Goal: Task Accomplishment & Management: Manage account settings

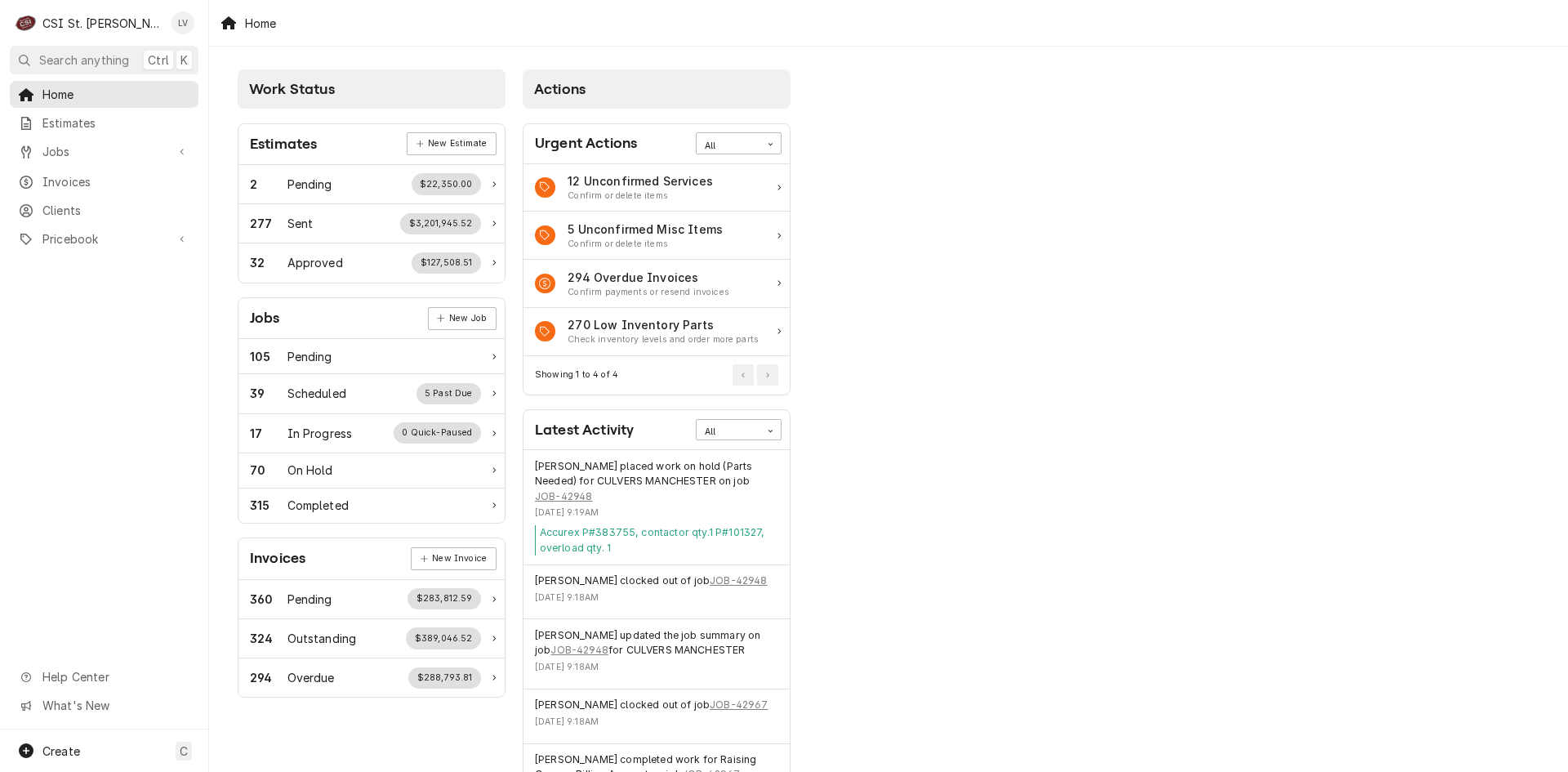
click at [1020, 507] on div "Work Status Estimates New Estimate 2 Pending $22,350.00 277 Sent $3,201,945.52 …" at bounding box center [888, 464] width 1359 height 835
click at [105, 148] on span "Jobs" at bounding box center [104, 152] width 123 height 18
click at [114, 178] on span "Jobs" at bounding box center [115, 180] width 148 height 18
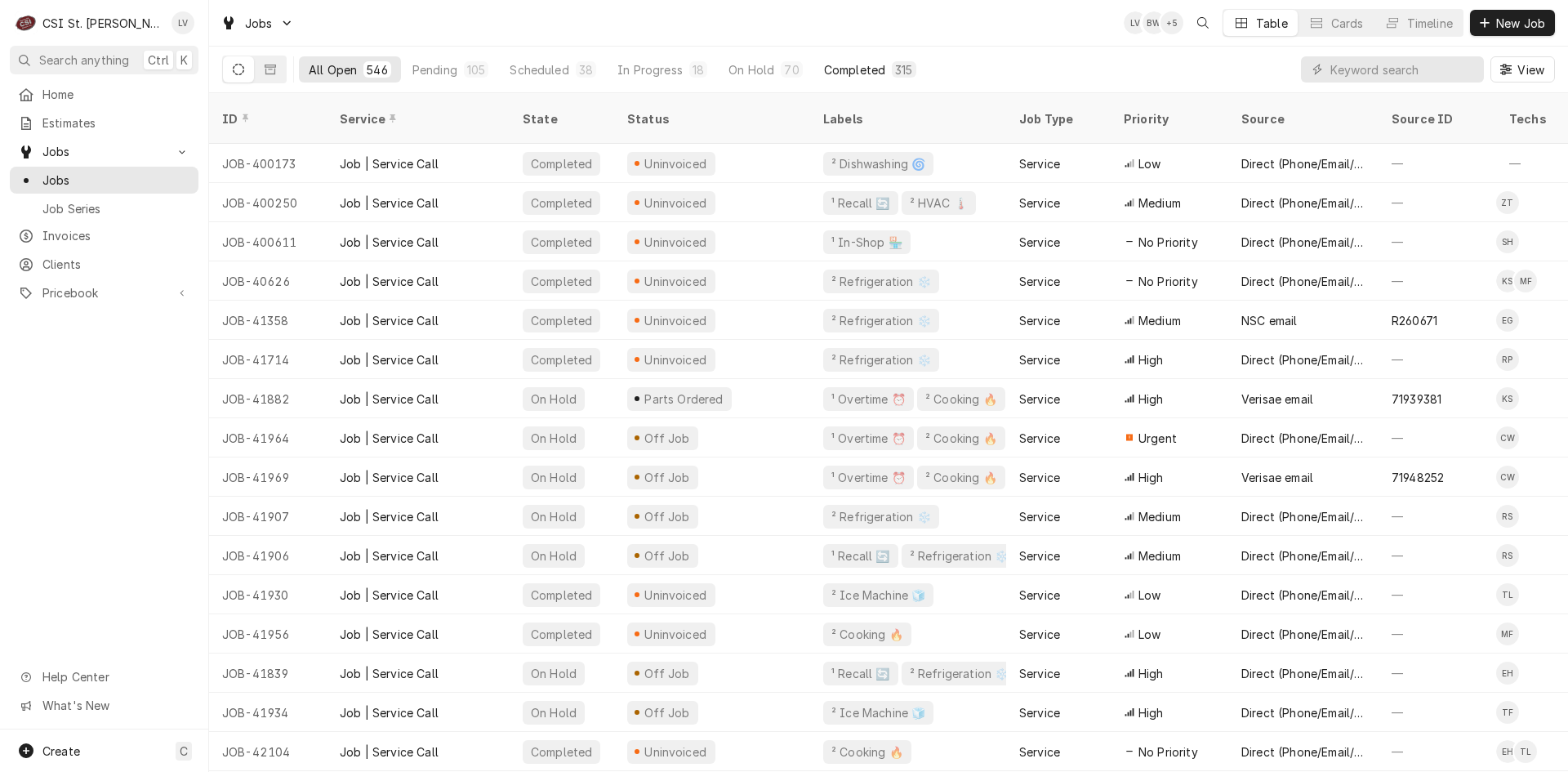
click at [857, 71] on div "Completed" at bounding box center [854, 70] width 62 height 18
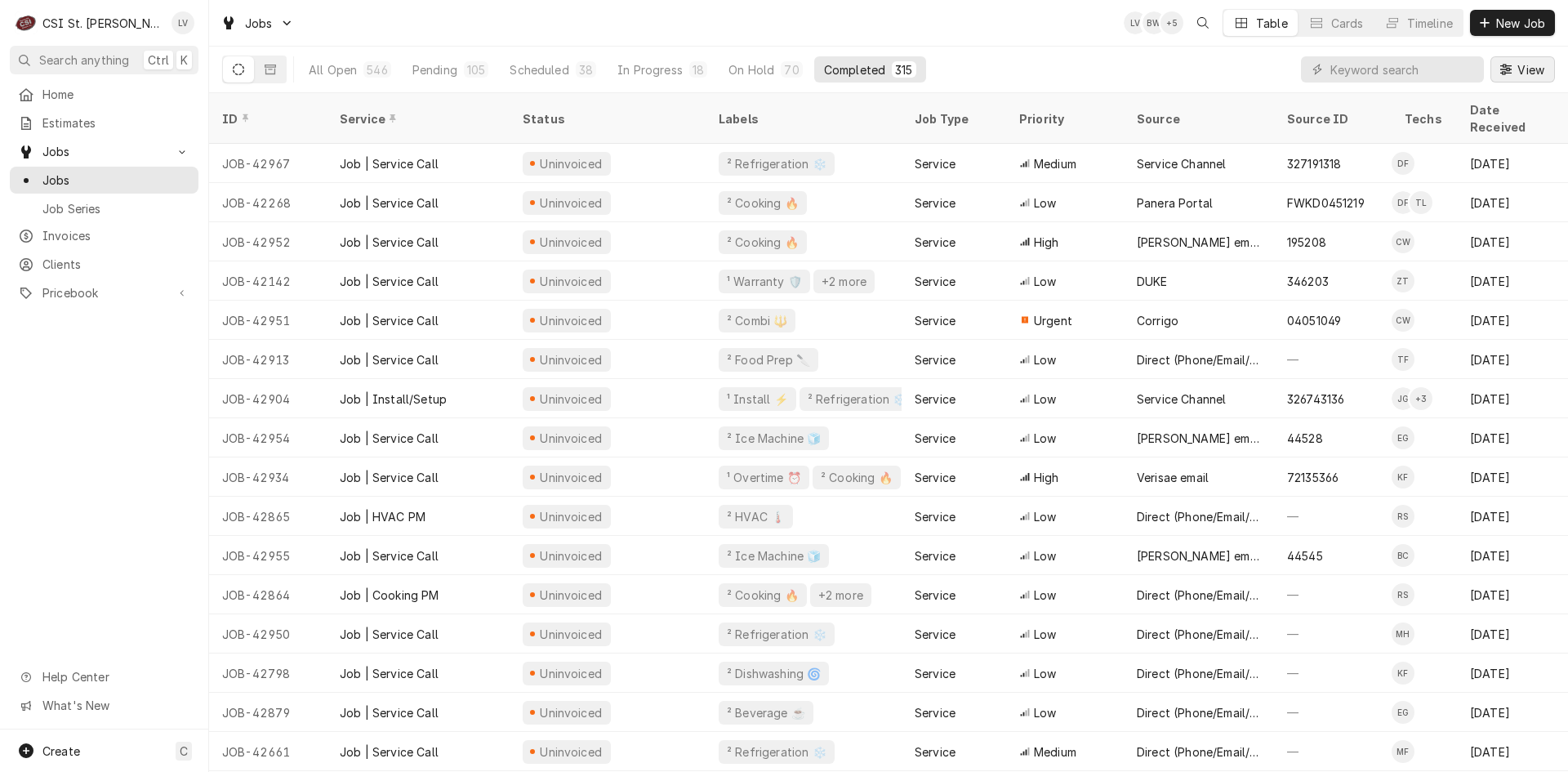
click at [1523, 75] on span "View" at bounding box center [1531, 70] width 33 height 18
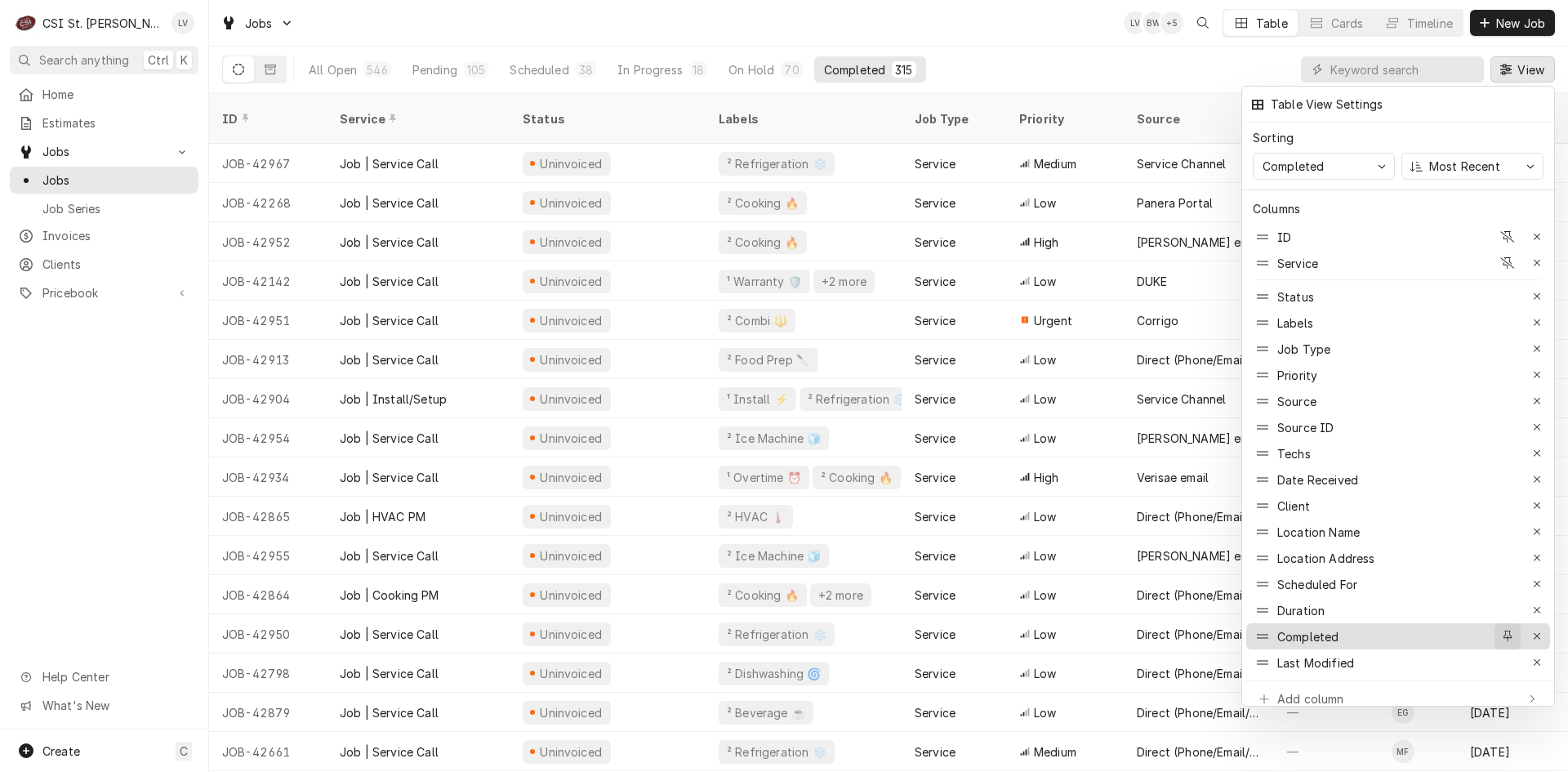
click at [1509, 630] on icon "button" at bounding box center [1507, 636] width 9 height 12
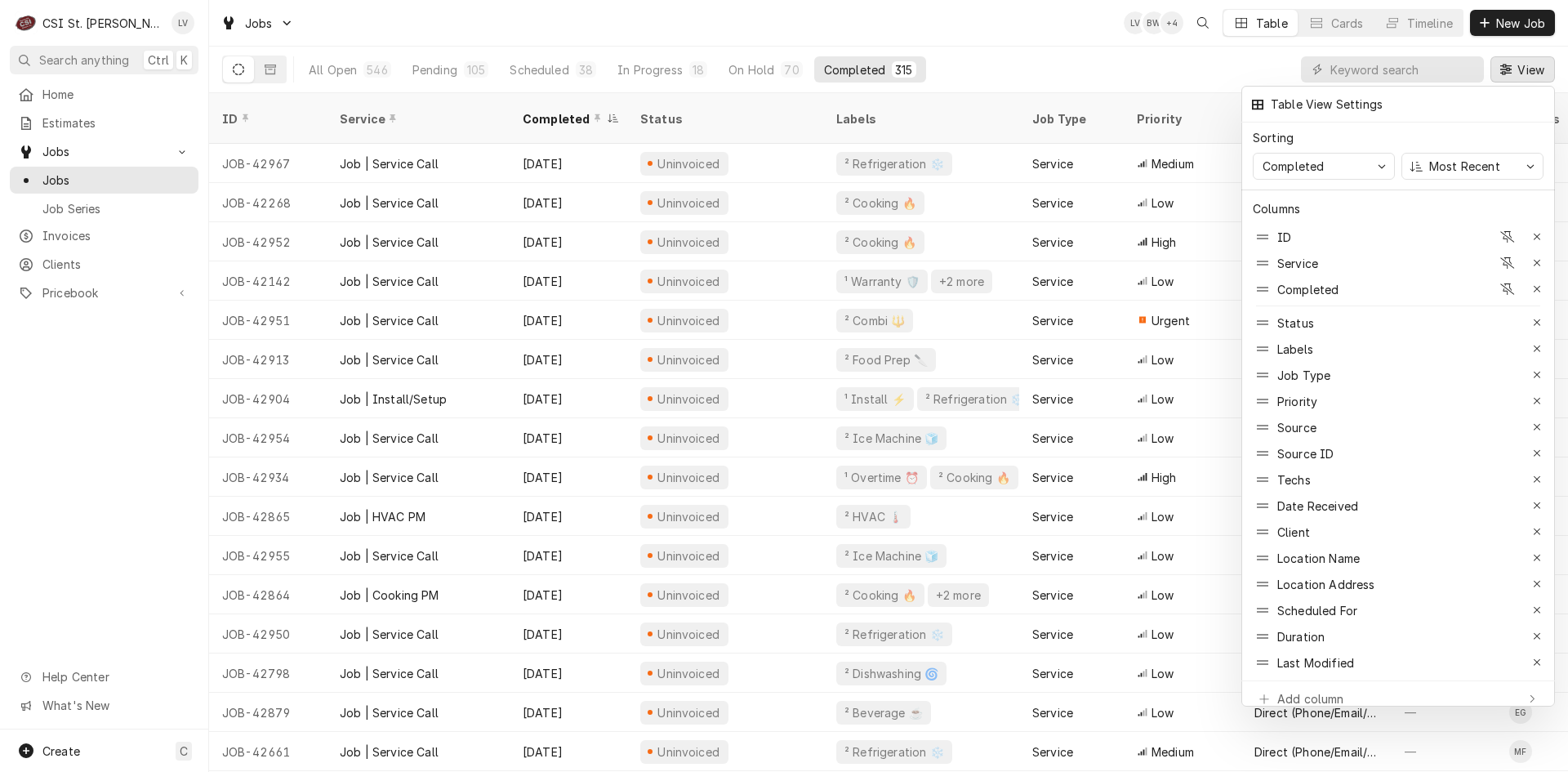
drag, startPoint x: 1510, startPoint y: 254, endPoint x: 1500, endPoint y: 266, distance: 15.6
click at [1512, 257] on icon "button" at bounding box center [1506, 263] width 15 height 12
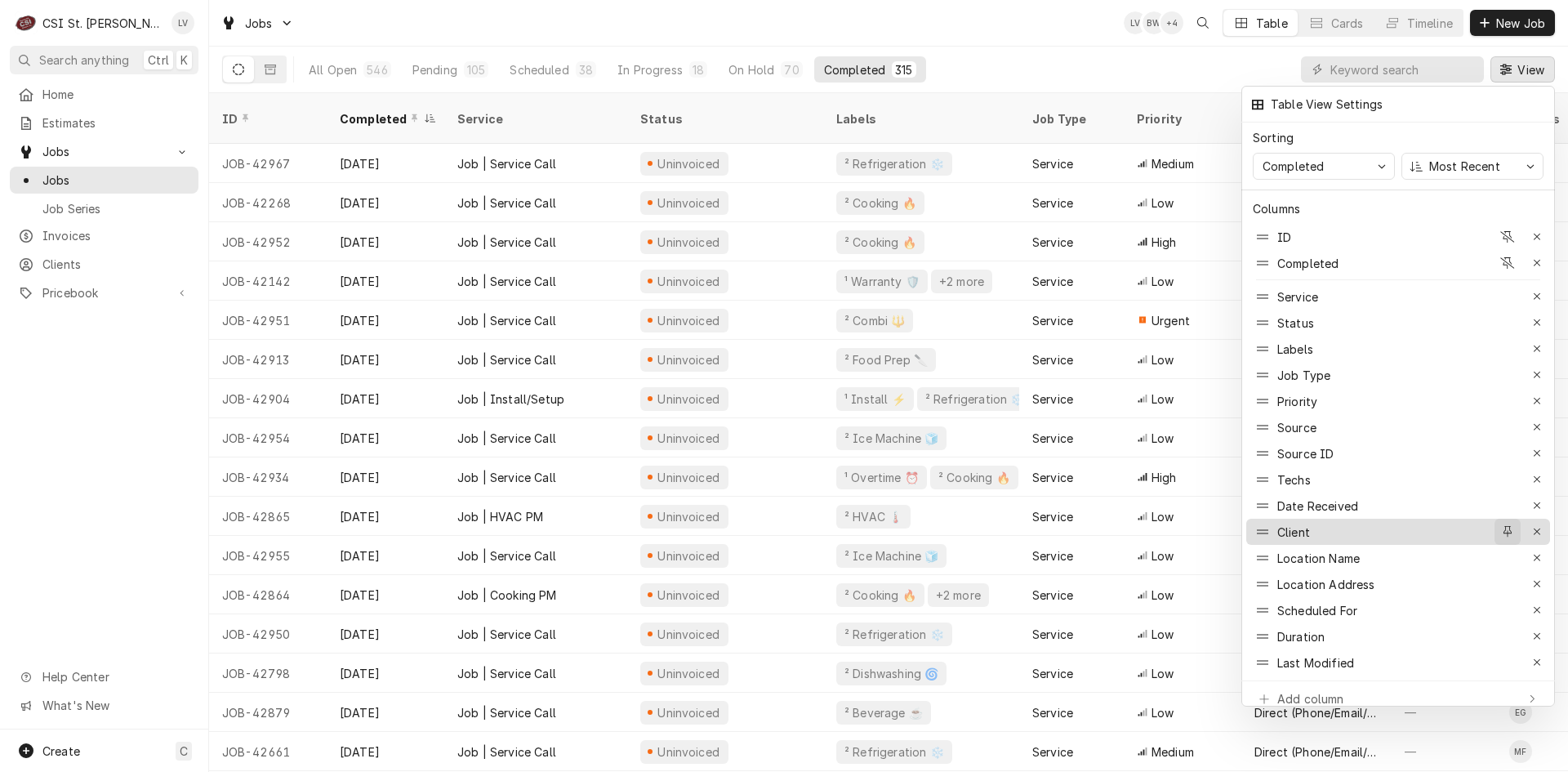
click at [1509, 526] on icon "button" at bounding box center [1507, 532] width 9 height 12
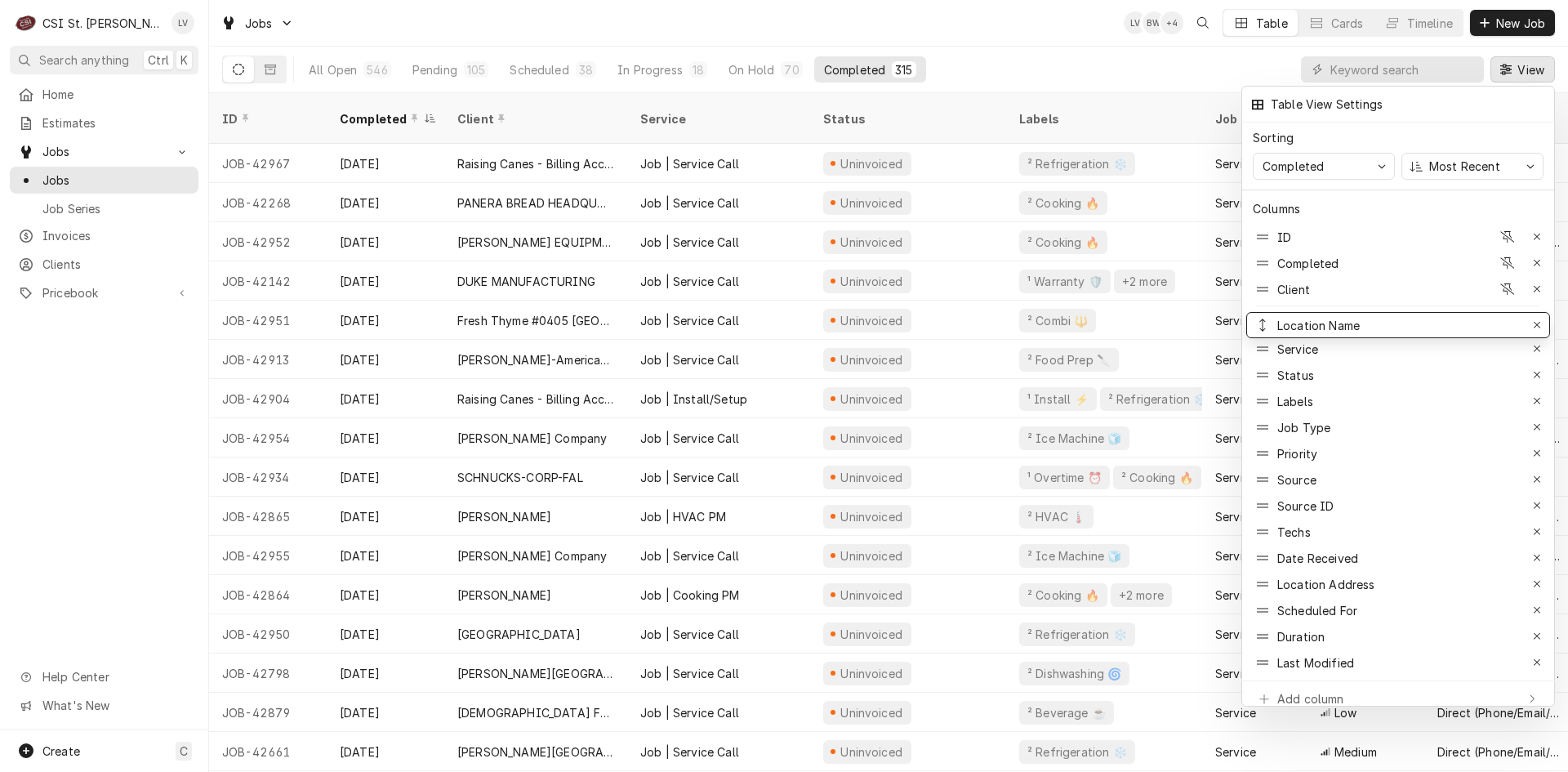
drag, startPoint x: 1305, startPoint y: 550, endPoint x: 1341, endPoint y: 316, distance: 236.8
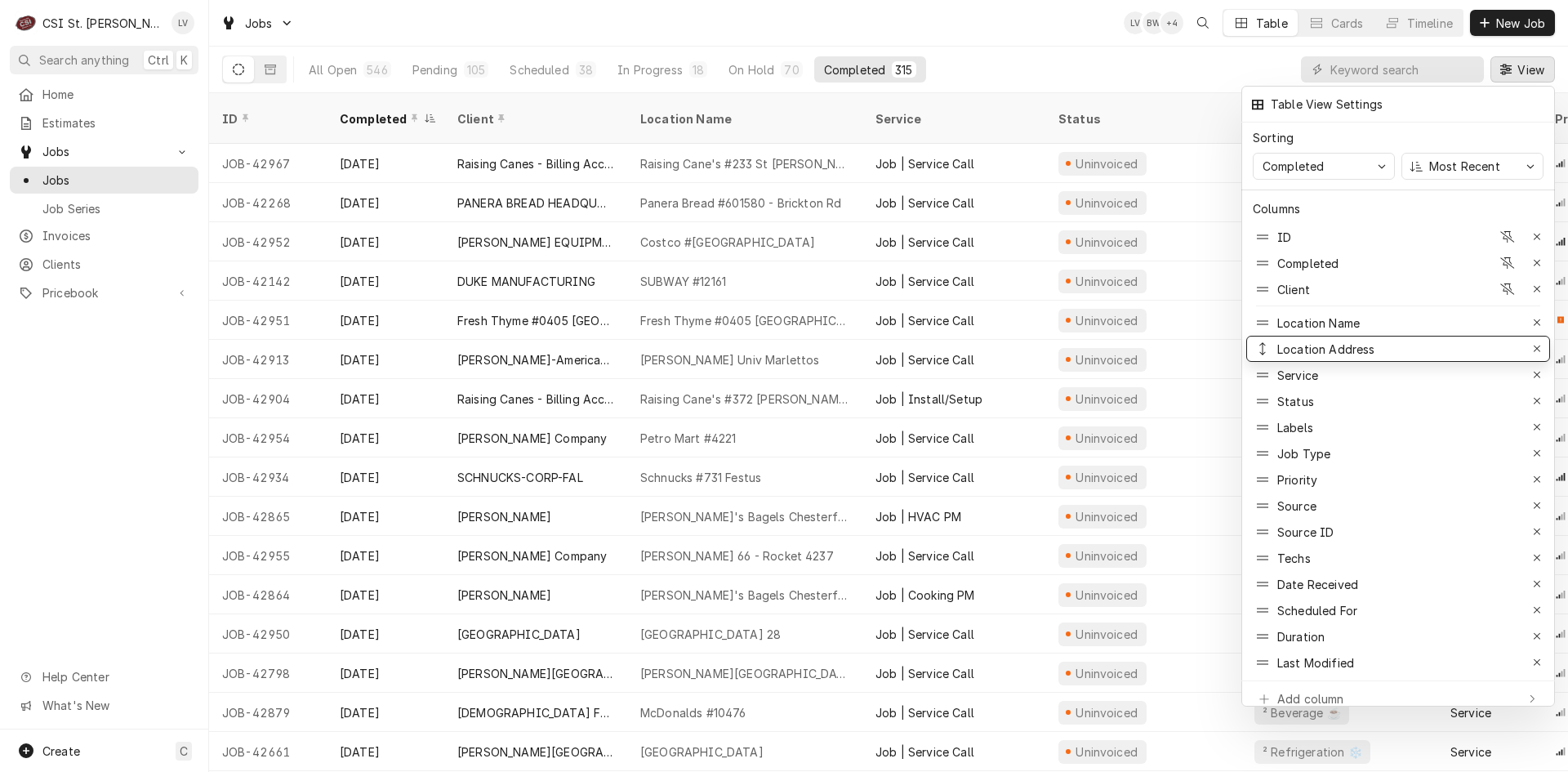
drag, startPoint x: 1312, startPoint y: 569, endPoint x: 1323, endPoint y: 335, distance: 234.3
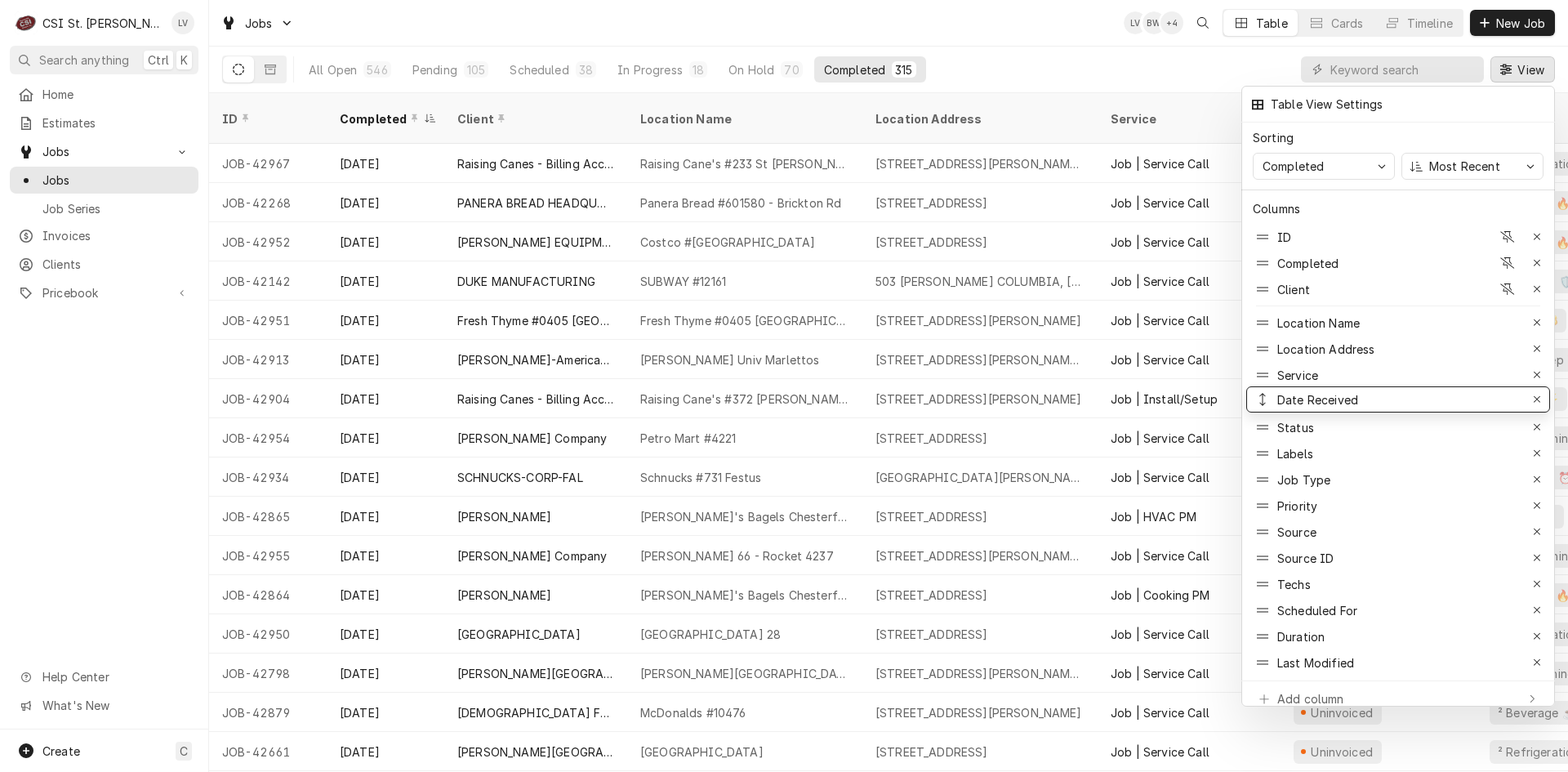
drag, startPoint x: 1303, startPoint y: 577, endPoint x: 1348, endPoint y: 393, distance: 189.4
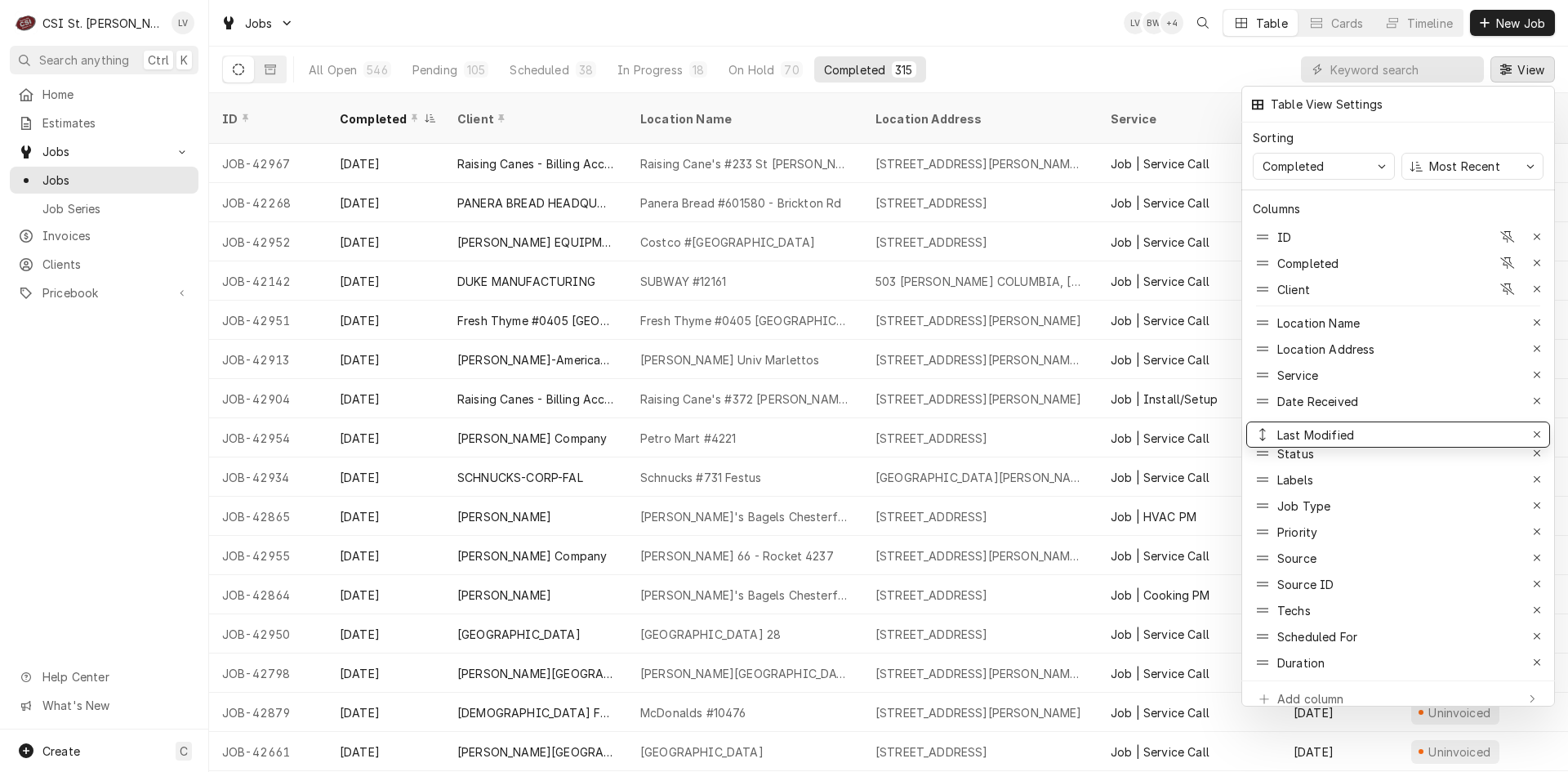
drag, startPoint x: 1299, startPoint y: 647, endPoint x: 1357, endPoint y: 420, distance: 234.3
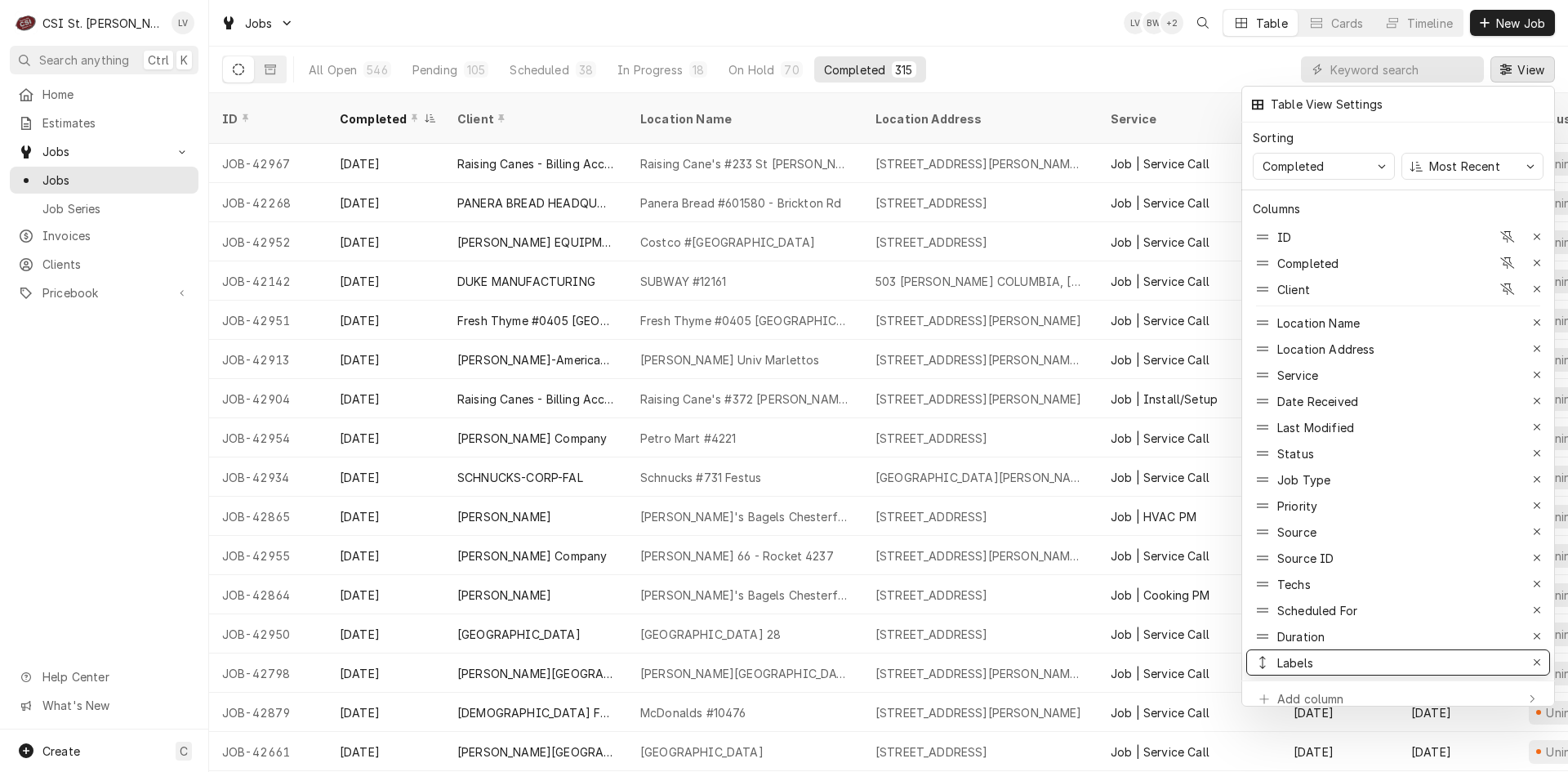
drag, startPoint x: 1286, startPoint y: 472, endPoint x: 1335, endPoint y: 661, distance: 195.2
click at [1536, 657] on icon "button" at bounding box center [1537, 662] width 9 height 12
drag, startPoint x: 1538, startPoint y: 627, endPoint x: 1439, endPoint y: 645, distance: 100.6
click at [1536, 633] on icon "button" at bounding box center [1537, 636] width 7 height 7
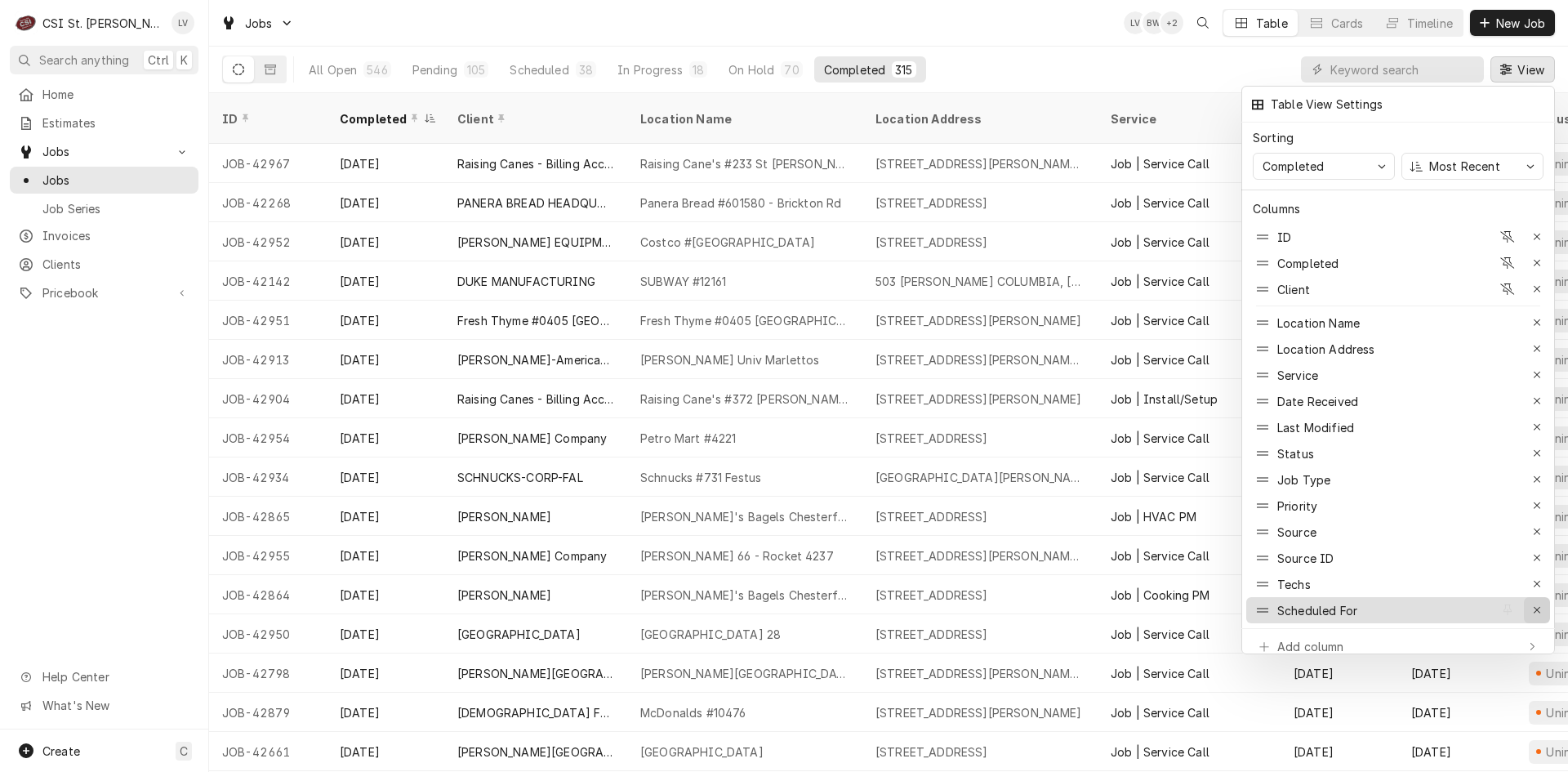
click at [1536, 605] on icon "button" at bounding box center [1537, 611] width 9 height 12
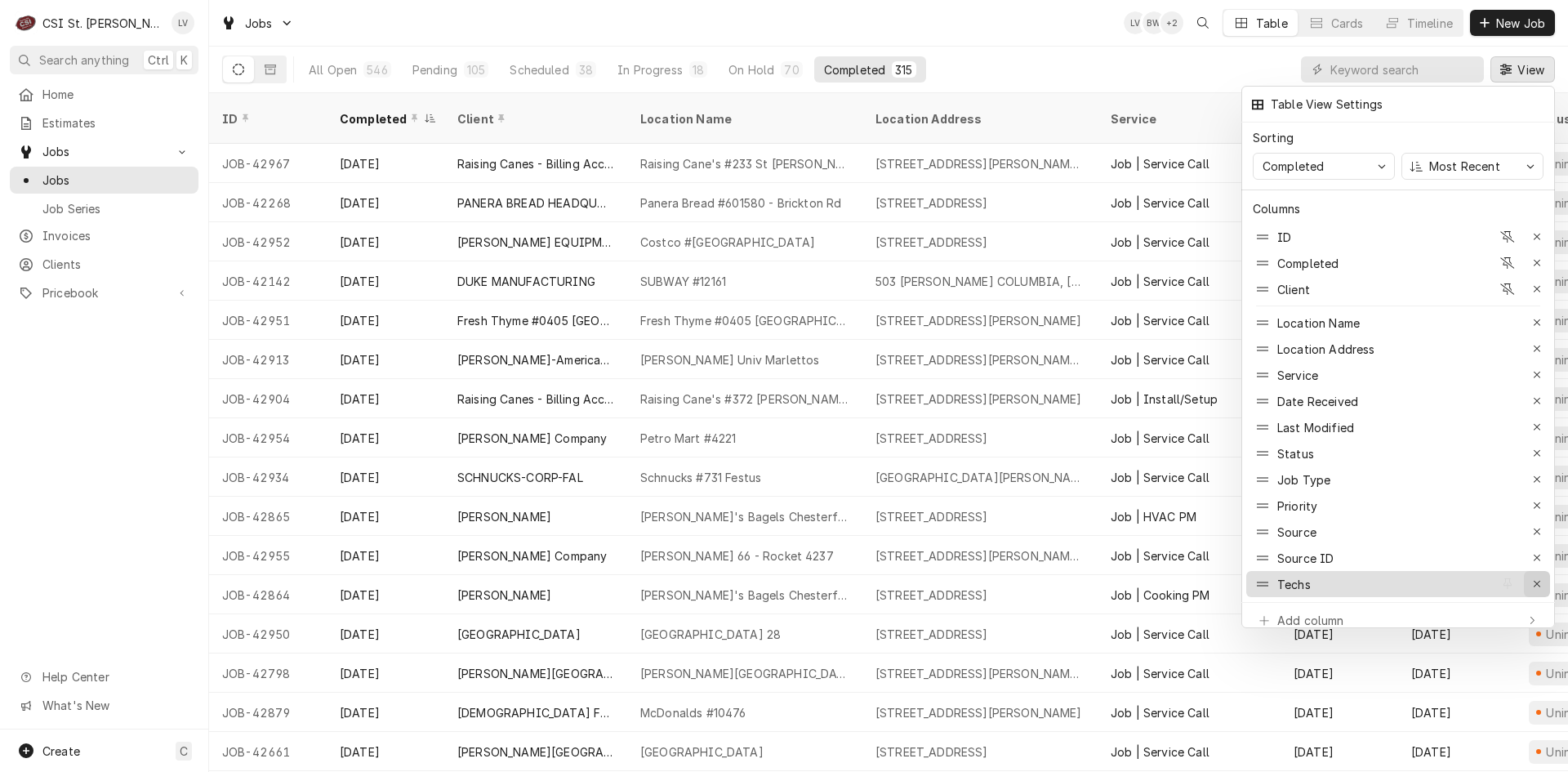
click at [1535, 578] on icon "button" at bounding box center [1537, 584] width 9 height 12
click at [110, 506] on div at bounding box center [784, 386] width 1568 height 772
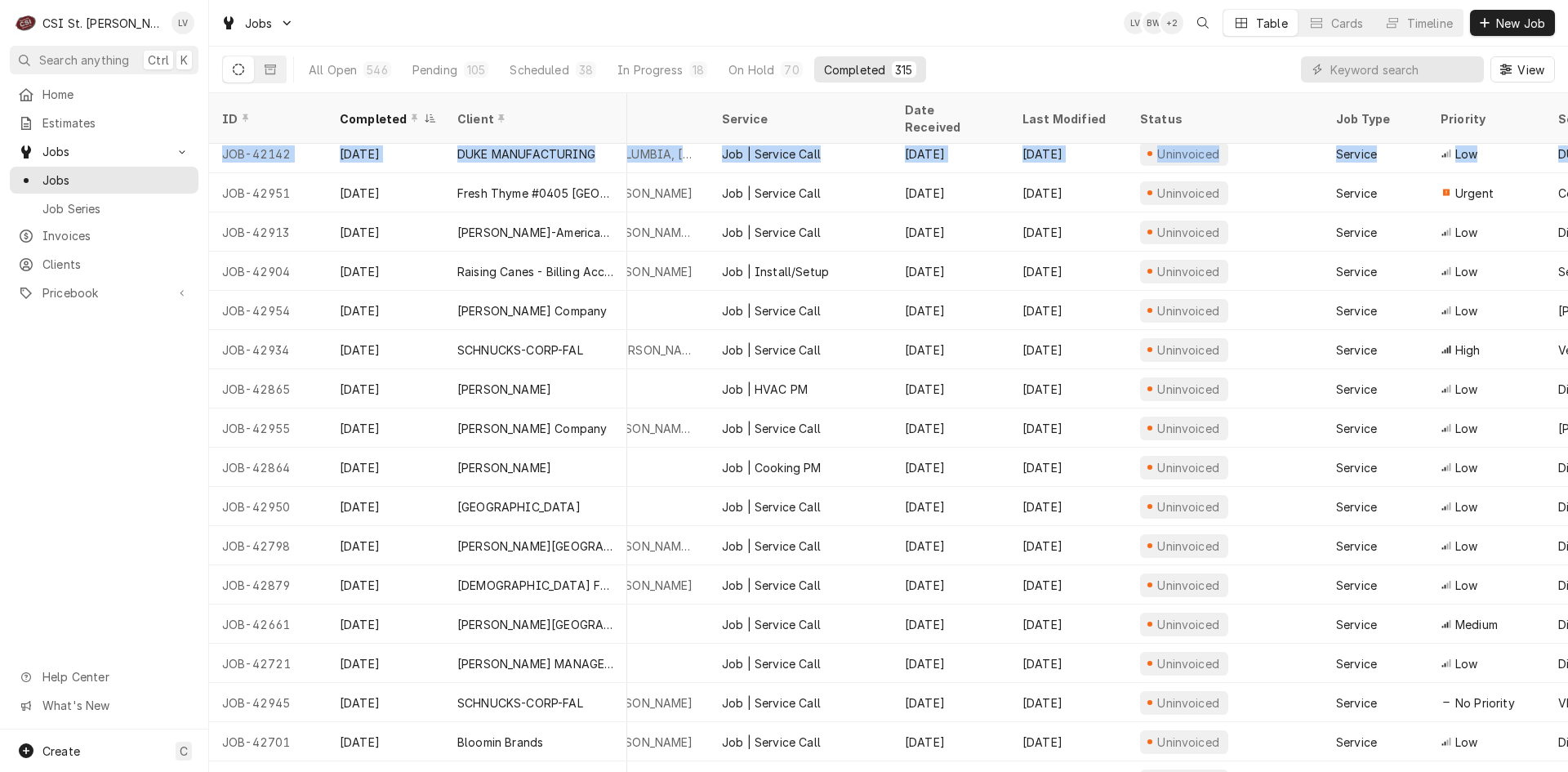
scroll to position [127, 646]
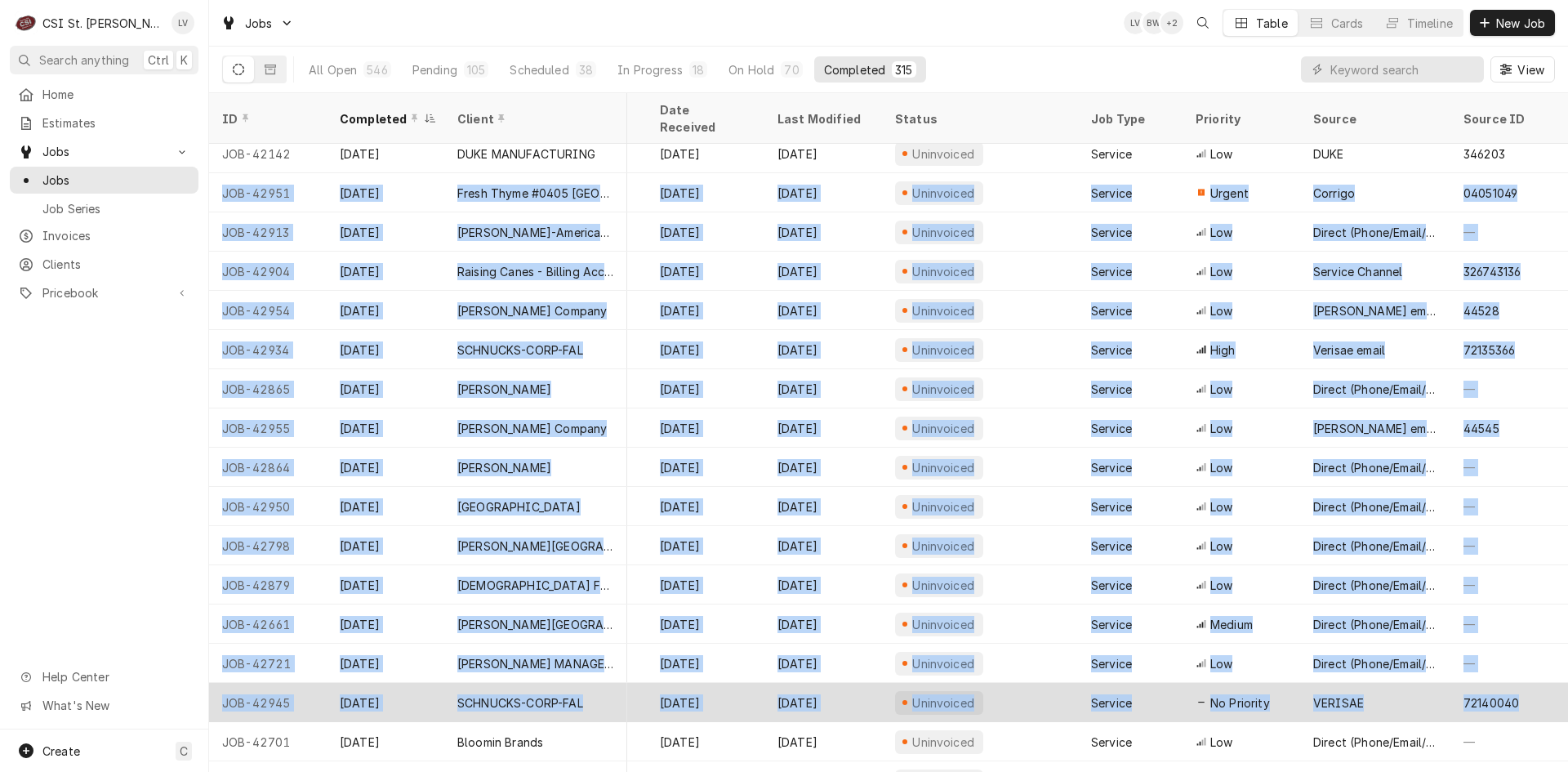
drag, startPoint x: 216, startPoint y: 299, endPoint x: 1545, endPoint y: 699, distance: 1387.9
click at [934, 645] on tbody "JOB-42952 Sep 30 HARDT EQUIPMENT MANUFACTURING Costco #1488 University City 868…" at bounding box center [254, 331] width 1359 height 628
copy tbody "JOB-42951 Sep 29 Fresh Thyme #0405 South County Fresh Thyme #0405 South County …"
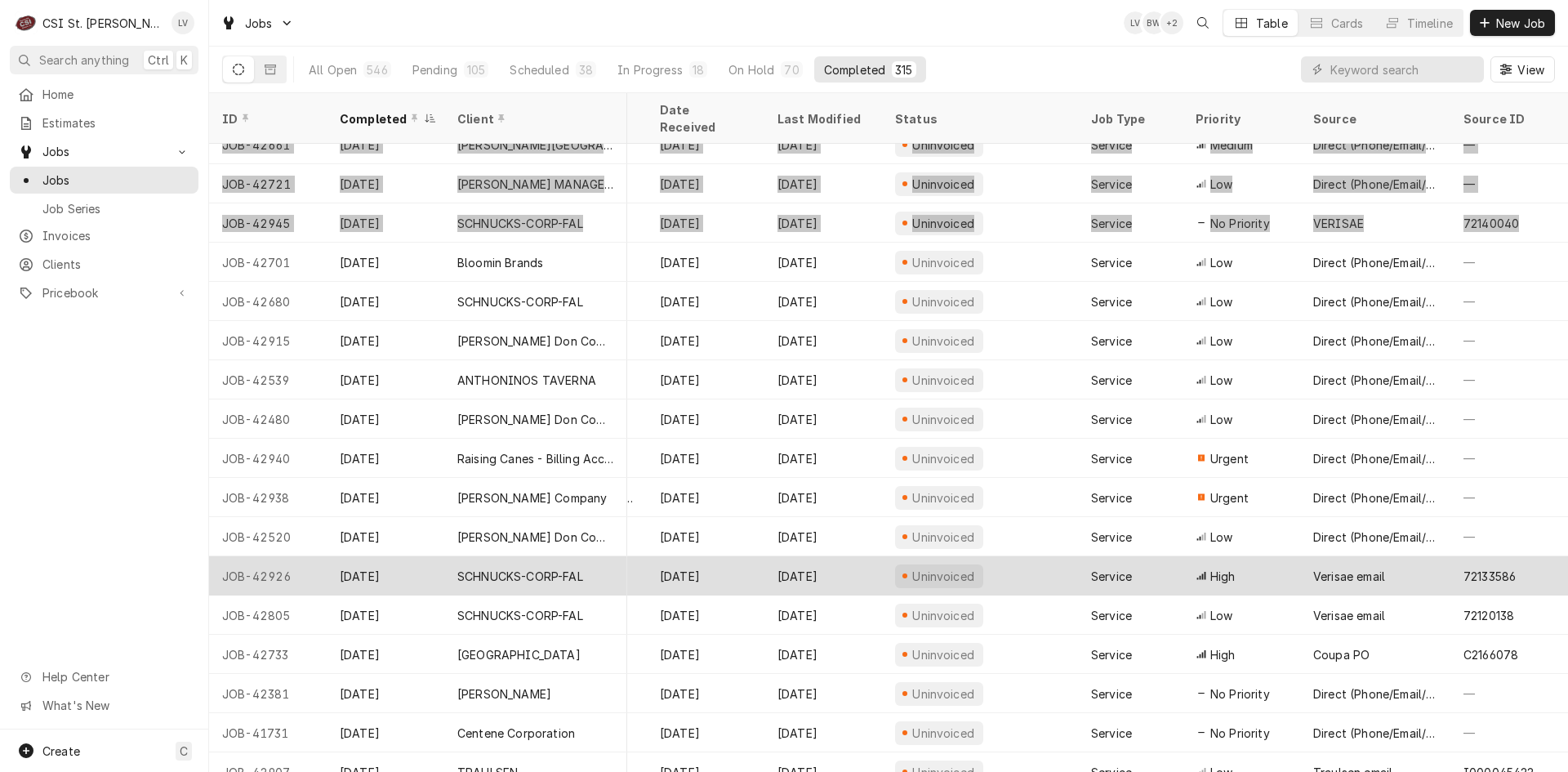
scroll to position [622, 646]
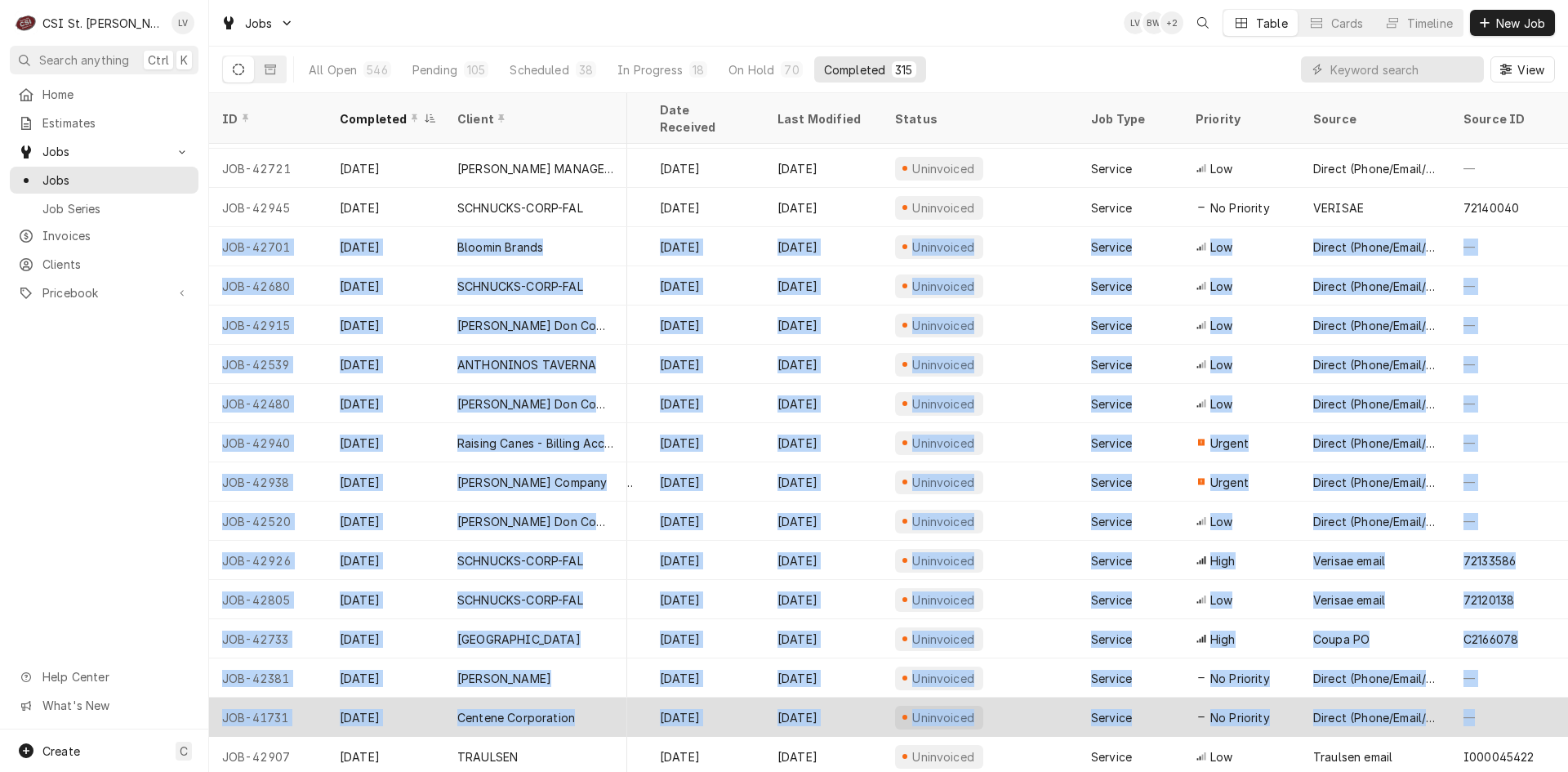
drag, startPoint x: 214, startPoint y: 225, endPoint x: 1493, endPoint y: 695, distance: 1362.6
copy tbody "JOB-42701 Sep 29 Bloomin Brands Outback Steakhouse 4002 Winghaven Blvd, O'Fallo…"
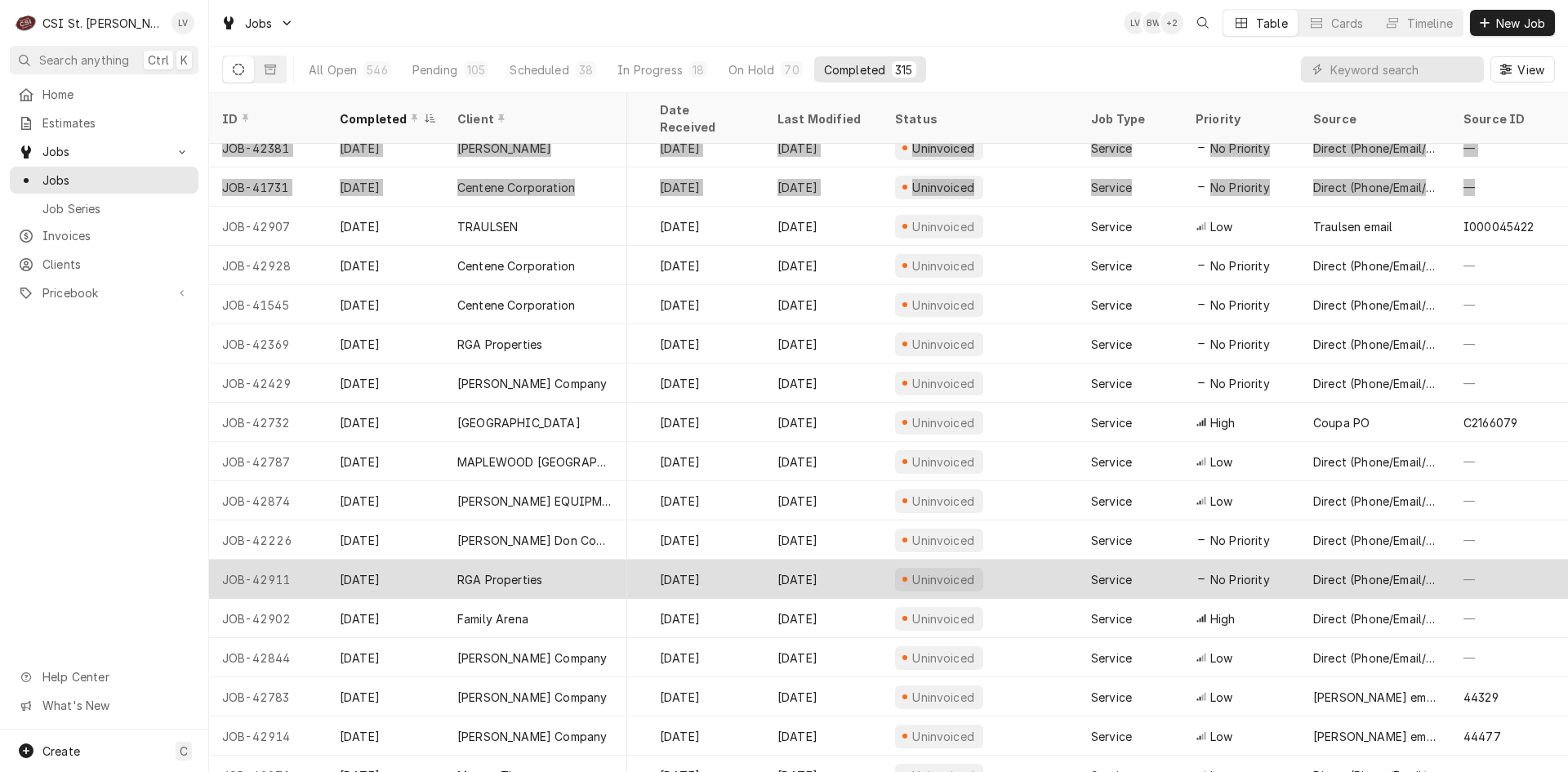
scroll to position [1171, 646]
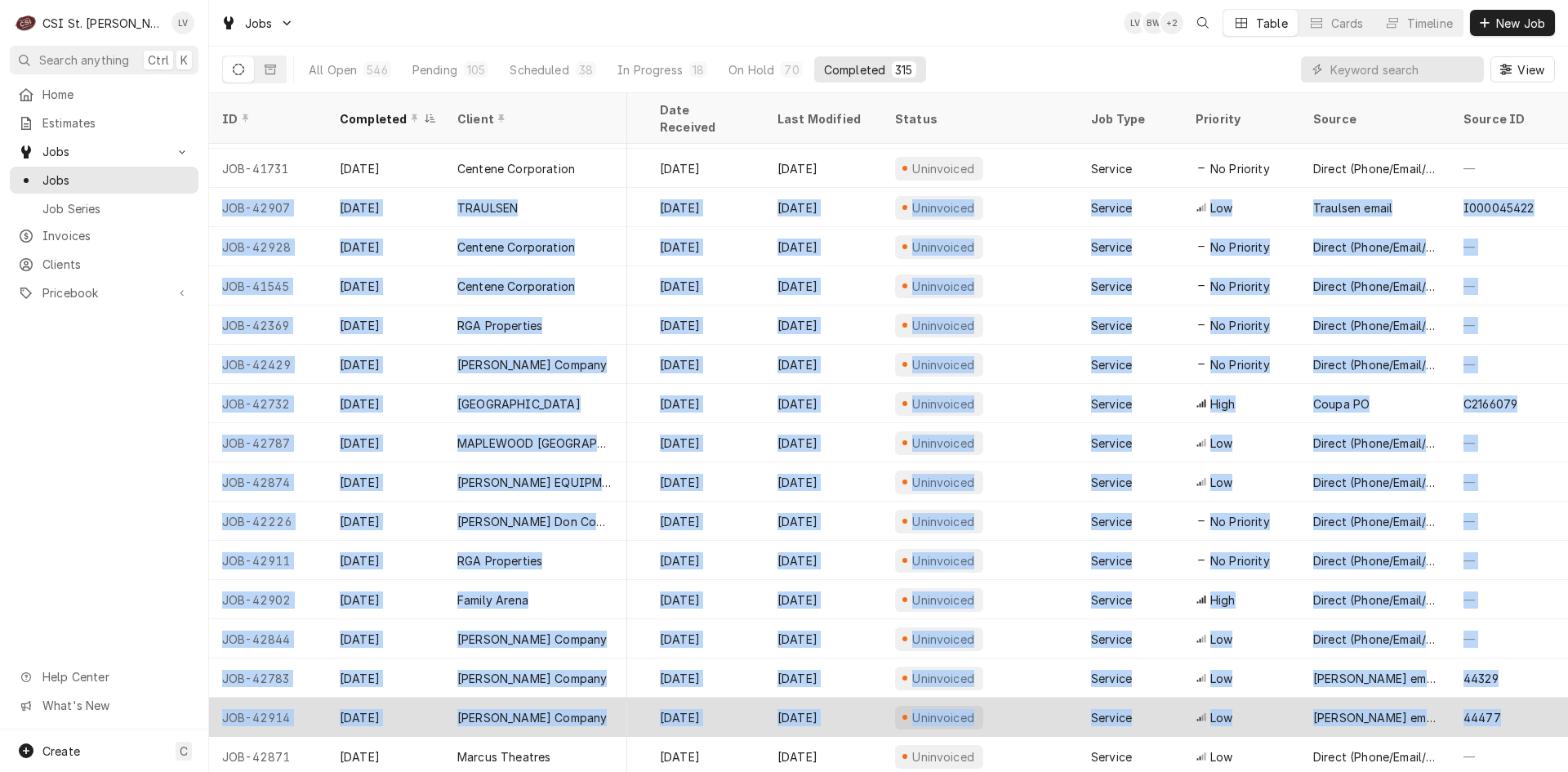
drag, startPoint x: 218, startPoint y: 181, endPoint x: 1501, endPoint y: 695, distance: 1382.1
copy tbody "JOB-42907 Sep 26 TRAULSEN LASALLE 3300 MO-109, Wildwood, MO 63038 Job | Service…"
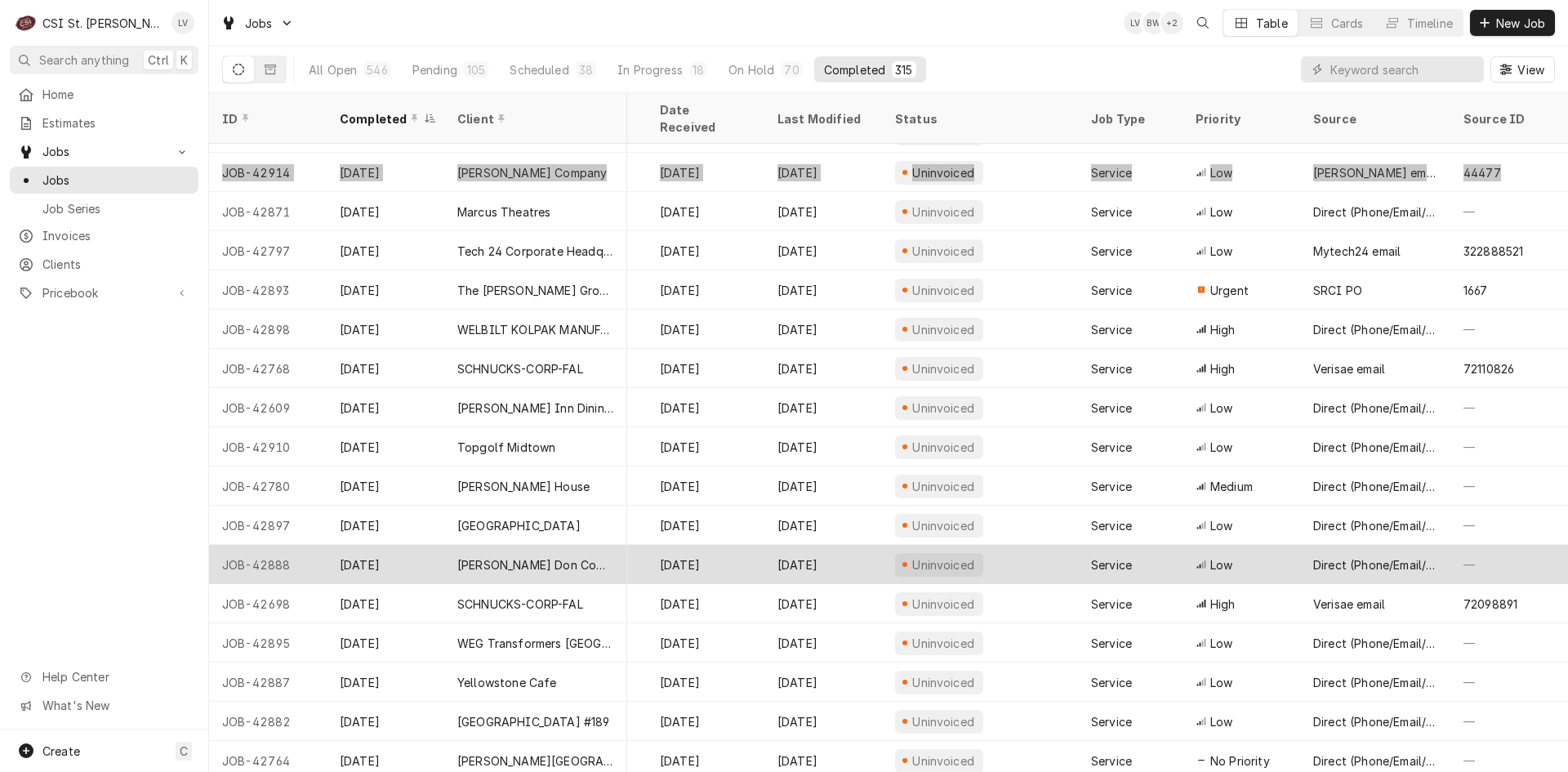
scroll to position [1717, 646]
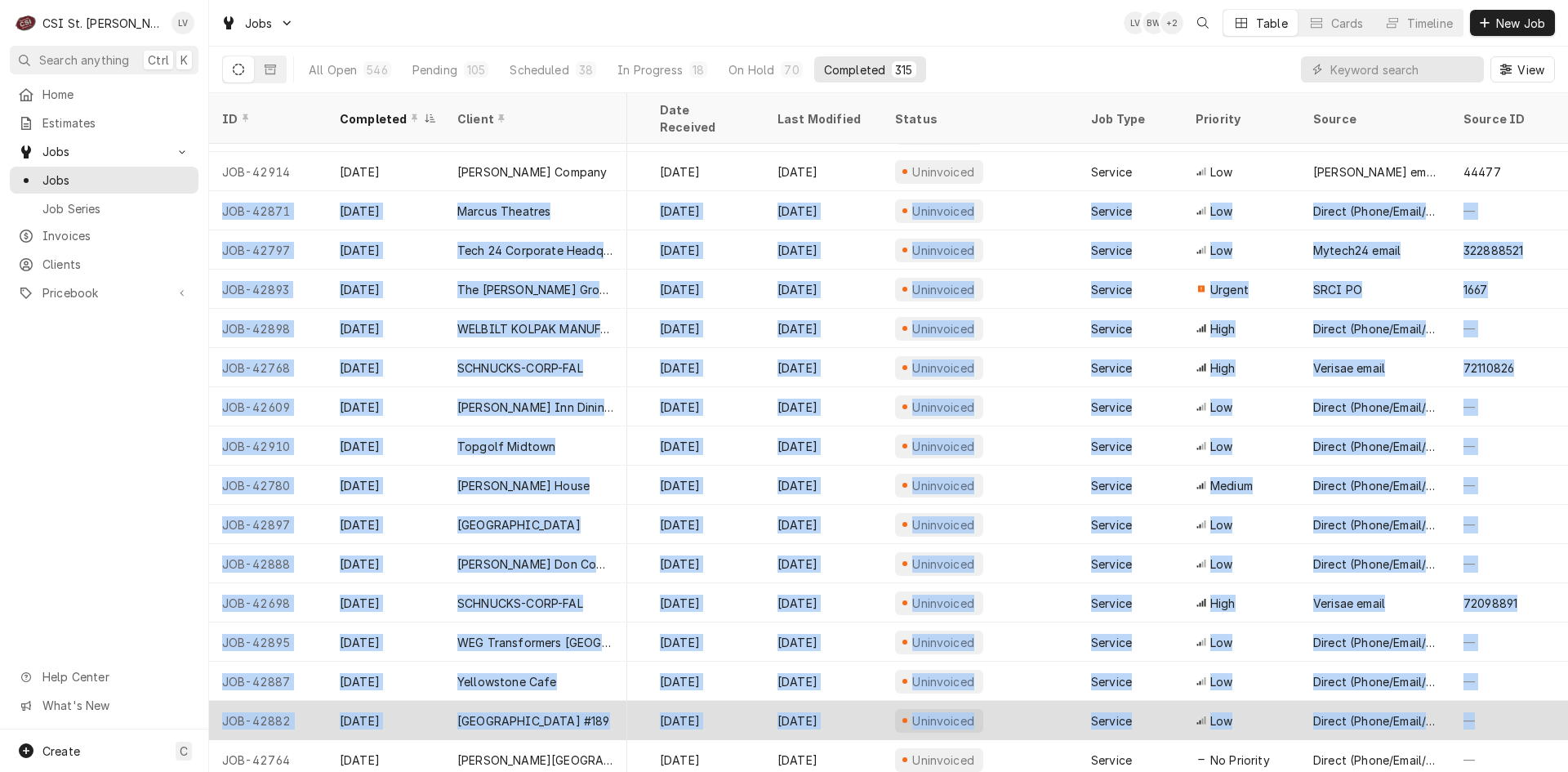
drag, startPoint x: 216, startPoint y: 192, endPoint x: 1479, endPoint y: 702, distance: 1362.1
copy tbody "JOB-42871 Sep 25 Marcus Theatres Marcus Theatre Des Peres 12701 Manchester Rd, …"
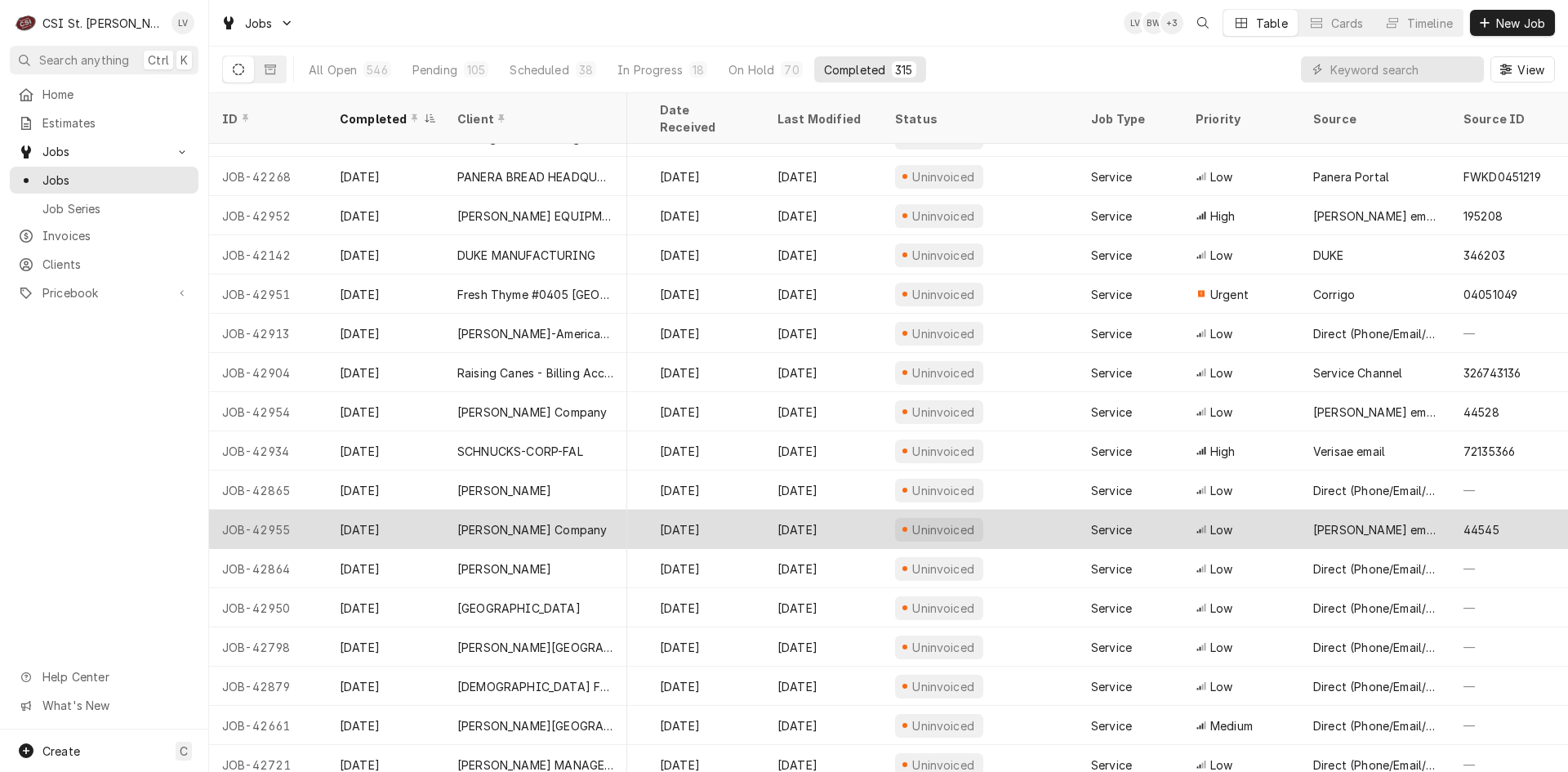
scroll to position [0, 646]
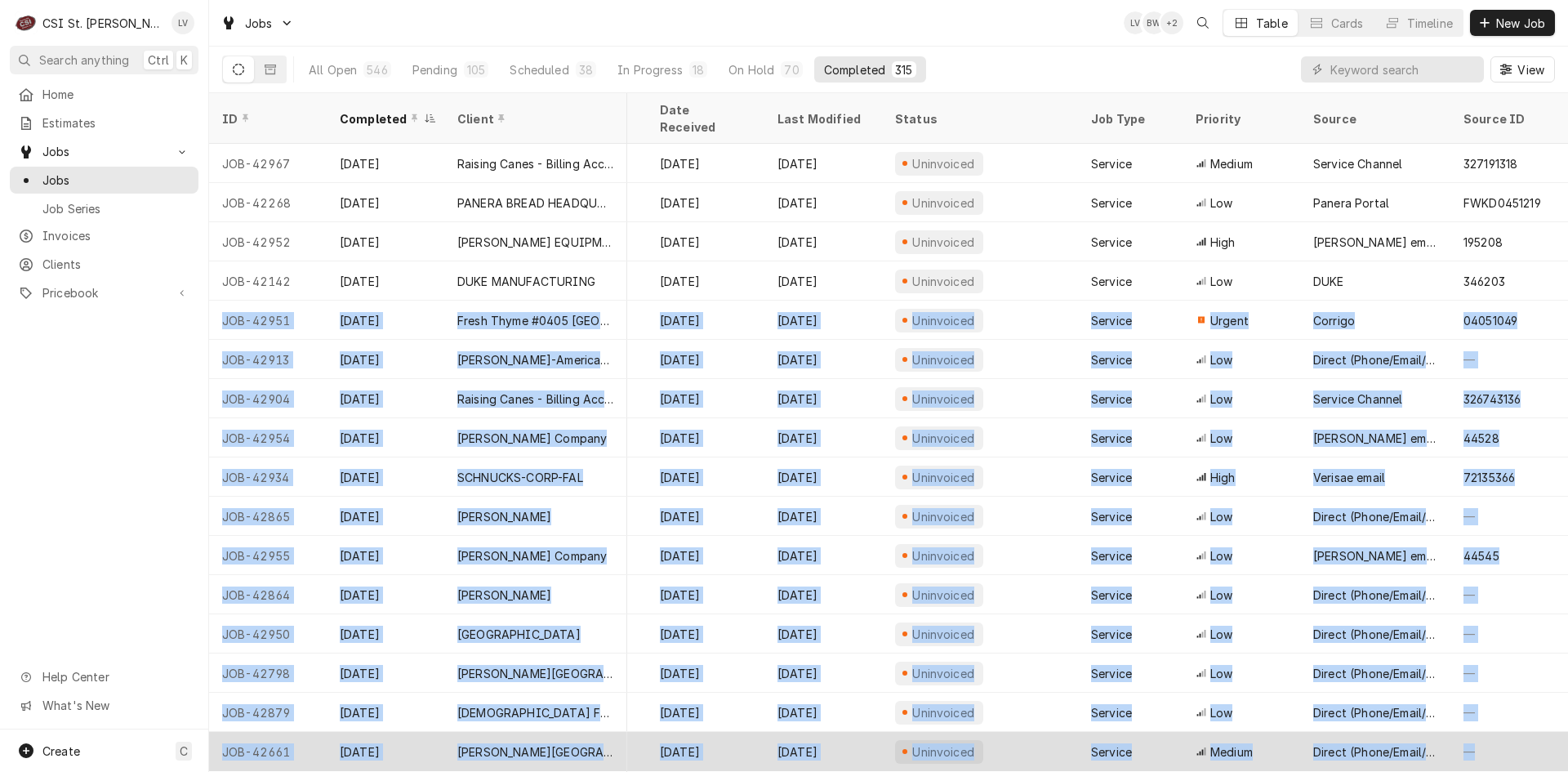
drag, startPoint x: 224, startPoint y: 301, endPoint x: 1524, endPoint y: 725, distance: 1367.4
click at [934, 724] on tbody "JOB-42967 Sep 30 Raising Canes - Billing Account Raising Cane's #233 St Ann 110…" at bounding box center [254, 458] width 1359 height 628
copy tbody "JOB-42951 Sep 29 Fresh Thyme #0405 South County Fresh Thyme #0405 South County …"
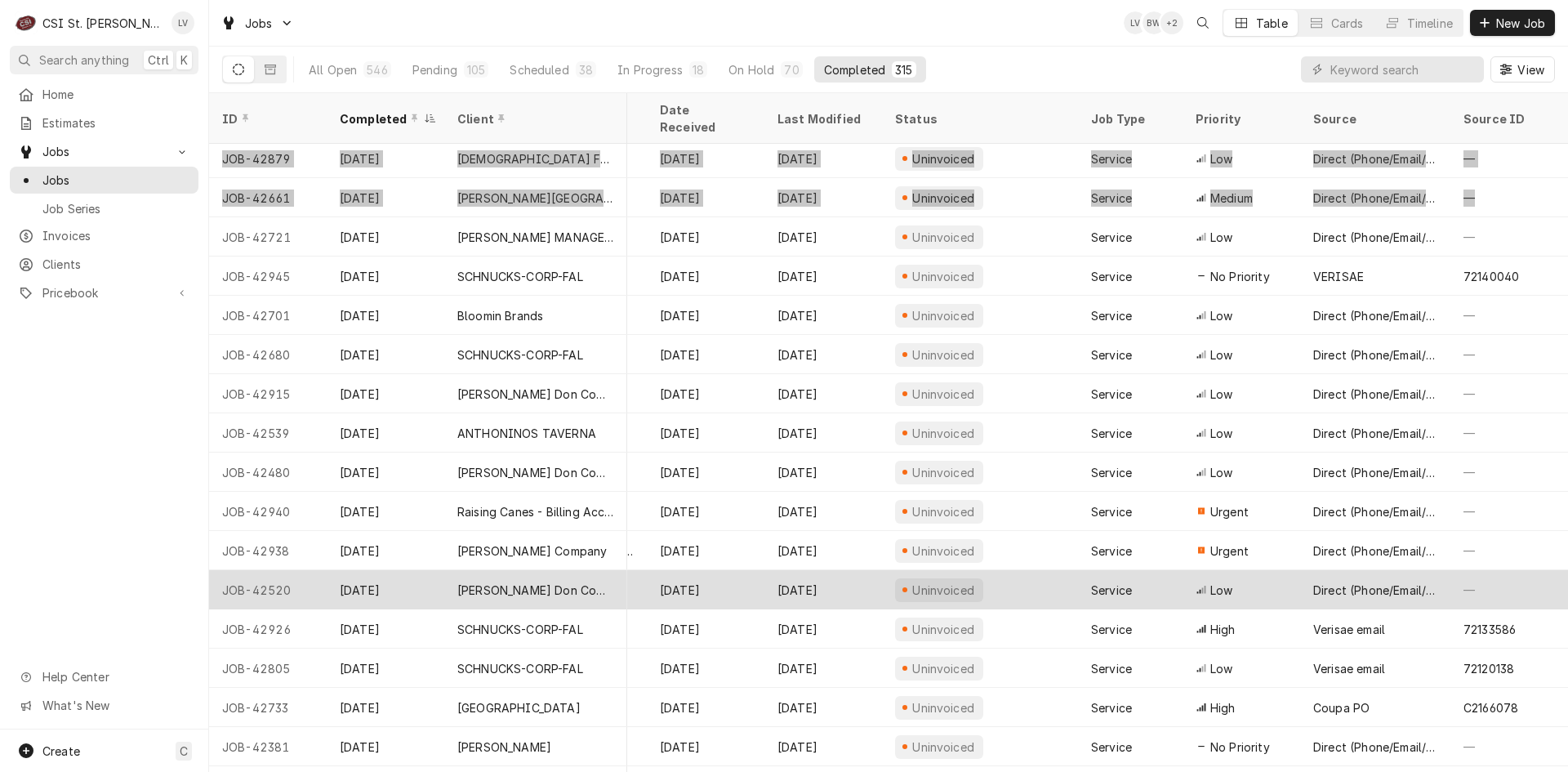
scroll to position [583, 646]
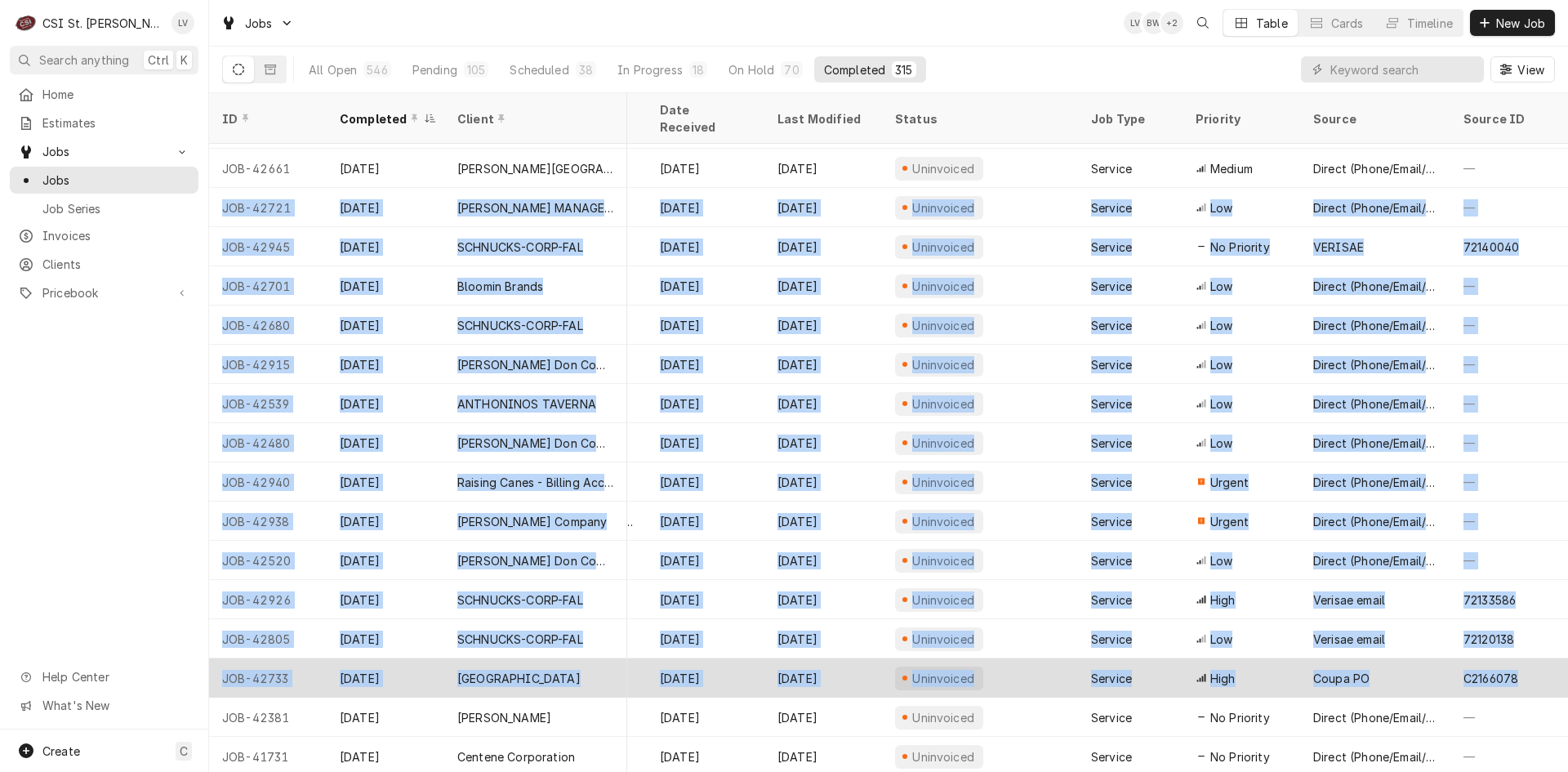
drag, startPoint x: 217, startPoint y: 185, endPoint x: 1514, endPoint y: 672, distance: 1385.4
copy tbody "JOB-42721 Sep 29 KIRKHUFF MANAGEMENT INC McDonalds #14290 Potosi 800 E High St,…"
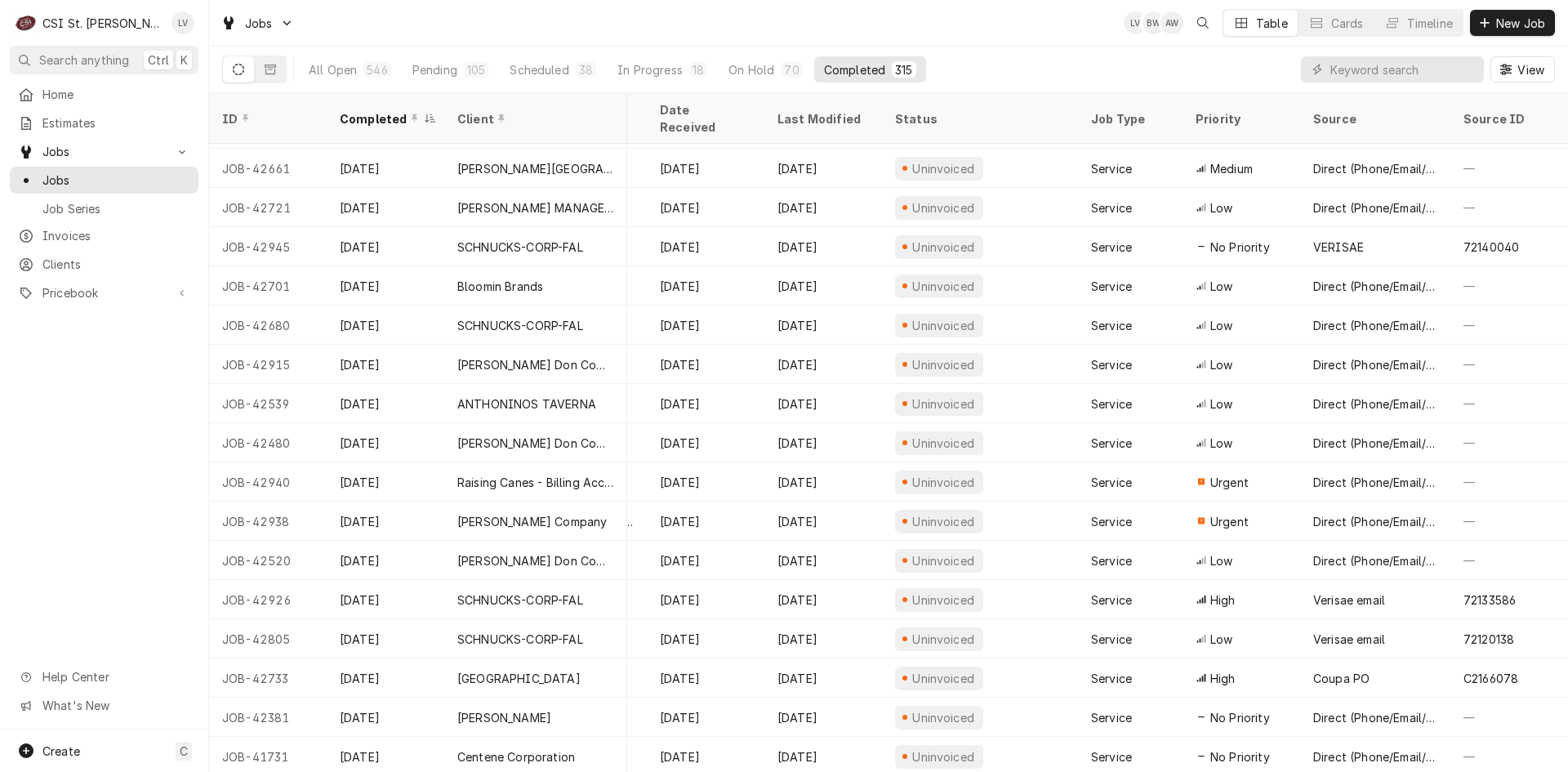
click at [62, 474] on div "Home Estimates Jobs Jobs Job Series Invoices Clients Pricebook Services Parts &…" at bounding box center [104, 405] width 208 height 649
click at [67, 120] on span "Estimates" at bounding box center [115, 123] width 148 height 18
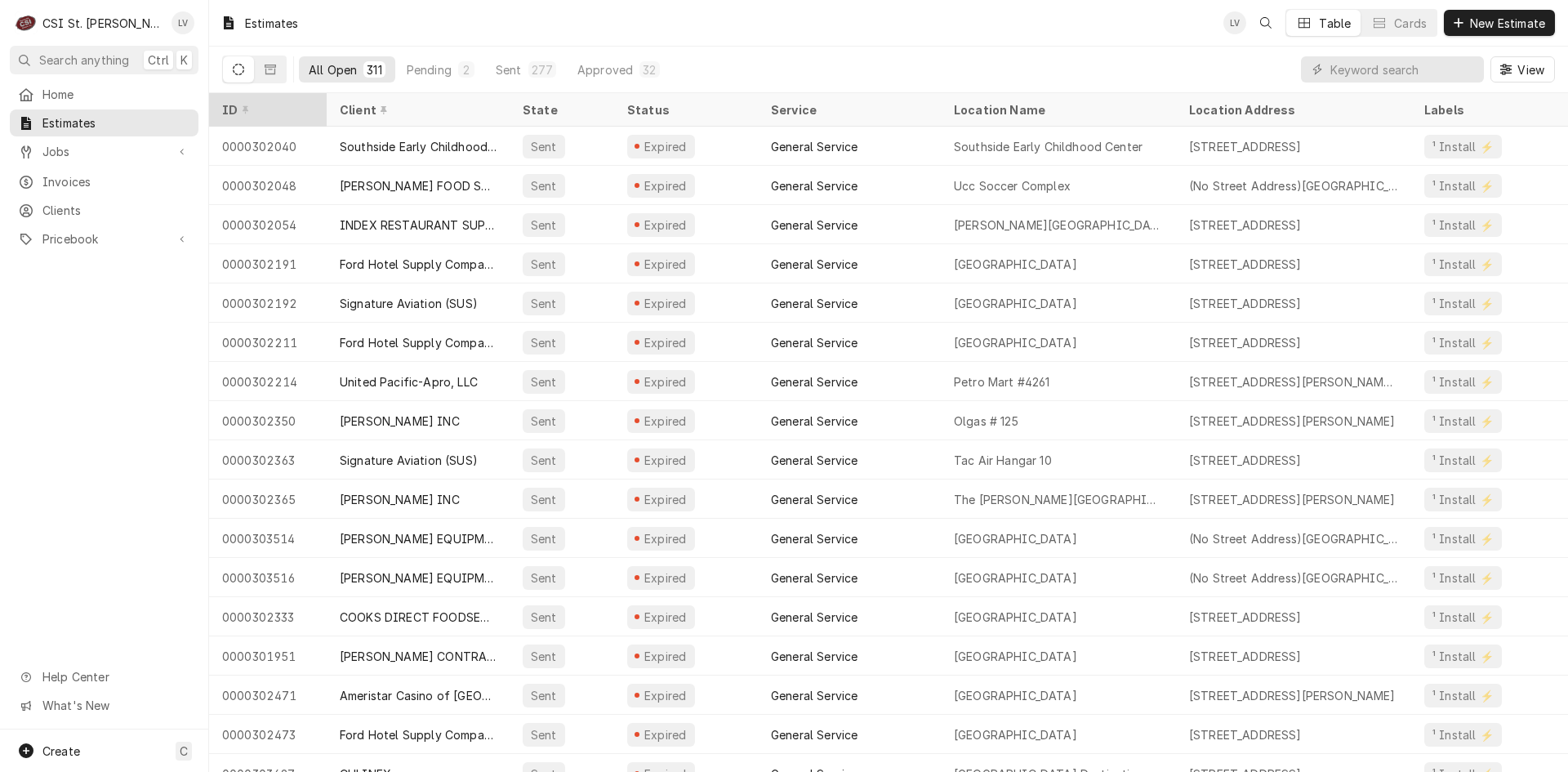
click at [262, 106] on div "ID" at bounding box center [266, 111] width 88 height 18
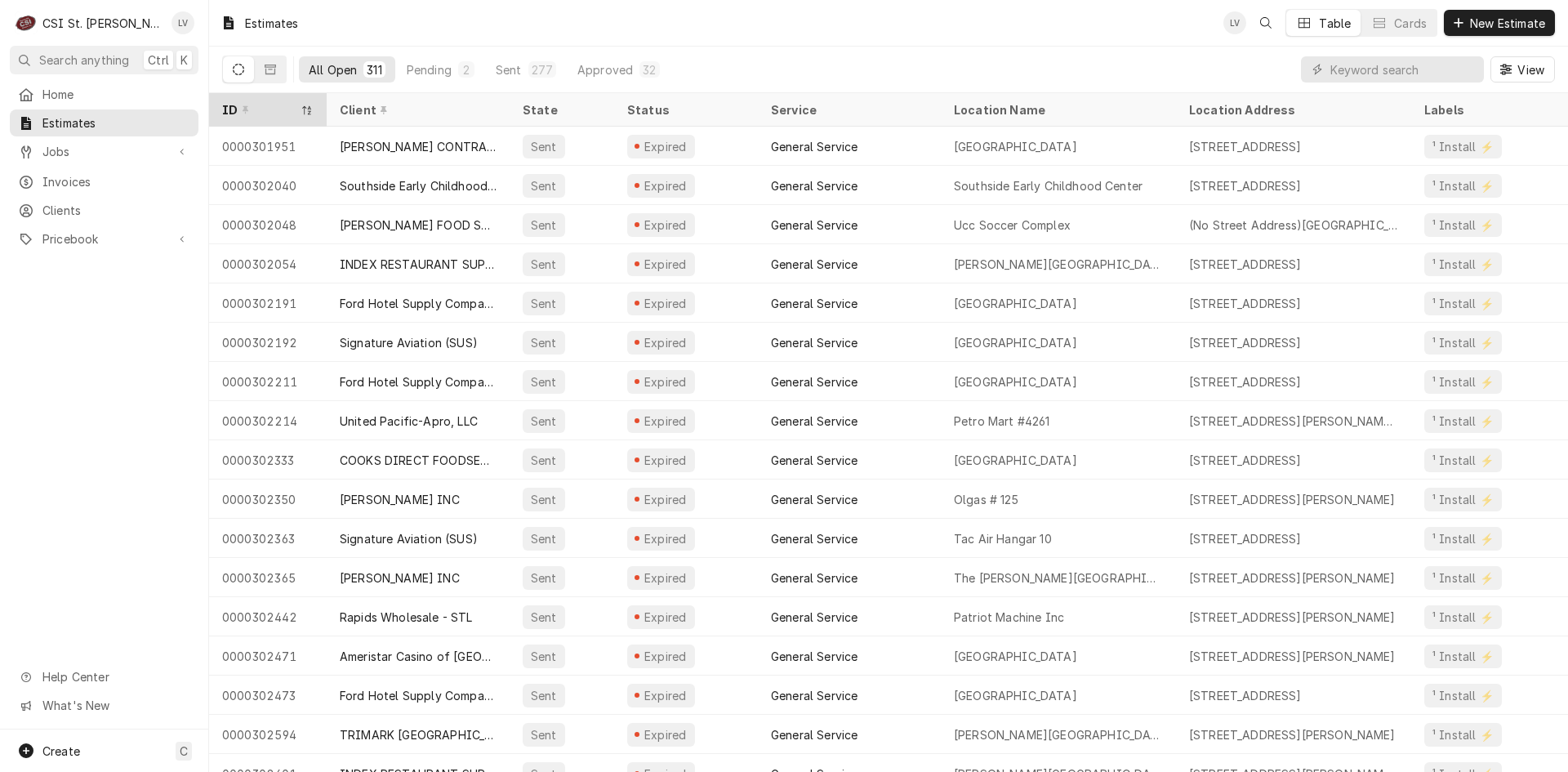
click at [259, 105] on div "ID" at bounding box center [259, 111] width 75 height 18
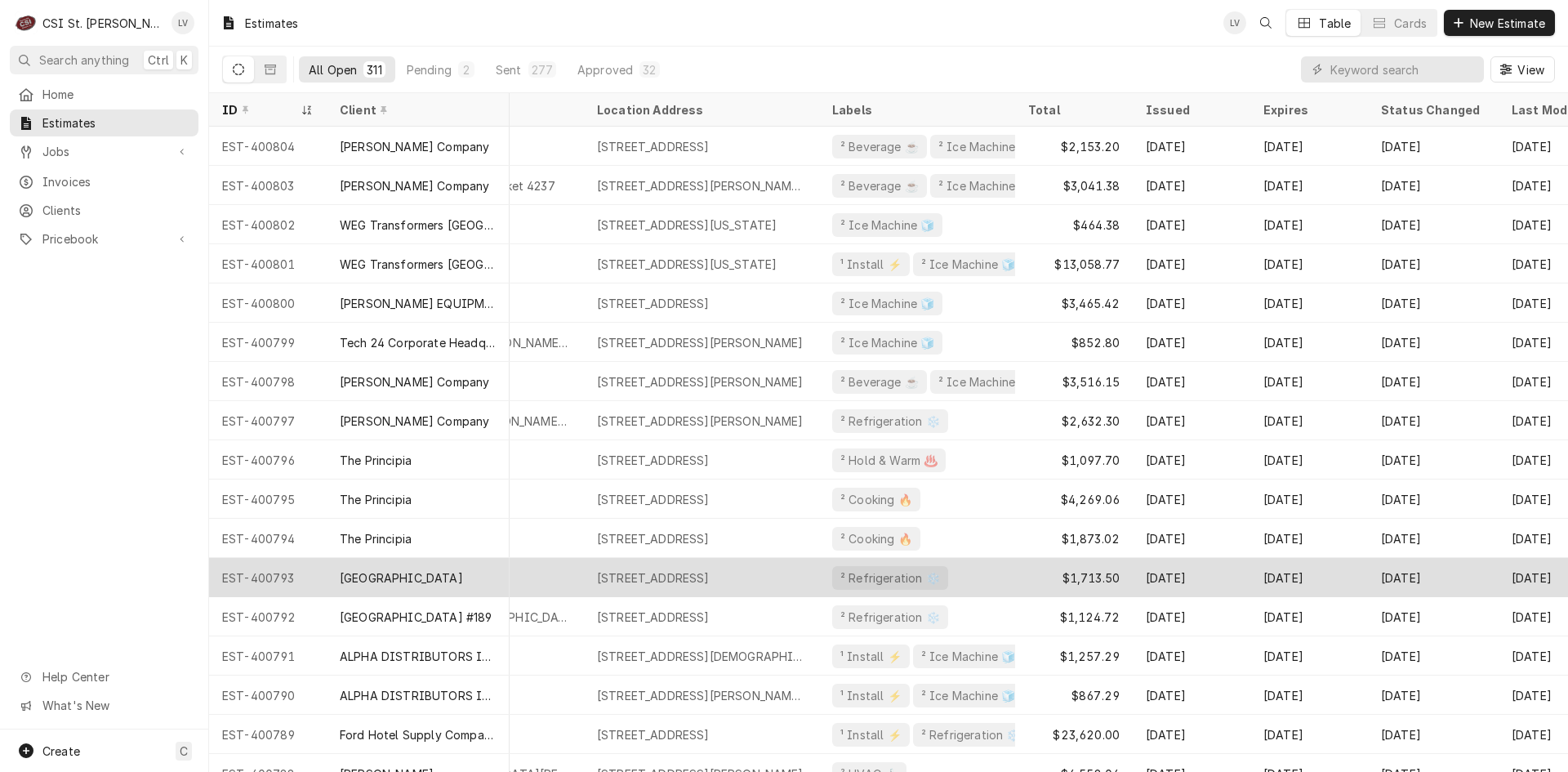
scroll to position [0, 731]
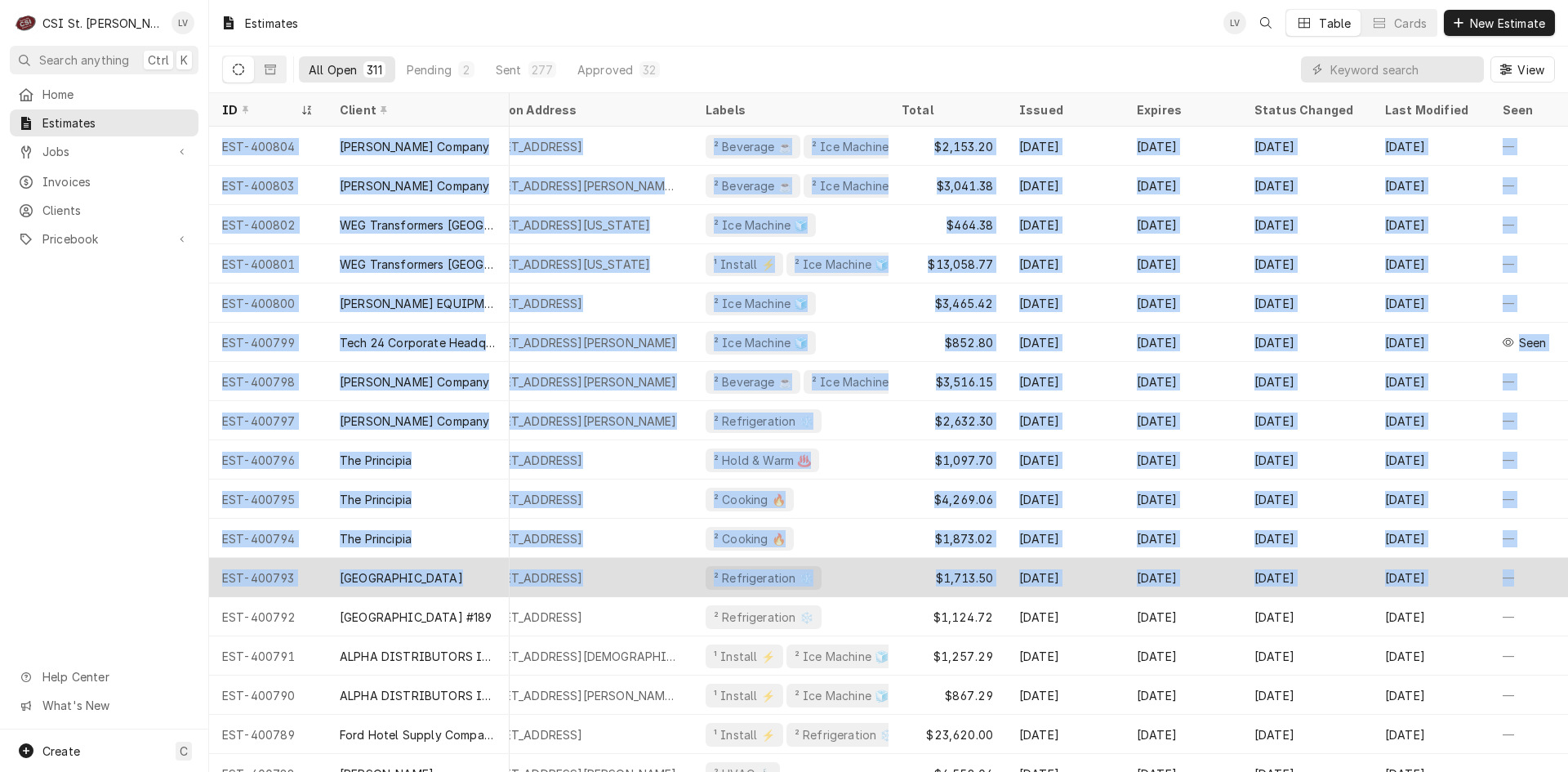
drag, startPoint x: 215, startPoint y: 142, endPoint x: 1543, endPoint y: 574, distance: 1396.5
click at [849, 574] on tbody "EST-400804 Vivian Company Sent Awaiting Approval Job | Service Call Petro Mart …" at bounding box center [169, 448] width 1359 height 645
copy tbody "EST-400804 Vivian Company Sent Awaiting Approval Job | Service Call Petro Mart …"
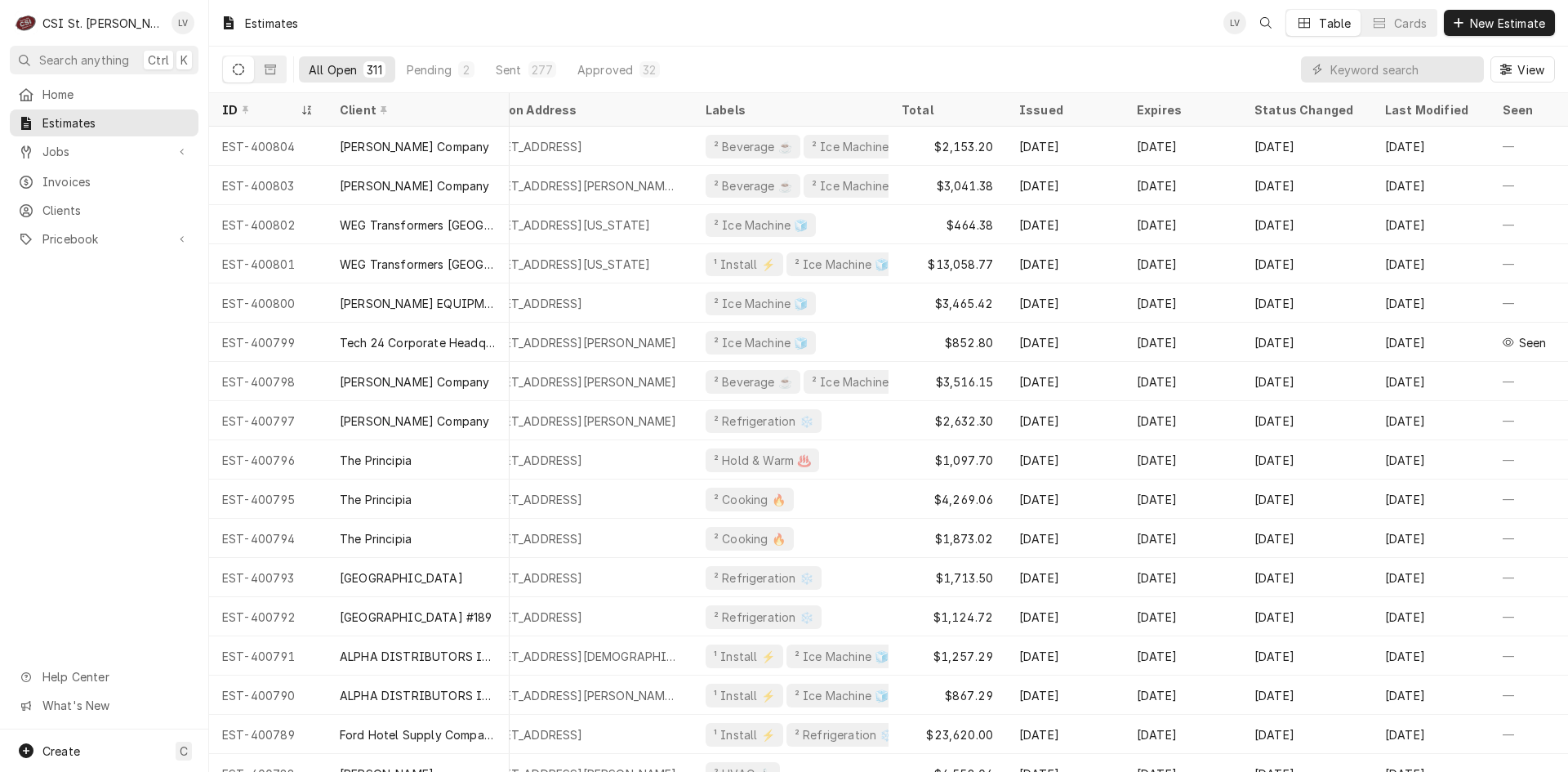
click at [1218, 73] on div "All Open 311 Pending 2 Sent 277 Approved 32 View" at bounding box center [888, 69] width 1332 height 46
click at [1521, 71] on span "View" at bounding box center [1531, 70] width 33 height 18
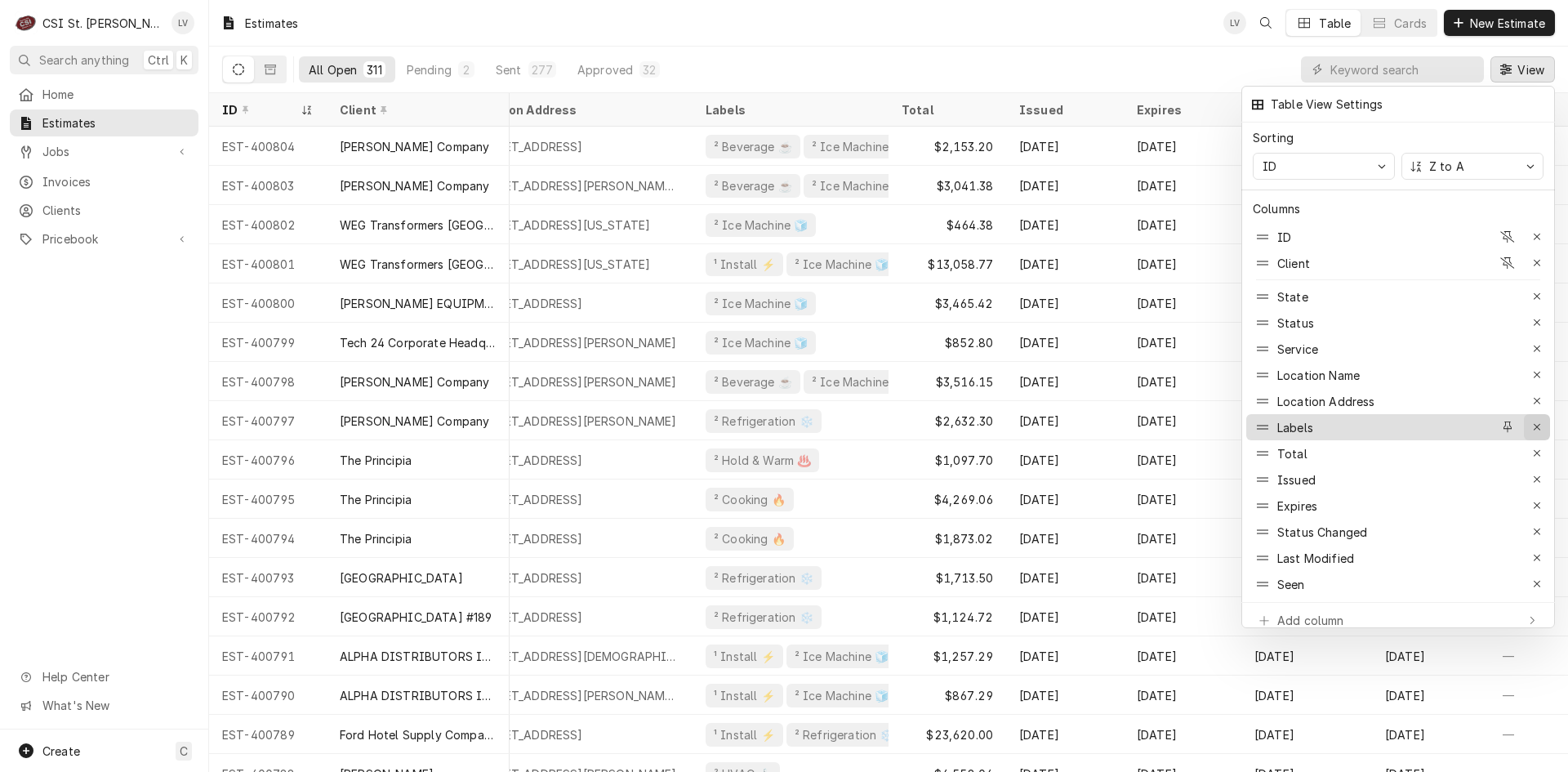
click at [1537, 422] on icon "button" at bounding box center [1537, 428] width 9 height 12
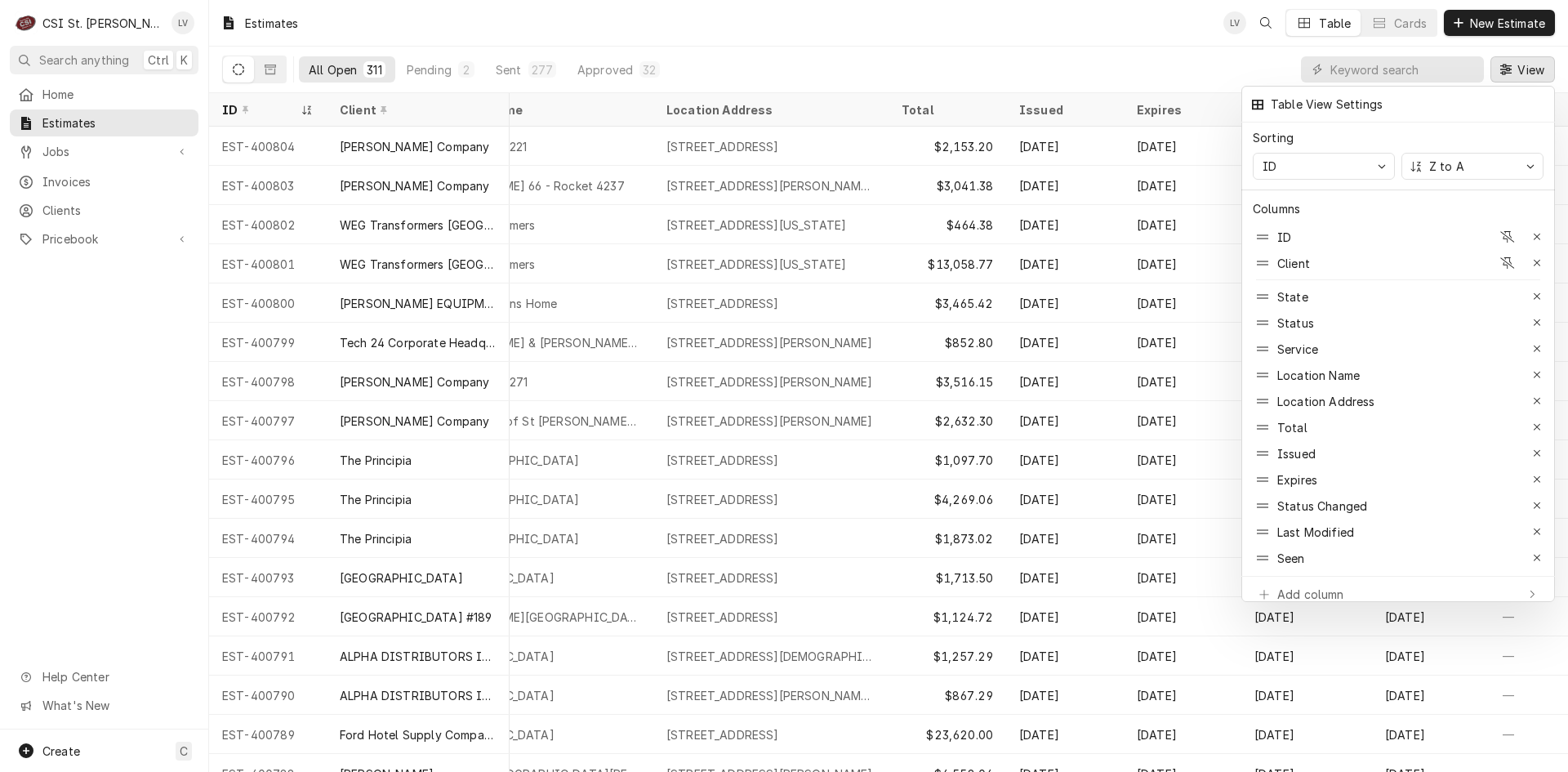
scroll to position [0, 535]
click at [1509, 369] on icon "button" at bounding box center [1507, 375] width 9 height 12
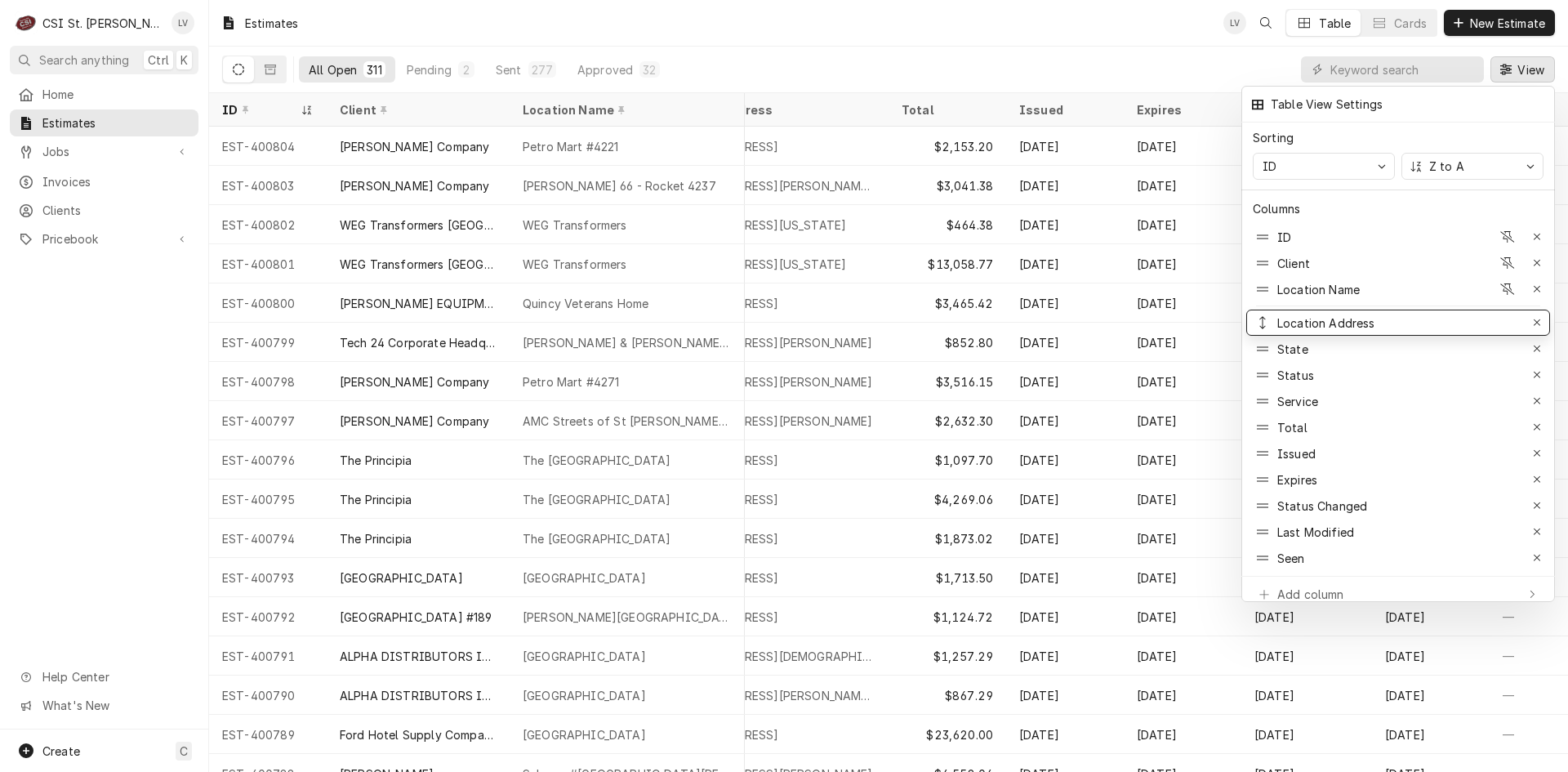
drag, startPoint x: 1344, startPoint y: 391, endPoint x: 1376, endPoint y: 307, distance: 89.9
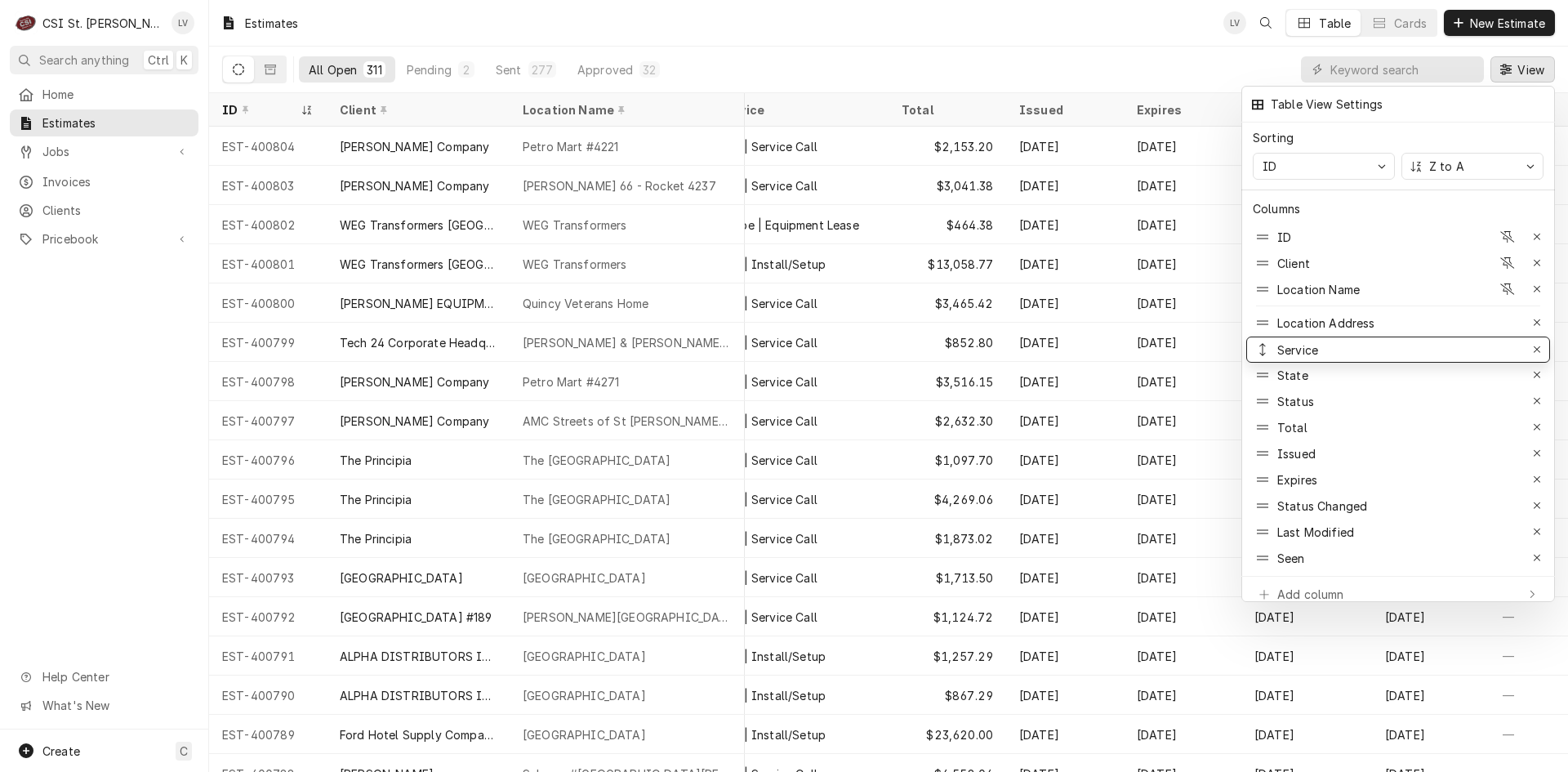
drag, startPoint x: 1356, startPoint y: 387, endPoint x: 1363, endPoint y: 337, distance: 50.5
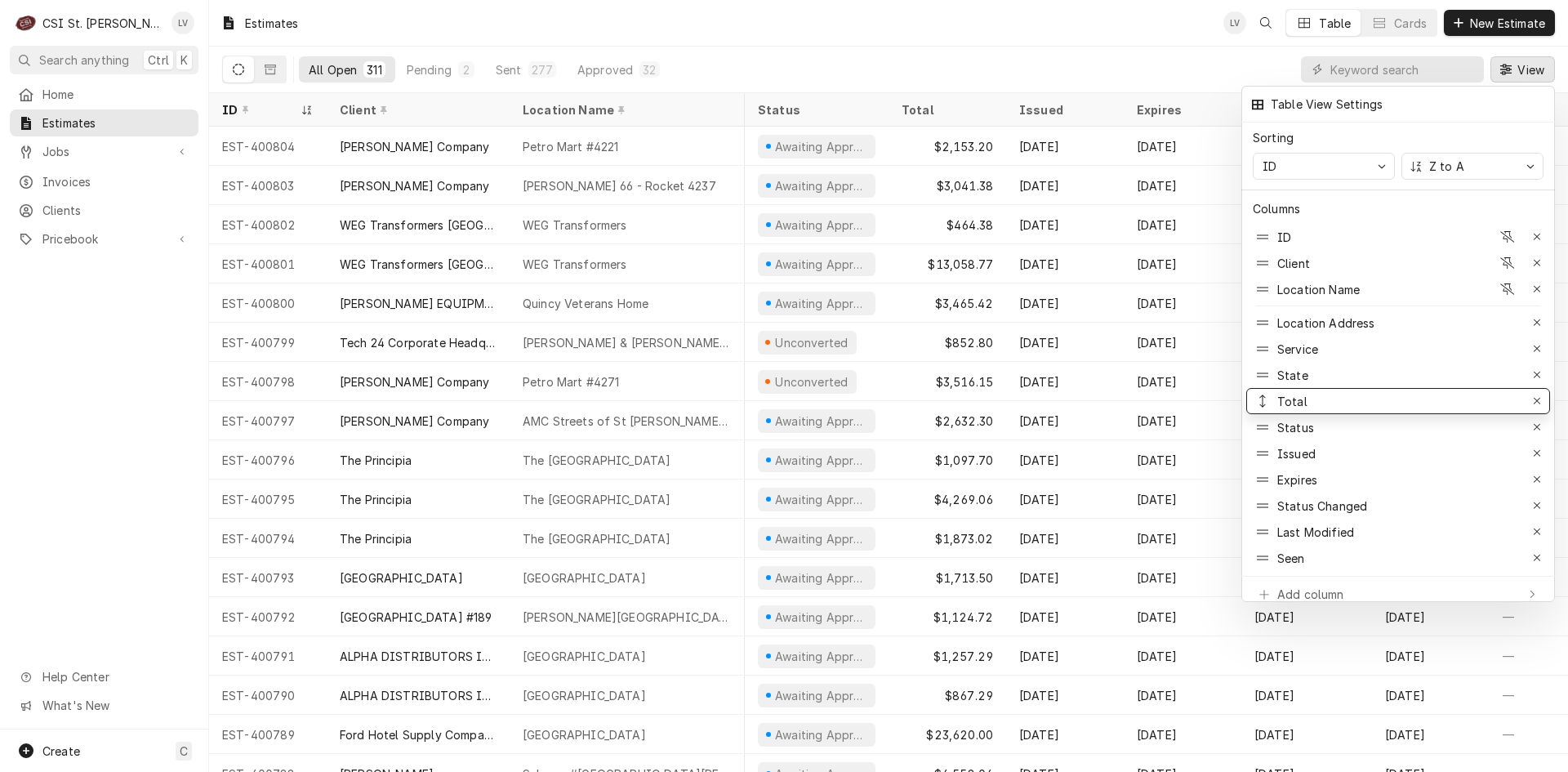
drag, startPoint x: 1360, startPoint y: 416, endPoint x: 1360, endPoint y: 389, distance: 27.0
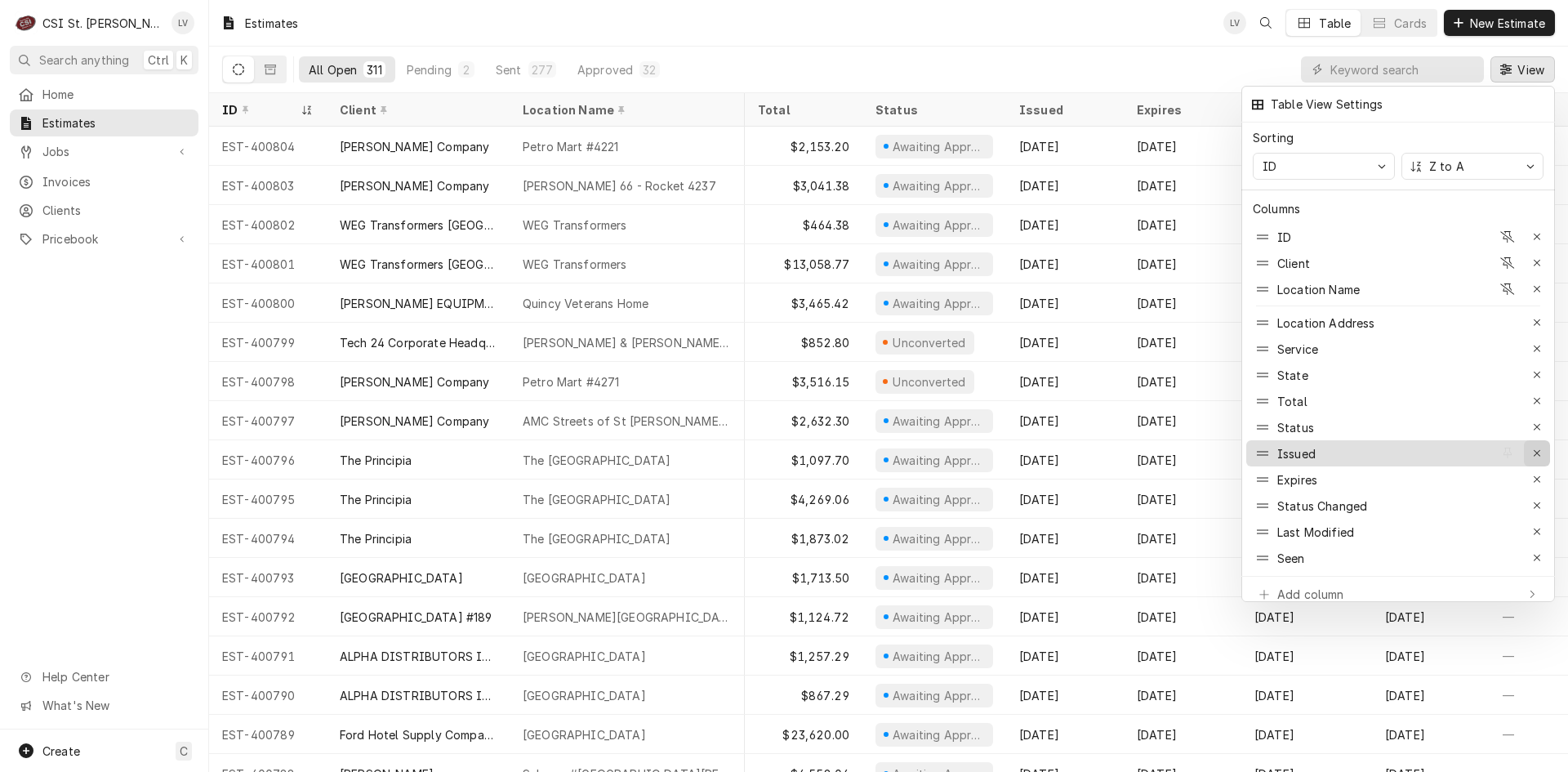
click at [1537, 447] on icon "button" at bounding box center [1537, 453] width 9 height 12
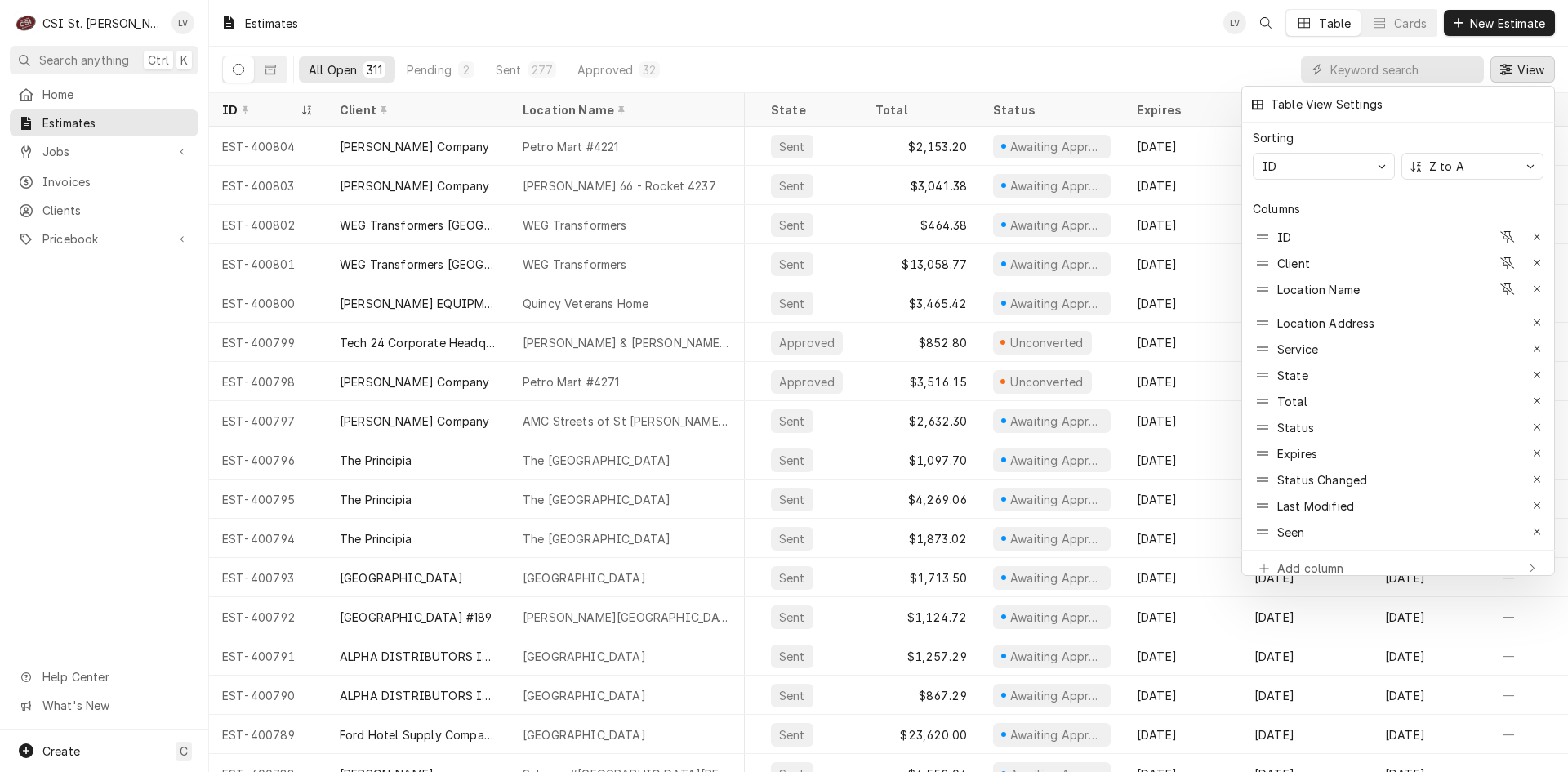
click at [1537, 447] on icon "button" at bounding box center [1537, 453] width 9 height 12
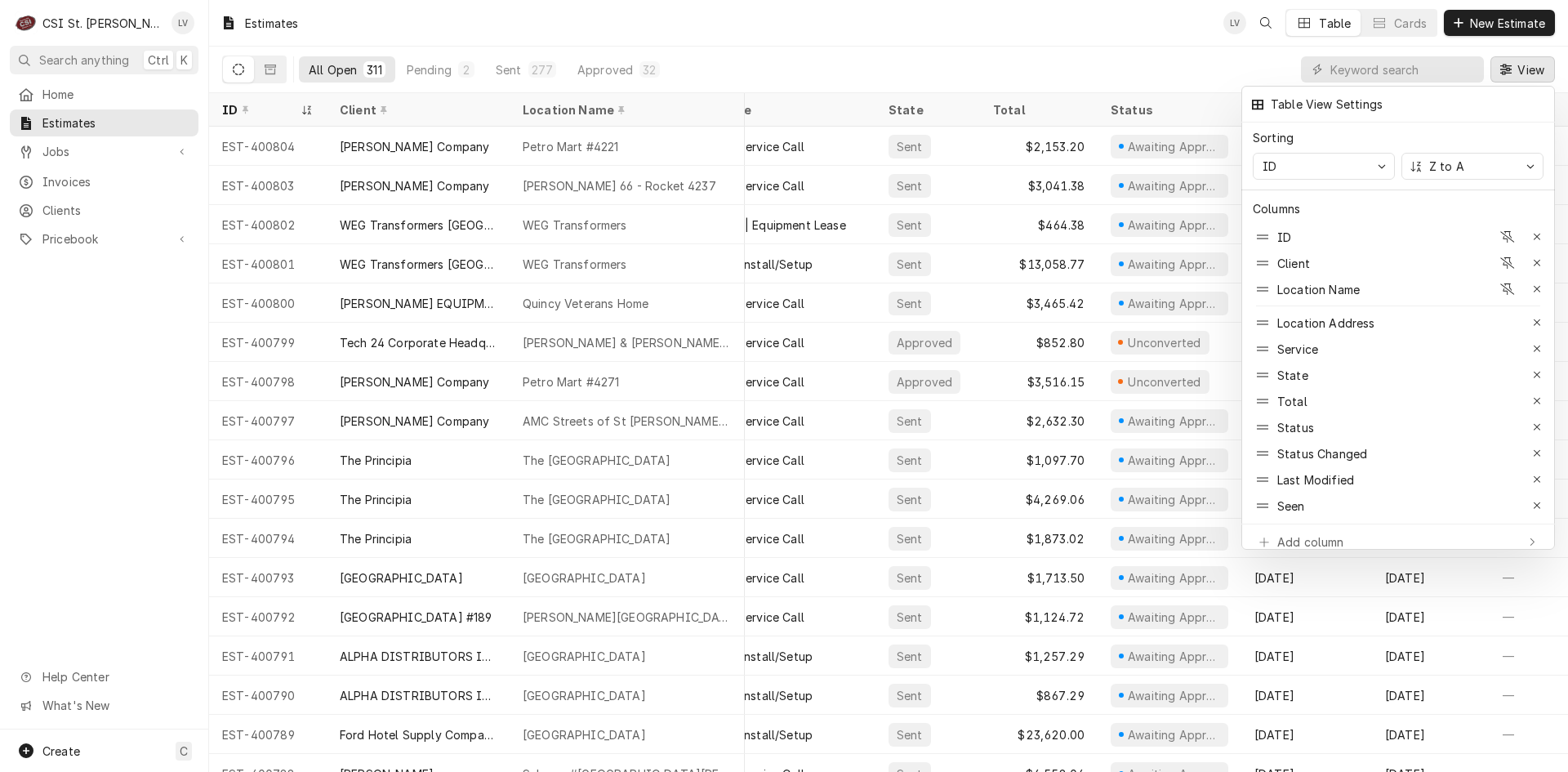
click at [1537, 447] on icon "button" at bounding box center [1537, 453] width 9 height 12
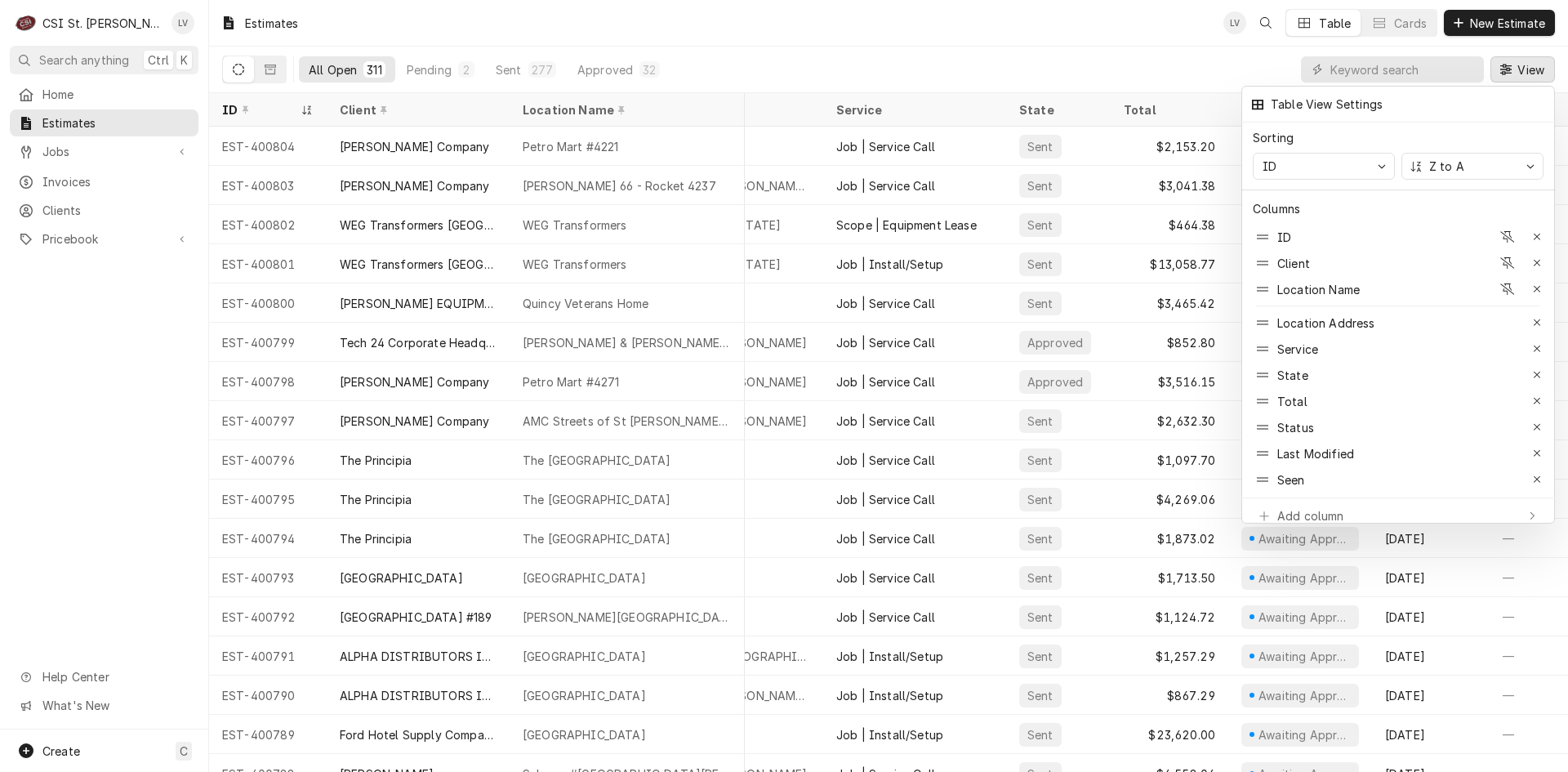
scroll to position [0, 169]
click at [1537, 447] on icon "button" at bounding box center [1537, 453] width 9 height 12
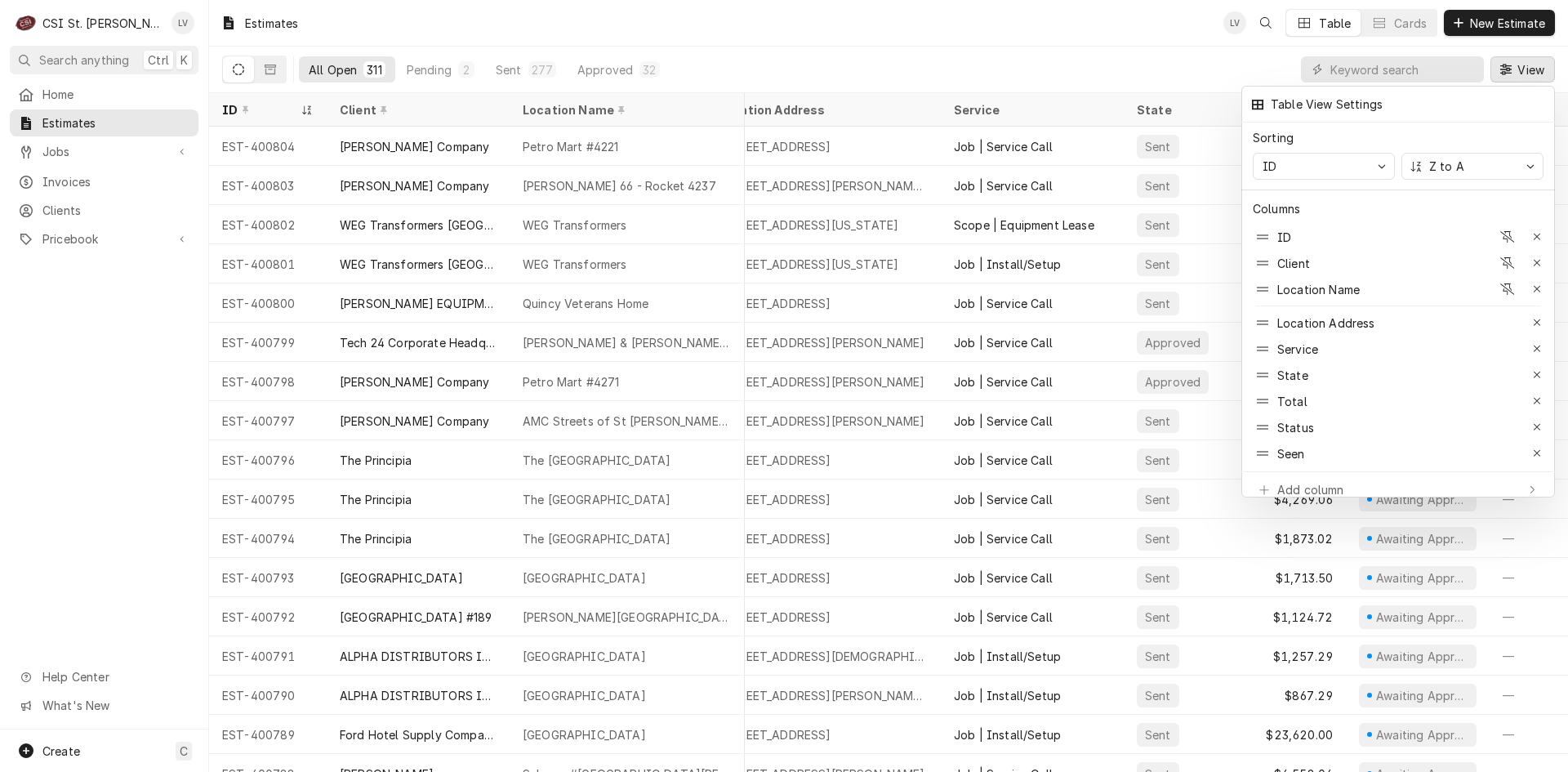
click at [1537, 447] on icon "button" at bounding box center [1537, 453] width 9 height 12
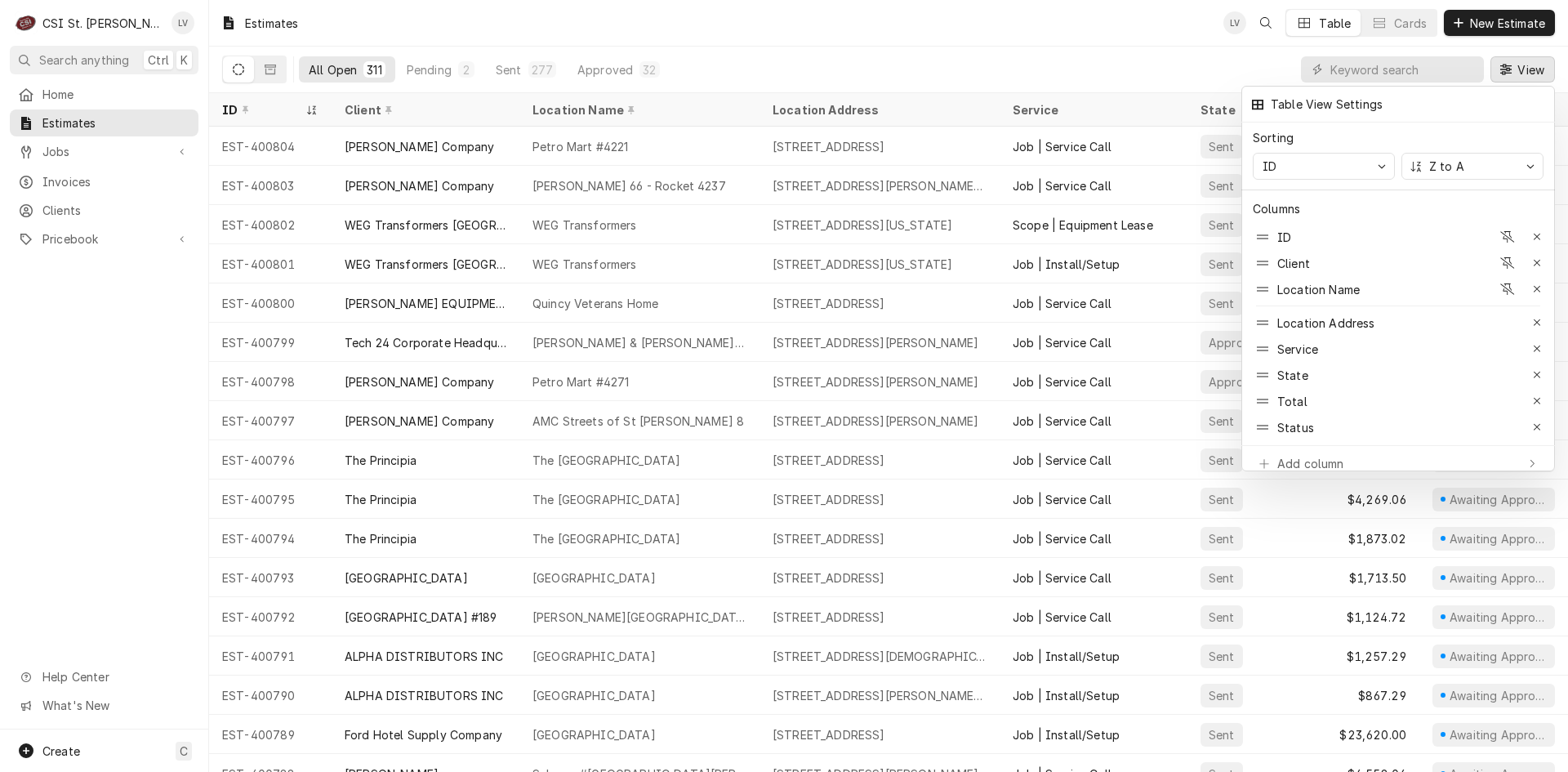
scroll to position [0, 0]
click at [897, 31] on div at bounding box center [784, 386] width 1568 height 772
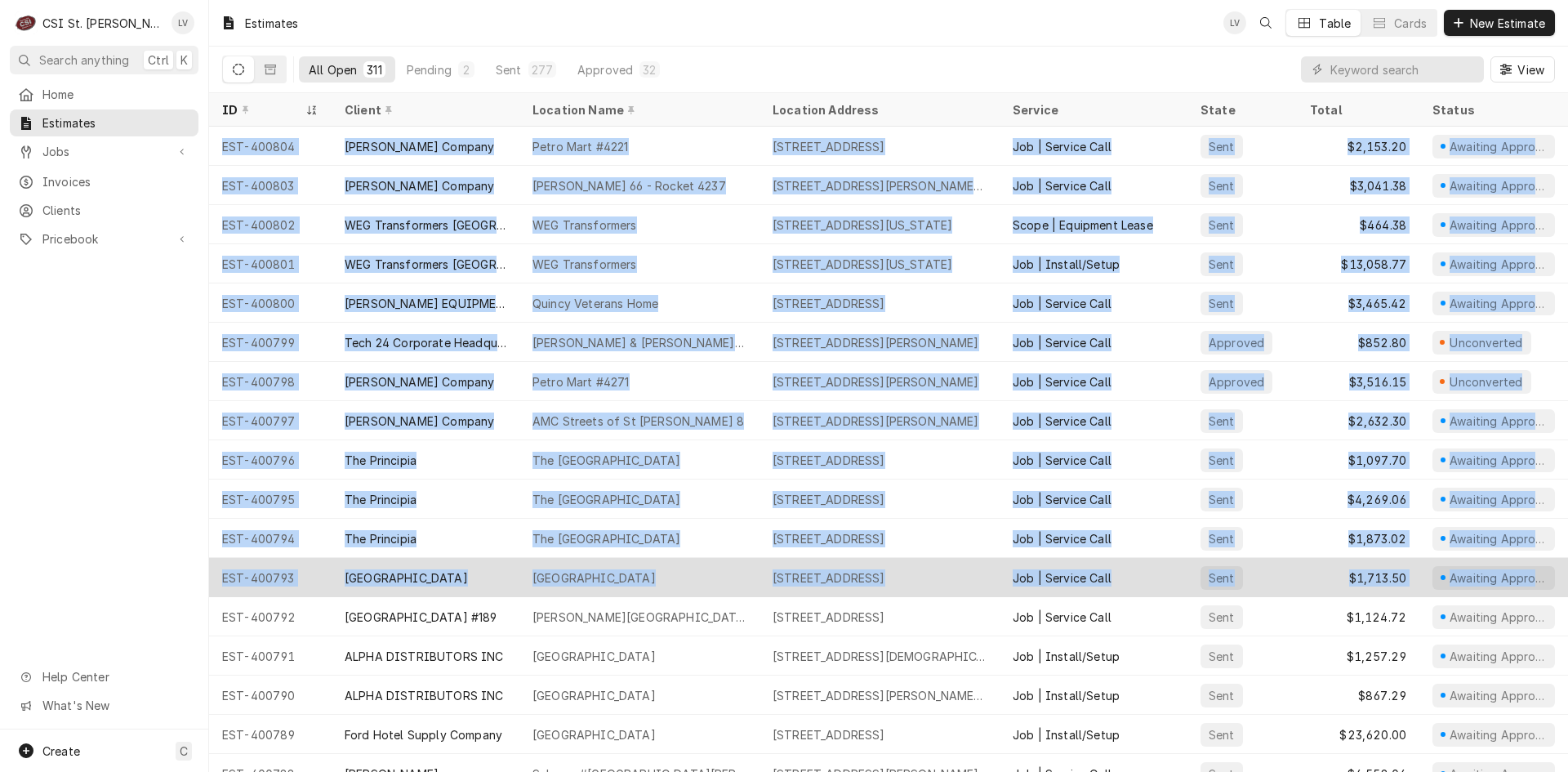
drag, startPoint x: 217, startPoint y: 143, endPoint x: 1552, endPoint y: 559, distance: 1398.3
click at [1552, 559] on tbody "EST-400804 Vivian Company Petro Mart #4221 13010 Tesson Ferry Road, Saint Louis…" at bounding box center [888, 448] width 1359 height 645
copy tbody "EST-400804 Vivian Company Petro Mart #4221 13010 Tesson Ferry Road, Saint Louis…"
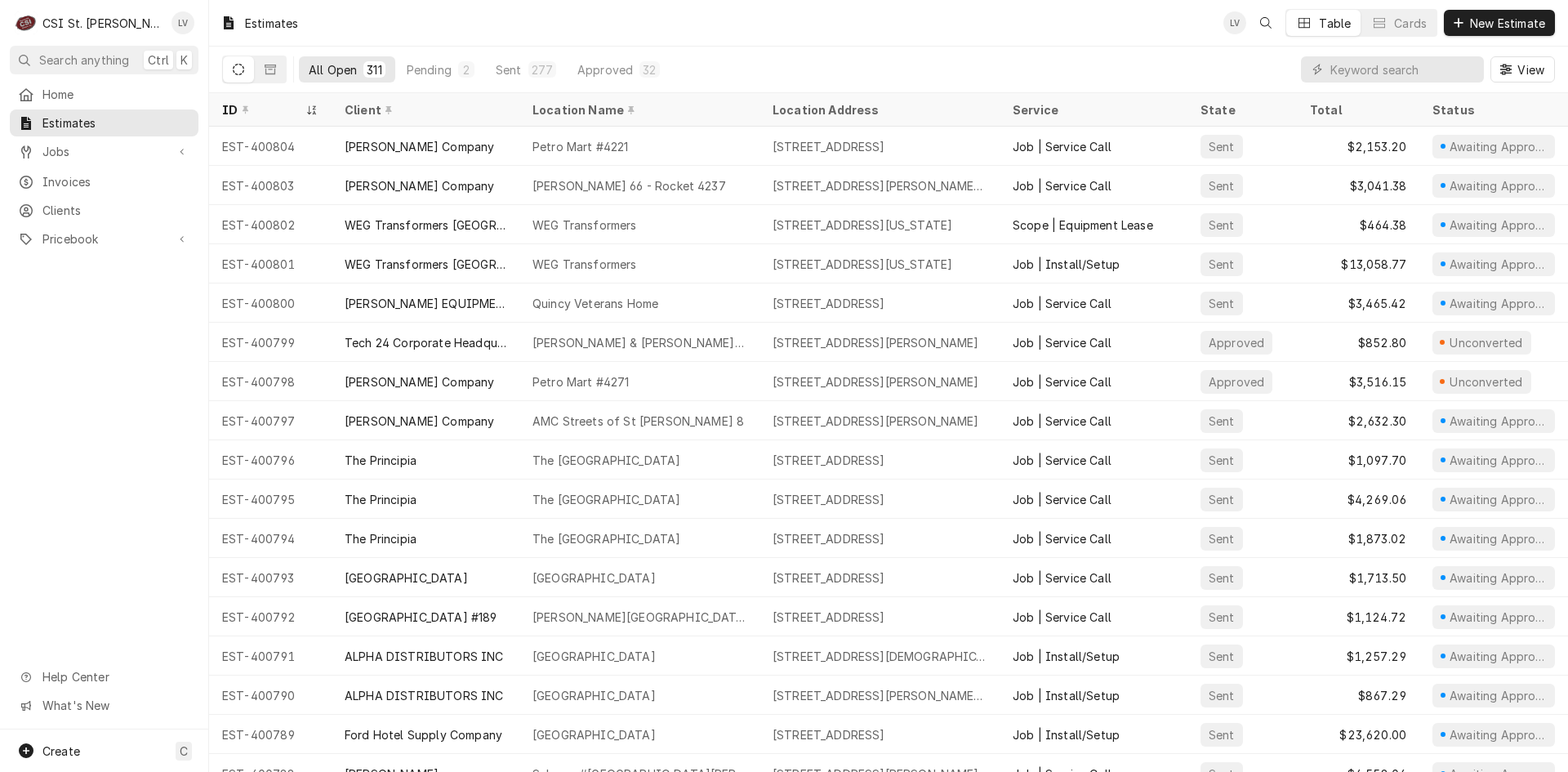
click at [81, 538] on div "Home Estimates Jobs Jobs Job Series Invoices Clients Pricebook Services Parts &…" at bounding box center [104, 405] width 208 height 649
click at [45, 180] on span "Invoices" at bounding box center [115, 182] width 148 height 18
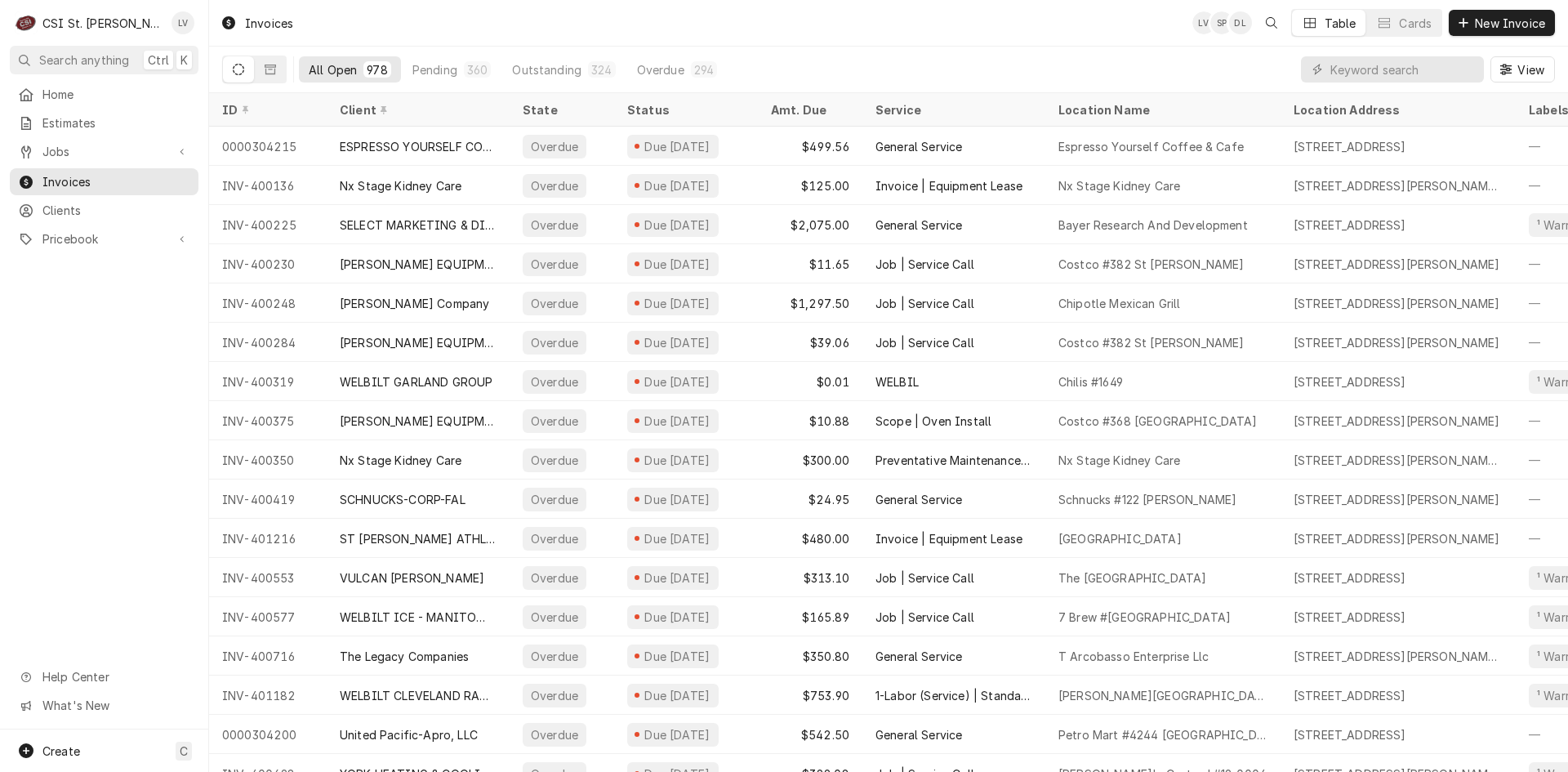
drag, startPoint x: 276, startPoint y: 114, endPoint x: 271, endPoint y: 131, distance: 17.7
click at [276, 115] on div "ID" at bounding box center [268, 110] width 112 height 27
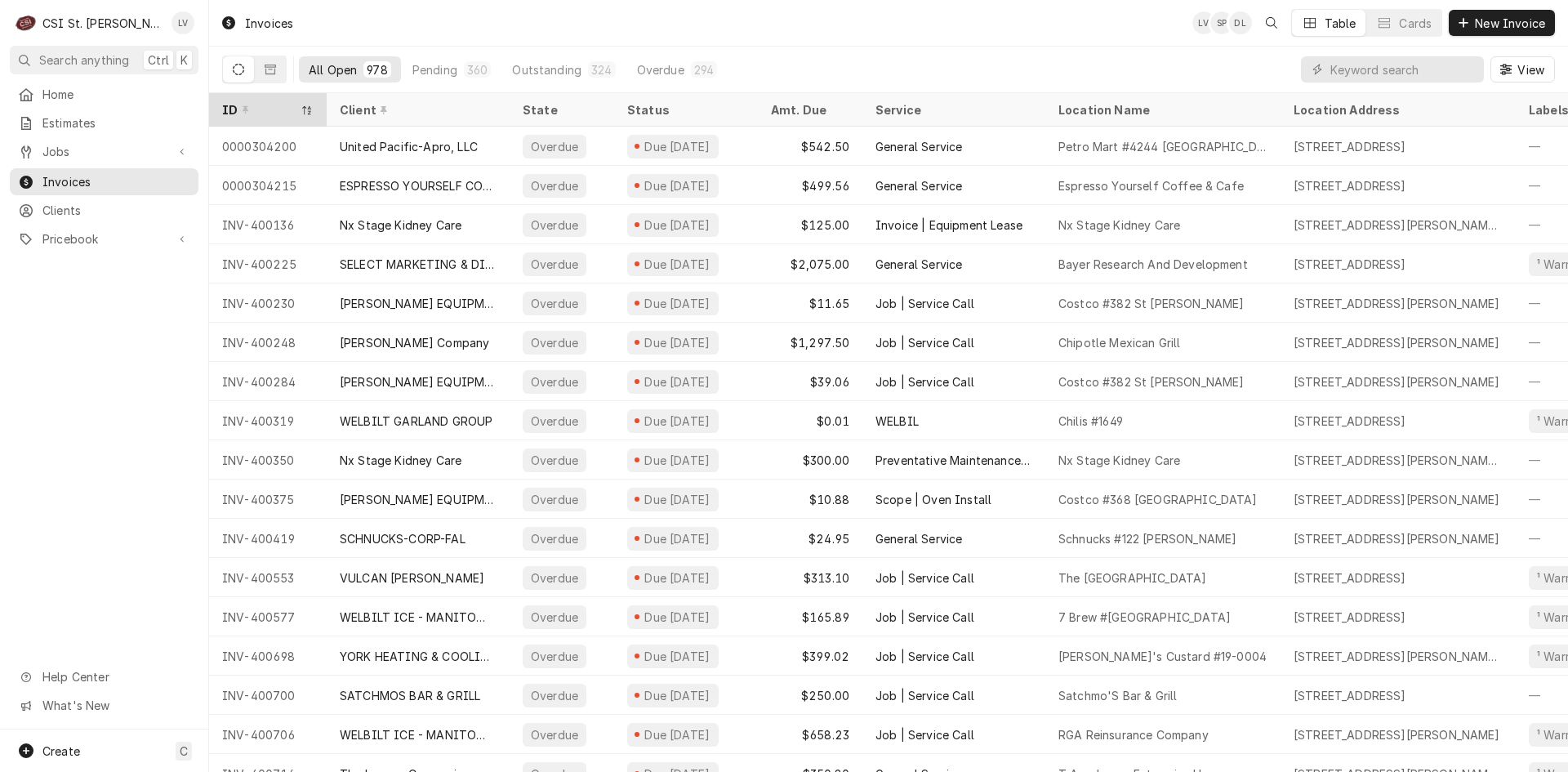
click at [264, 112] on div "ID" at bounding box center [259, 111] width 75 height 18
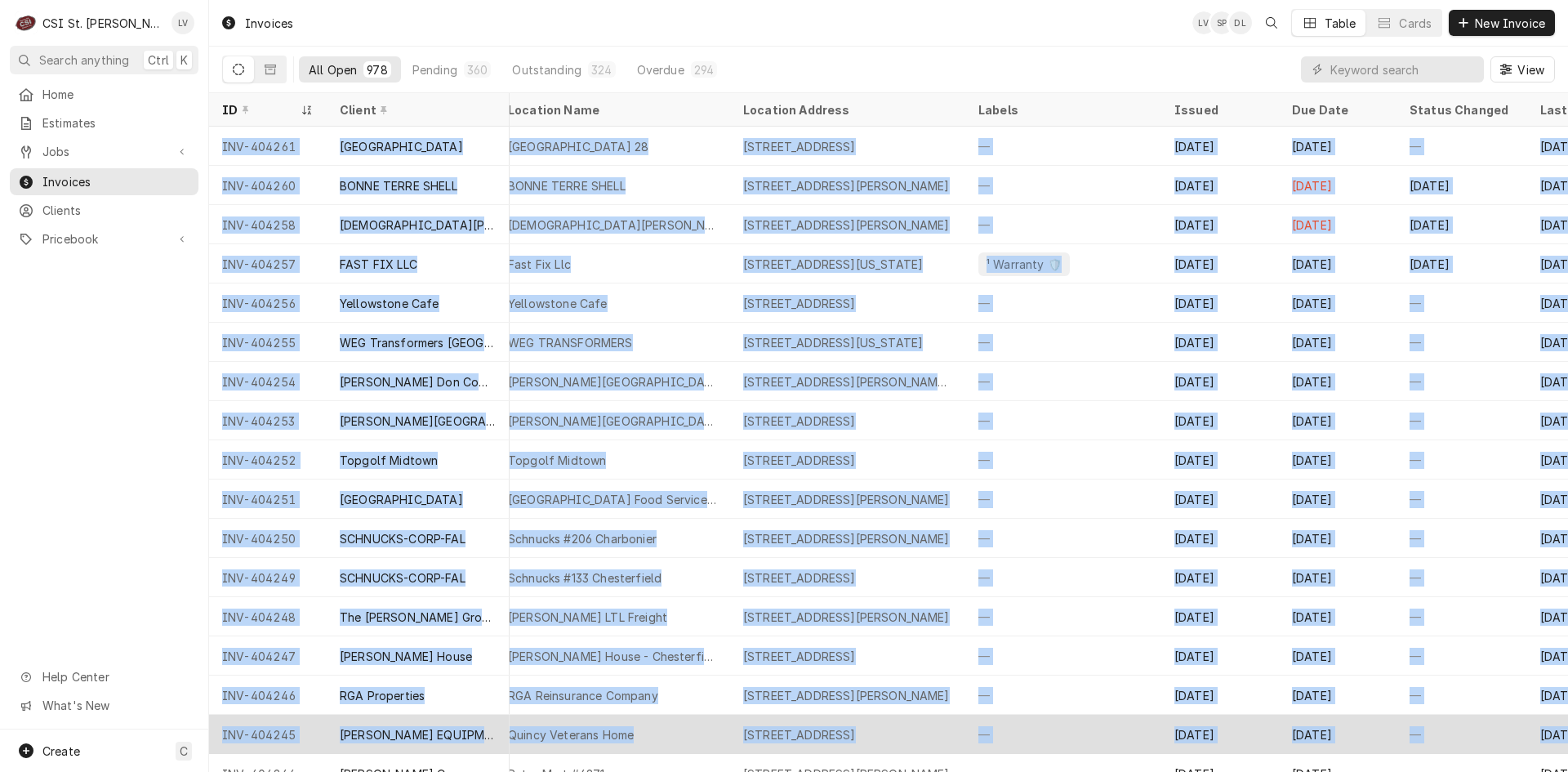
scroll to position [0, 640]
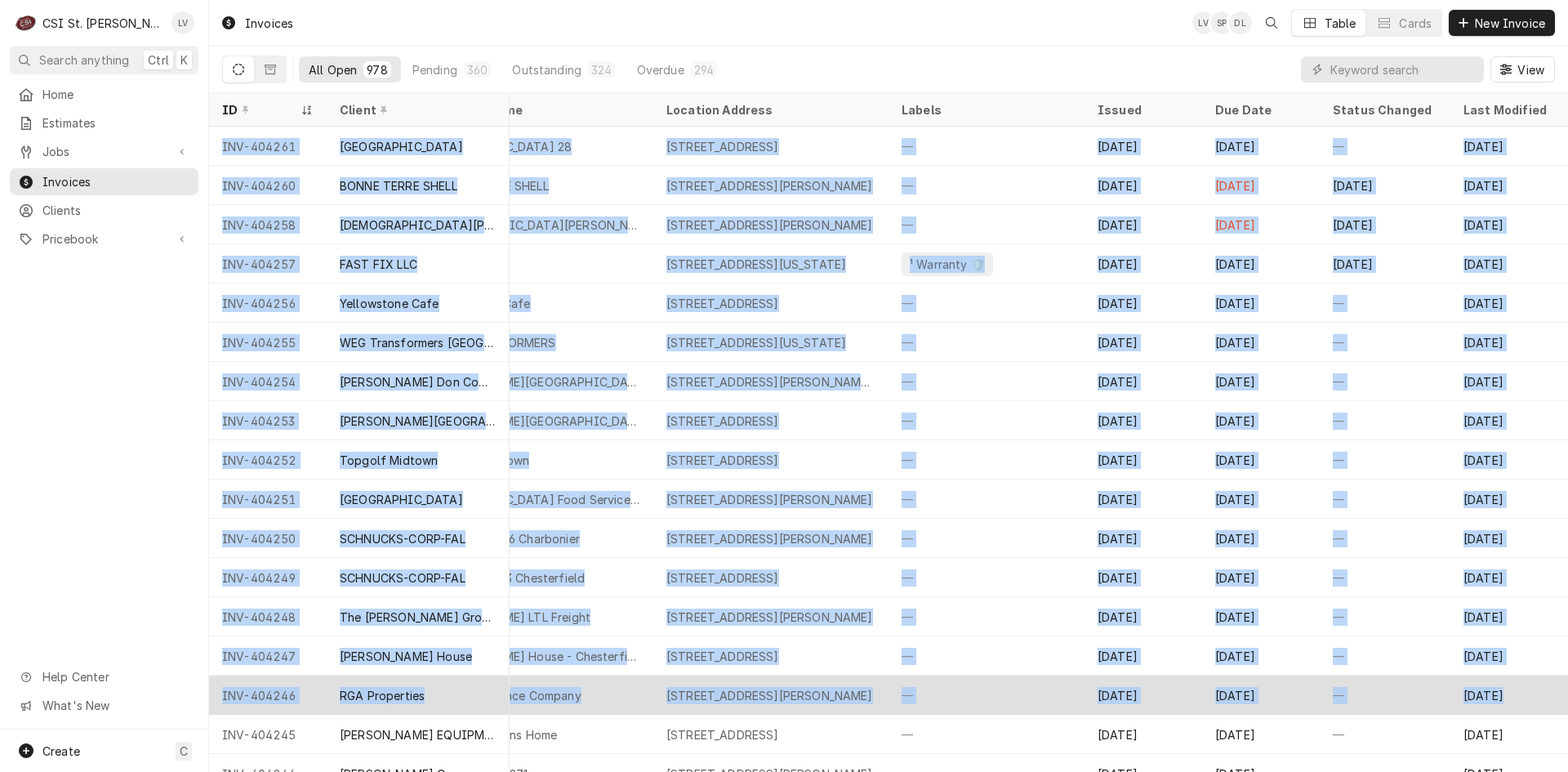
drag, startPoint x: 215, startPoint y: 143, endPoint x: 1544, endPoint y: 688, distance: 1436.4
click at [941, 688] on tbody "INV-404261 Rockwood School District Pending Draft $420.00 Job | Service Call Eu…" at bounding box center [261, 448] width 1359 height 645
copy tbody "INV-404261 Rockwood School District Pending Draft $420.00 Job | Service Call Eu…"
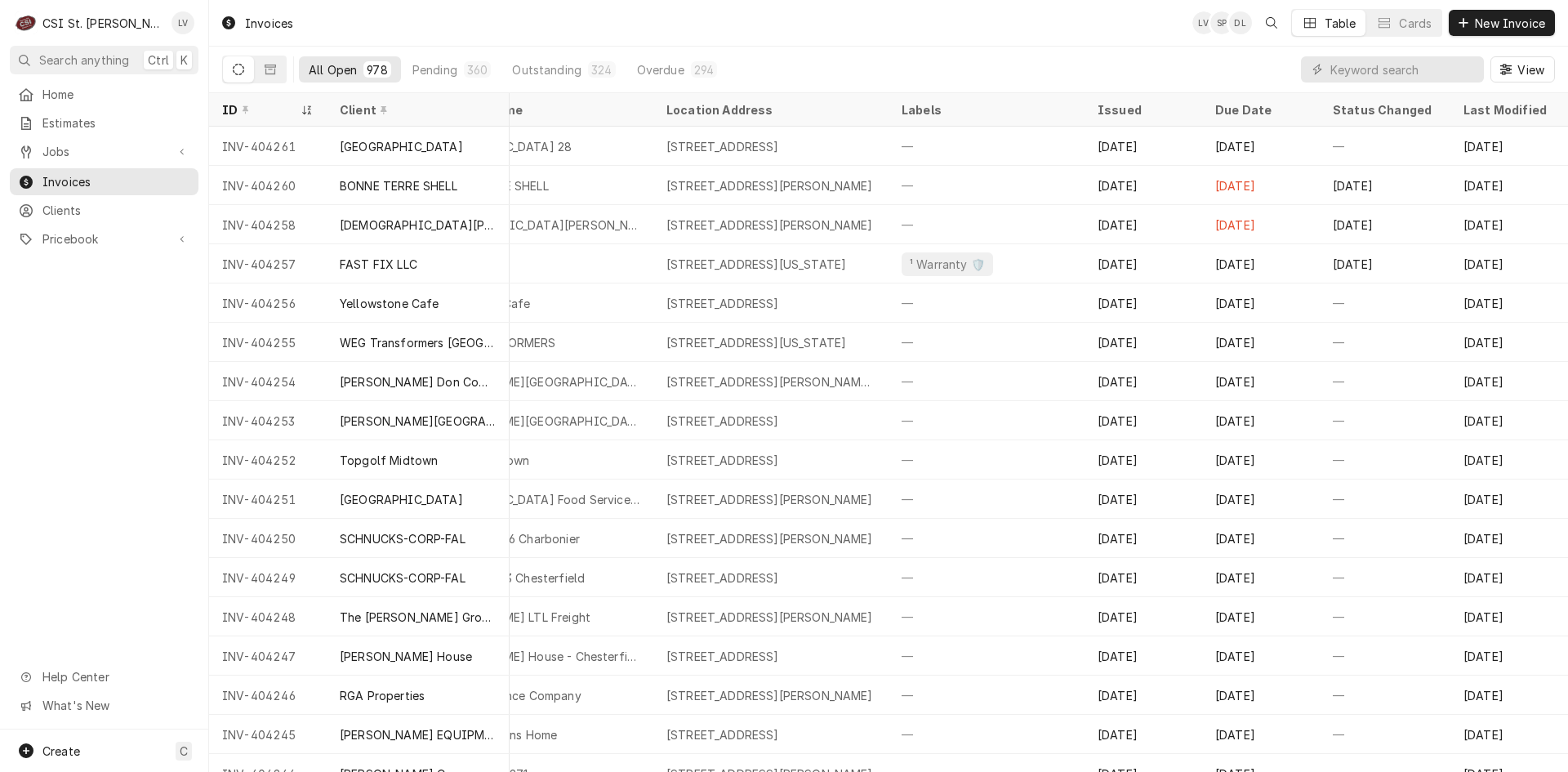
click at [102, 369] on div "Home Estimates Jobs Jobs Job Series Invoices Clients Pricebook Services Parts &…" at bounding box center [104, 405] width 208 height 649
click at [1518, 76] on span "View" at bounding box center [1531, 70] width 33 height 18
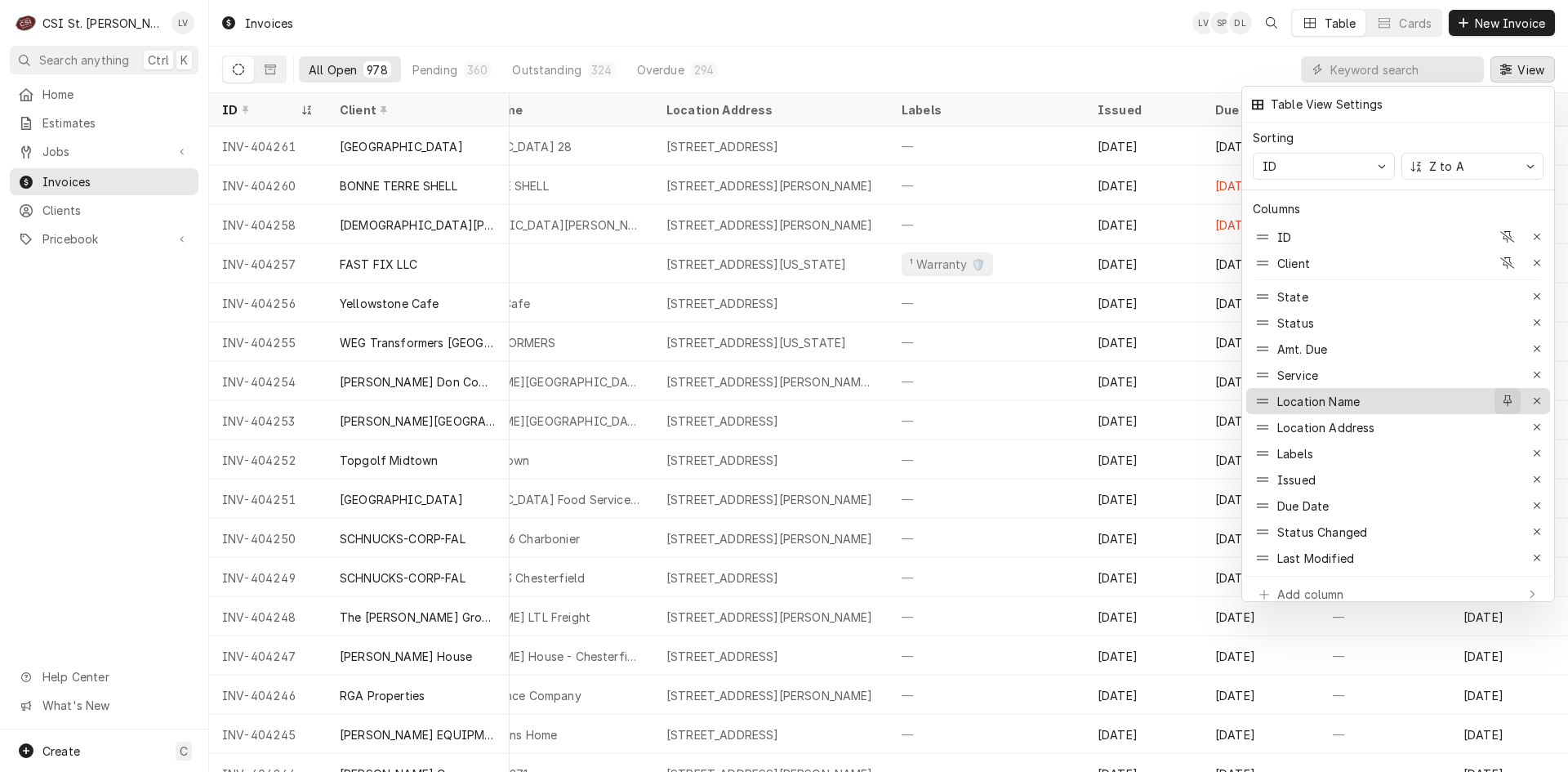
click at [1506, 395] on icon "button" at bounding box center [1507, 401] width 9 height 12
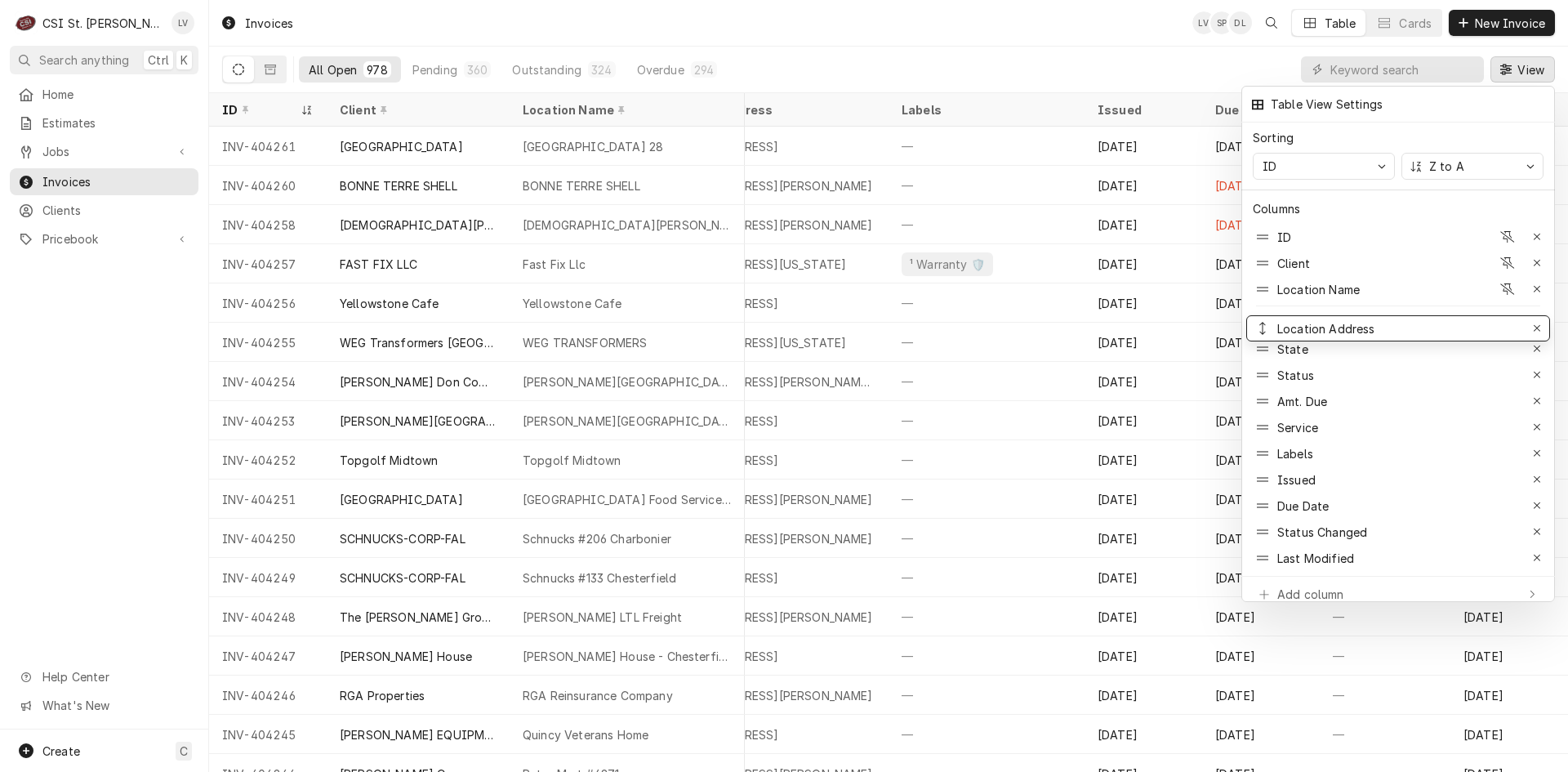
drag, startPoint x: 1367, startPoint y: 414, endPoint x: 1383, endPoint y: 315, distance: 100.3
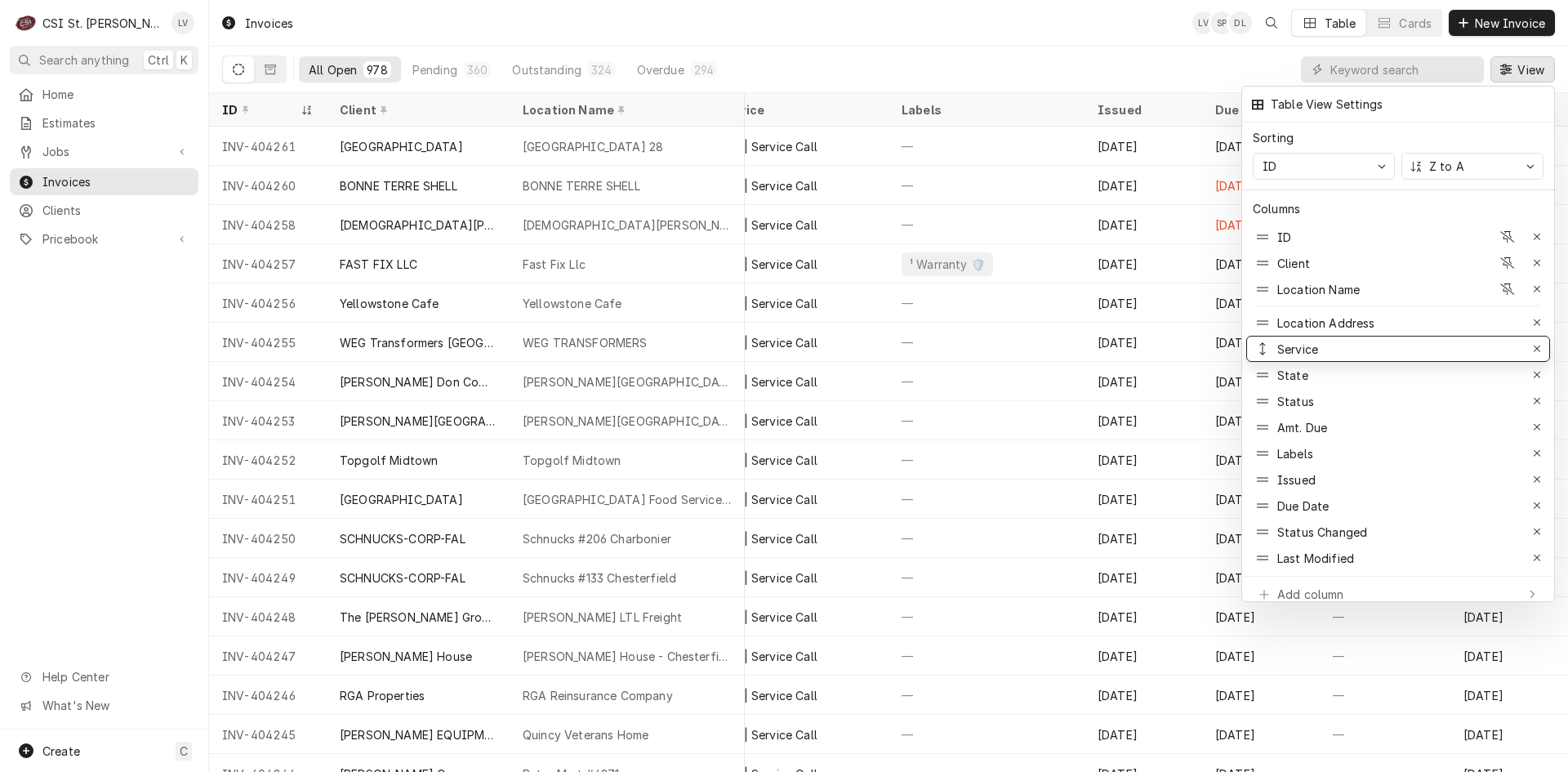
drag, startPoint x: 1341, startPoint y: 412, endPoint x: 1358, endPoint y: 334, distance: 79.8
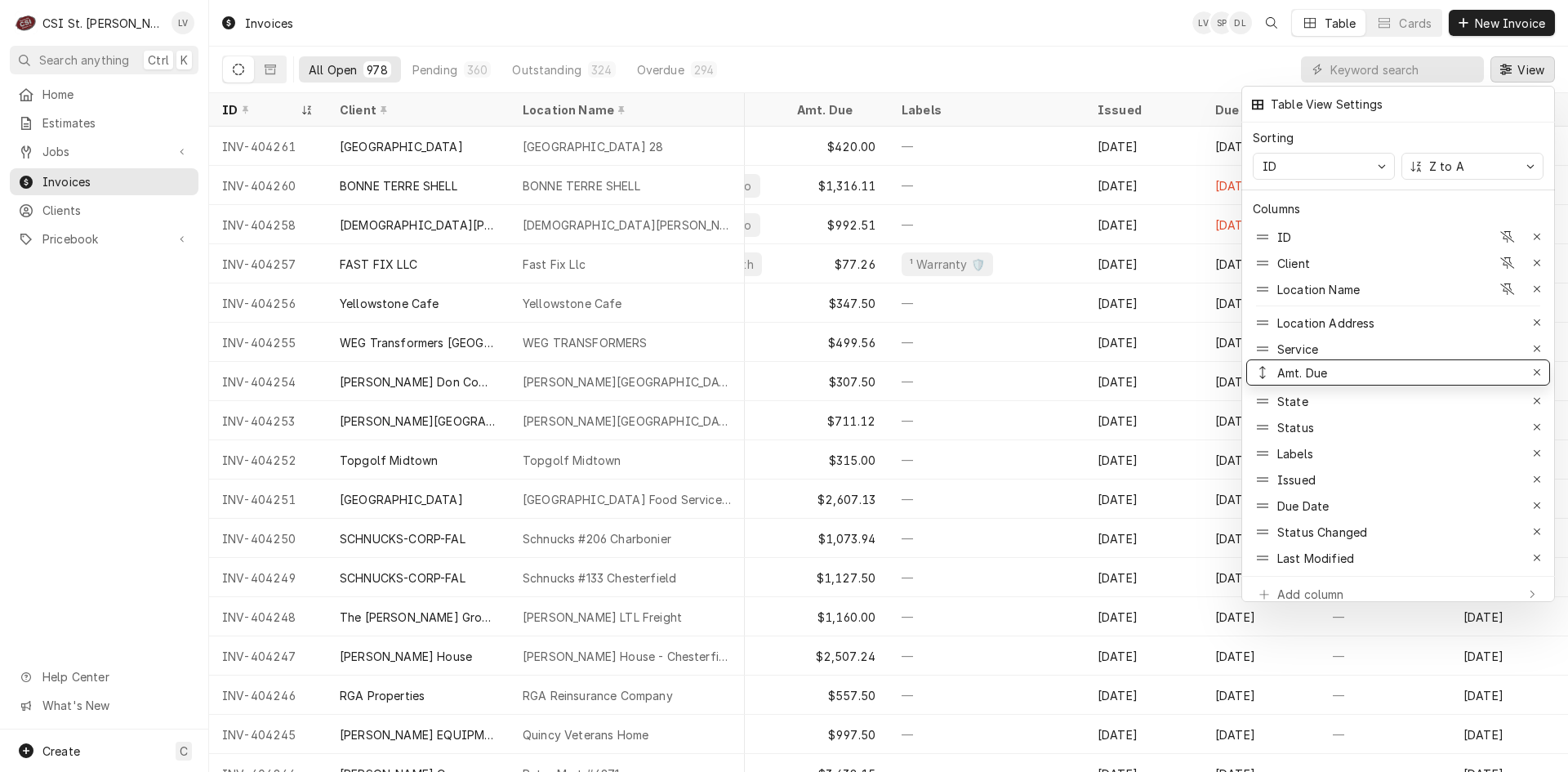
drag, startPoint x: 1337, startPoint y: 423, endPoint x: 1364, endPoint y: 368, distance: 61.3
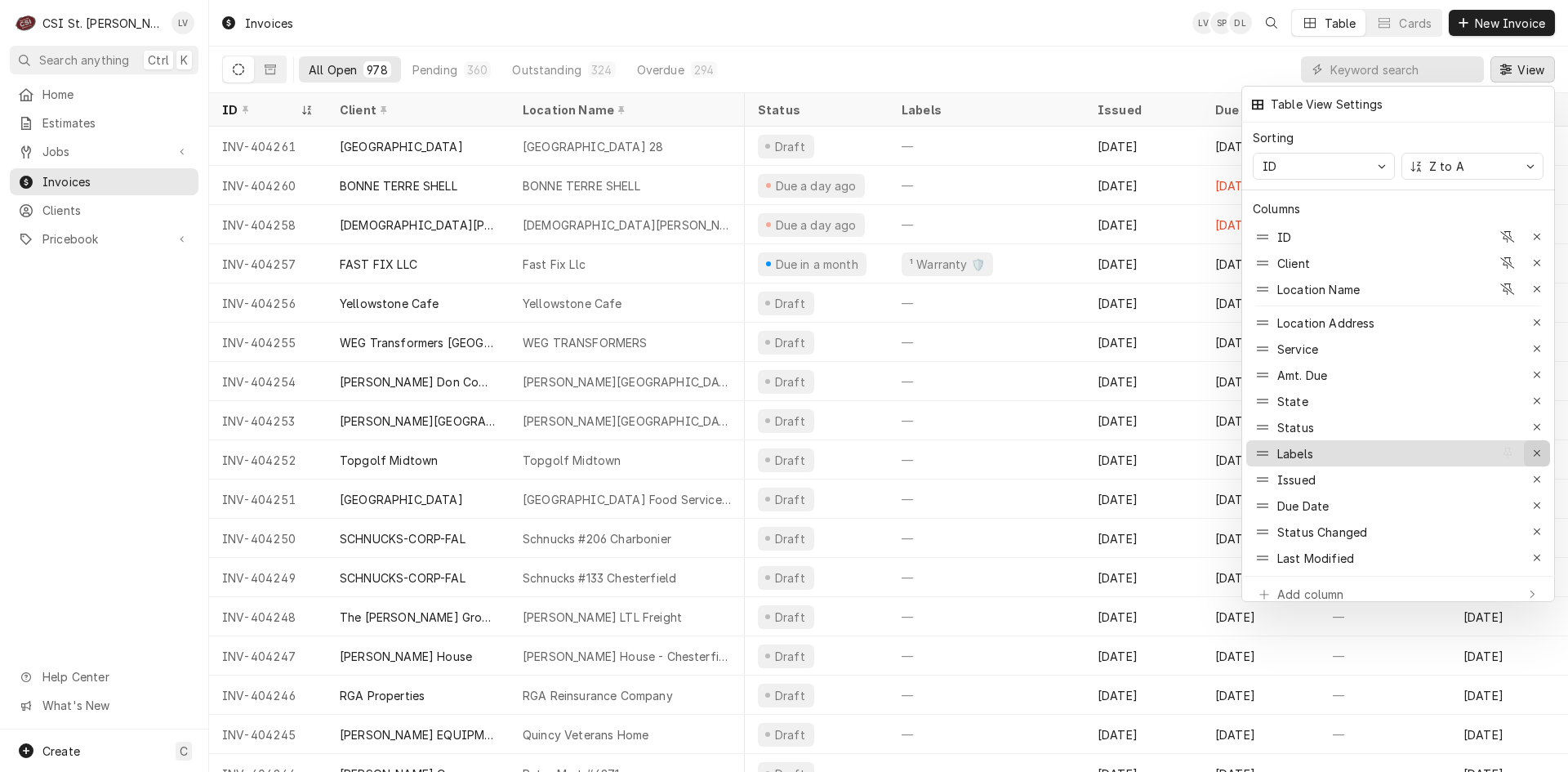
click at [1541, 447] on icon "button" at bounding box center [1537, 453] width 9 height 12
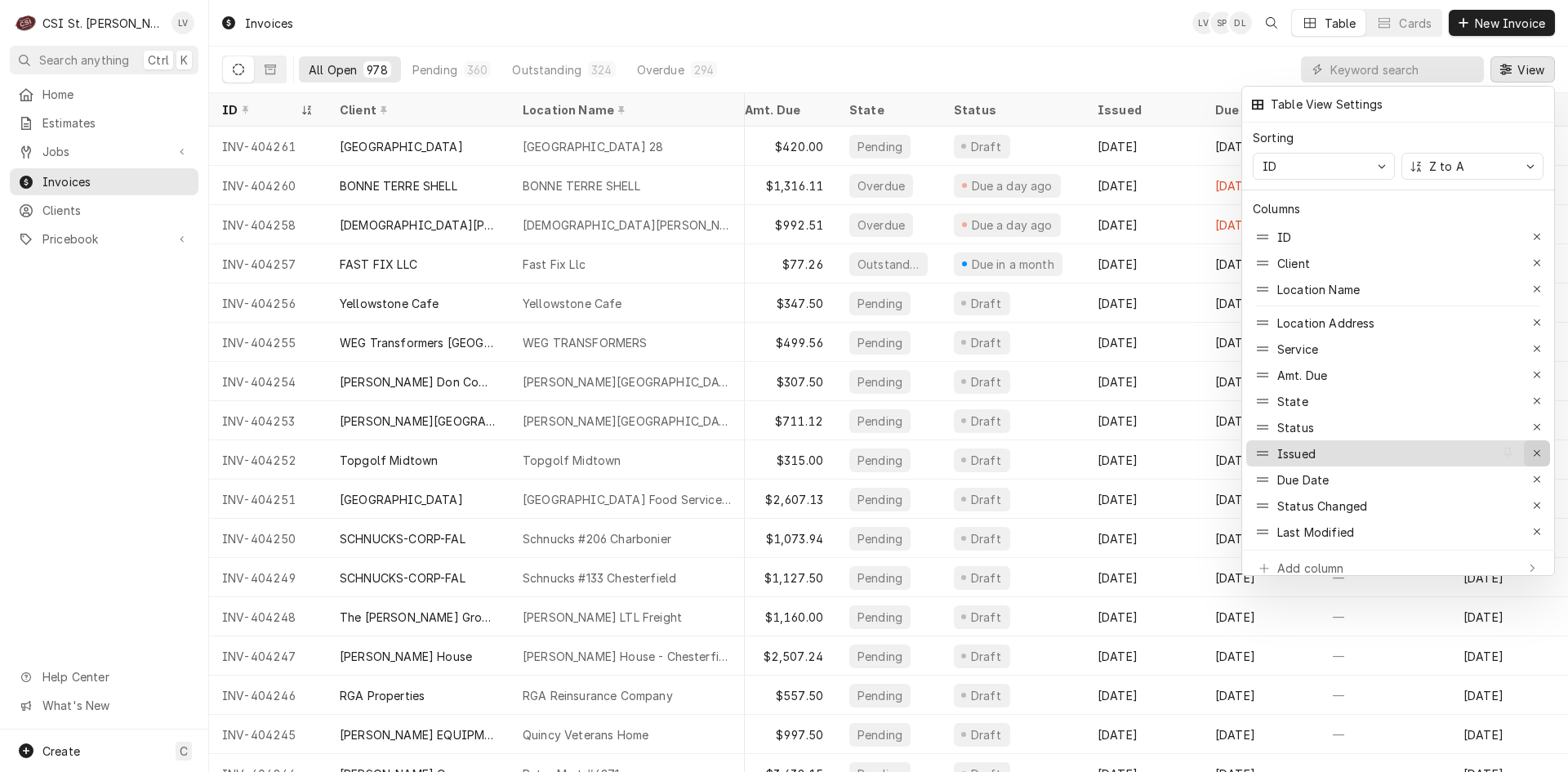
scroll to position [0, 443]
click at [1539, 447] on icon "button" at bounding box center [1537, 453] width 9 height 12
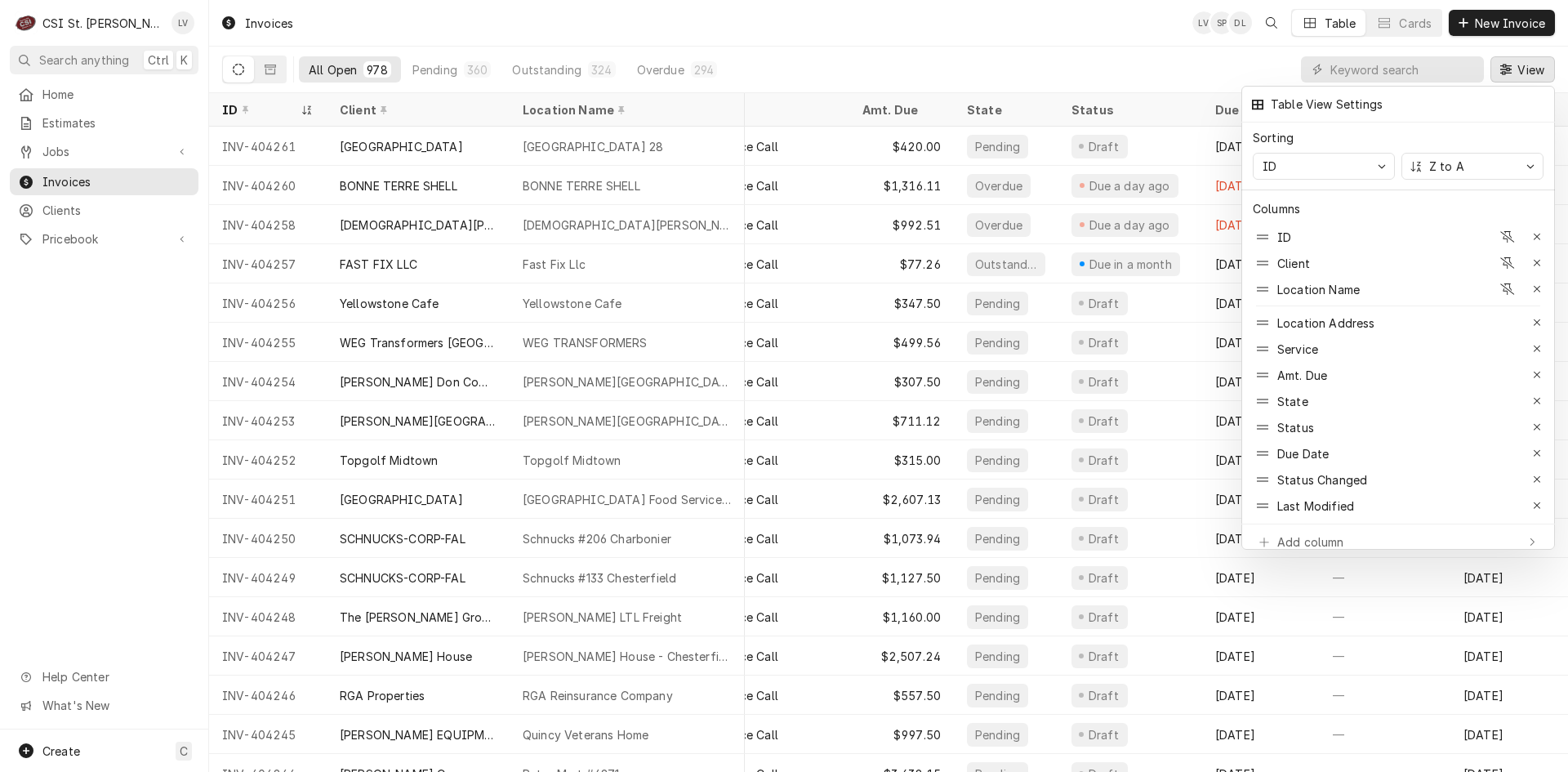
click at [1539, 447] on icon "button" at bounding box center [1537, 453] width 9 height 12
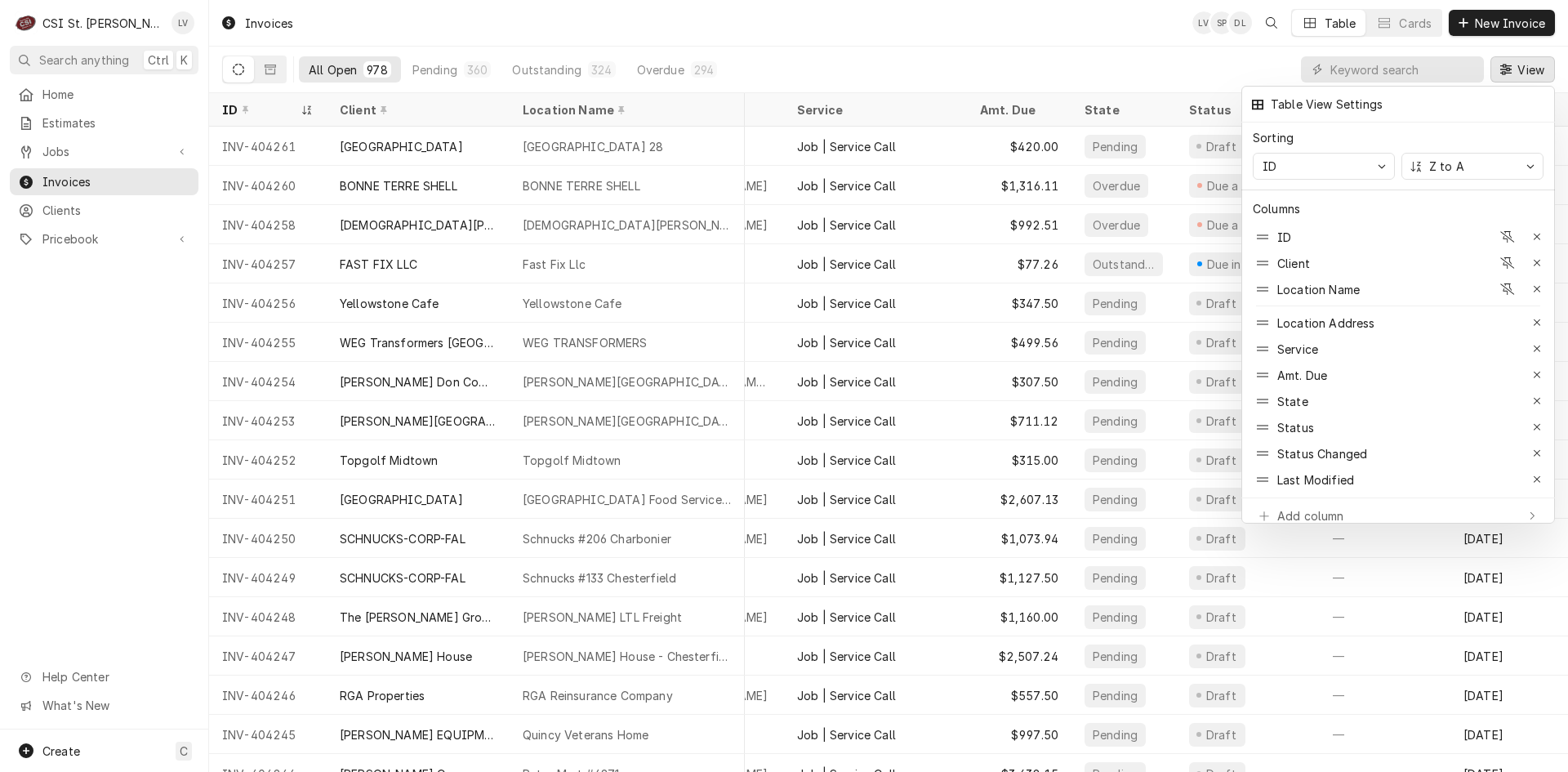
click at [1539, 447] on icon "button" at bounding box center [1537, 453] width 9 height 12
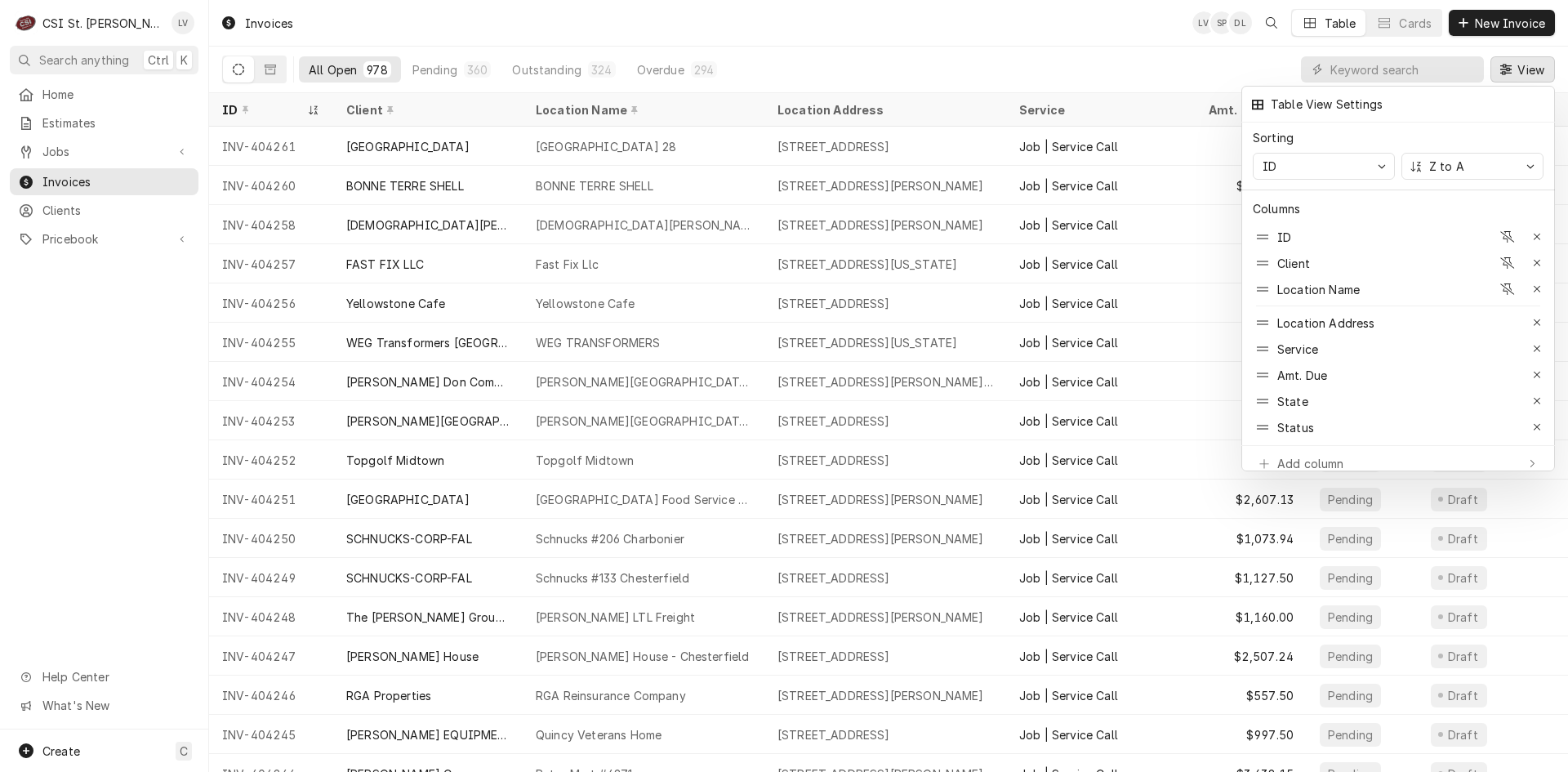
click at [82, 356] on div at bounding box center [784, 386] width 1568 height 772
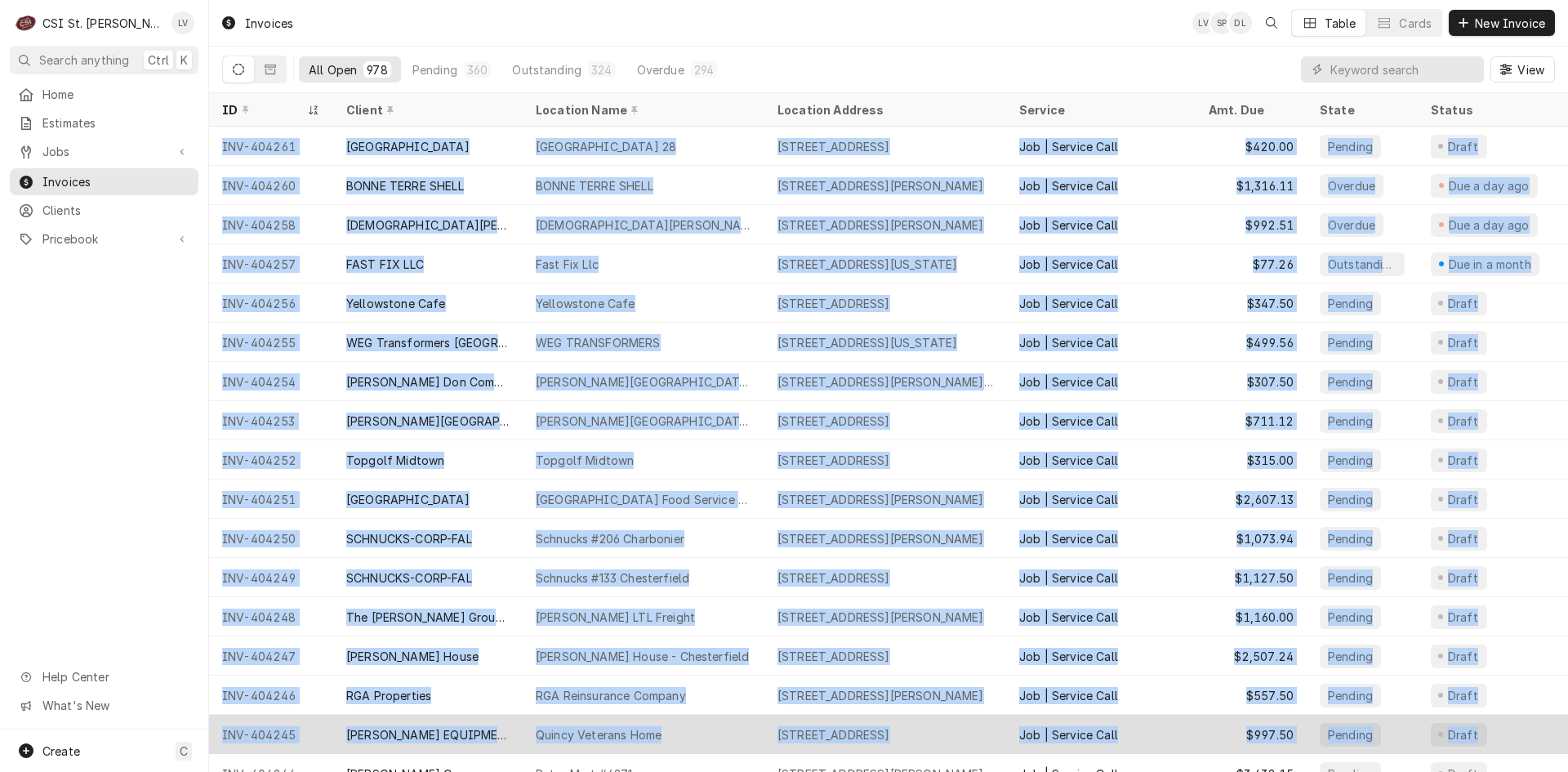
drag, startPoint x: 223, startPoint y: 146, endPoint x: 1537, endPoint y: 719, distance: 1433.5
click at [1536, 719] on tbody "INV-404261 Rockwood School District Eureka High School 28 4525 Highway 109, Eur…" at bounding box center [888, 448] width 1359 height 645
copy tbody "INV-404261 Rockwood School District Eureka High School 28 4525 Highway 109, Eur…"
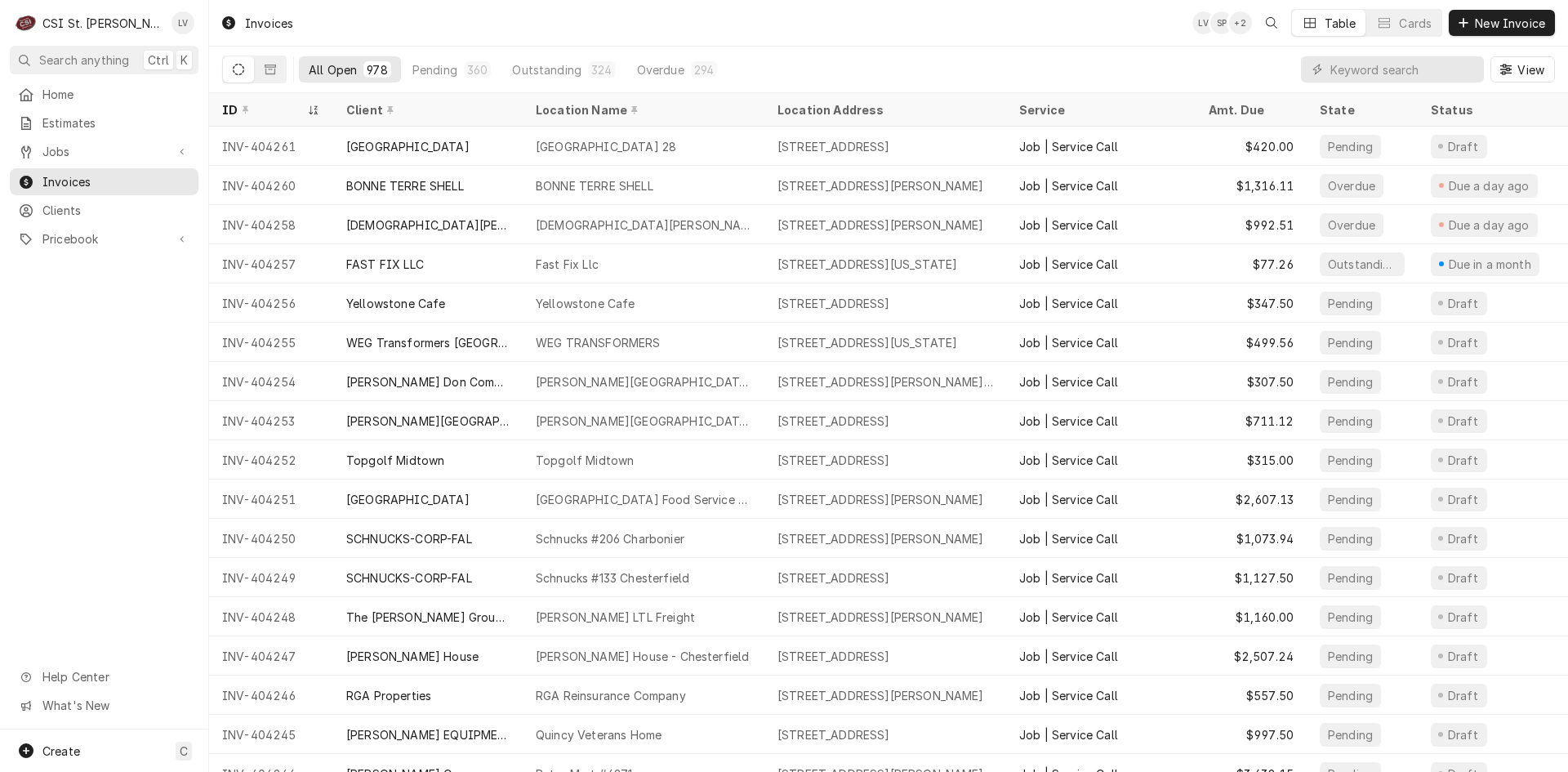
click at [1167, 43] on div "Invoices LV SP + 2 Table Cards New Invoice" at bounding box center [888, 23] width 1359 height 46
click at [1531, 67] on span "View" at bounding box center [1531, 70] width 33 height 18
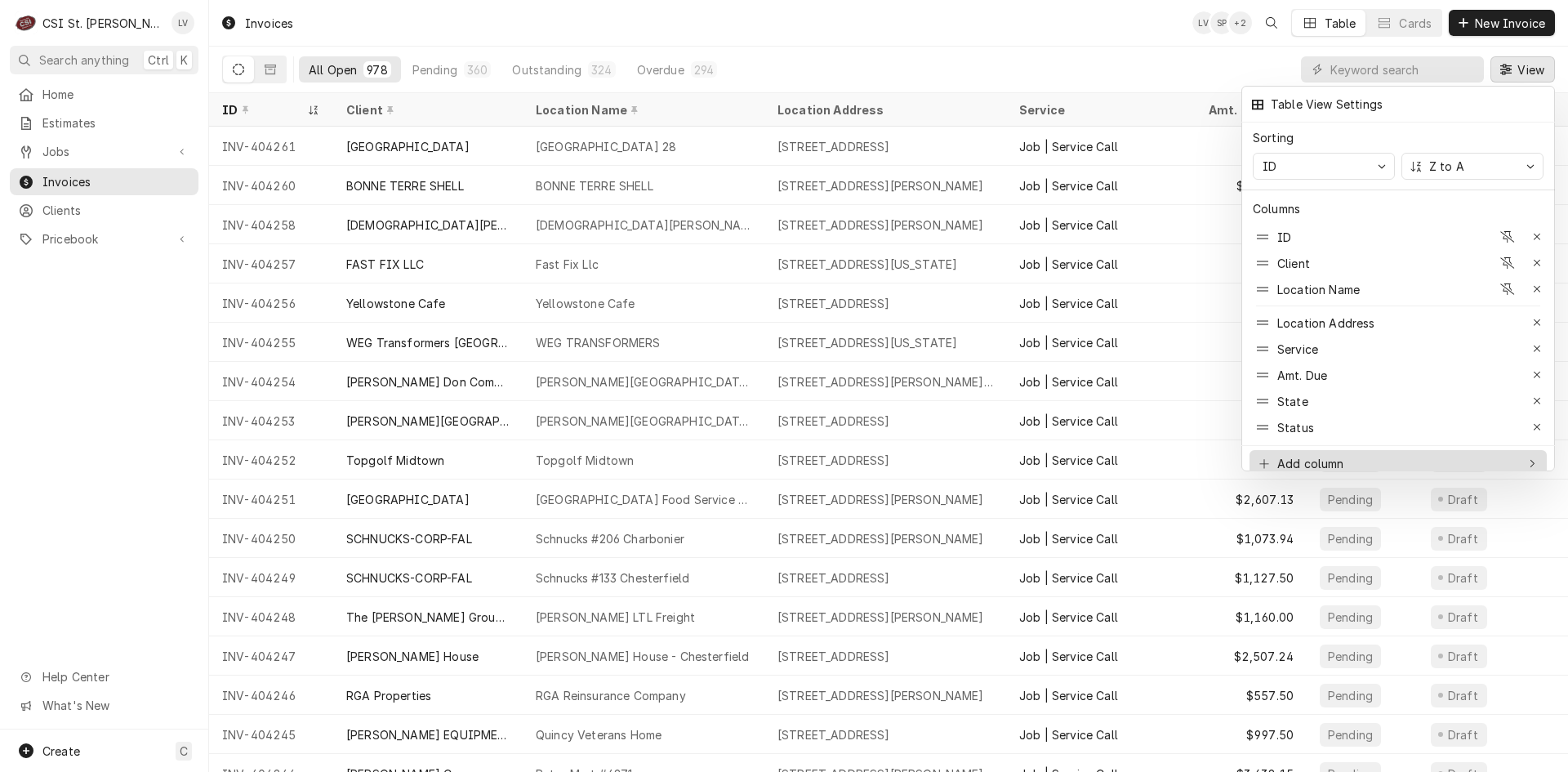
drag, startPoint x: 1531, startPoint y: 418, endPoint x: 1501, endPoint y: 423, distance: 30.4
click at [1531, 419] on div "button" at bounding box center [1537, 427] width 17 height 17
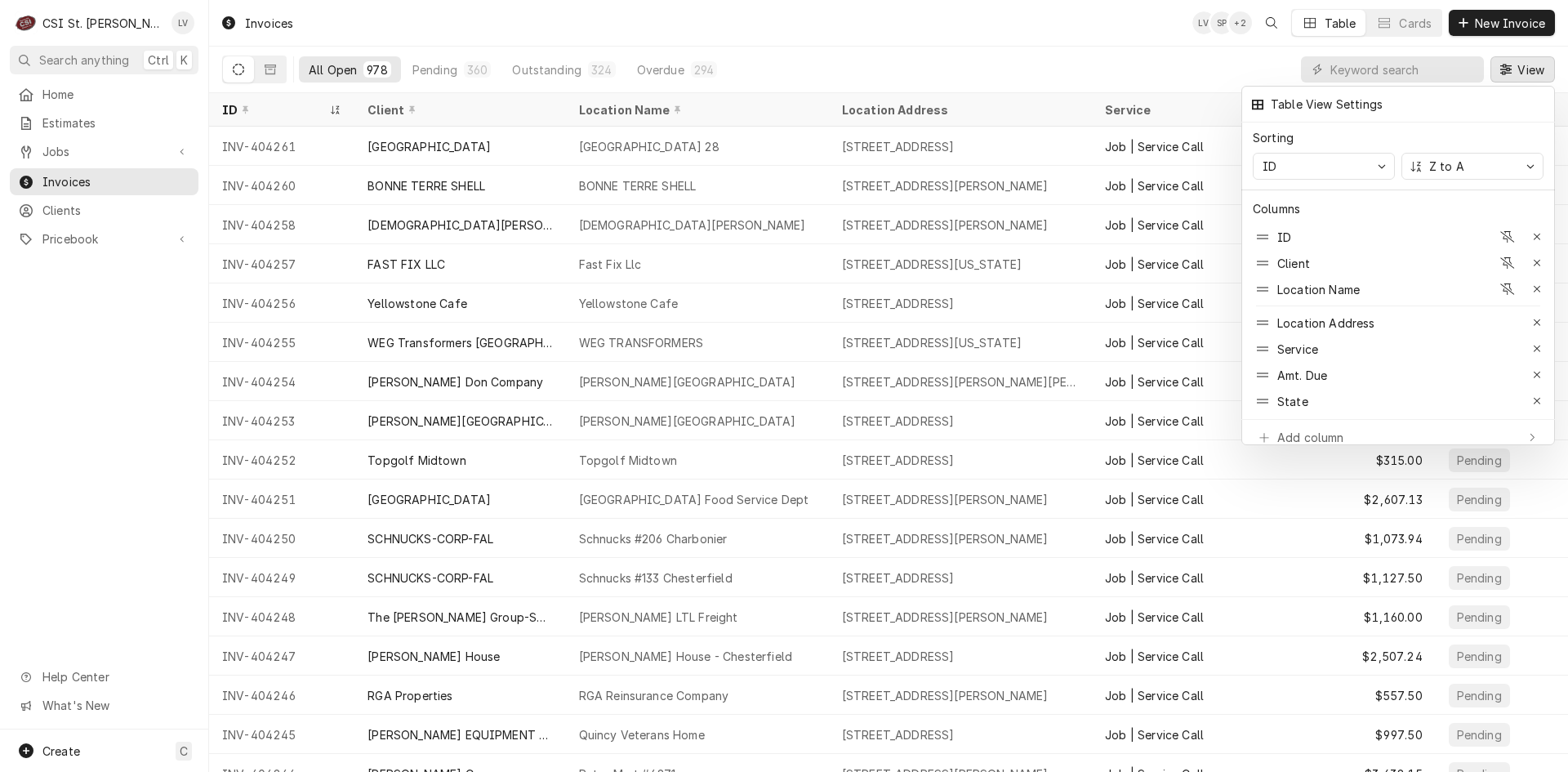
drag, startPoint x: 112, startPoint y: 332, endPoint x: 146, endPoint y: 285, distance: 58.0
click at [112, 334] on div at bounding box center [784, 386] width 1568 height 772
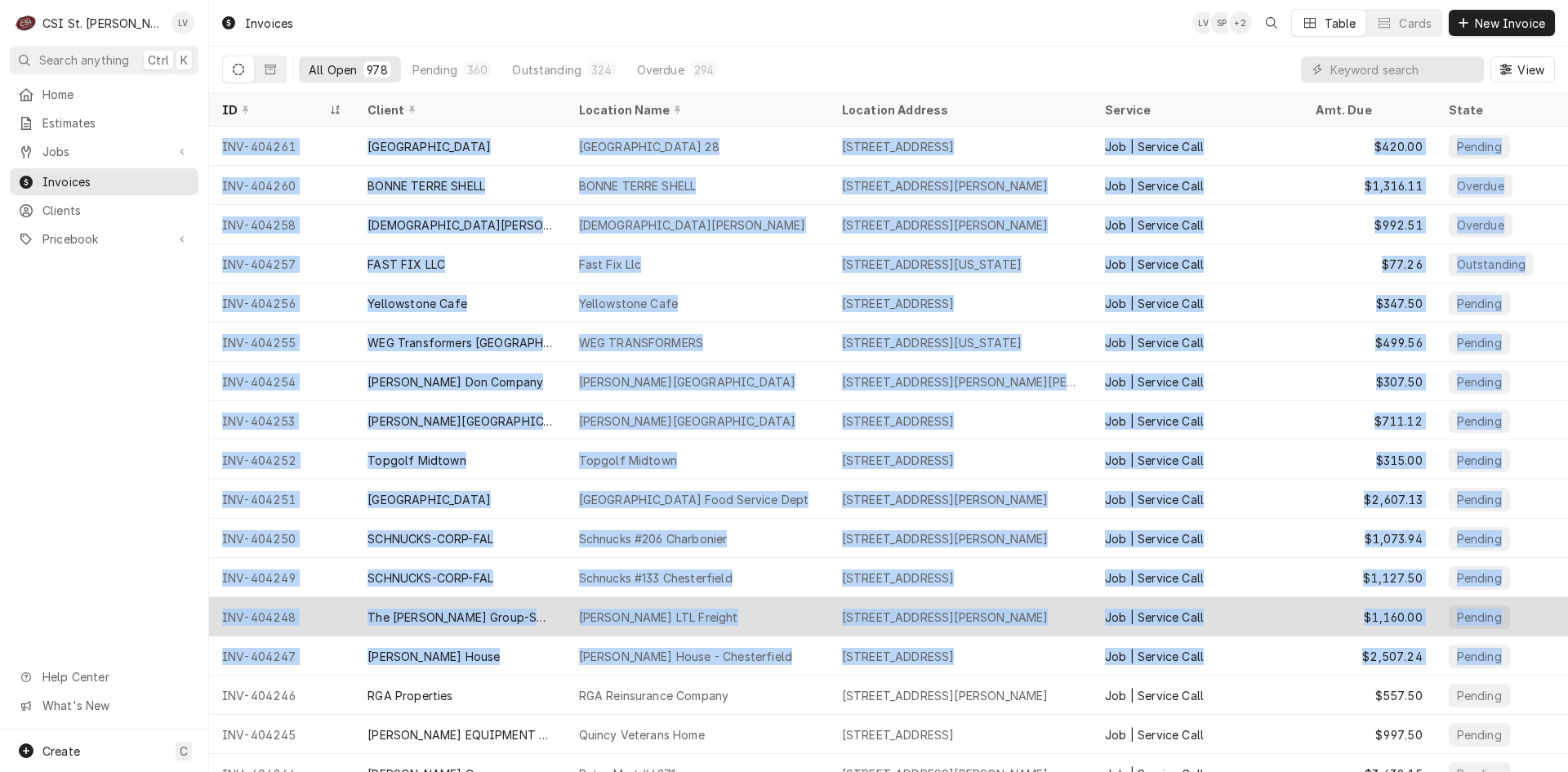
drag, startPoint x: 220, startPoint y: 142, endPoint x: 1542, endPoint y: 599, distance: 1398.8
click at [1530, 639] on tbody "INV-404261 Rockwood School District Eureka High School 28 4525 Highway 109, Eur…" at bounding box center [888, 448] width 1359 height 645
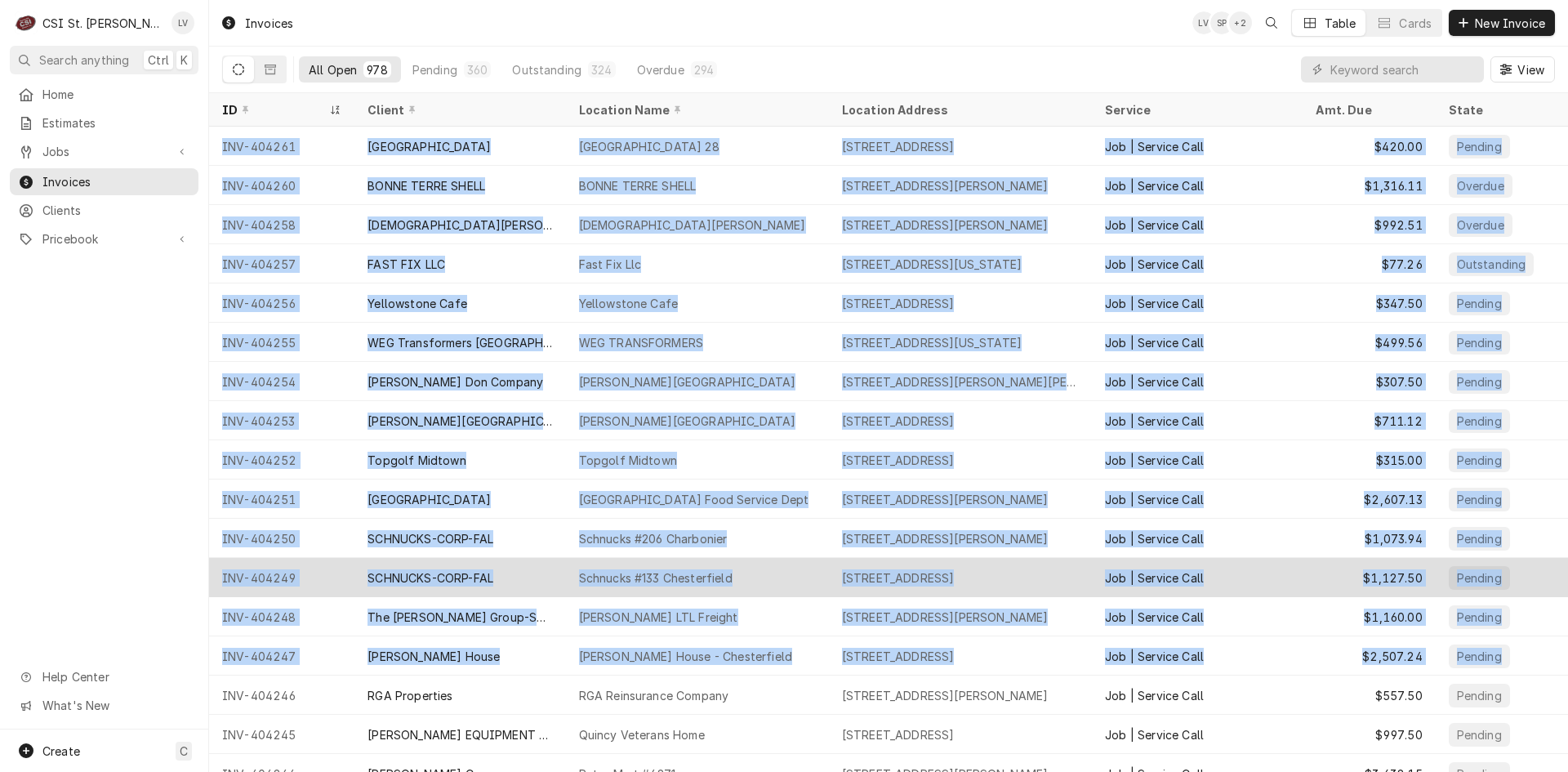
copy tbody "INV-404261 Rockwood School District Eureka High School 28 4525 Highway 109, Eur…"
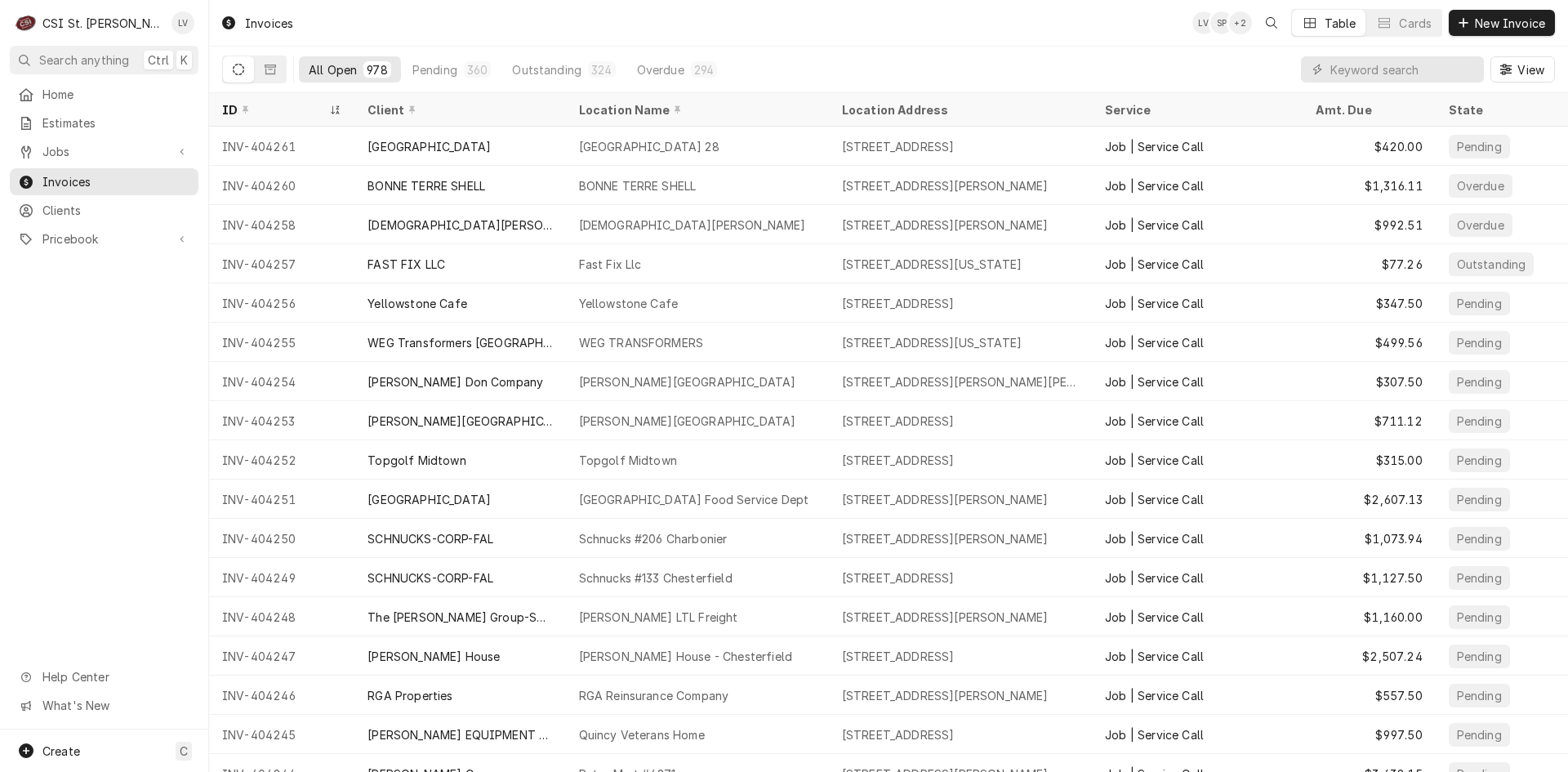
click at [99, 578] on div "Home Estimates Jobs Jobs Job Series Invoices Clients Pricebook Services Parts &…" at bounding box center [104, 405] width 208 height 649
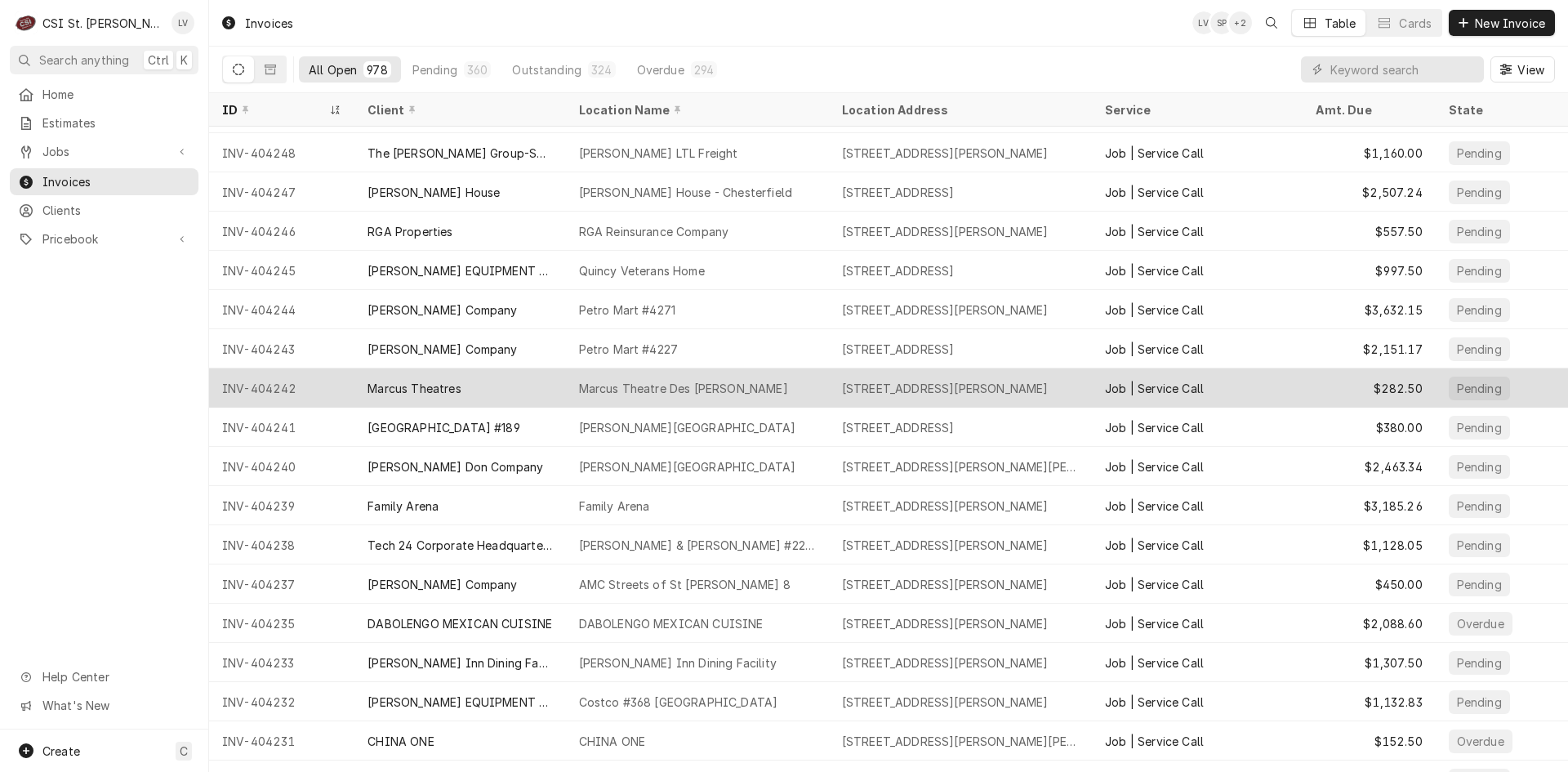
scroll to position [489, 0]
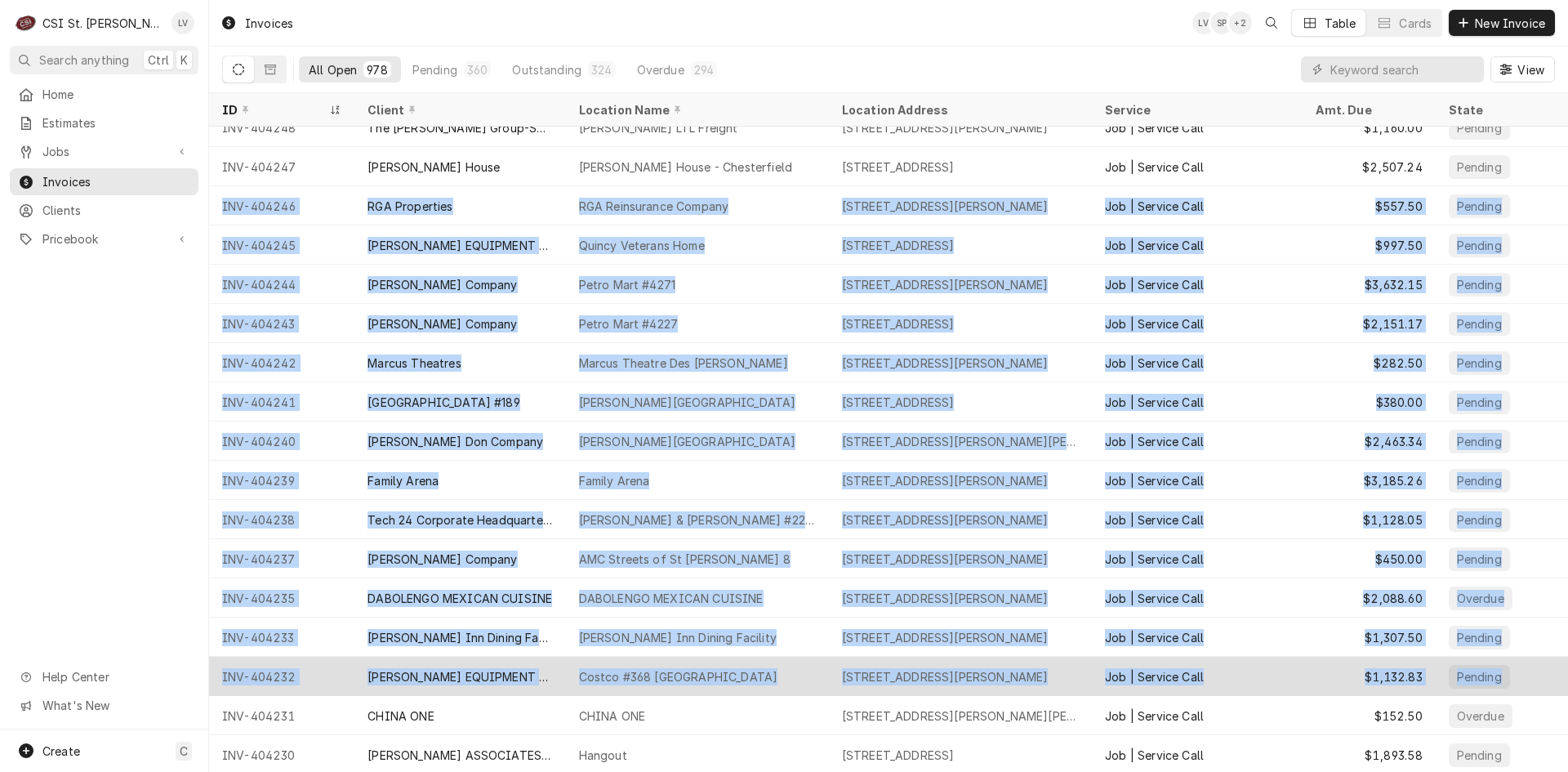
drag, startPoint x: 213, startPoint y: 203, endPoint x: 1524, endPoint y: 689, distance: 1398.2
copy tbody "INV-404246 RGA Properties RGA Reinsurance Company 16600 Swingley Ridge Rd, Ches…"
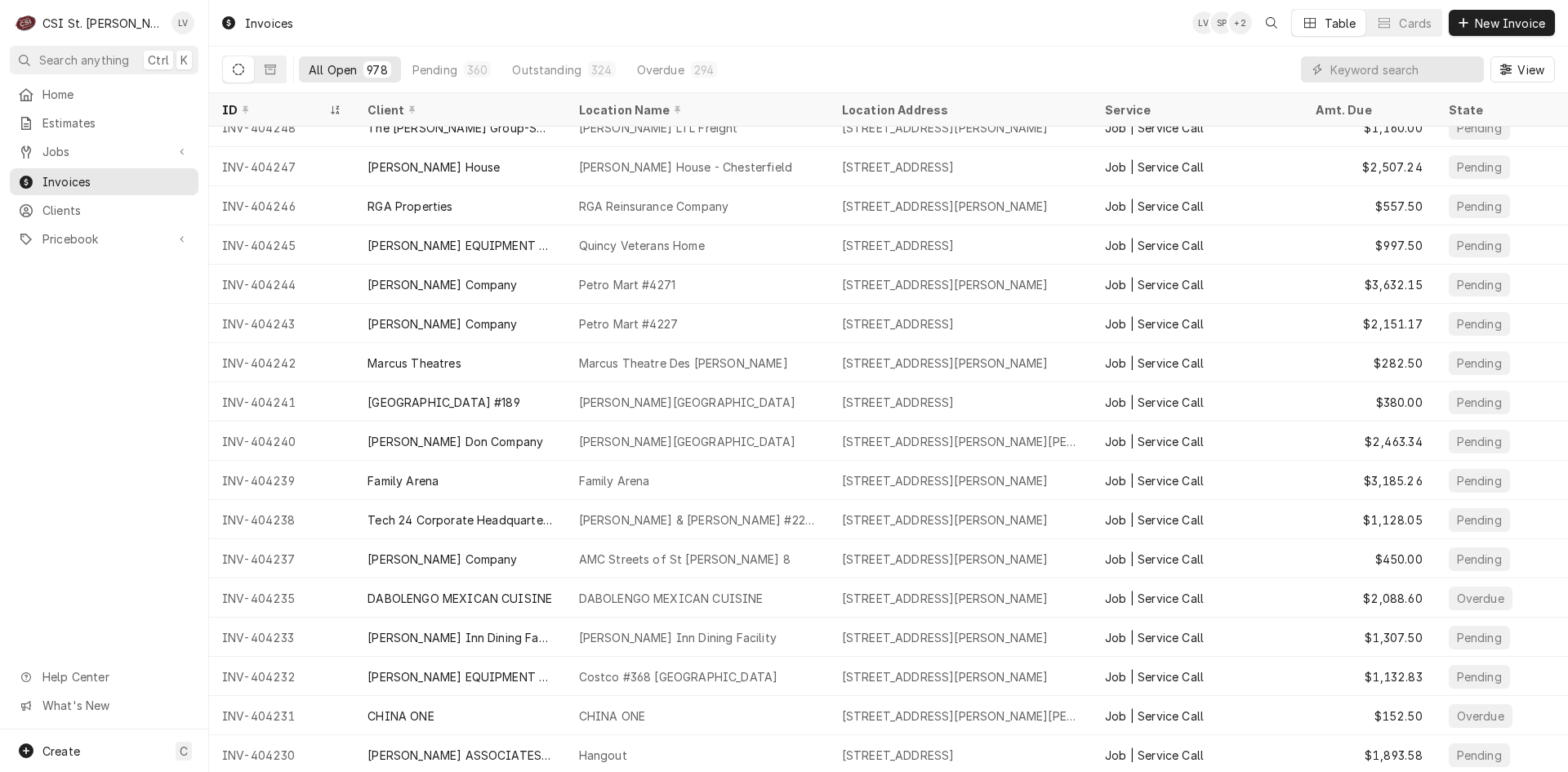
click at [71, 428] on div "Home Estimates Jobs Jobs Job Series Invoices Clients Pricebook Services Parts &…" at bounding box center [104, 405] width 208 height 649
click at [271, 70] on icon "Dynamic Content Wrapper" at bounding box center [270, 69] width 12 height 12
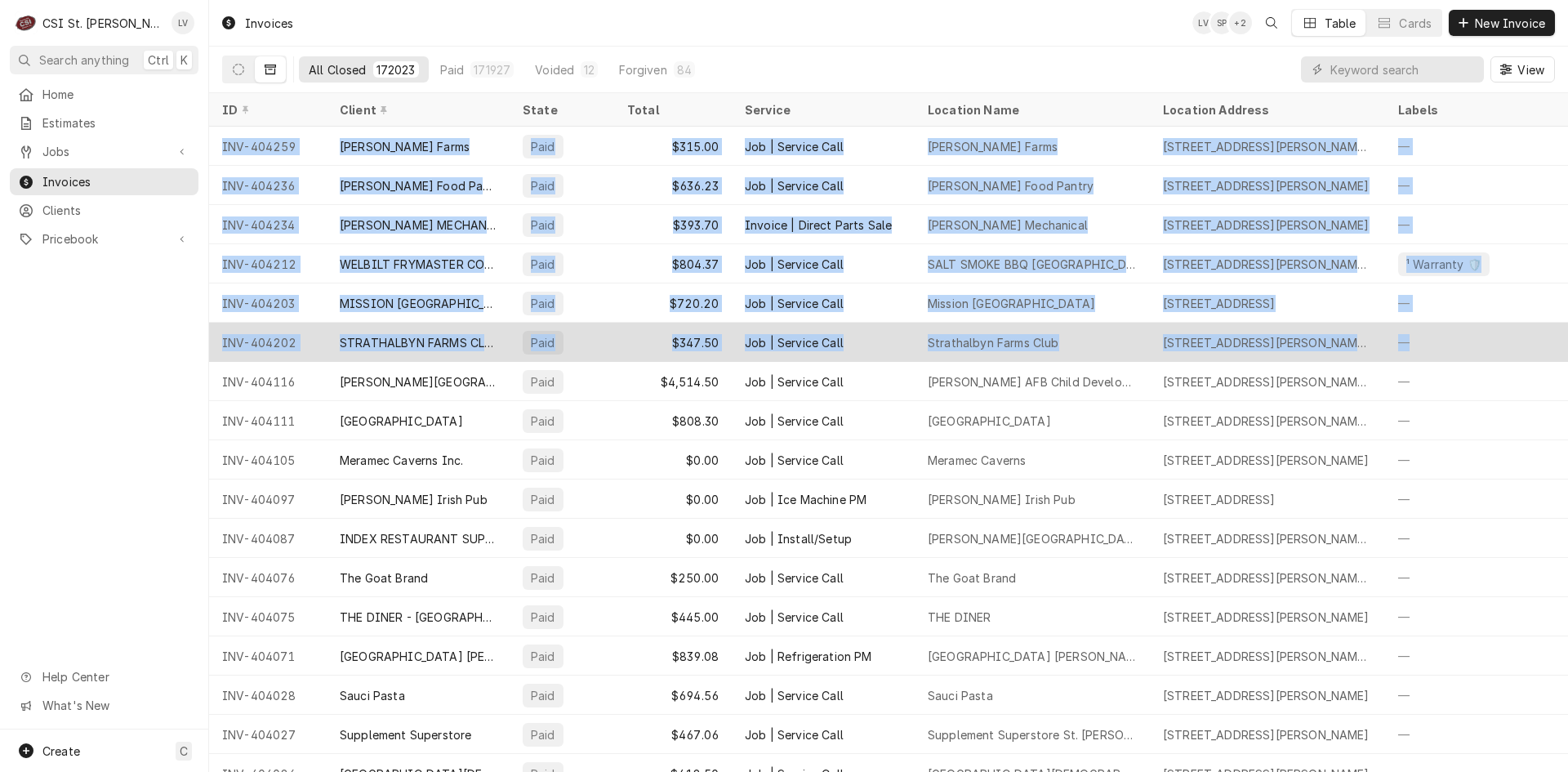
drag, startPoint x: 214, startPoint y: 142, endPoint x: 1466, endPoint y: 345, distance: 1268.4
click at [1466, 345] on tbody "INV-404259 Witts Farms Paid $315.00 Job | Service Call Witts Farms 476 Witt Rd,…" at bounding box center [888, 448] width 1359 height 645
copy tbody "INV-404259 Witts Farms Paid $315.00 Job | Service Call Witts Farms 476 Witt Rd,…"
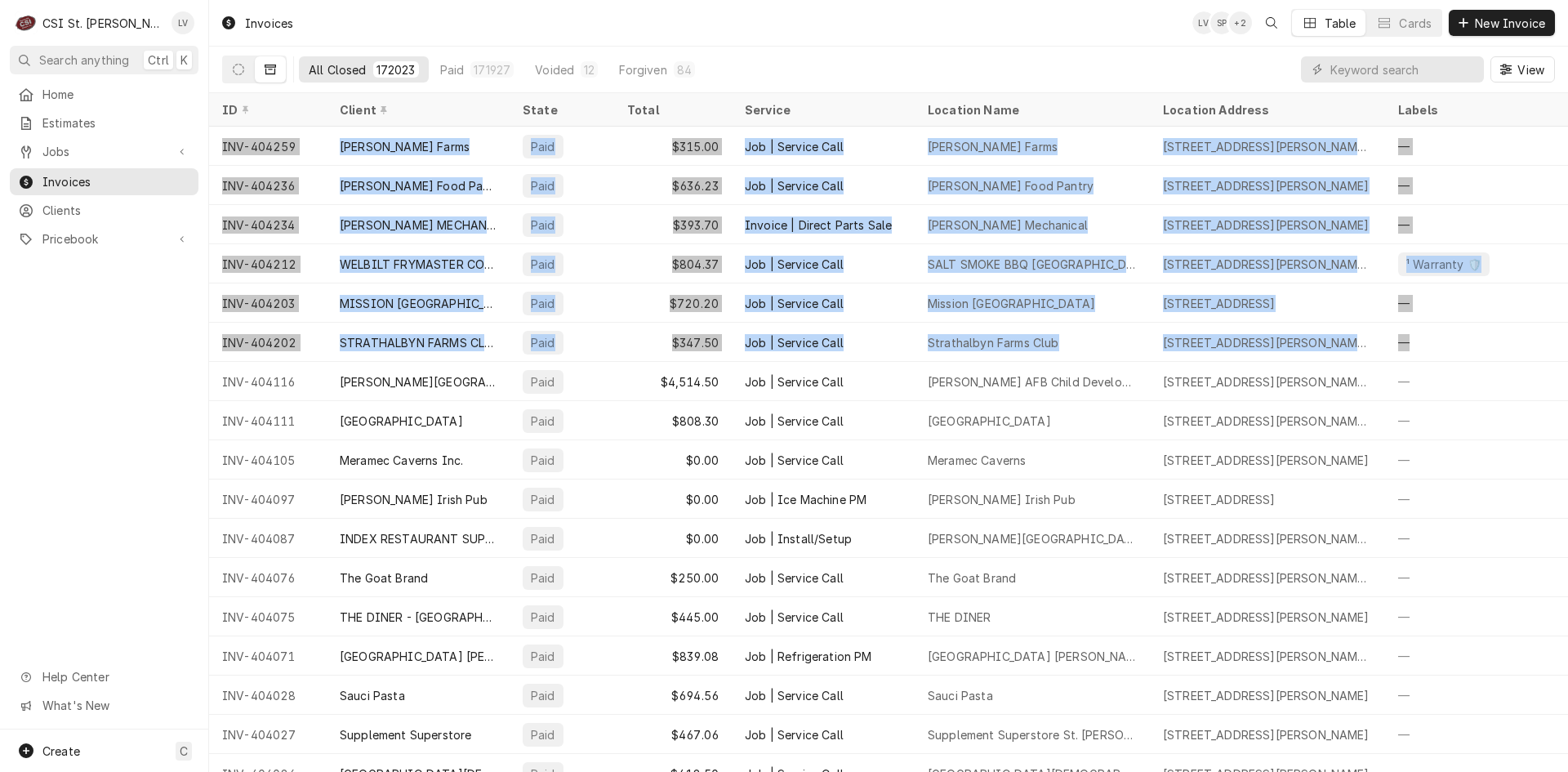
click at [1522, 74] on span "View" at bounding box center [1531, 70] width 33 height 18
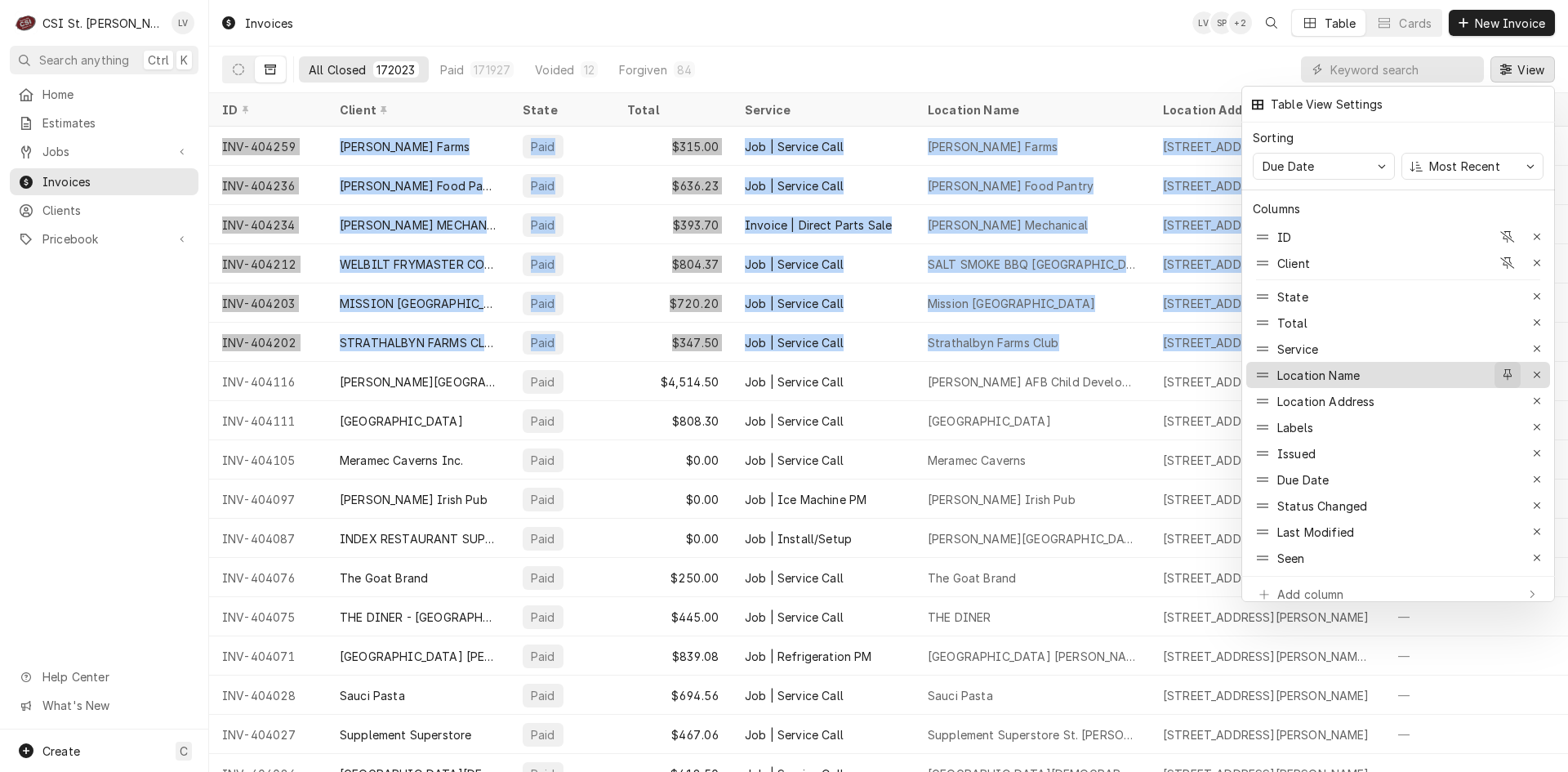
click at [1508, 369] on icon "button" at bounding box center [1507, 375] width 9 height 12
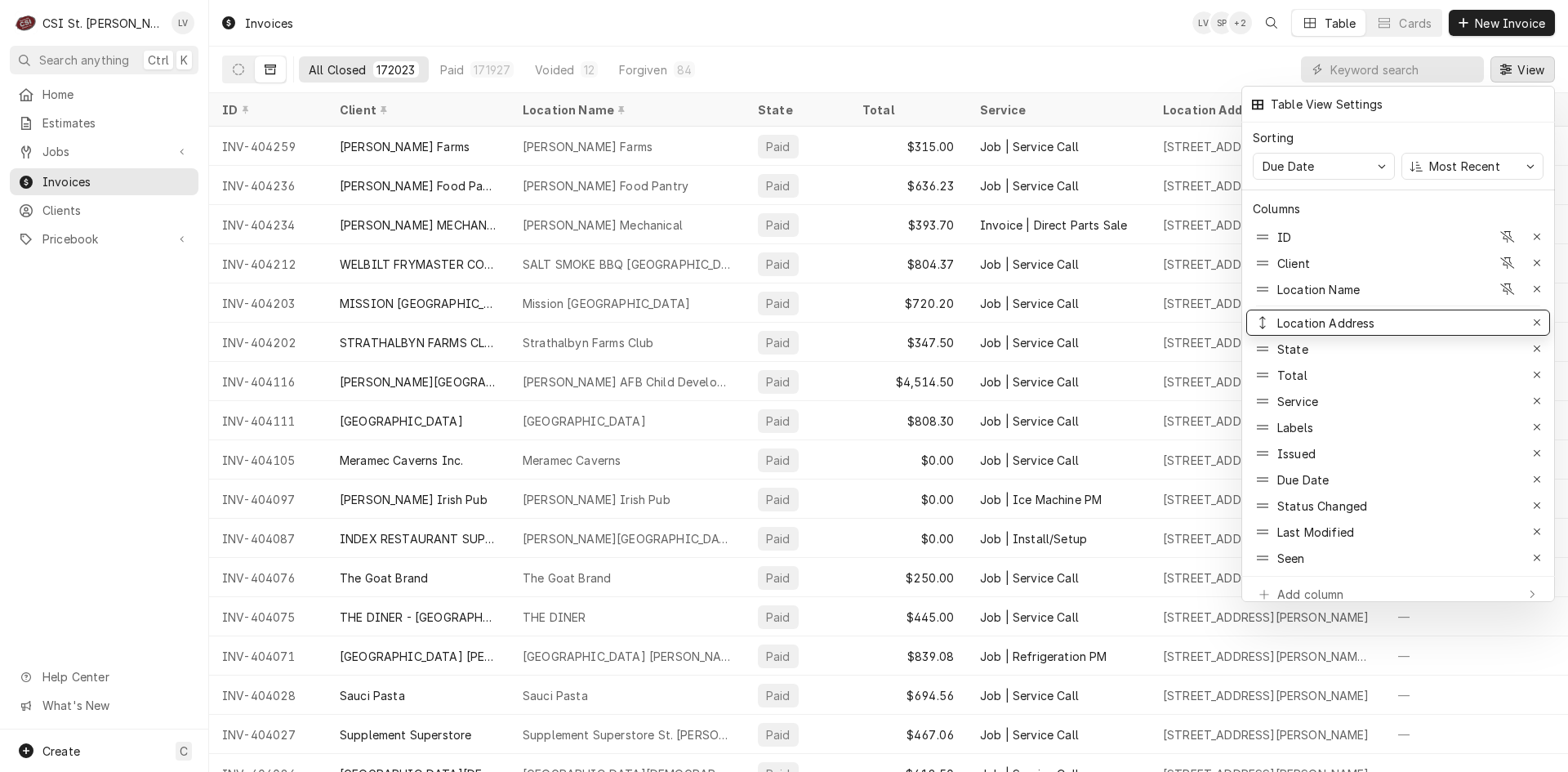
drag, startPoint x: 1376, startPoint y: 390, endPoint x: 1371, endPoint y: 308, distance: 82.2
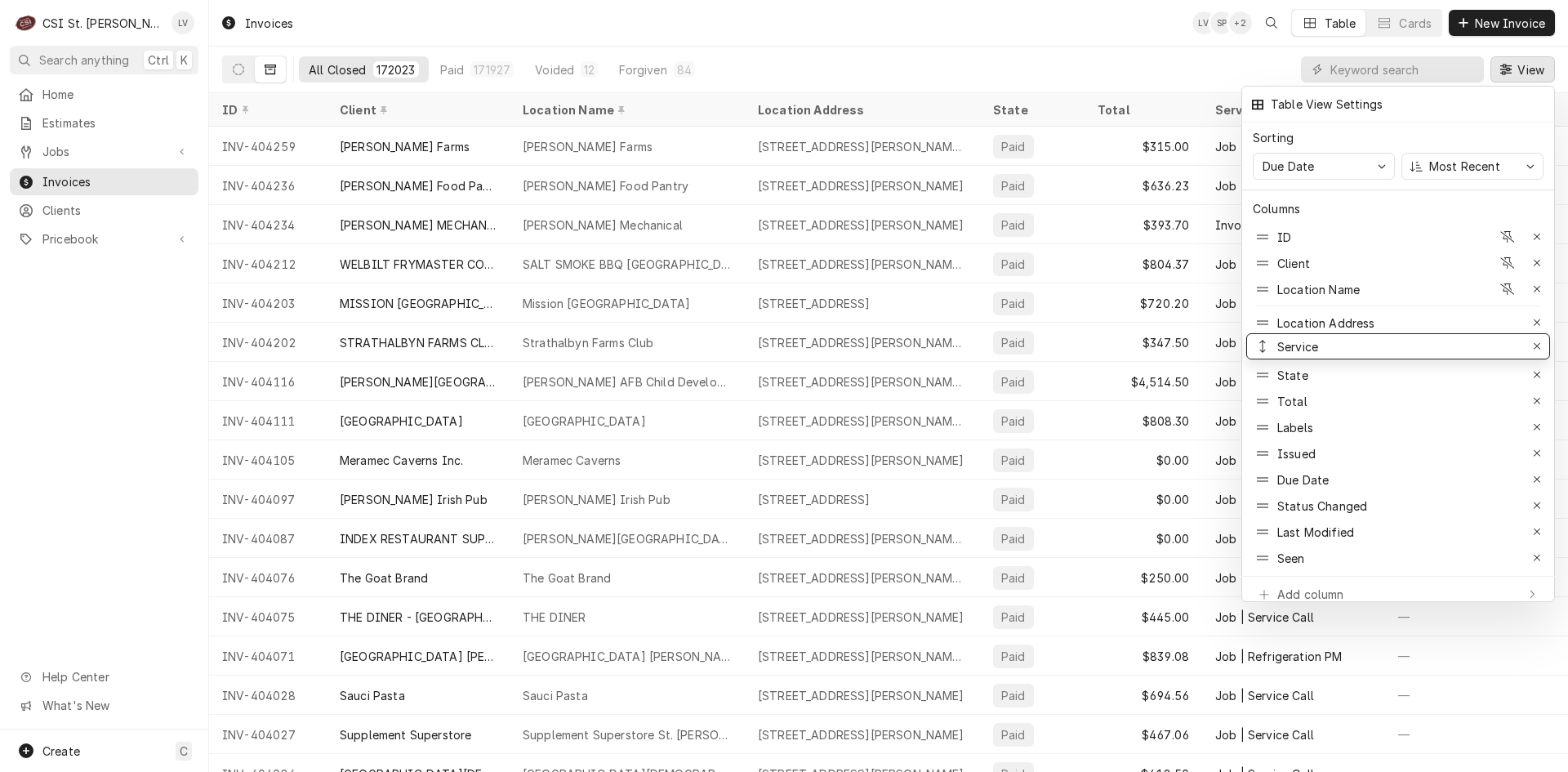
drag, startPoint x: 1347, startPoint y: 390, endPoint x: 1347, endPoint y: 337, distance: 53.0
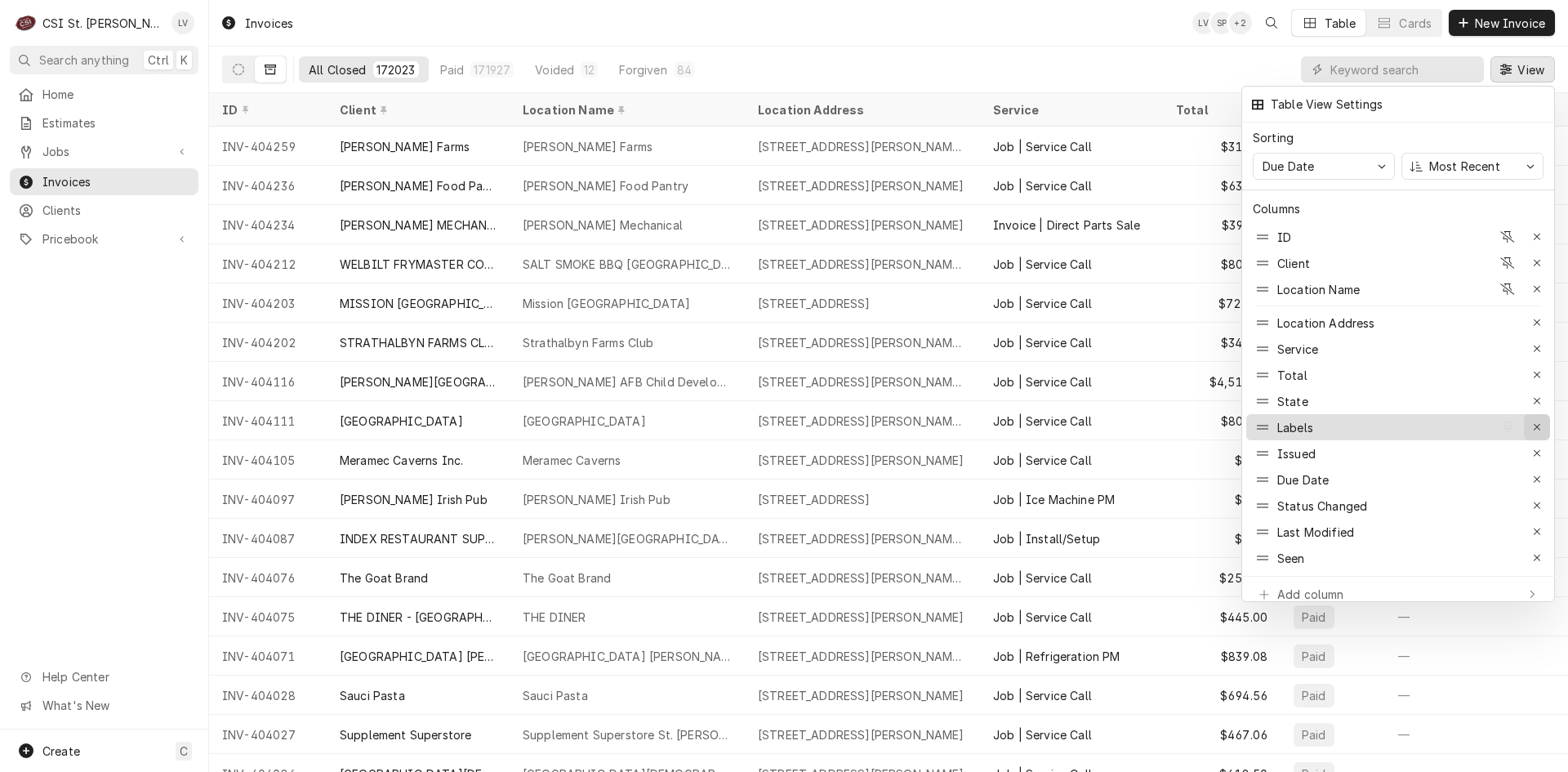
click at [1531, 419] on div "button" at bounding box center [1537, 427] width 17 height 17
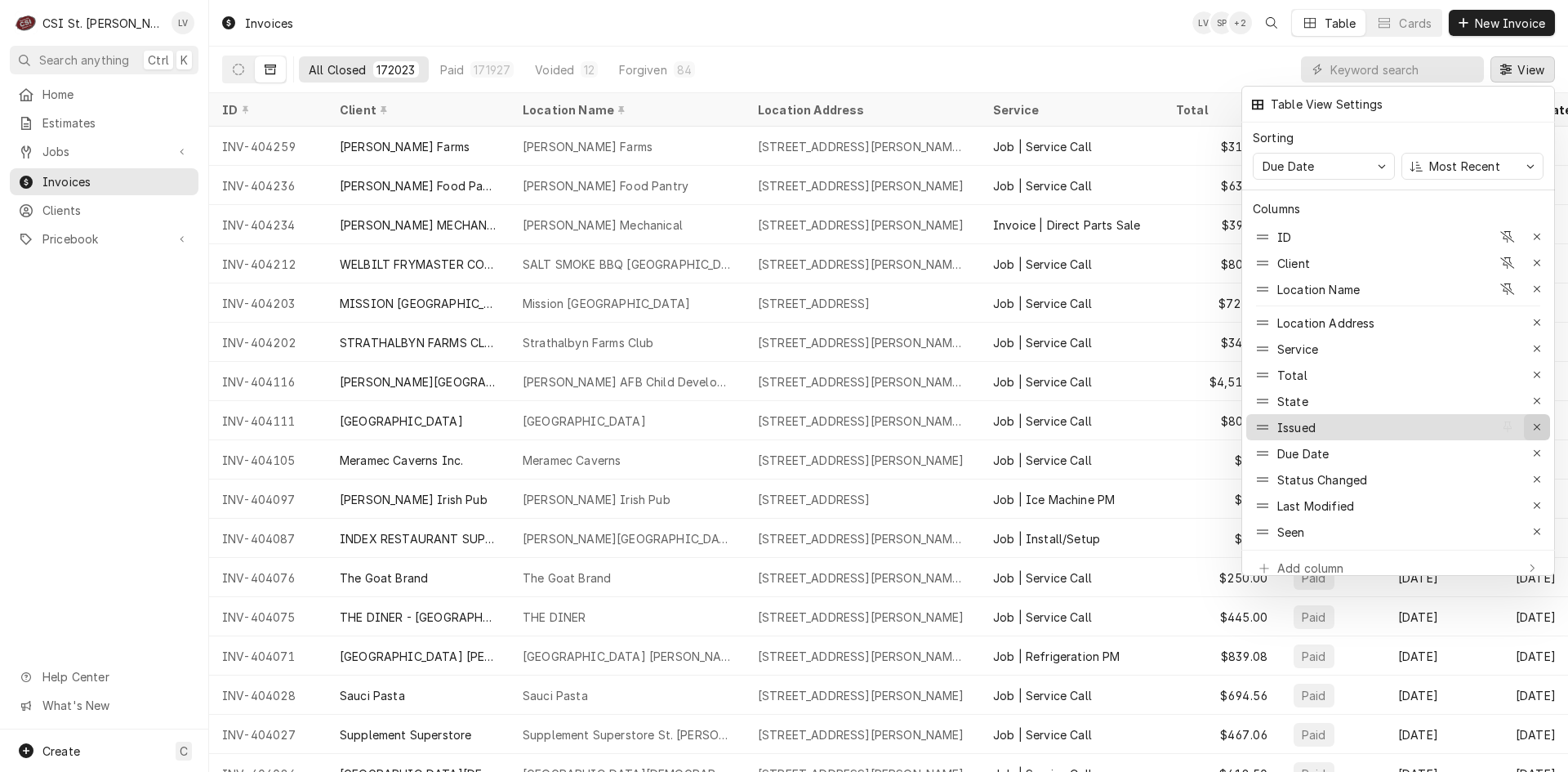
click at [1536, 422] on icon "button" at bounding box center [1537, 428] width 9 height 12
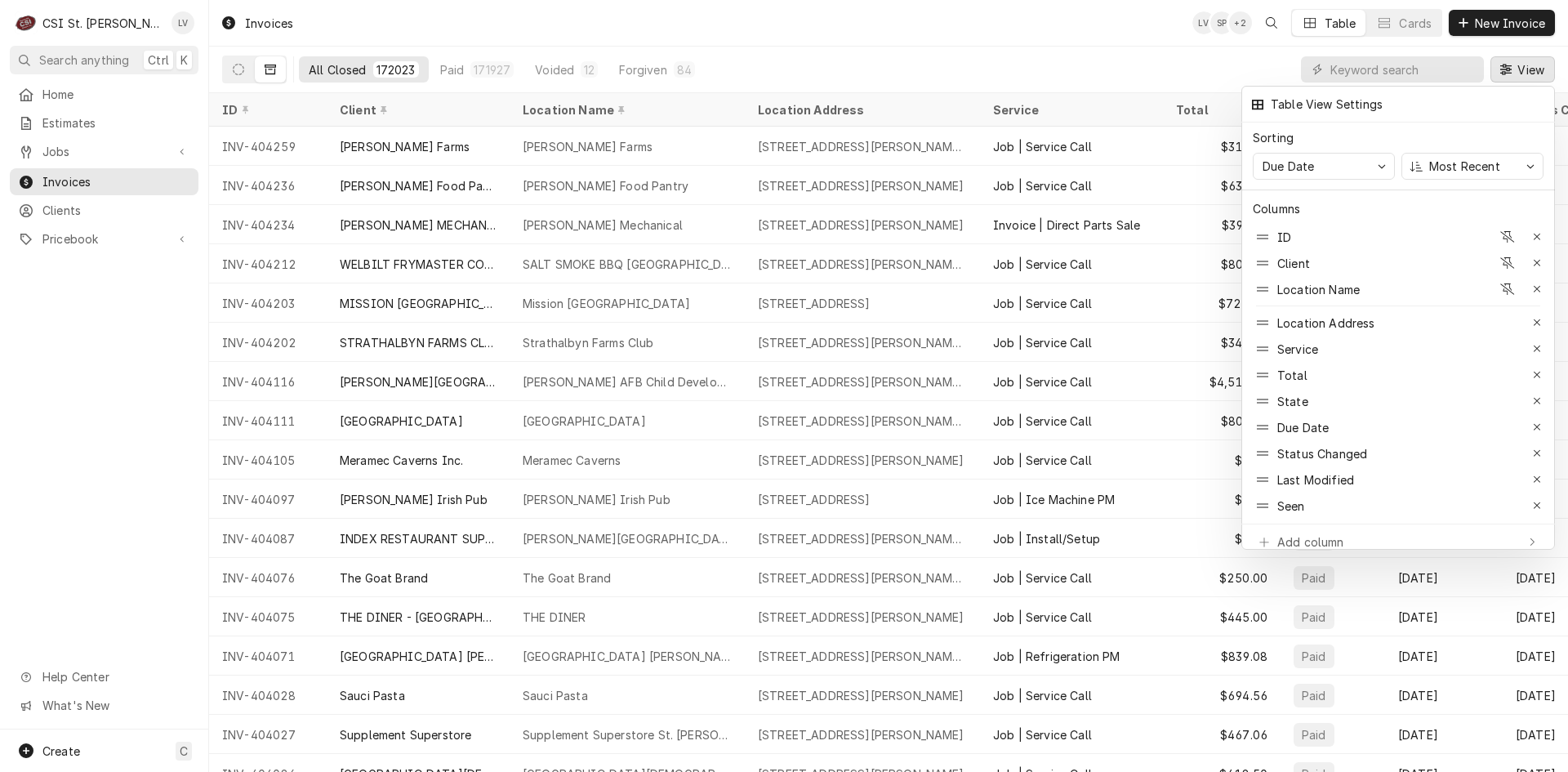
click at [1536, 422] on icon "button" at bounding box center [1537, 428] width 9 height 12
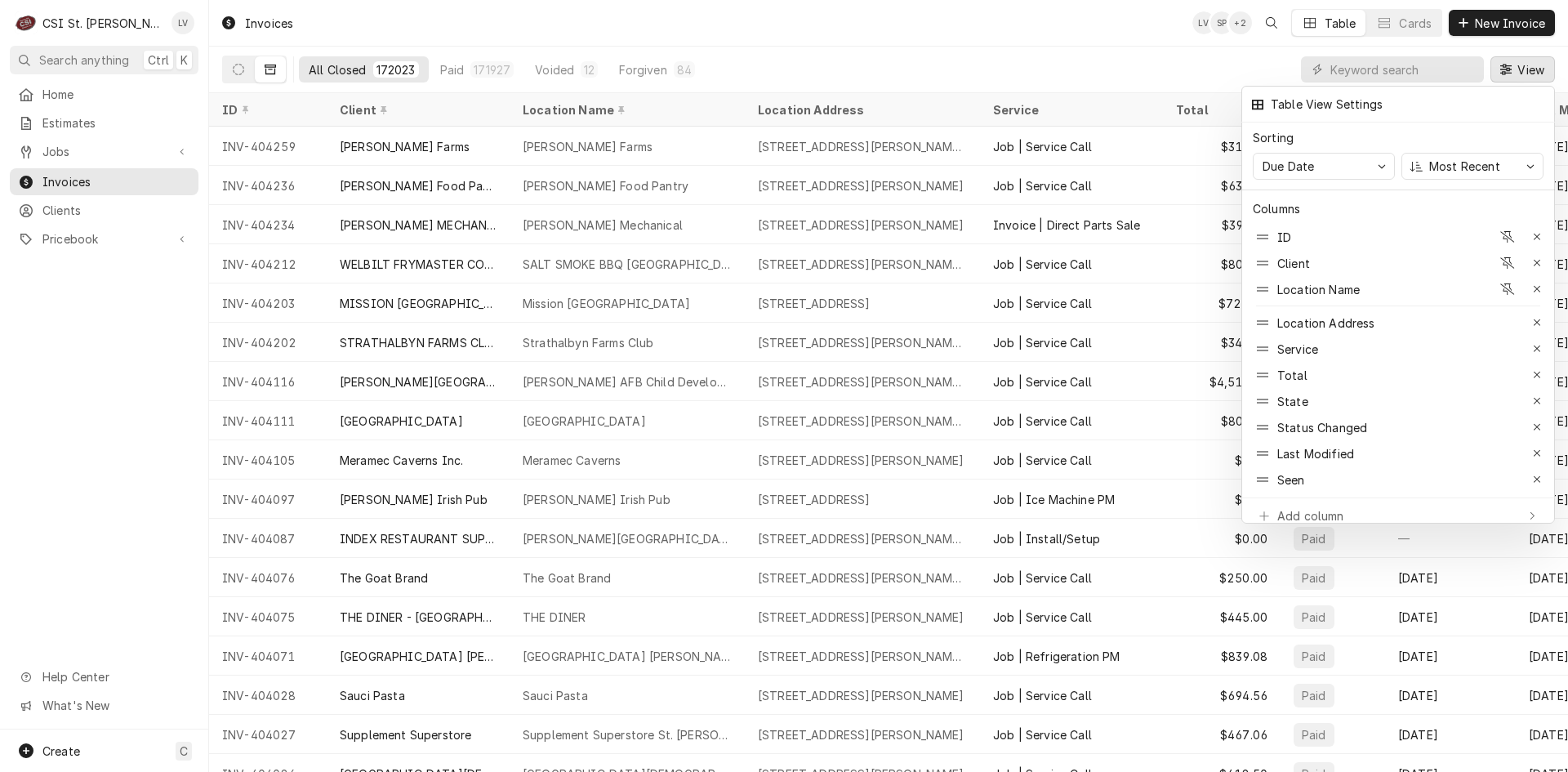
click at [1536, 422] on icon "button" at bounding box center [1537, 428] width 9 height 12
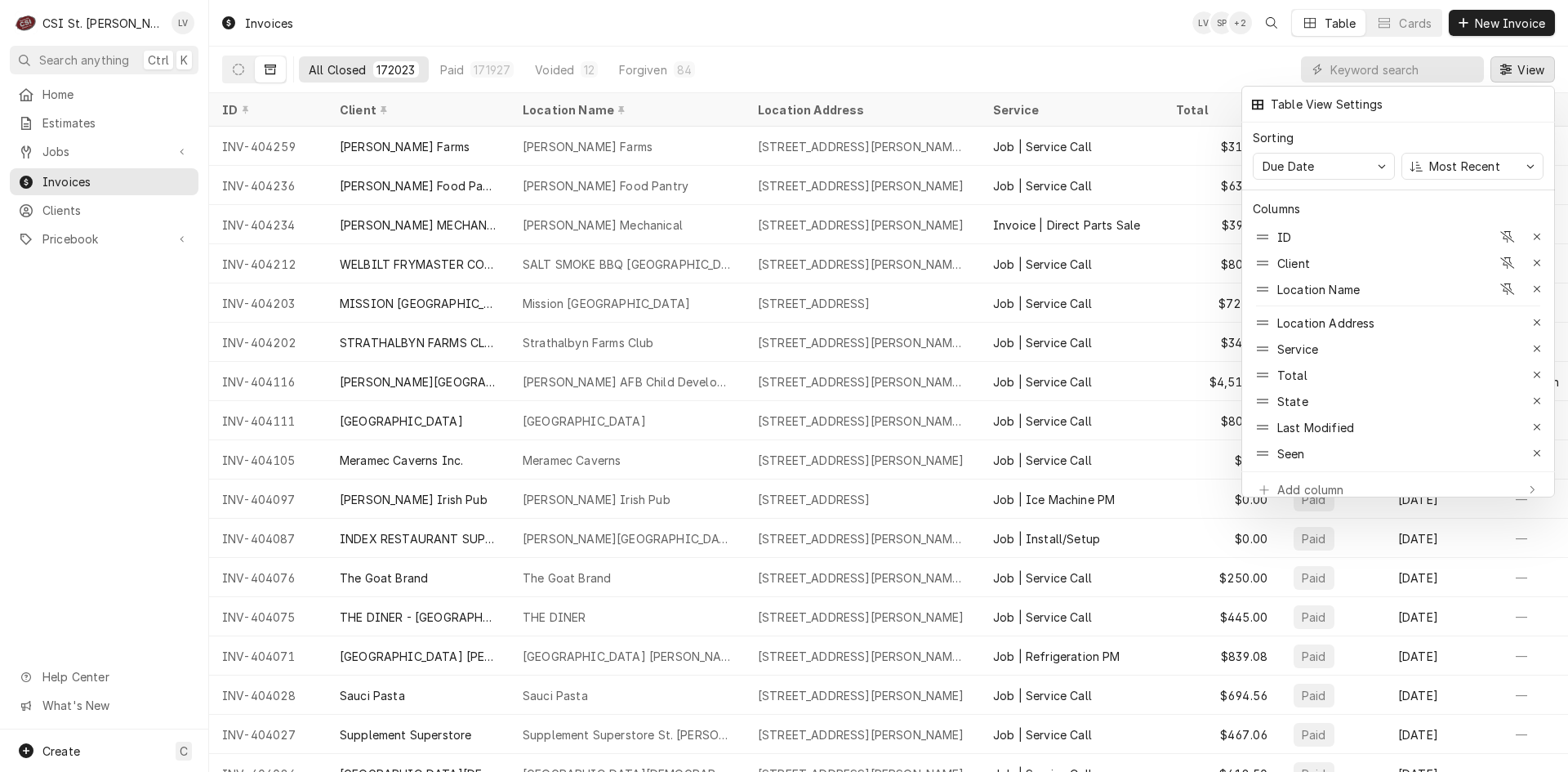
click at [1536, 422] on icon "button" at bounding box center [1537, 428] width 9 height 12
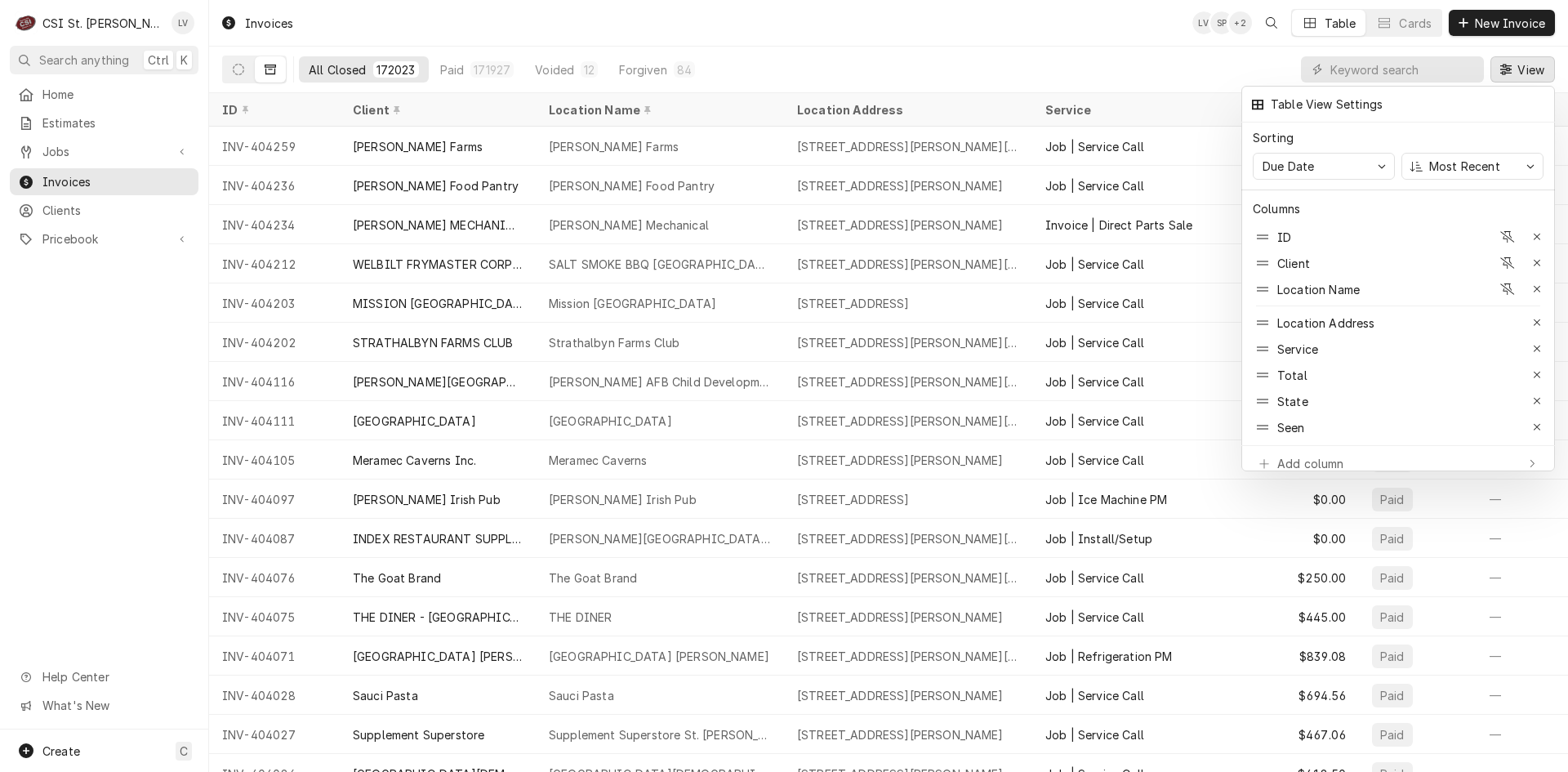
click at [1536, 422] on icon "button" at bounding box center [1537, 428] width 9 height 12
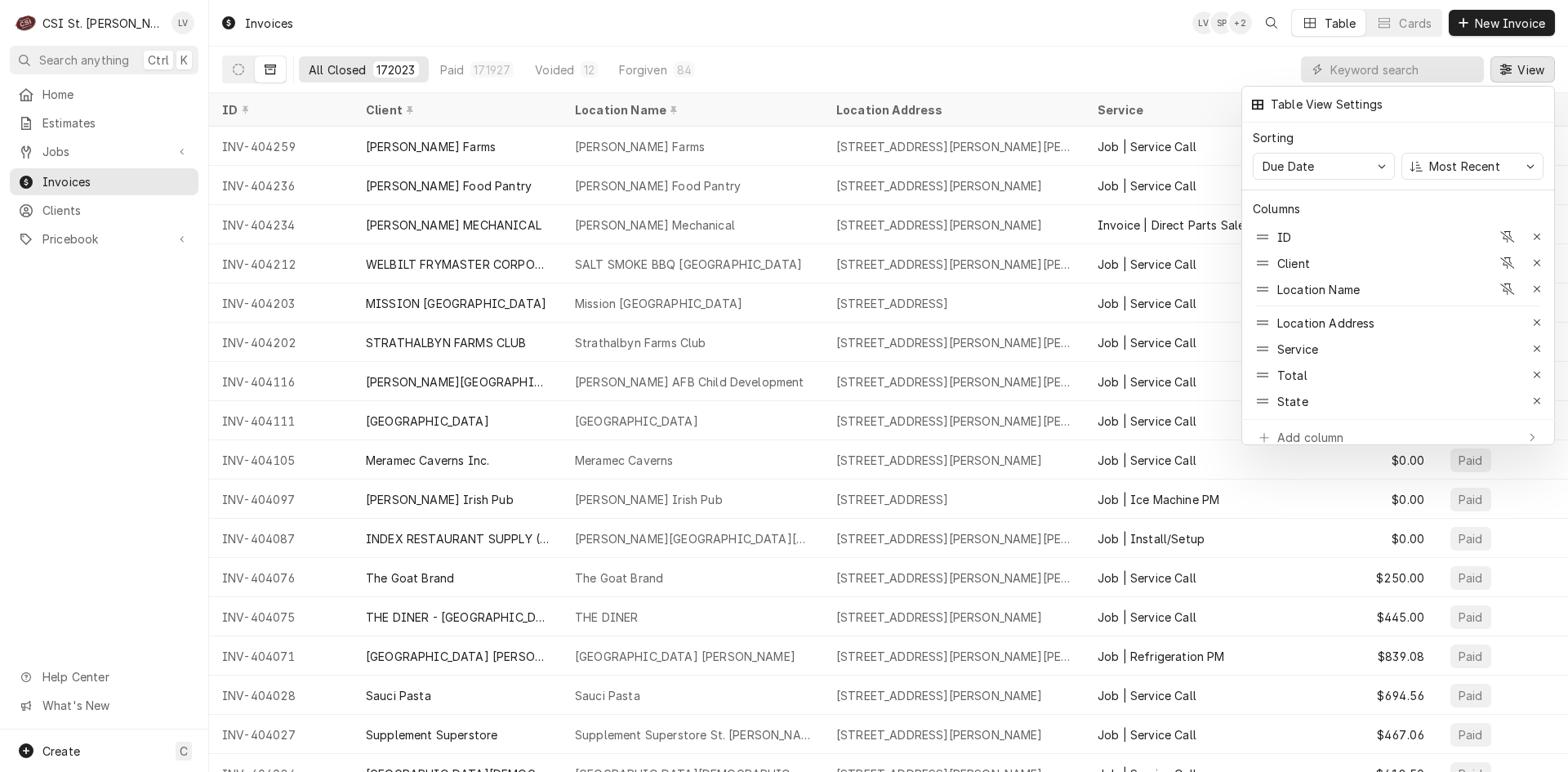
click at [115, 345] on div at bounding box center [784, 386] width 1568 height 772
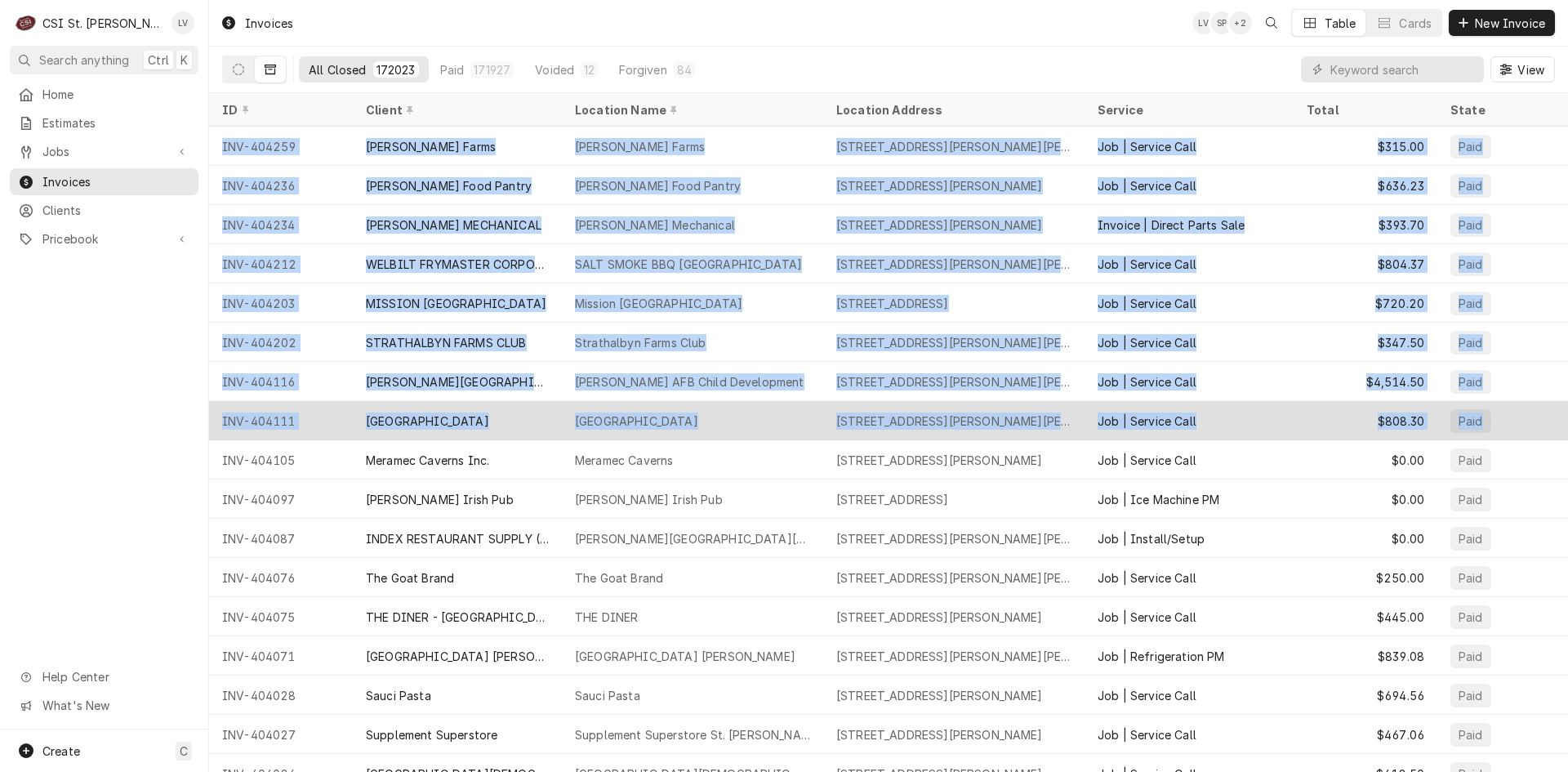
drag, startPoint x: 215, startPoint y: 141, endPoint x: 1516, endPoint y: 419, distance: 1330.4
click at [1516, 419] on tbody "INV-404259 Witts Farms Witts Farms 476 Witt Rd, Hawk Point, MO 63349 Job | Serv…" at bounding box center [888, 448] width 1359 height 645
copy tbody "INV-404259 Witts Farms Witts Farms 476 Witt Rd, Hawk Point, MO 63349 Job | Serv…"
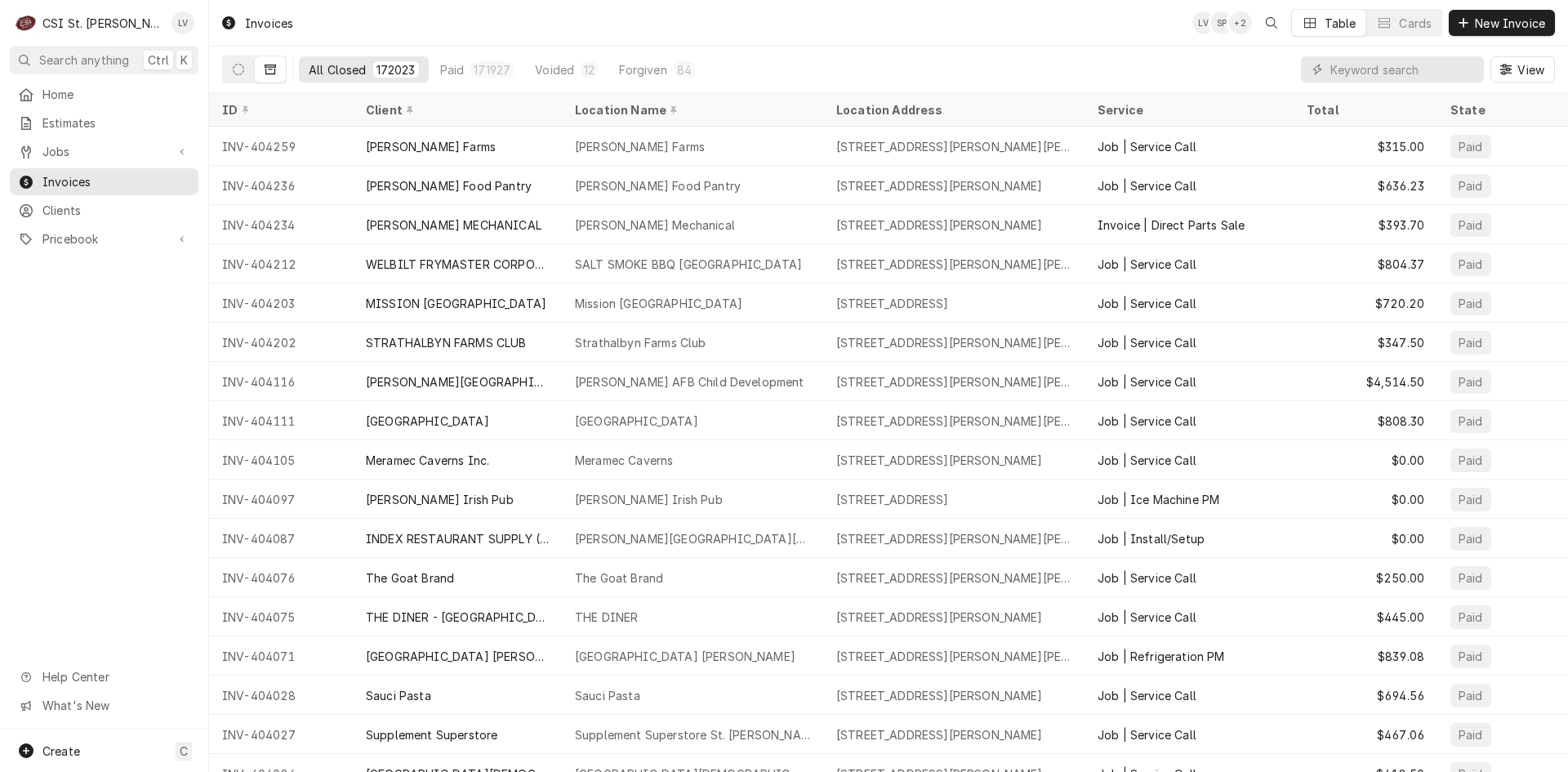
click at [64, 491] on div "Home Estimates Jobs Jobs Job Series Invoices Clients Pricebook Services Parts &…" at bounding box center [104, 405] width 208 height 649
click at [234, 71] on icon "Dynamic Content Wrapper" at bounding box center [239, 69] width 12 height 12
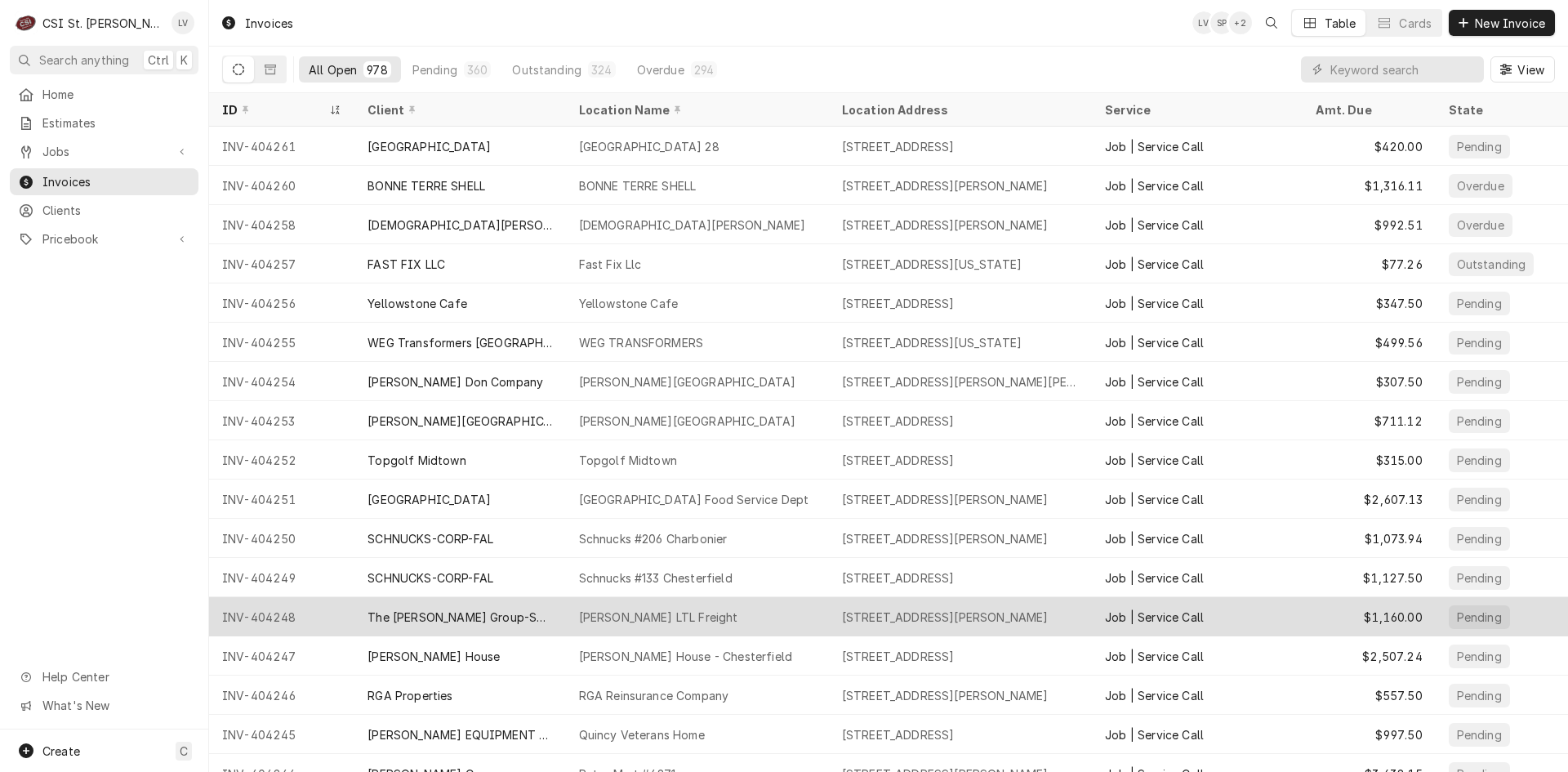
click at [415, 613] on div "The Carriger Group-SRCI Corp" at bounding box center [460, 617] width 185 height 18
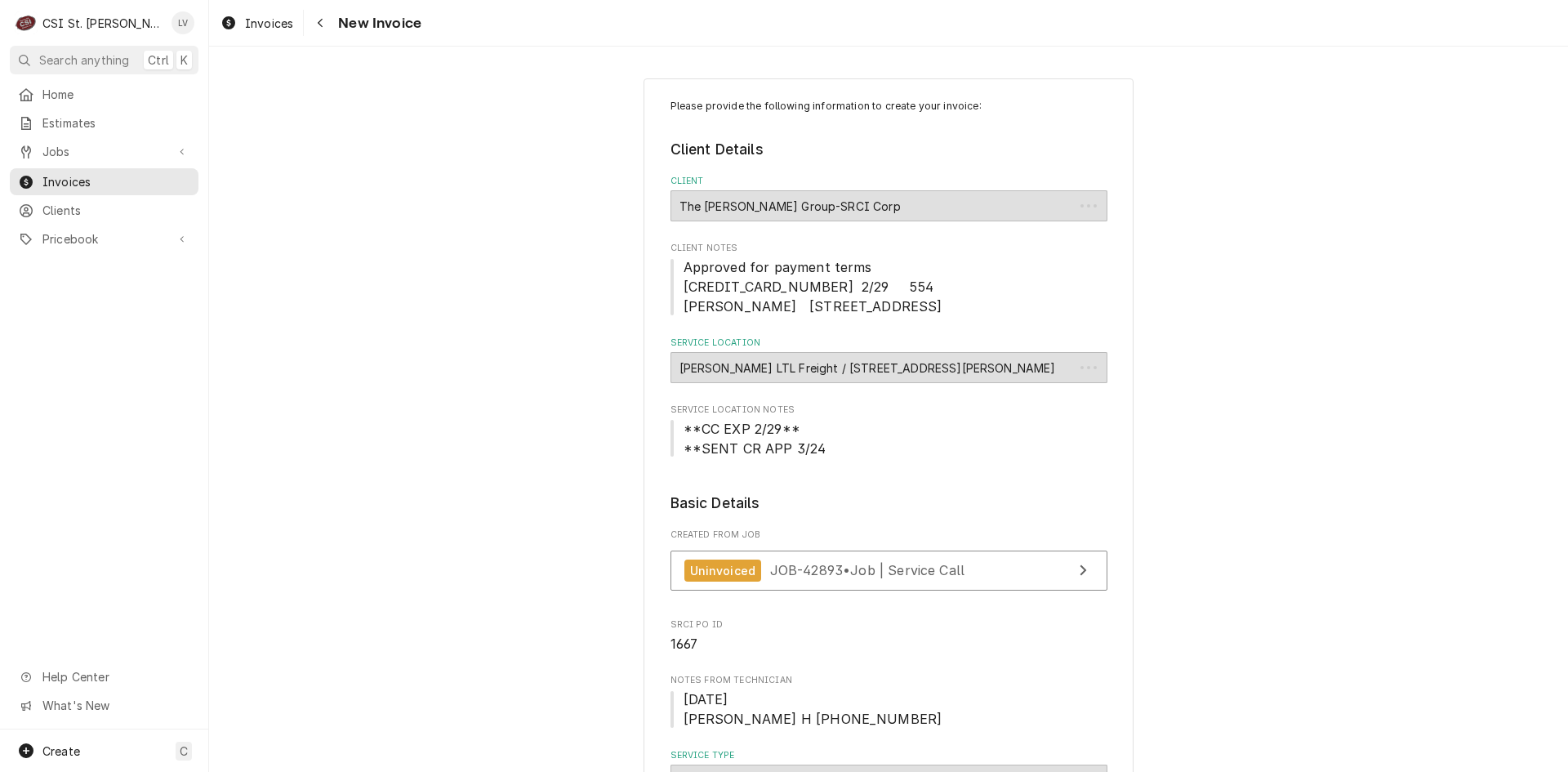
type textarea "x"
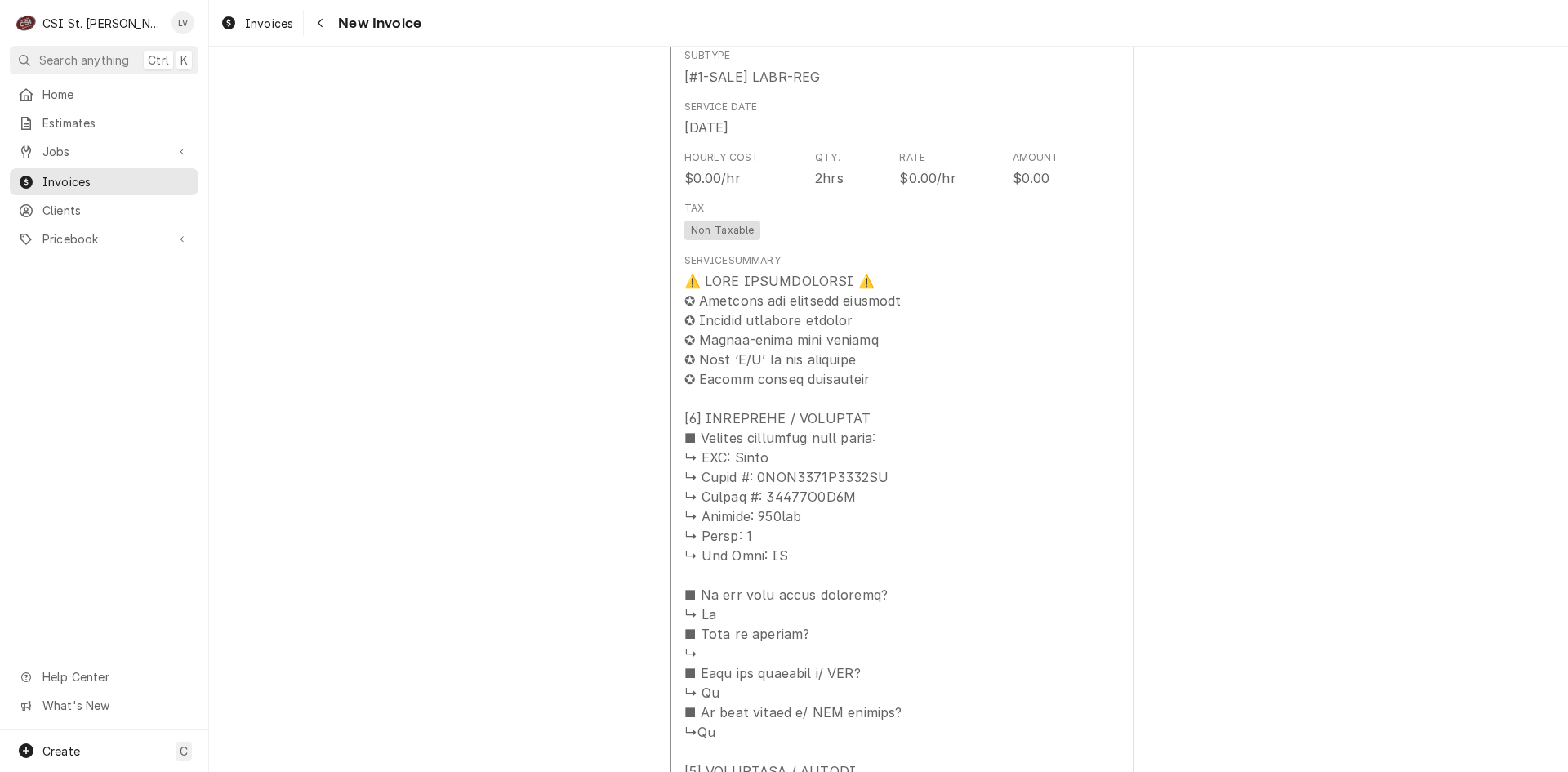
scroll to position [2287, 0]
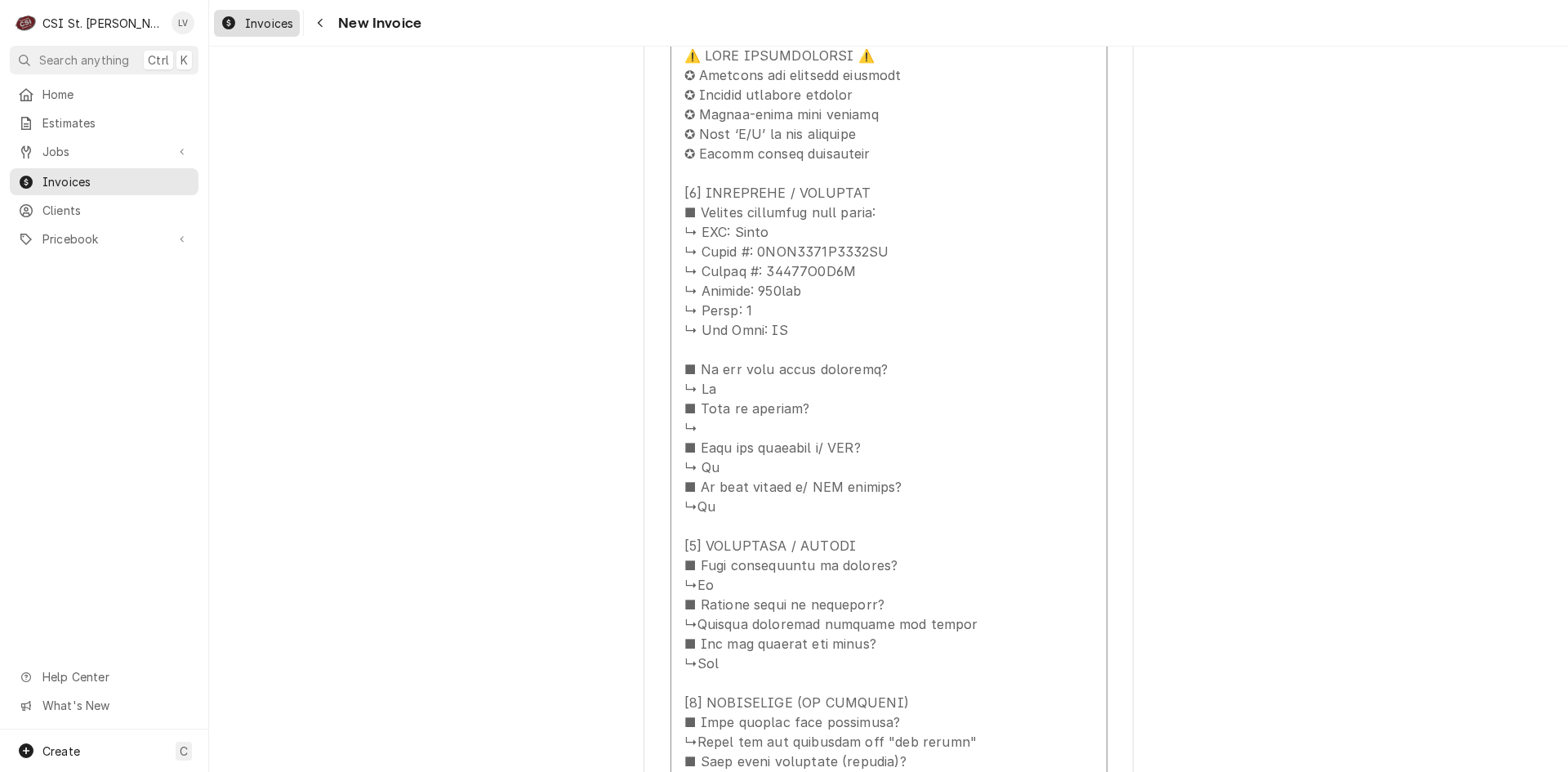
click at [256, 26] on span "Invoices" at bounding box center [268, 23] width 48 height 18
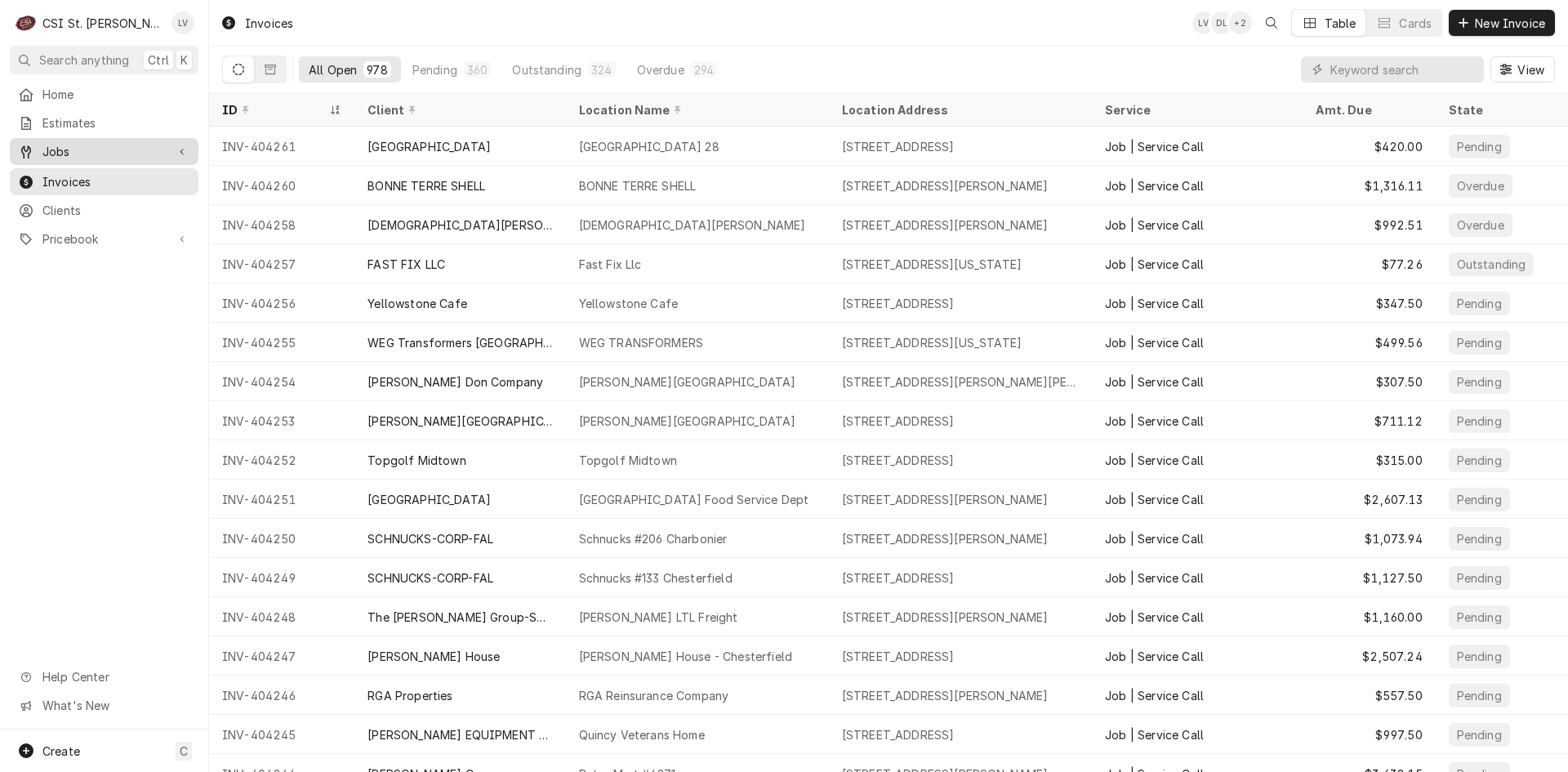
click at [73, 152] on span "Jobs" at bounding box center [104, 152] width 123 height 18
click at [61, 174] on span "Jobs" at bounding box center [115, 180] width 148 height 18
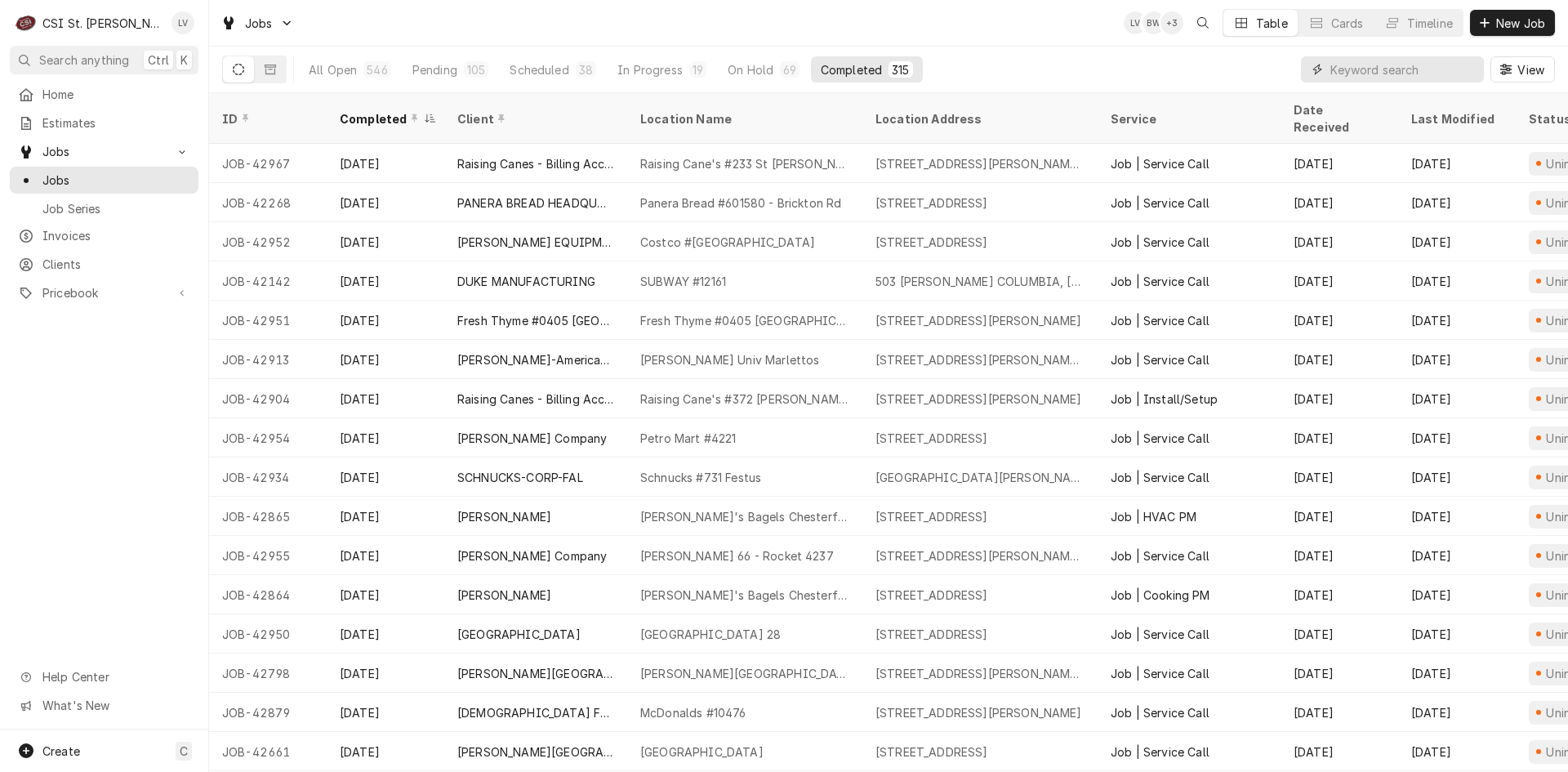
click at [1380, 71] on input "Dynamic Content Wrapper" at bounding box center [1403, 69] width 146 height 26
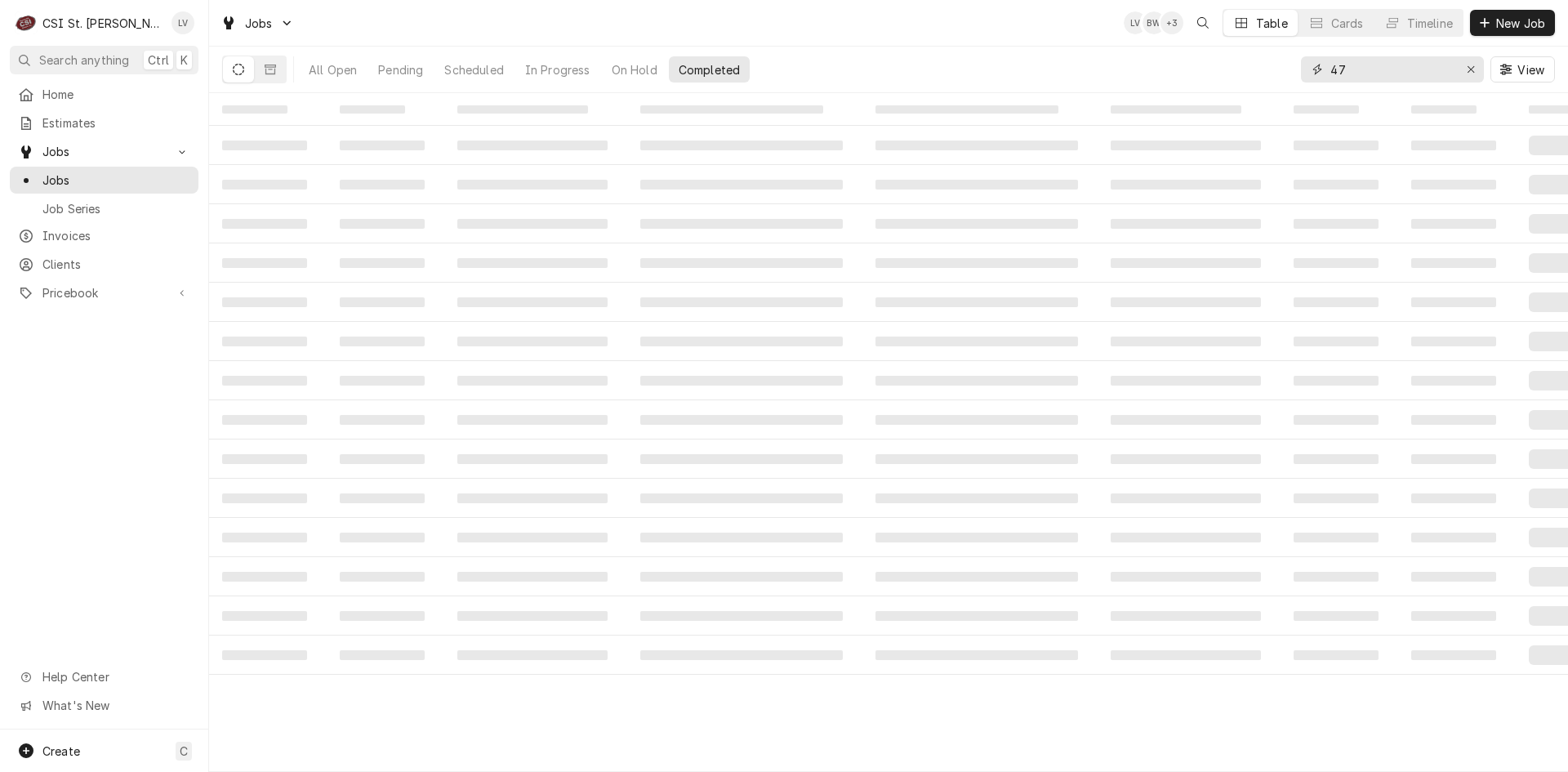
type input "4"
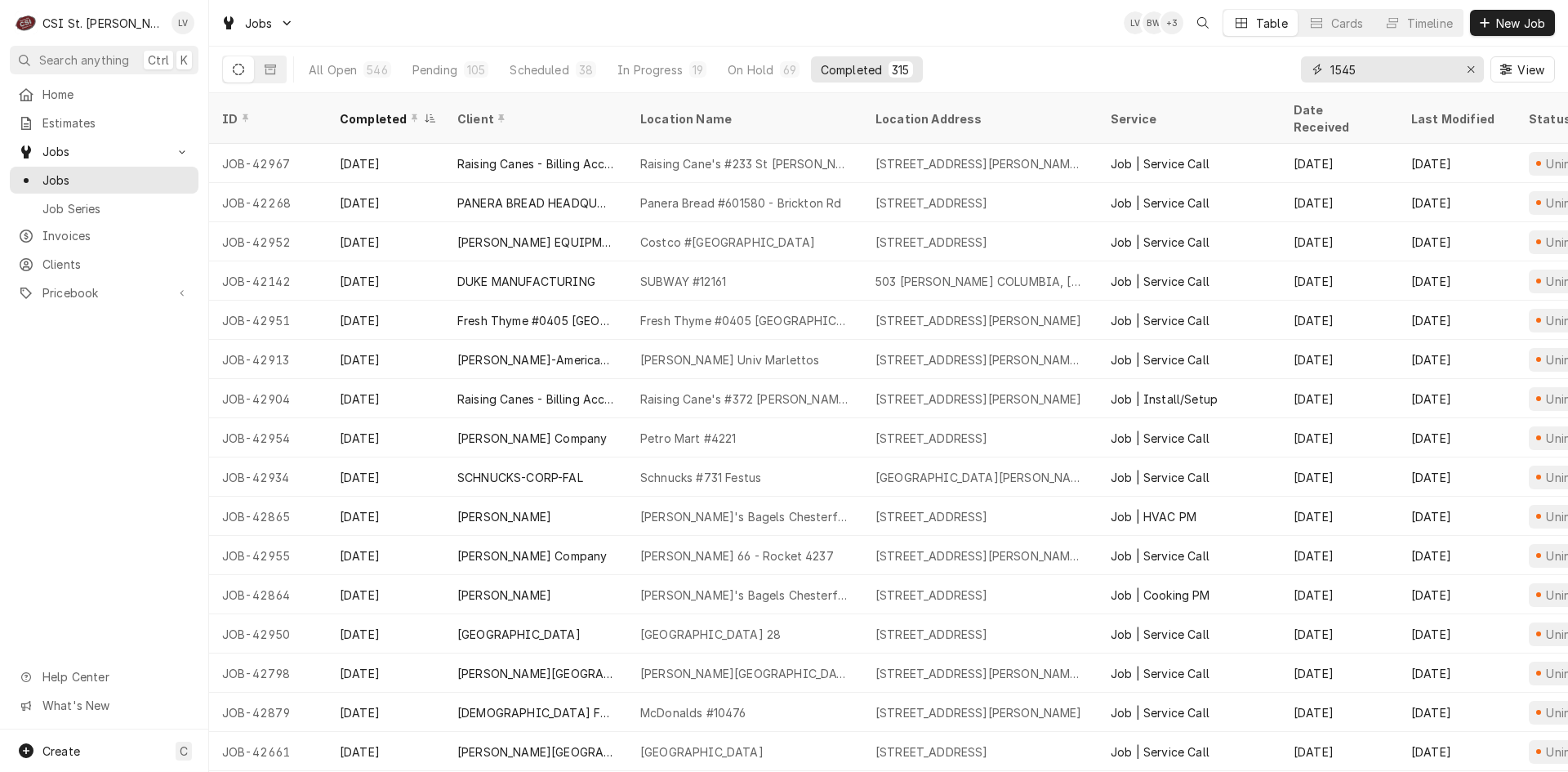
type input "1545"
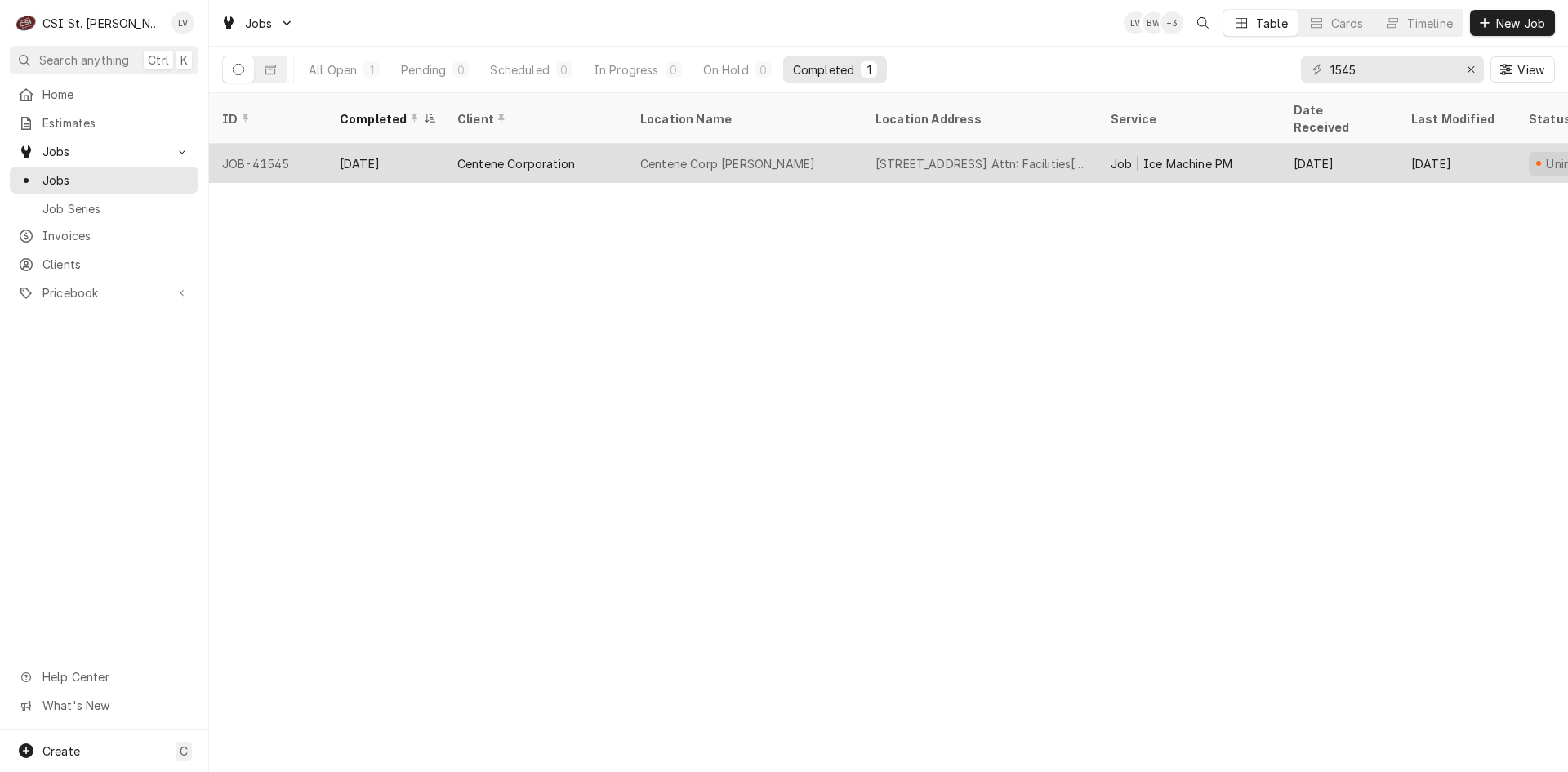
click at [550, 156] on div "Centene Corporation" at bounding box center [535, 163] width 183 height 39
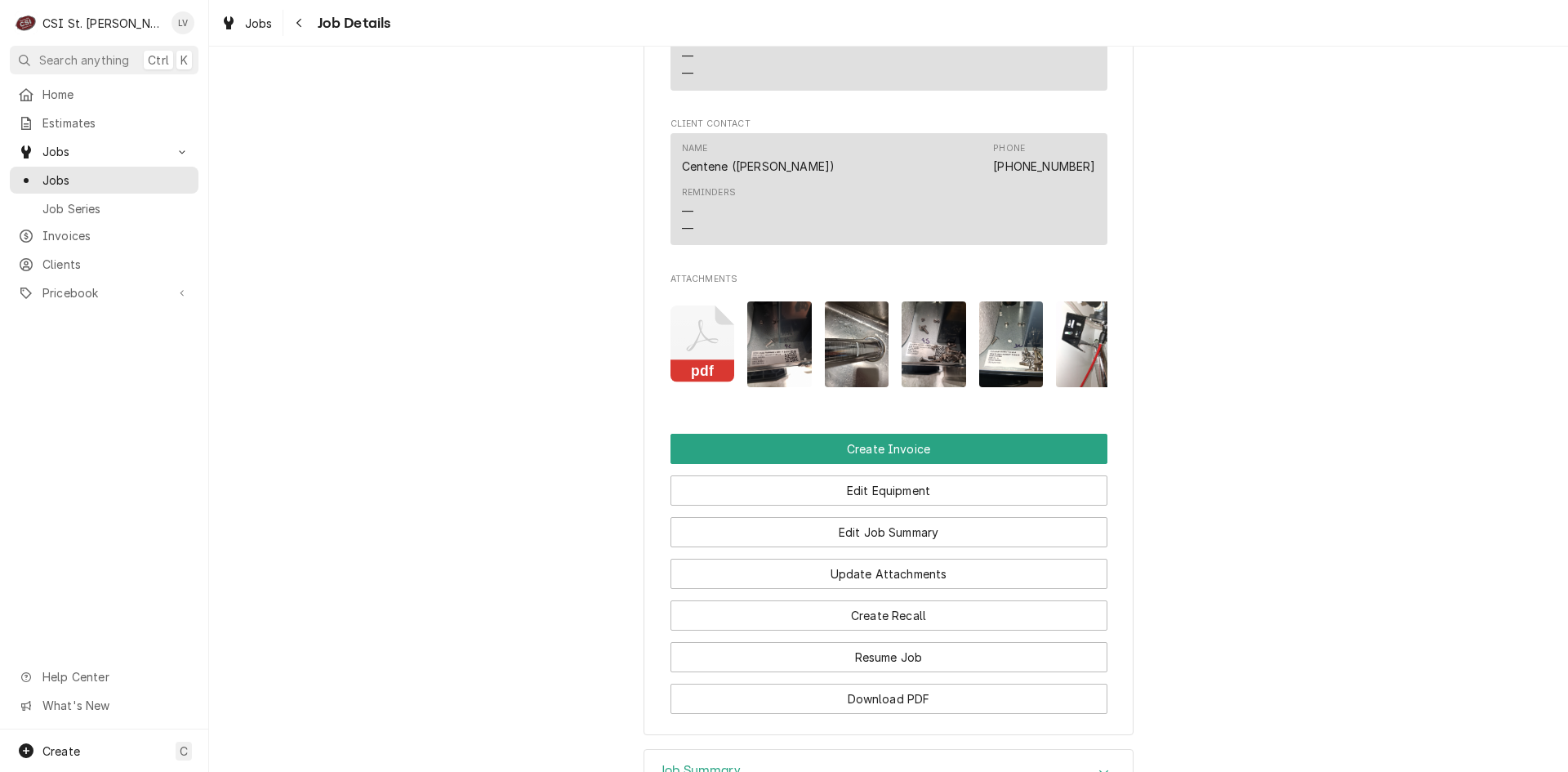
scroll to position [1633, 0]
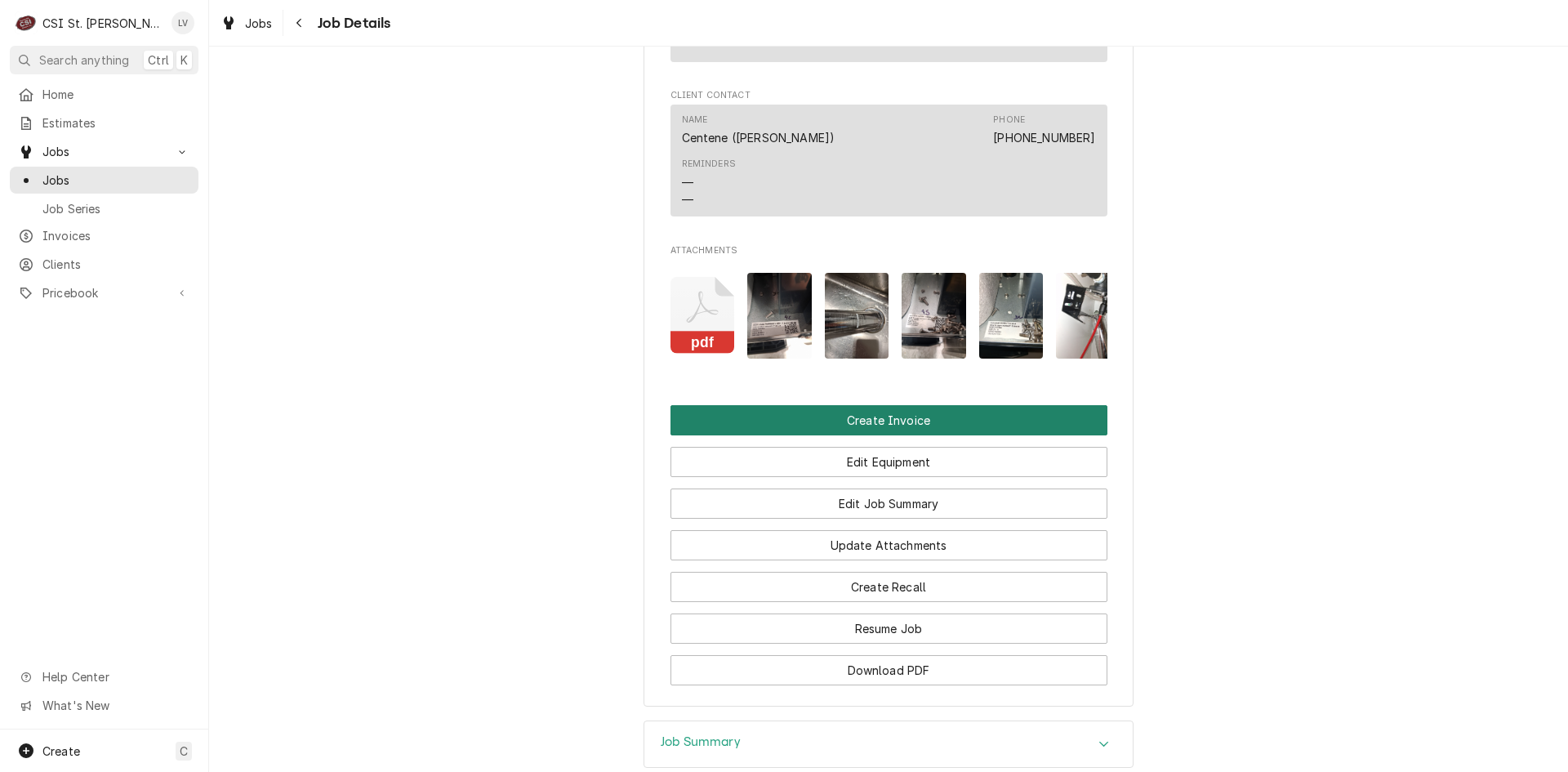
click at [854, 435] on button "Create Invoice" at bounding box center [888, 420] width 437 height 30
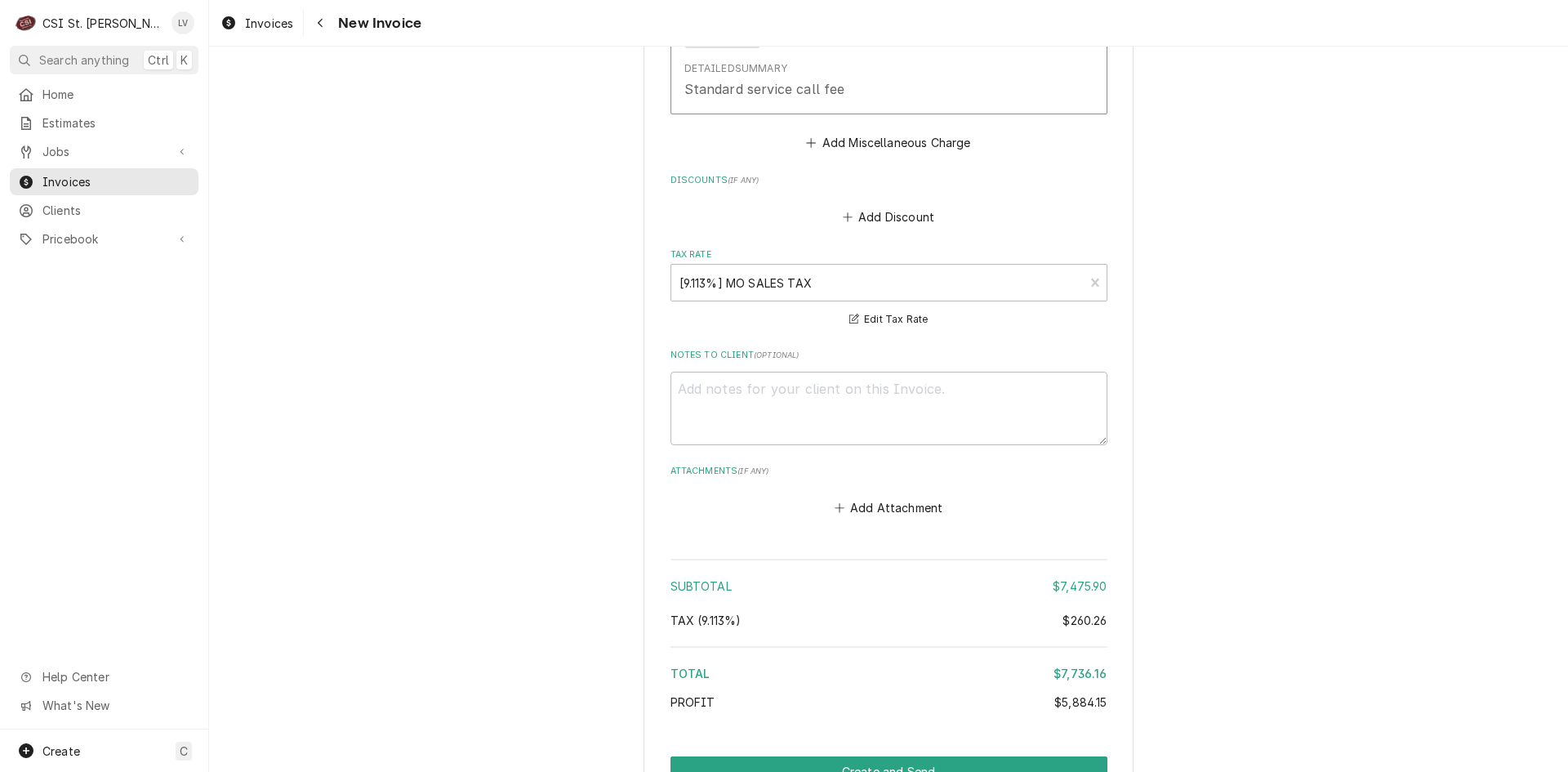
scroll to position [5230, 0]
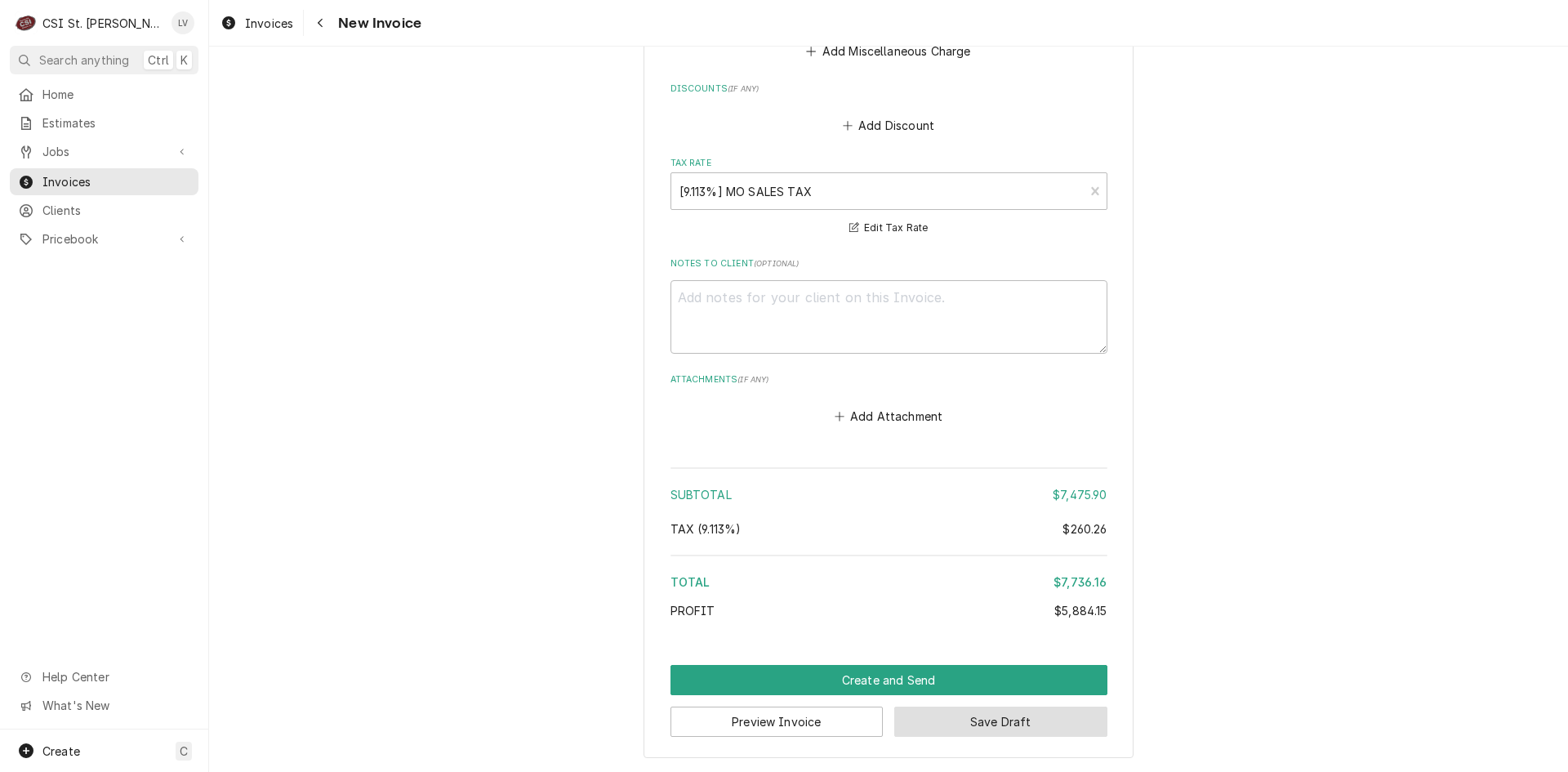
click at [1056, 725] on button "Save Draft" at bounding box center [1001, 721] width 213 height 30
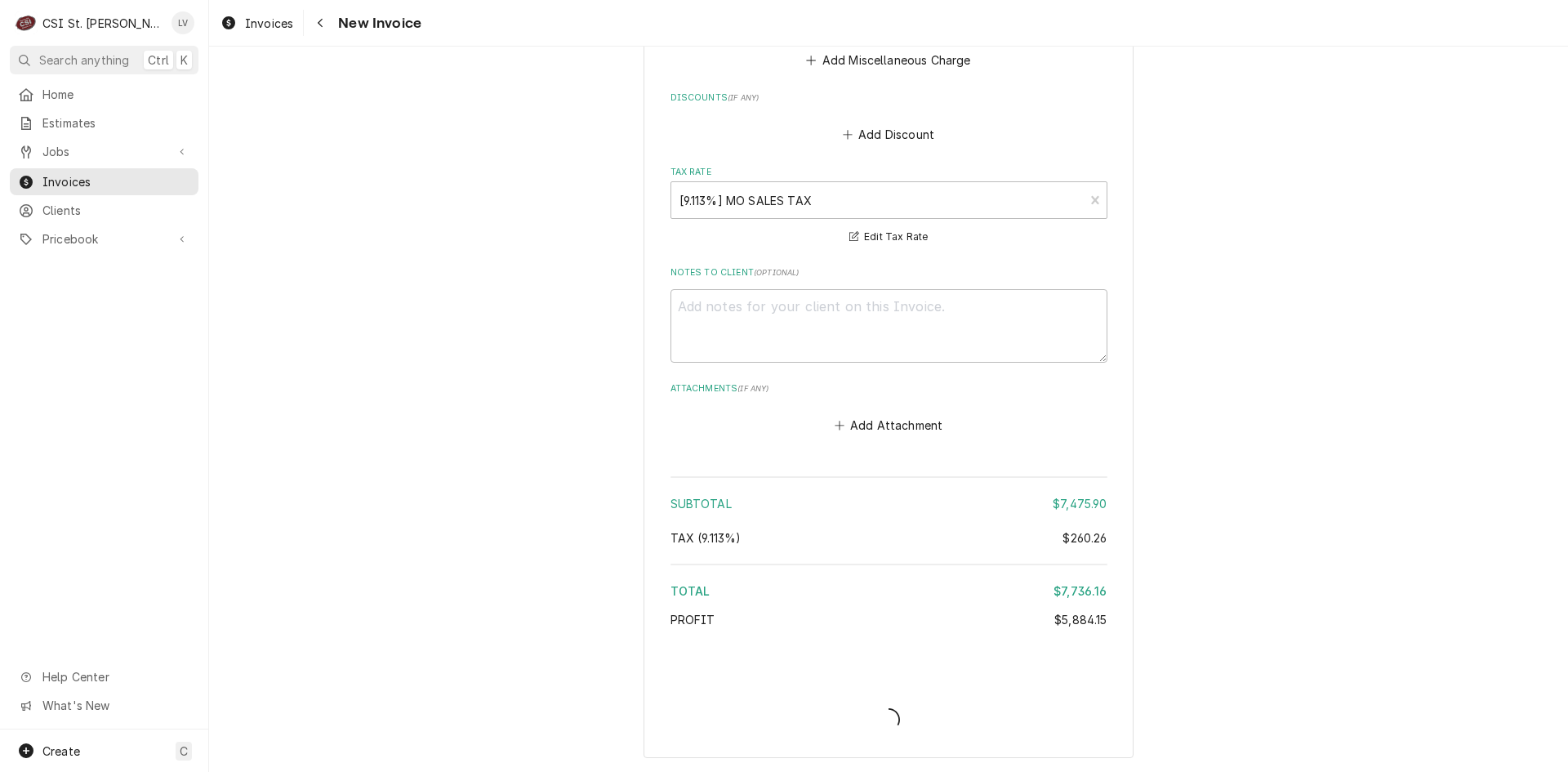
type textarea "x"
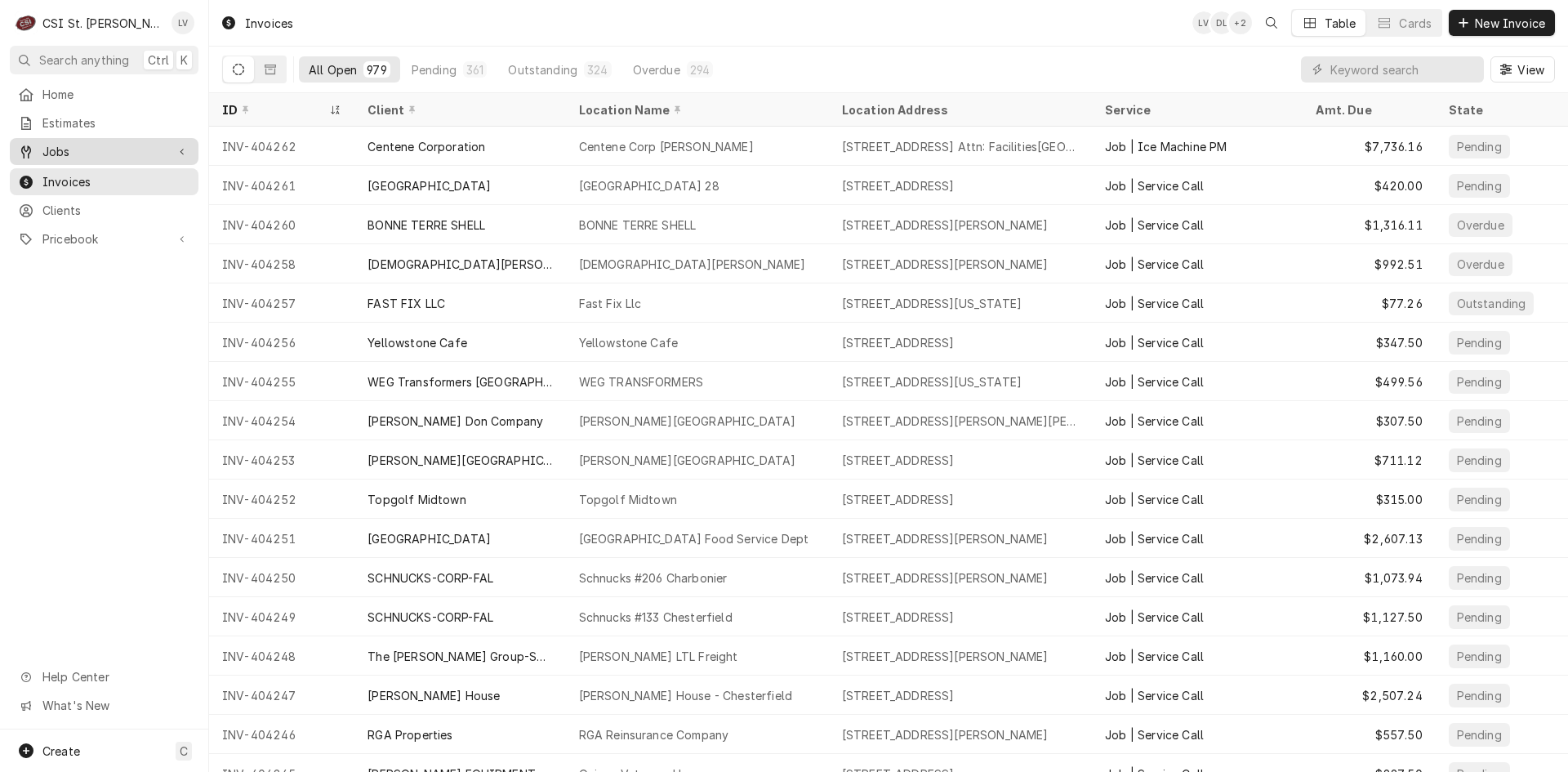
click at [136, 147] on span "Jobs" at bounding box center [104, 152] width 123 height 18
click at [127, 175] on span "Jobs" at bounding box center [115, 180] width 148 height 18
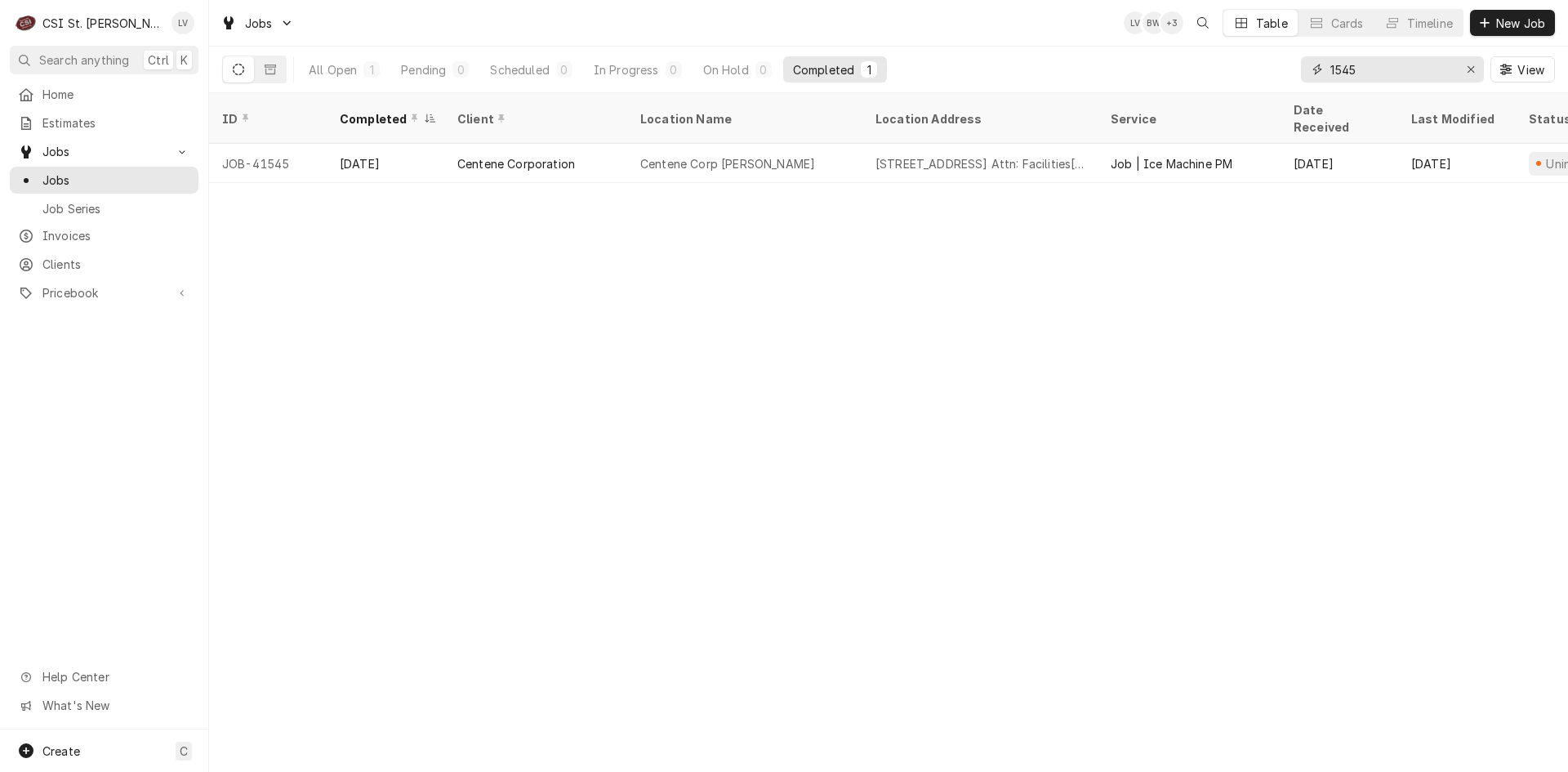
drag, startPoint x: 1342, startPoint y: 74, endPoint x: 1293, endPoint y: 84, distance: 50.0
click at [1293, 84] on div "All Open 1 Pending 0 Scheduled 0 In Progress 0 On Hold 0 Completed 1 1545 View" at bounding box center [888, 69] width 1332 height 46
type input "4"
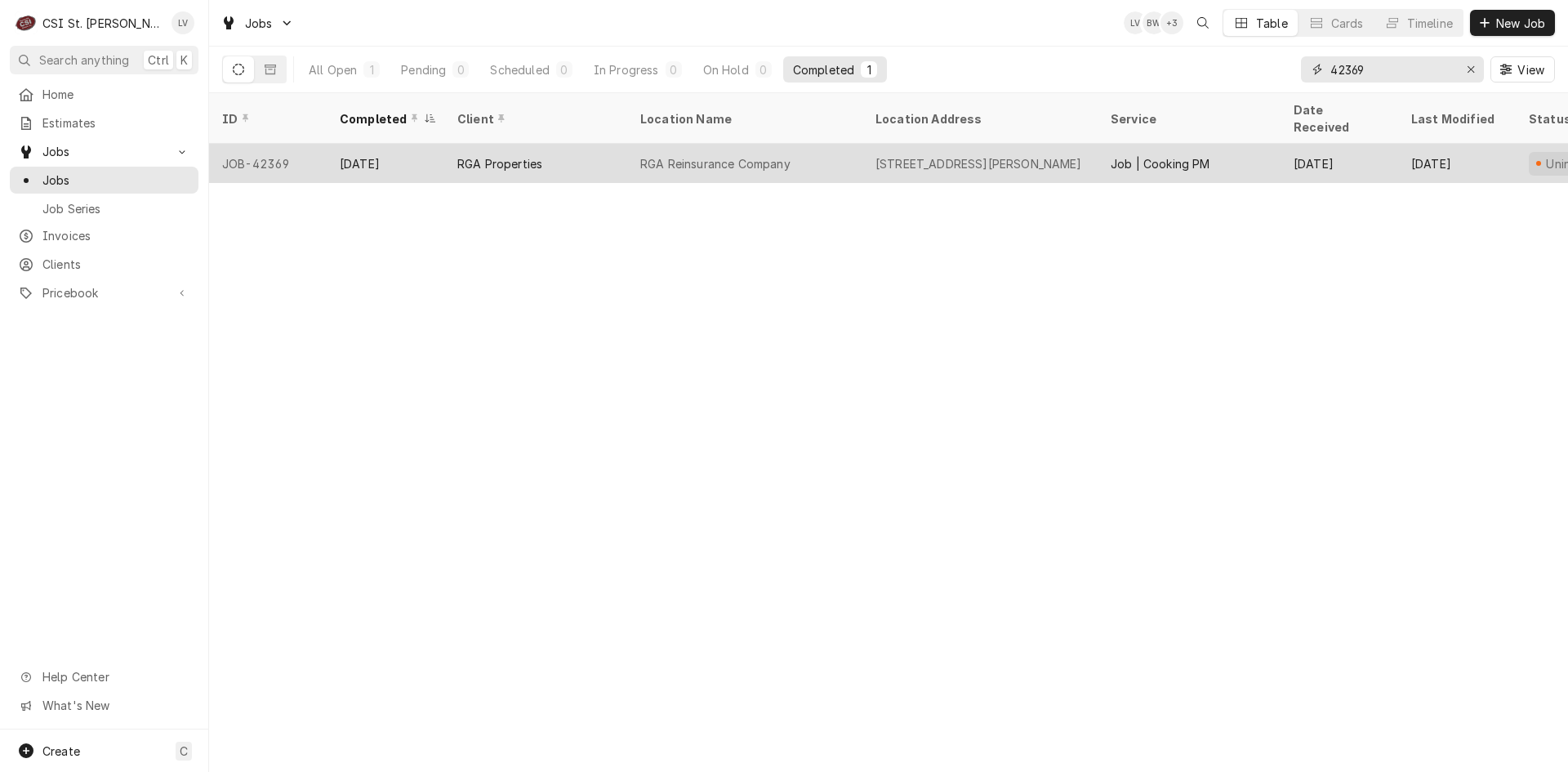
type input "42369"
click at [691, 156] on div "RGA Reinsurance Company" at bounding box center [715, 164] width 151 height 18
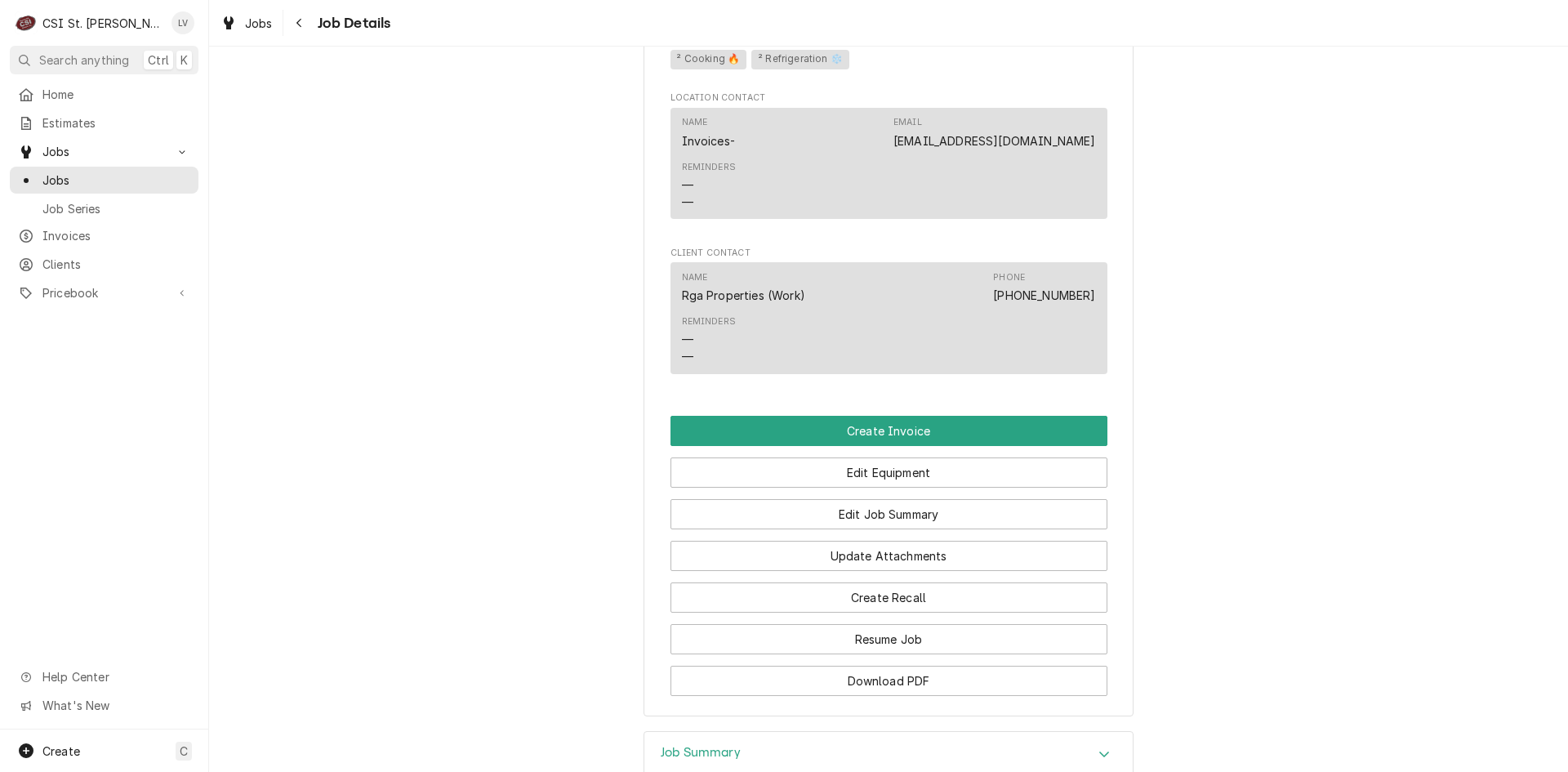
scroll to position [1307, 0]
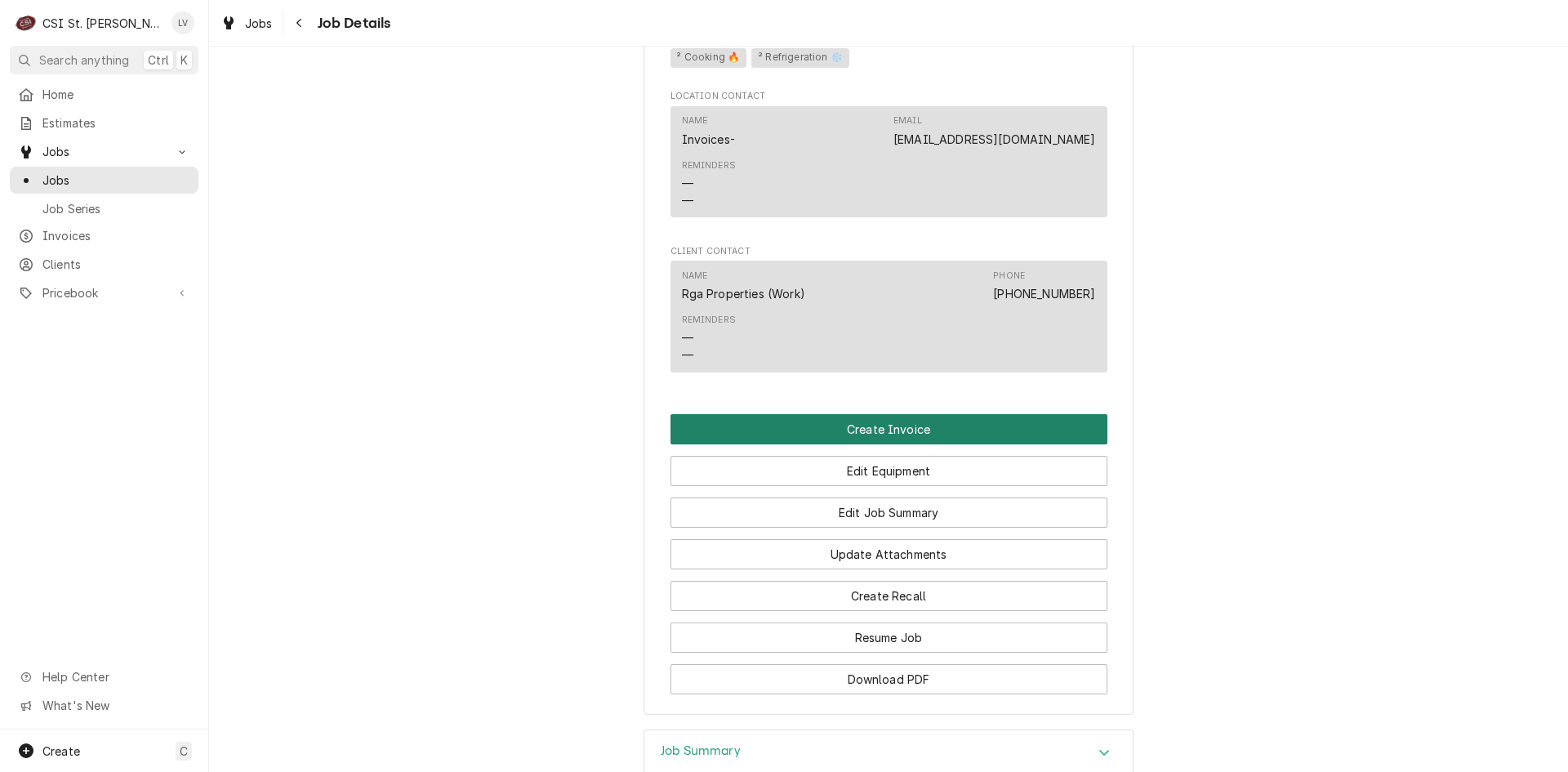
click at [908, 444] on button "Create Invoice" at bounding box center [888, 429] width 437 height 30
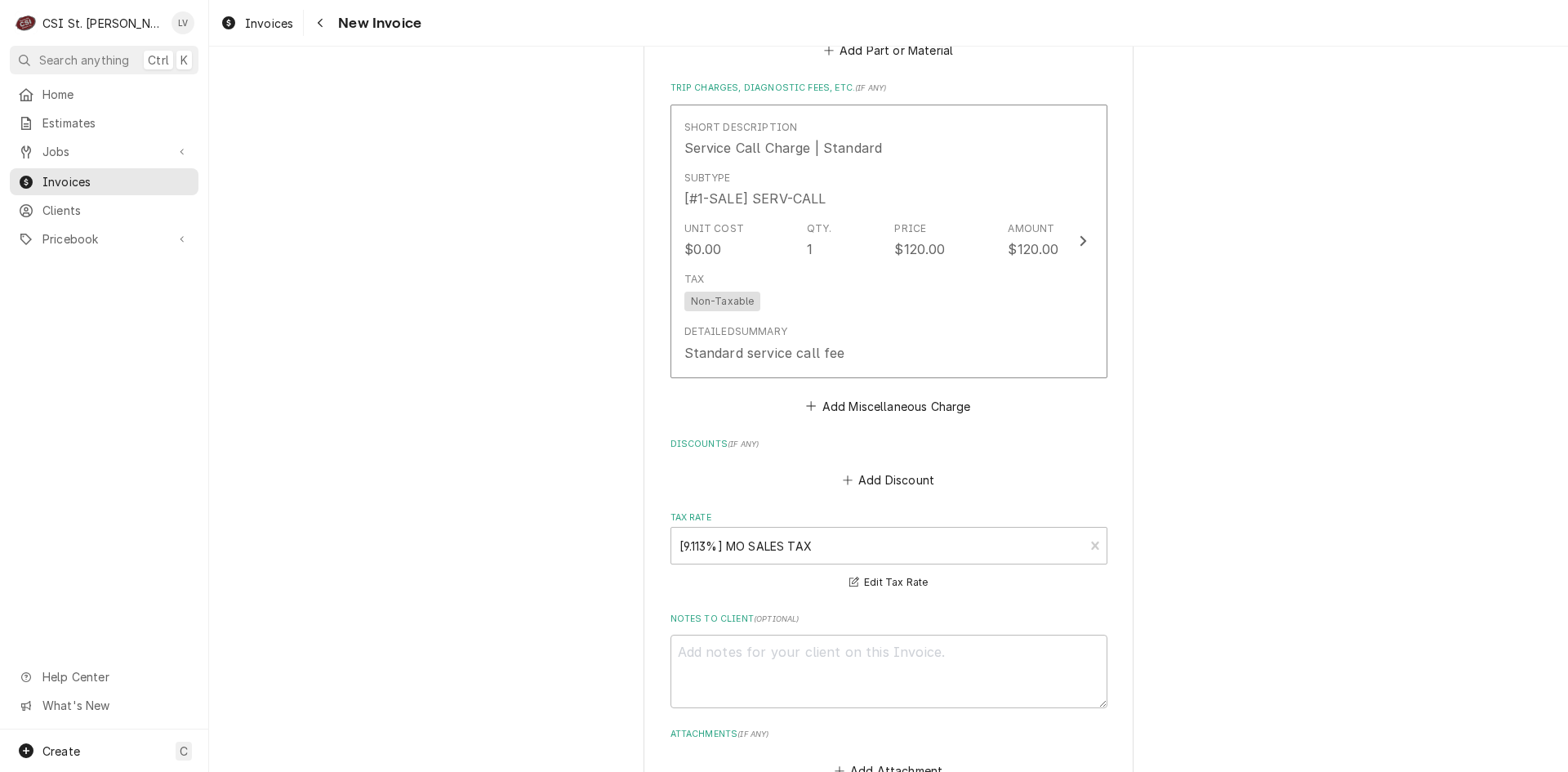
scroll to position [6351, 0]
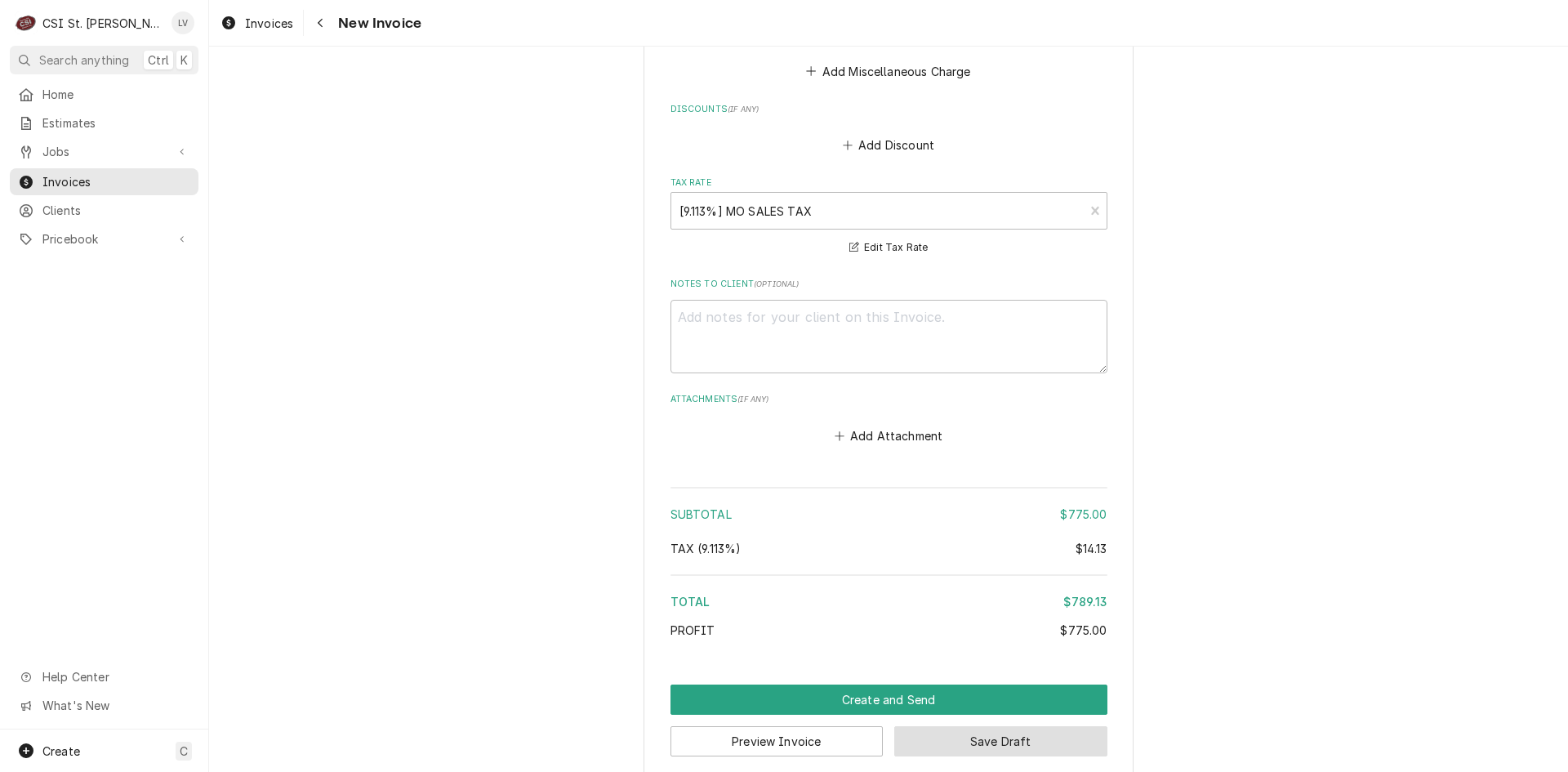
click at [1078, 729] on button "Save Draft" at bounding box center [1001, 741] width 213 height 30
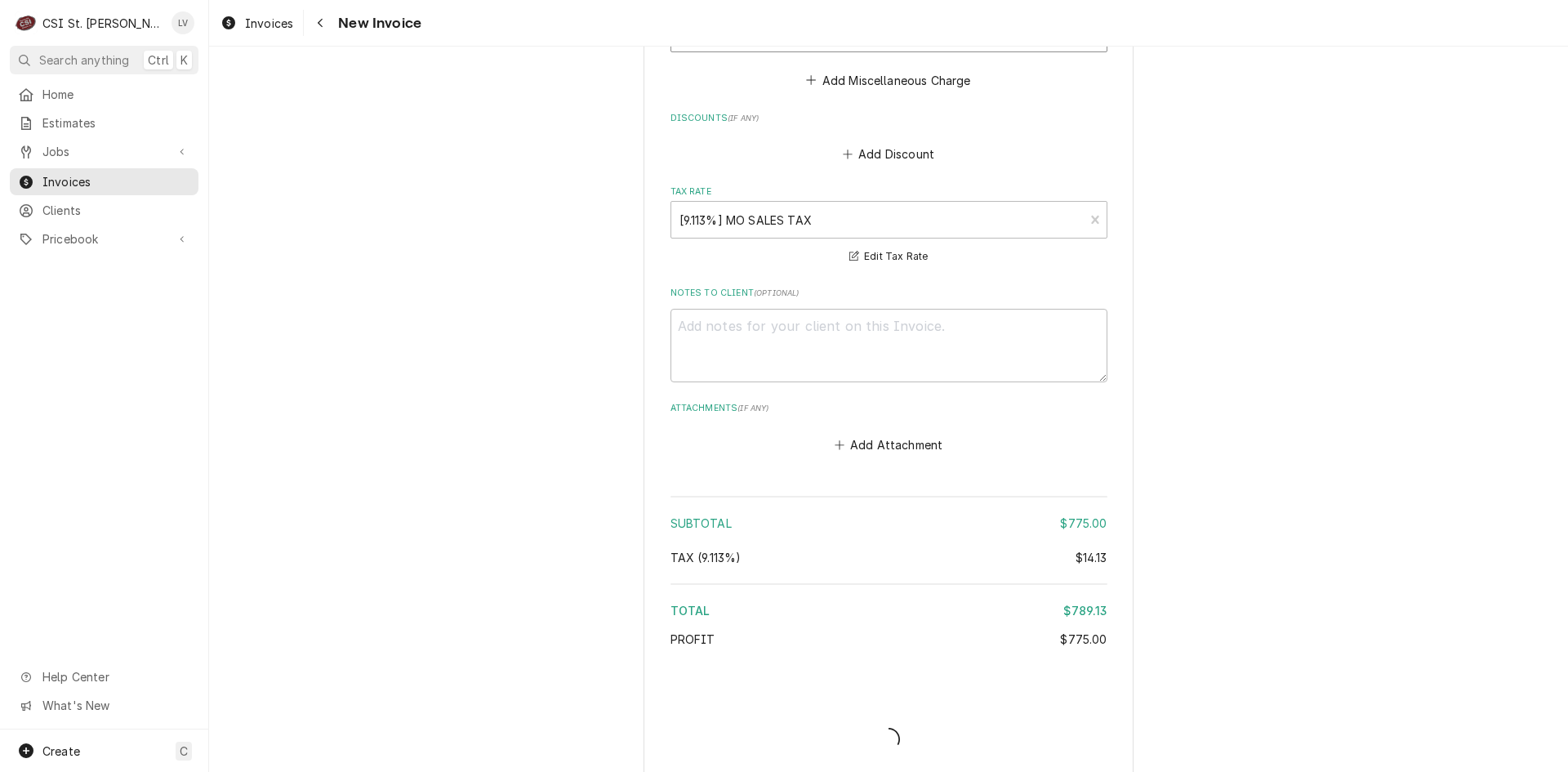
type textarea "x"
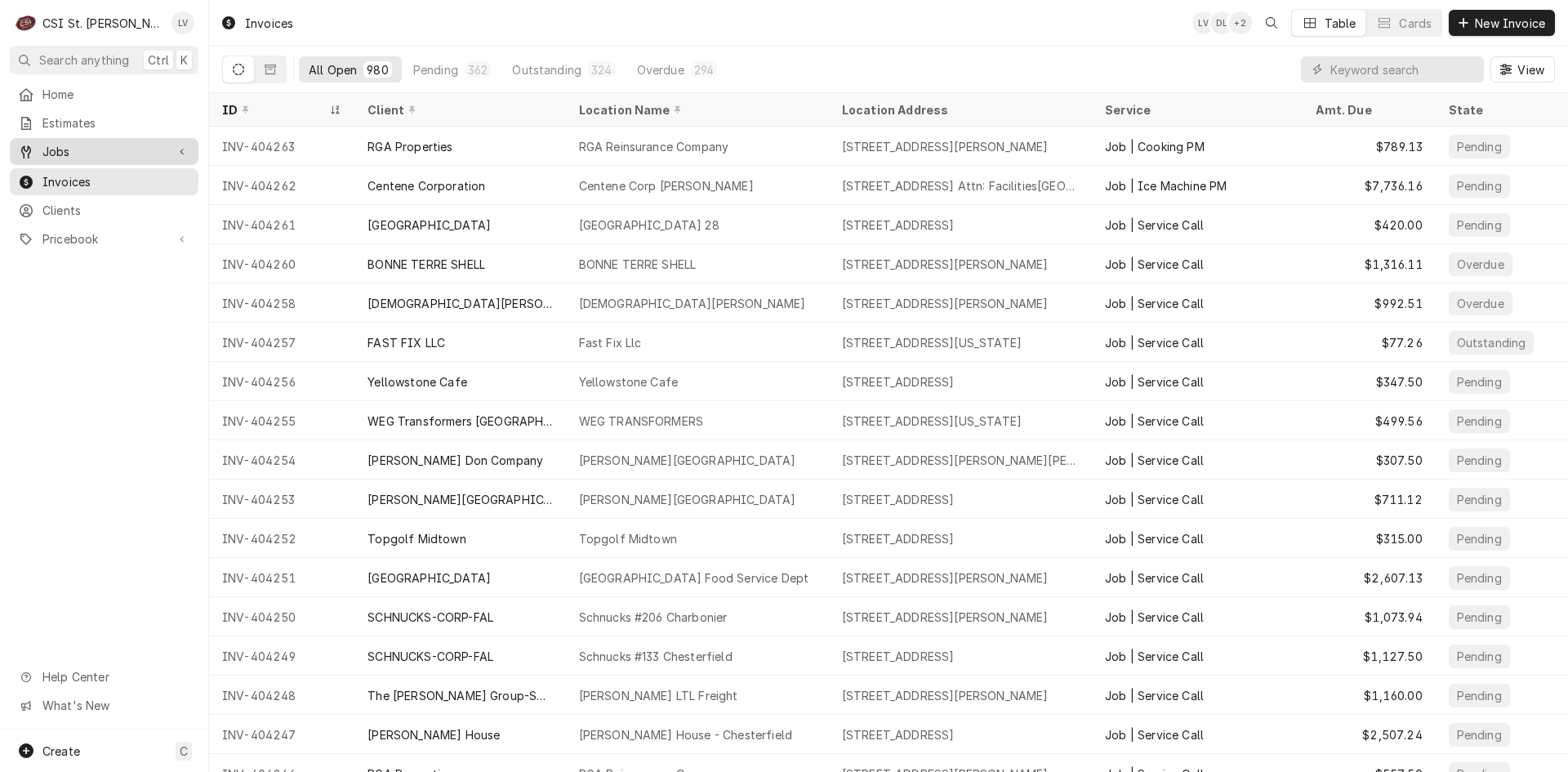
click at [65, 144] on span "Jobs" at bounding box center [104, 152] width 123 height 18
click at [71, 175] on span "Jobs" at bounding box center [115, 180] width 148 height 18
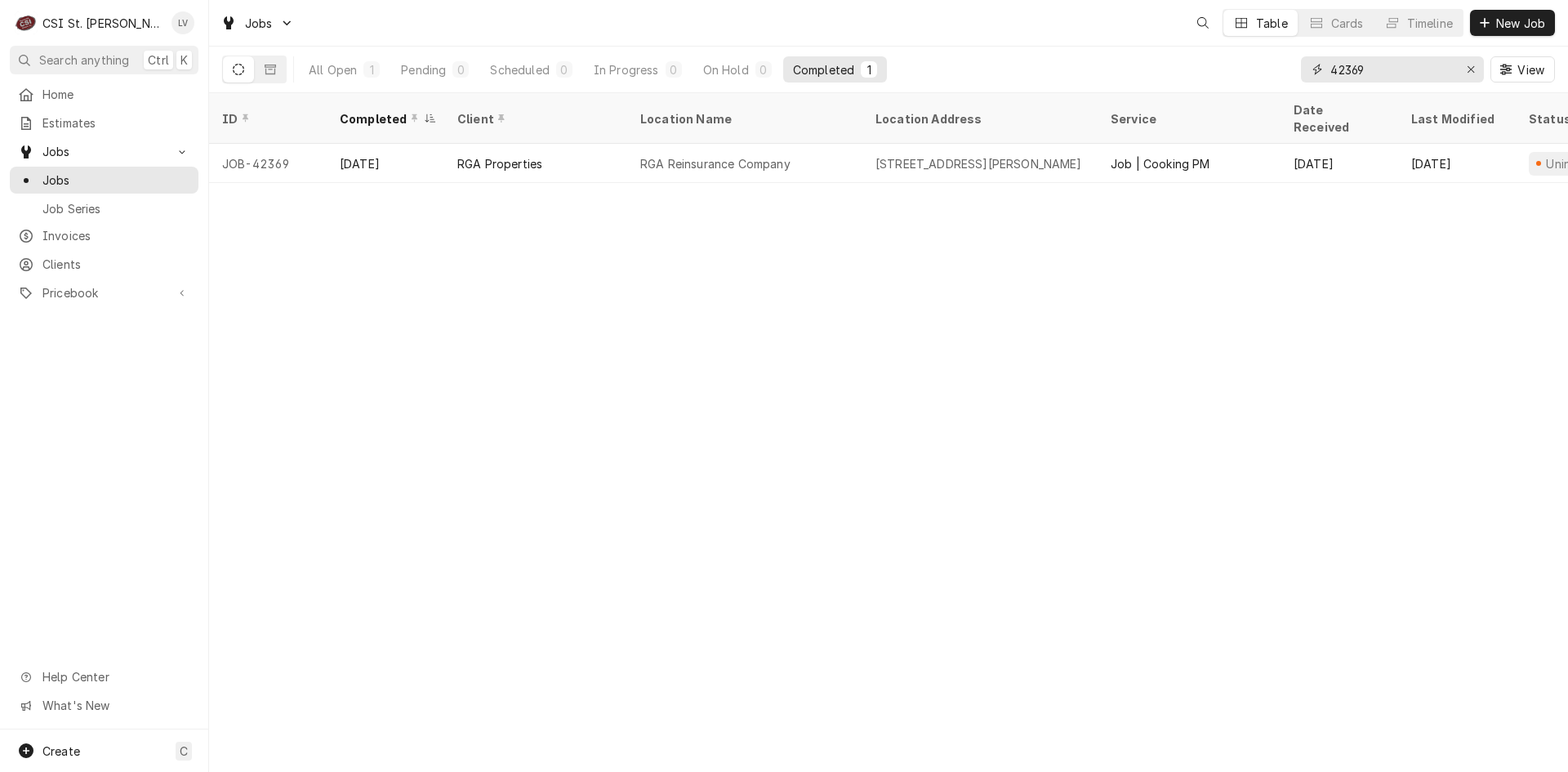
drag, startPoint x: 1386, startPoint y: 71, endPoint x: 1301, endPoint y: 81, distance: 85.6
click at [1301, 81] on div "42369" at bounding box center [1392, 69] width 183 height 26
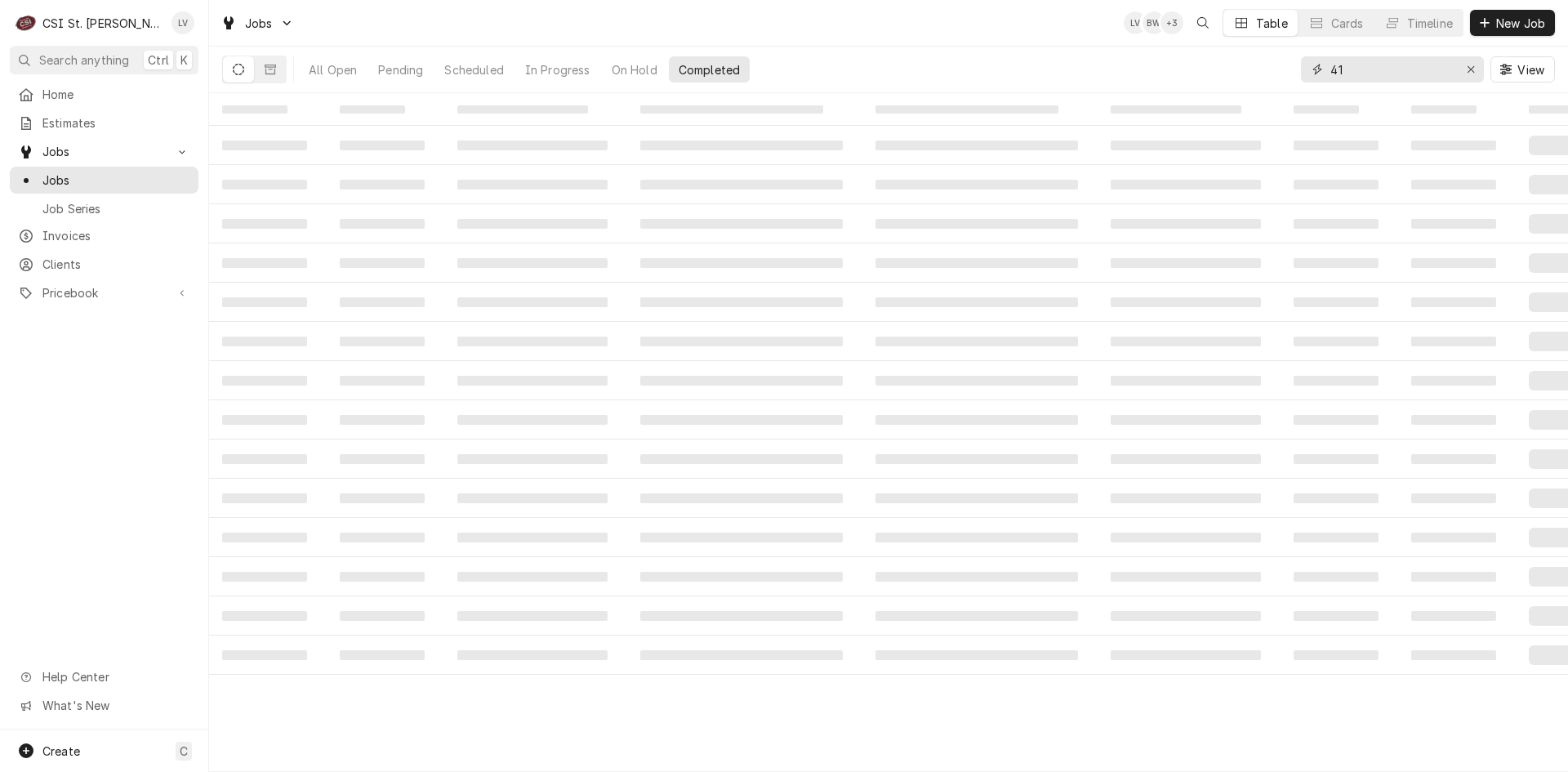
type input "4"
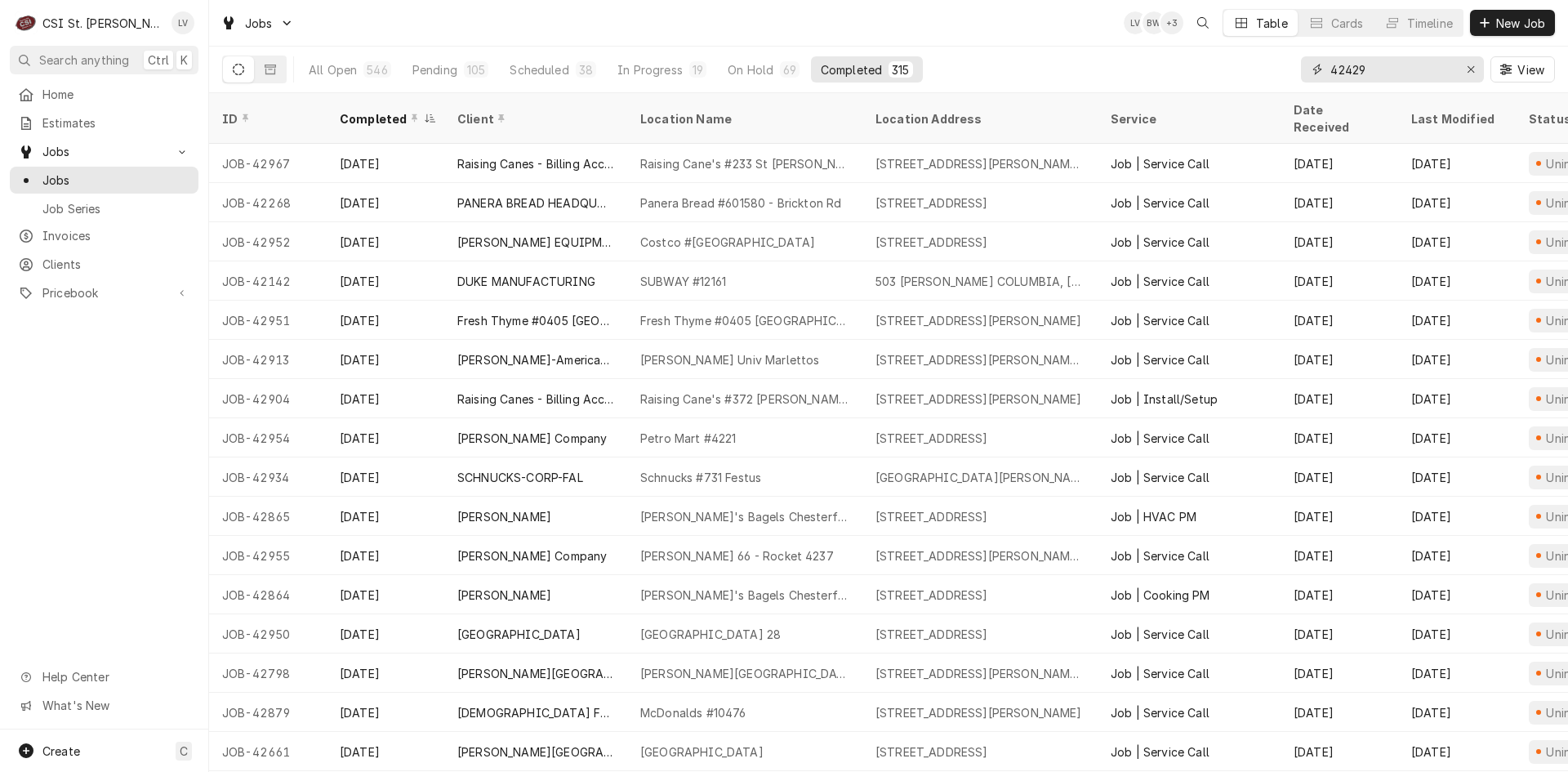
type input "42429"
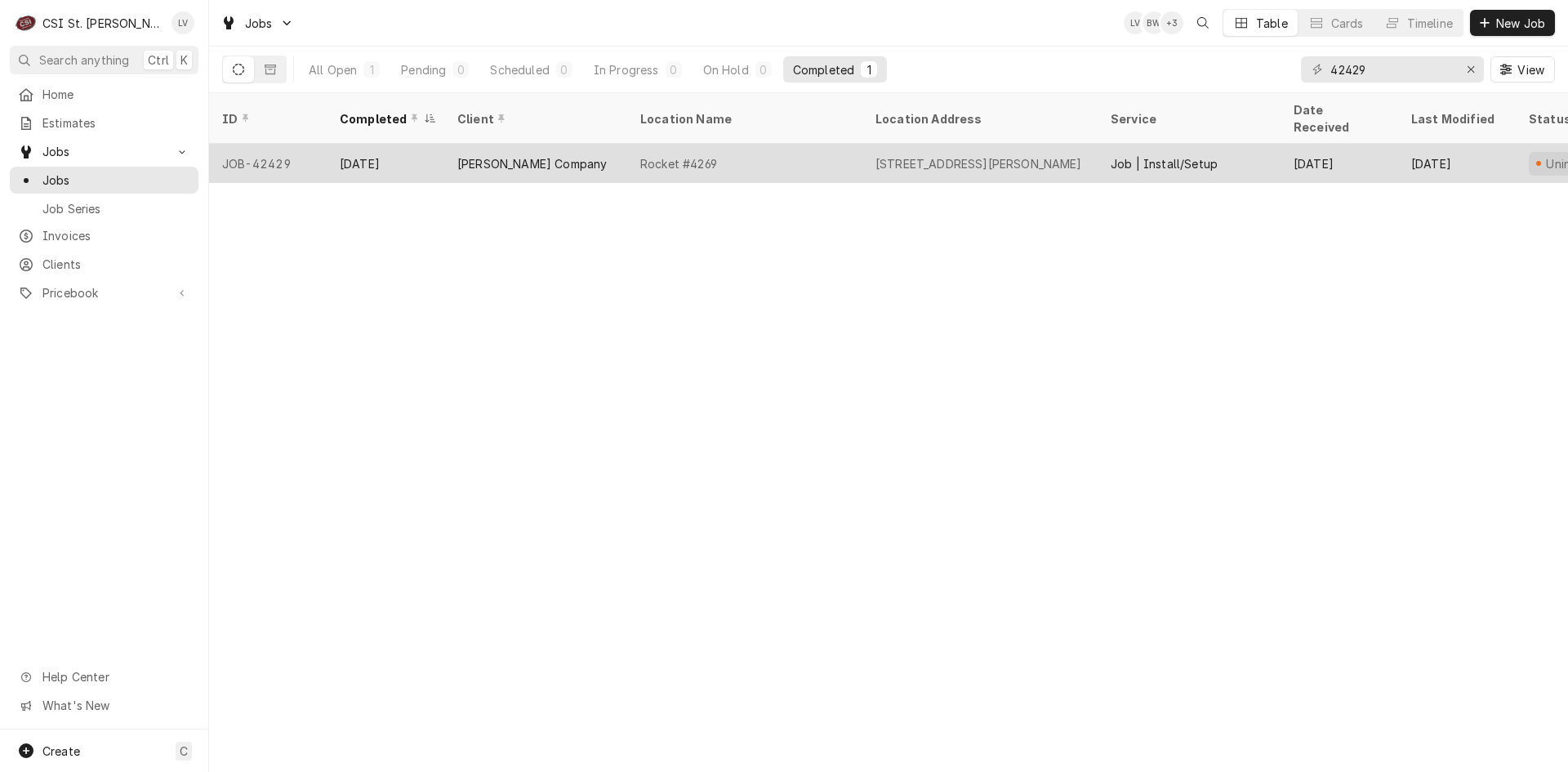
click at [724, 155] on div "Rocket #4269" at bounding box center [744, 163] width 235 height 39
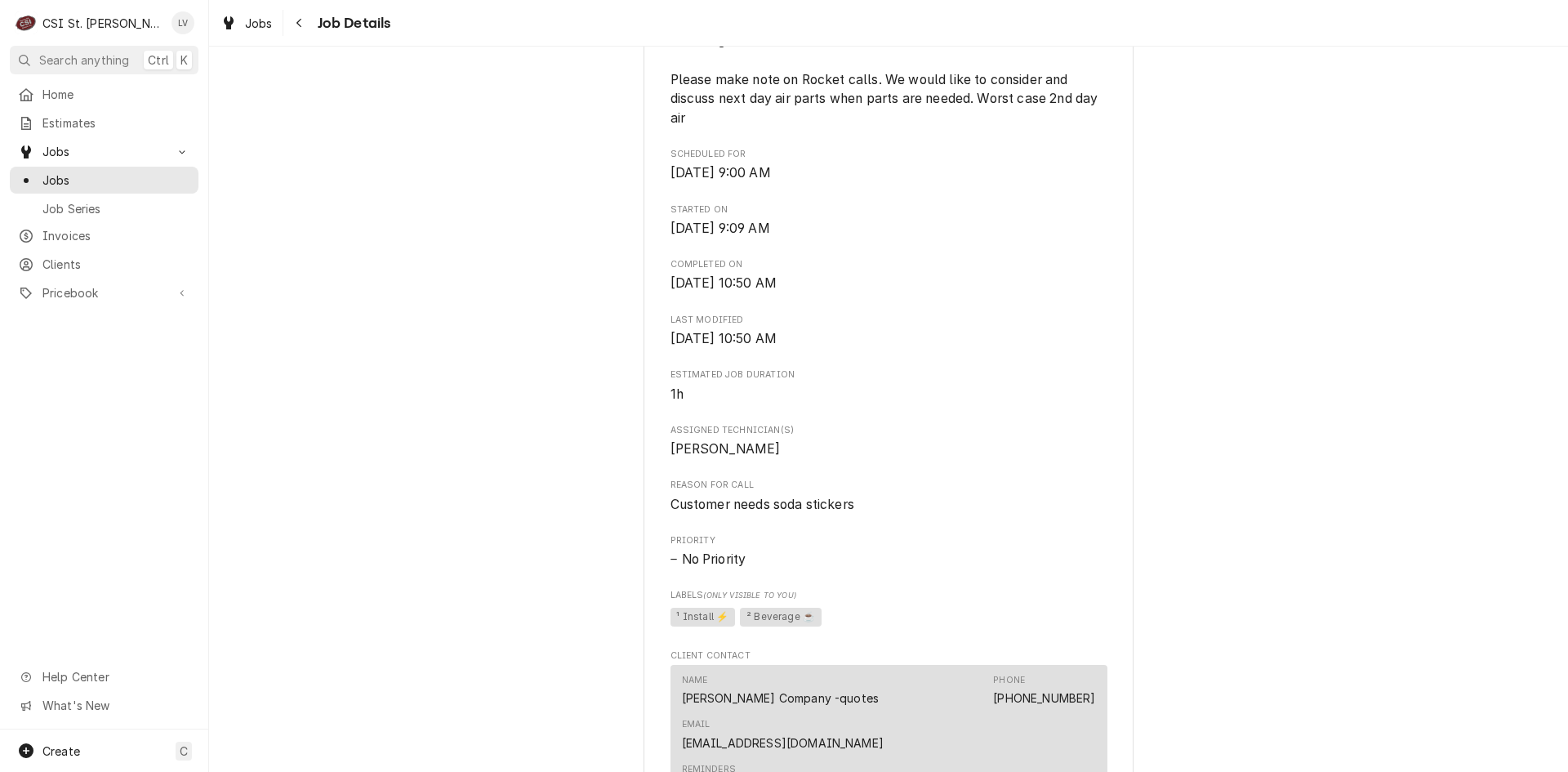
scroll to position [980, 0]
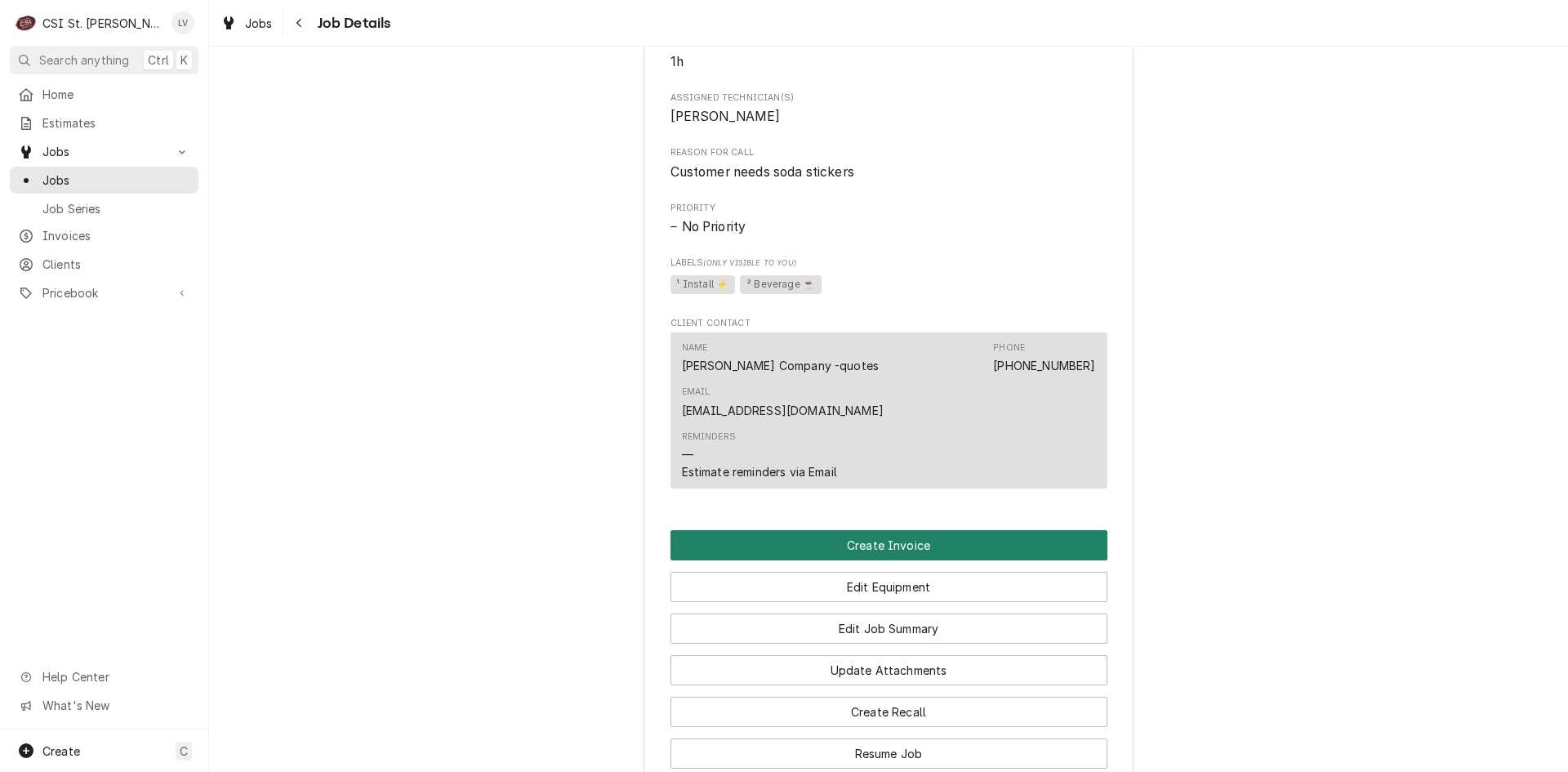
click at [742, 530] on button "Create Invoice" at bounding box center [888, 545] width 437 height 30
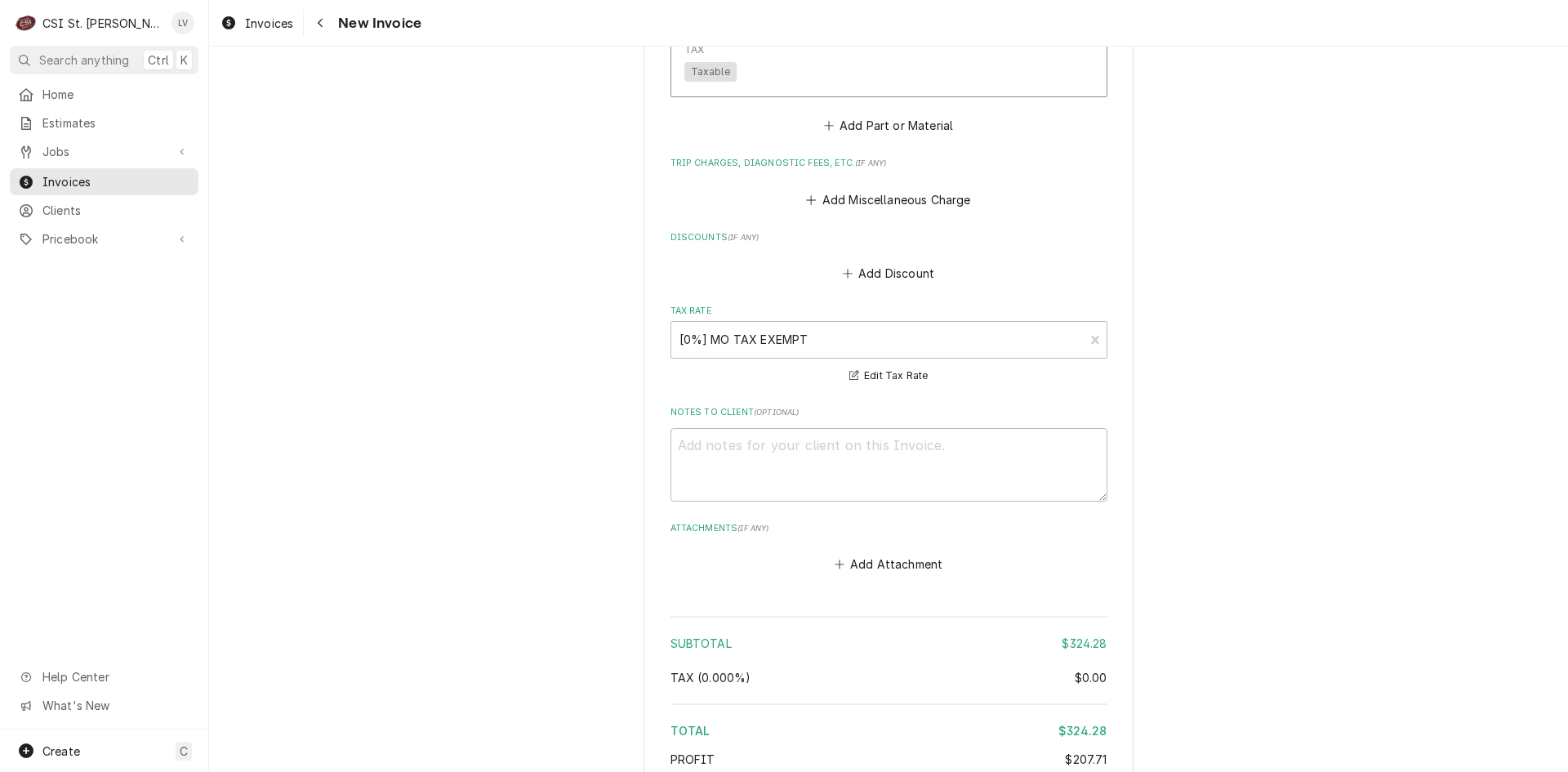
scroll to position [2891, 0]
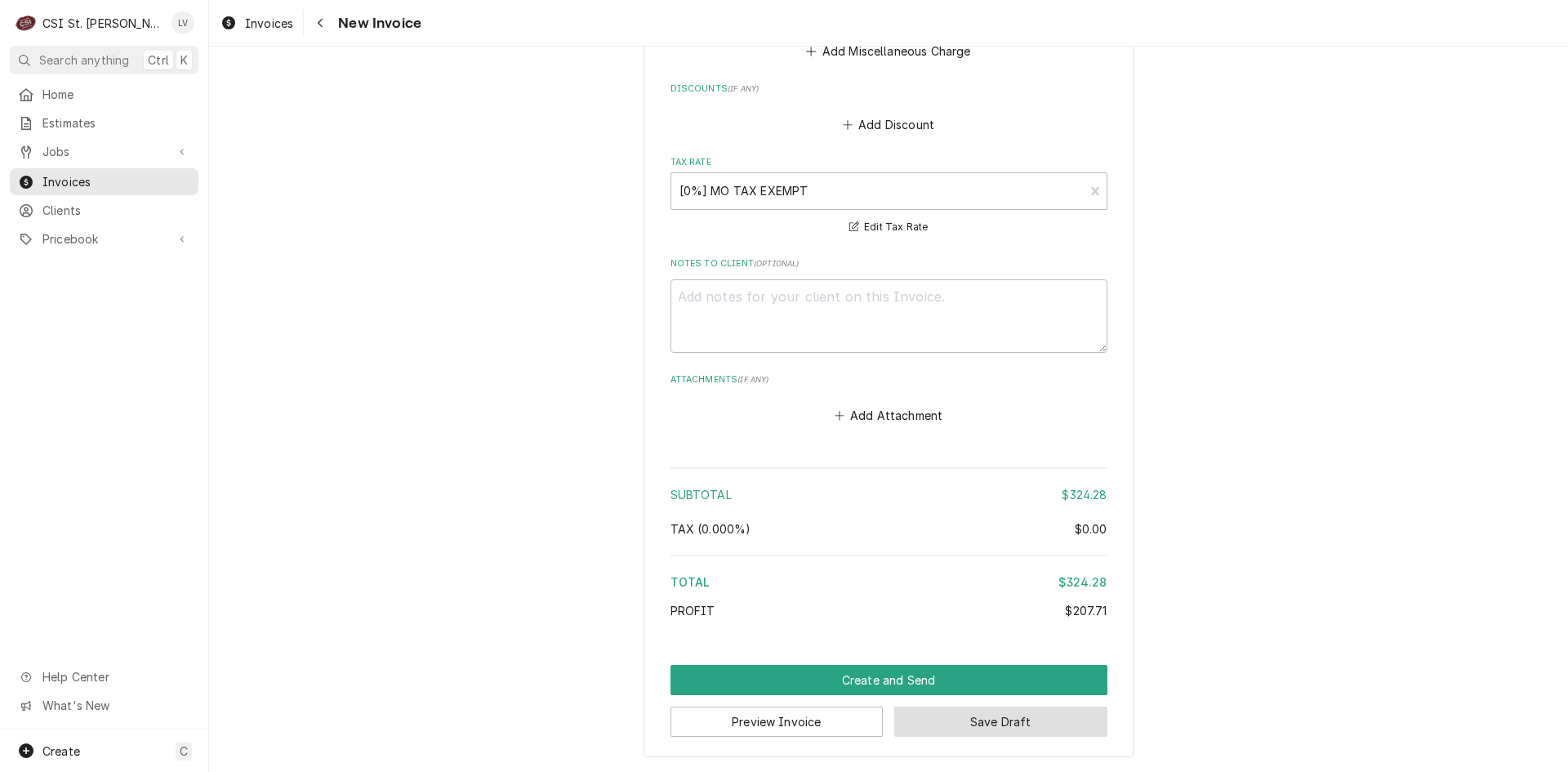
click at [1015, 728] on button "Save Draft" at bounding box center [1001, 721] width 213 height 30
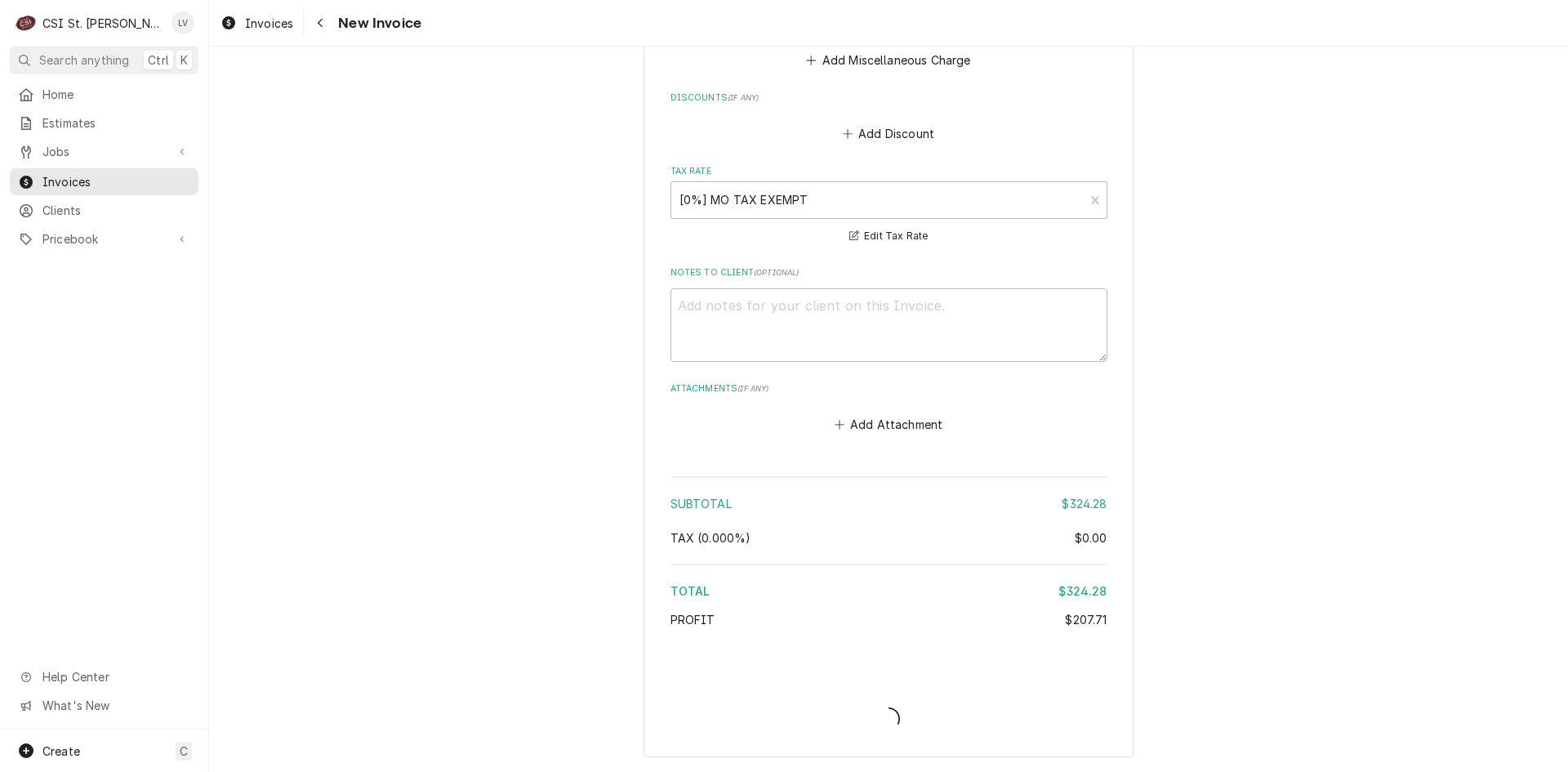
scroll to position [2883, 0]
type textarea "x"
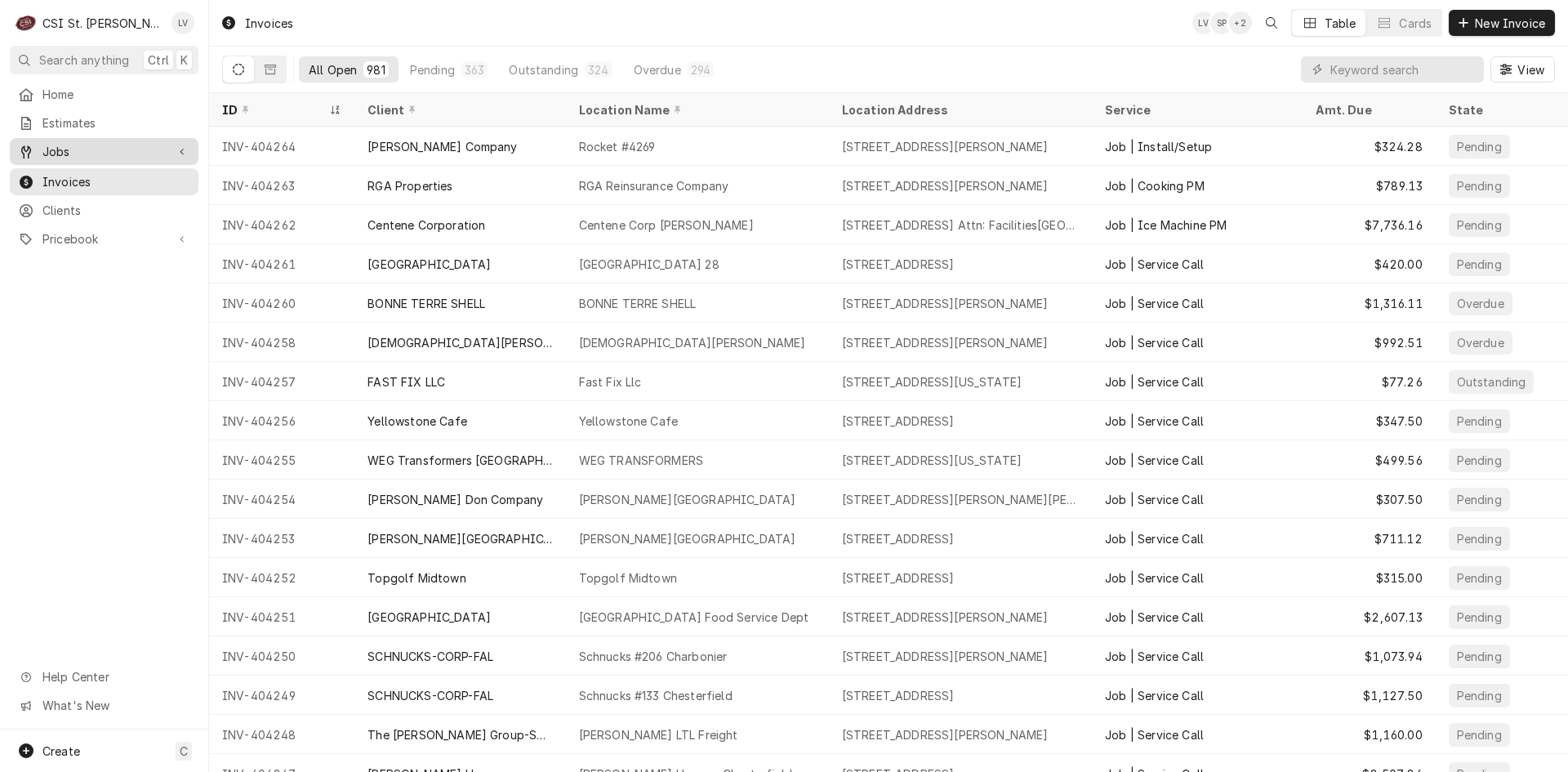
click at [47, 156] on div "Jobs" at bounding box center [104, 151] width 182 height 21
click at [40, 174] on div "Jobs" at bounding box center [104, 180] width 172 height 18
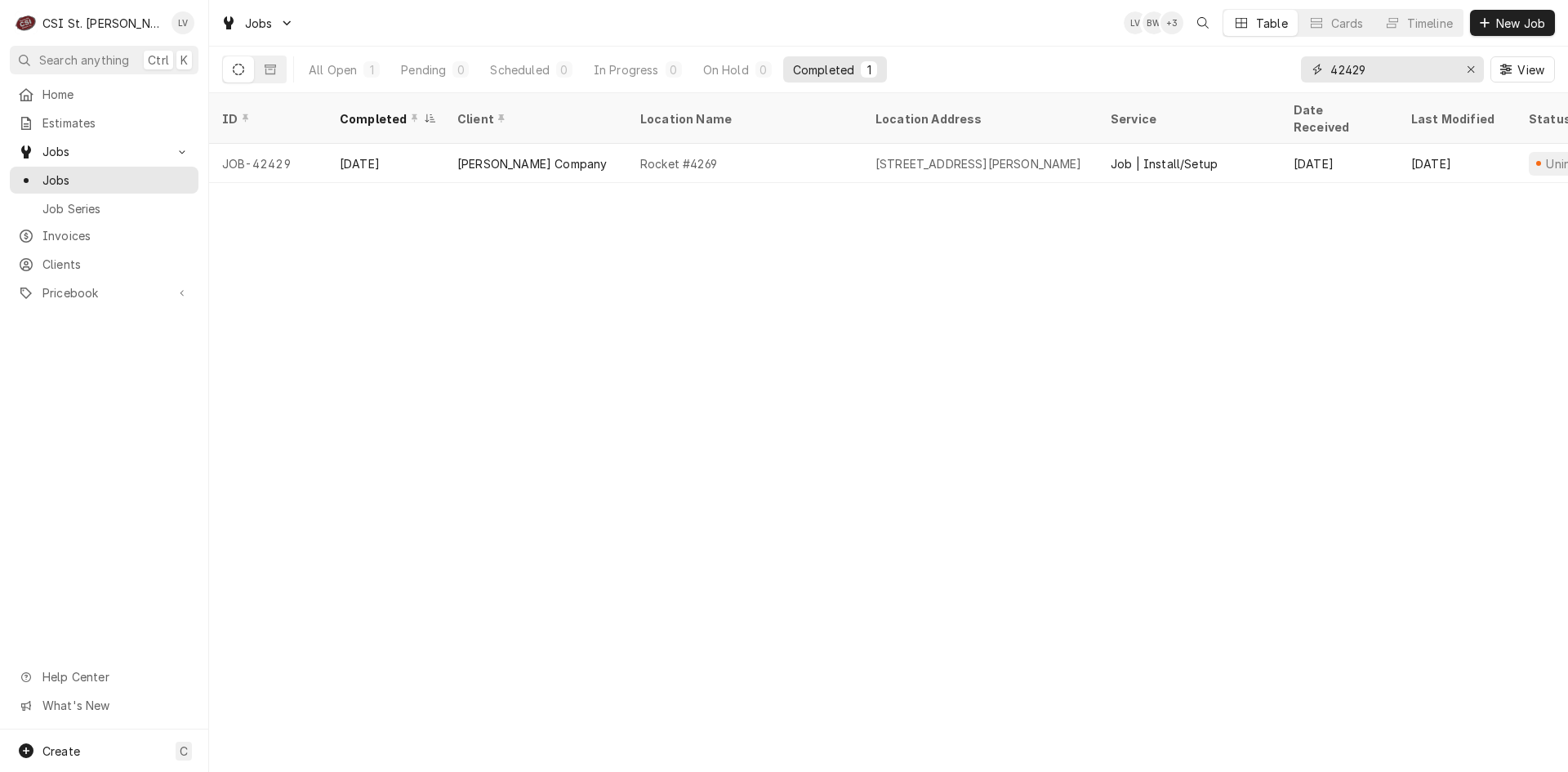
drag, startPoint x: 1393, startPoint y: 67, endPoint x: 1310, endPoint y: 76, distance: 83.5
click at [1310, 76] on div "42429" at bounding box center [1392, 69] width 183 height 26
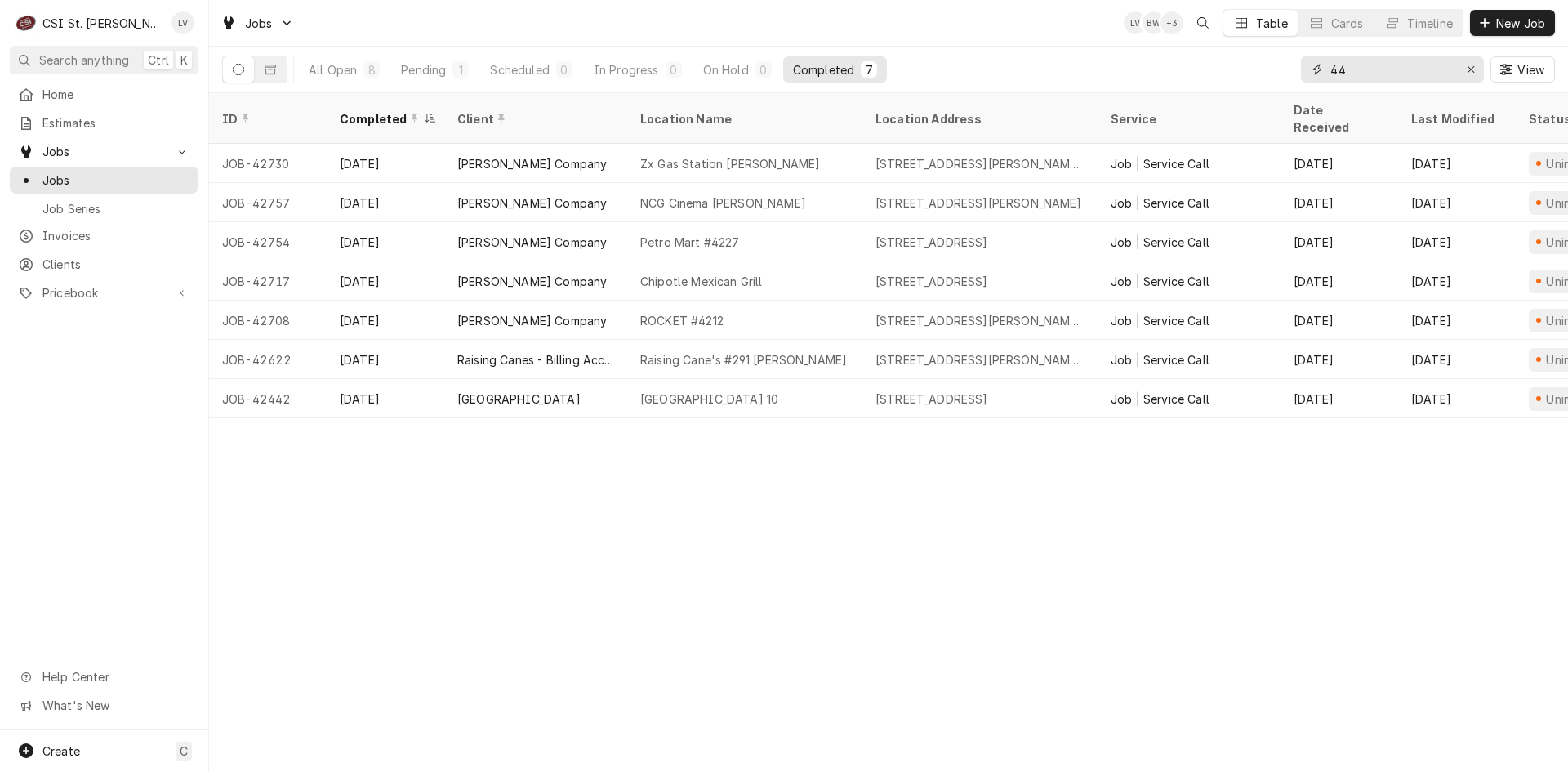
type input "4"
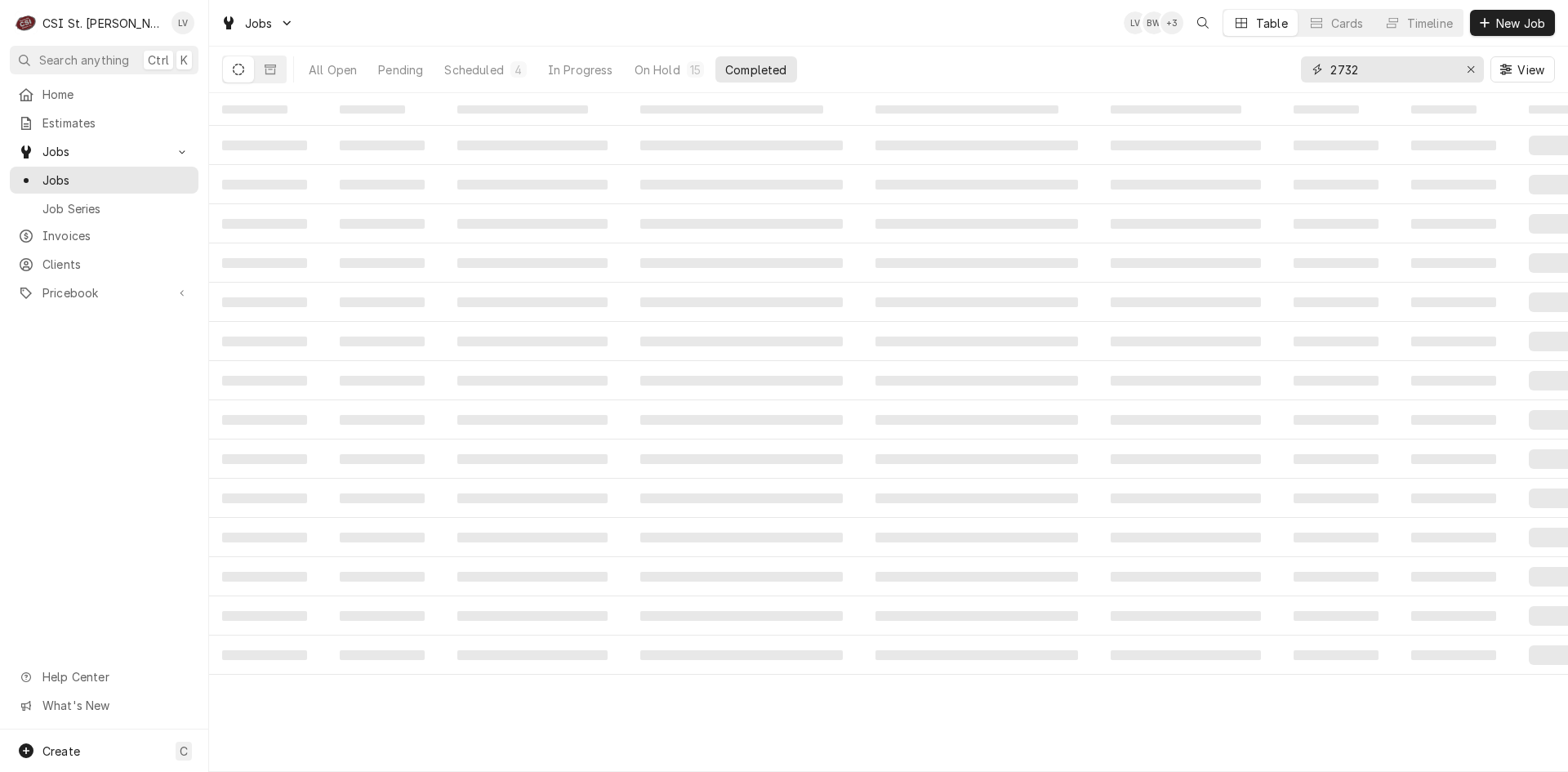
type input "2732"
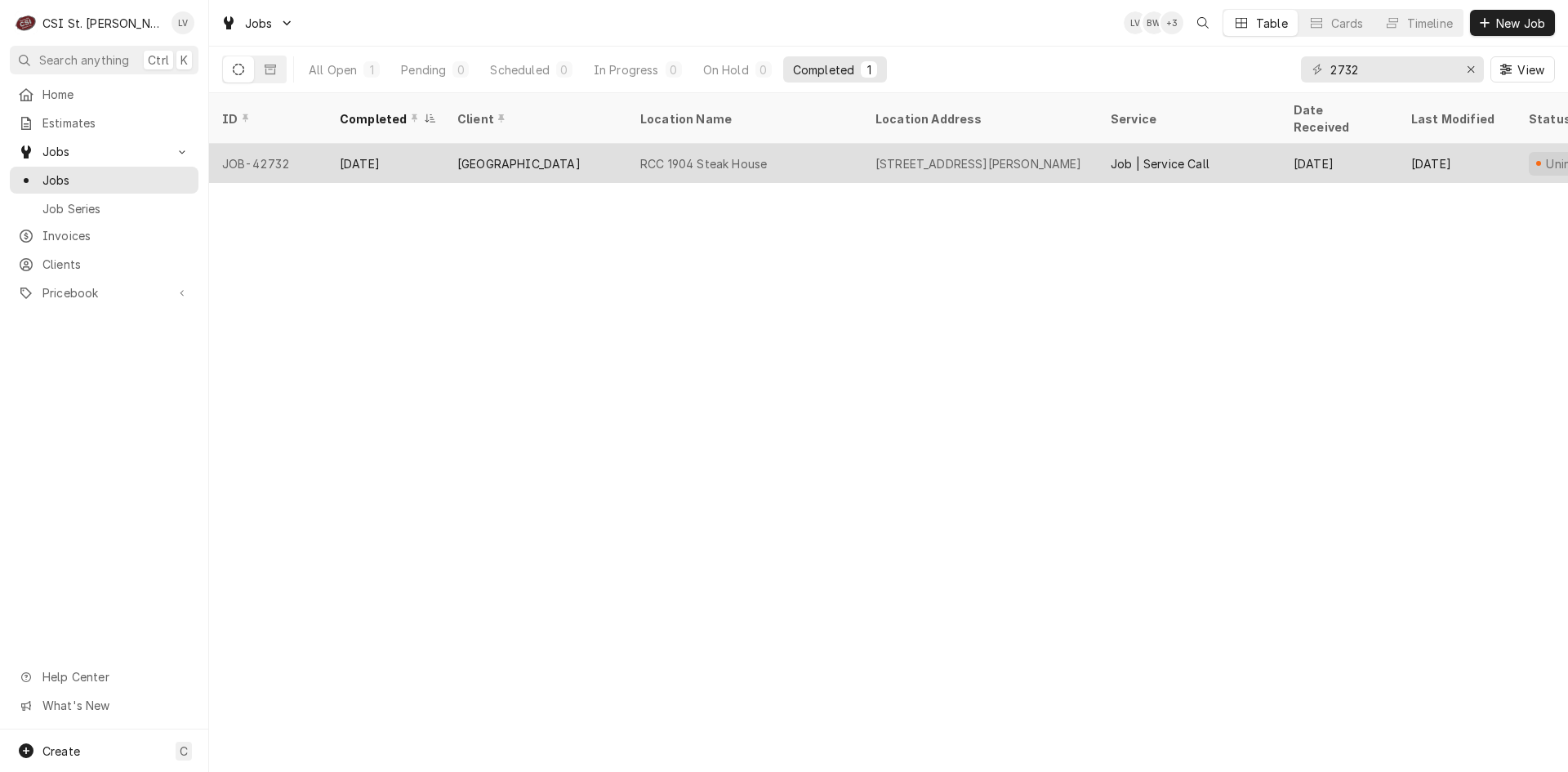
click at [526, 156] on div "River City Casino" at bounding box center [535, 163] width 183 height 39
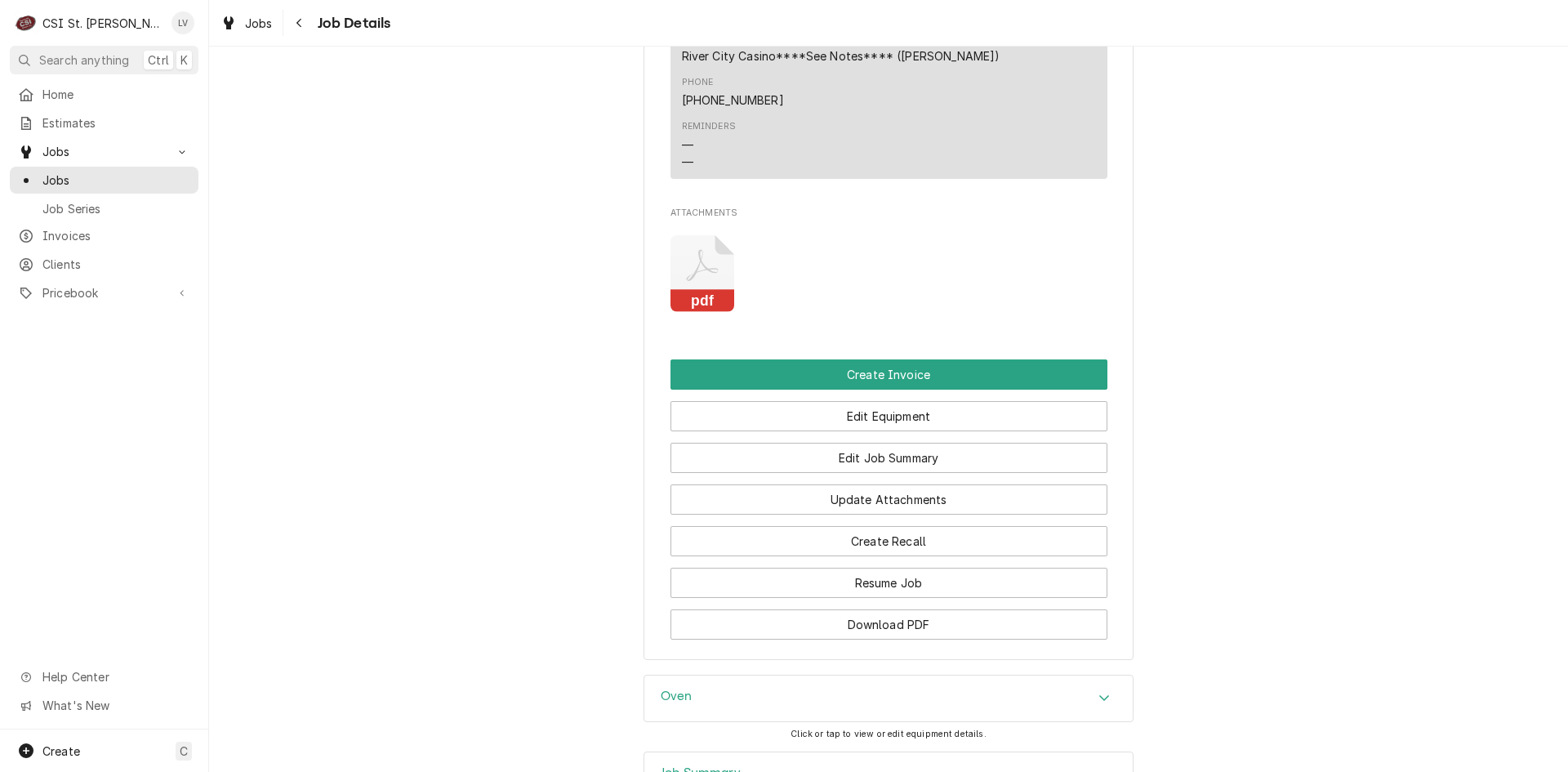
scroll to position [1715, 0]
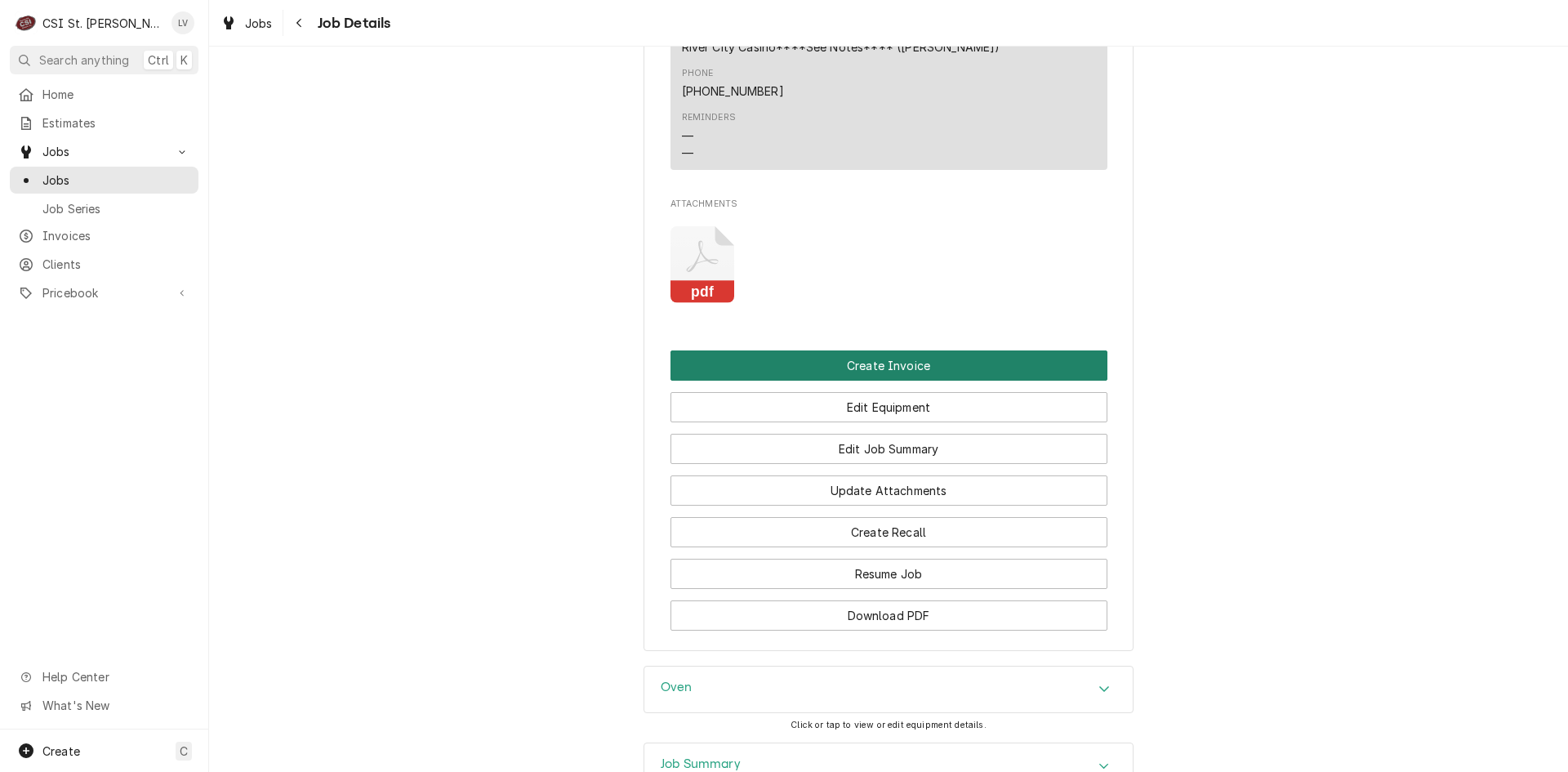
click at [924, 350] on button "Create Invoice" at bounding box center [888, 365] width 437 height 30
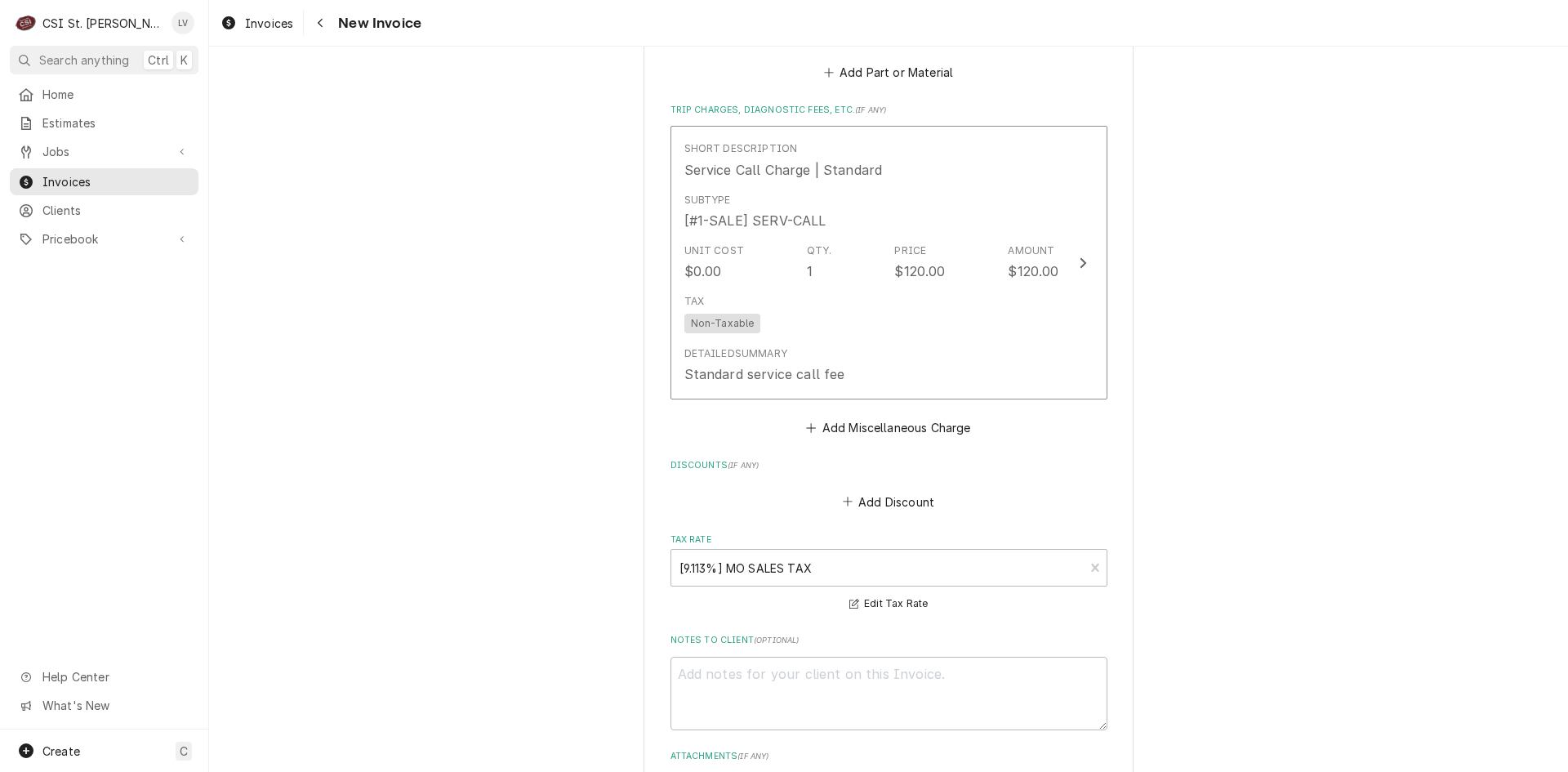
scroll to position [4570, 0]
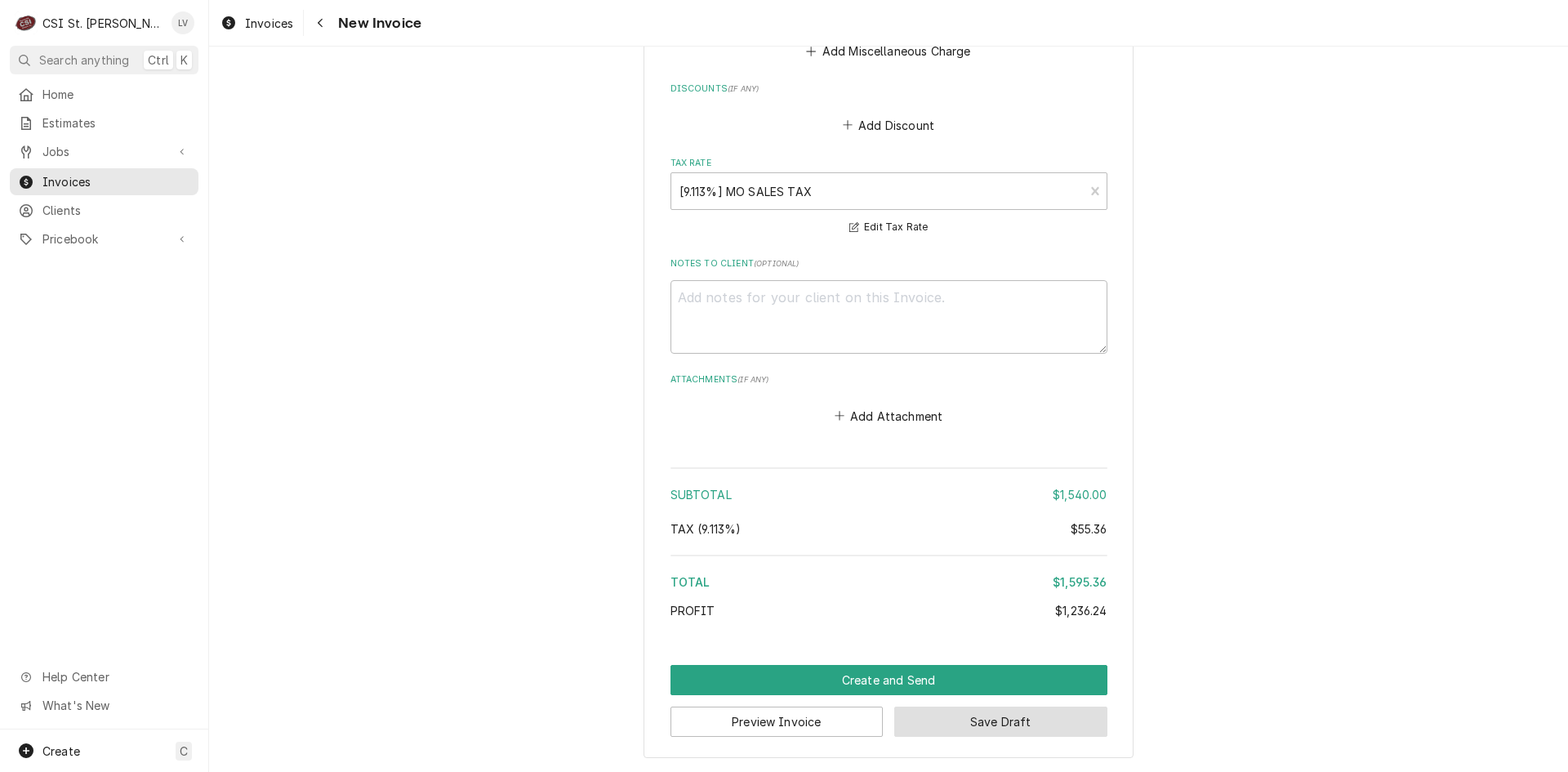
click at [1007, 714] on button "Save Draft" at bounding box center [1001, 721] width 213 height 30
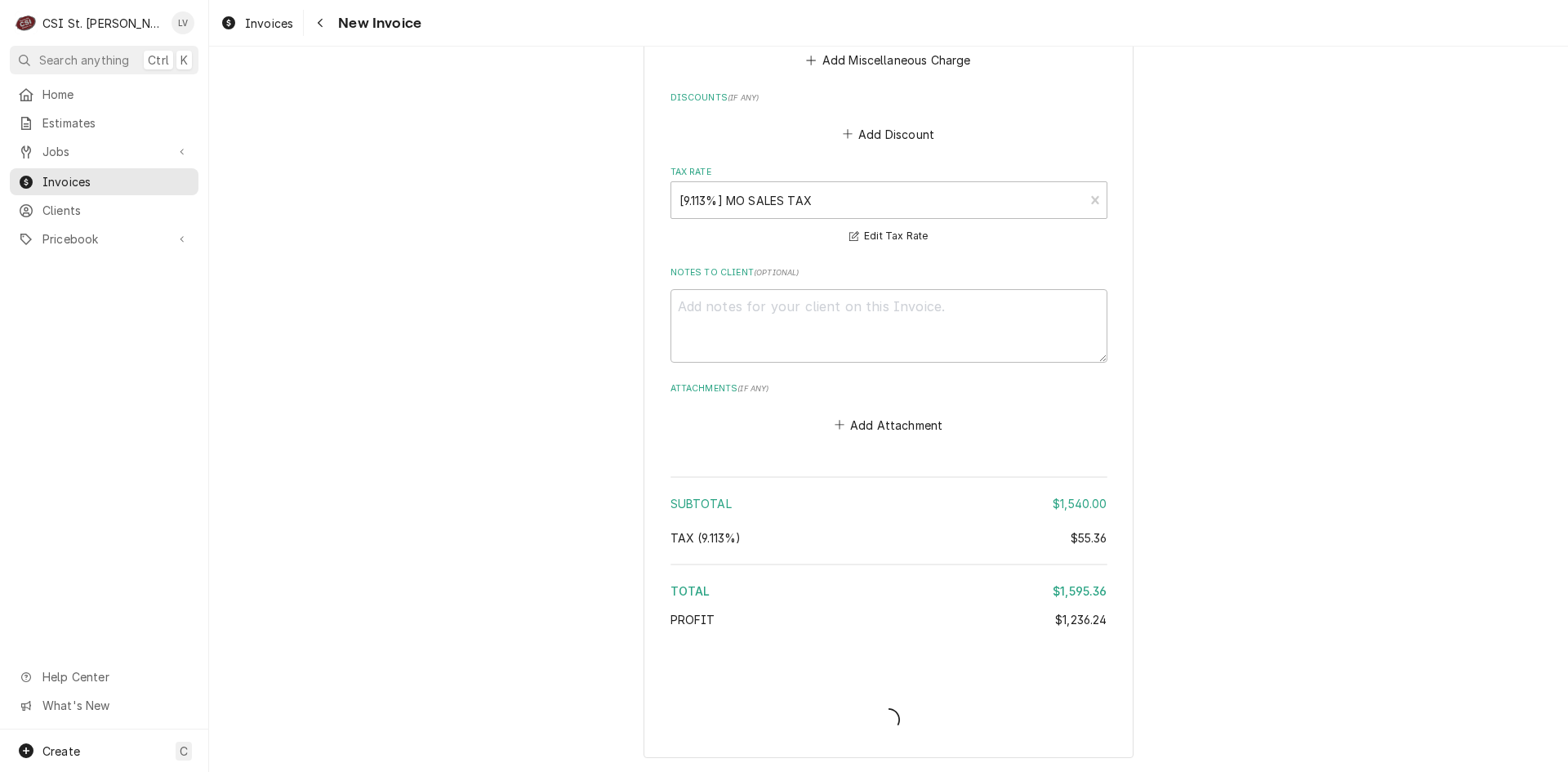
type textarea "x"
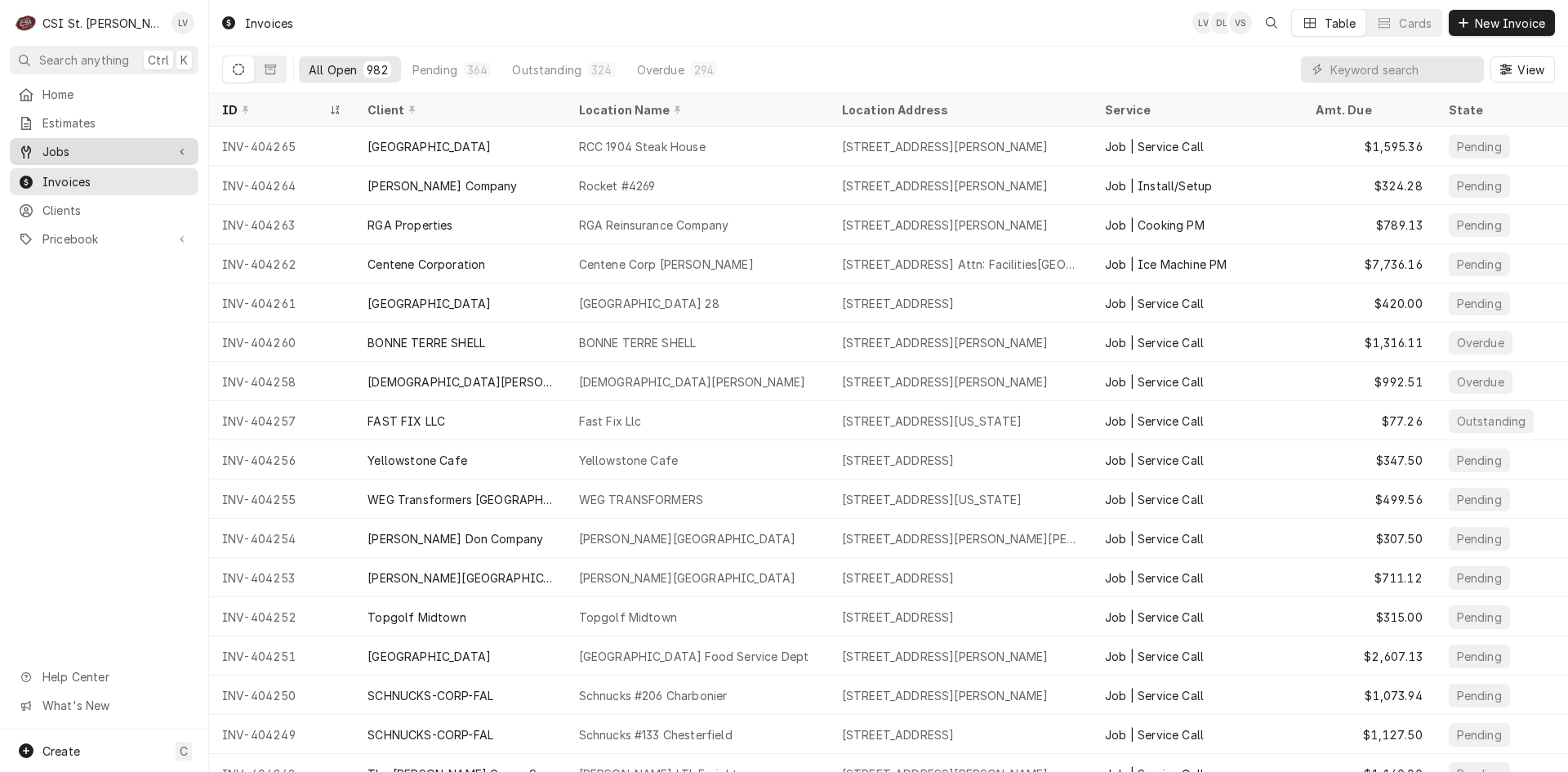
click at [57, 148] on span "Jobs" at bounding box center [104, 152] width 123 height 18
click at [81, 180] on span "Jobs" at bounding box center [115, 180] width 148 height 18
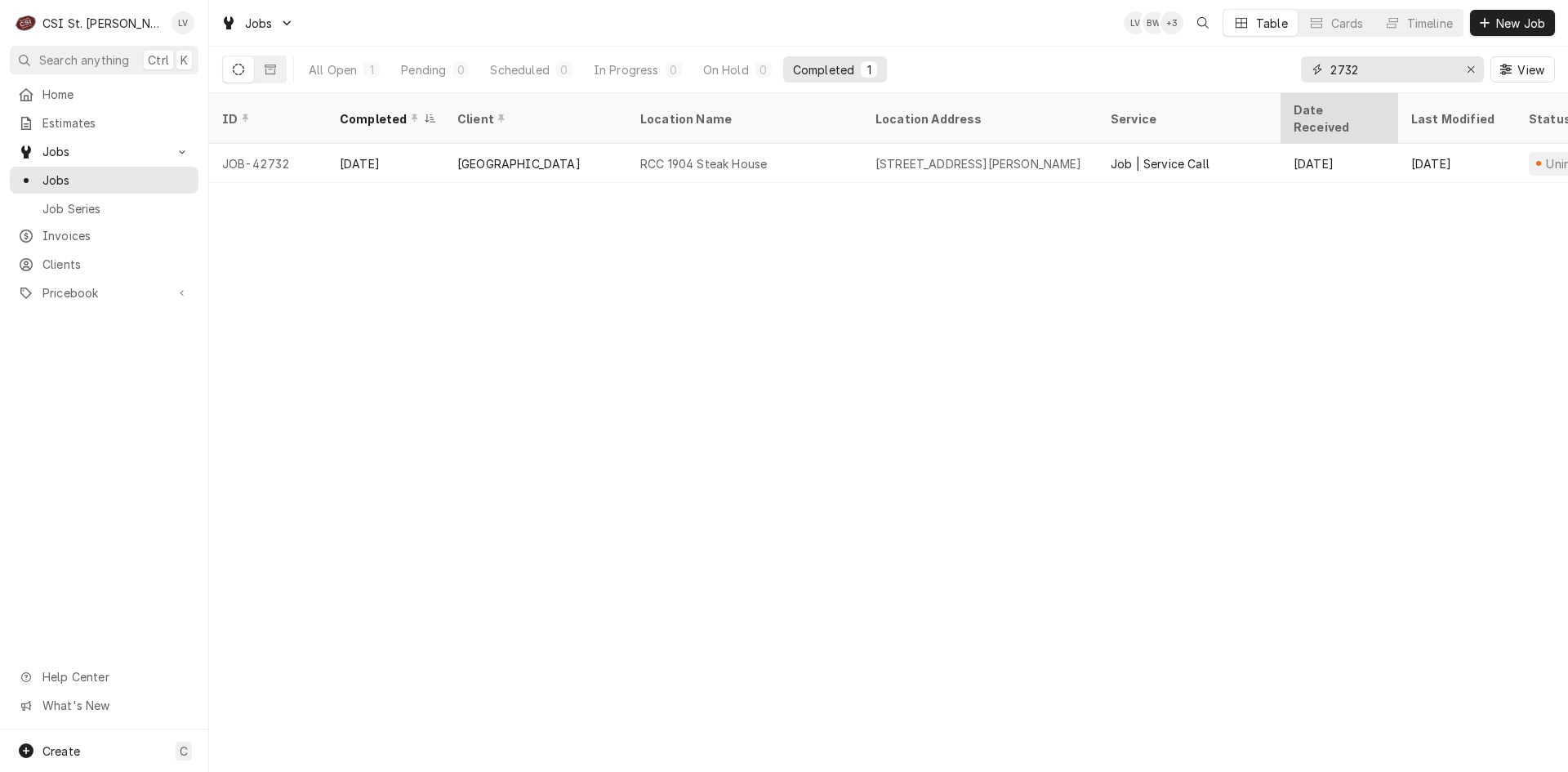
drag, startPoint x: 1393, startPoint y: 69, endPoint x: 1294, endPoint y: 94, distance: 102.1
click at [1294, 94] on div "Jobs LV BW + 3 Table Cards Timeline New Job All Open 1 Pending 0 Scheduled 0 In…" at bounding box center [888, 386] width 1359 height 772
type input "42787"
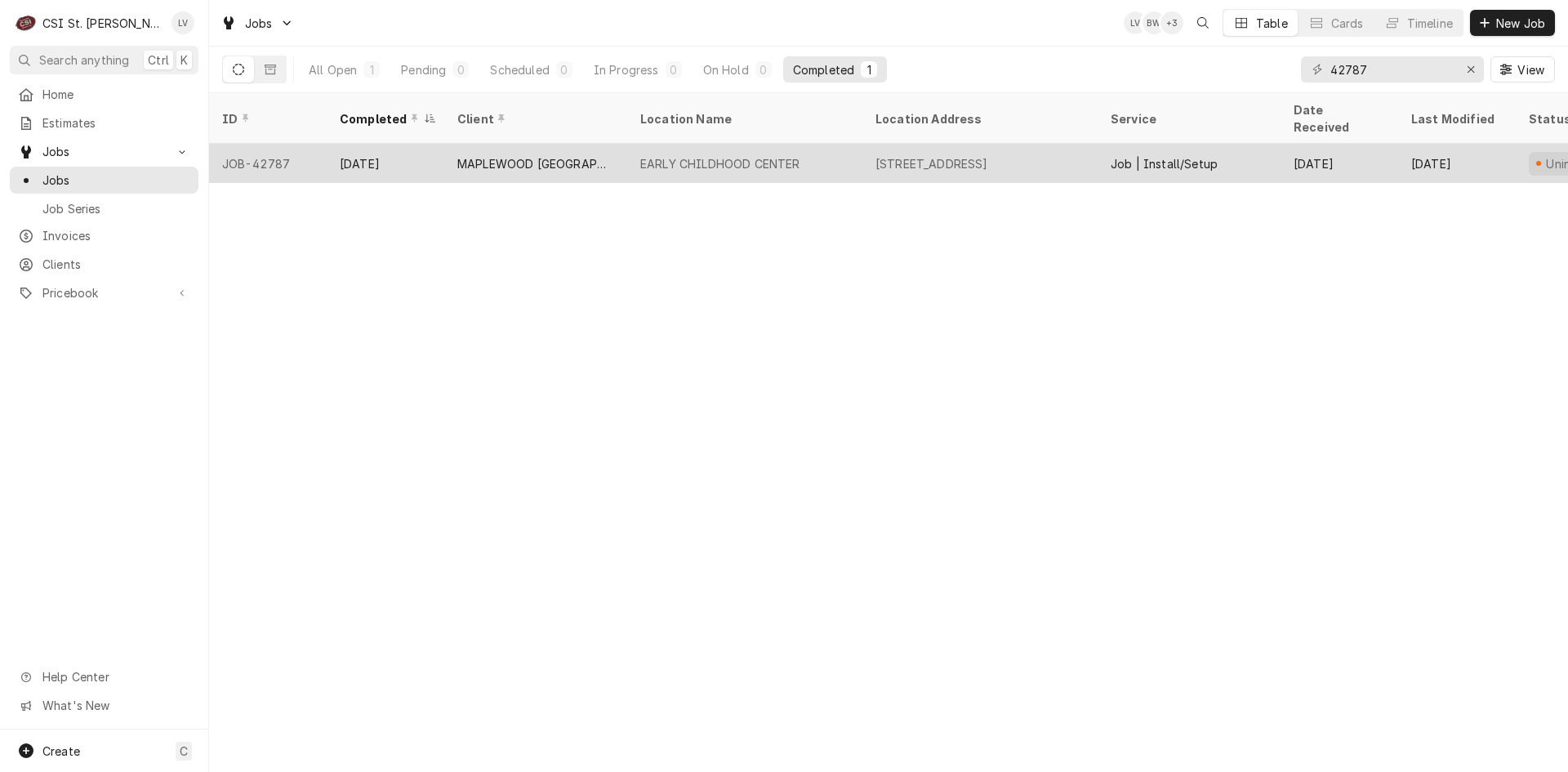
click at [723, 157] on div "EARLY CHILDHOOD CENTER" at bounding box center [744, 163] width 235 height 39
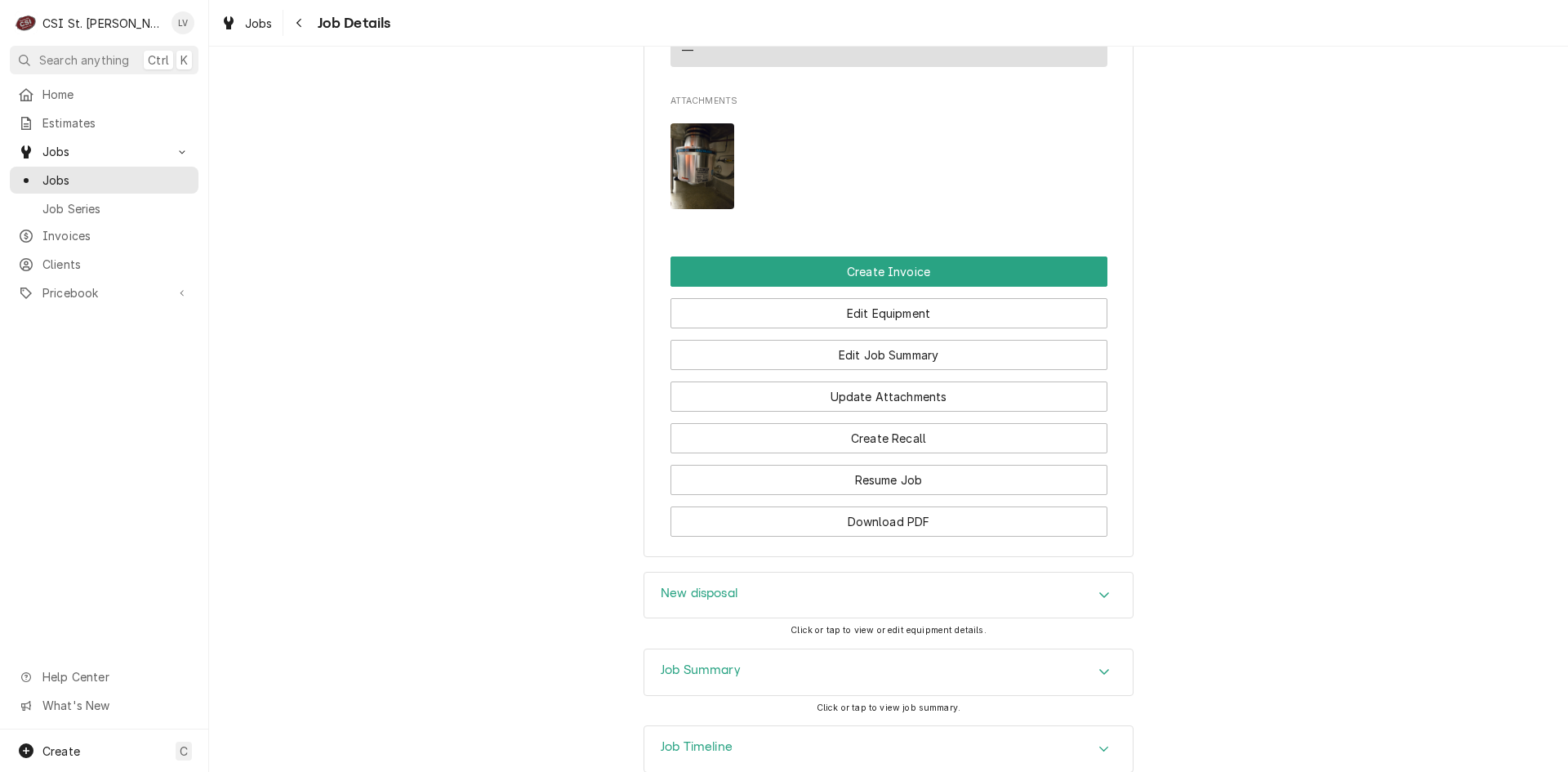
scroll to position [1307, 0]
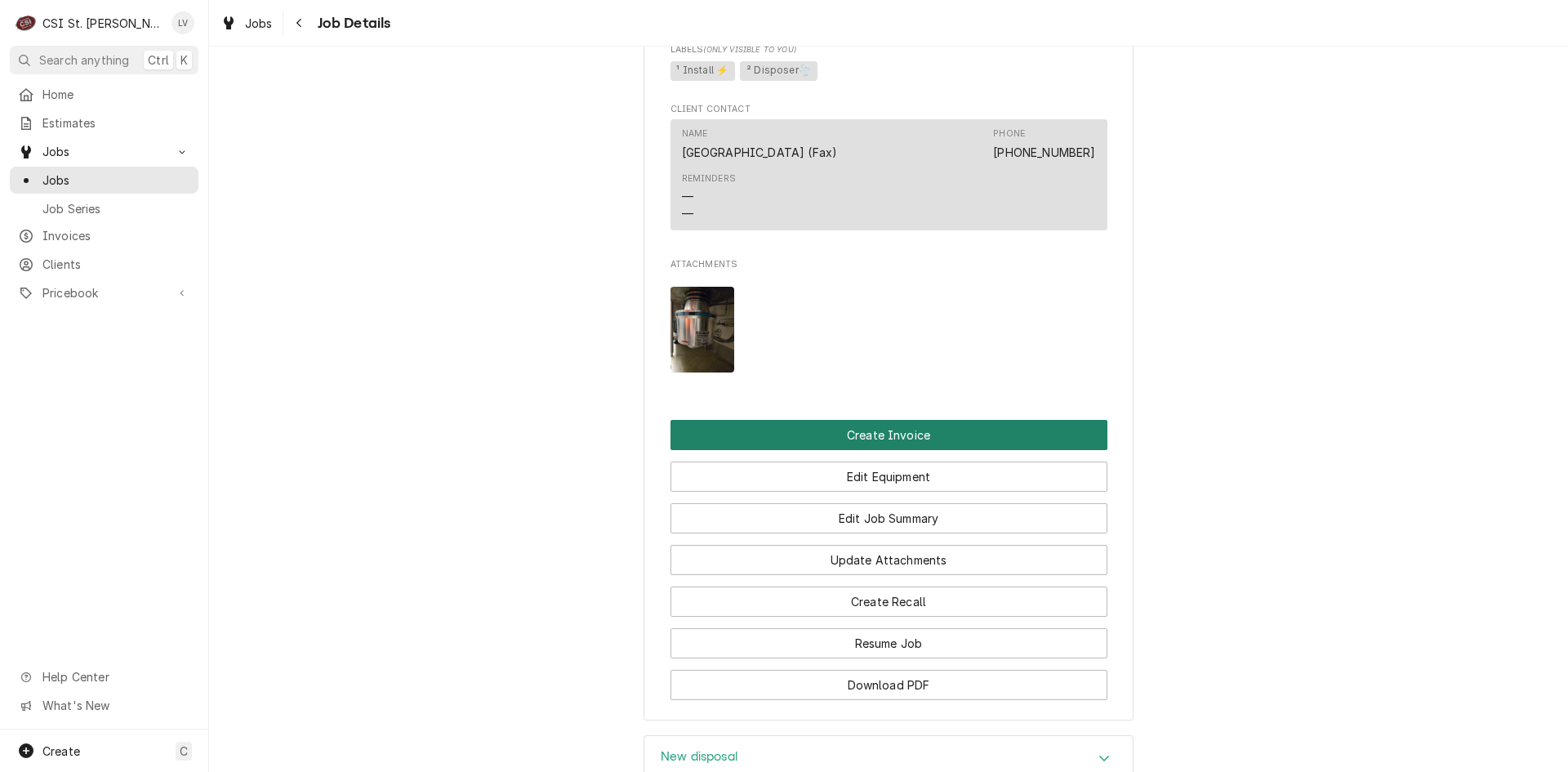
click at [854, 445] on button "Create Invoice" at bounding box center [888, 434] width 437 height 30
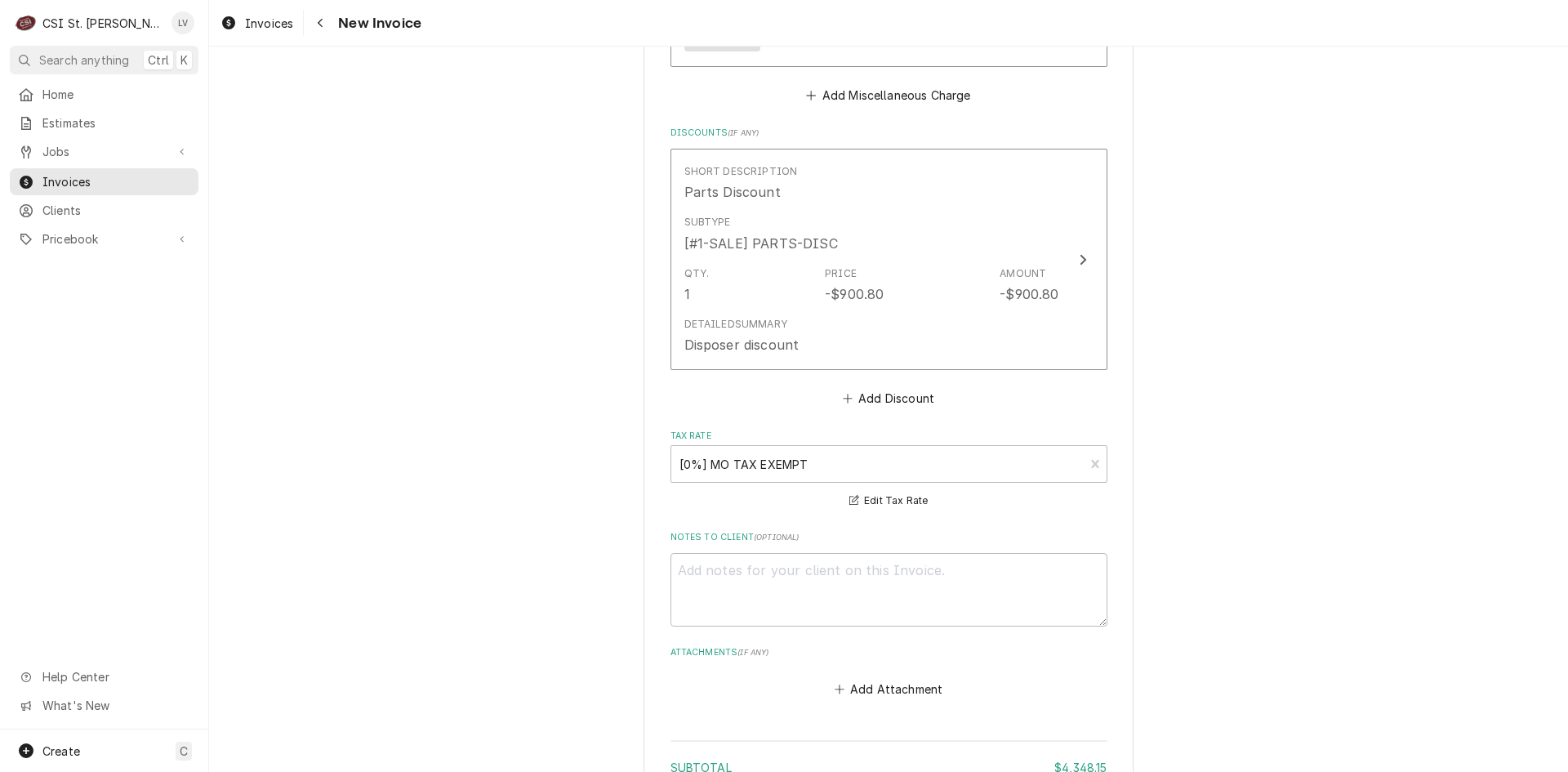
scroll to position [3703, 0]
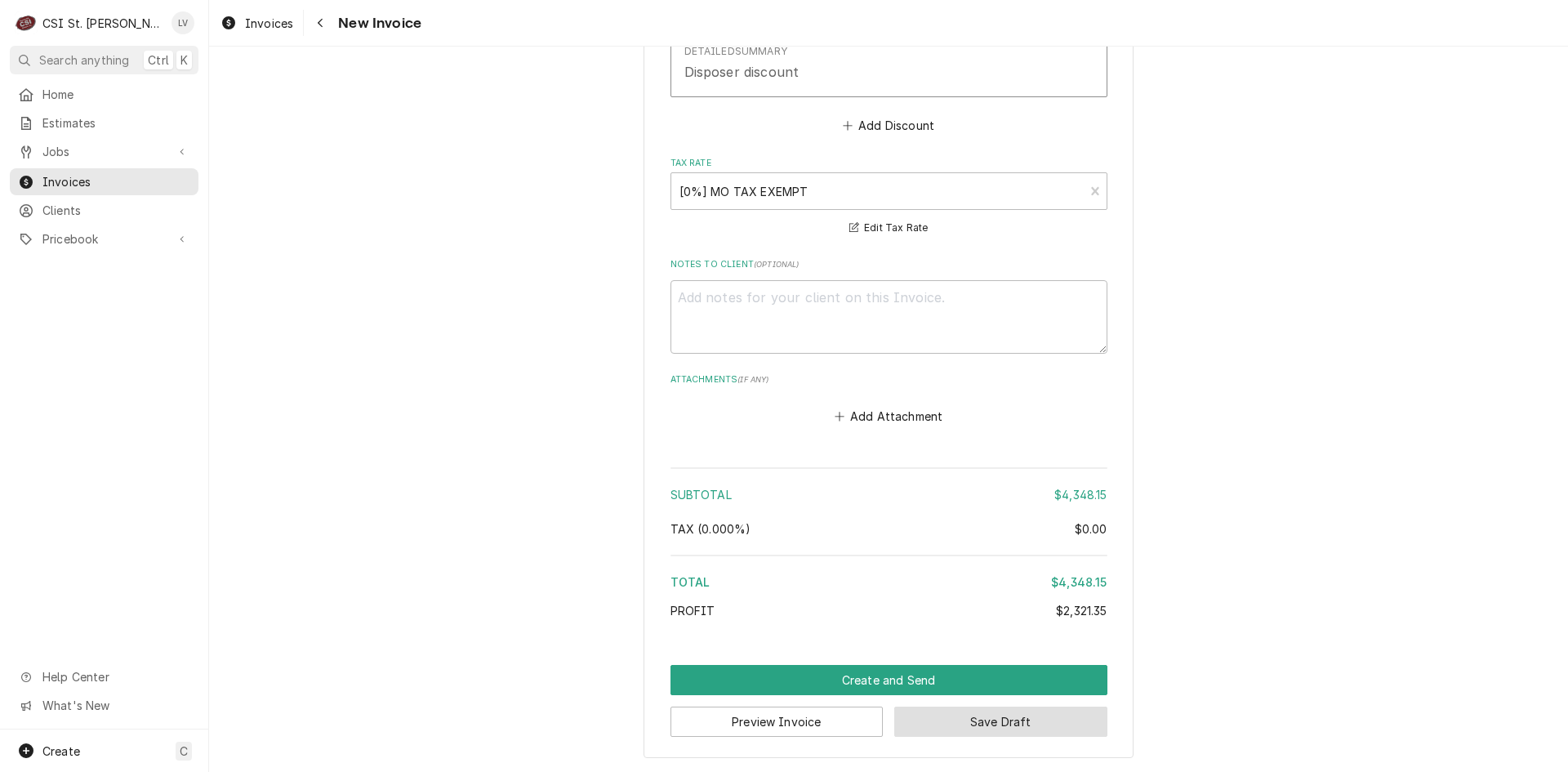
click at [1035, 724] on button "Save Draft" at bounding box center [1001, 721] width 213 height 30
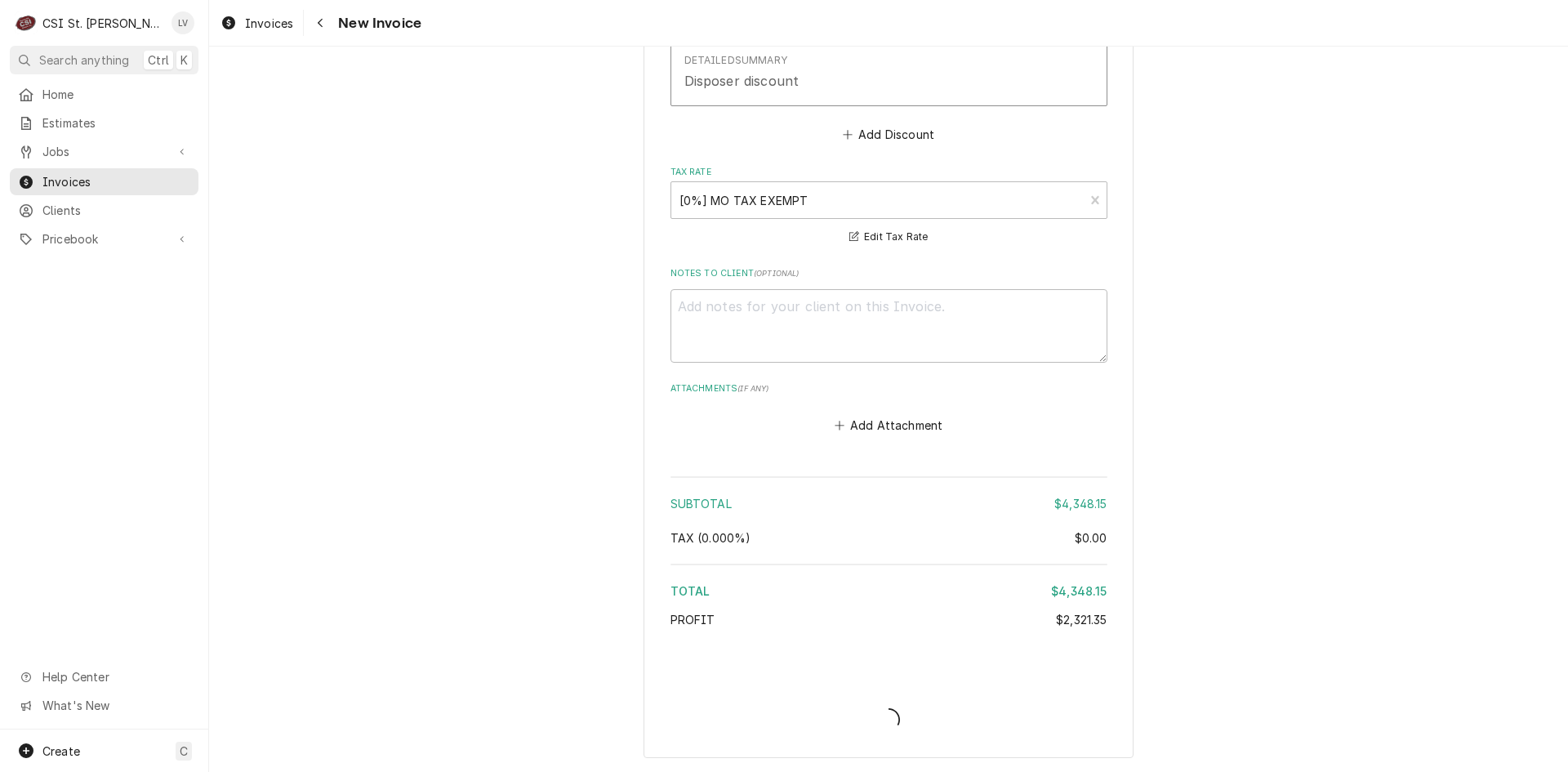
type textarea "x"
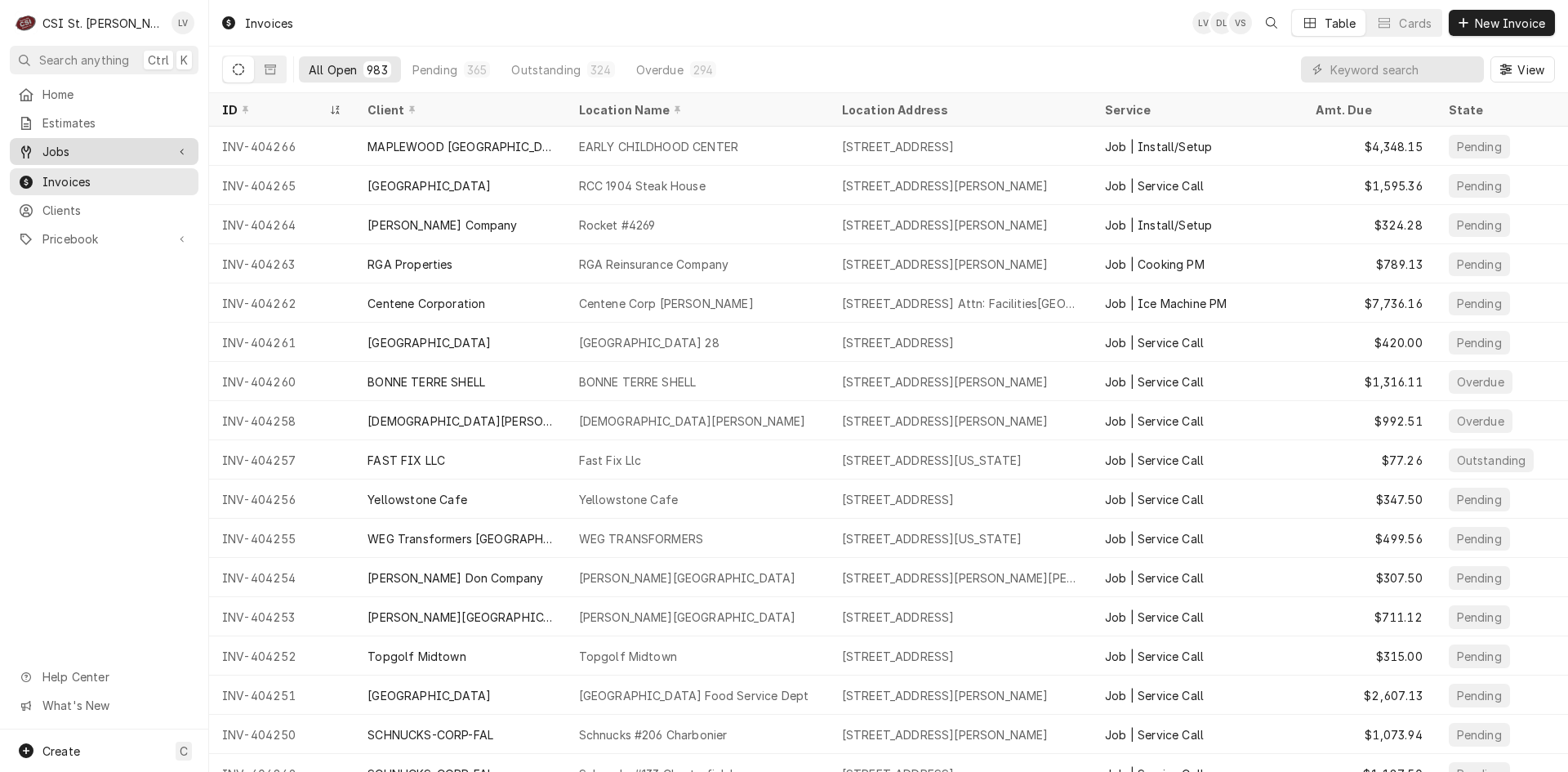
click at [94, 156] on div "Jobs" at bounding box center [104, 151] width 182 height 21
click at [85, 175] on span "Jobs" at bounding box center [115, 180] width 148 height 18
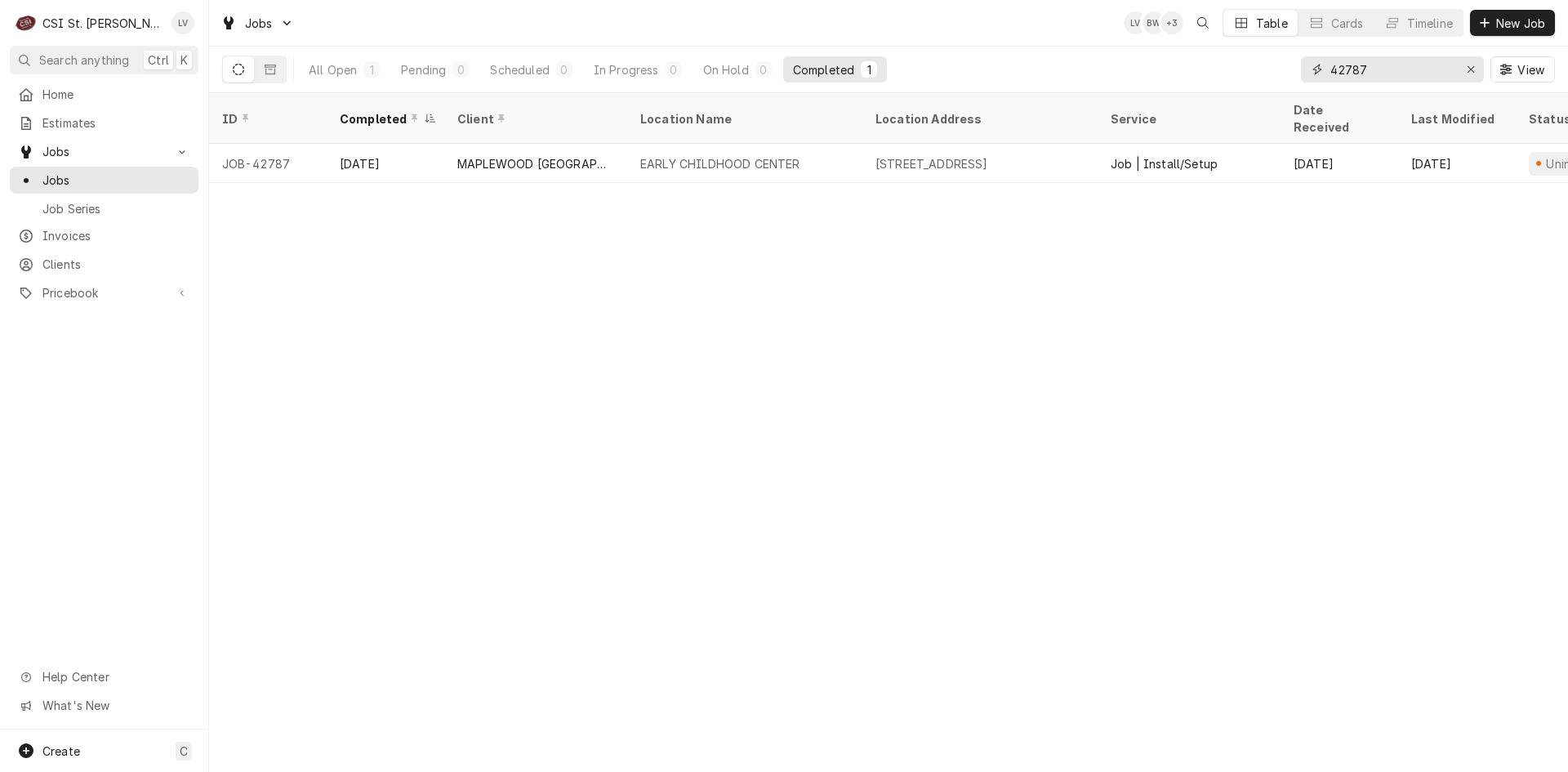
drag, startPoint x: 1389, startPoint y: 71, endPoint x: 1288, endPoint y: 88, distance: 102.4
click at [1288, 88] on div "All Open 1 Pending 0 Scheduled 0 In Progress 0 On Hold 0 Completed 1 42787 View" at bounding box center [888, 69] width 1332 height 46
type input "42830"
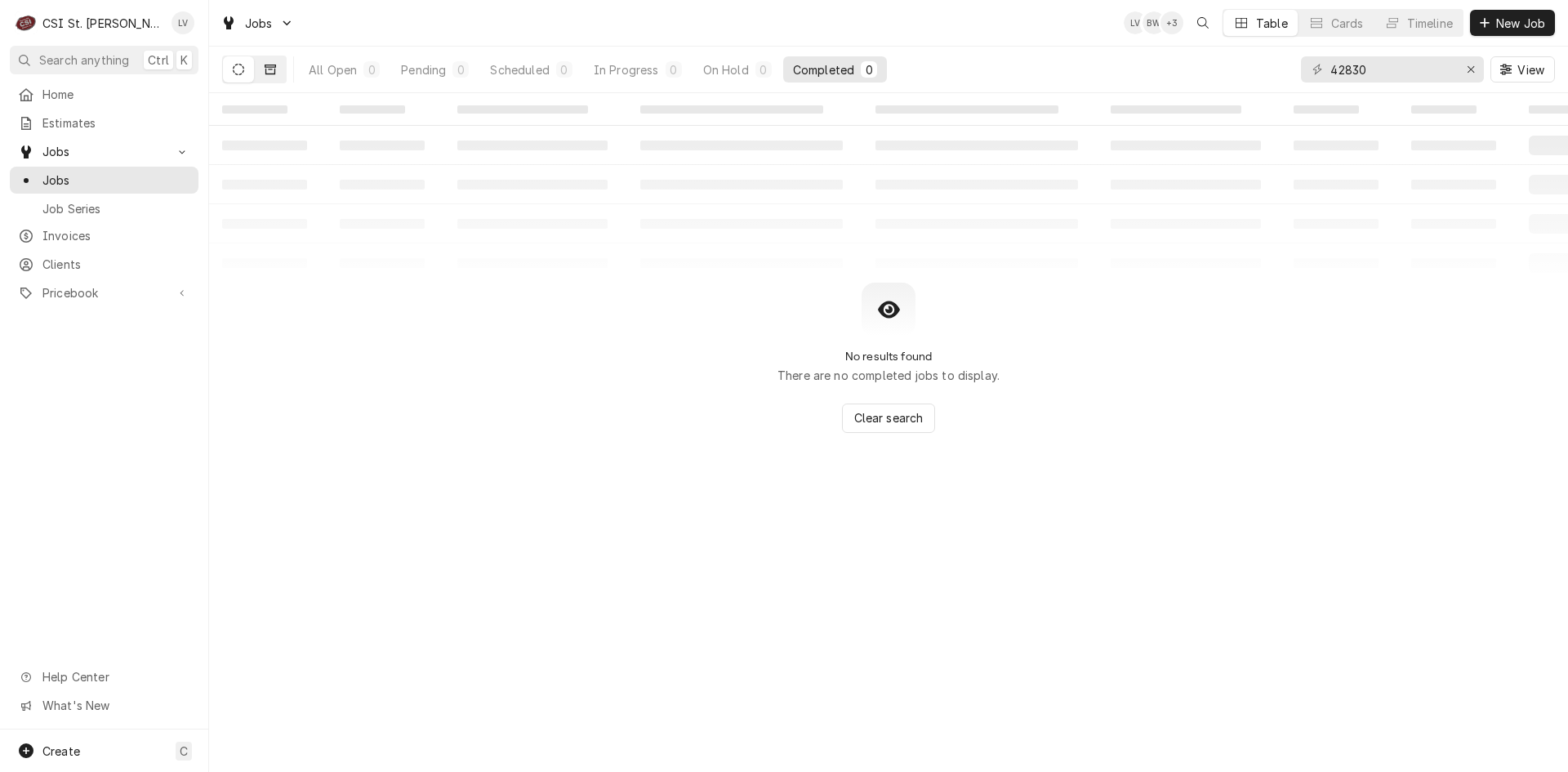
click at [274, 78] on button "Dynamic Content Wrapper" at bounding box center [270, 69] width 31 height 26
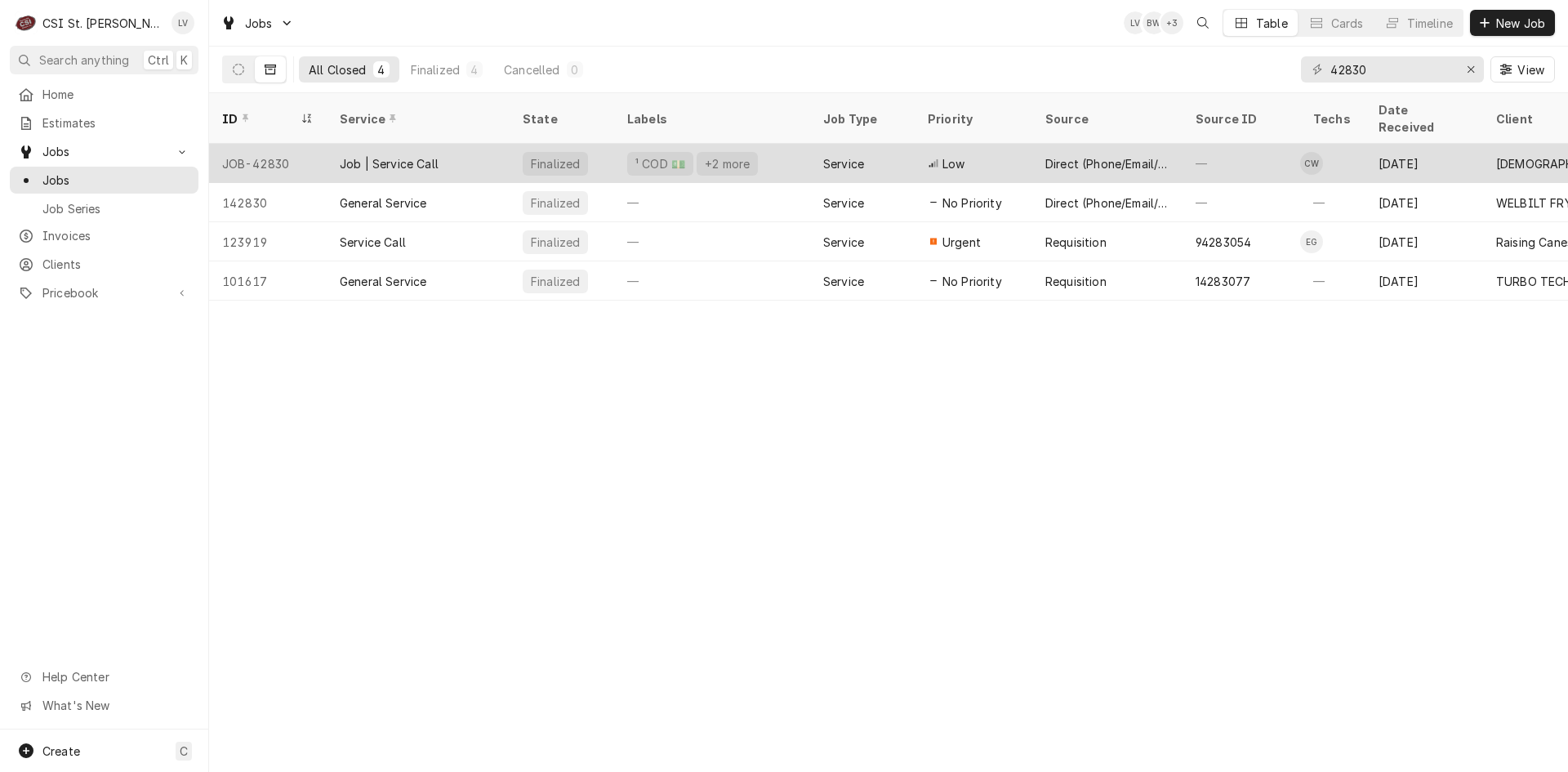
click at [389, 156] on div "Job | Service Call" at bounding box center [388, 164] width 99 height 18
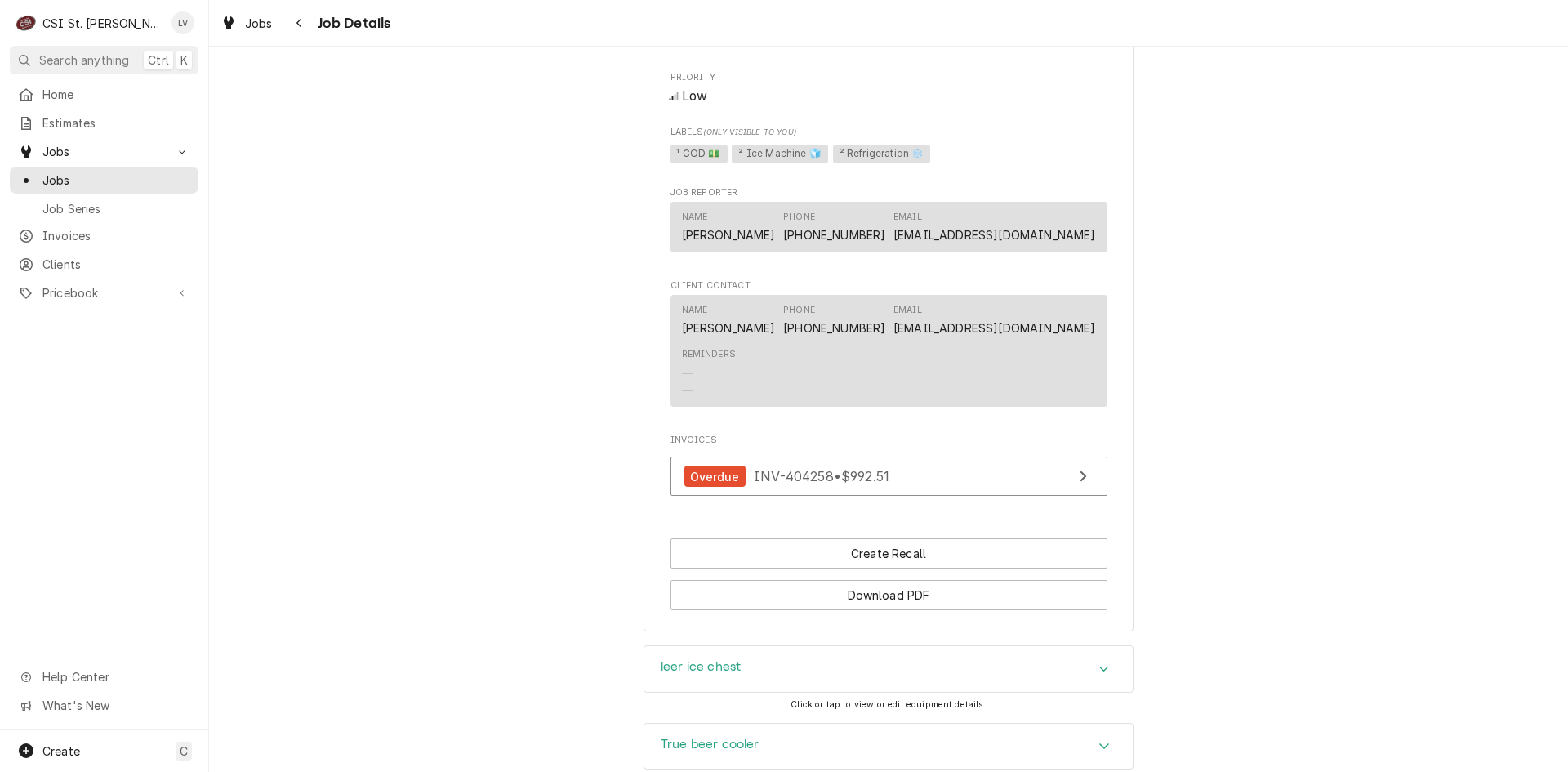
scroll to position [1585, 0]
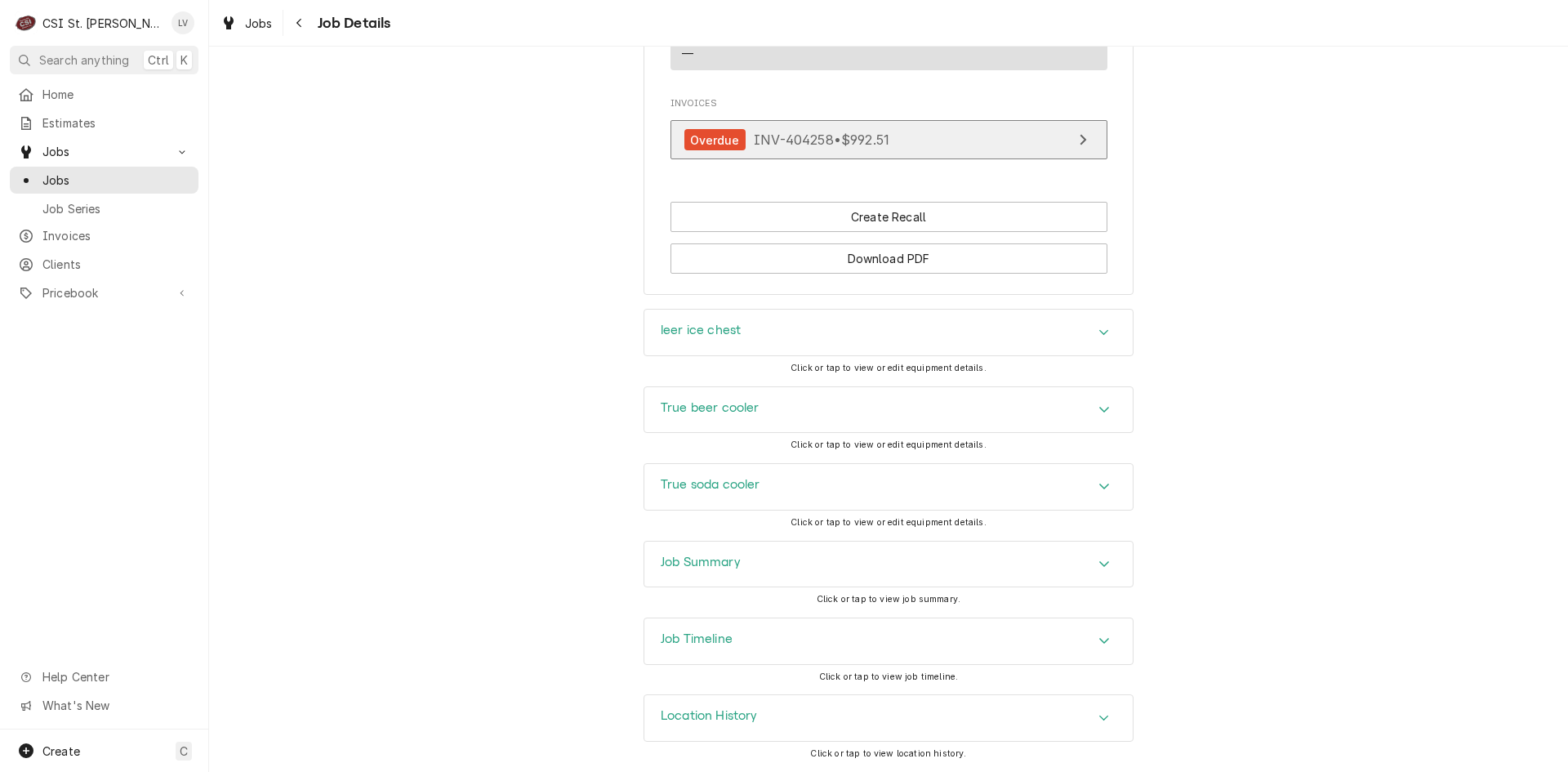
click at [777, 136] on span "INV-404258 • $992.51" at bounding box center [821, 139] width 136 height 17
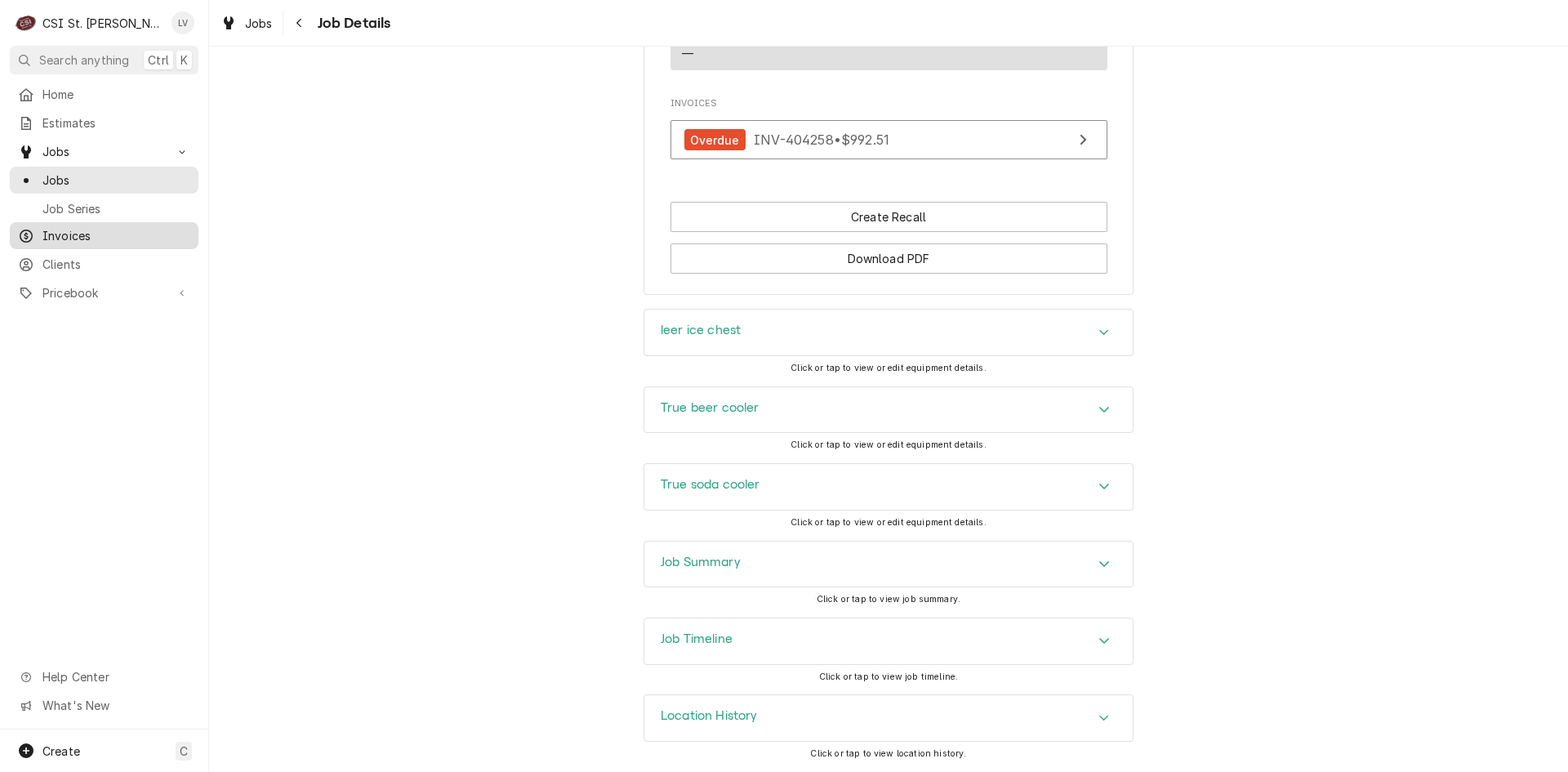
click at [47, 240] on link "Invoices" at bounding box center [104, 236] width 189 height 27
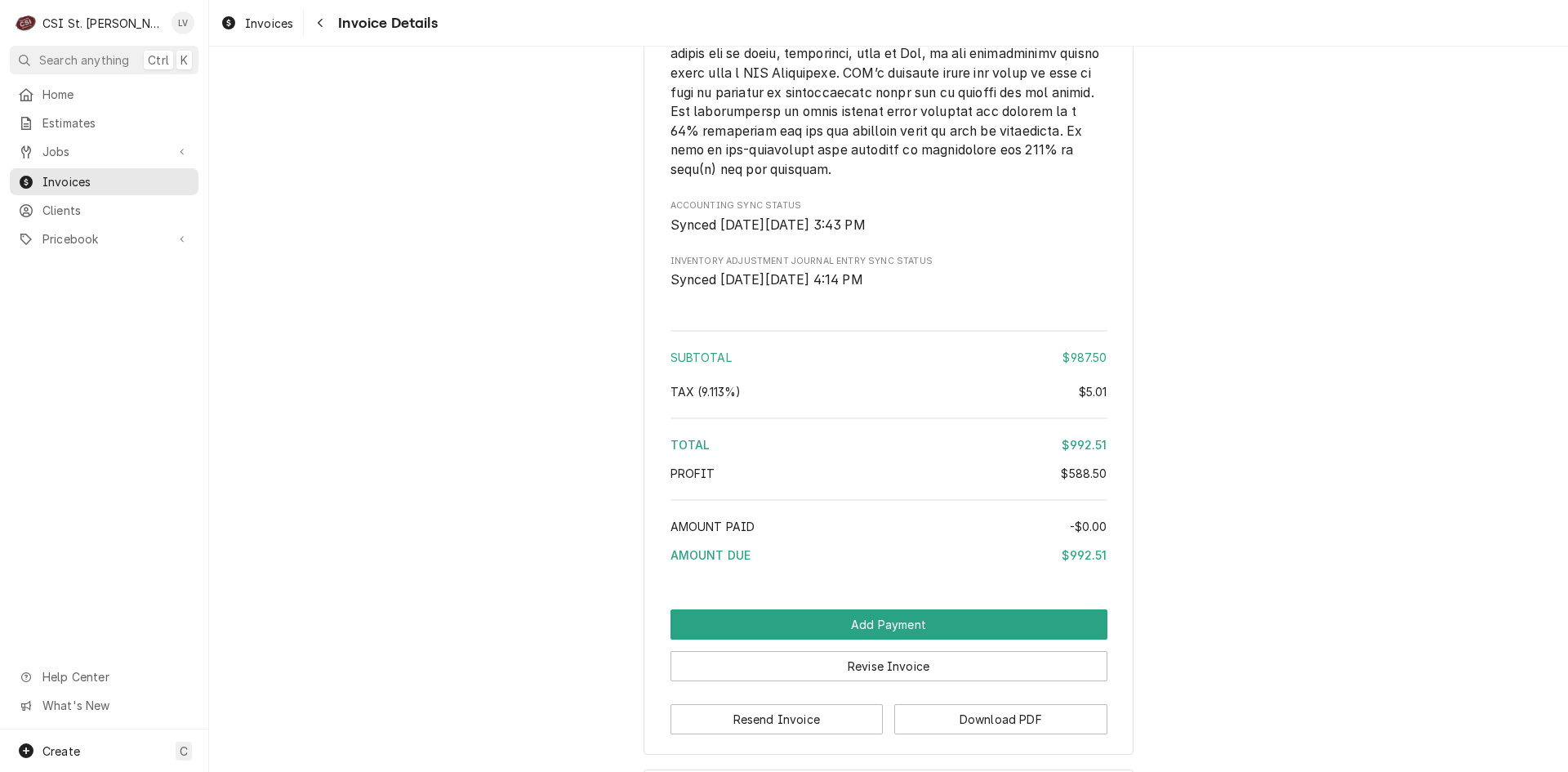
scroll to position [2930, 0]
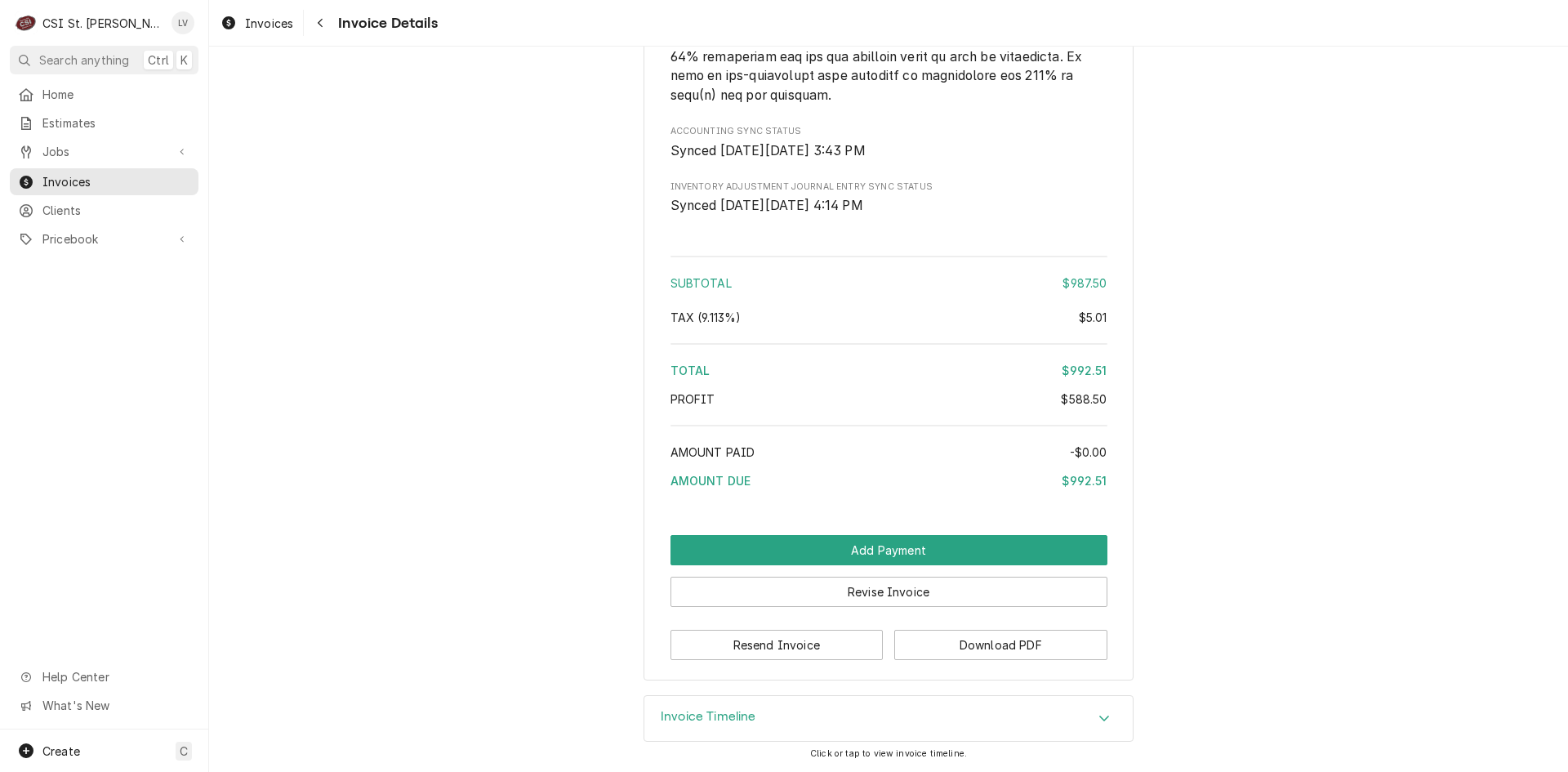
click at [787, 716] on div "Invoice Timeline" at bounding box center [888, 718] width 488 height 46
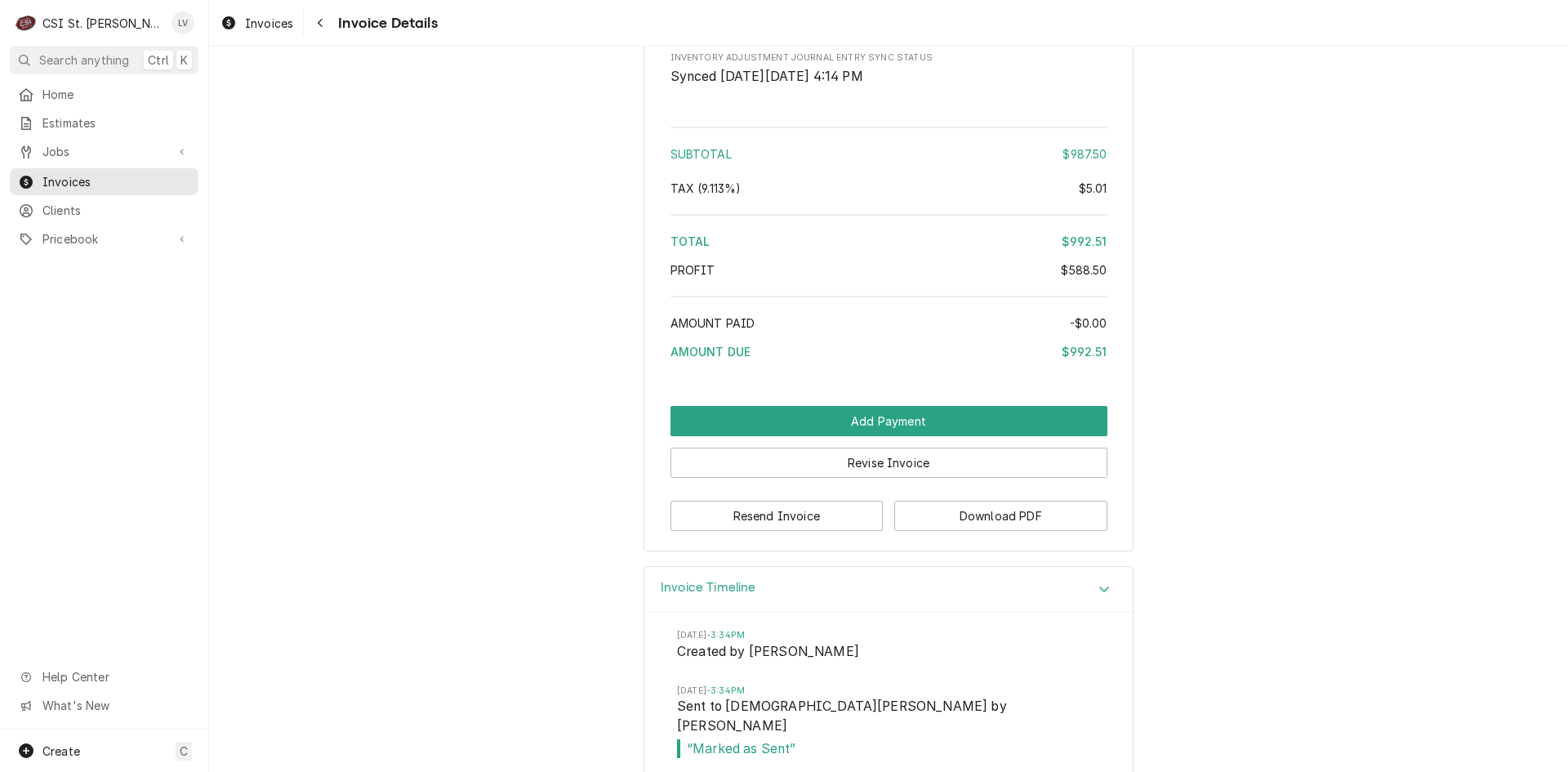
scroll to position [3081, 0]
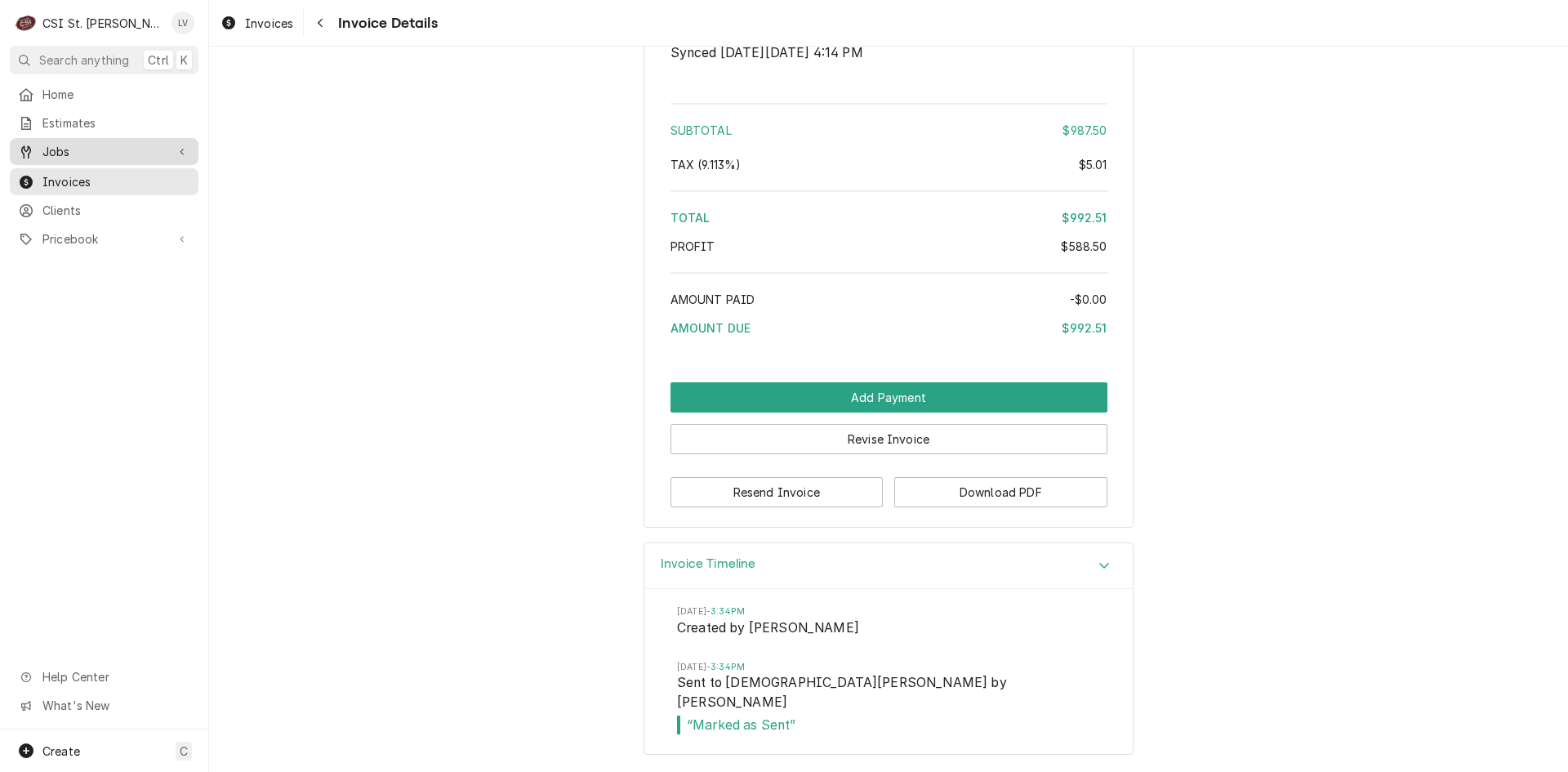
click at [88, 153] on span "Jobs" at bounding box center [104, 152] width 123 height 18
click at [90, 171] on span "Jobs" at bounding box center [115, 180] width 148 height 18
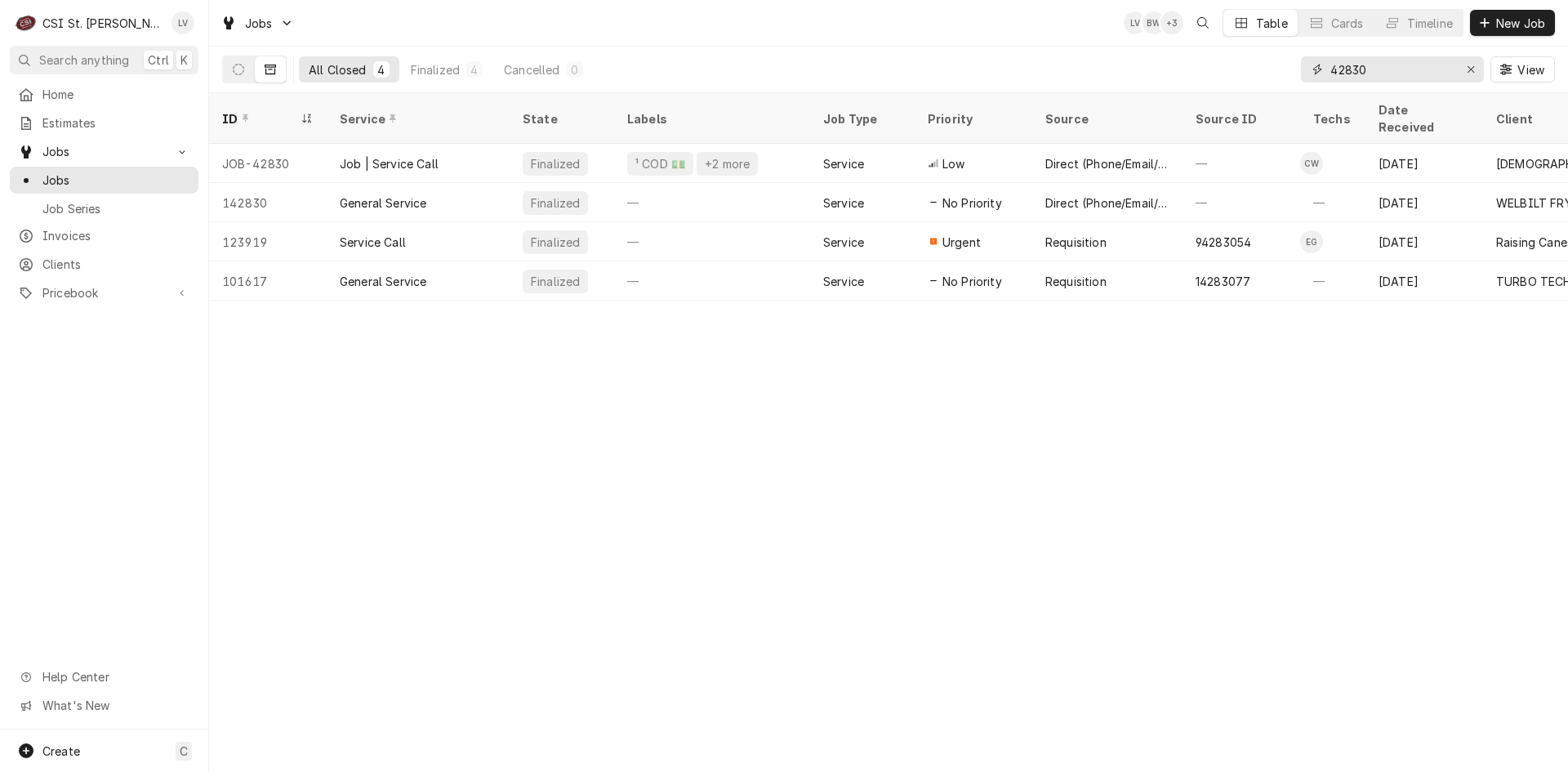
drag, startPoint x: 1393, startPoint y: 71, endPoint x: 1291, endPoint y: 74, distance: 102.0
click at [1294, 74] on div "All Closed 4 Finalized 4 Cancelled 0 42830 View" at bounding box center [888, 69] width 1332 height 46
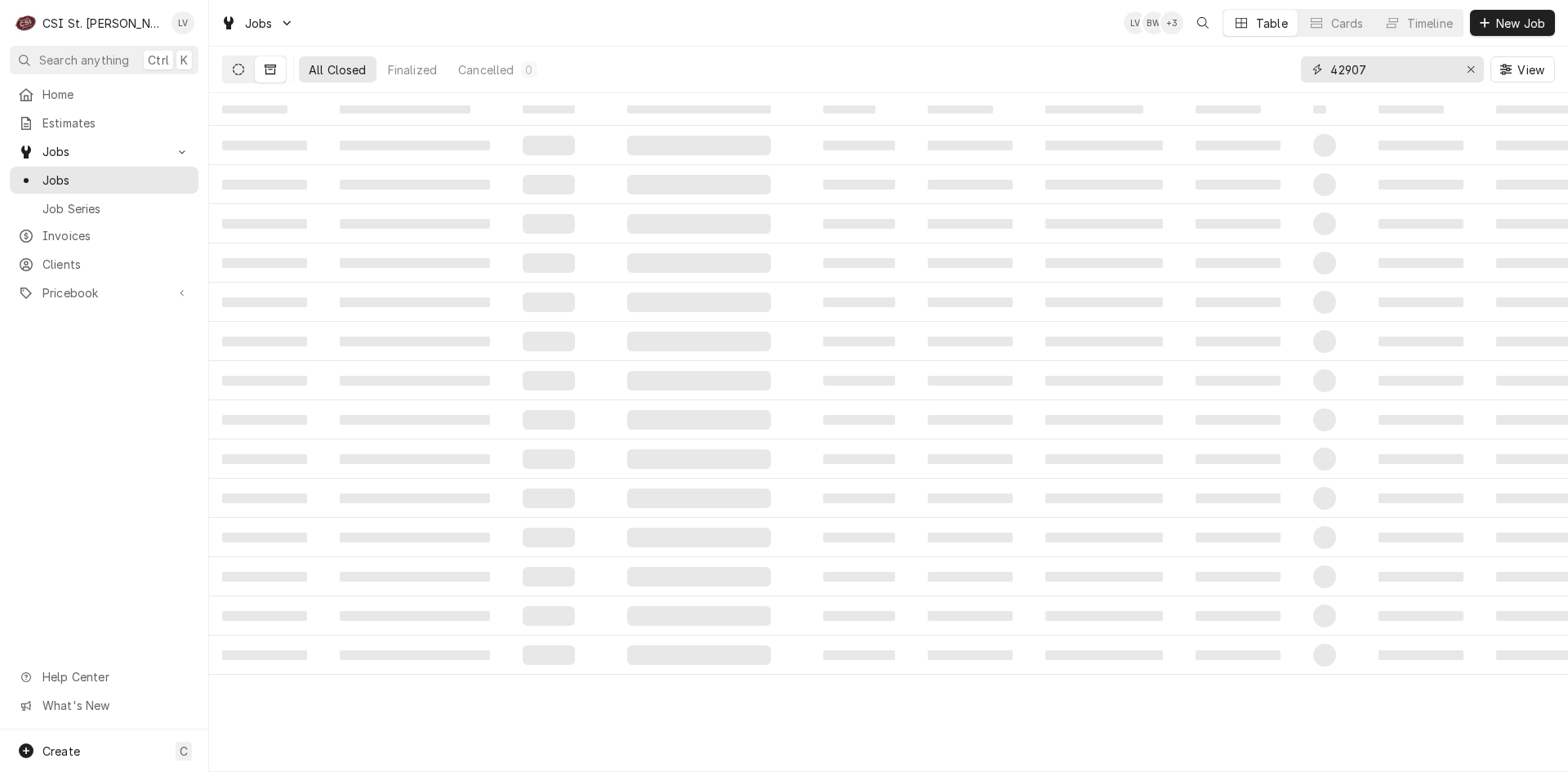
type input "42907"
click at [246, 70] on button "Dynamic Content Wrapper" at bounding box center [239, 69] width 31 height 26
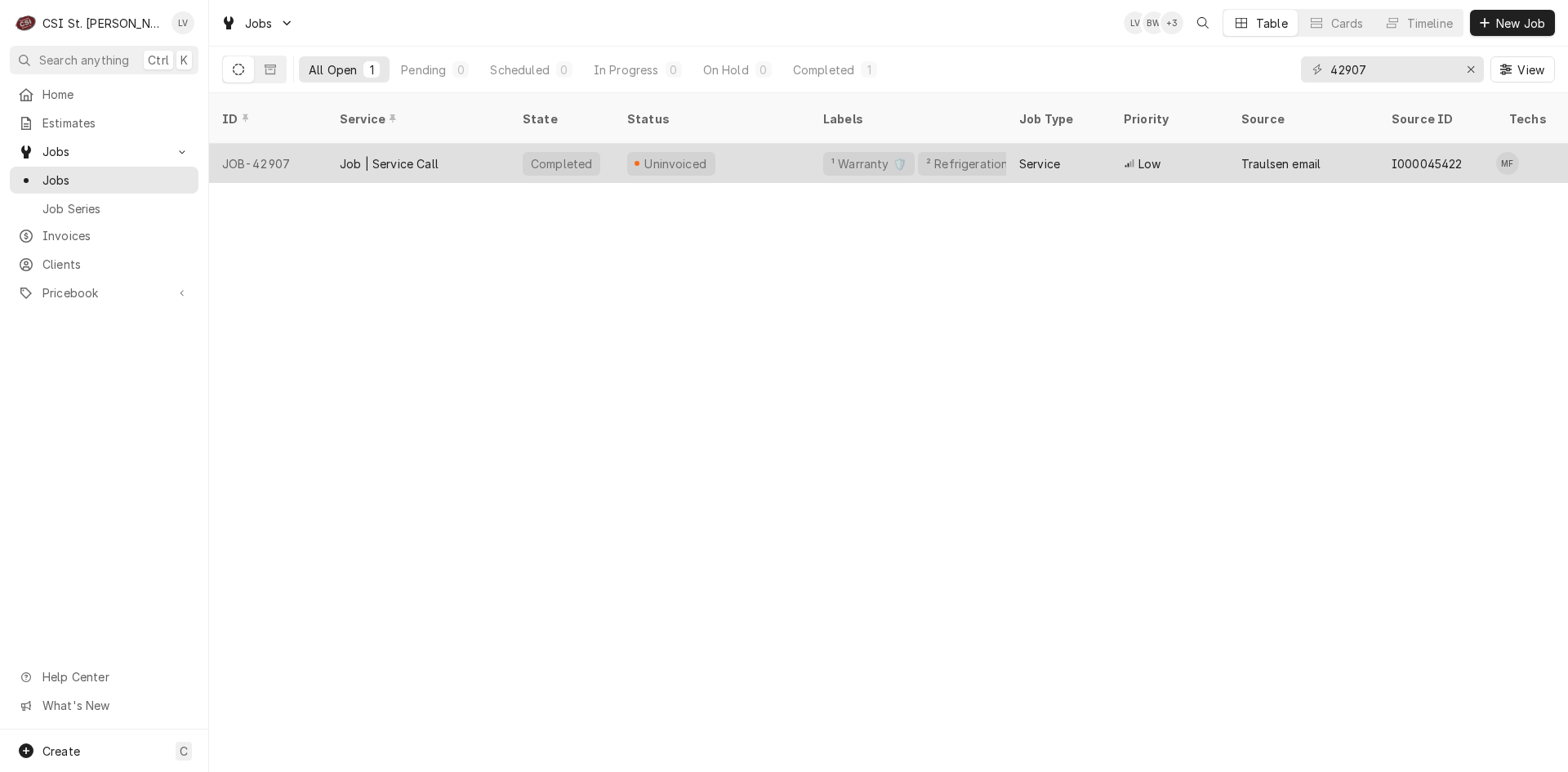
click at [434, 162] on tr "JOB-42907 Job | Service Call Completed Uninvoiced ¹ Warranty 🛡️ ² Refrigeration…" at bounding box center [1532, 163] width 2645 height 39
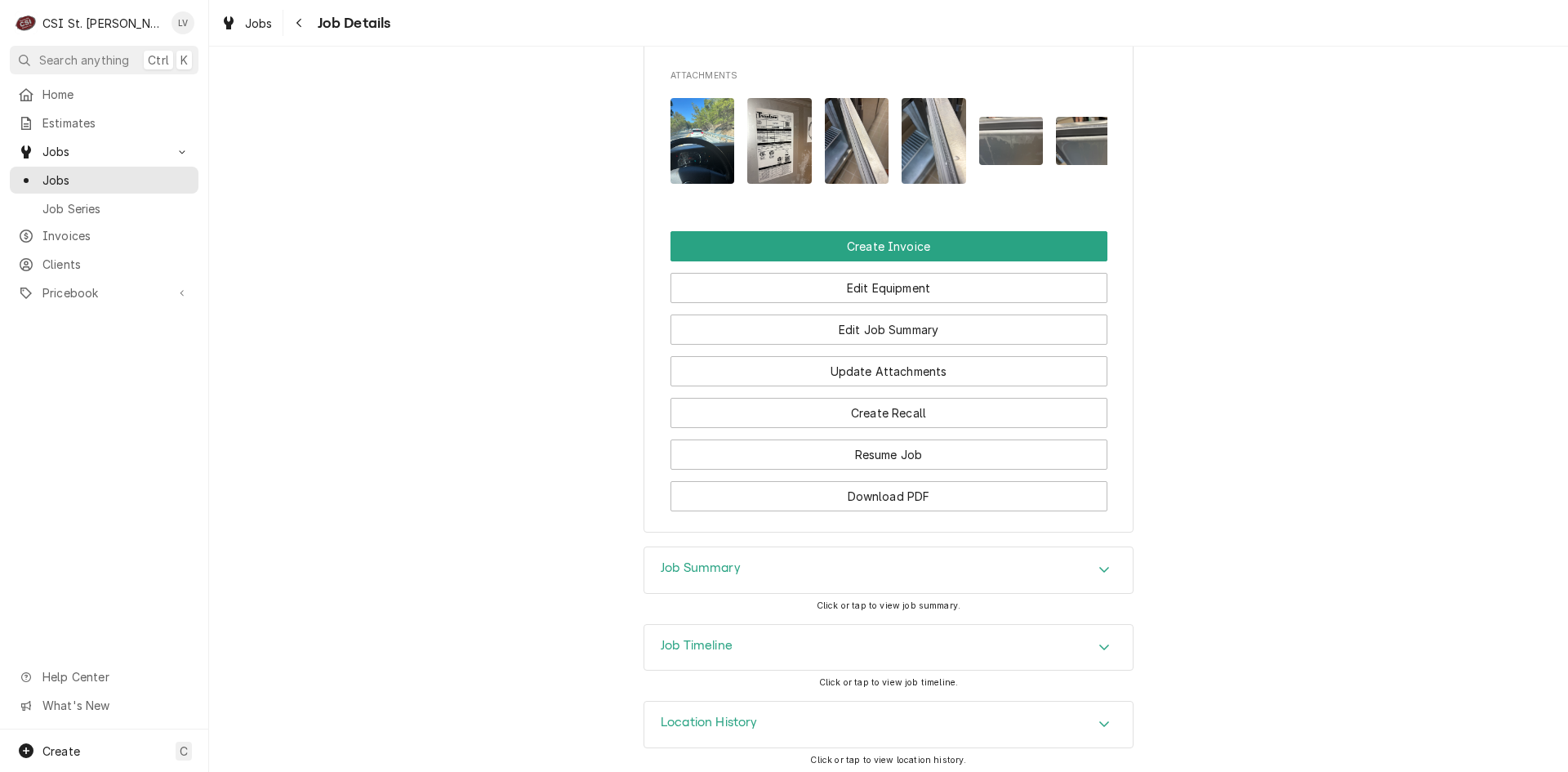
scroll to position [1552, 0]
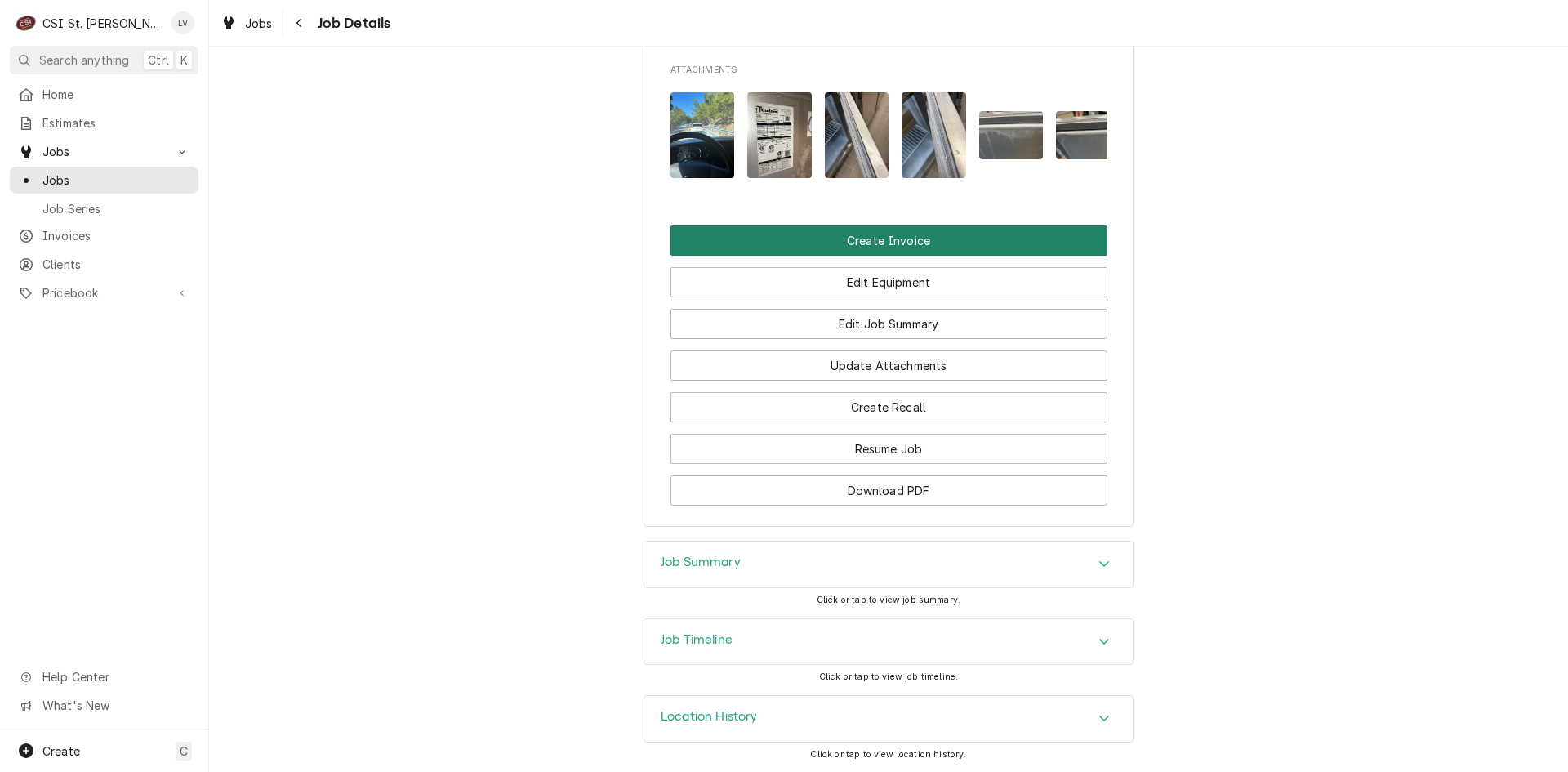
click at [900, 255] on button "Create Invoice" at bounding box center [888, 240] width 437 height 30
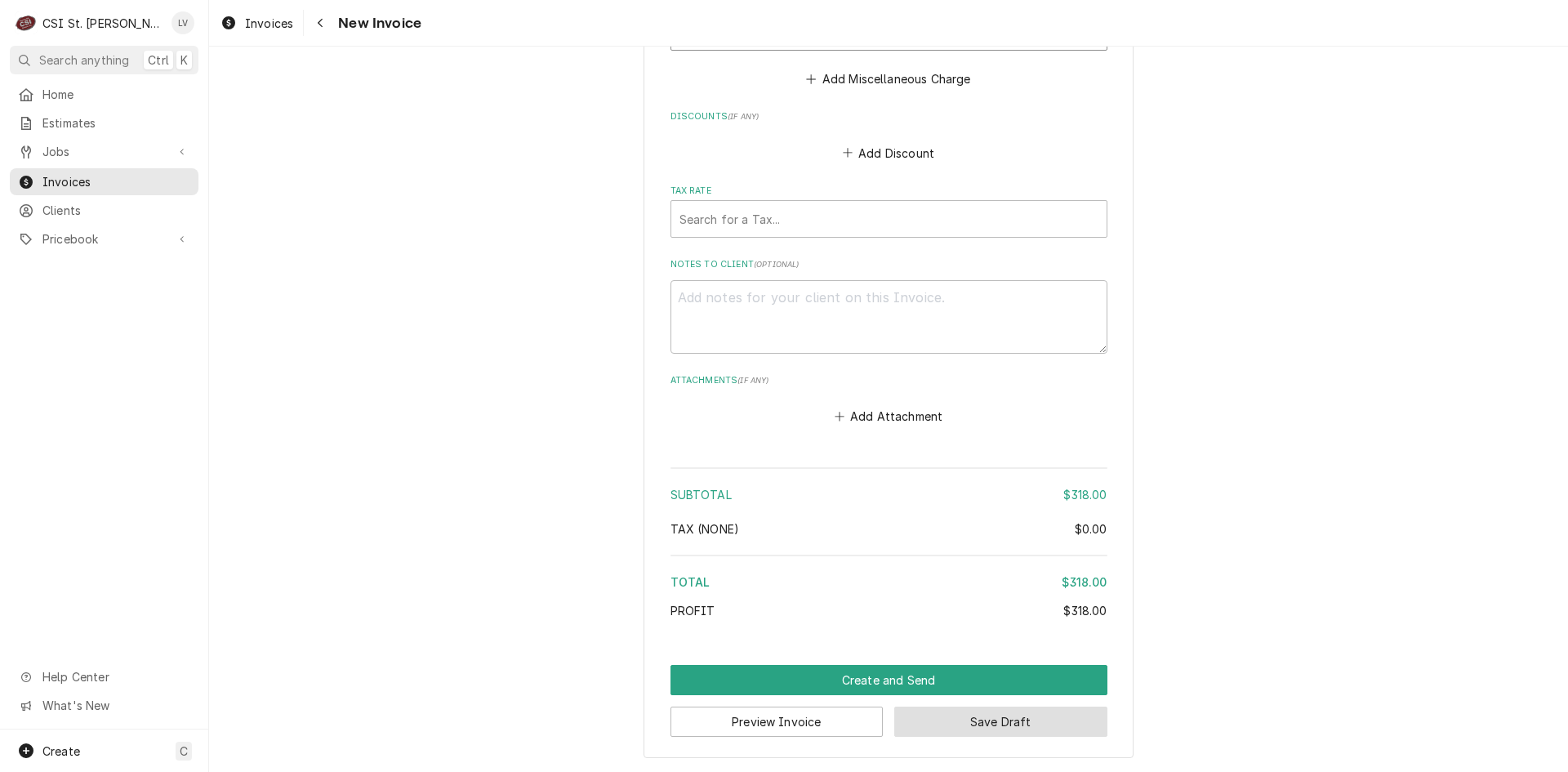
click at [1075, 736] on button "Save Draft" at bounding box center [1001, 721] width 213 height 30
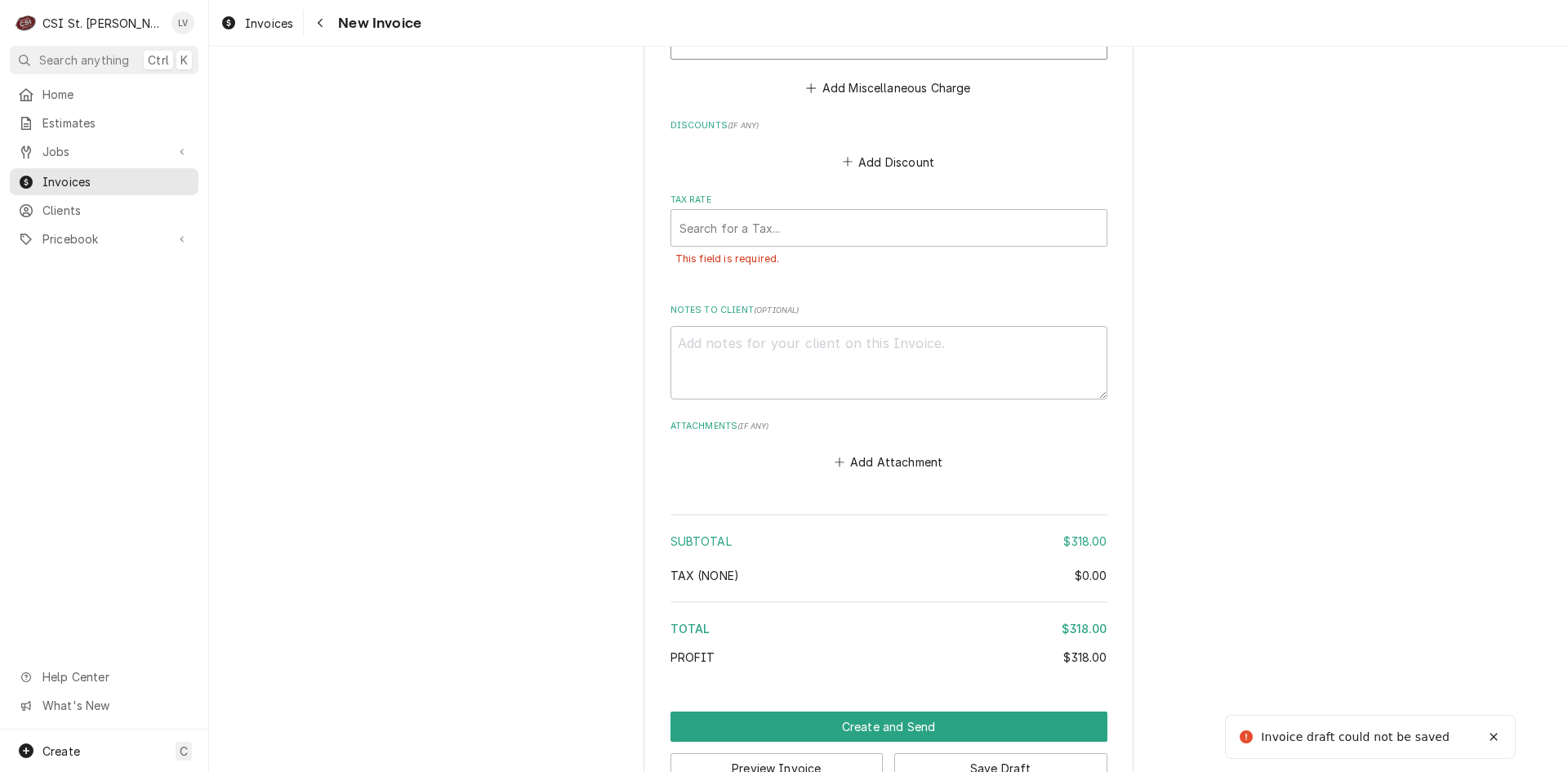
scroll to position [4377, 0]
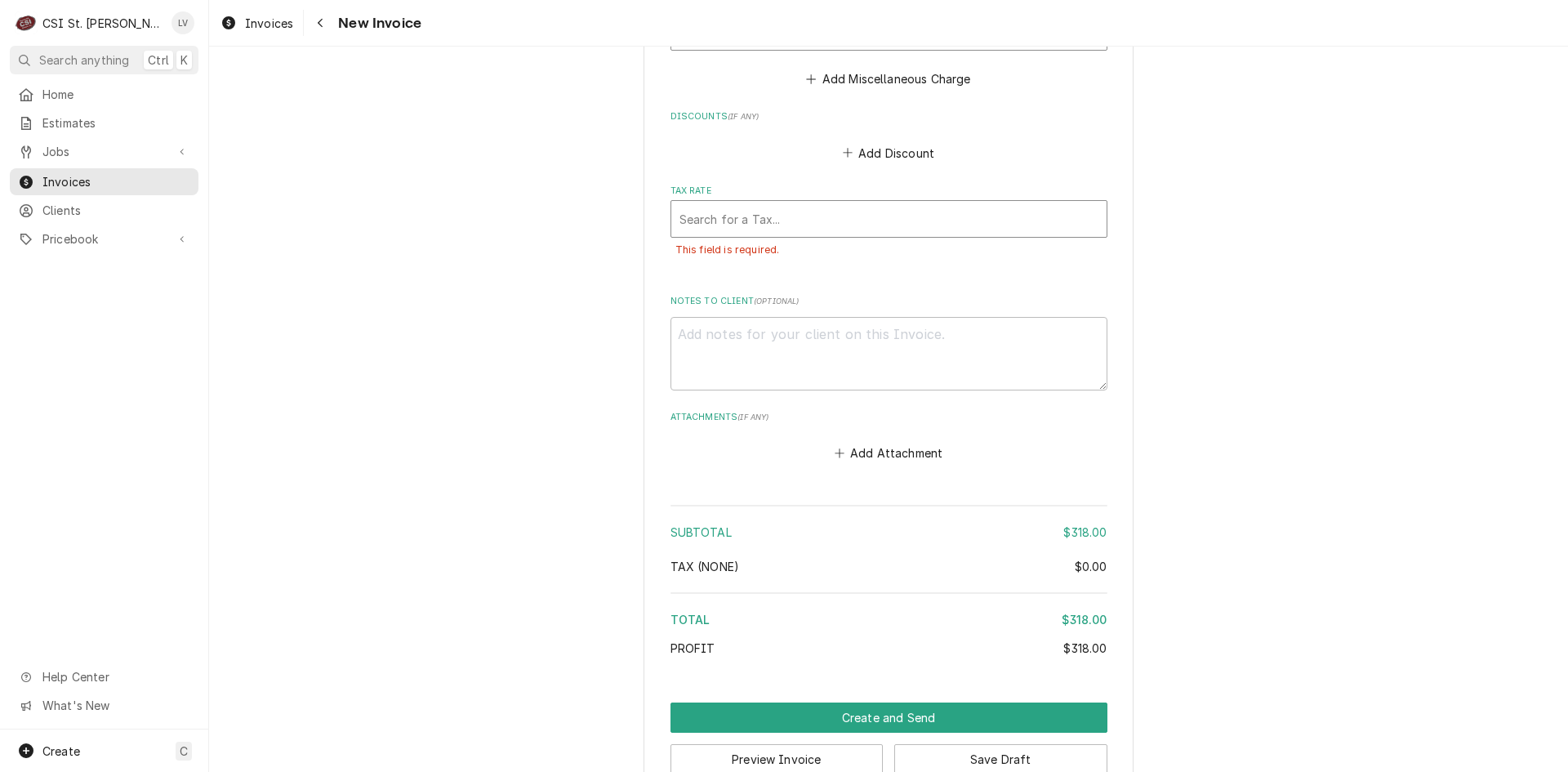
click at [900, 224] on div "Tax Rate" at bounding box center [888, 219] width 419 height 29
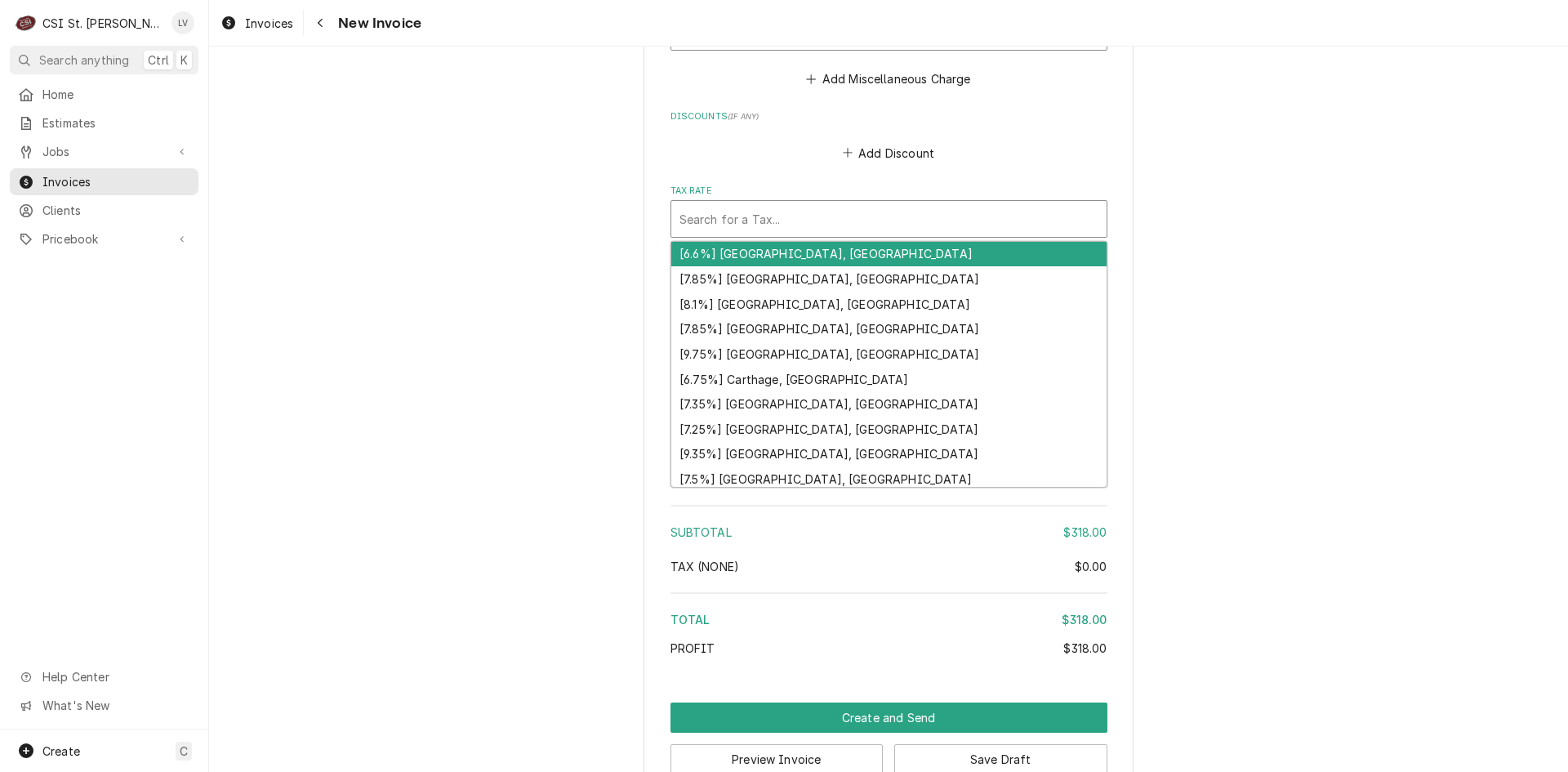
type textarea "x"
type input "m"
type textarea "x"
type input "mo"
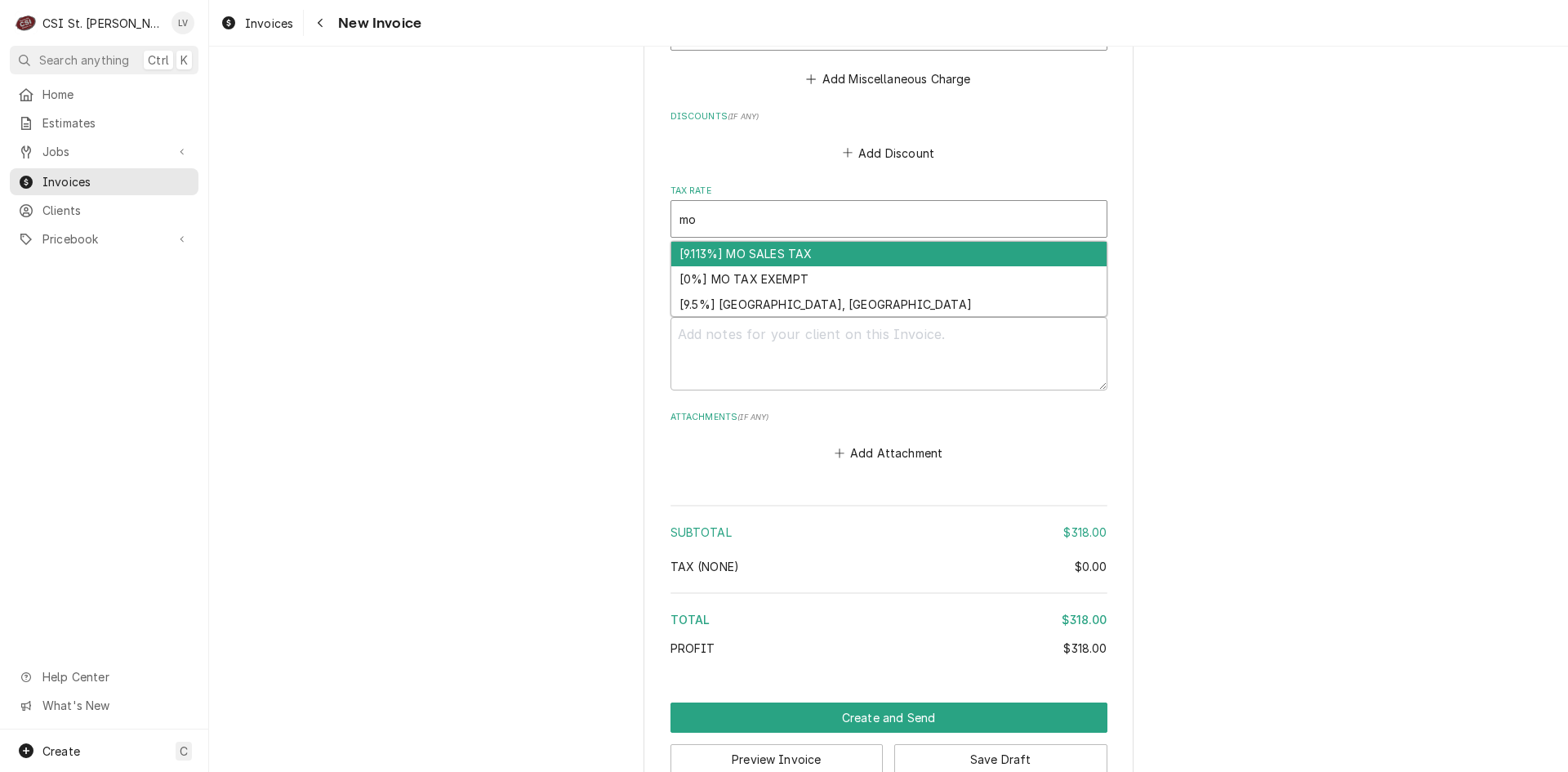
drag, startPoint x: 919, startPoint y: 252, endPoint x: 967, endPoint y: 282, distance: 56.6
click at [919, 253] on div "[9.113%] MO SALES TAX" at bounding box center [888, 254] width 435 height 25
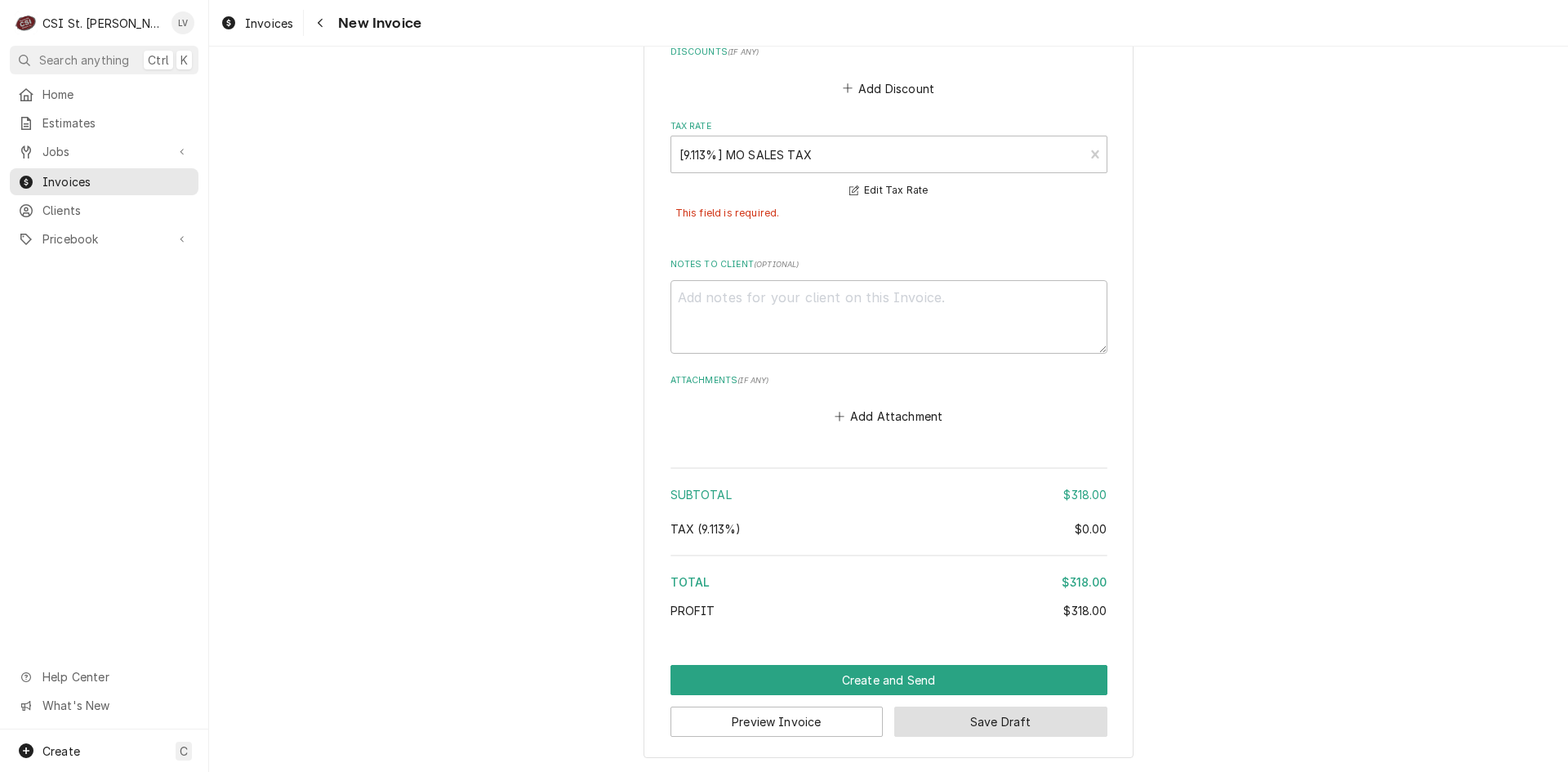
click at [1050, 709] on button "Save Draft" at bounding box center [1001, 721] width 213 height 30
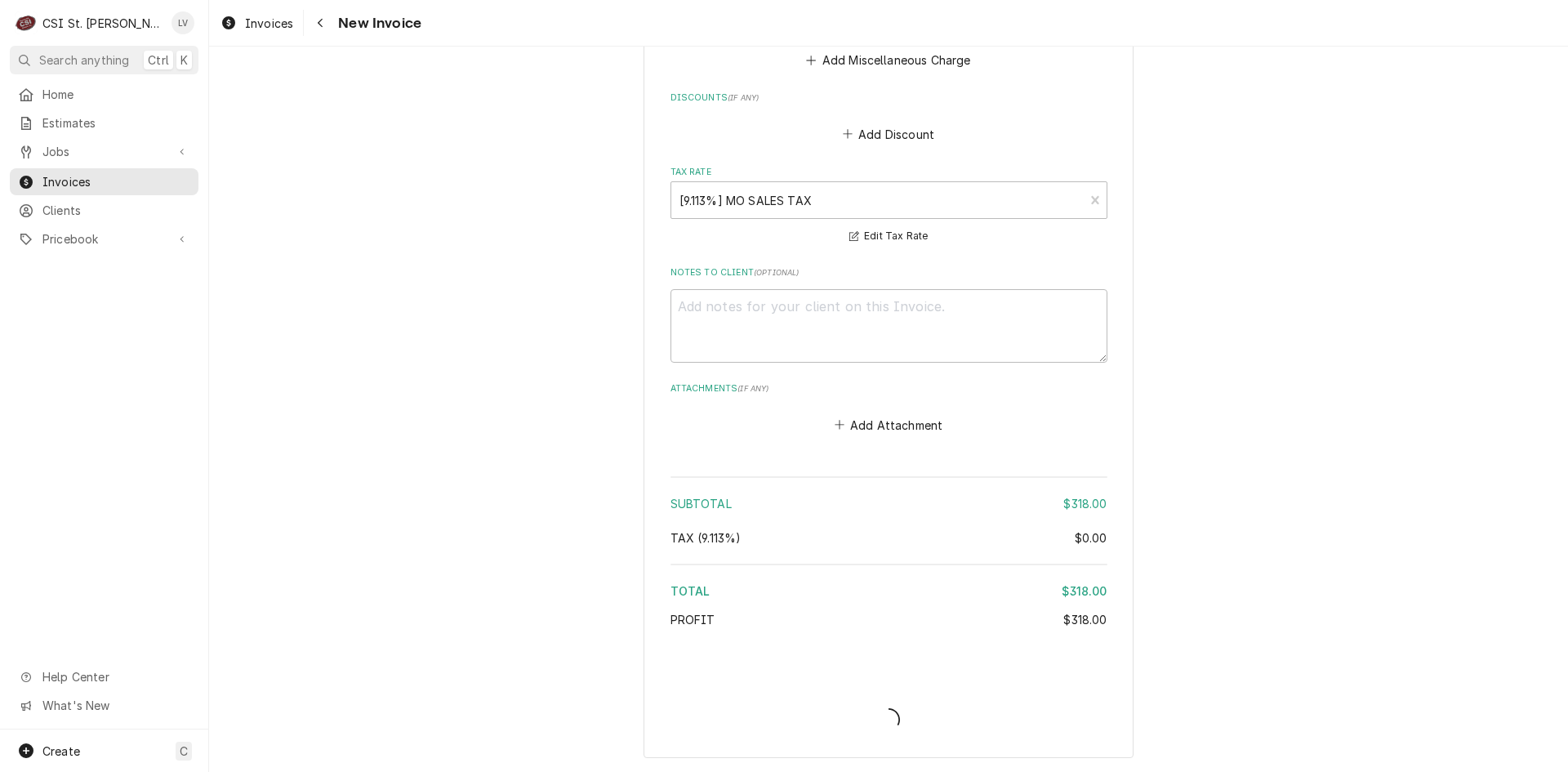
type textarea "x"
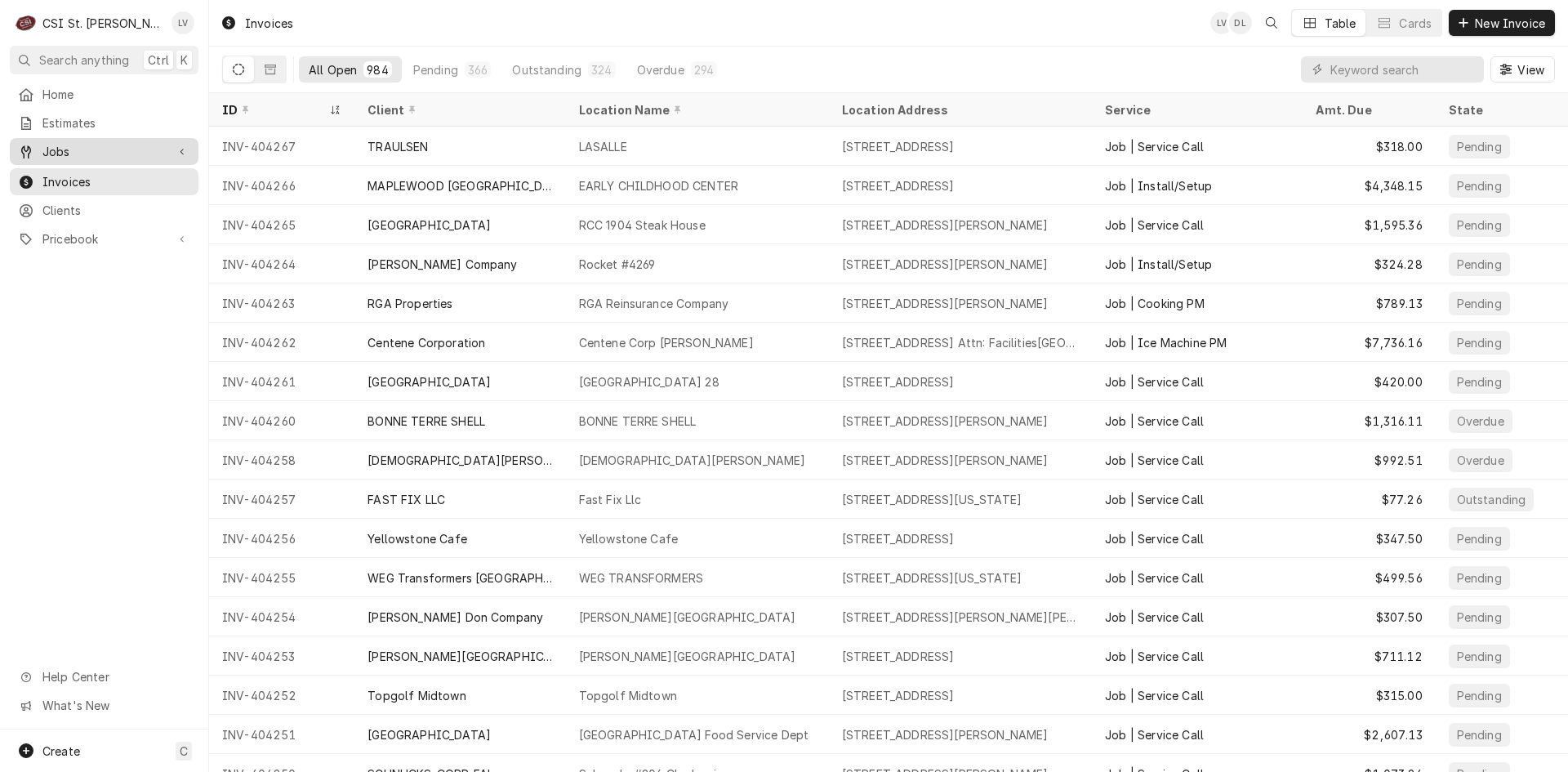
click at [112, 148] on span "Jobs" at bounding box center [104, 152] width 123 height 18
click at [92, 173] on span "Jobs" at bounding box center [115, 180] width 148 height 18
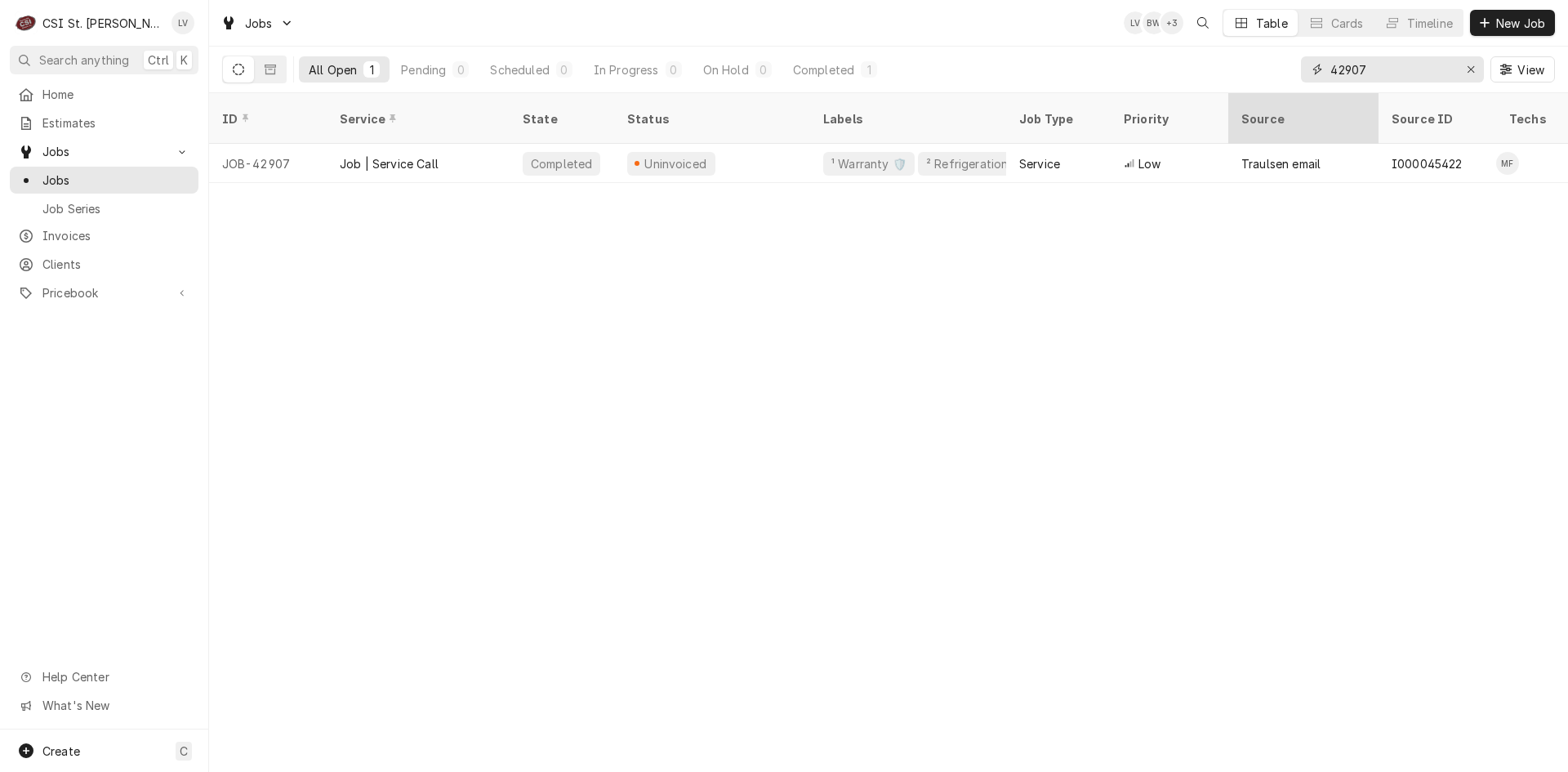
drag, startPoint x: 1388, startPoint y: 74, endPoint x: 1251, endPoint y: 93, distance: 138.3
click at [1251, 93] on div "Jobs LV BW + 3 Table Cards Timeline New Job All Open 1 Pending 0 Scheduled 0 In…" at bounding box center [888, 386] width 1359 height 772
type input "42928"
drag, startPoint x: 468, startPoint y: 148, endPoint x: 516, endPoint y: 376, distance: 233.0
click at [470, 156] on div "Job | Service Call" at bounding box center [418, 163] width 183 height 39
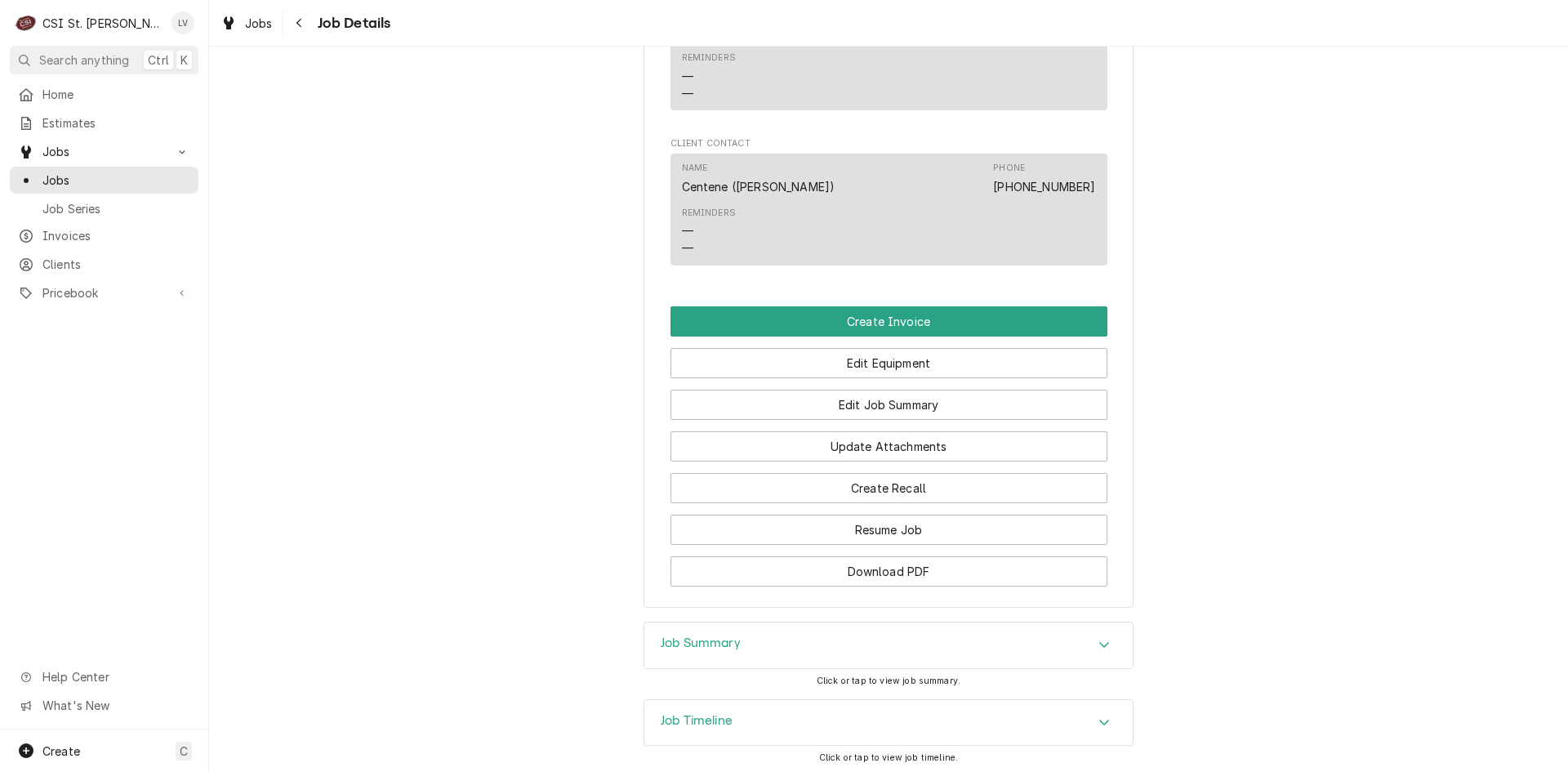
scroll to position [1470, 0]
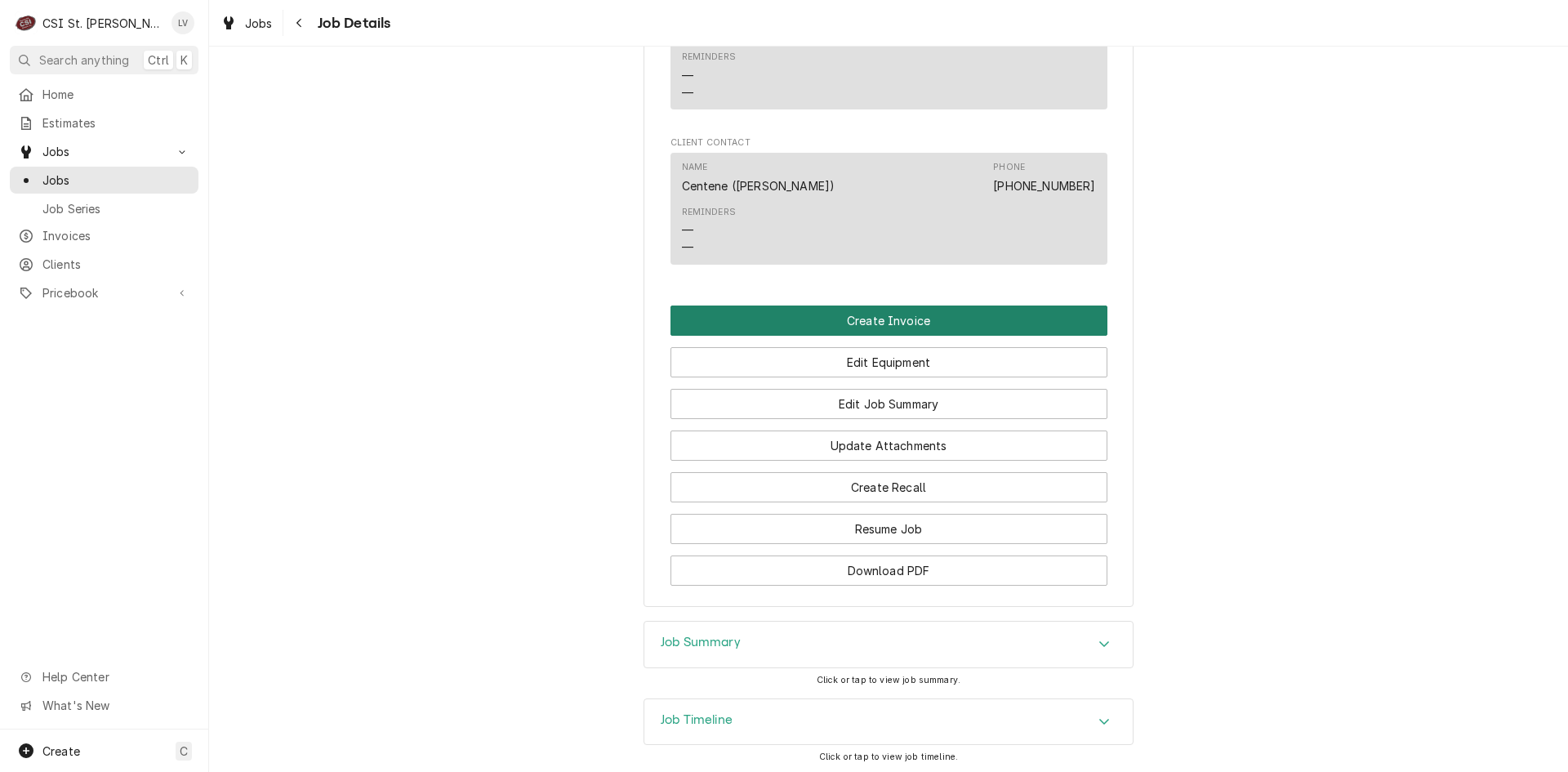
click at [792, 336] on button "Create Invoice" at bounding box center [888, 320] width 437 height 30
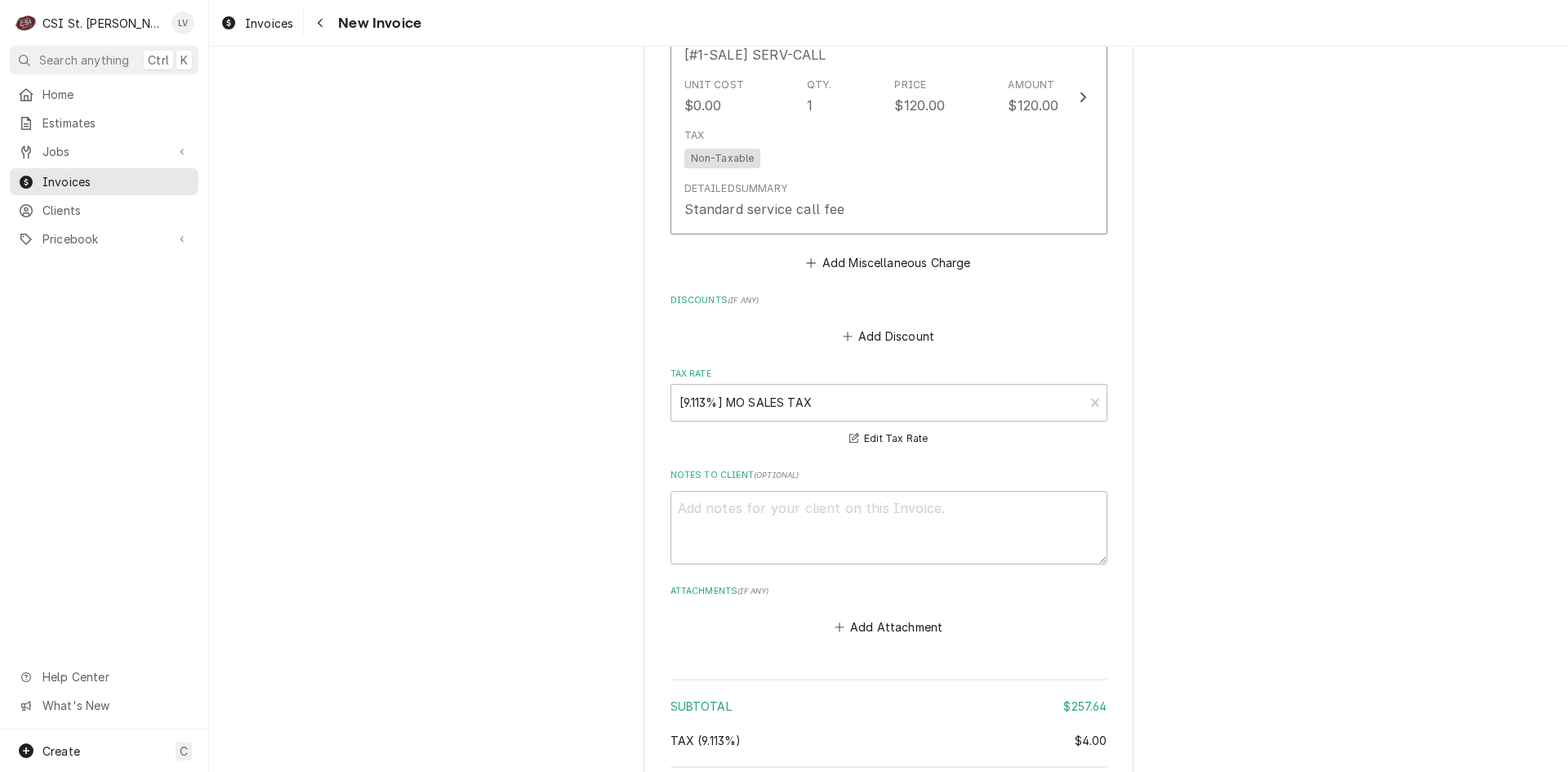
scroll to position [4444, 0]
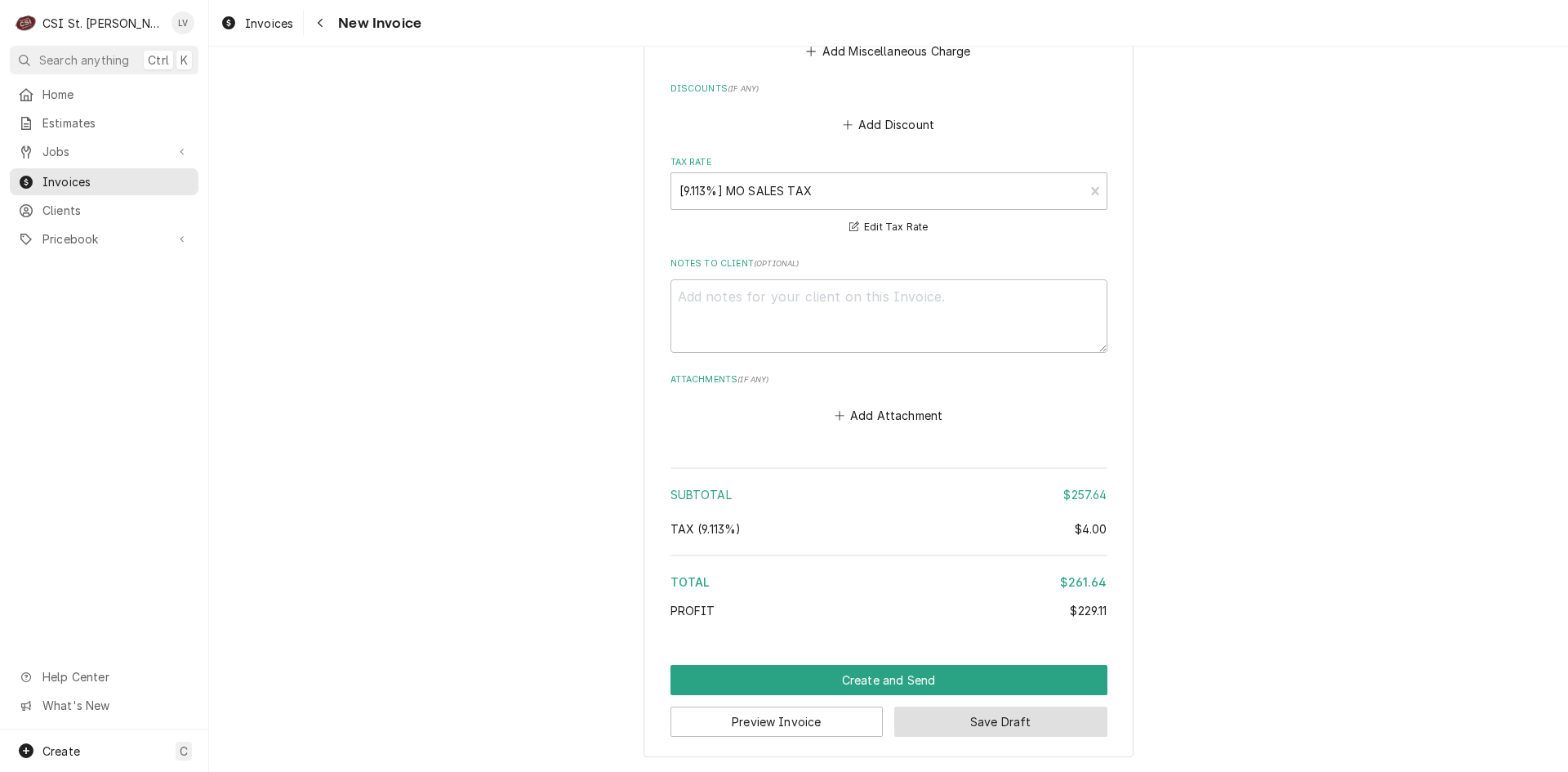
click at [1010, 724] on button "Save Draft" at bounding box center [1001, 721] width 213 height 30
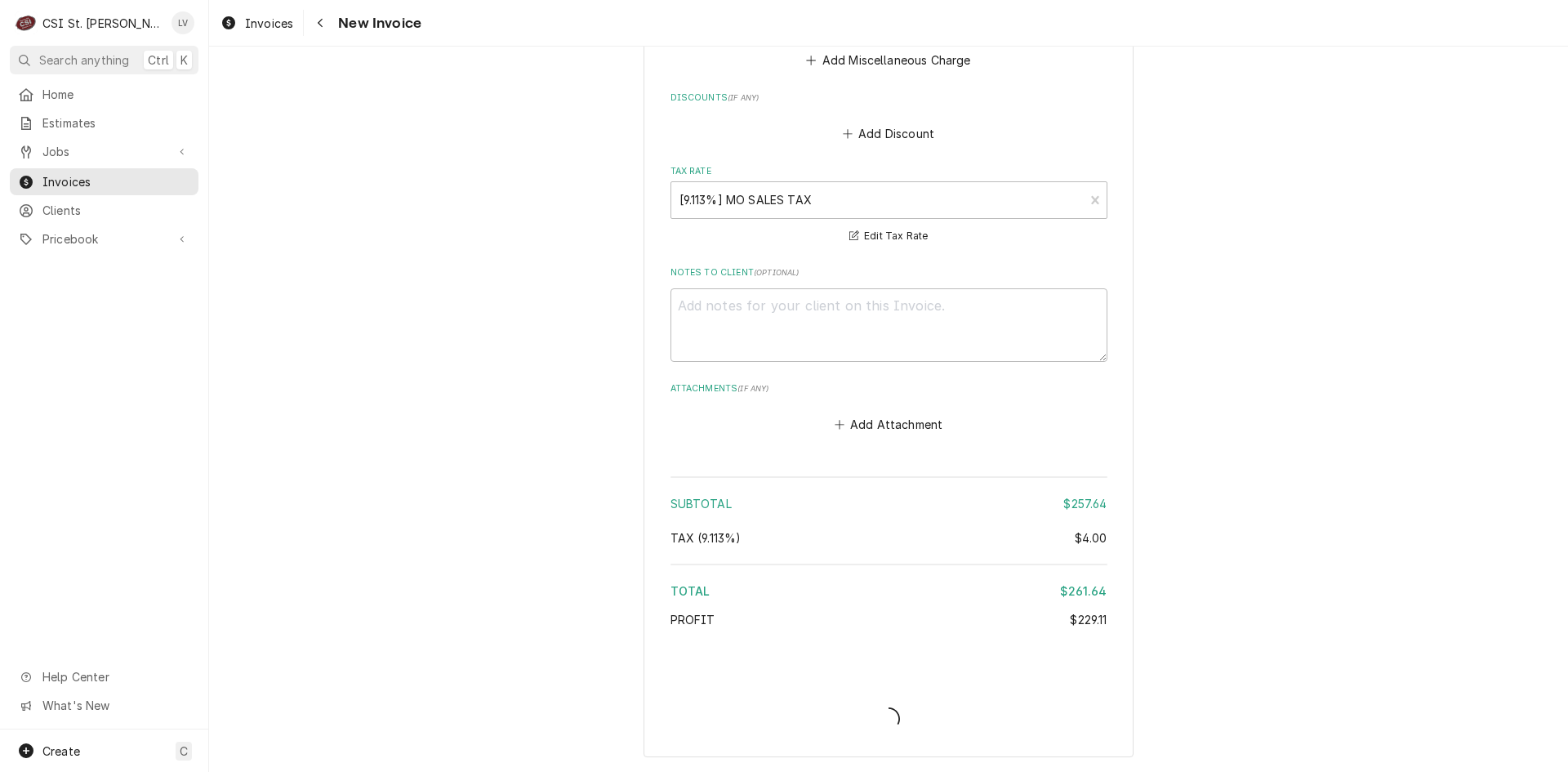
type textarea "x"
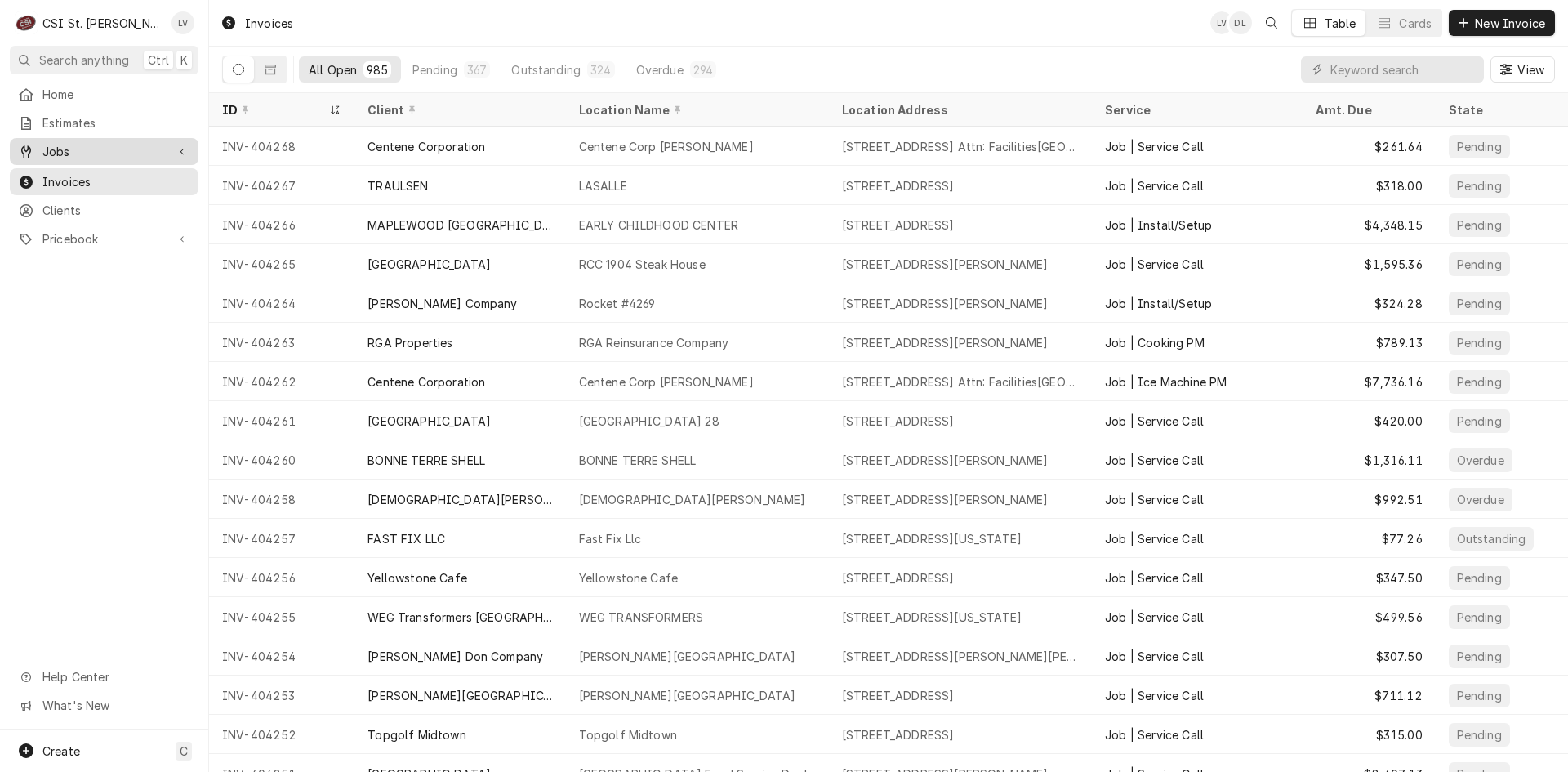
drag, startPoint x: 76, startPoint y: 144, endPoint x: 81, endPoint y: 151, distance: 8.6
click at [81, 151] on span "Jobs" at bounding box center [104, 152] width 123 height 18
click at [81, 173] on span "Jobs" at bounding box center [115, 180] width 148 height 18
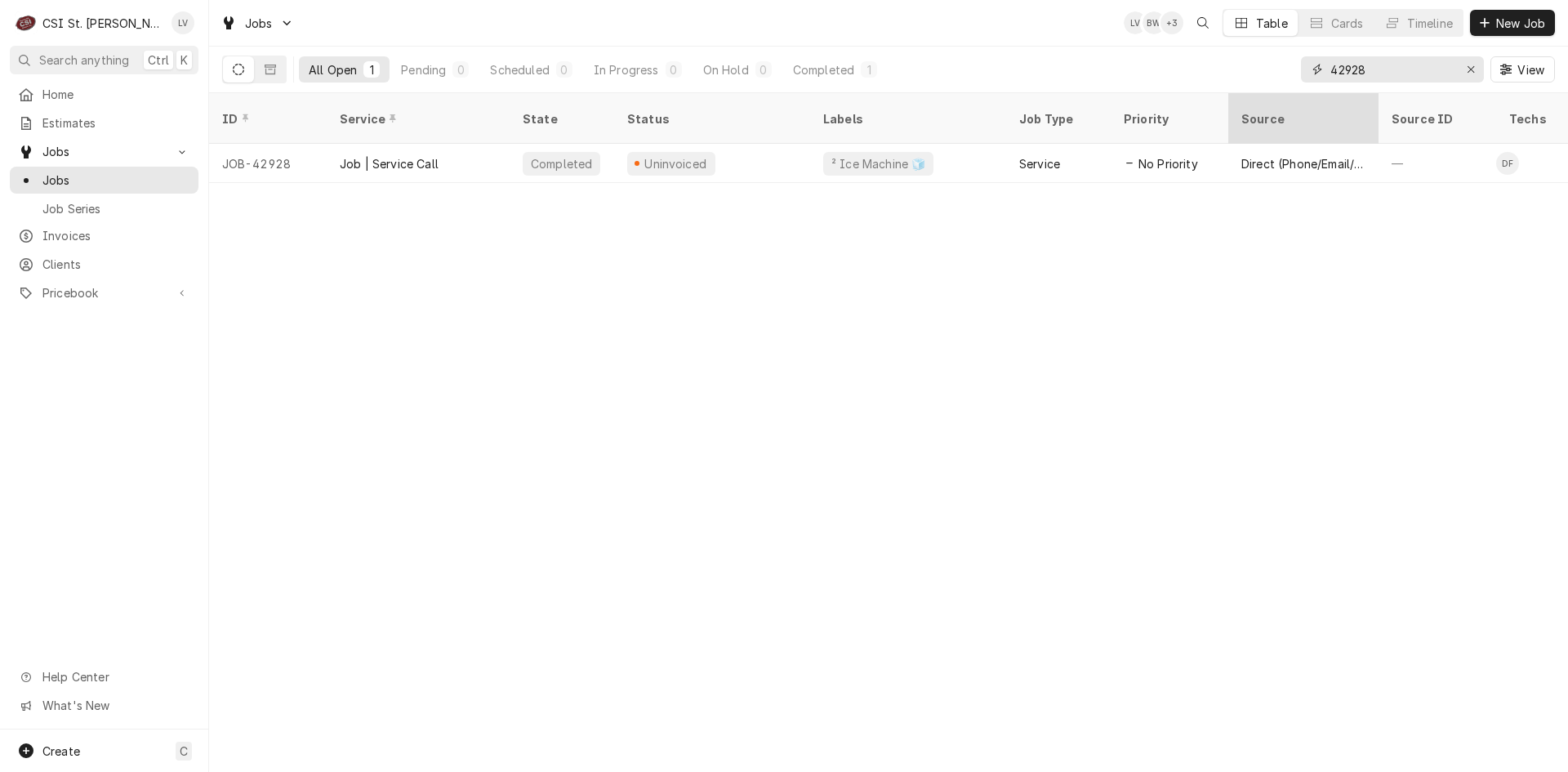
drag, startPoint x: 1395, startPoint y: 75, endPoint x: 1248, endPoint y: 104, distance: 149.8
click at [1248, 104] on div "Jobs LV BW + 3 Table Cards Timeline New Job All Open 1 Pending 0 Scheduled 0 In…" at bounding box center [888, 386] width 1359 height 772
type input "41731"
drag, startPoint x: 392, startPoint y: 150, endPoint x: 411, endPoint y: 200, distance: 53.5
click at [395, 156] on div "Job | Ice Machine PM" at bounding box center [400, 164] width 121 height 18
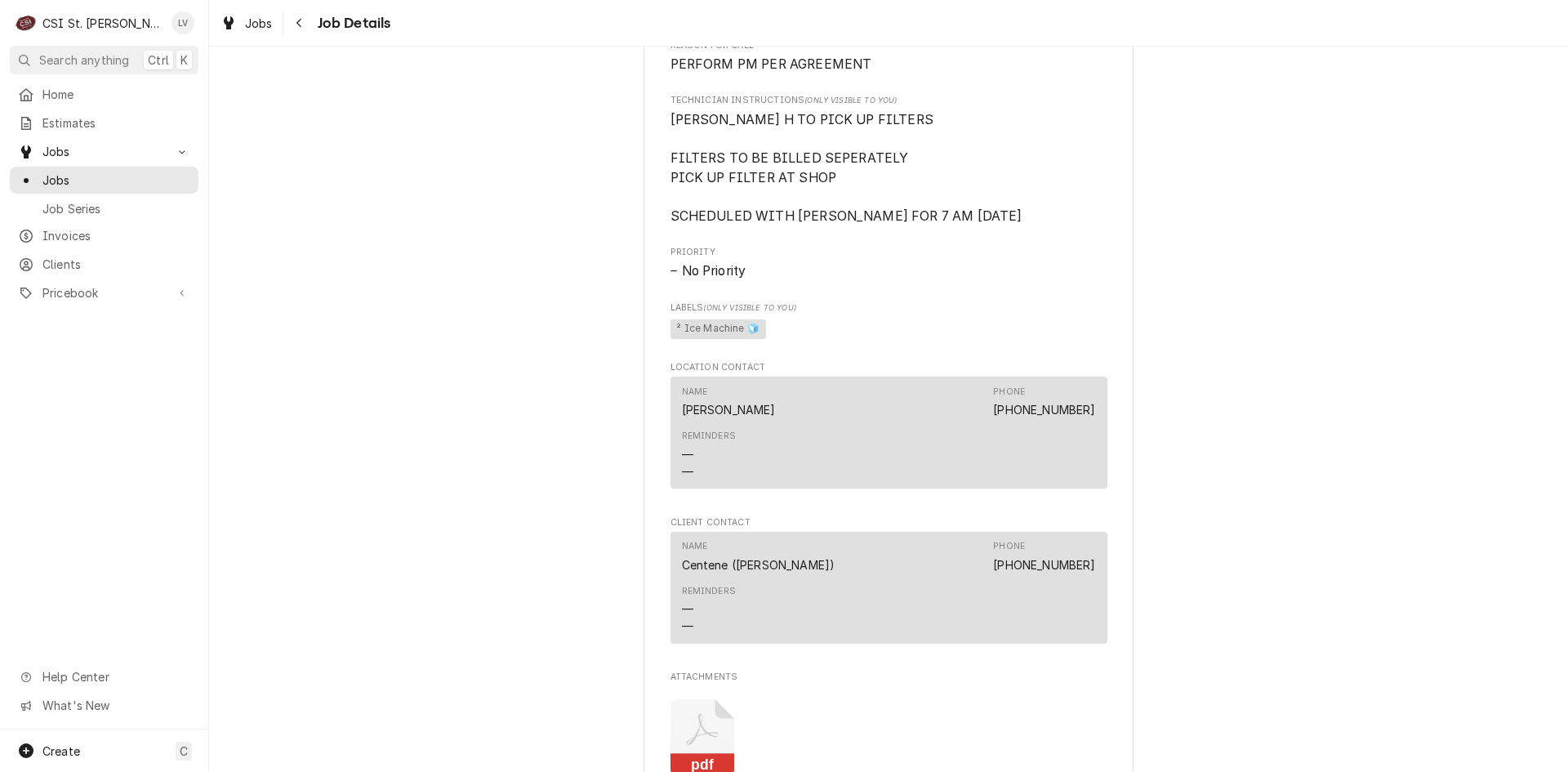
scroll to position [1388, 0]
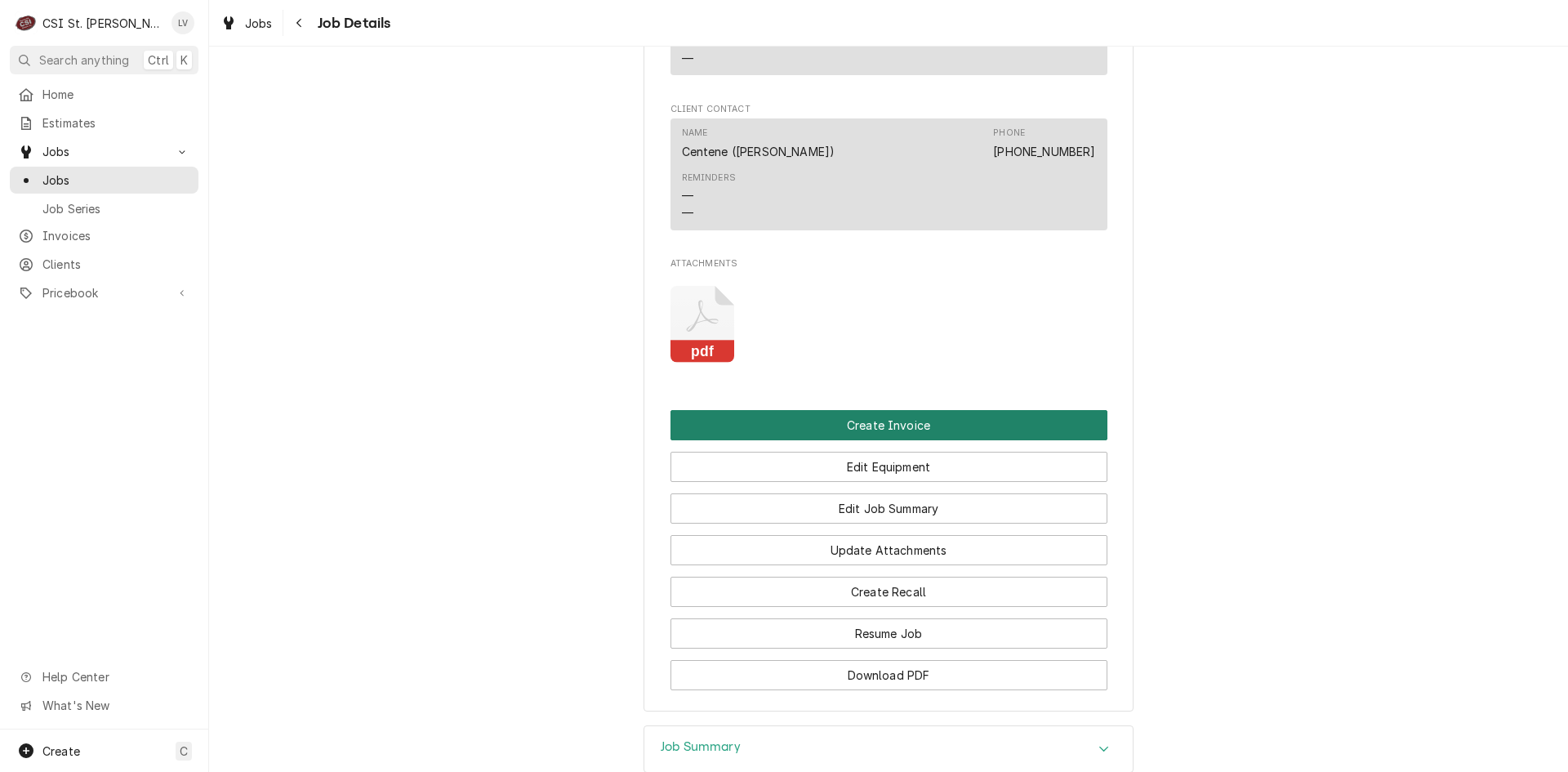
click at [903, 440] on button "Create Invoice" at bounding box center [888, 425] width 437 height 30
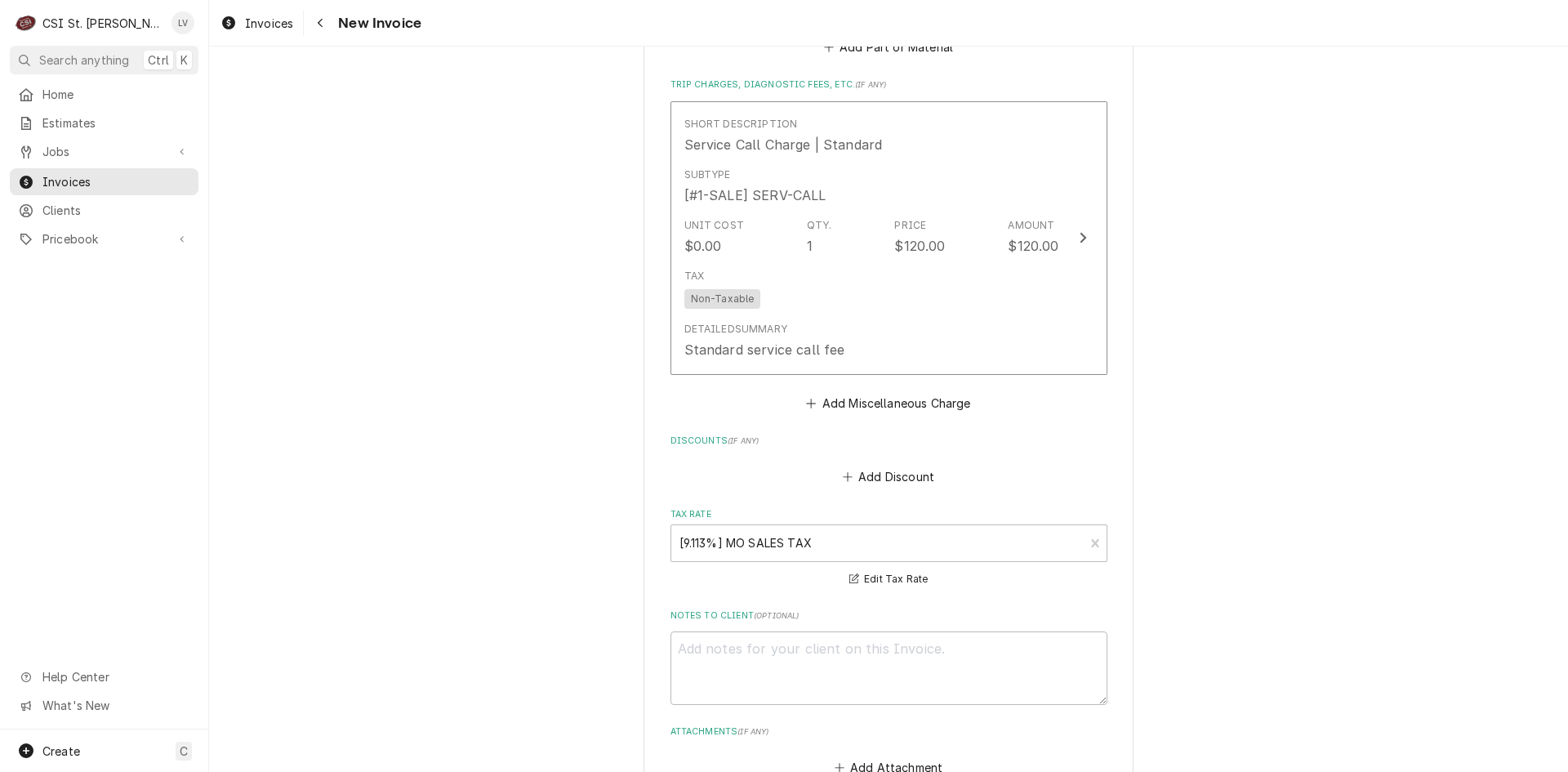
scroll to position [3974, 0]
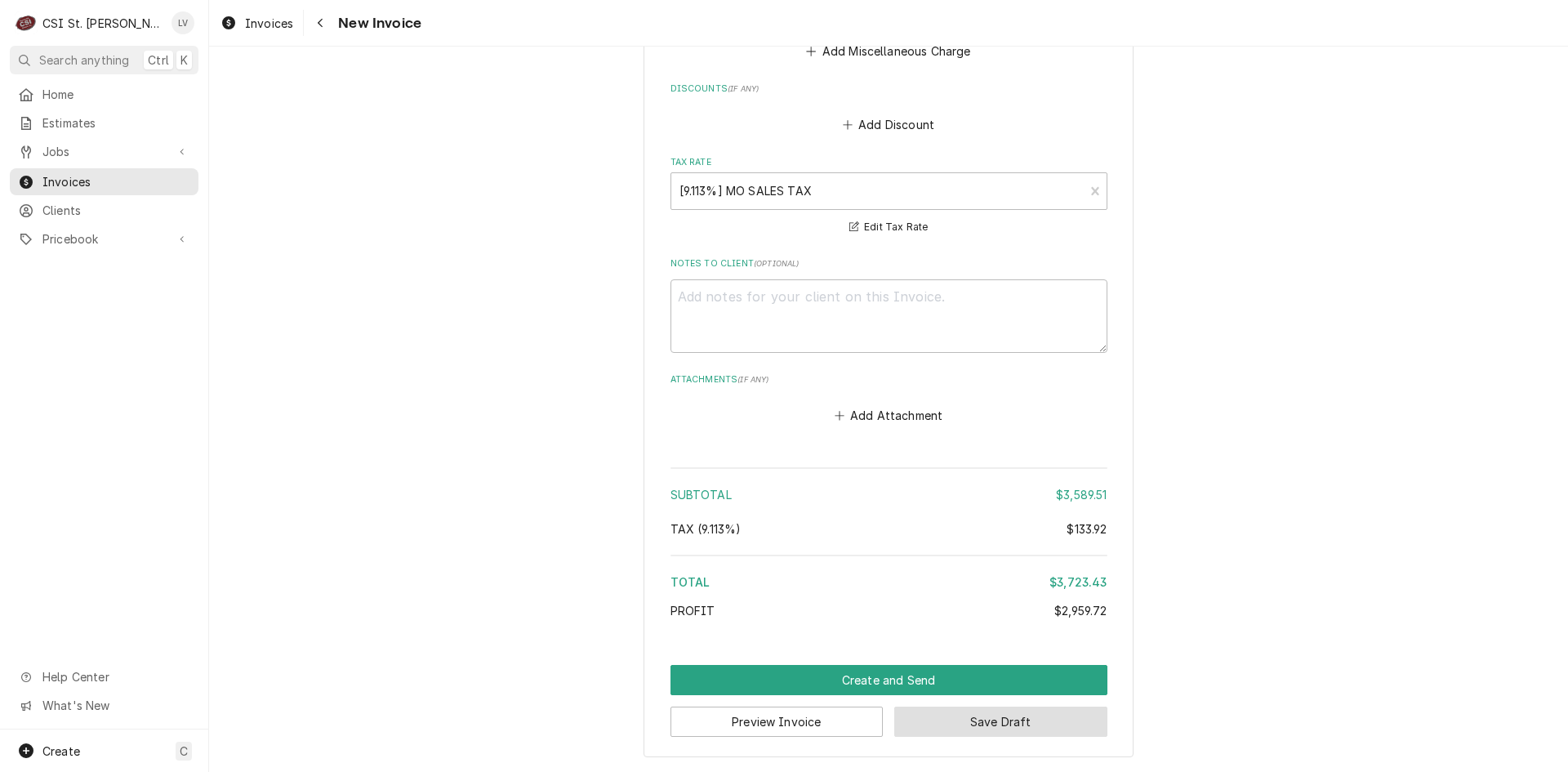
click at [998, 716] on button "Save Draft" at bounding box center [1001, 721] width 213 height 30
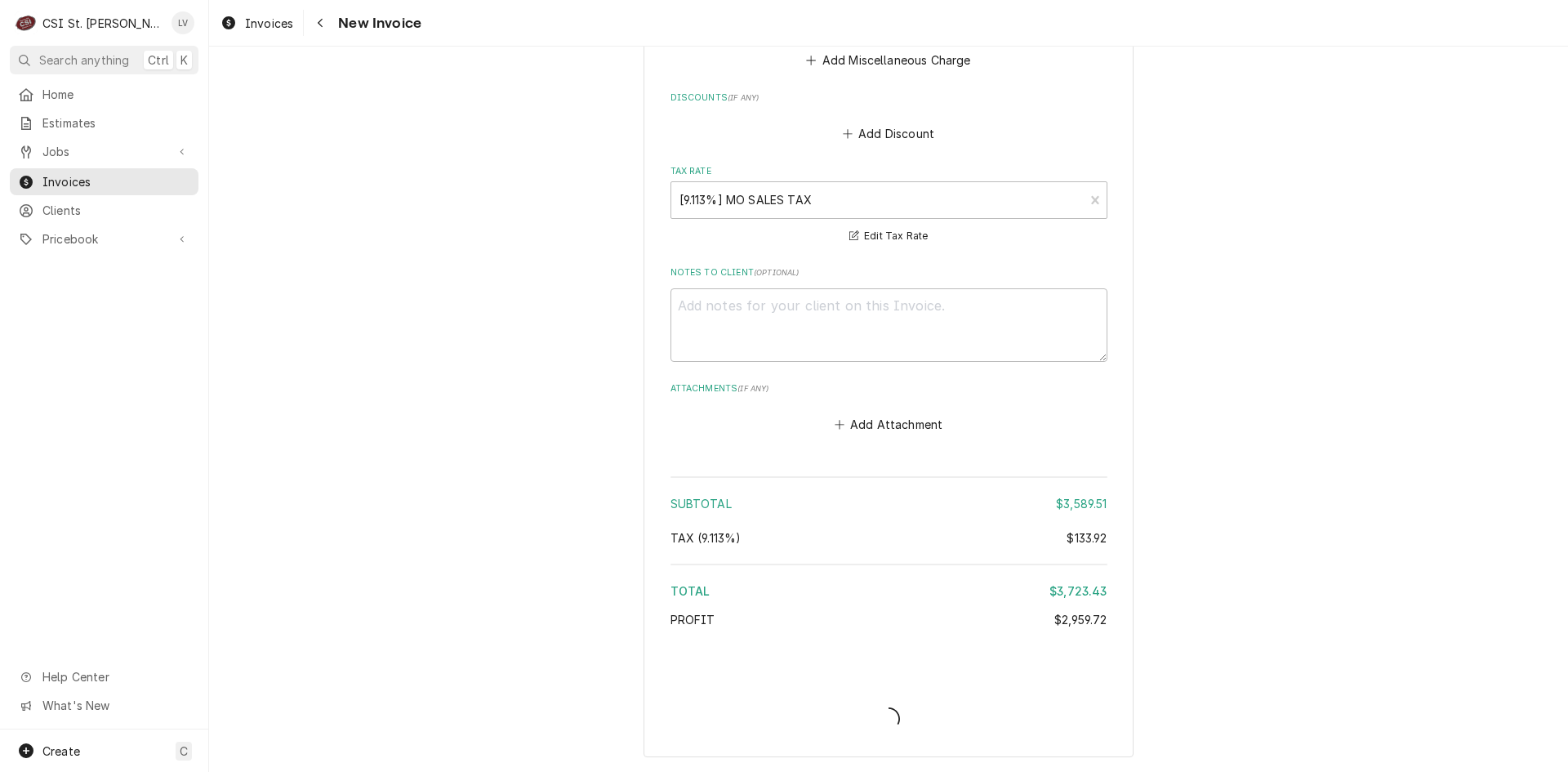
scroll to position [3965, 0]
type textarea "x"
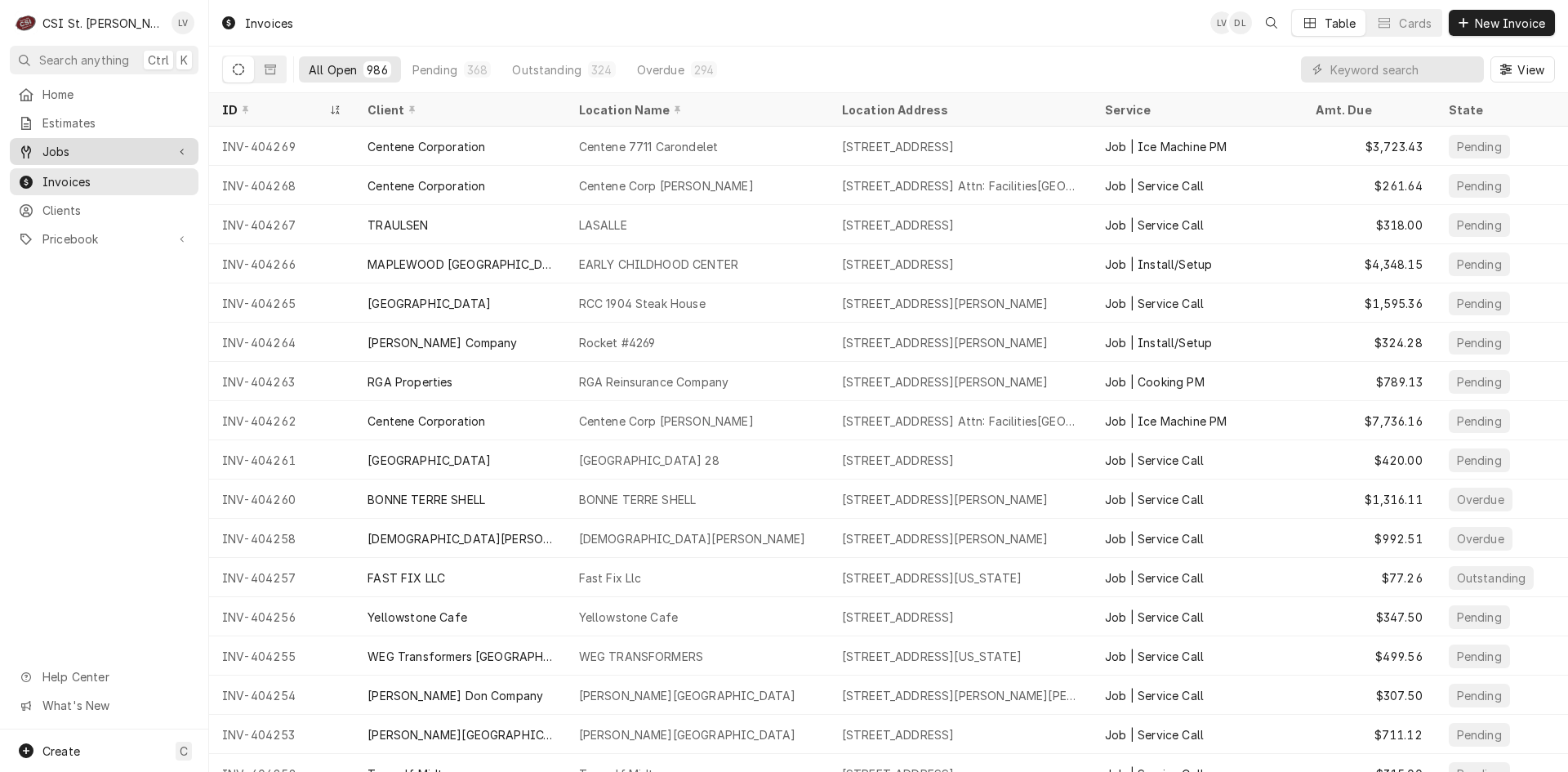
click at [87, 150] on span "Jobs" at bounding box center [104, 152] width 123 height 18
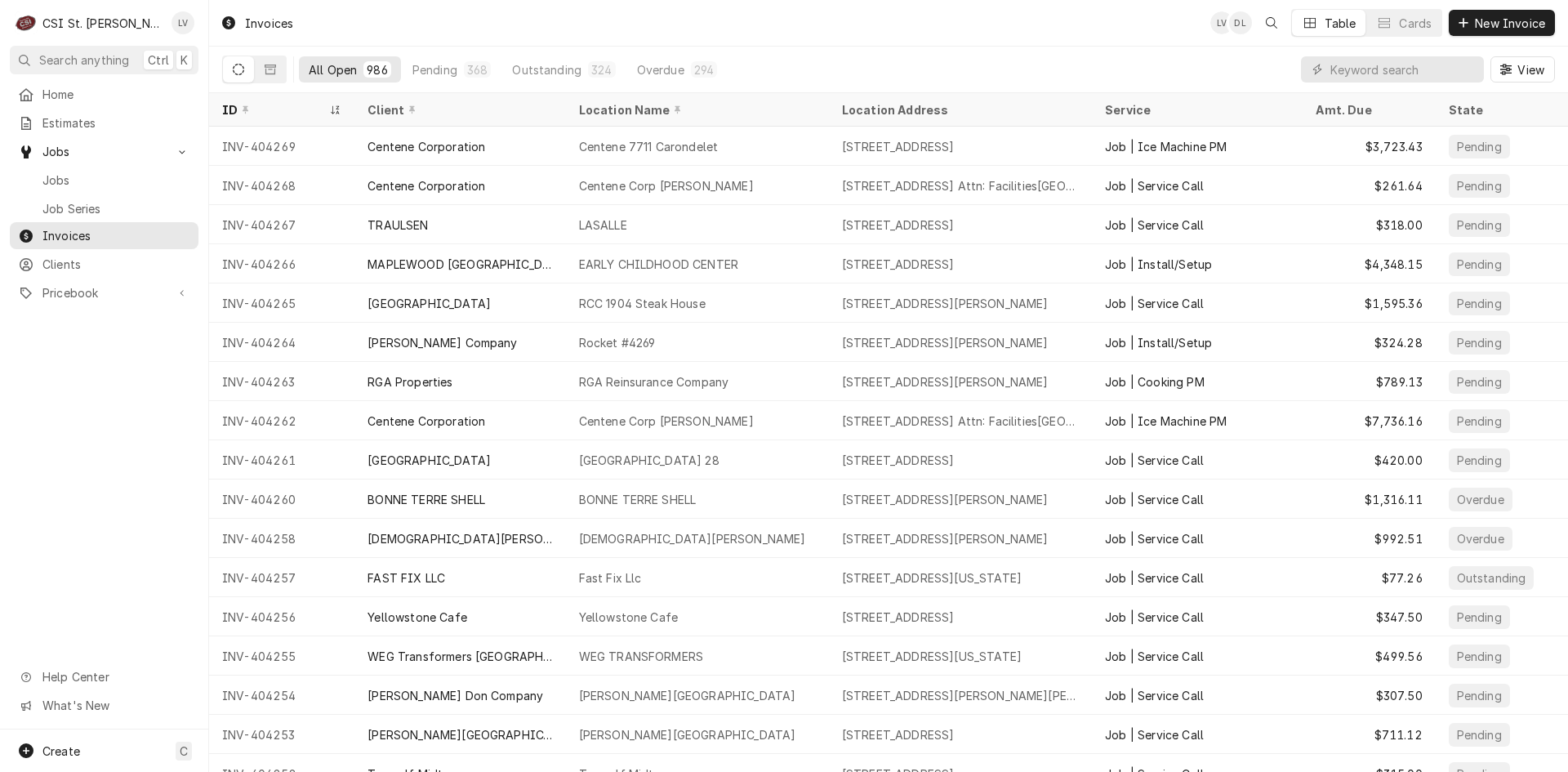
drag, startPoint x: 71, startPoint y: 183, endPoint x: 188, endPoint y: 189, distance: 117.2
click at [71, 183] on div "Jobs" at bounding box center [104, 180] width 182 height 21
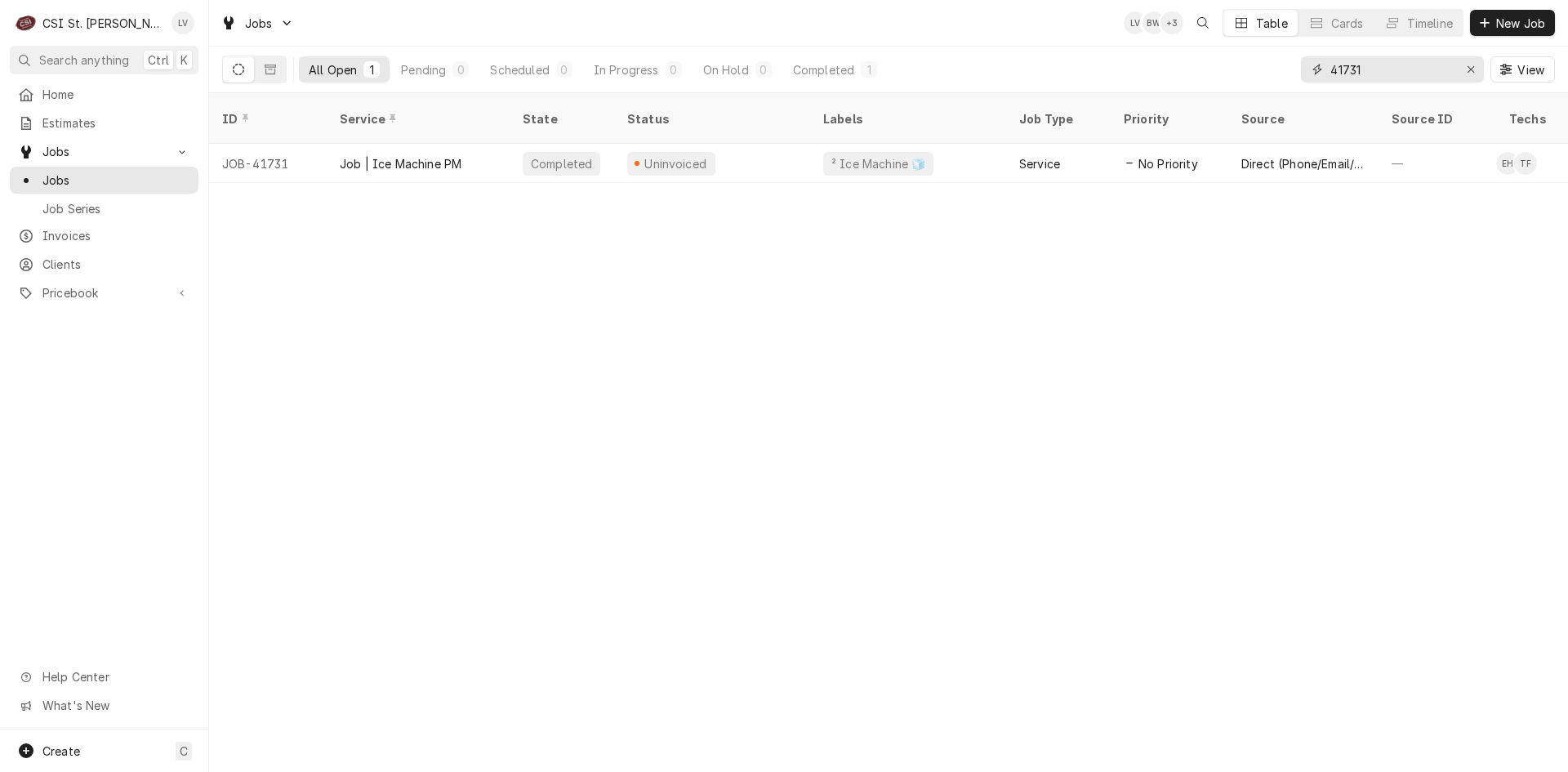
drag, startPoint x: 1396, startPoint y: 69, endPoint x: 1302, endPoint y: 92, distance: 96.8
click at [1302, 92] on div "All Open 1 Pending 0 Scheduled 0 In Progress 0 On Hold 0 Completed 1 41731 View" at bounding box center [888, 70] width 1359 height 47
type input "42520"
drag, startPoint x: 377, startPoint y: 149, endPoint x: 373, endPoint y: 230, distance: 81.1
click at [378, 156] on div "Job | Service Call" at bounding box center [388, 164] width 99 height 18
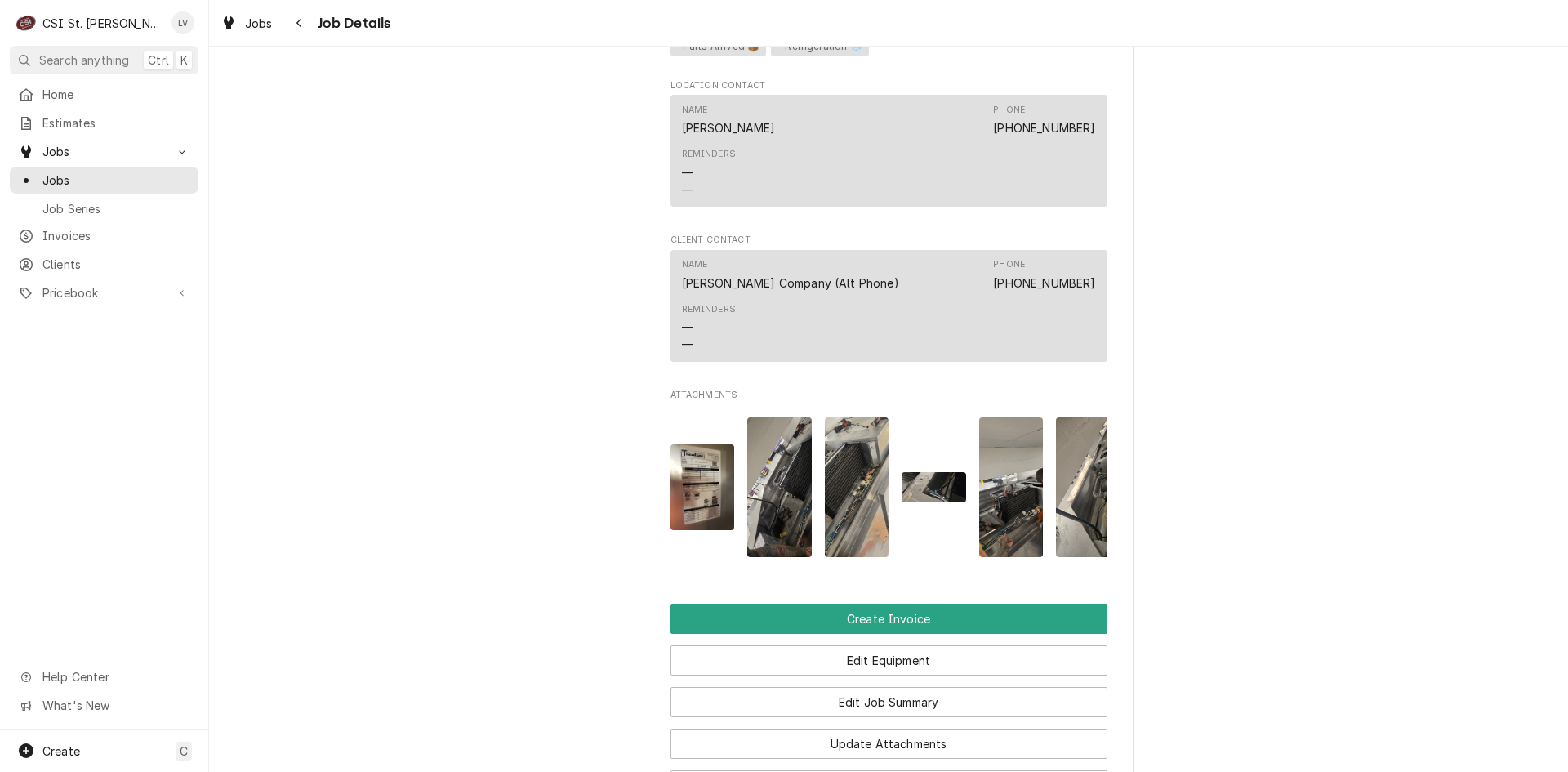
scroll to position [1225, 0]
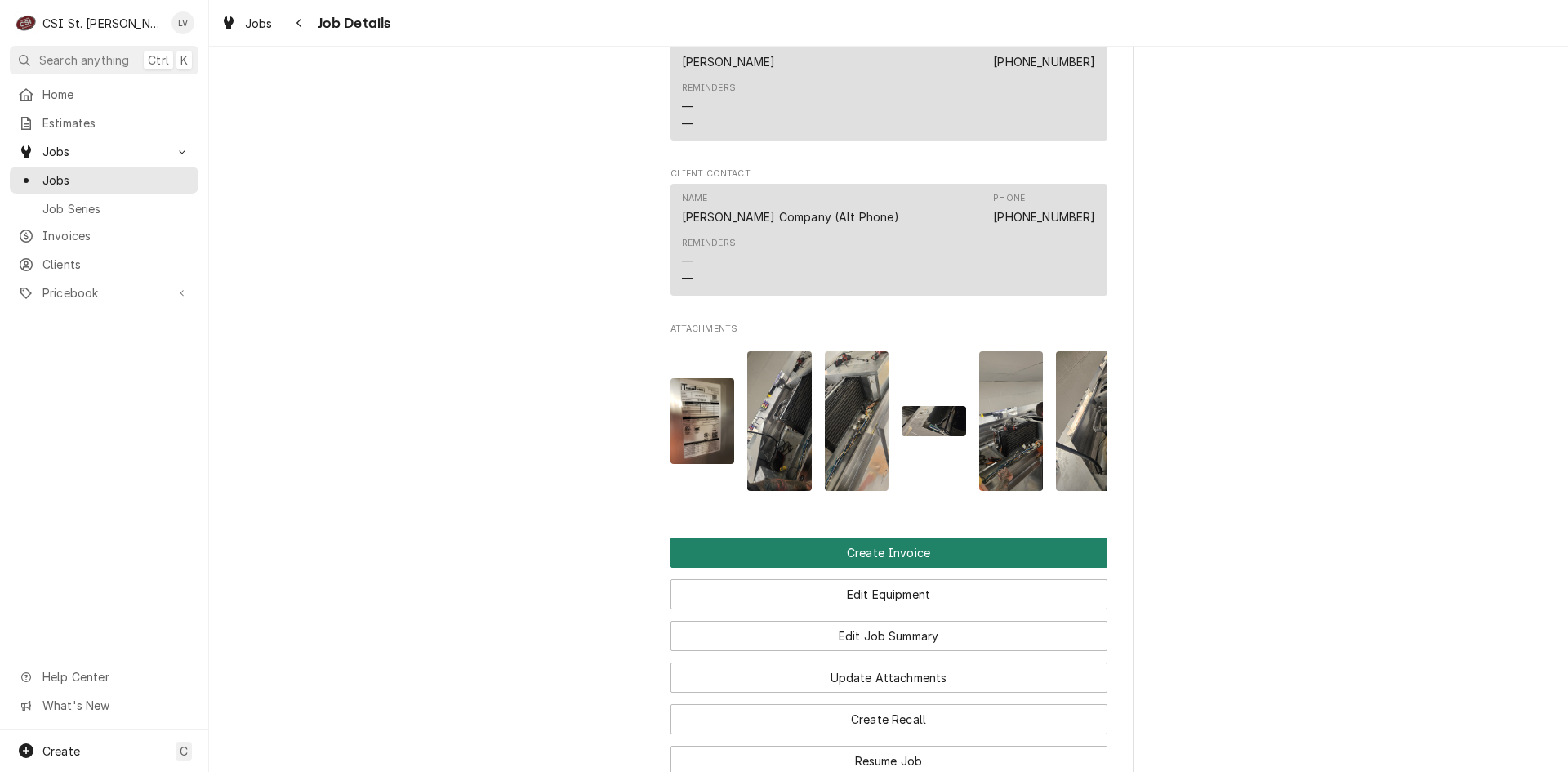
click at [765, 563] on button "Create Invoice" at bounding box center [888, 552] width 437 height 30
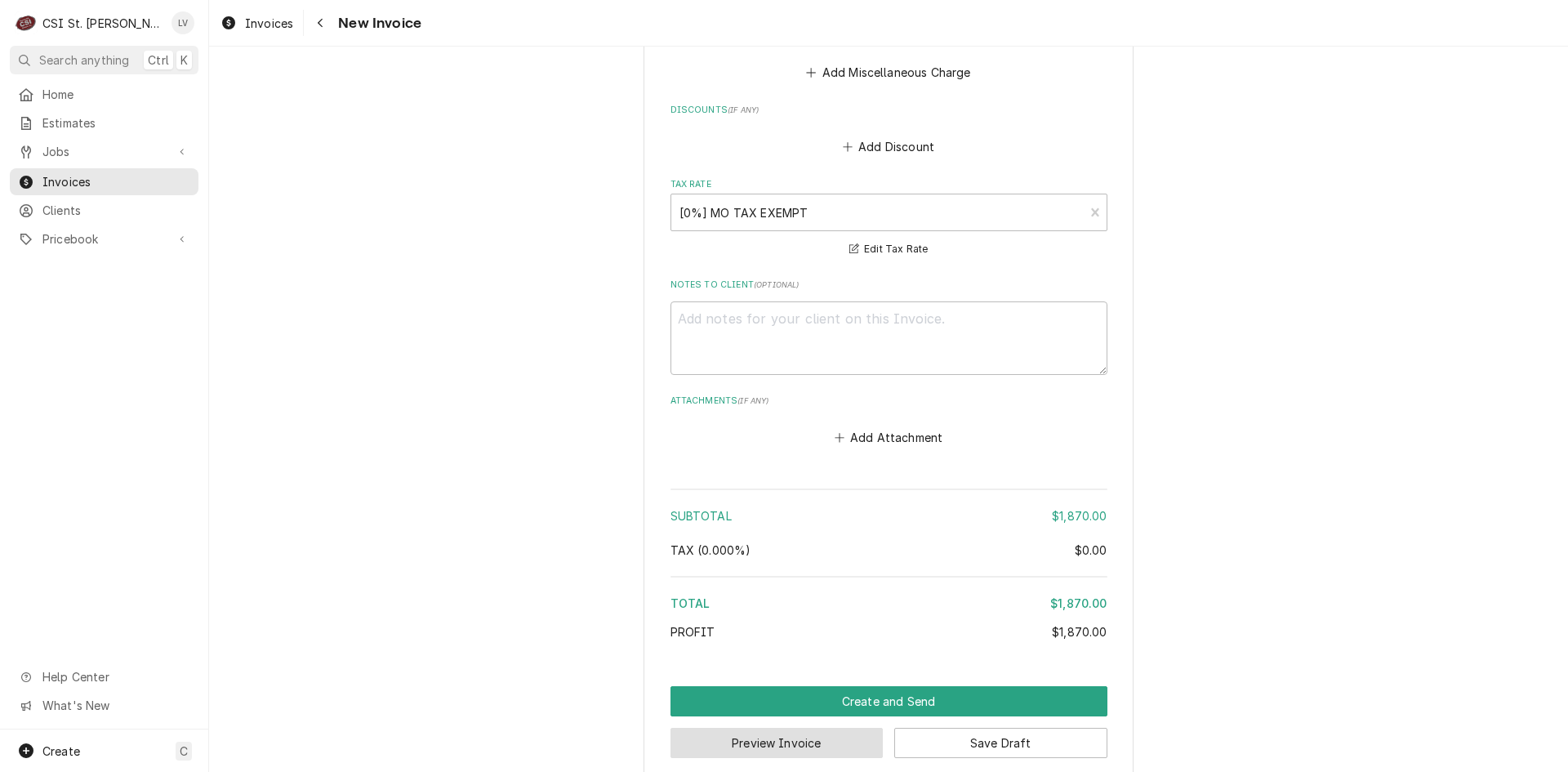
scroll to position [3737, 0]
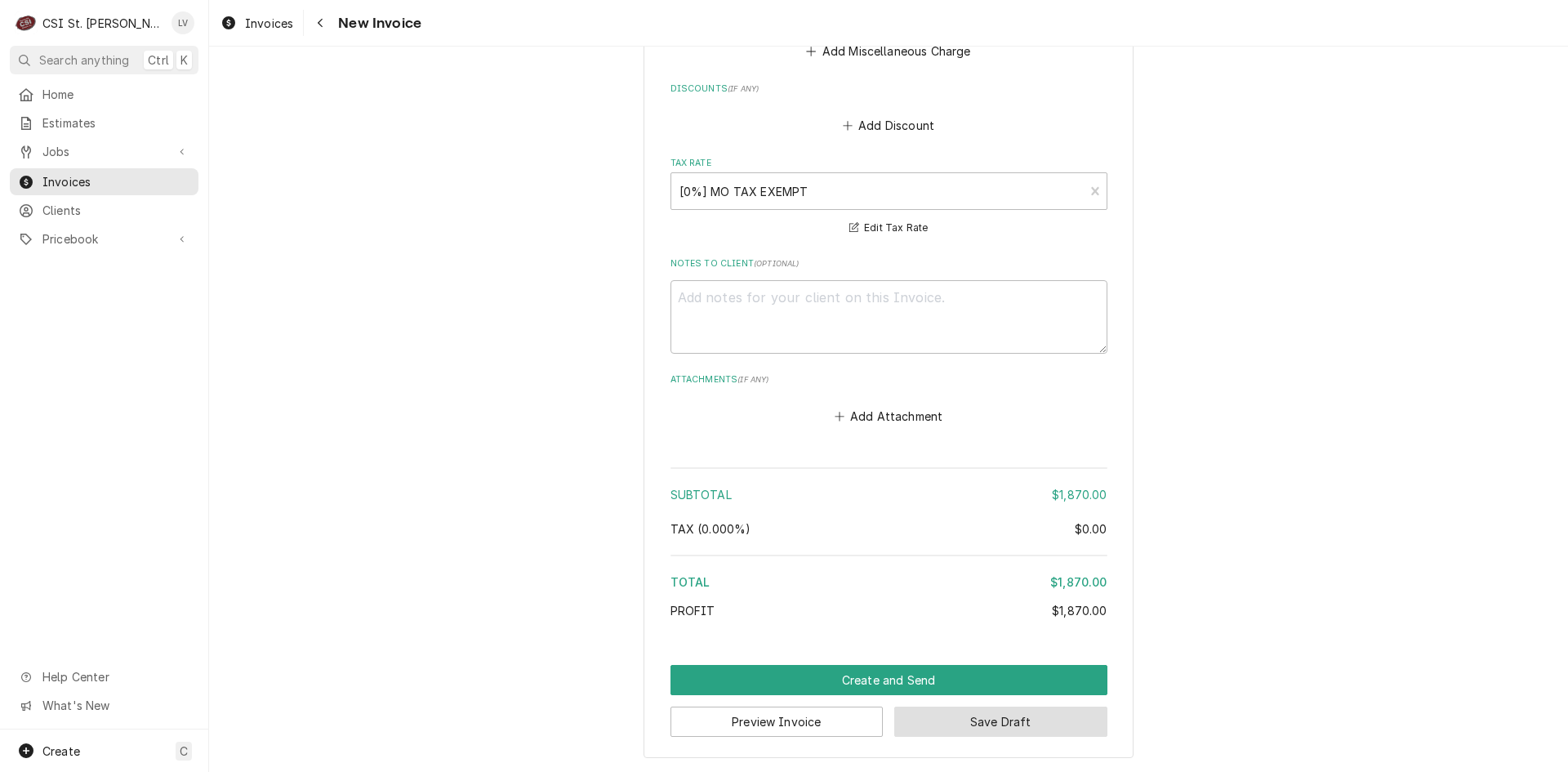
click at [1030, 727] on button "Save Draft" at bounding box center [1001, 721] width 213 height 30
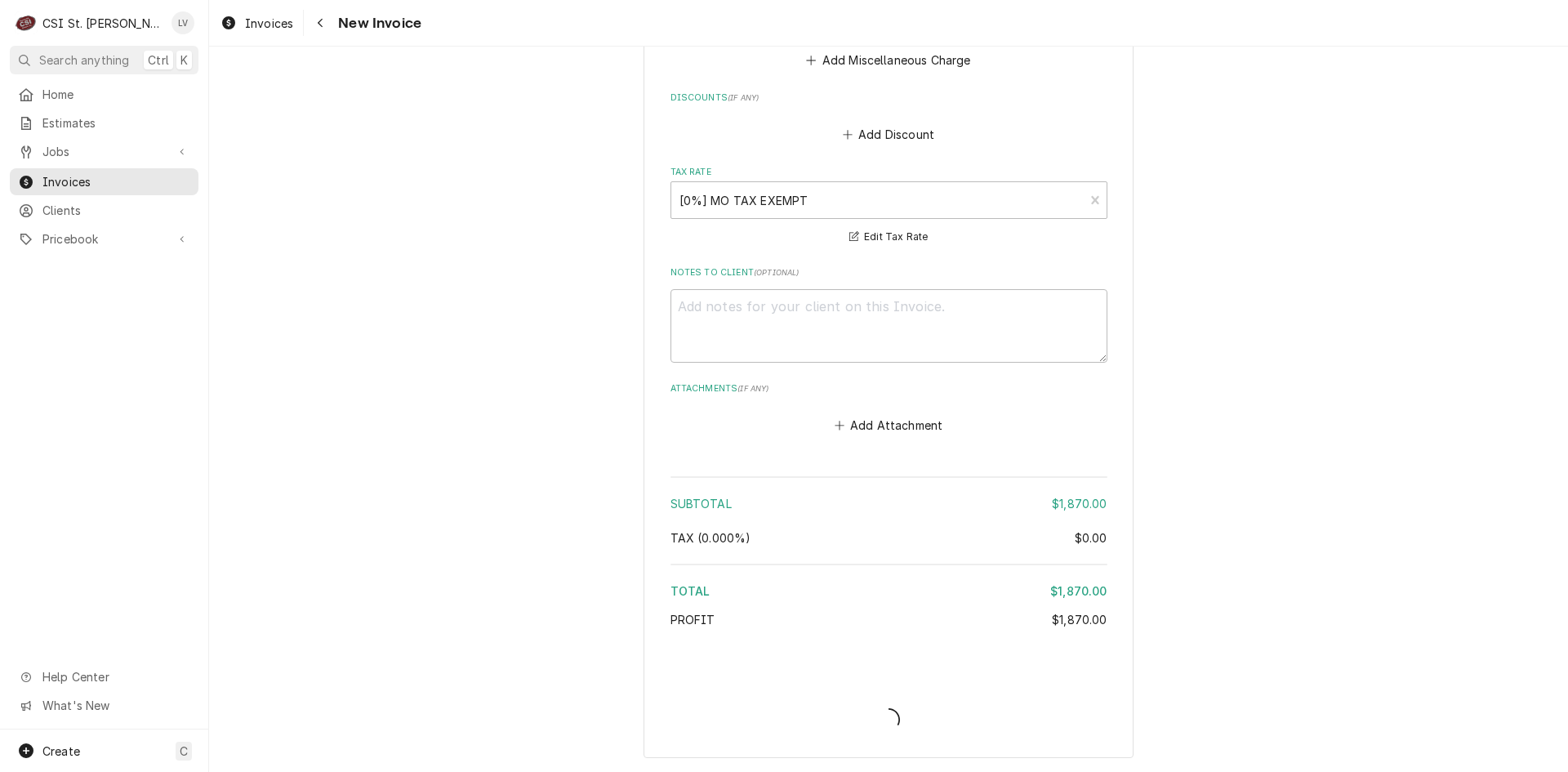
scroll to position [3728, 0]
type textarea "x"
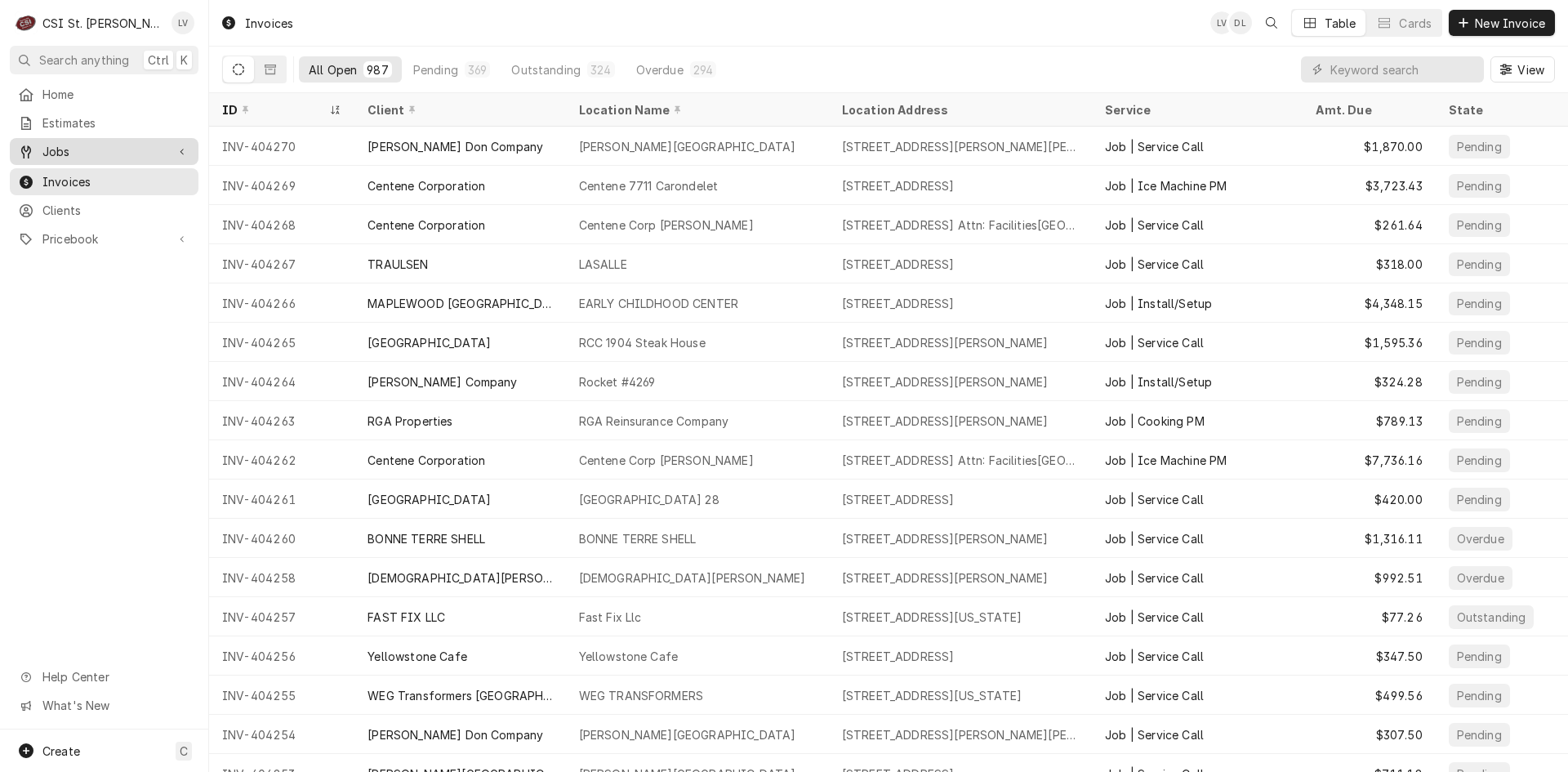
click at [76, 147] on span "Jobs" at bounding box center [104, 152] width 123 height 18
click at [66, 176] on span "Jobs" at bounding box center [115, 180] width 148 height 18
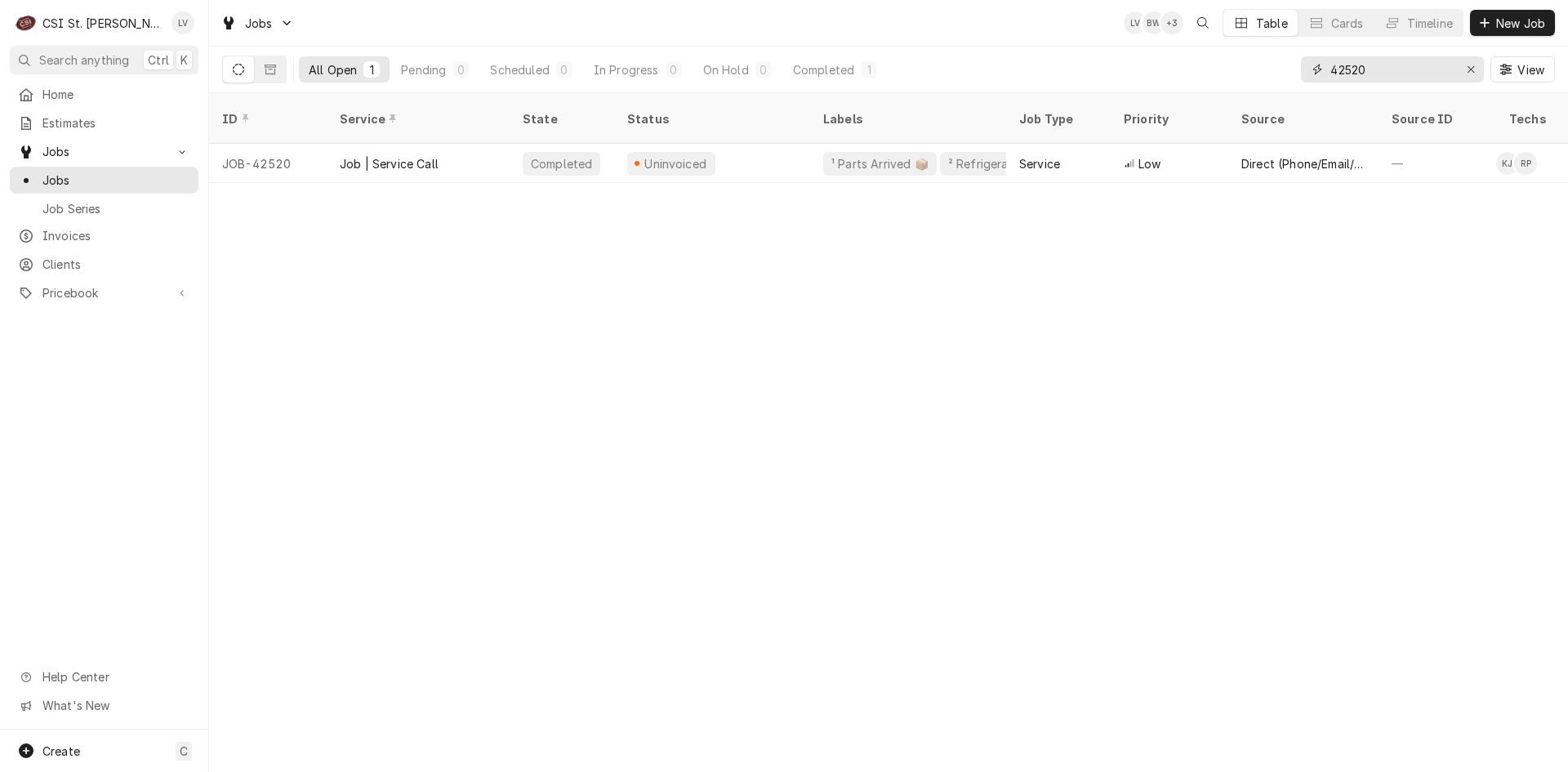
drag, startPoint x: 1387, startPoint y: 68, endPoint x: 1277, endPoint y: 86, distance: 111.5
click at [1277, 86] on div "All Open 1 Pending 0 Scheduled 0 In Progress 0 On Hold 0 Completed 1 42520 View" at bounding box center [888, 69] width 1332 height 46
type input "42381"
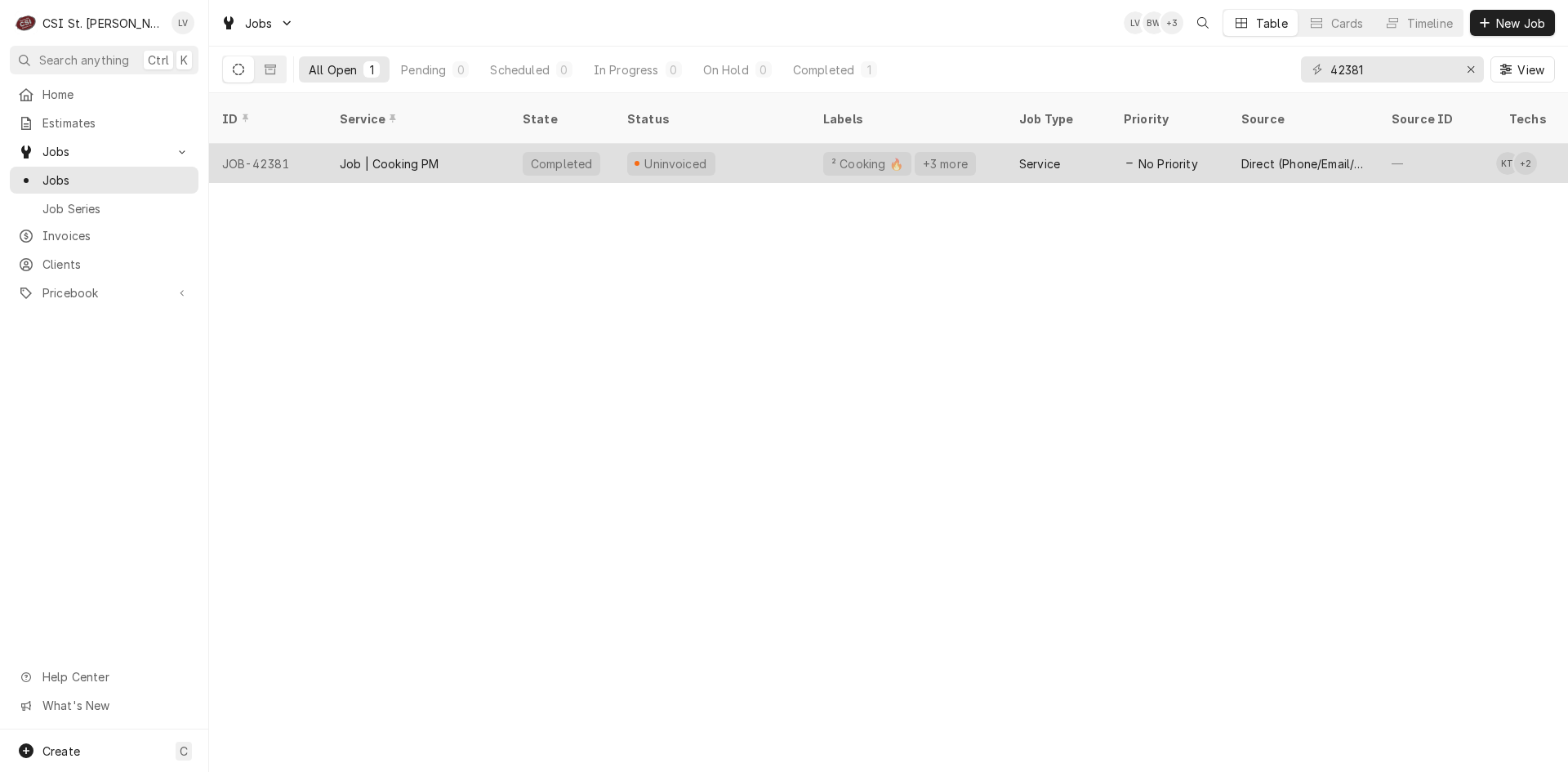
click at [471, 151] on div "Job | Cooking PM" at bounding box center [418, 163] width 183 height 39
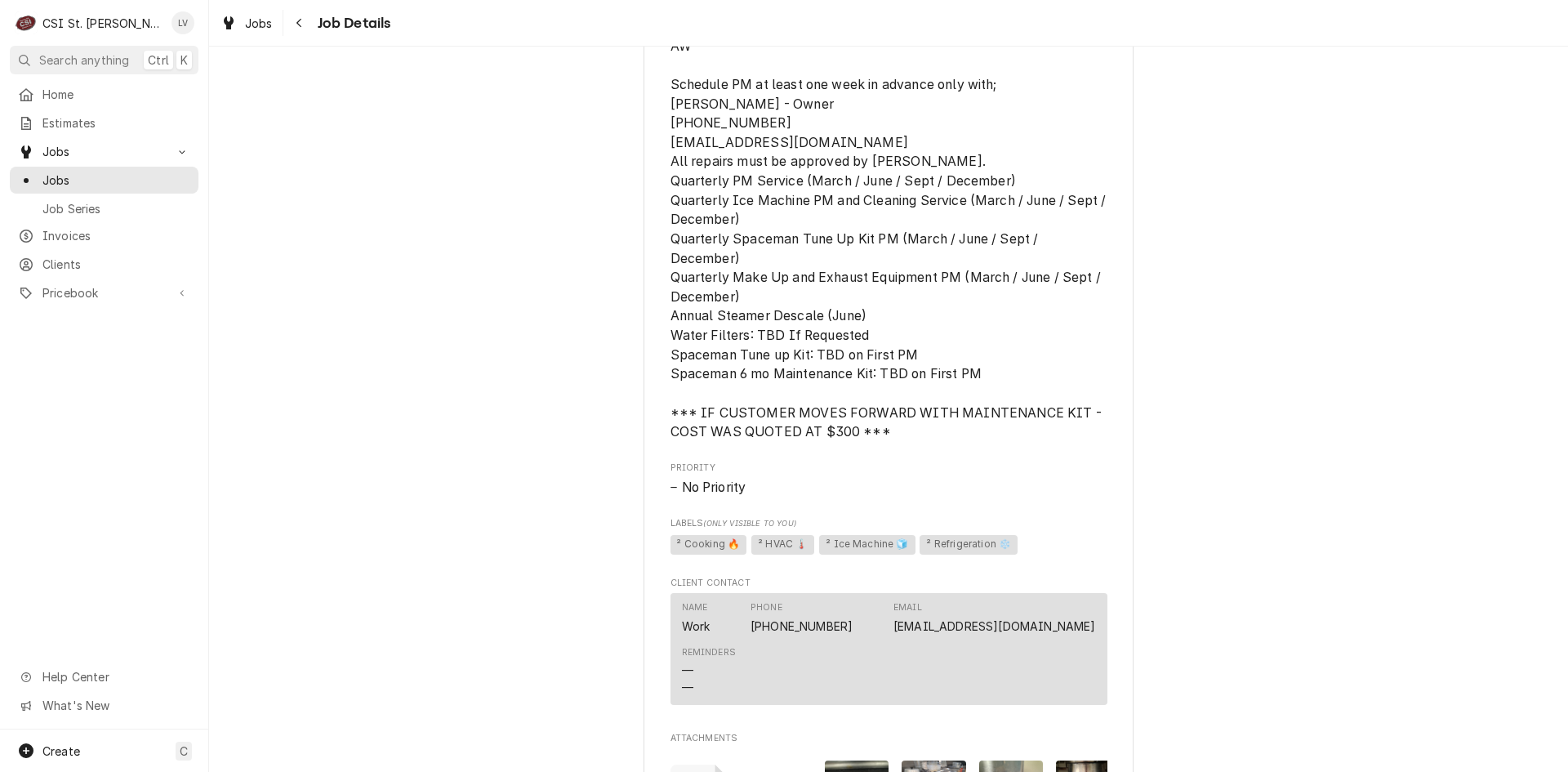
scroll to position [1879, 0]
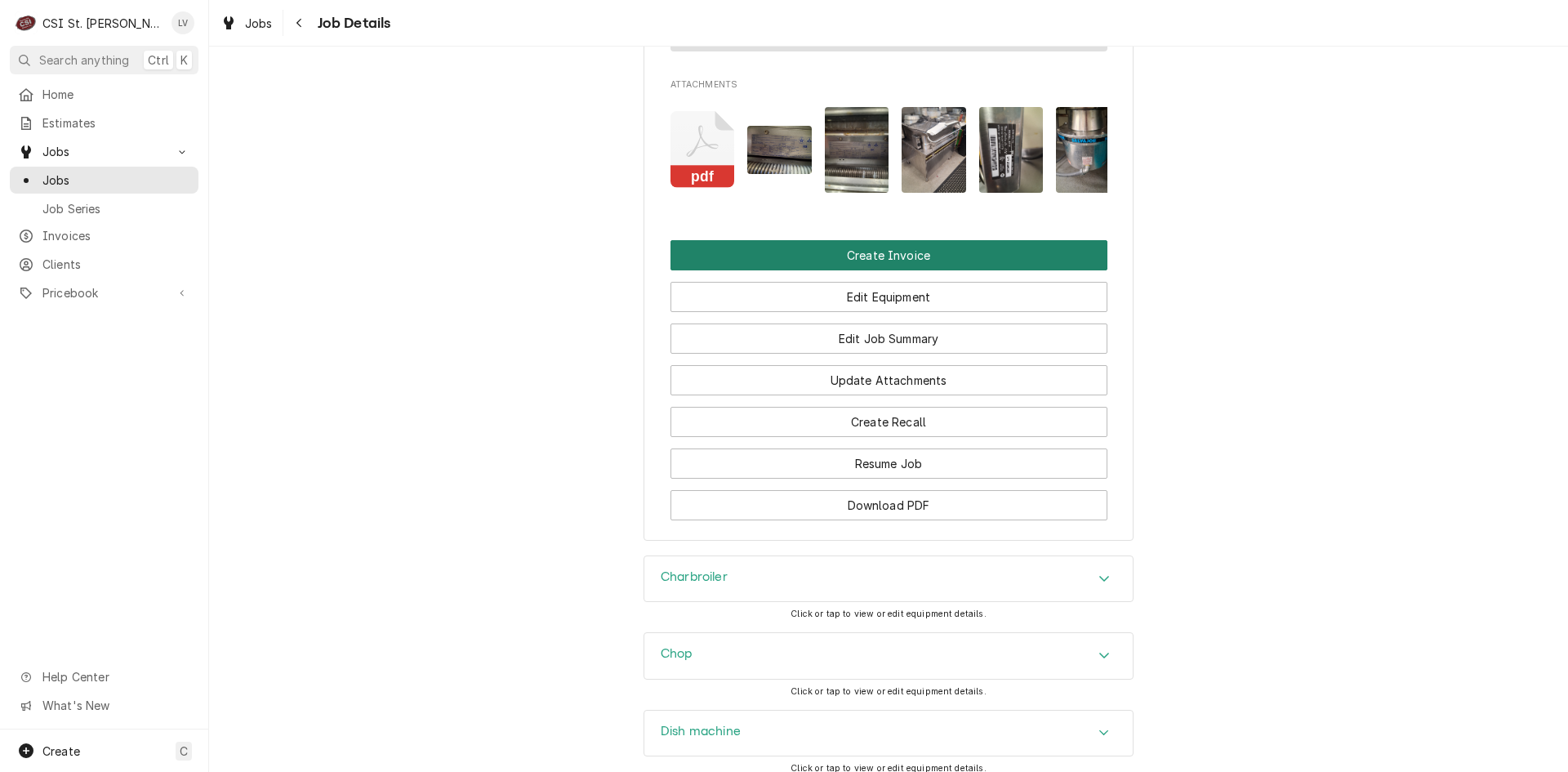
click at [888, 269] on button "Create Invoice" at bounding box center [888, 254] width 437 height 30
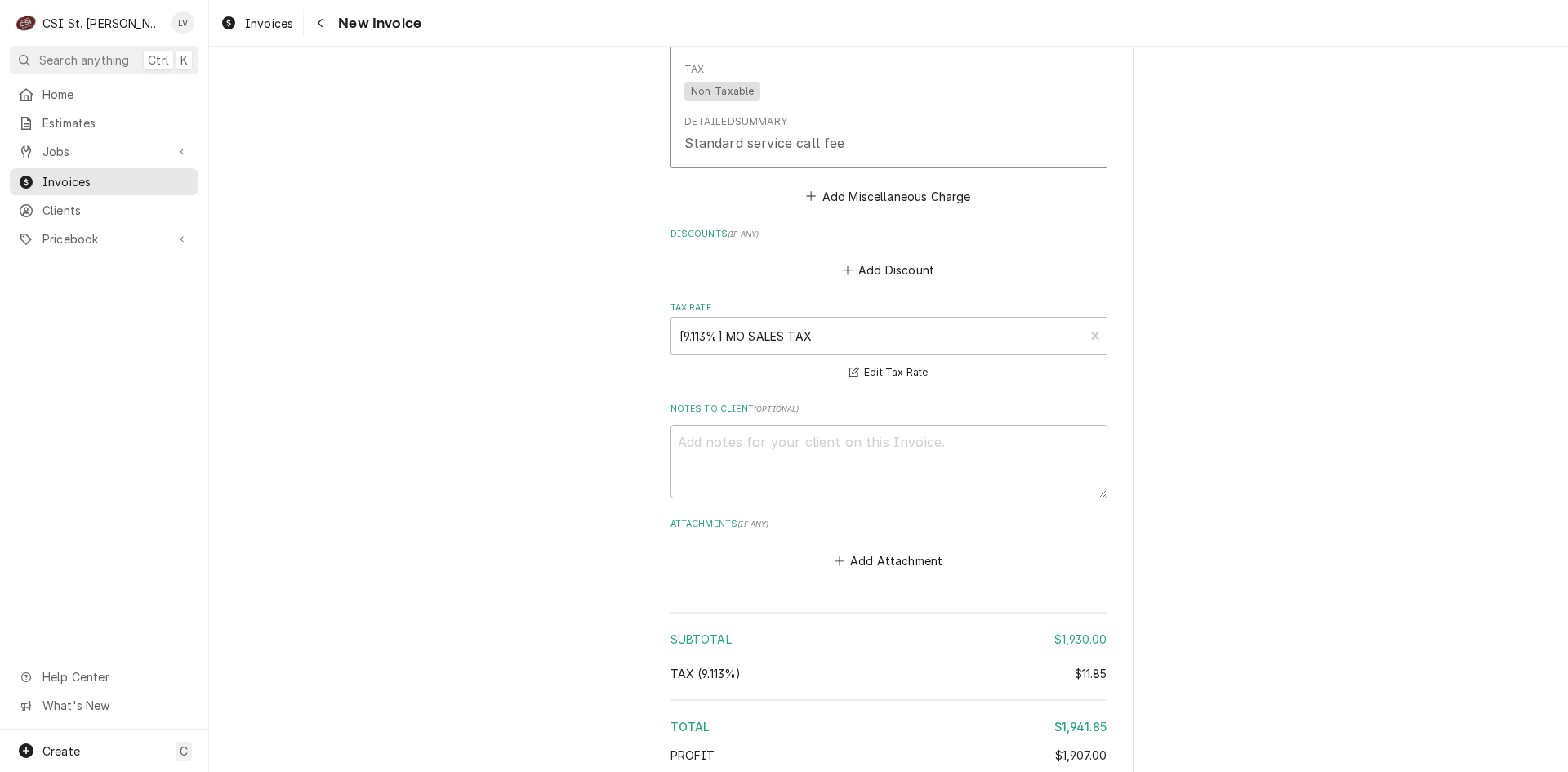
scroll to position [6899, 0]
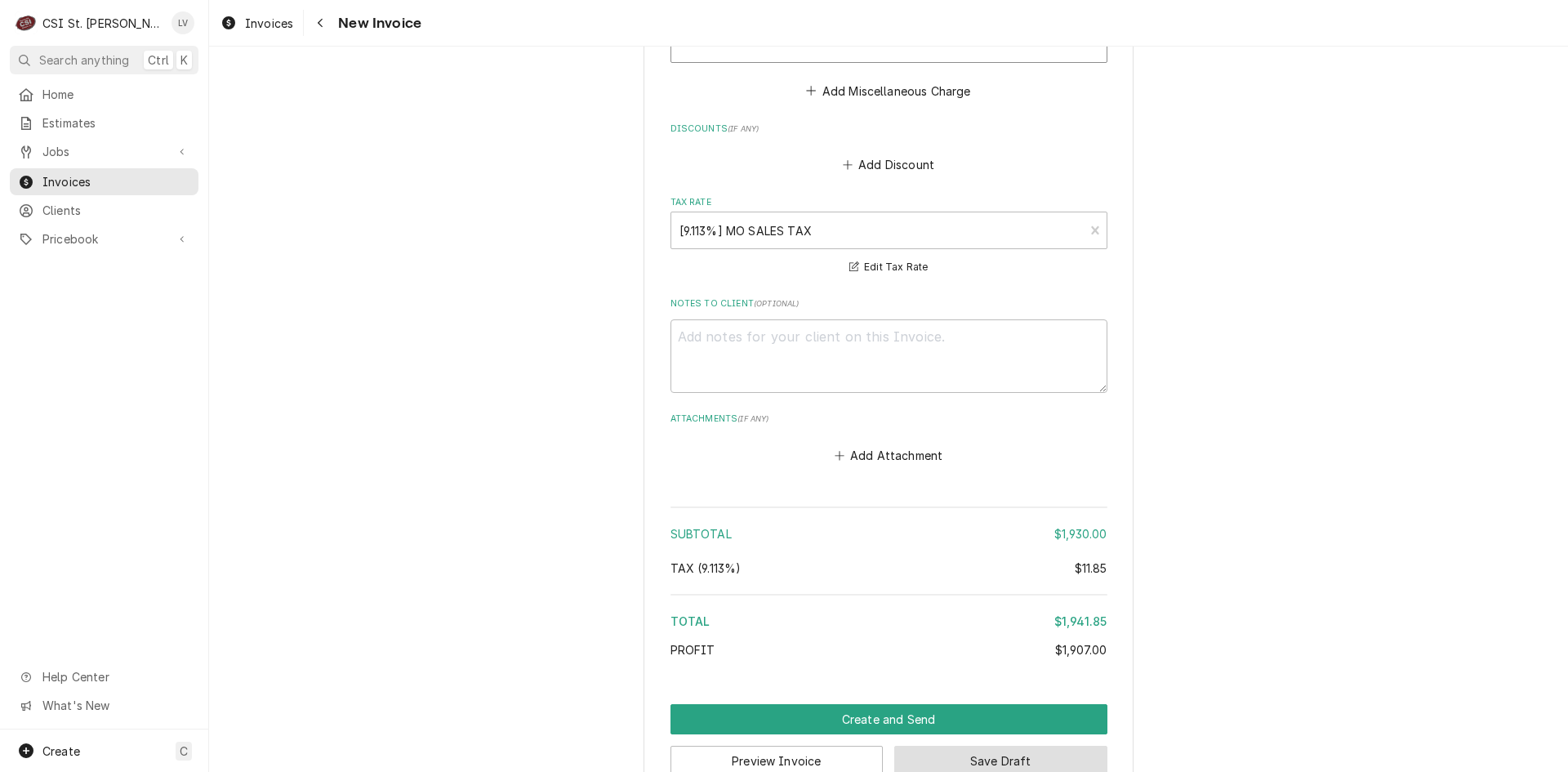
drag, startPoint x: 1050, startPoint y: 722, endPoint x: 1187, endPoint y: 688, distance: 141.2
click at [1054, 746] on button "Save Draft" at bounding box center [1001, 760] width 213 height 30
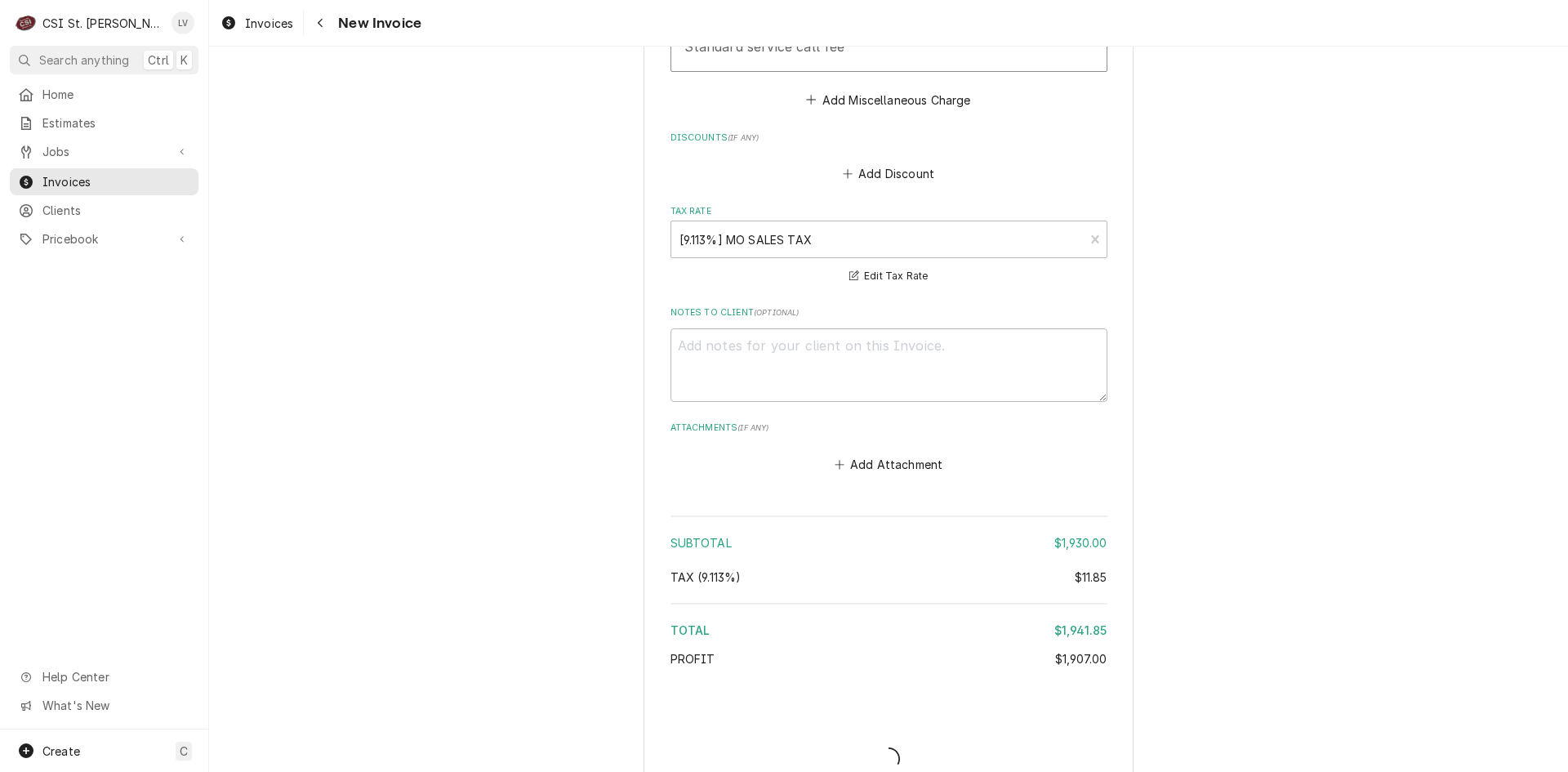
type textarea "x"
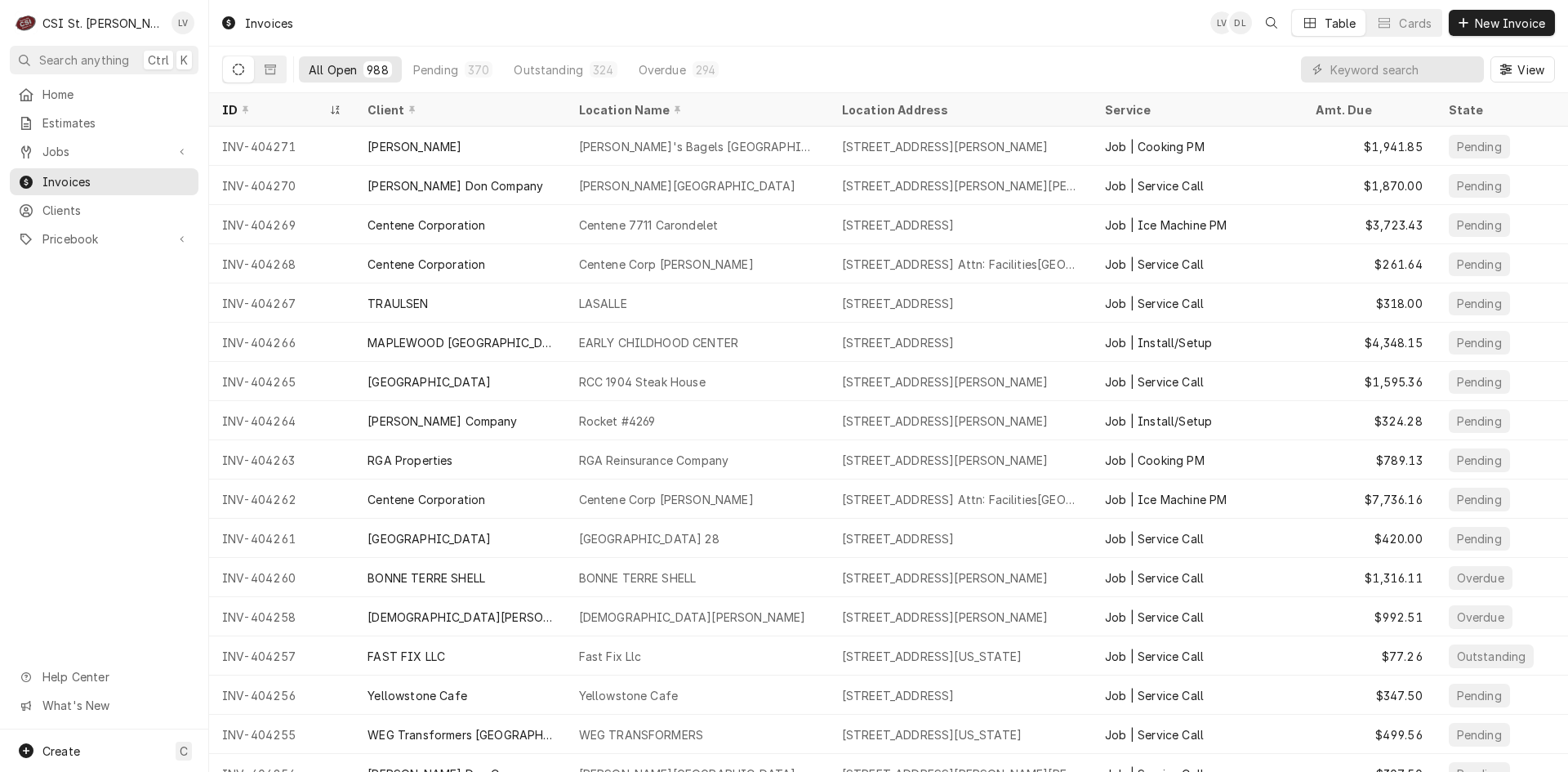
drag, startPoint x: 121, startPoint y: 148, endPoint x: 128, endPoint y: 160, distance: 13.9
click at [126, 151] on span "Jobs" at bounding box center [104, 152] width 123 height 18
click at [125, 180] on span "Jobs" at bounding box center [115, 180] width 148 height 18
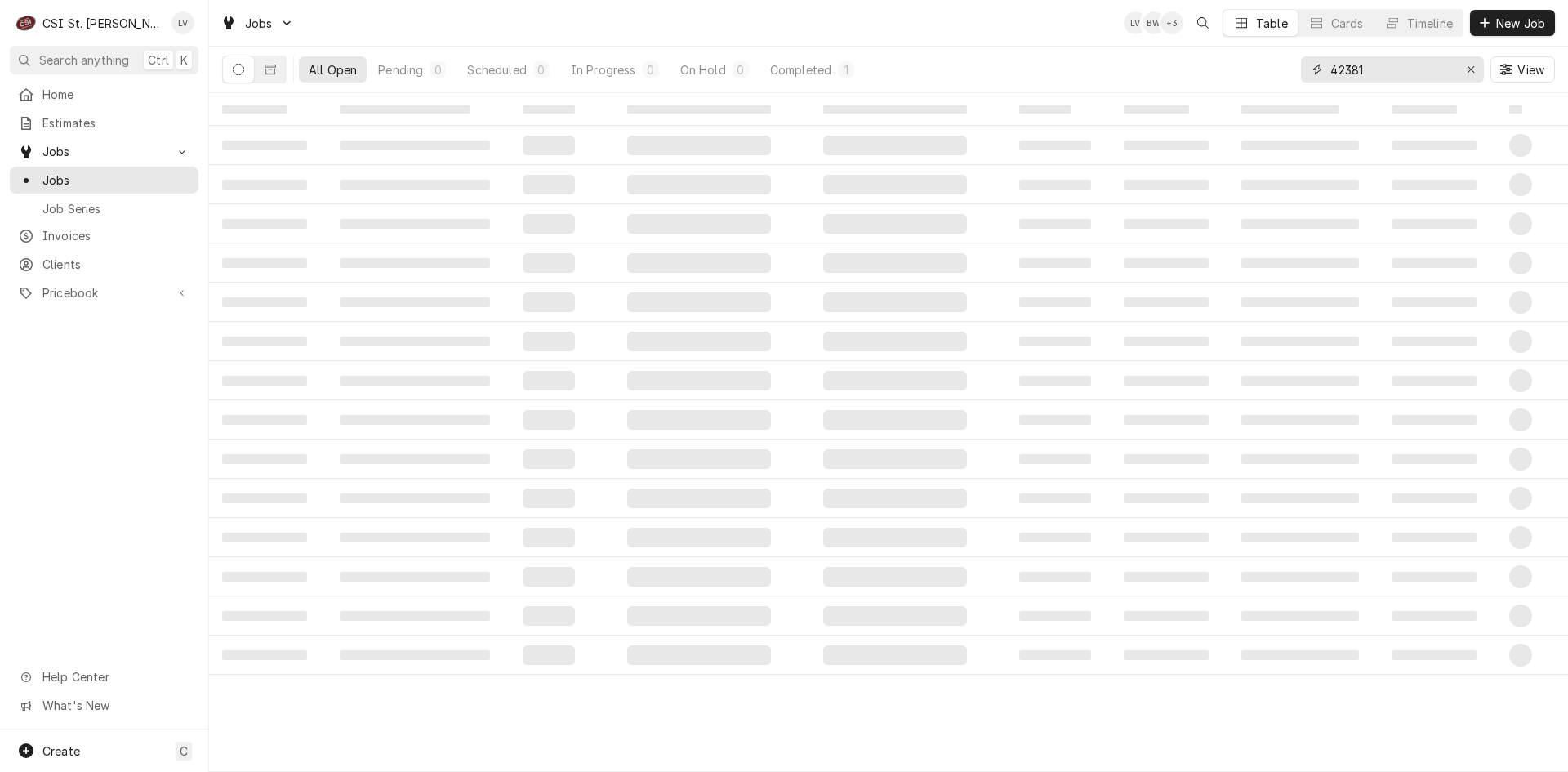
drag, startPoint x: 1391, startPoint y: 69, endPoint x: 1257, endPoint y: 93, distance: 136.1
click at [1257, 93] on div "Jobs LV BW + 3 Table Cards Timeline New Job All Open Pending 0 Scheduled 0 In P…" at bounding box center [888, 386] width 1359 height 772
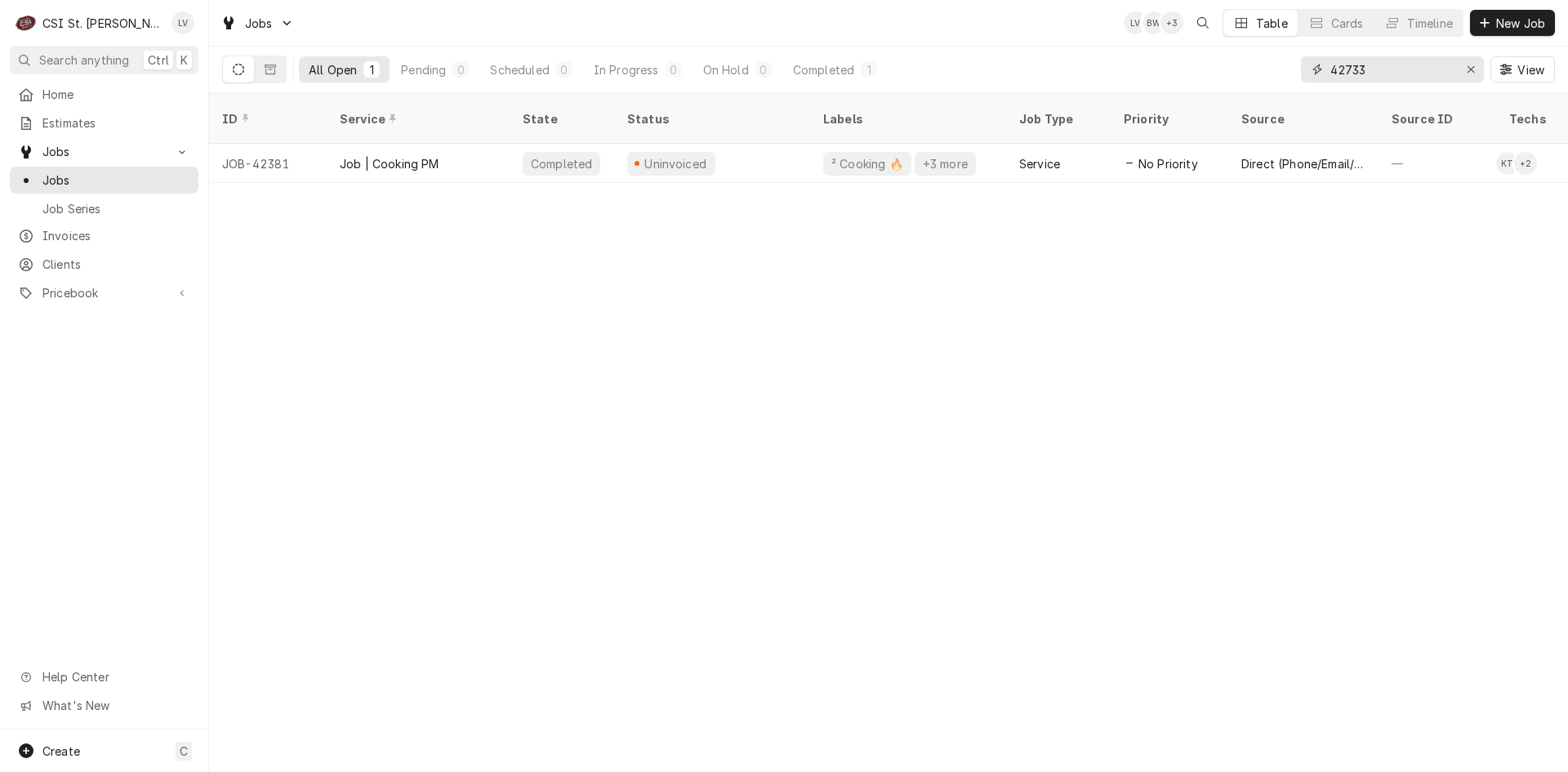
type input "42733"
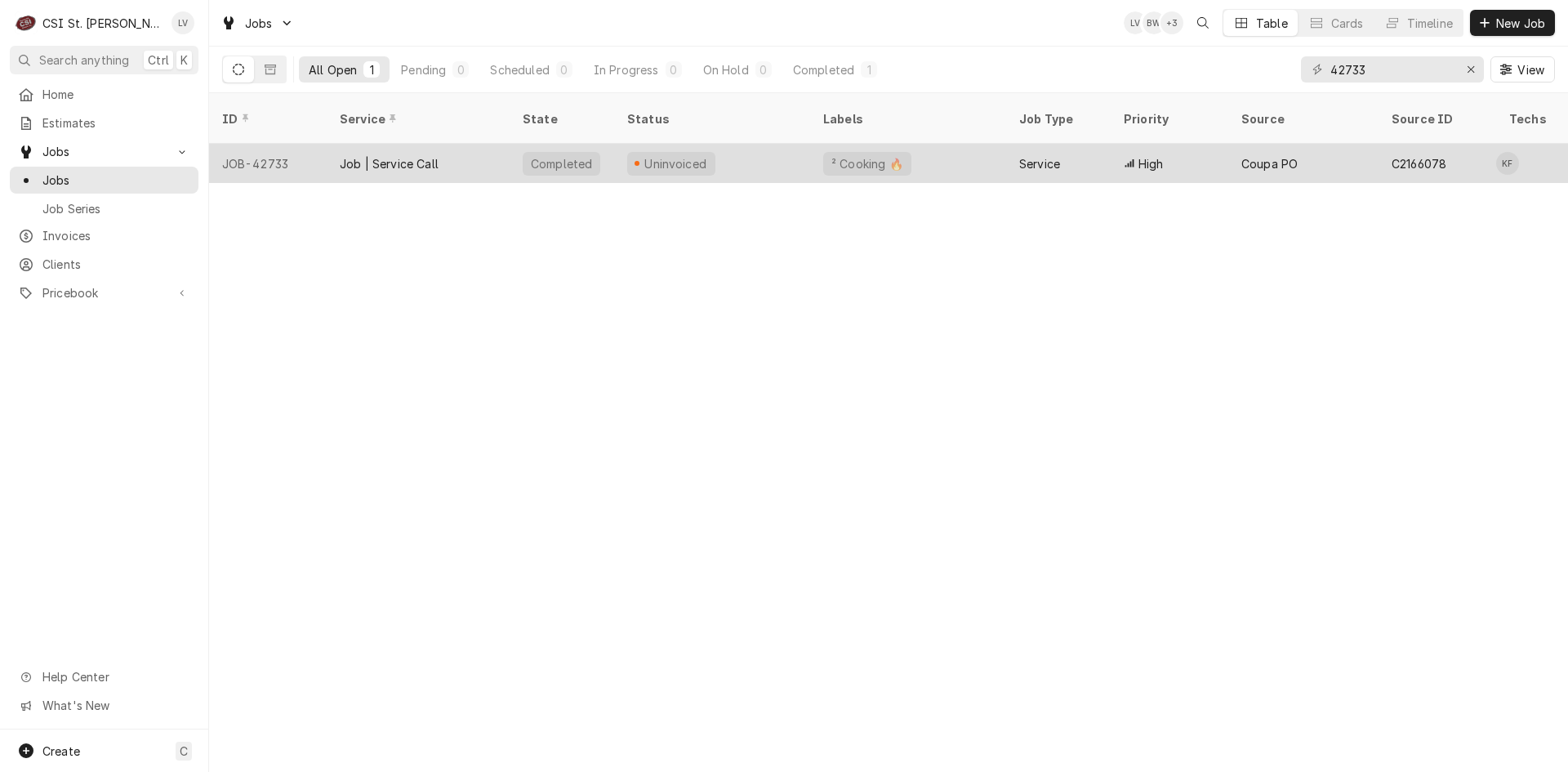
click at [372, 159] on div "Job | Service Call" at bounding box center [418, 163] width 183 height 39
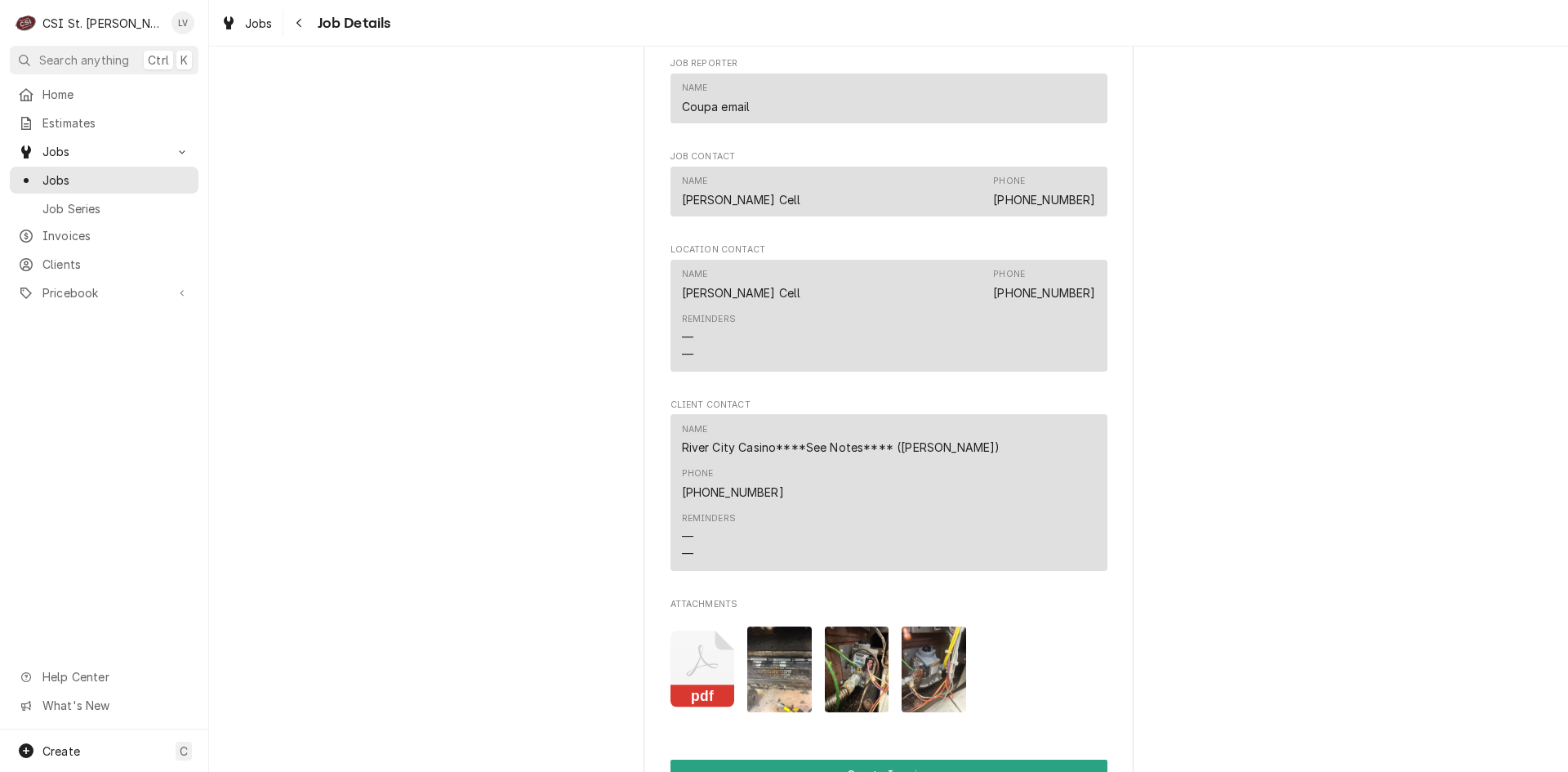
scroll to position [1552, 0]
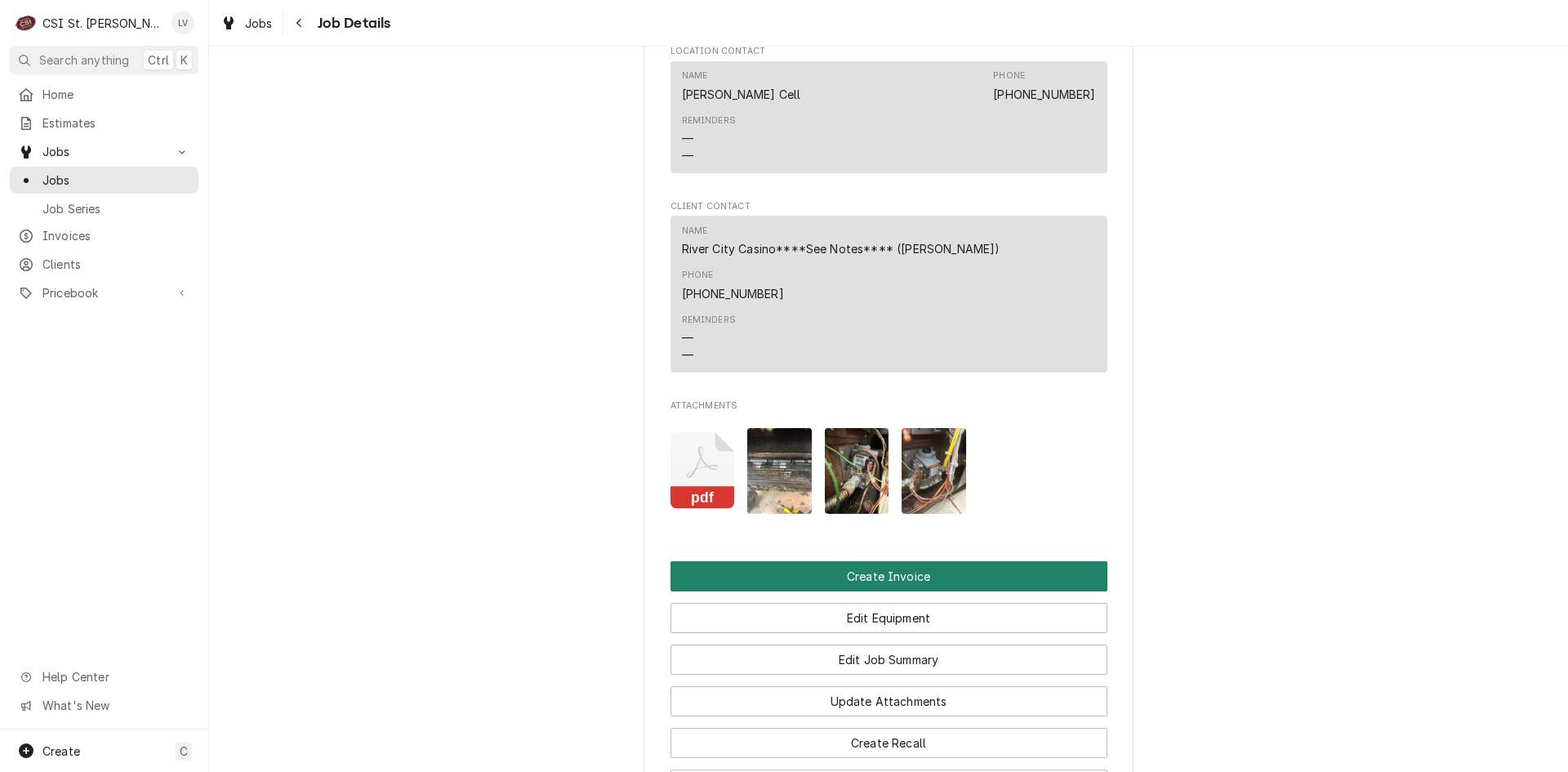
click at [884, 561] on button "Create Invoice" at bounding box center [888, 575] width 437 height 30
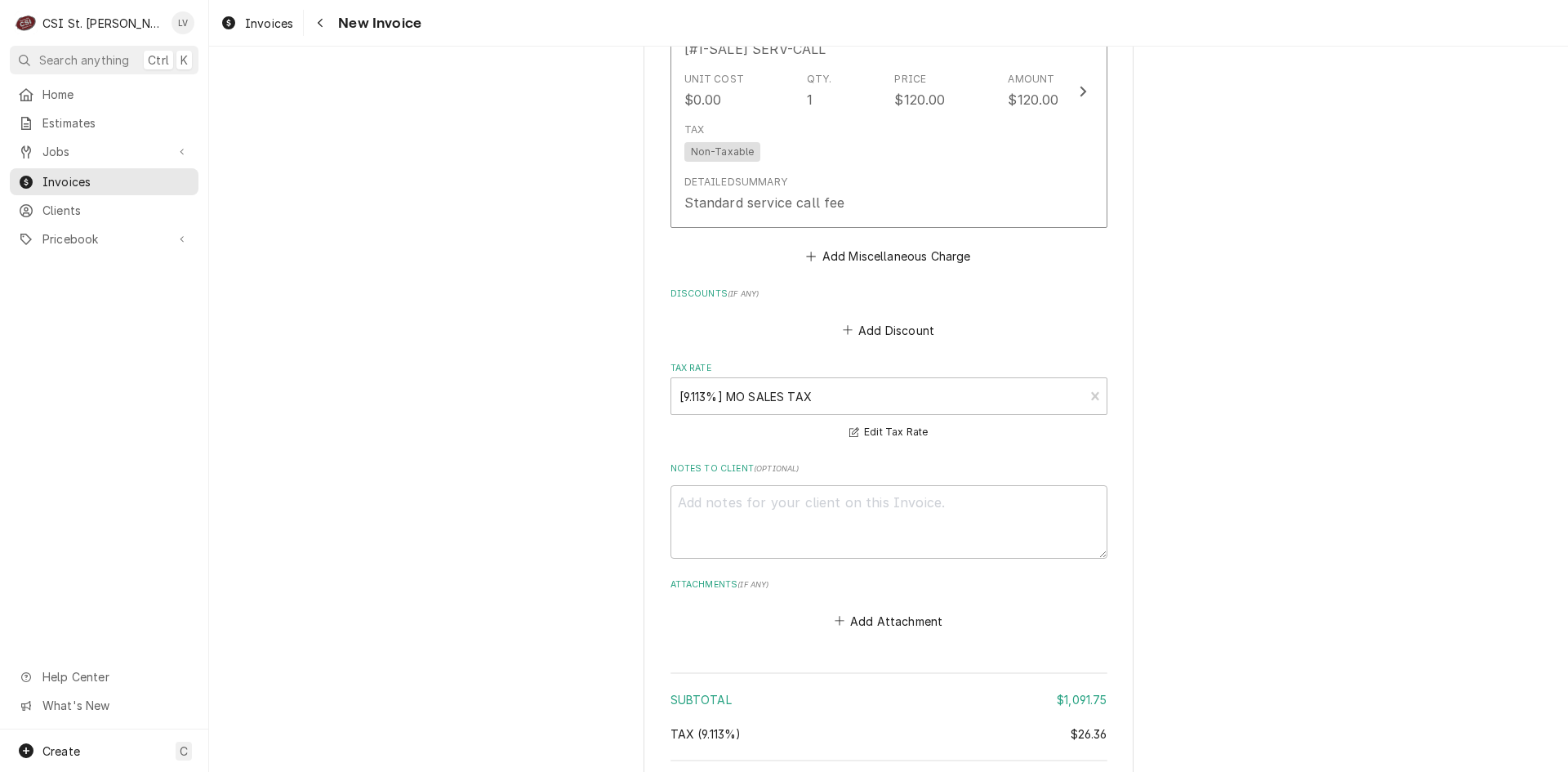
scroll to position [4204, 0]
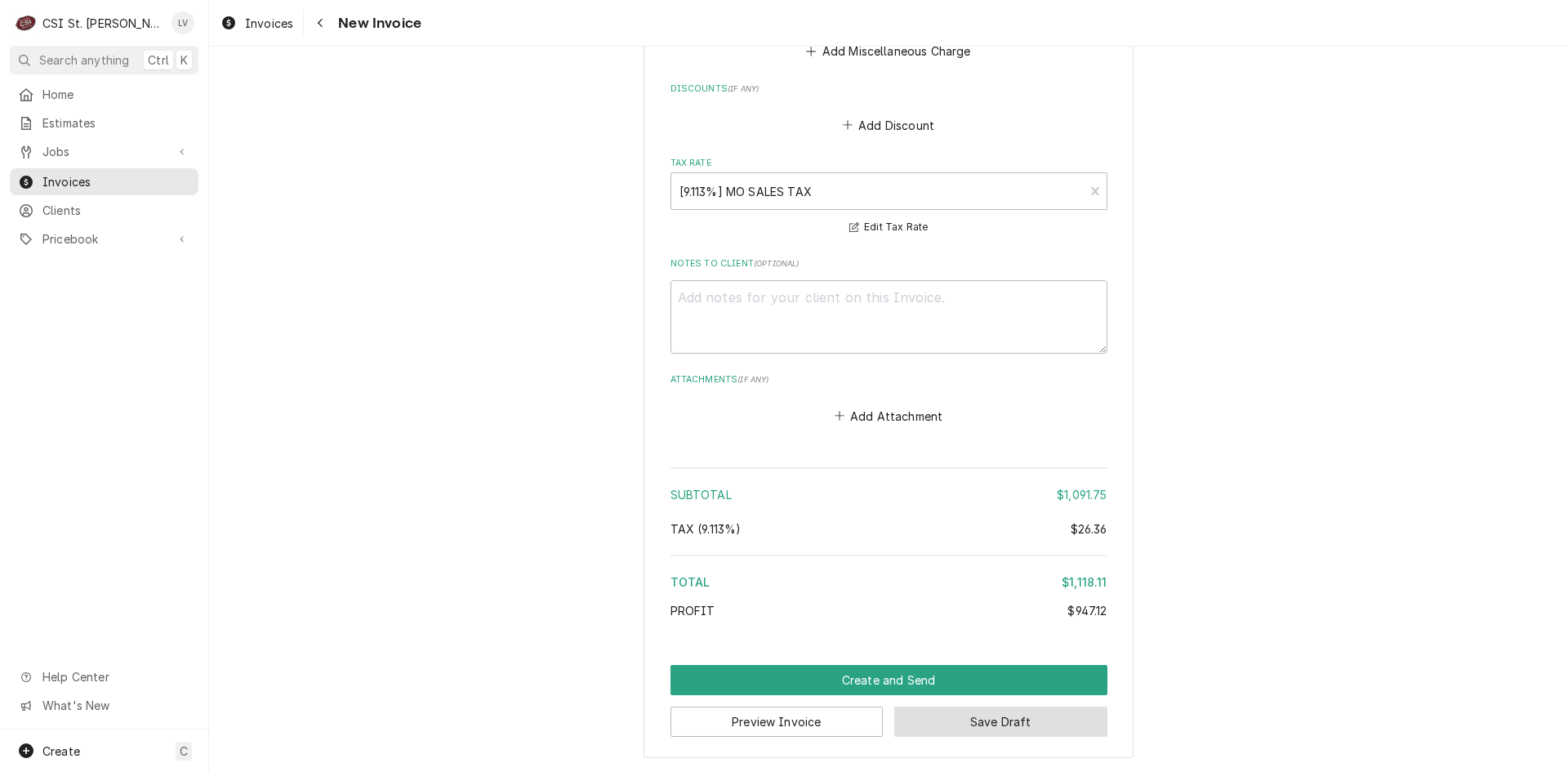
click at [990, 722] on button "Save Draft" at bounding box center [1001, 721] width 213 height 30
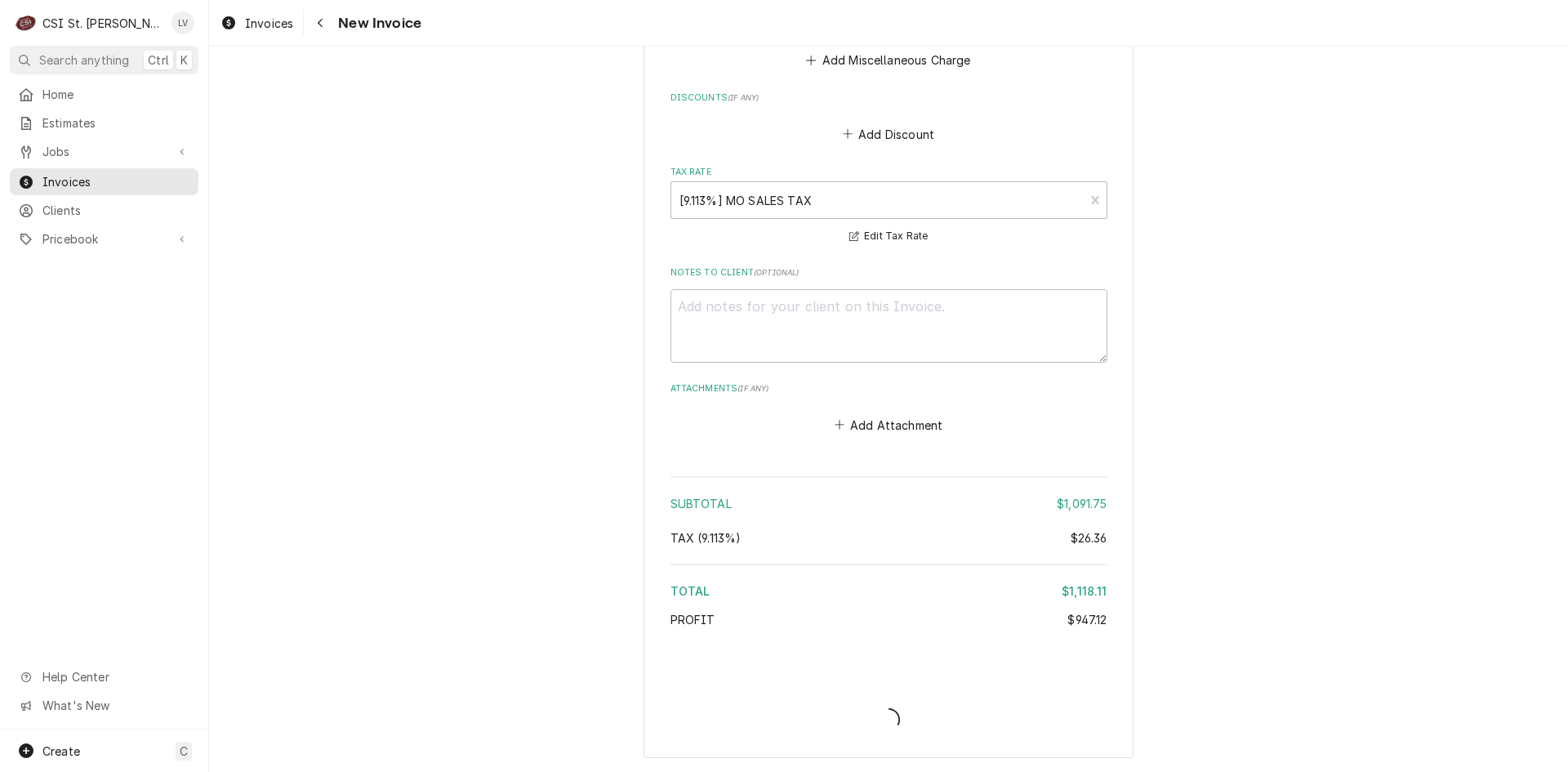
type textarea "x"
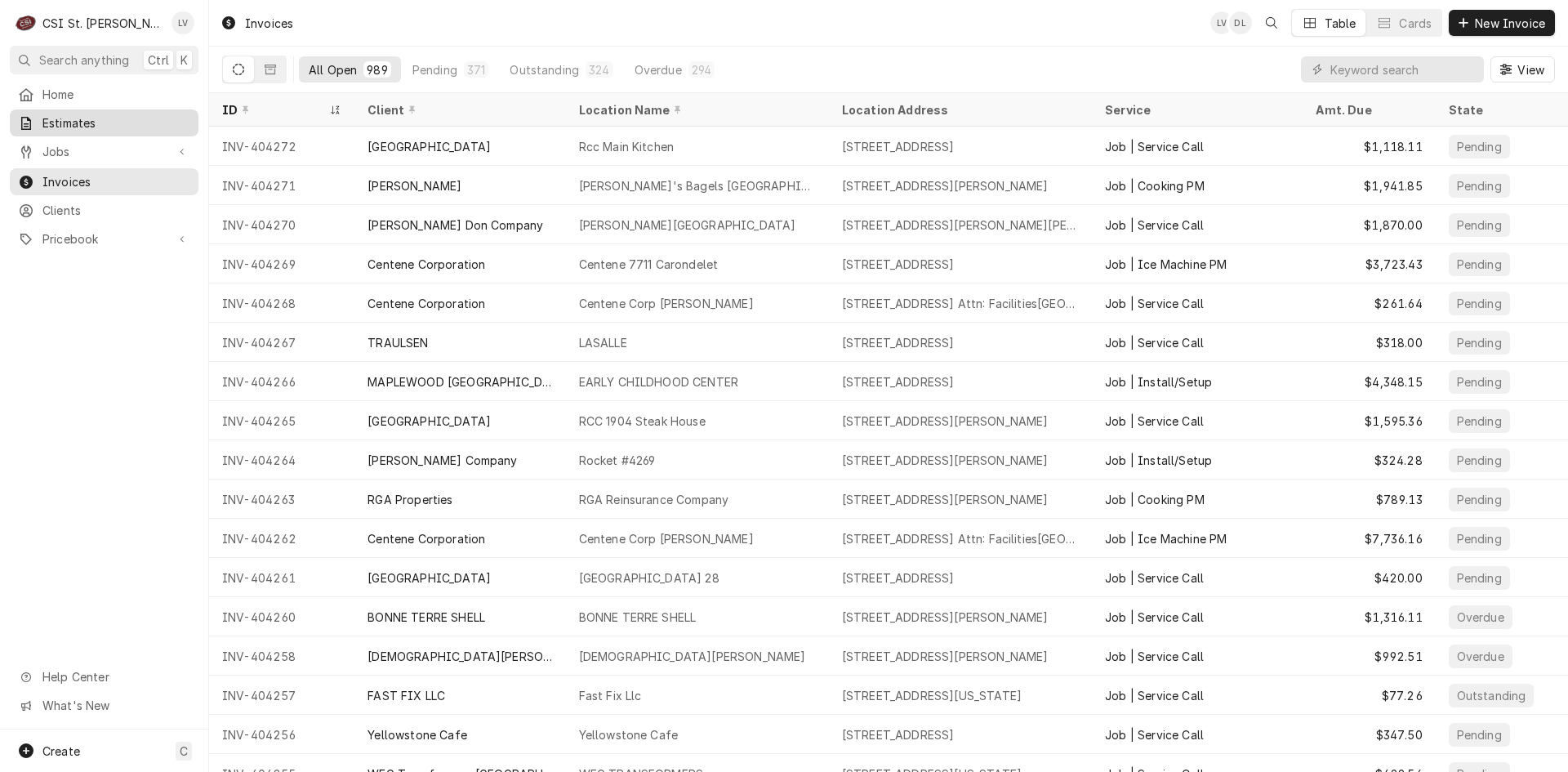
click at [96, 126] on span "Estimates" at bounding box center [115, 123] width 148 height 18
click at [1386, 72] on input "Dynamic Content Wrapper" at bounding box center [1403, 69] width 146 height 26
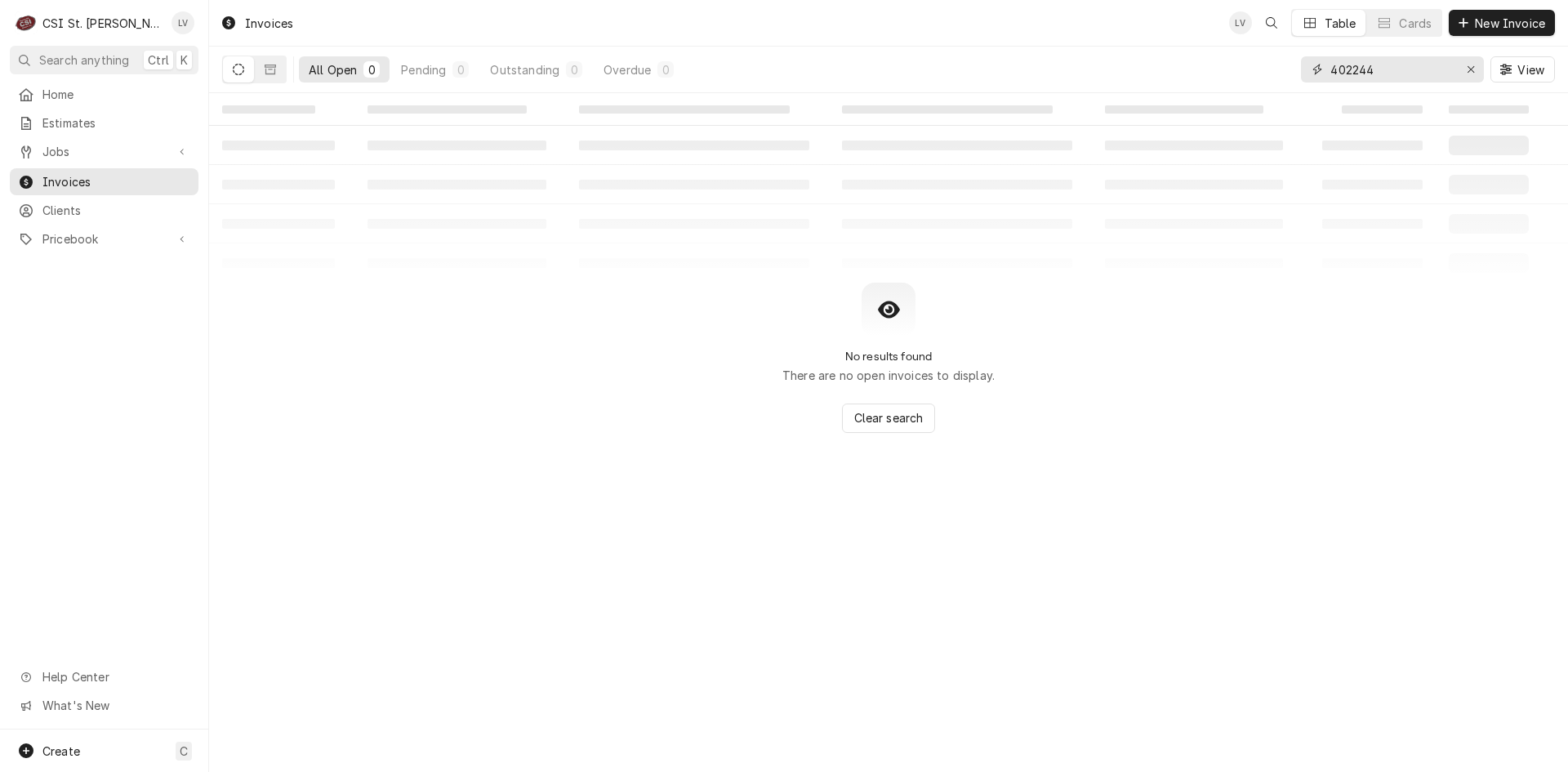
click at [1351, 71] on input "402244" at bounding box center [1391, 69] width 122 height 26
type input "404244"
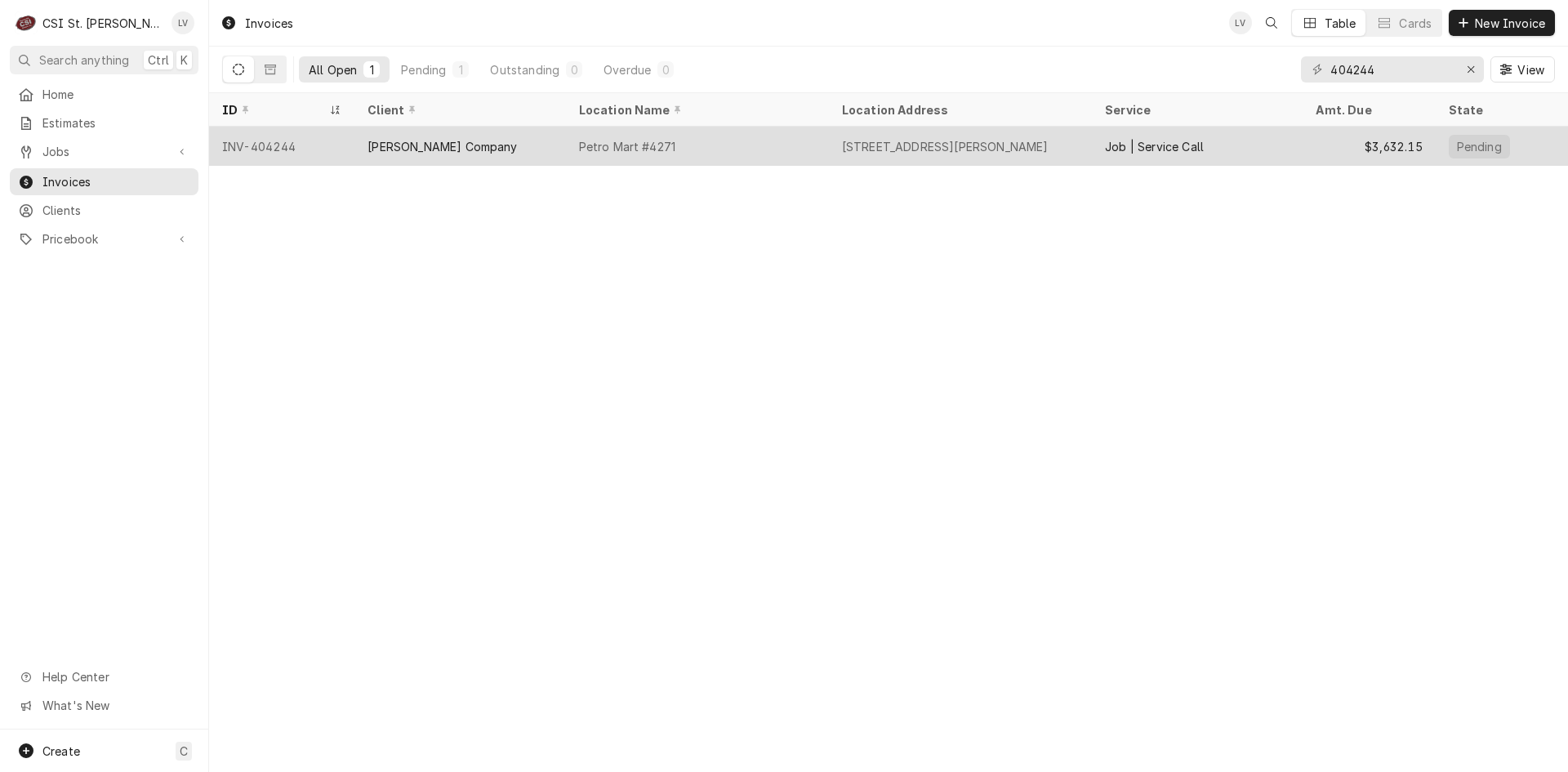
click at [408, 146] on div "[PERSON_NAME] Company" at bounding box center [442, 147] width 150 height 18
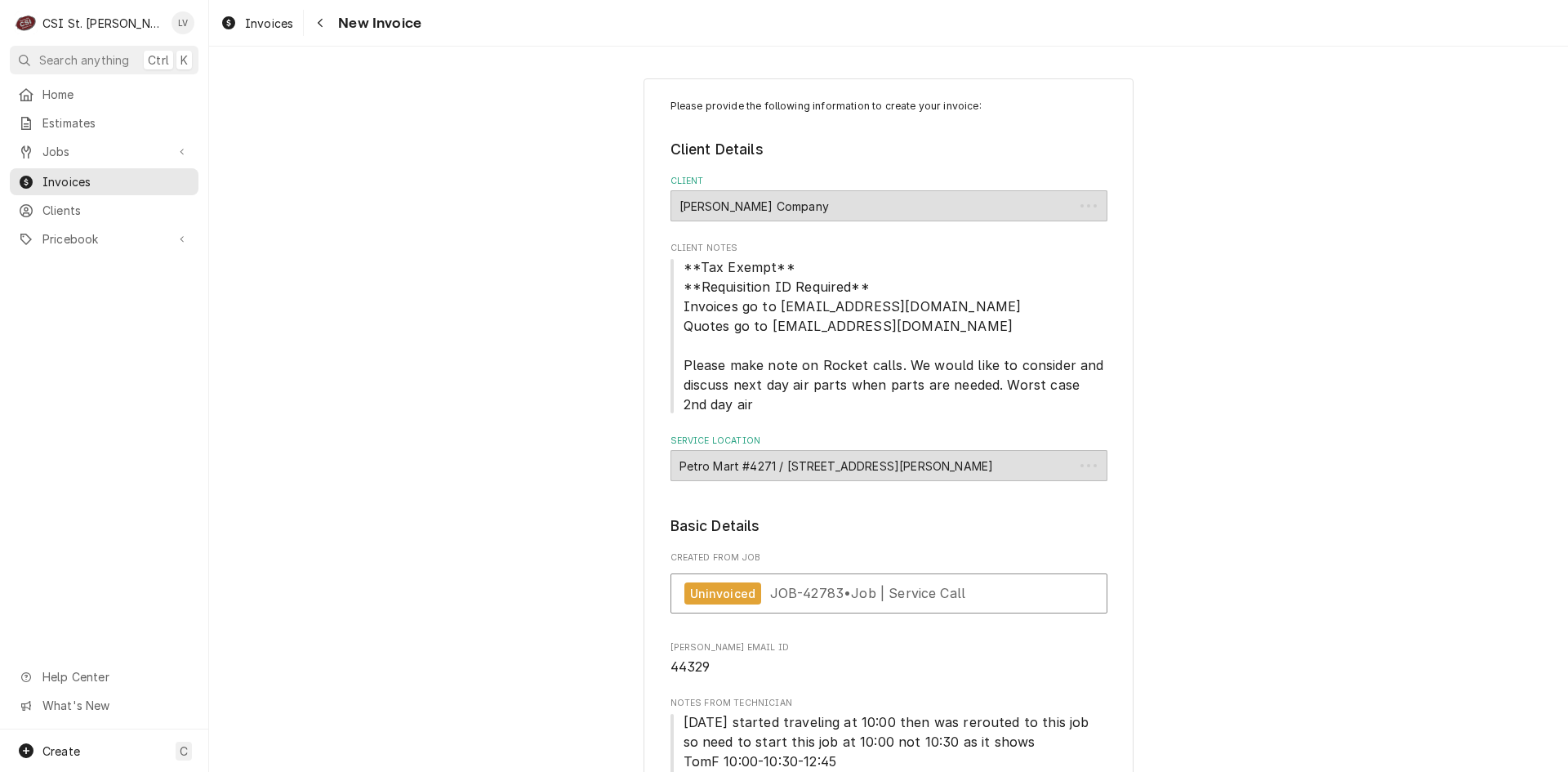
type textarea "x"
click at [99, 143] on span "Jobs" at bounding box center [104, 152] width 123 height 18
click at [87, 174] on span "Jobs" at bounding box center [115, 180] width 148 height 18
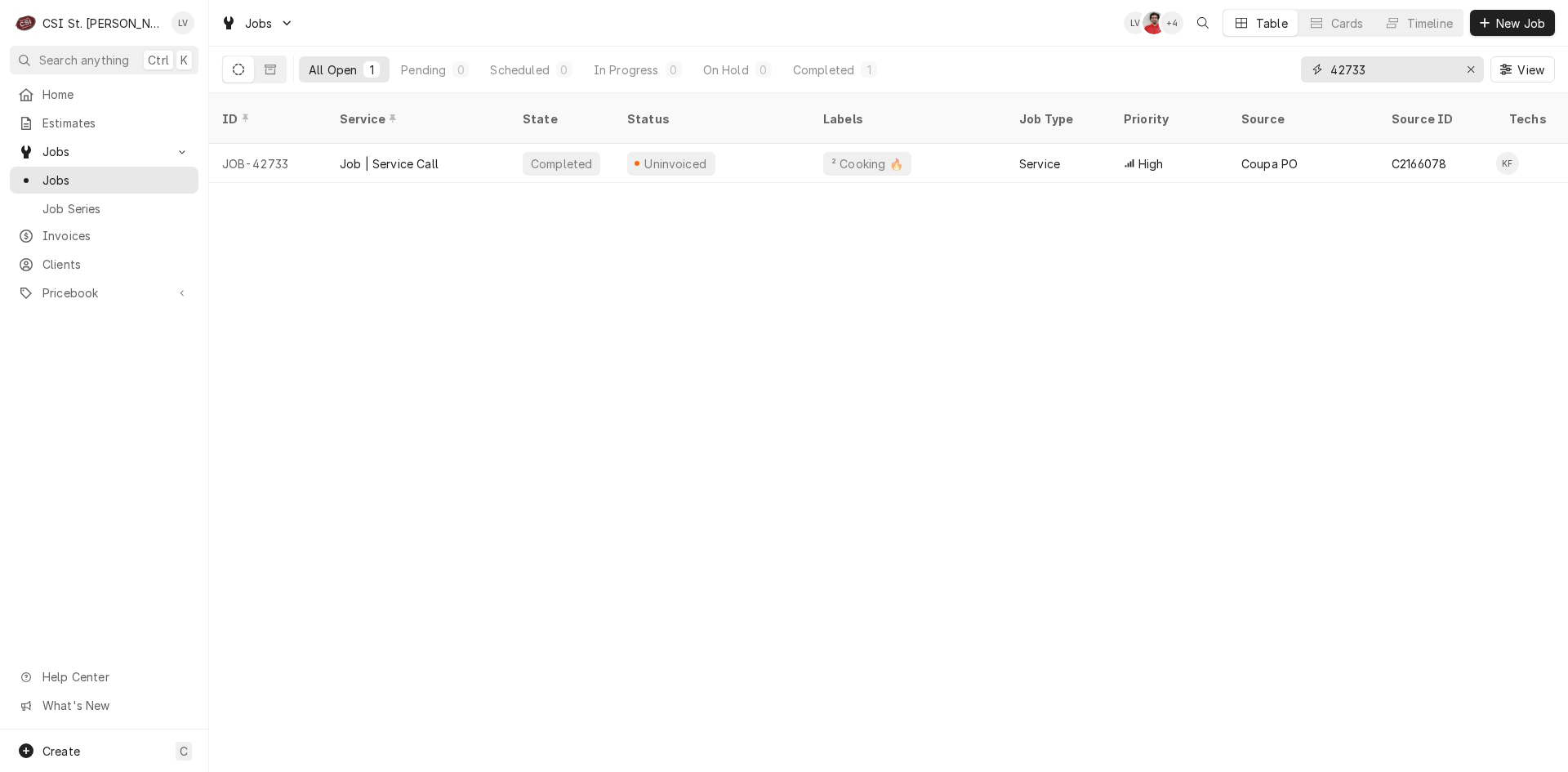
drag, startPoint x: 1380, startPoint y: 64, endPoint x: 1322, endPoint y: 64, distance: 58.0
click at [1322, 64] on div "42733" at bounding box center [1392, 69] width 183 height 26
type input "42805"
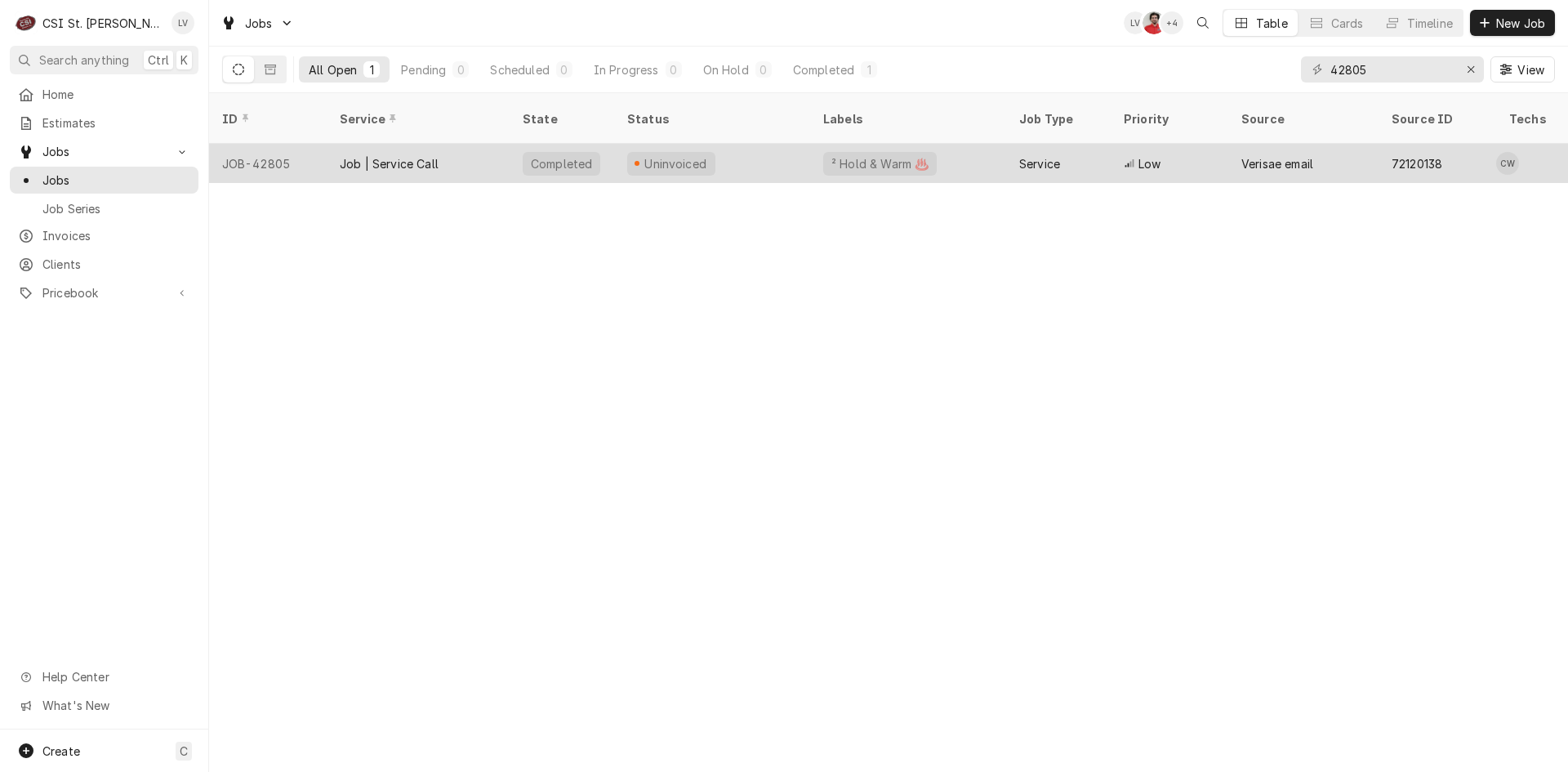
click at [424, 158] on div "Job | Service Call" at bounding box center [418, 163] width 183 height 39
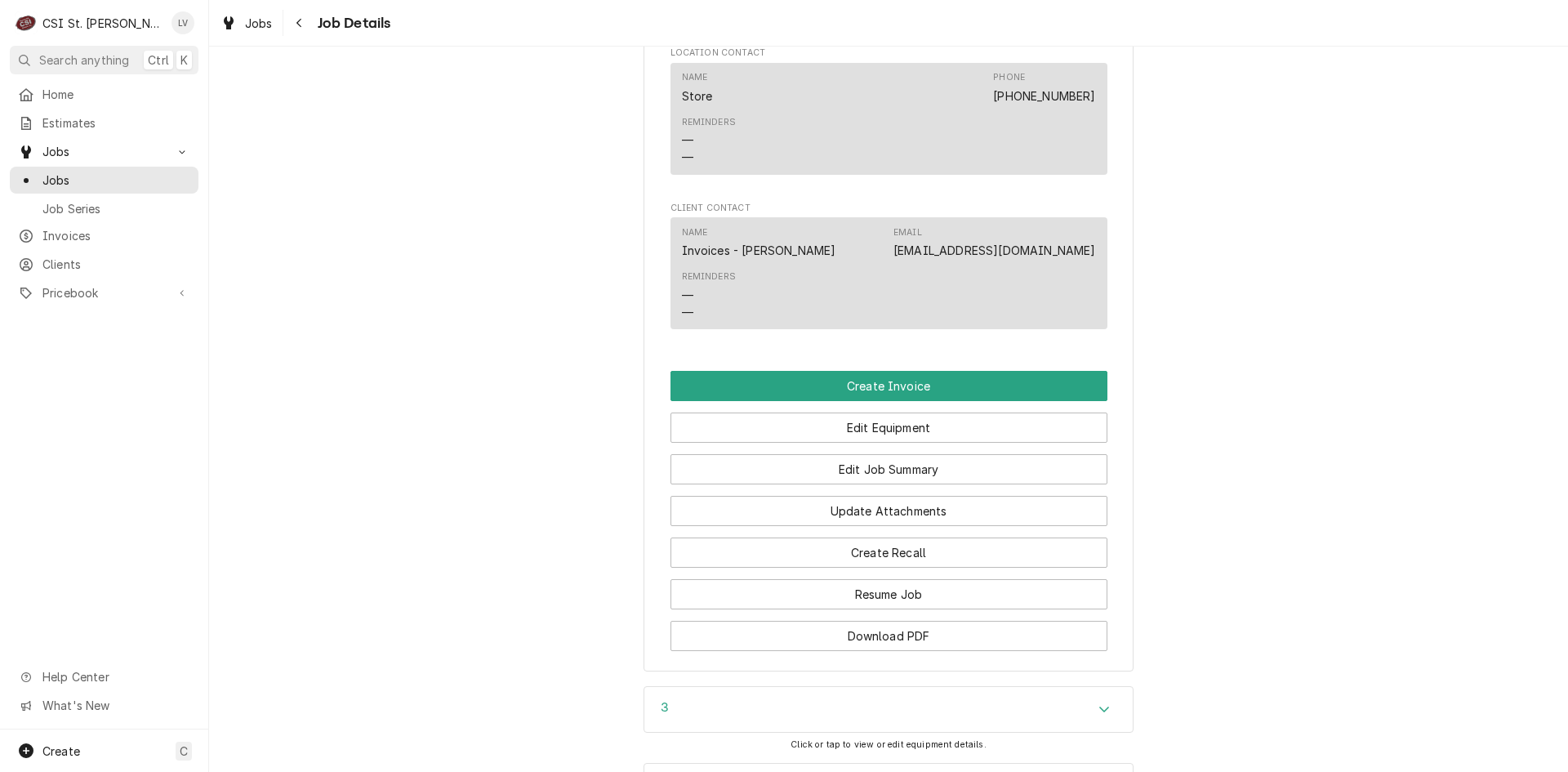
scroll to position [1470, 0]
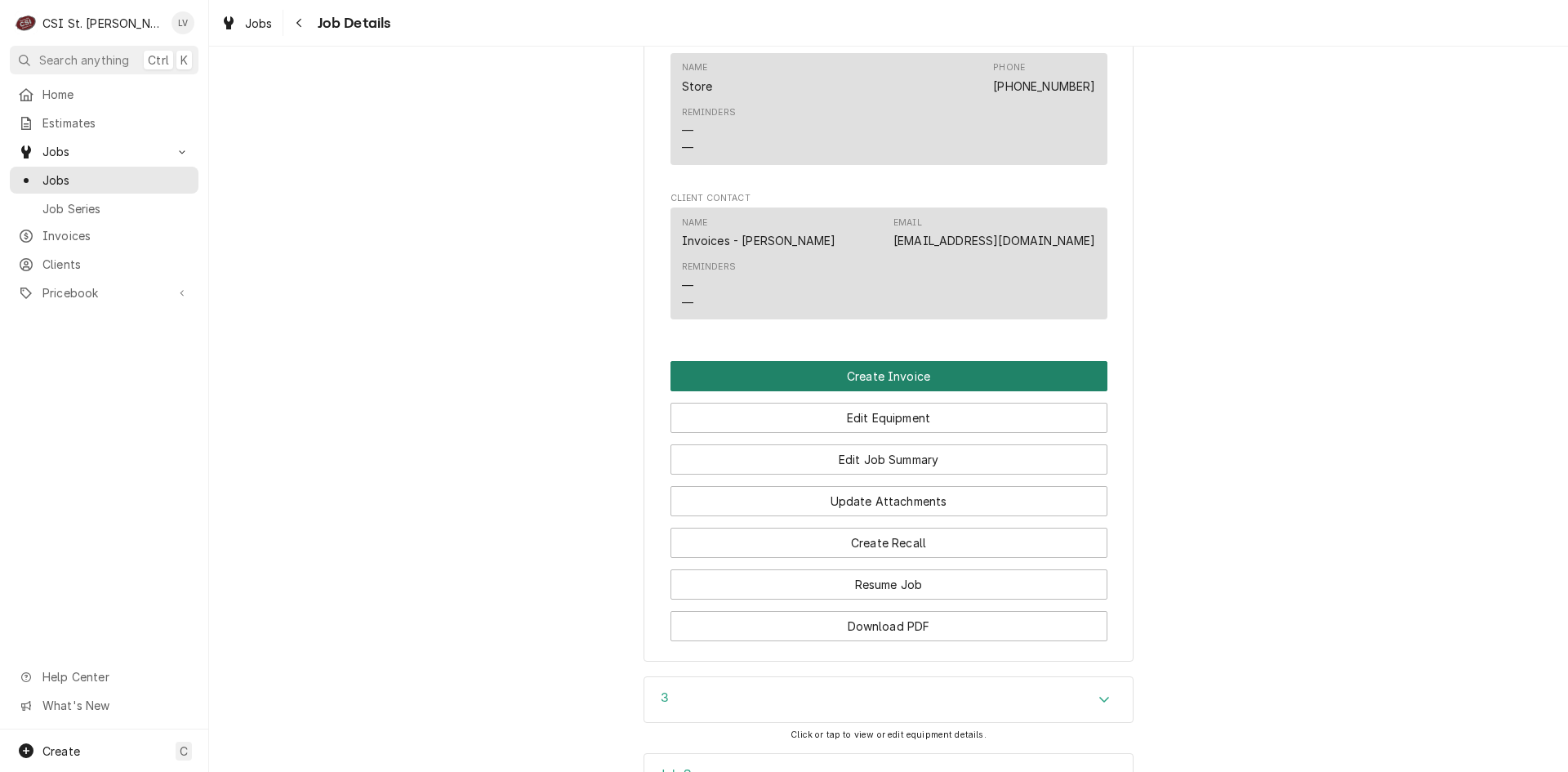
click at [825, 379] on button "Create Invoice" at bounding box center [888, 376] width 437 height 30
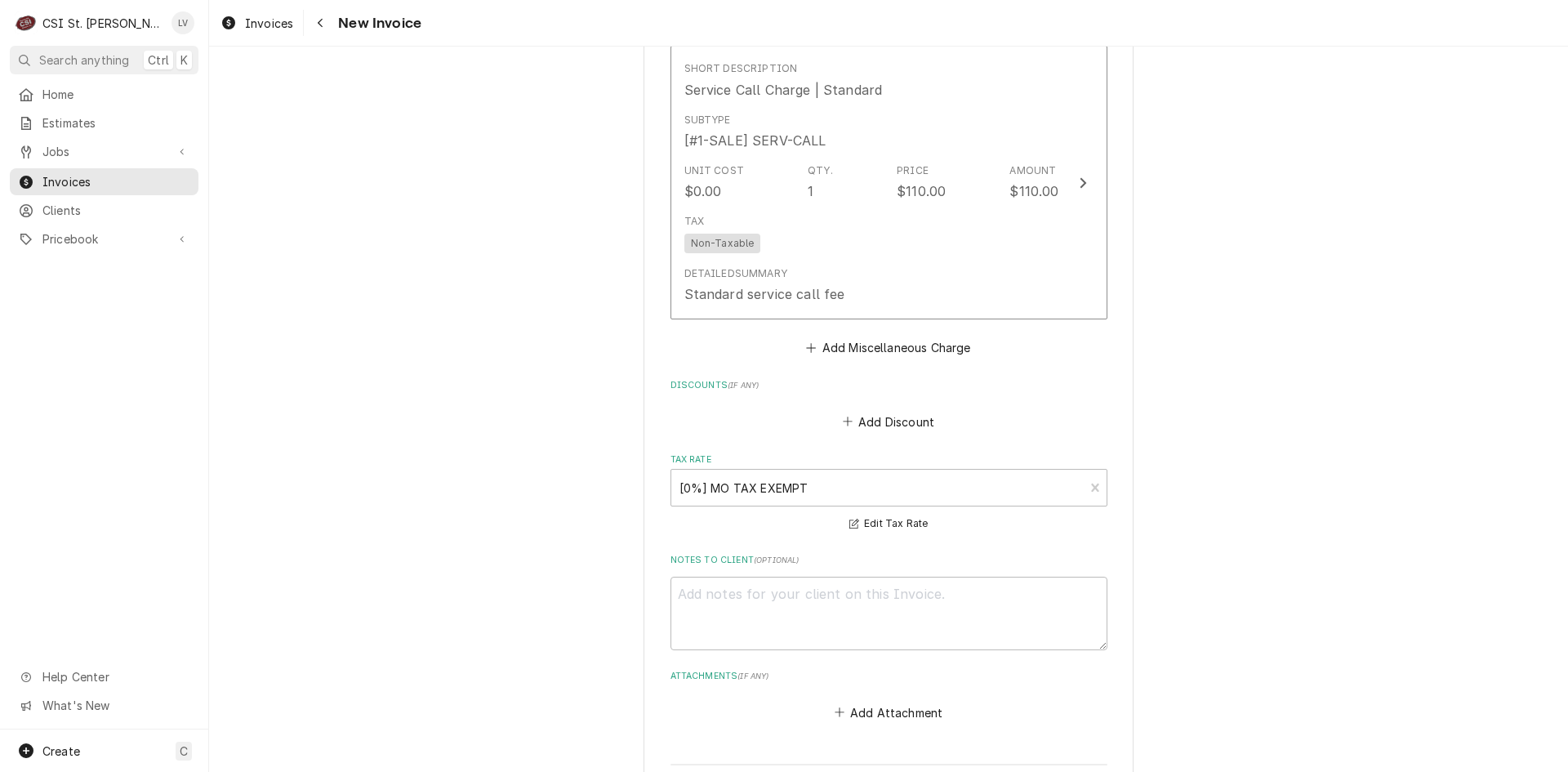
scroll to position [4165, 0]
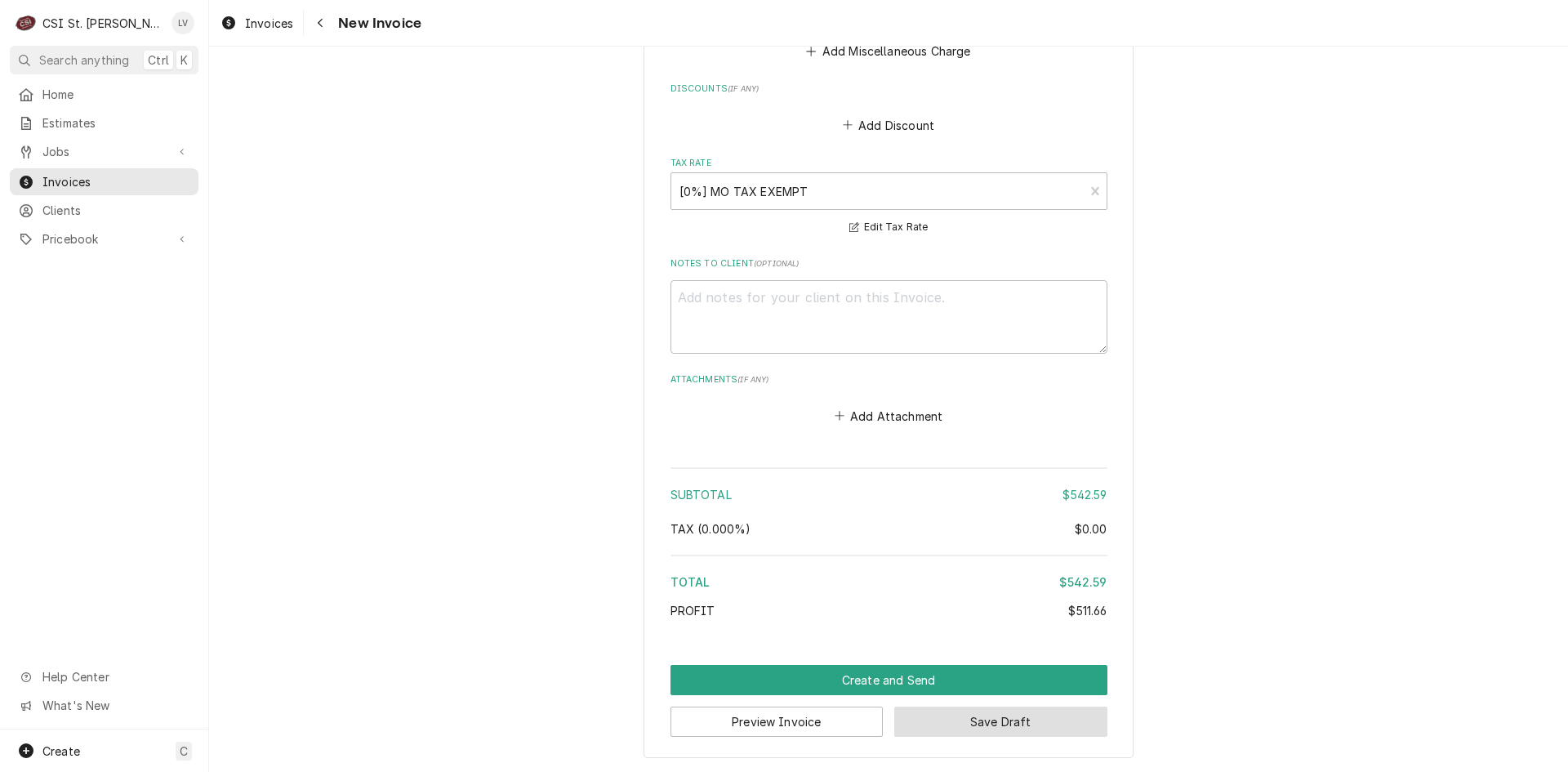
click at [972, 720] on button "Save Draft" at bounding box center [1001, 721] width 213 height 30
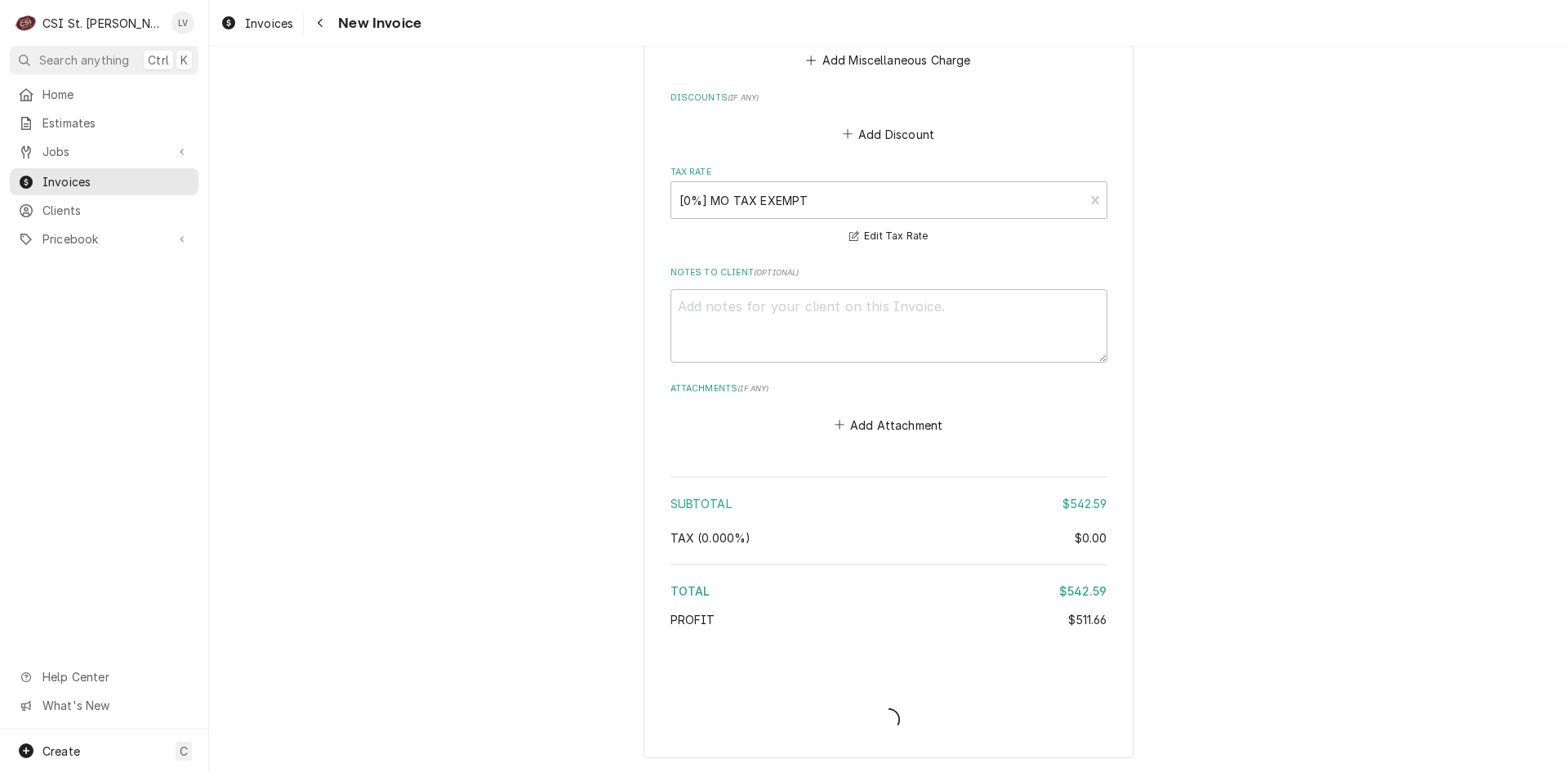
type textarea "x"
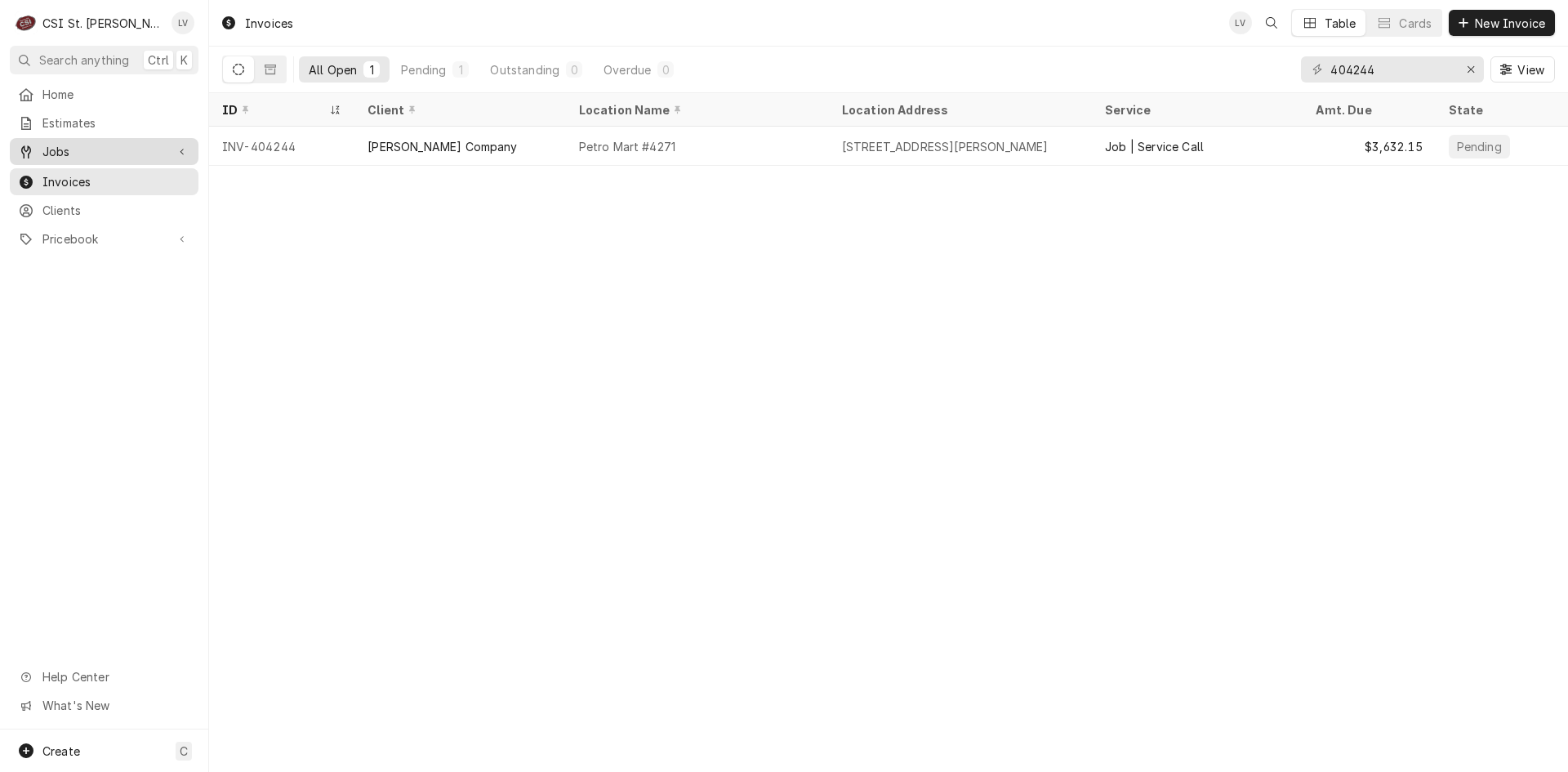
click at [107, 143] on span "Jobs" at bounding box center [104, 152] width 123 height 18
click at [103, 173] on span "Jobs" at bounding box center [115, 180] width 148 height 18
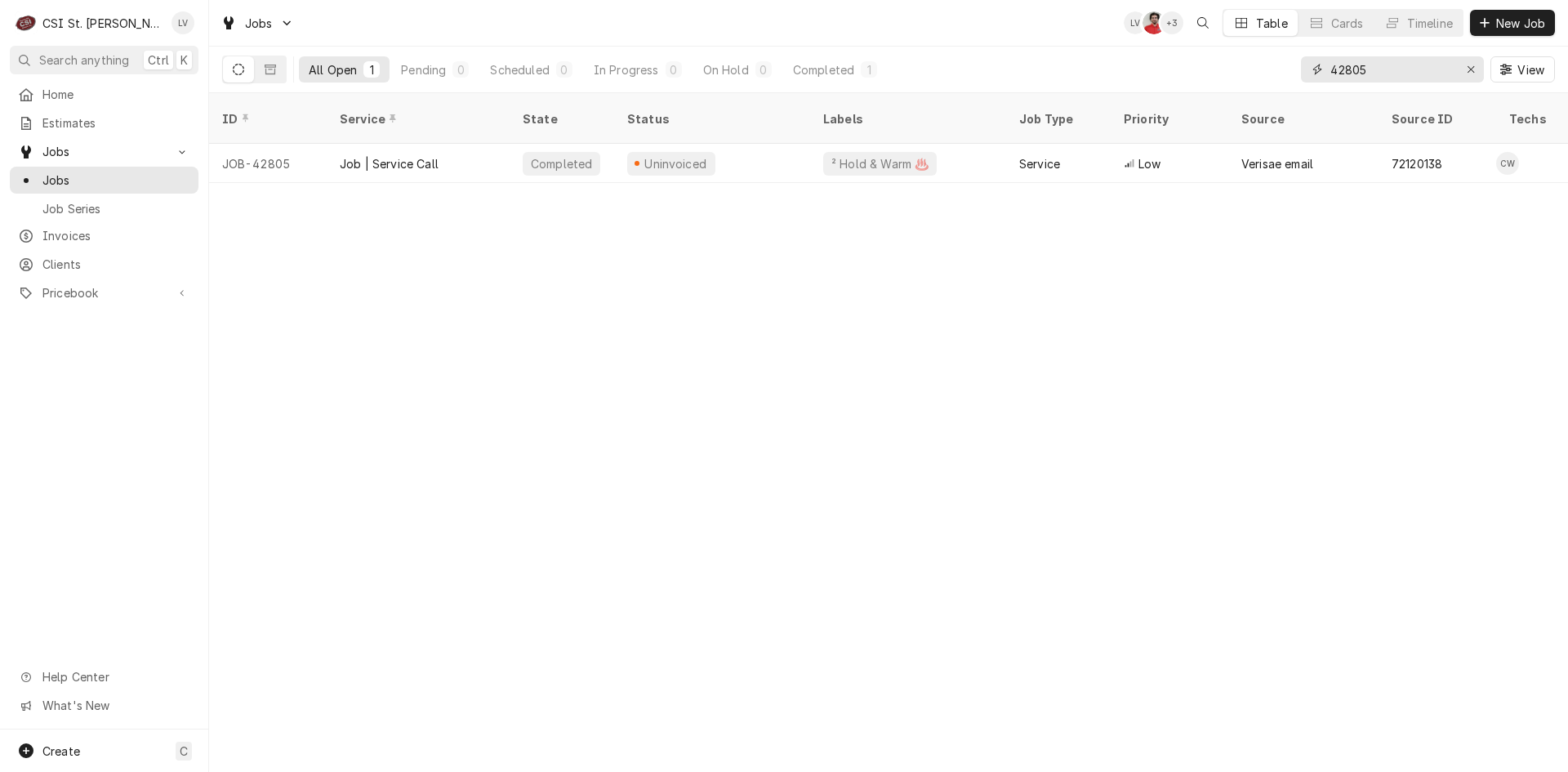
drag, startPoint x: 1400, startPoint y: 68, endPoint x: 1322, endPoint y: 74, distance: 78.2
click at [1320, 74] on div "42805" at bounding box center [1392, 69] width 183 height 26
type input "42926"
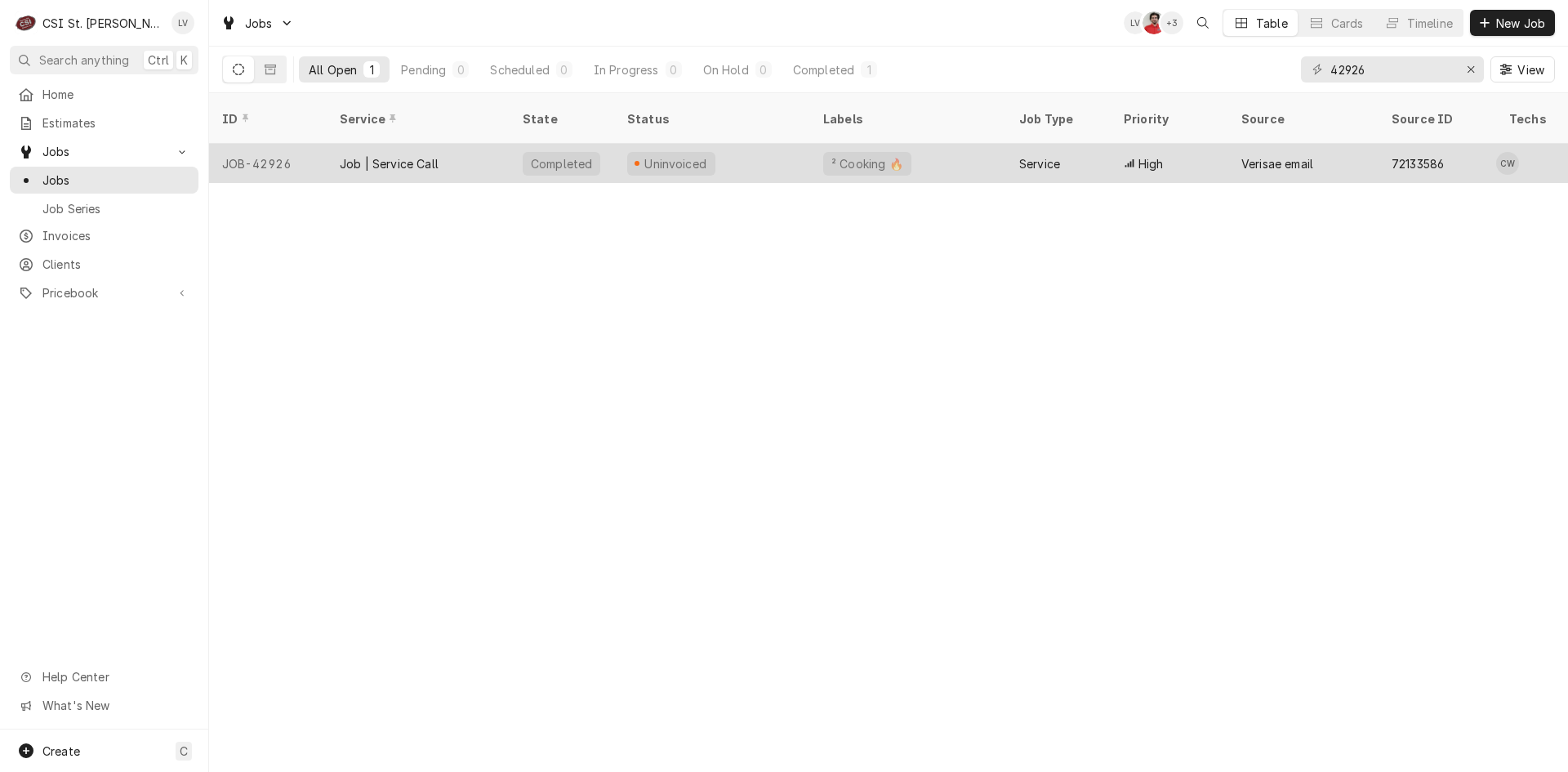
click at [728, 151] on div "Uninvoiced" at bounding box center [712, 163] width 196 height 39
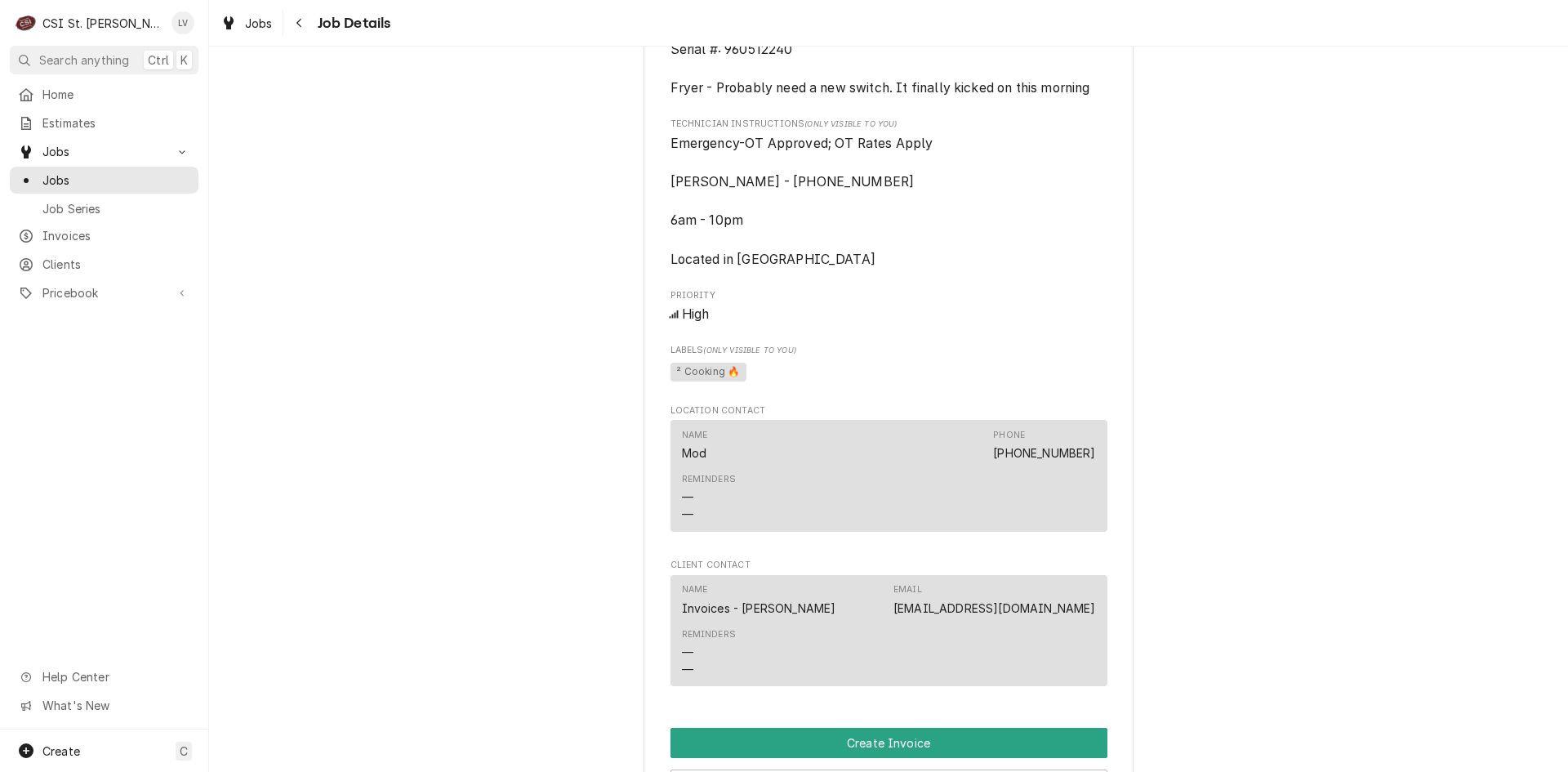
scroll to position [1470, 0]
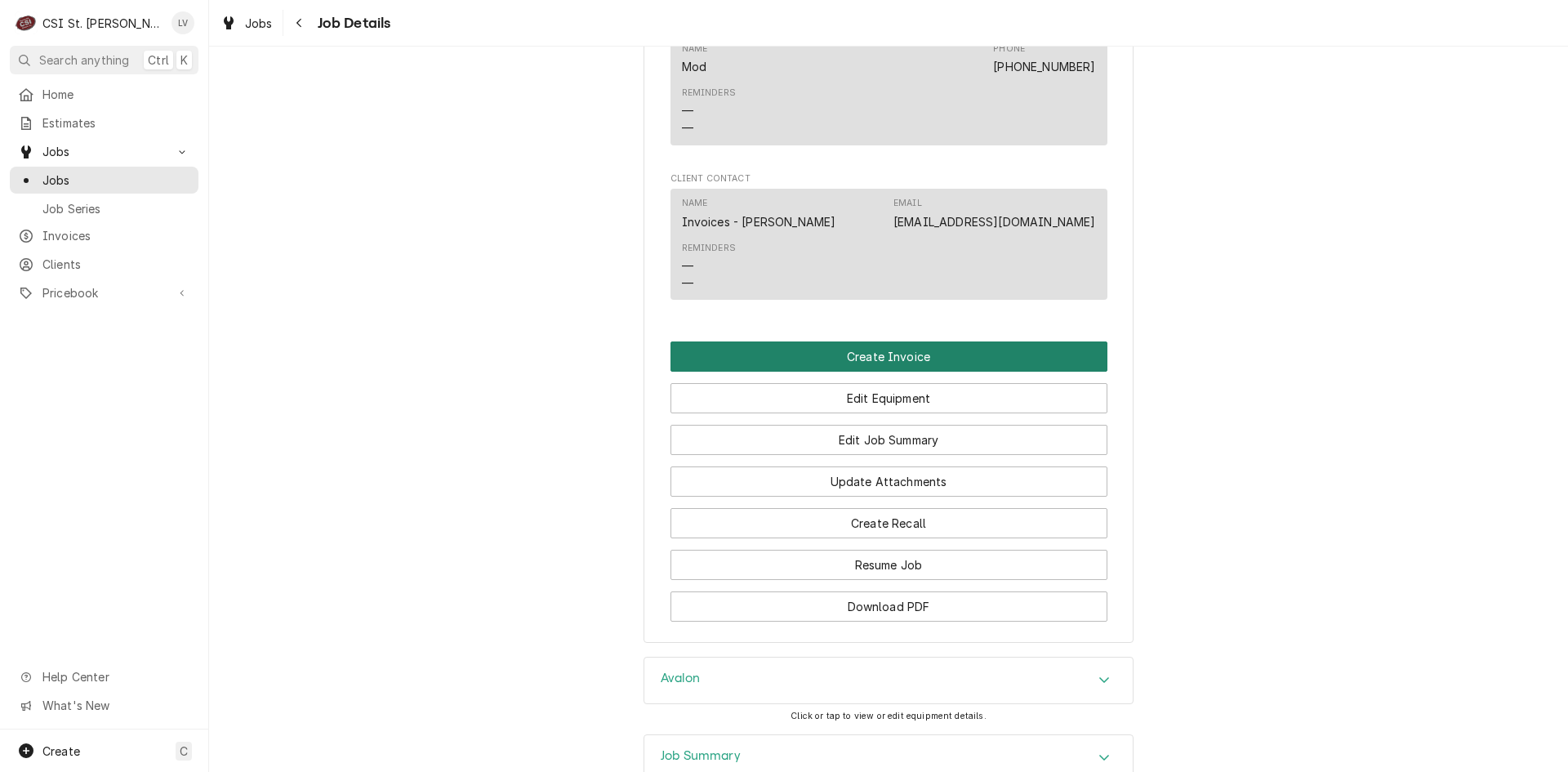
click at [809, 358] on button "Create Invoice" at bounding box center [888, 356] width 437 height 30
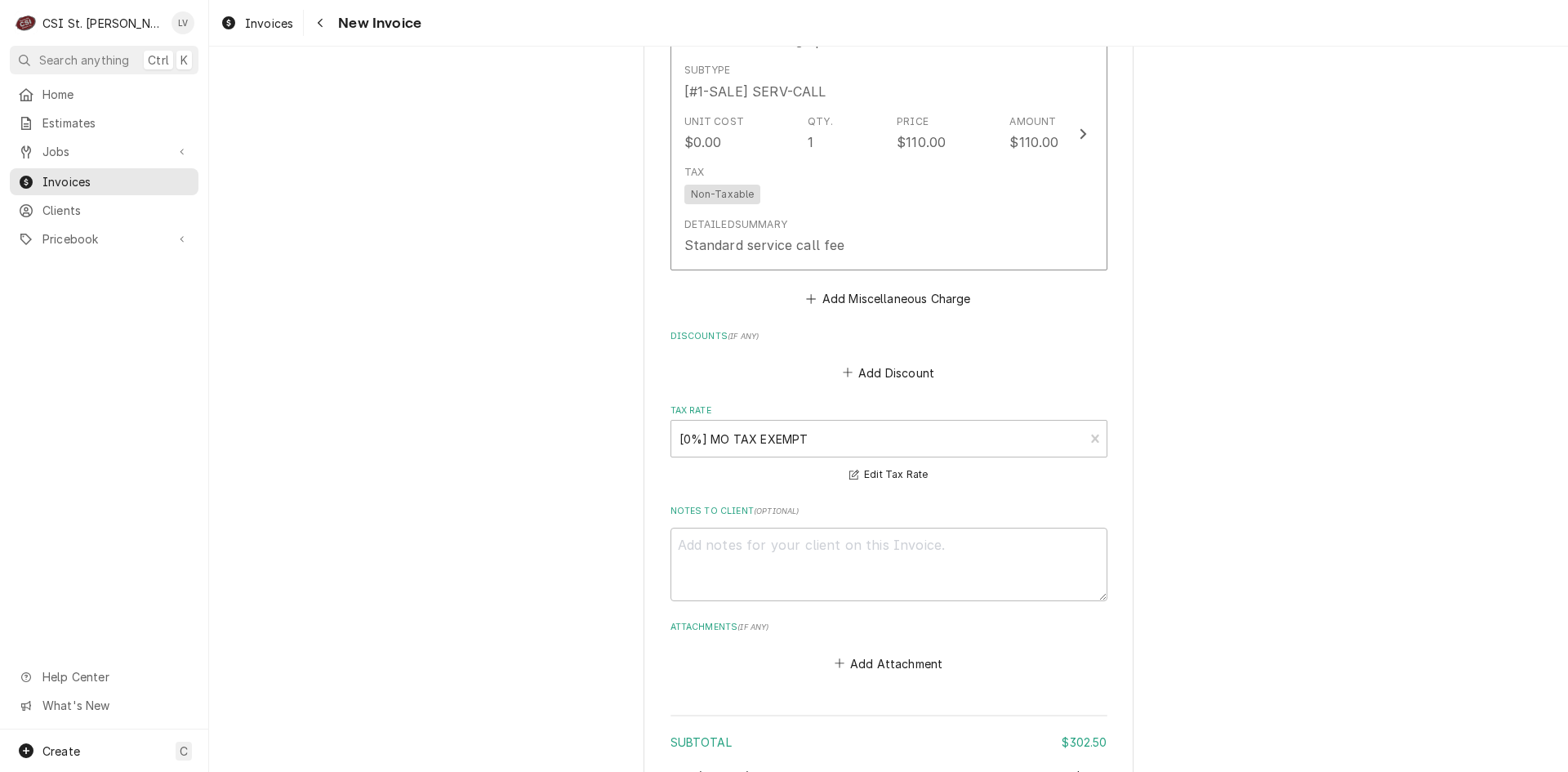
scroll to position [4029, 0]
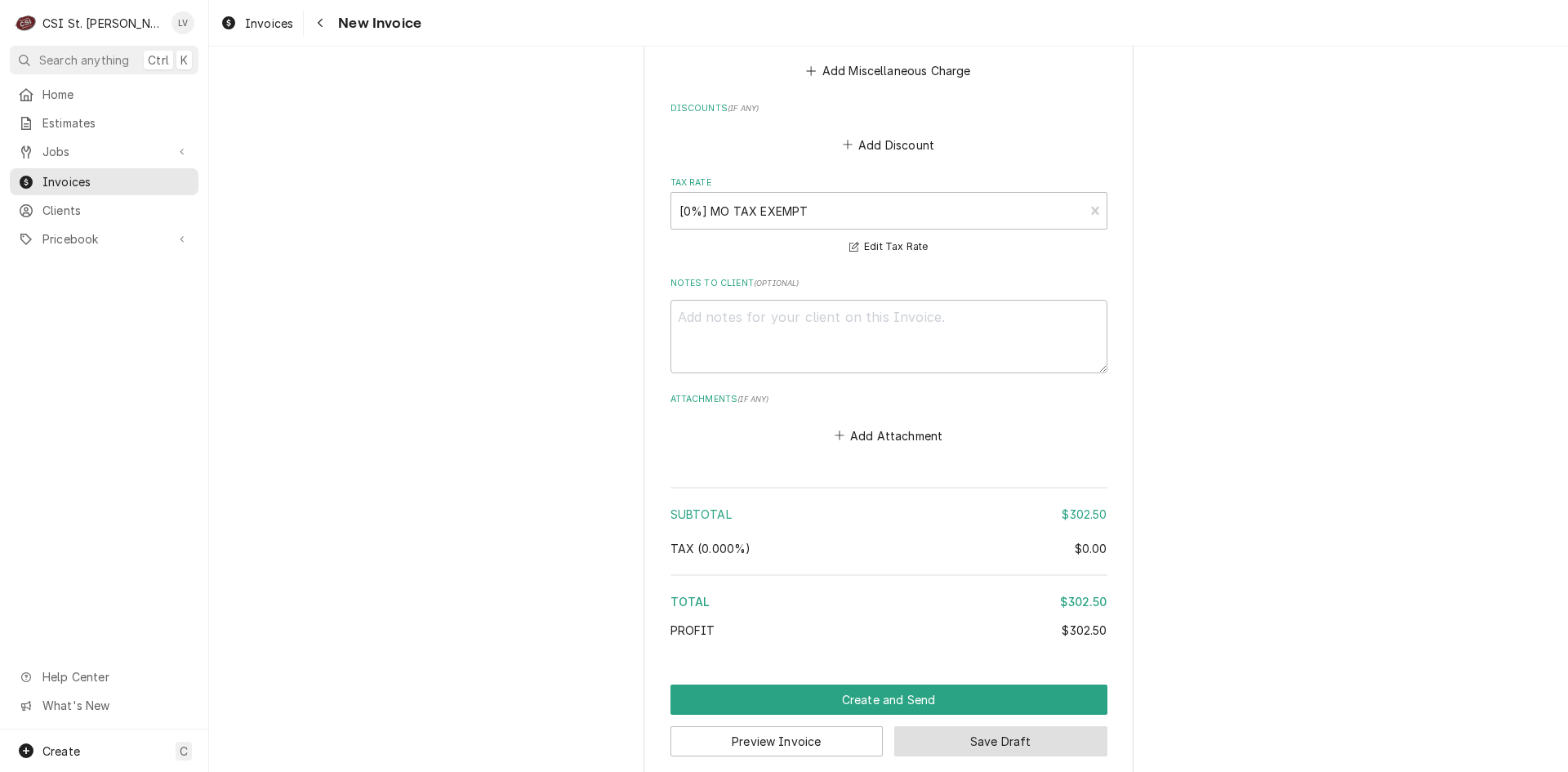
click at [989, 726] on button "Save Draft" at bounding box center [1001, 741] width 213 height 30
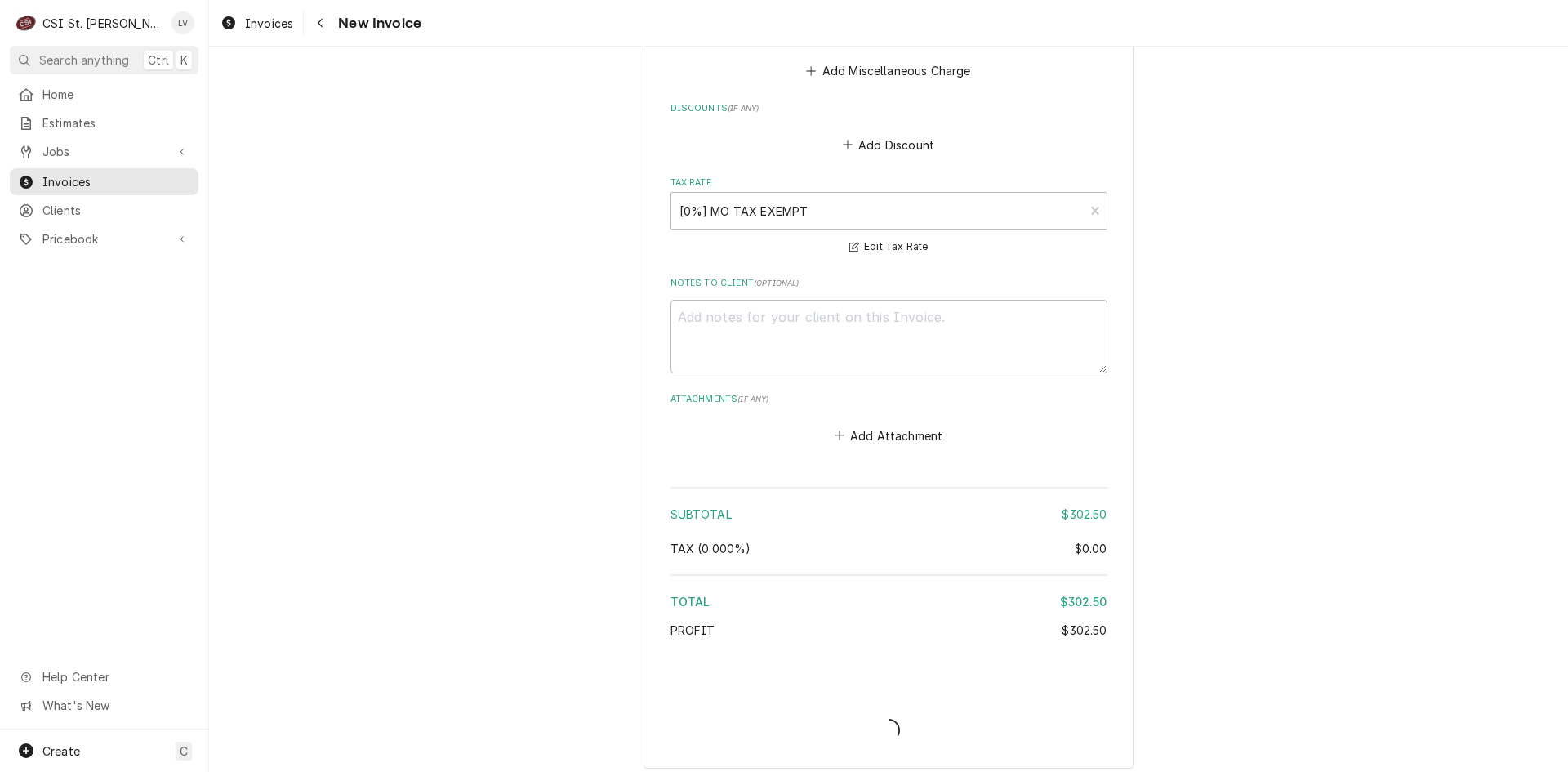
scroll to position [4019, 0]
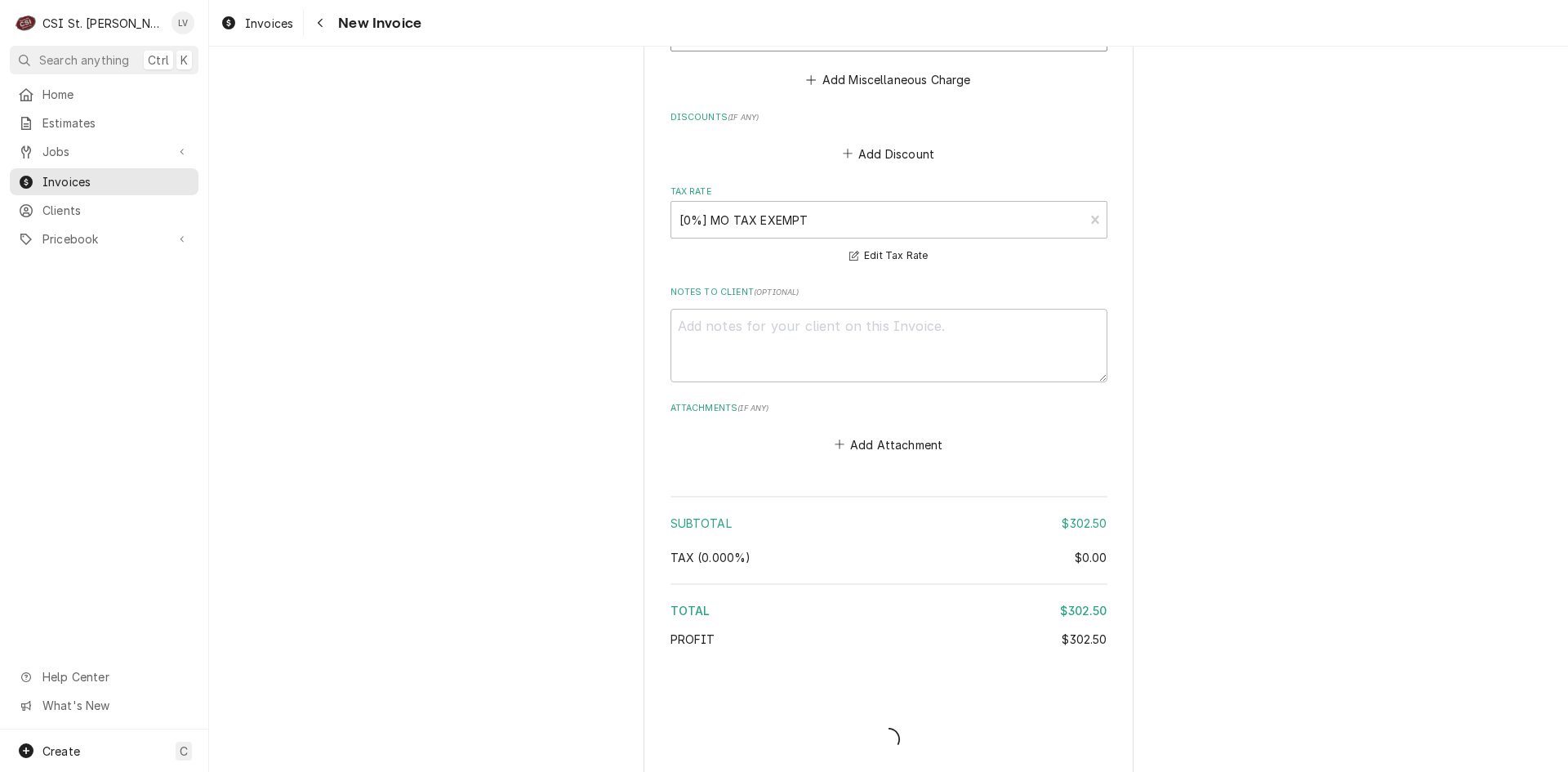
type textarea "x"
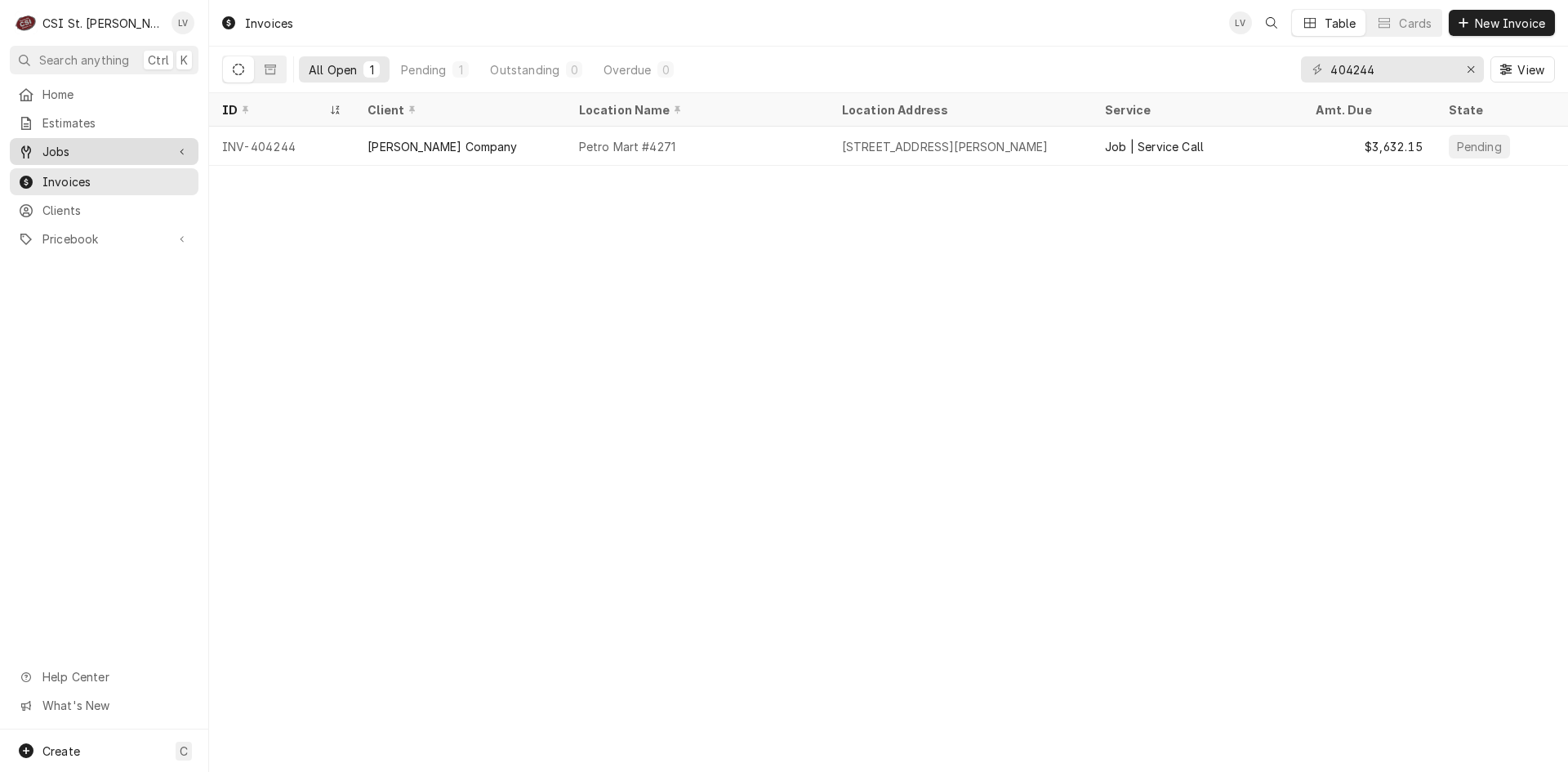
click at [96, 149] on span "Jobs" at bounding box center [104, 152] width 123 height 18
click at [91, 171] on span "Jobs" at bounding box center [115, 180] width 148 height 18
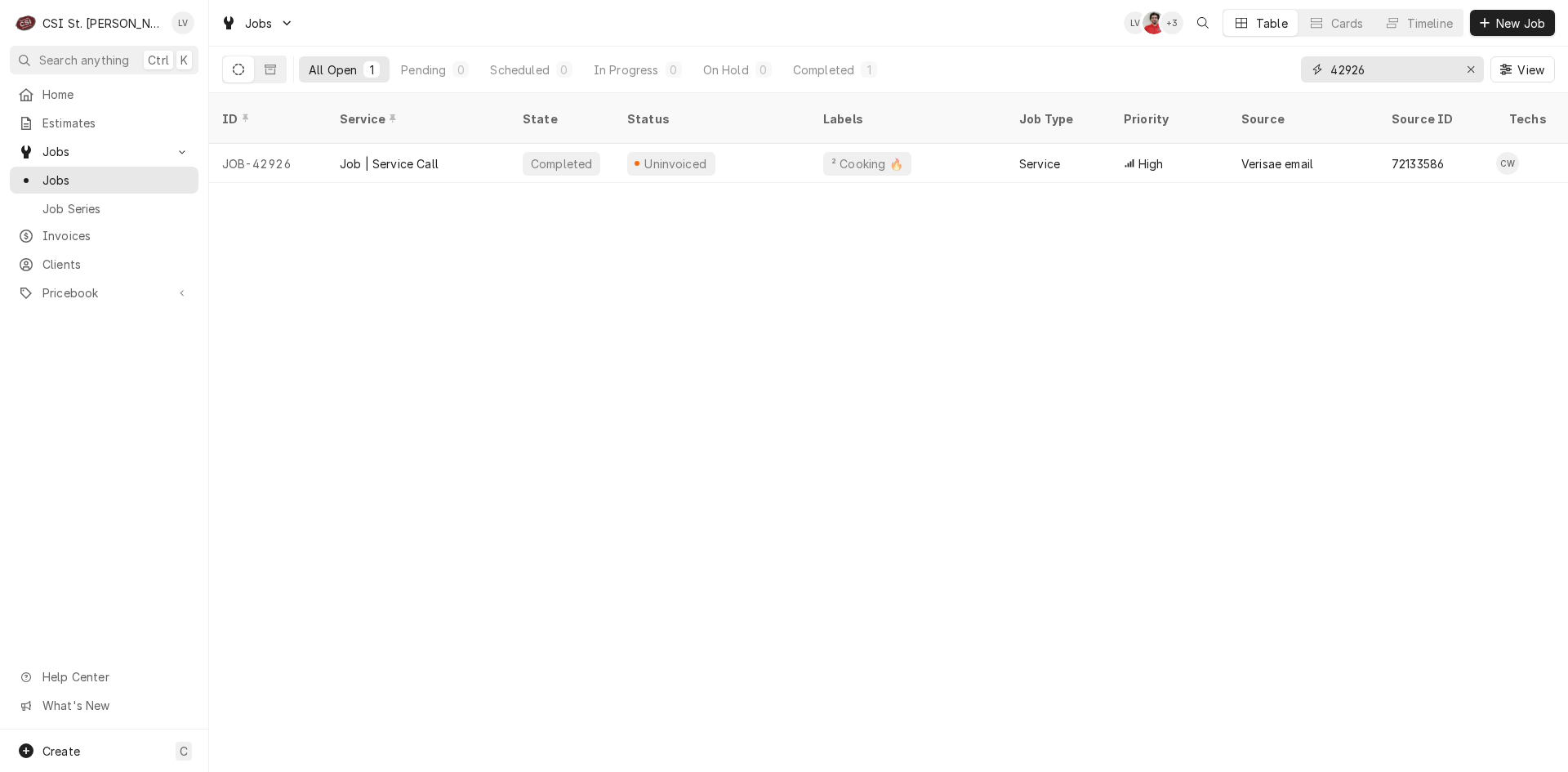
drag, startPoint x: 1391, startPoint y: 68, endPoint x: 1314, endPoint y: 81, distance: 78.1
click at [1314, 81] on div "42926" at bounding box center [1392, 69] width 183 height 26
type input "42940"
click at [1519, 68] on span "View" at bounding box center [1531, 70] width 33 height 18
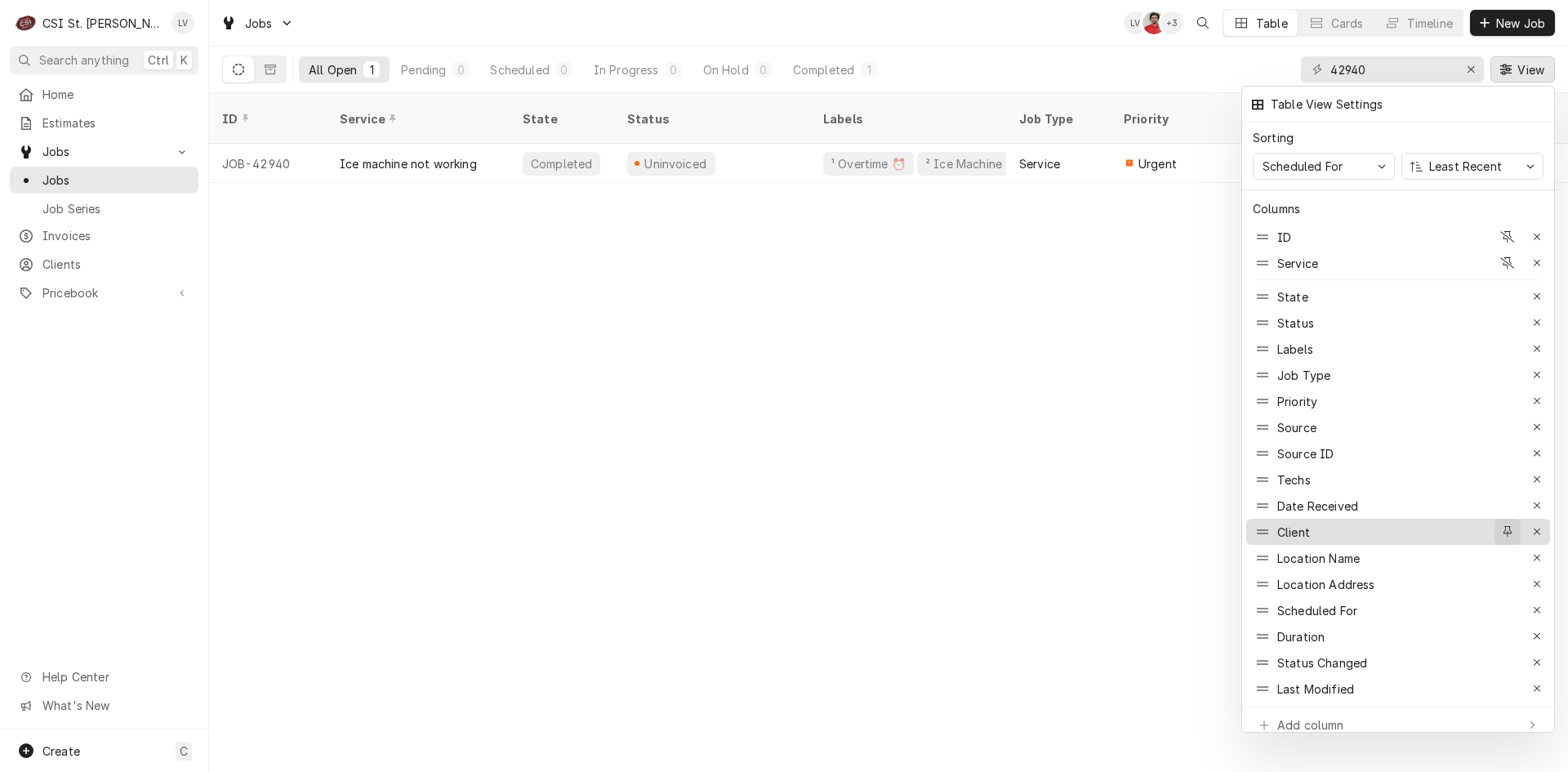
click at [1503, 526] on icon "button" at bounding box center [1507, 532] width 9 height 12
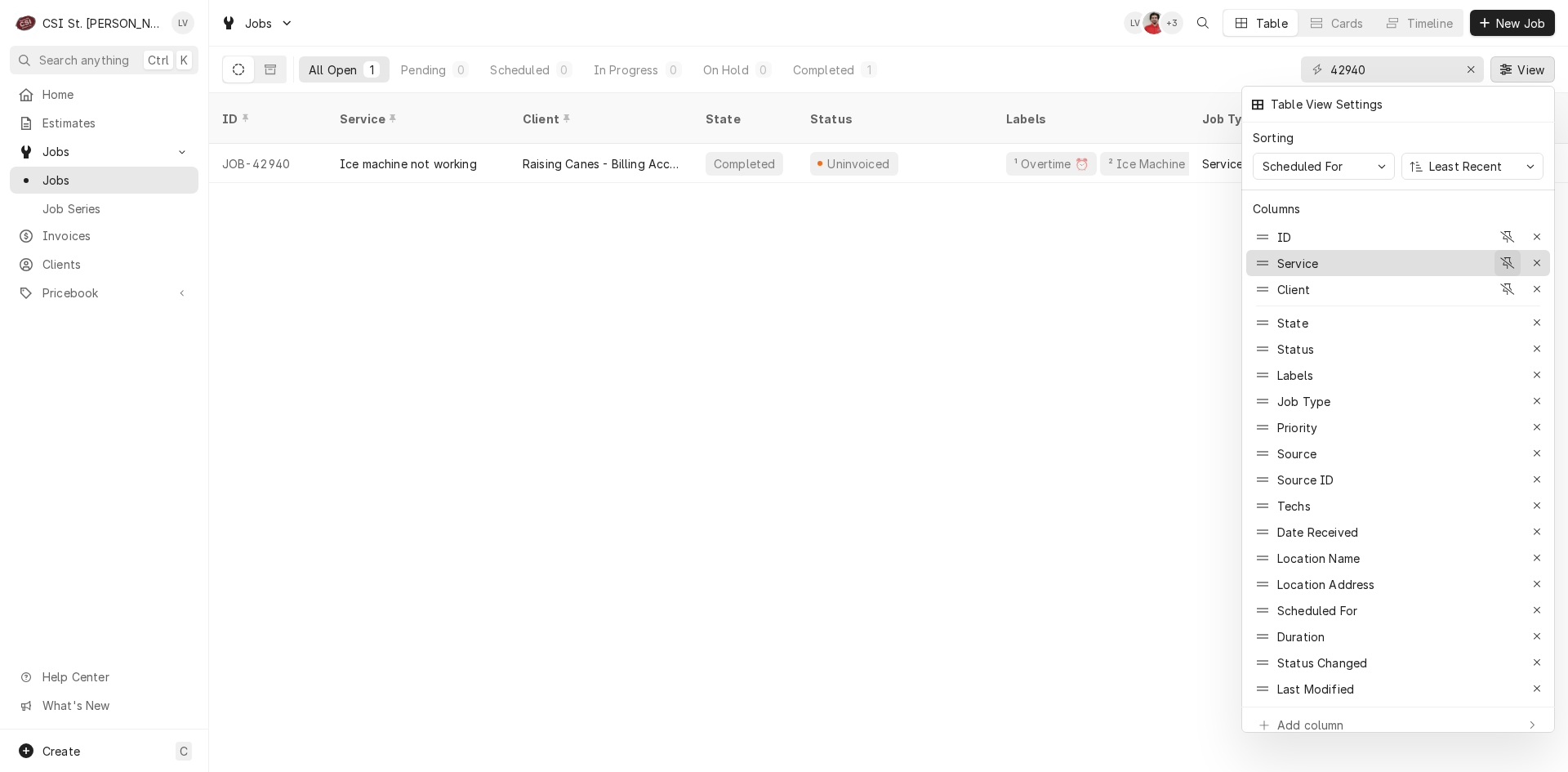
click at [1506, 257] on icon "button" at bounding box center [1506, 263] width 15 height 12
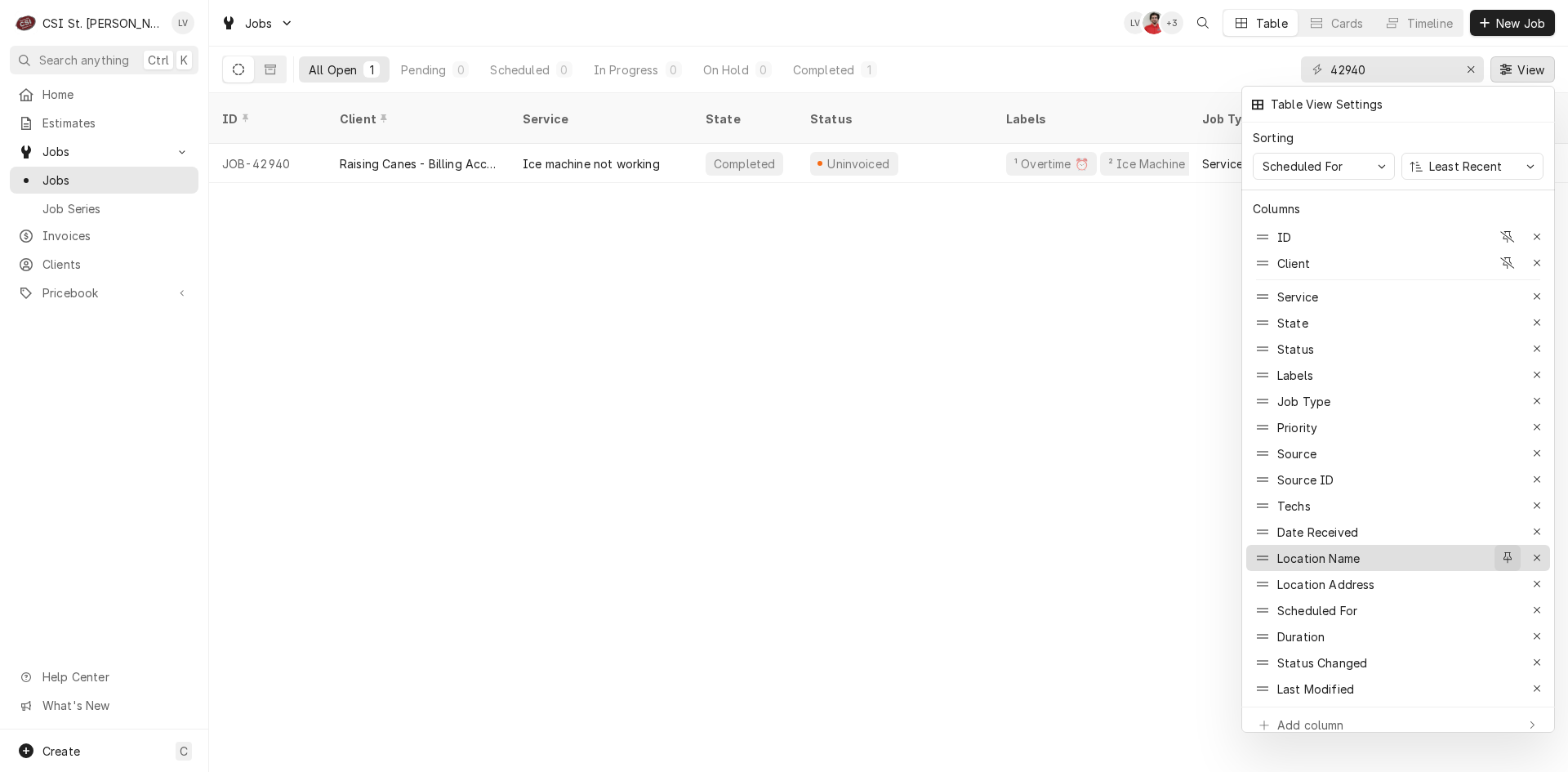
click at [1501, 550] on div "button" at bounding box center [1506, 558] width 17 height 17
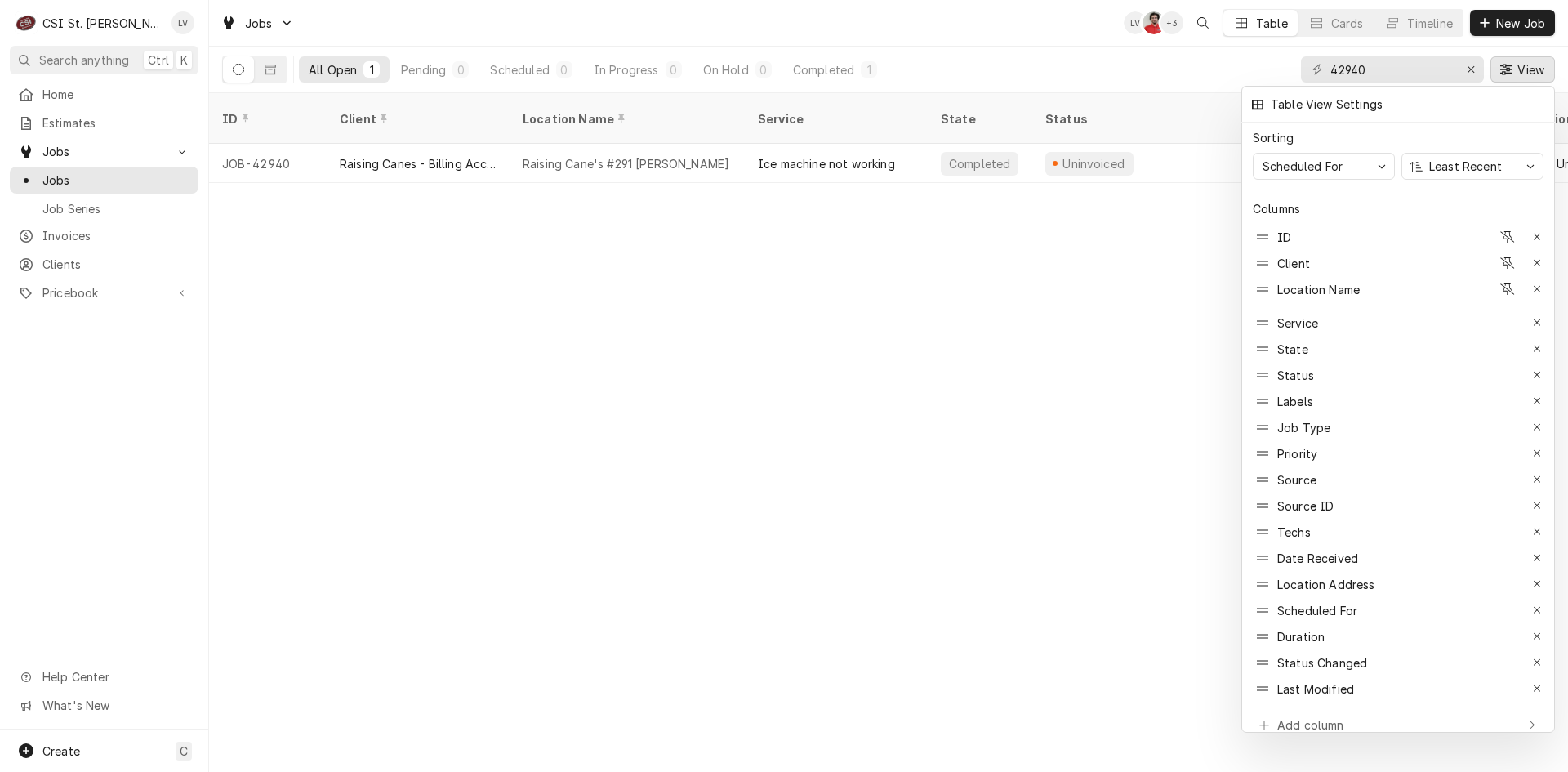
click at [984, 377] on div at bounding box center [784, 386] width 1568 height 772
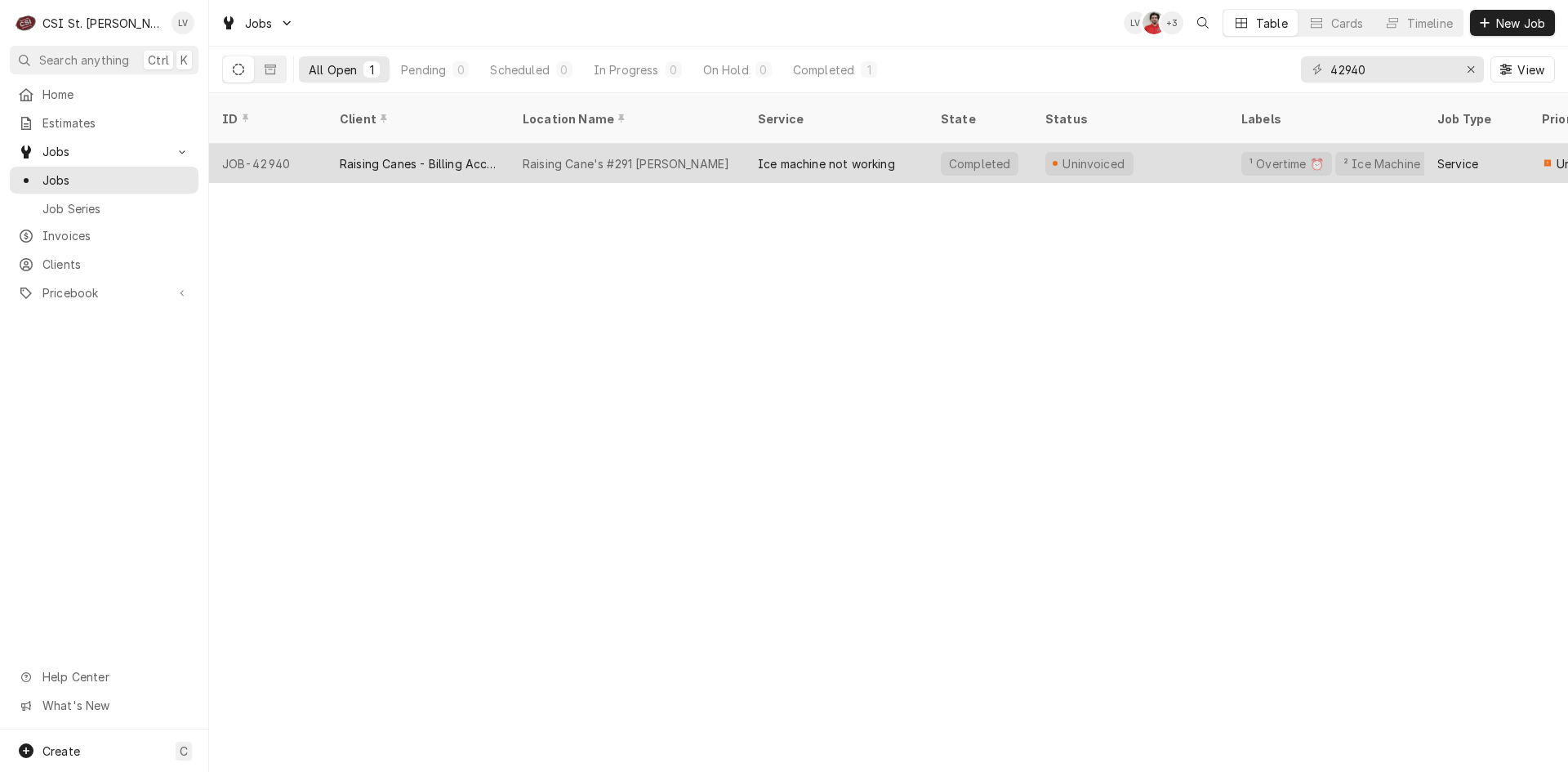
click at [260, 152] on div "JOB-42940" at bounding box center [268, 163] width 117 height 39
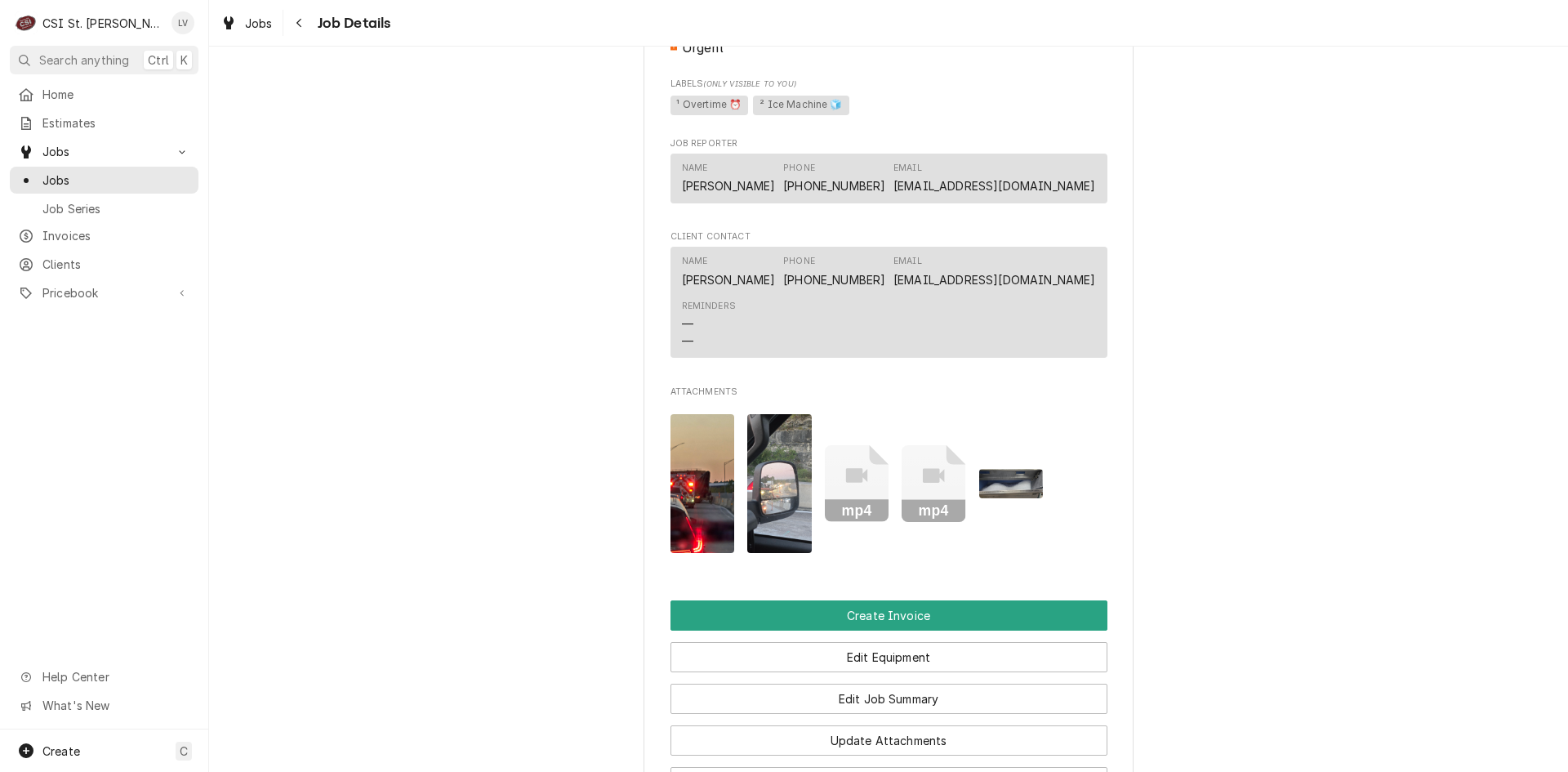
scroll to position [1715, 0]
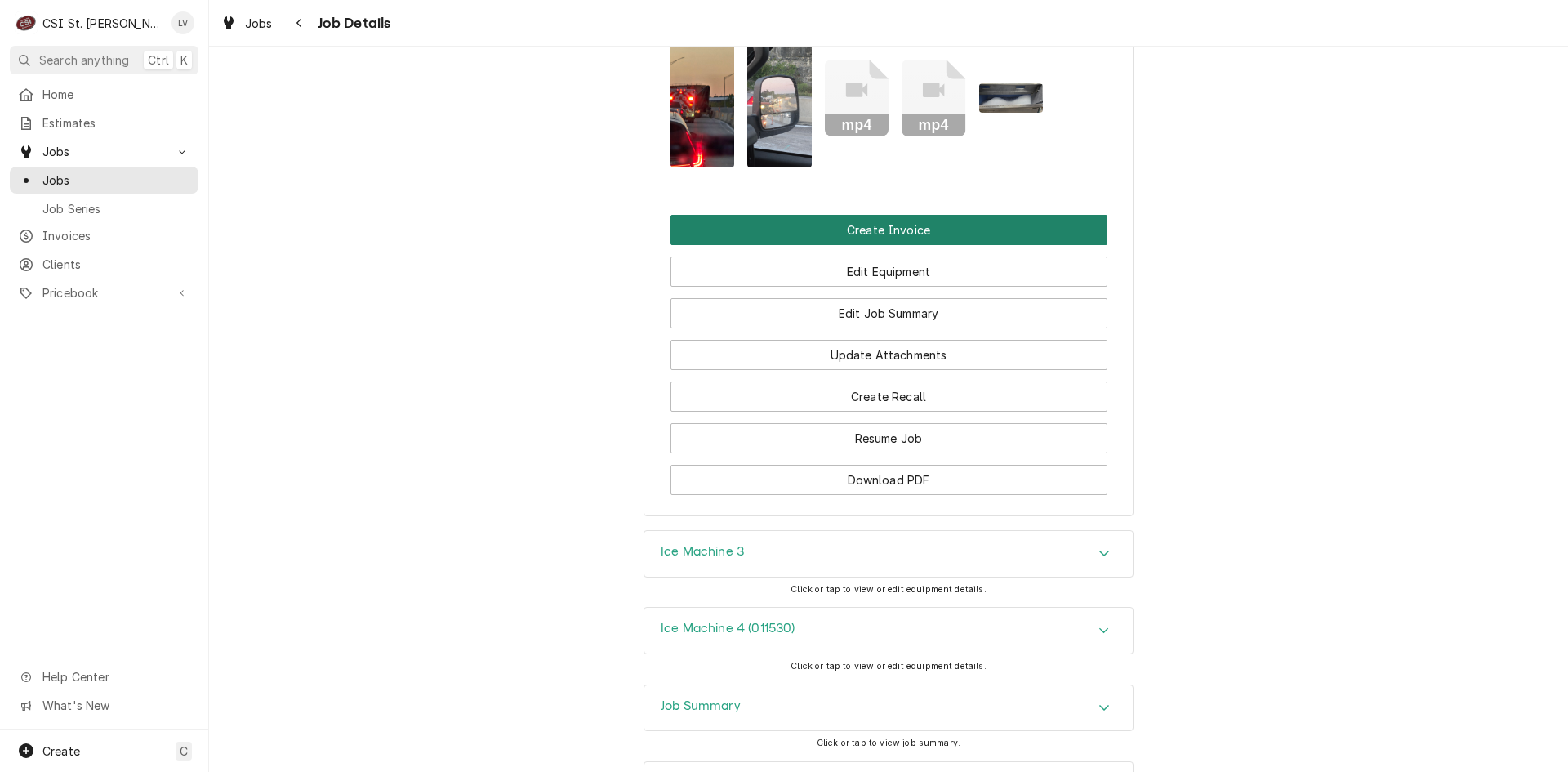
click at [821, 232] on button "Create Invoice" at bounding box center [888, 230] width 437 height 30
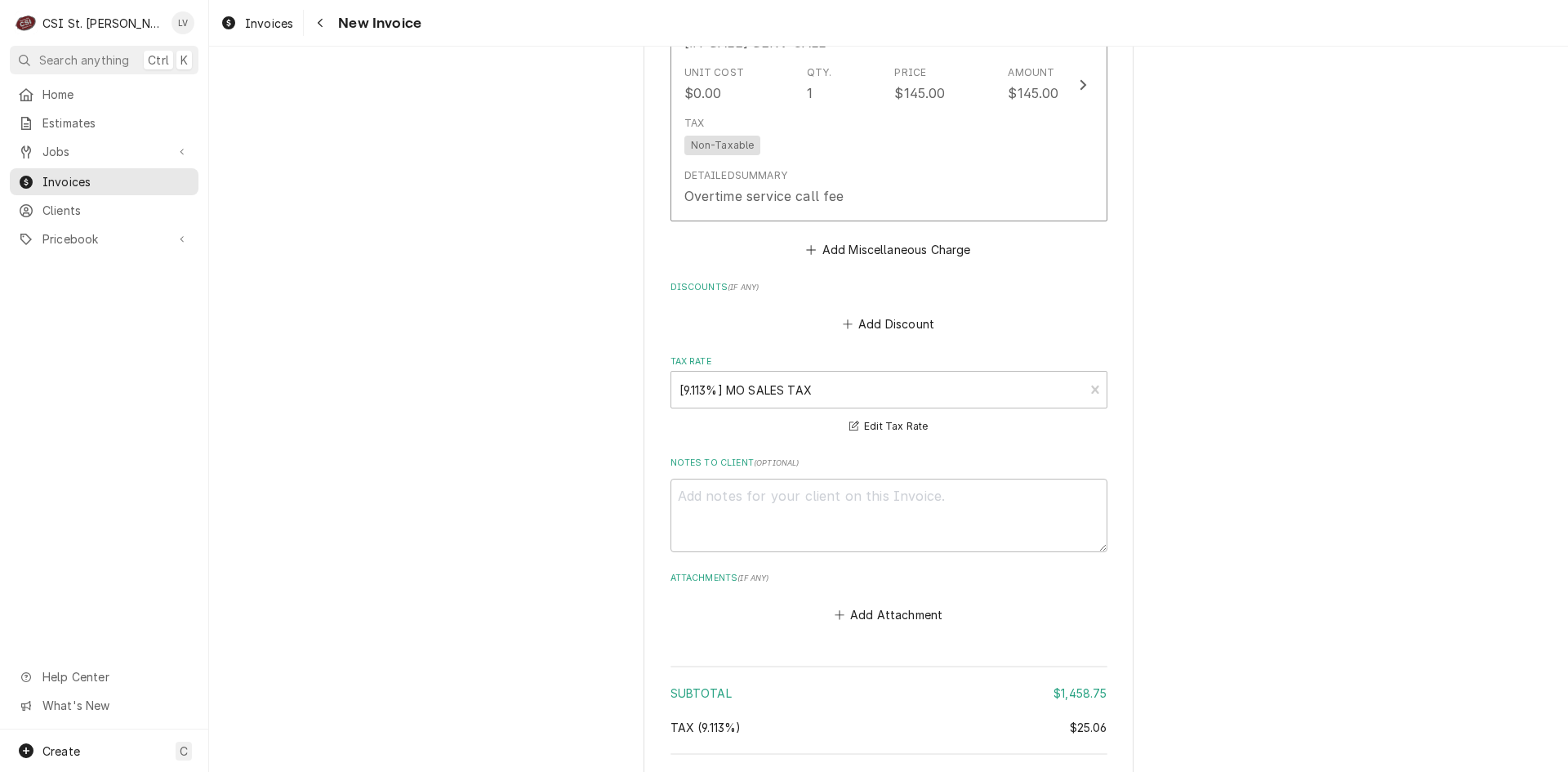
scroll to position [2987, 0]
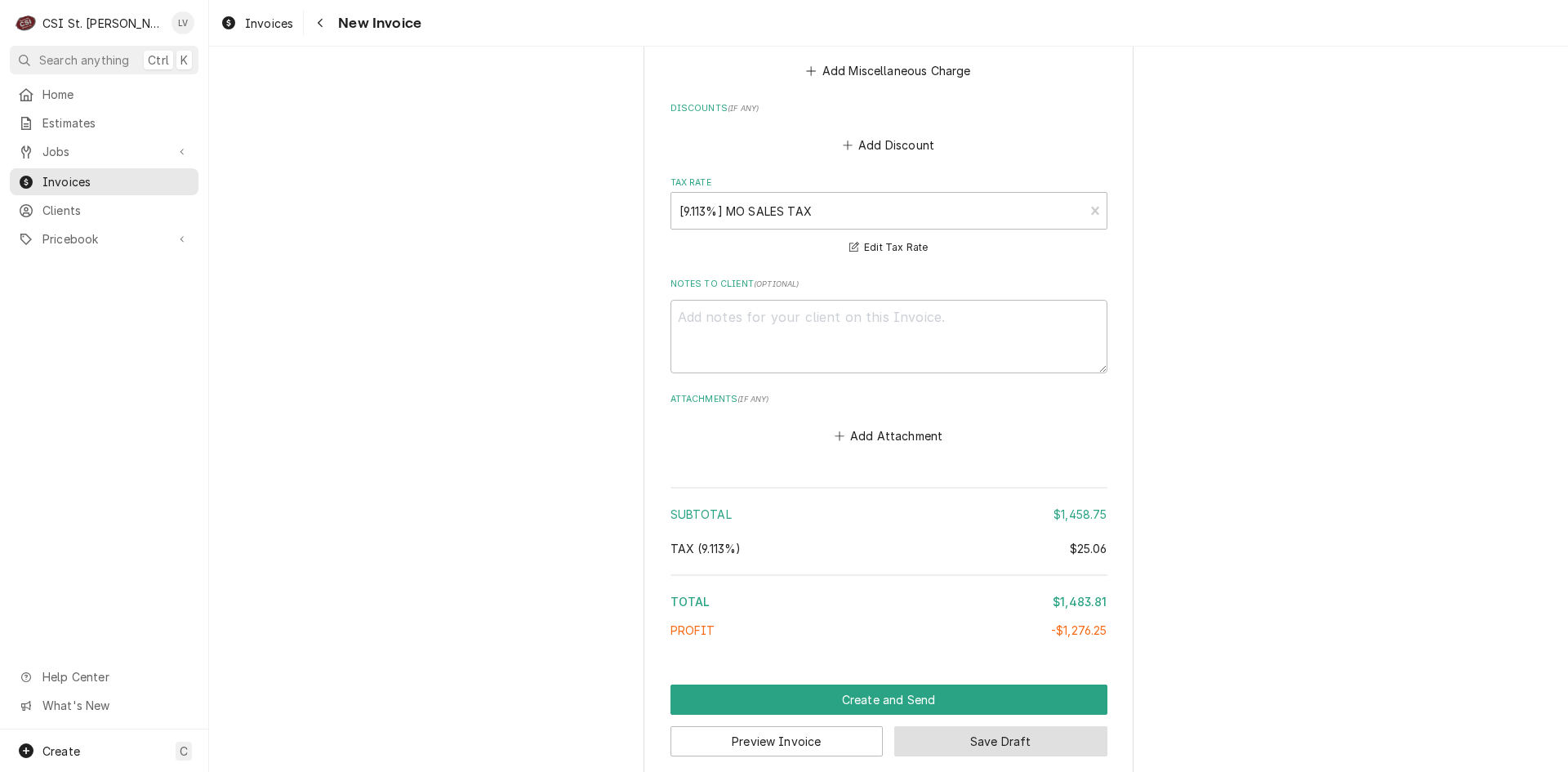
click at [1010, 726] on button "Save Draft" at bounding box center [1001, 741] width 213 height 30
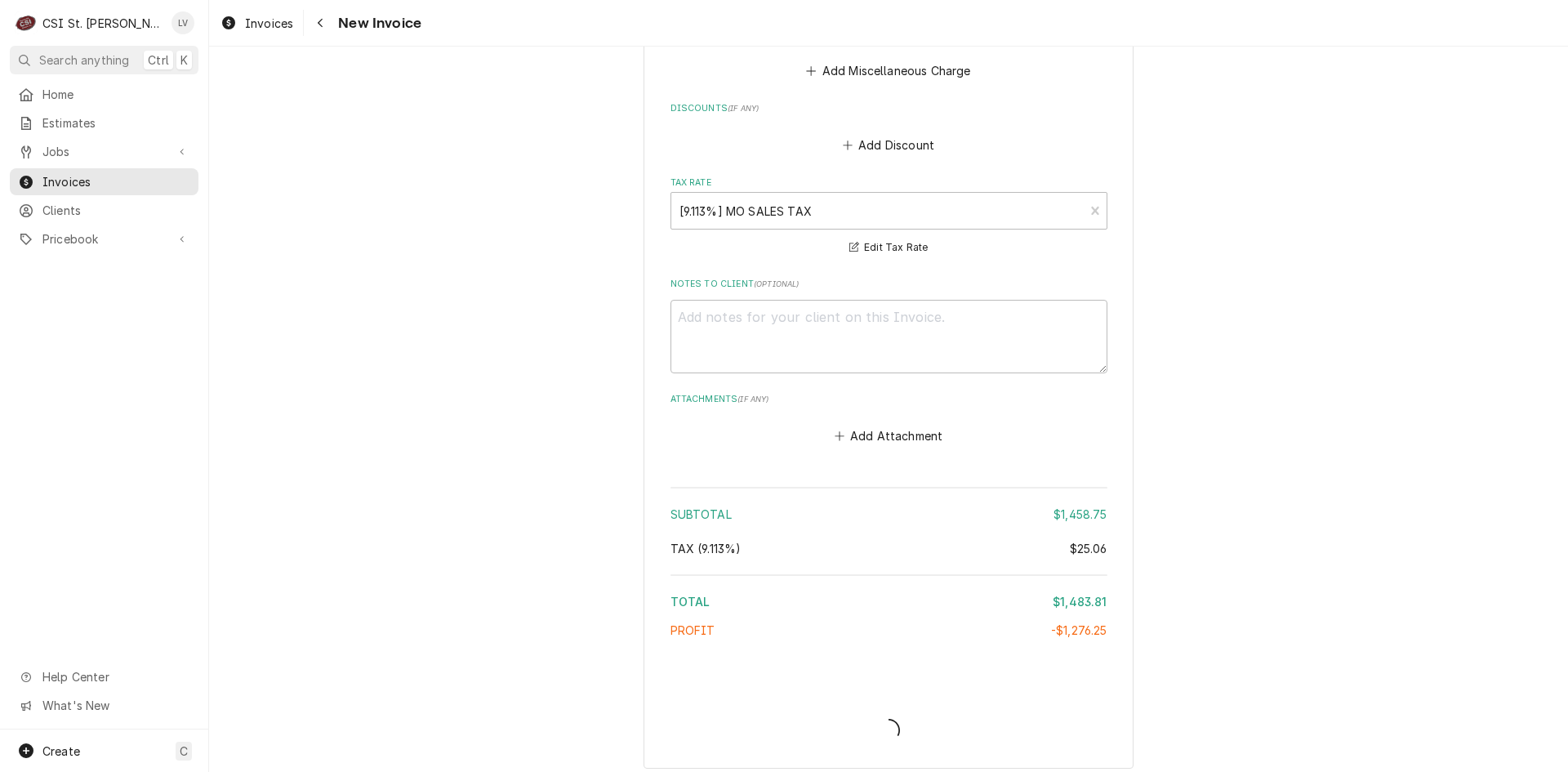
scroll to position [2978, 0]
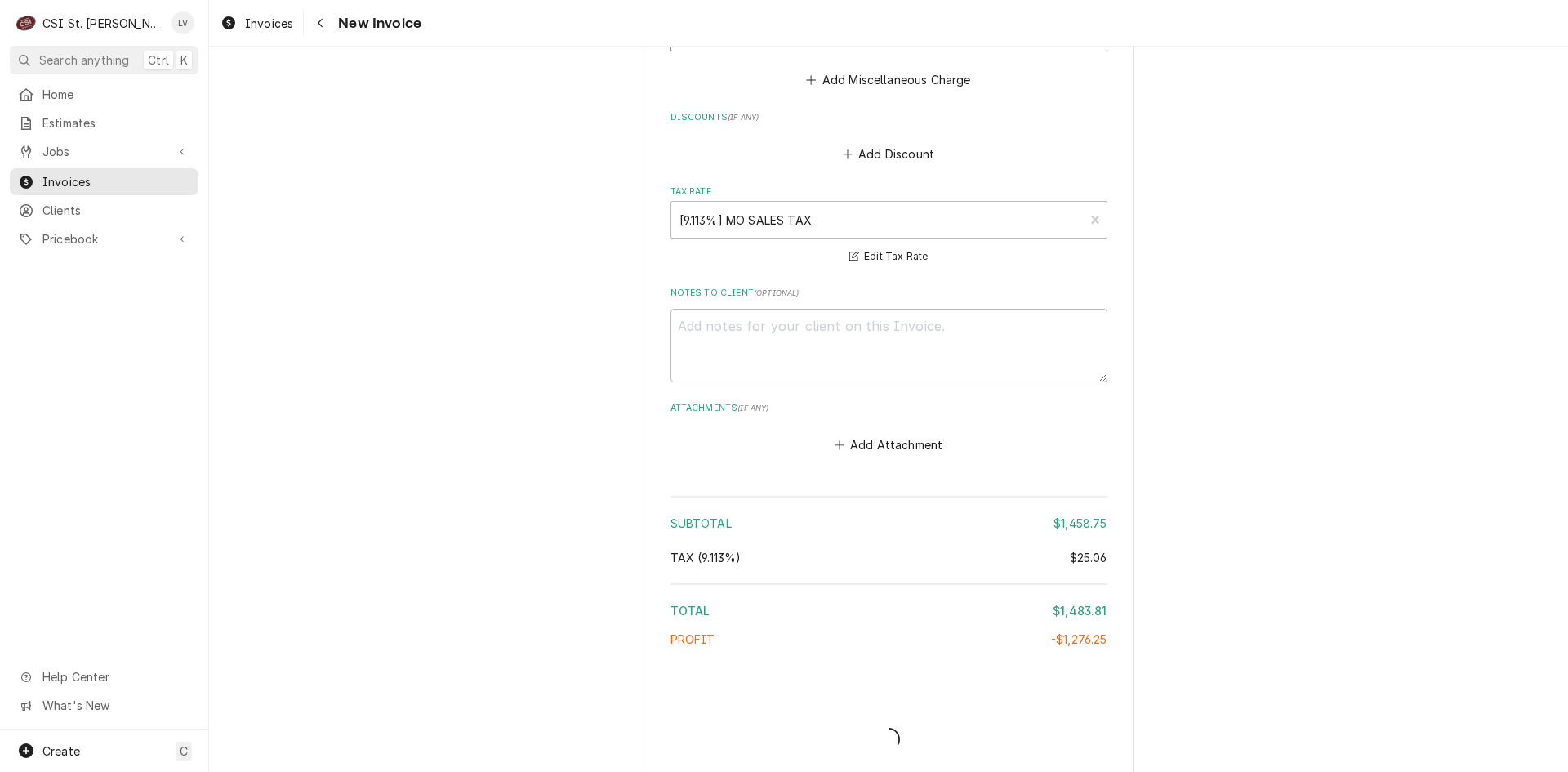
type textarea "x"
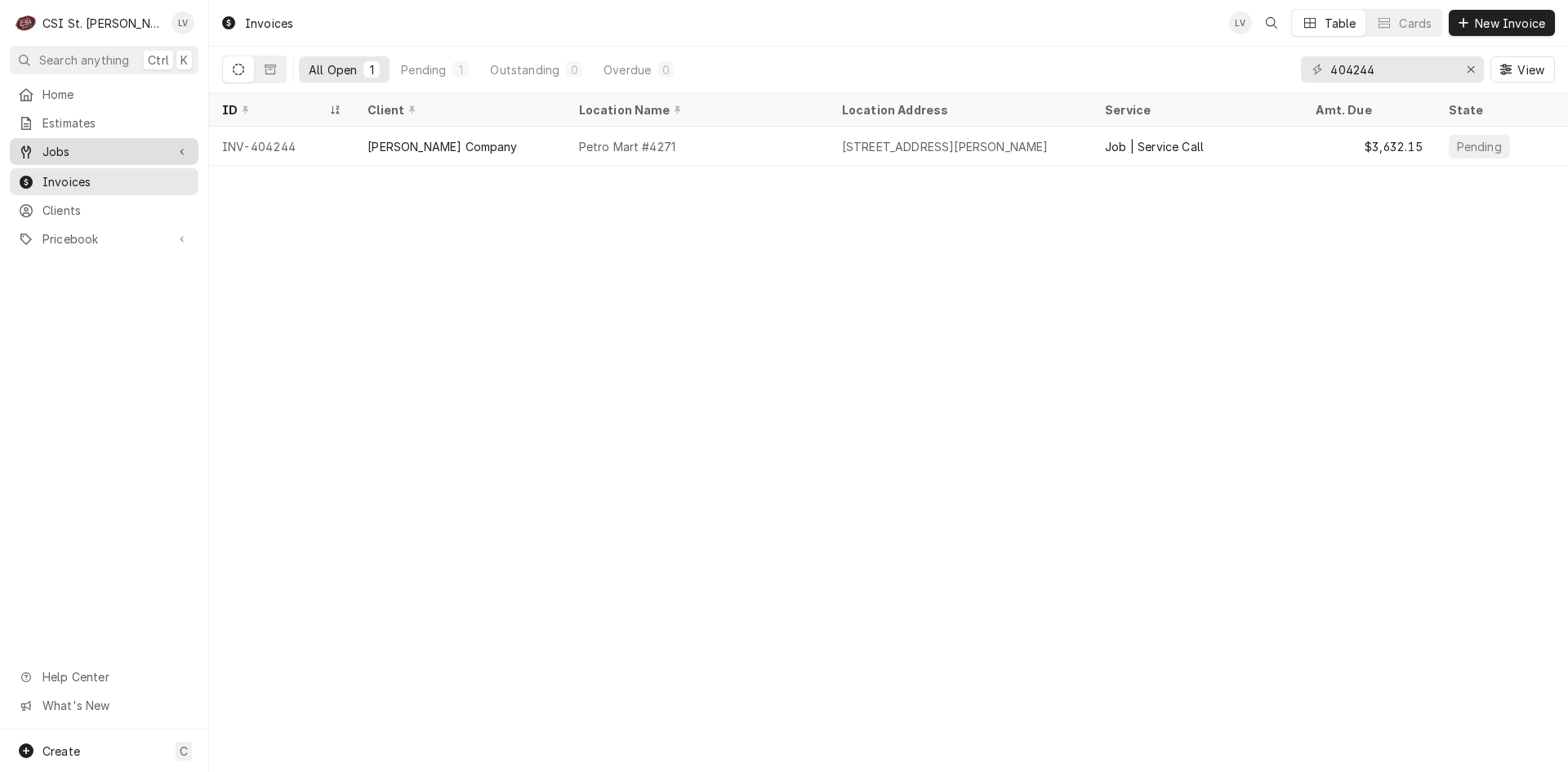
click at [71, 143] on span "Jobs" at bounding box center [104, 152] width 123 height 18
click at [67, 171] on span "Jobs" at bounding box center [115, 180] width 148 height 18
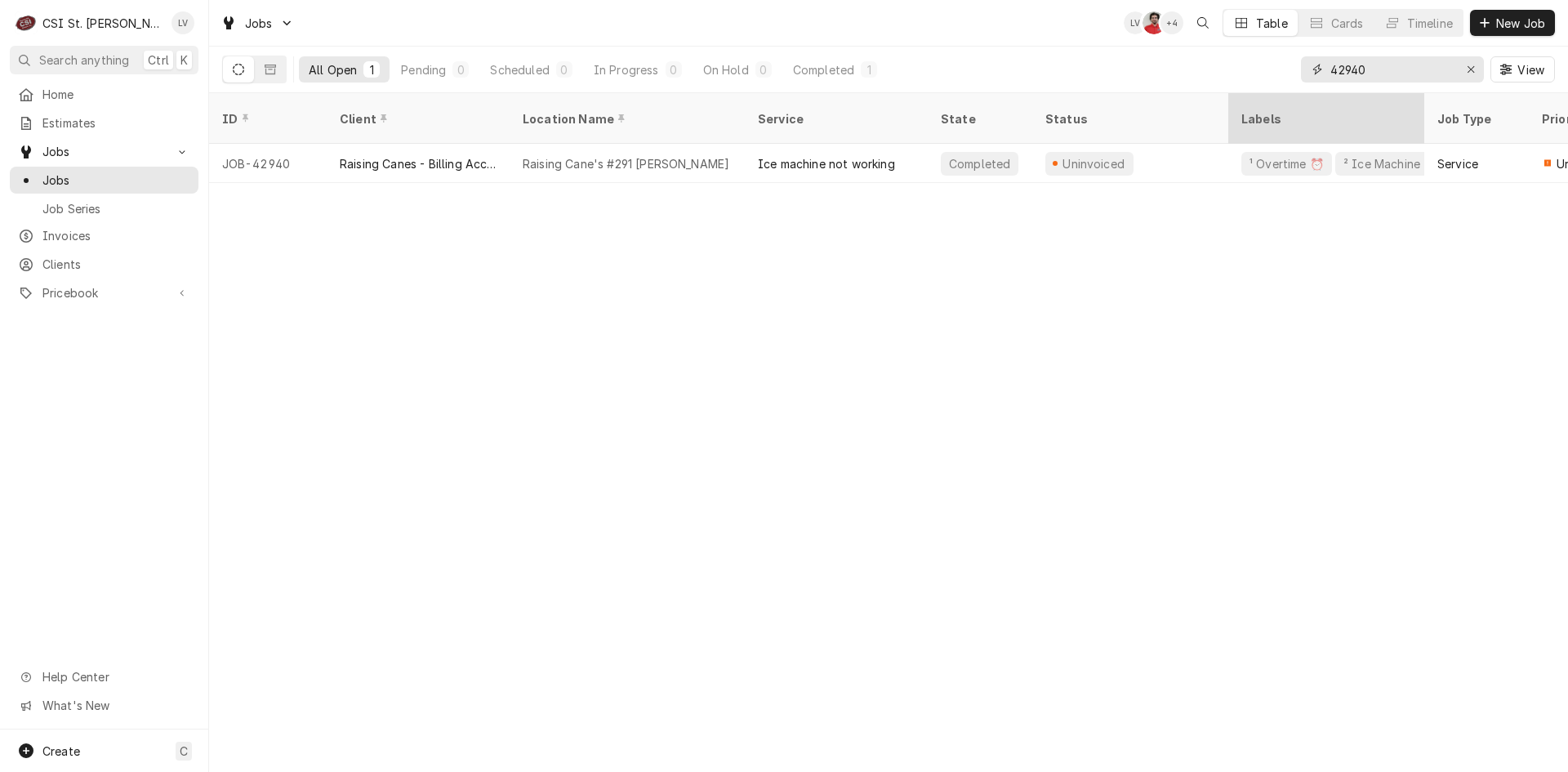
drag, startPoint x: 1380, startPoint y: 71, endPoint x: 1238, endPoint y: 98, distance: 144.5
click at [1238, 98] on div "Jobs LV NF + 4 Table Cards Timeline New Job All Open 1 Pending 0 Scheduled 0 In…" at bounding box center [888, 386] width 1359 height 772
type input "42938"
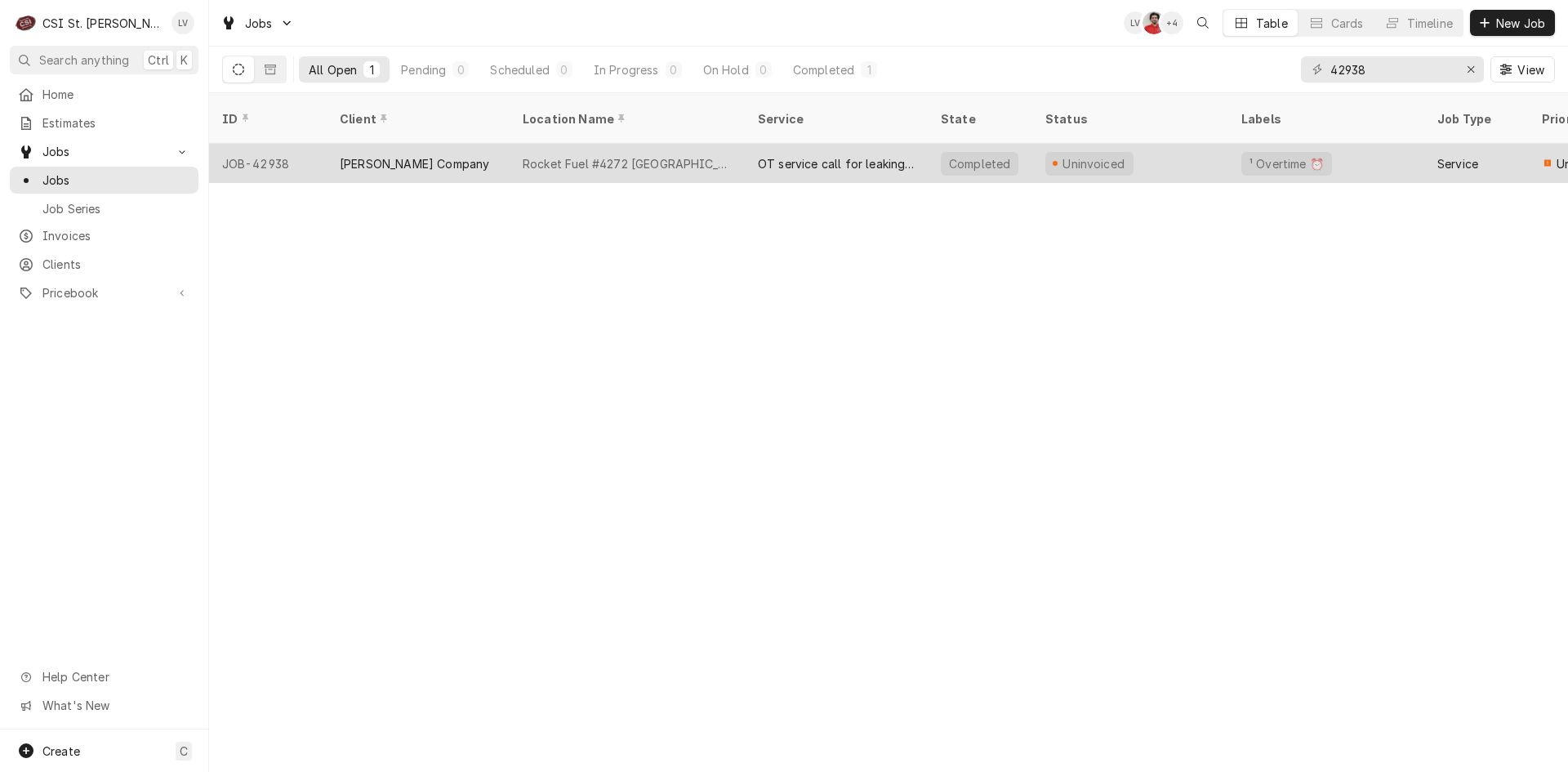
click at [615, 155] on div "Rocket Fuel #4272 Berkeley" at bounding box center [627, 163] width 235 height 39
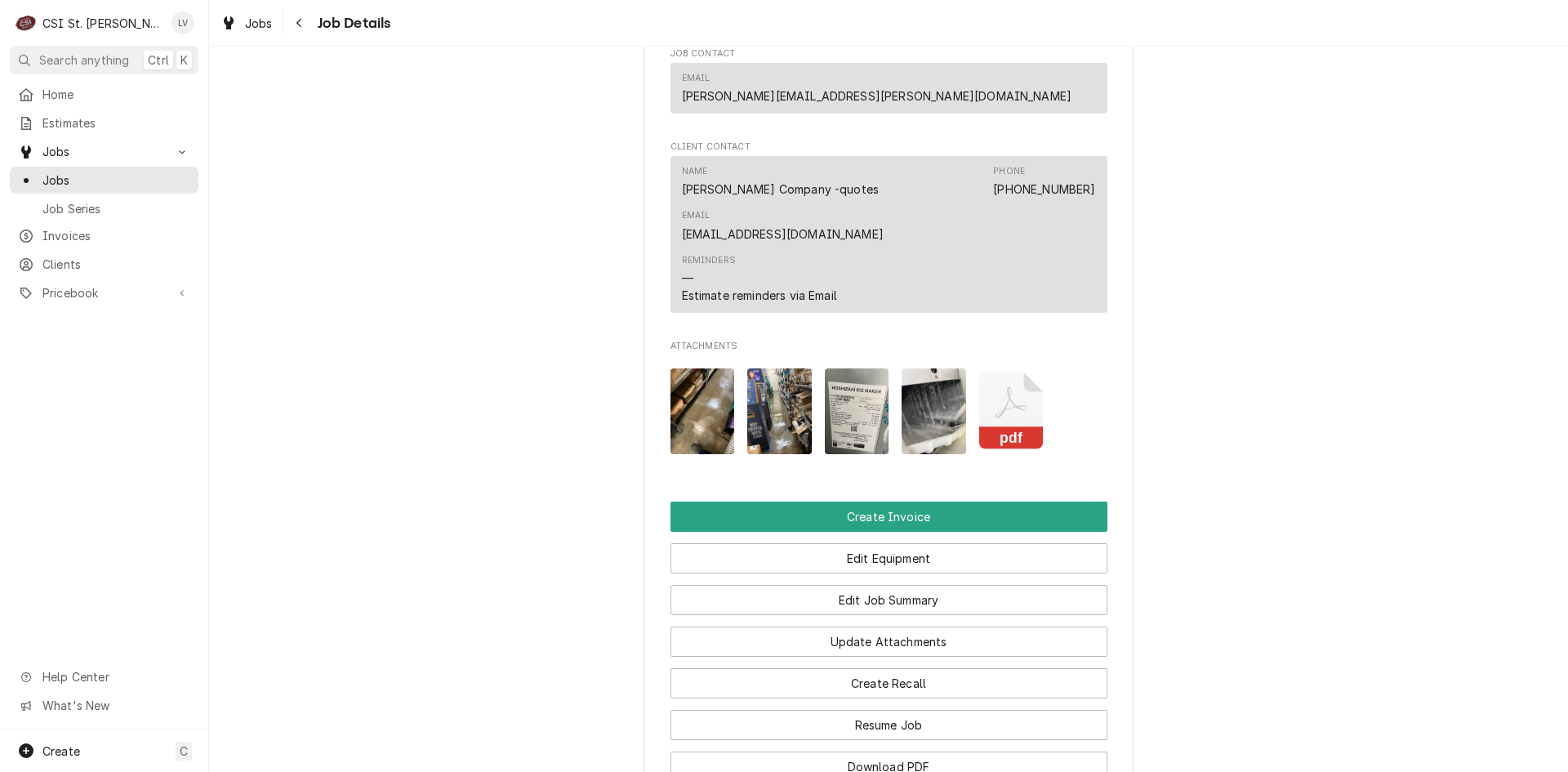
scroll to position [1470, 0]
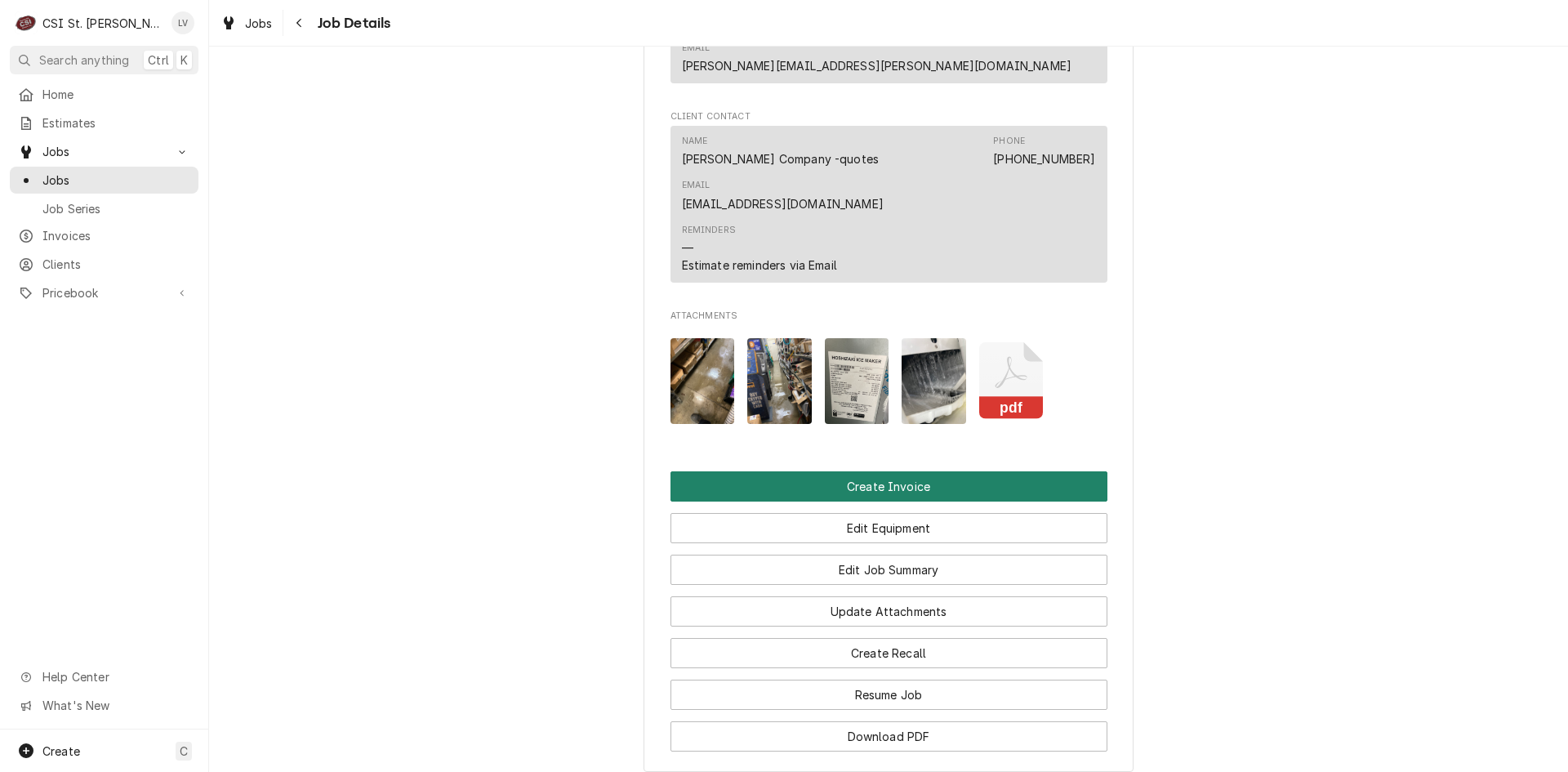
click at [772, 479] on button "Create Invoice" at bounding box center [888, 486] width 437 height 30
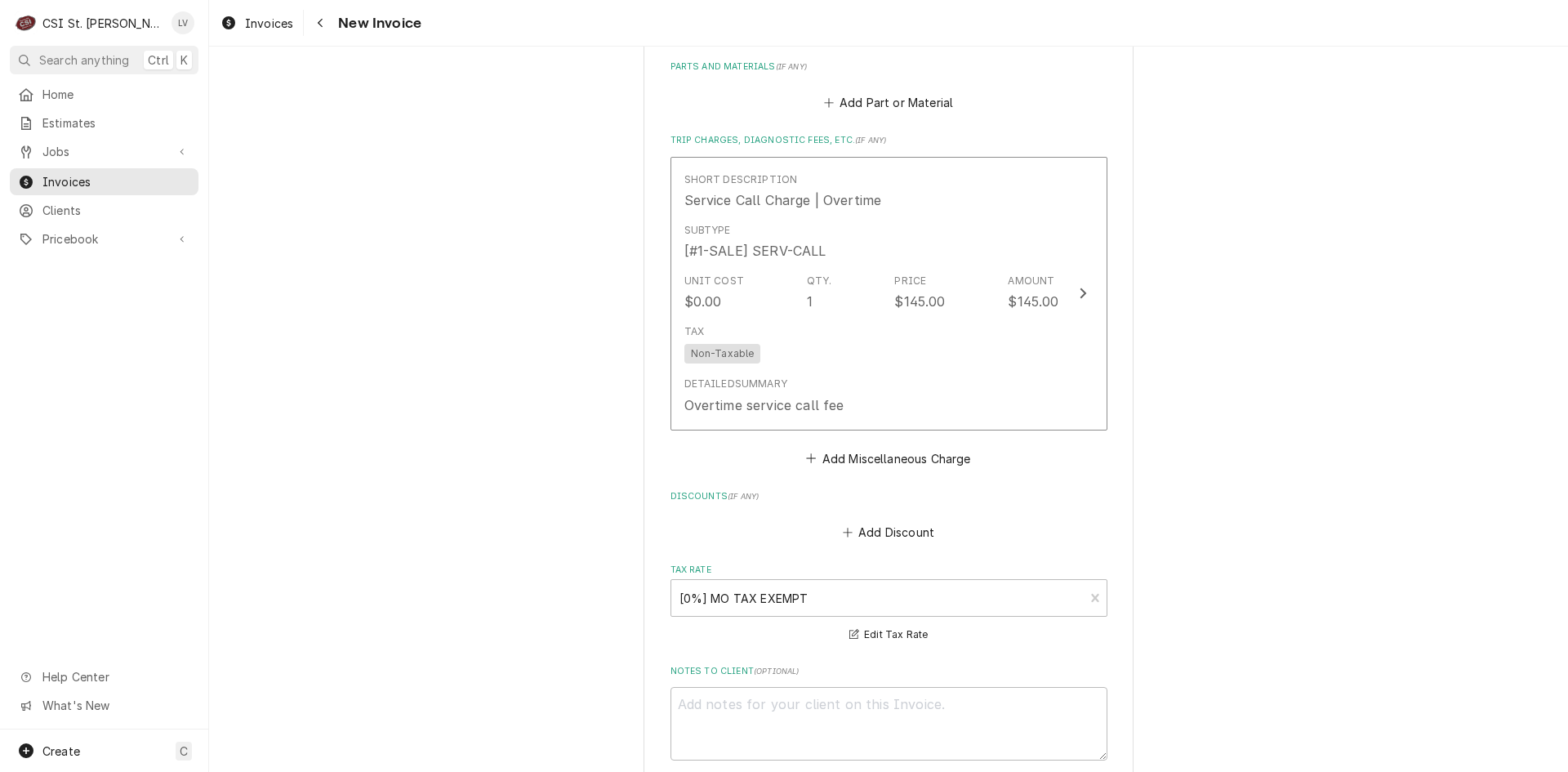
scroll to position [3229, 0]
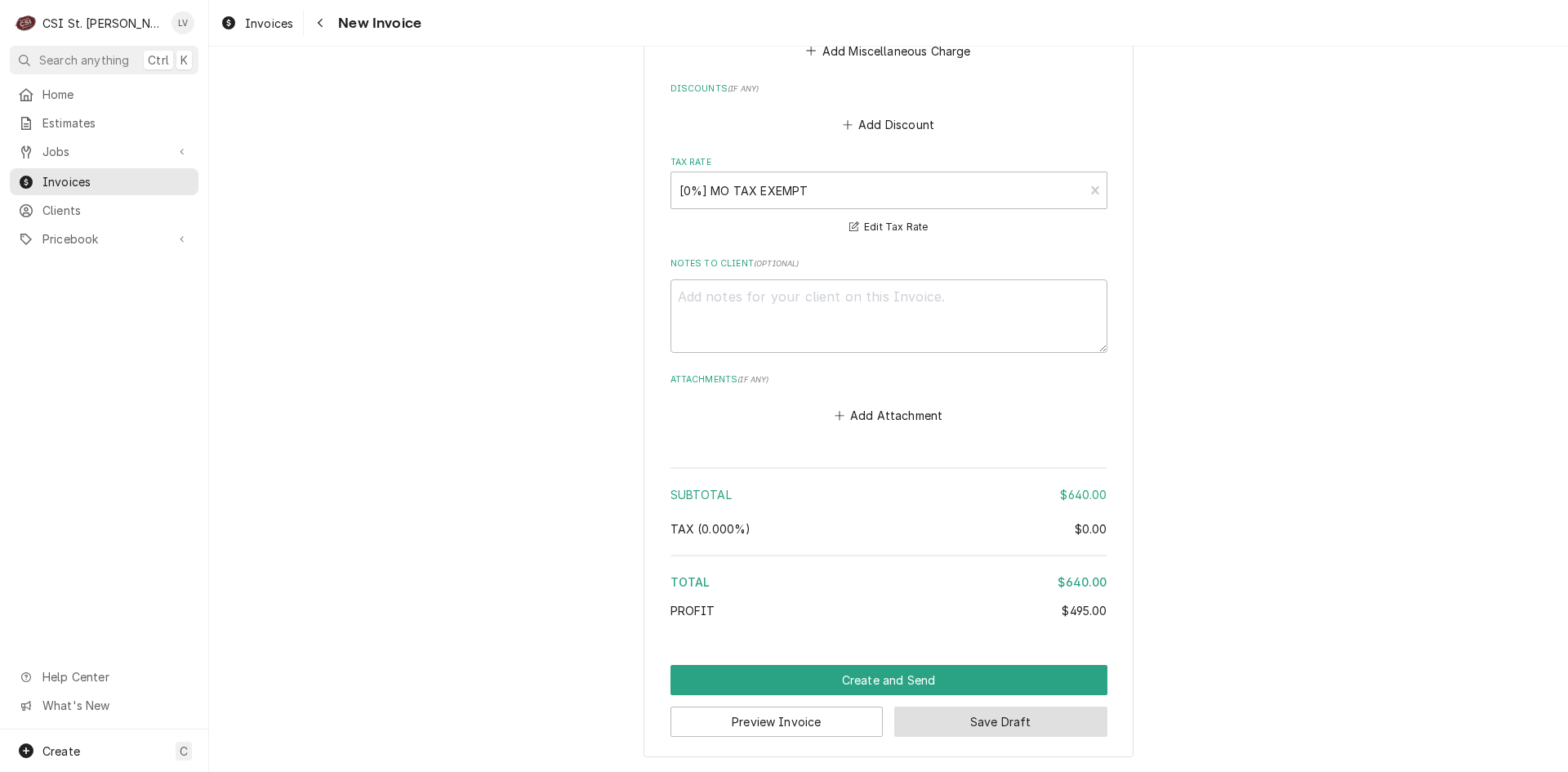
click at [990, 716] on button "Save Draft" at bounding box center [1001, 721] width 213 height 30
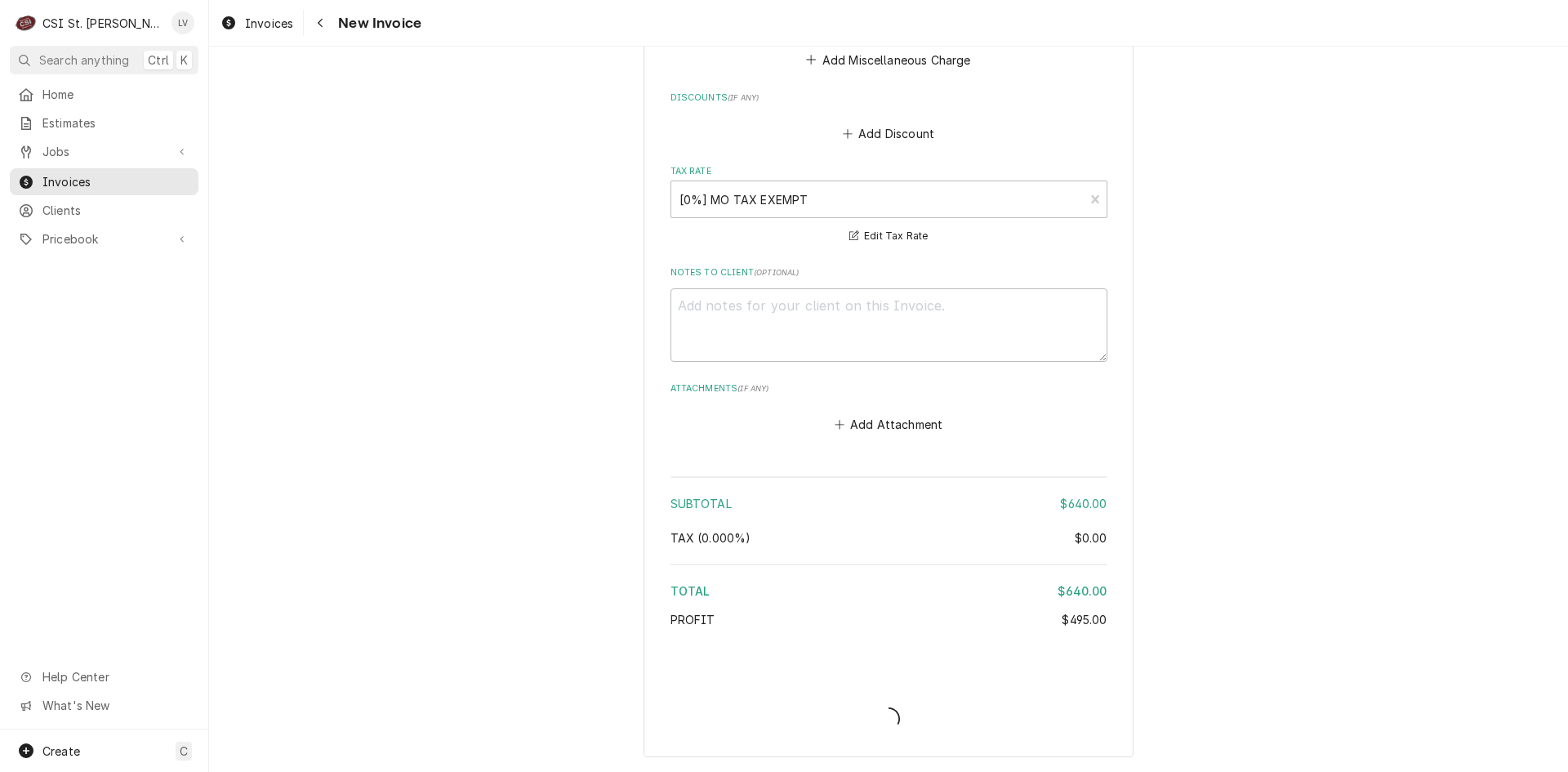
type textarea "x"
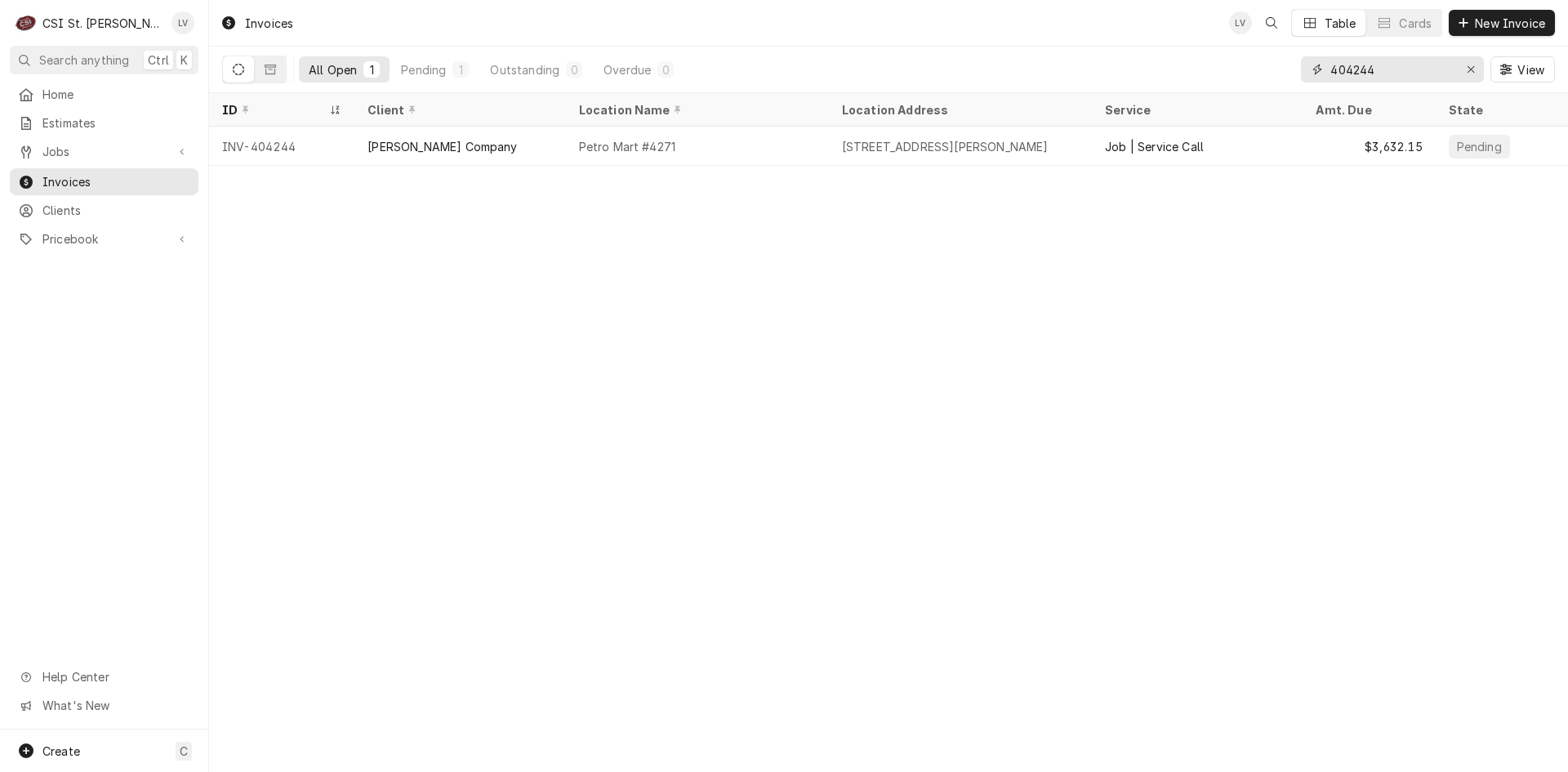
click at [1469, 68] on icon "Erase input" at bounding box center [1470, 69] width 9 height 12
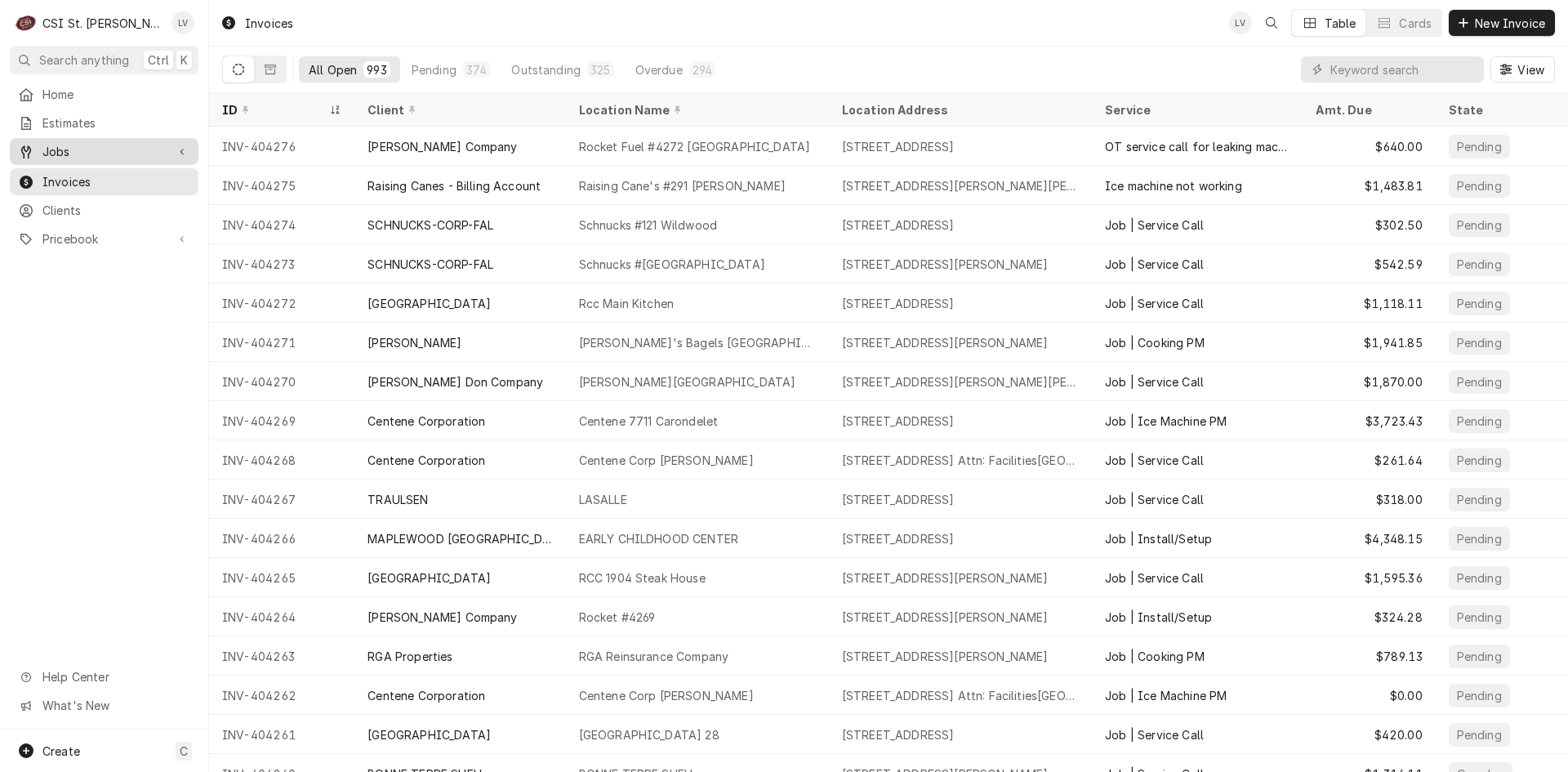
click at [63, 150] on span "Jobs" at bounding box center [104, 152] width 123 height 18
click at [64, 176] on span "Jobs" at bounding box center [115, 180] width 148 height 18
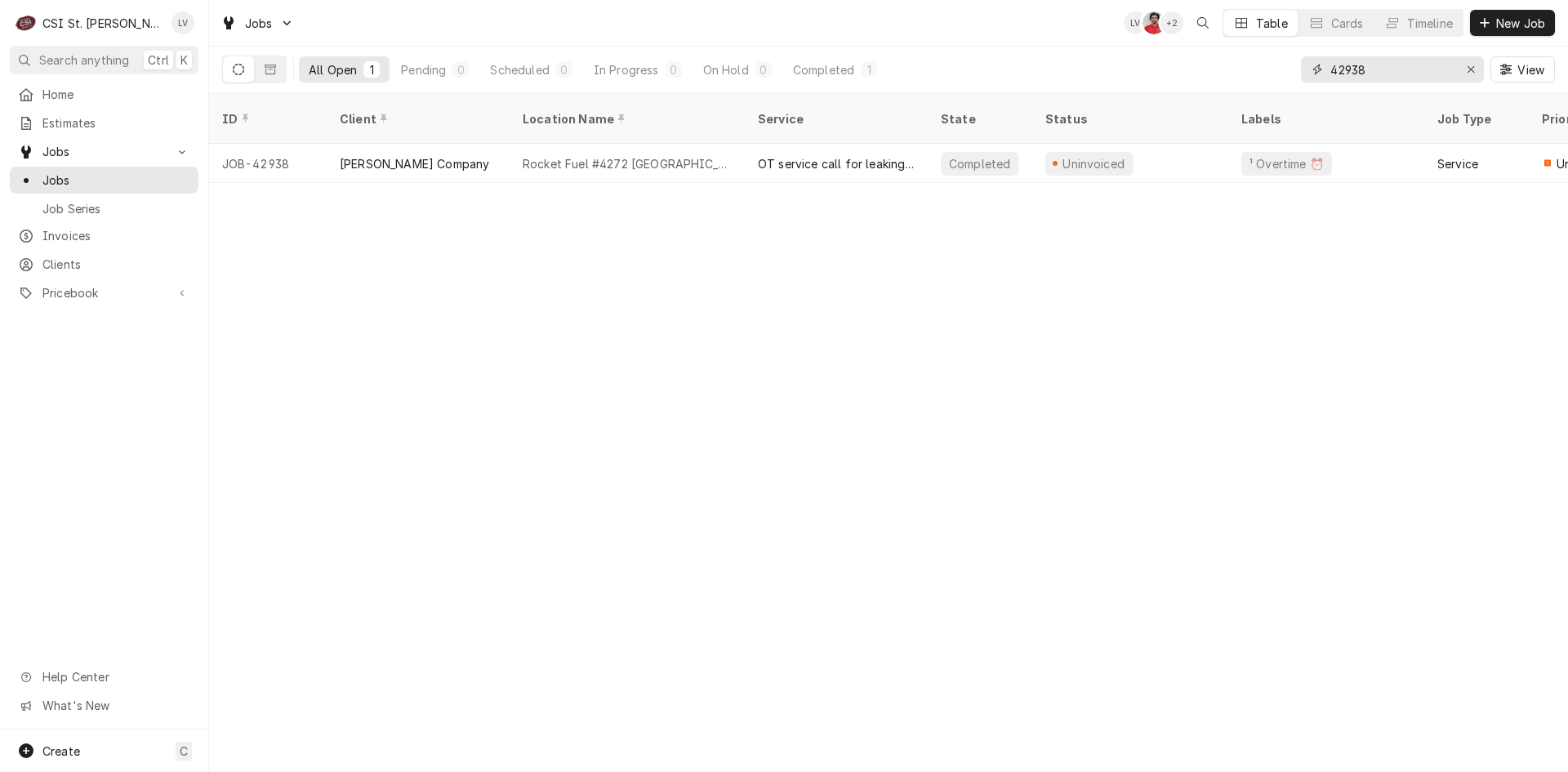
drag, startPoint x: 1384, startPoint y: 77, endPoint x: 1312, endPoint y: 76, distance: 72.0
click at [1312, 76] on div "42938" at bounding box center [1392, 69] width 183 height 26
type input "42480"
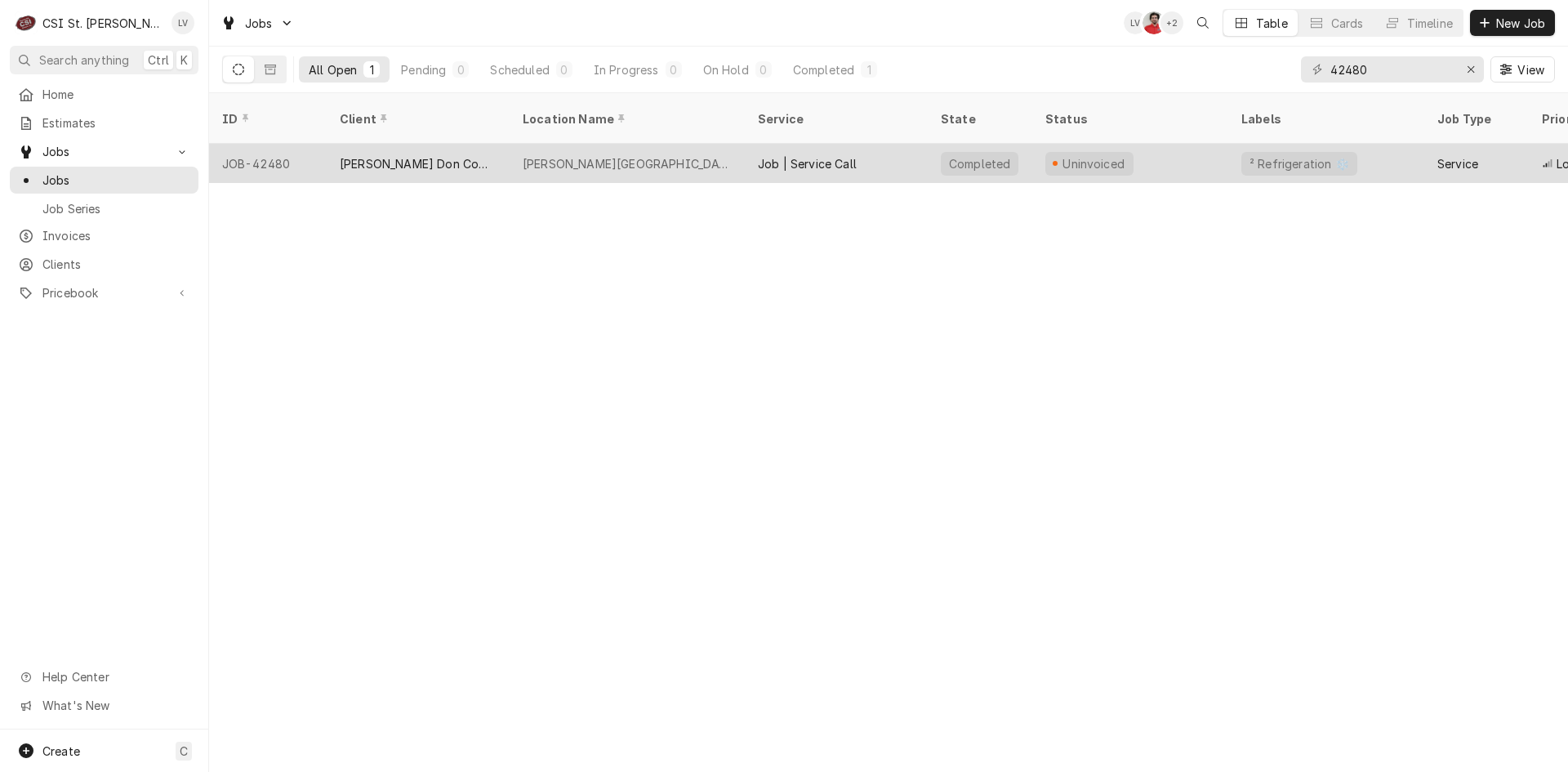
click at [437, 156] on div "[PERSON_NAME] Don Company" at bounding box center [418, 164] width 157 height 18
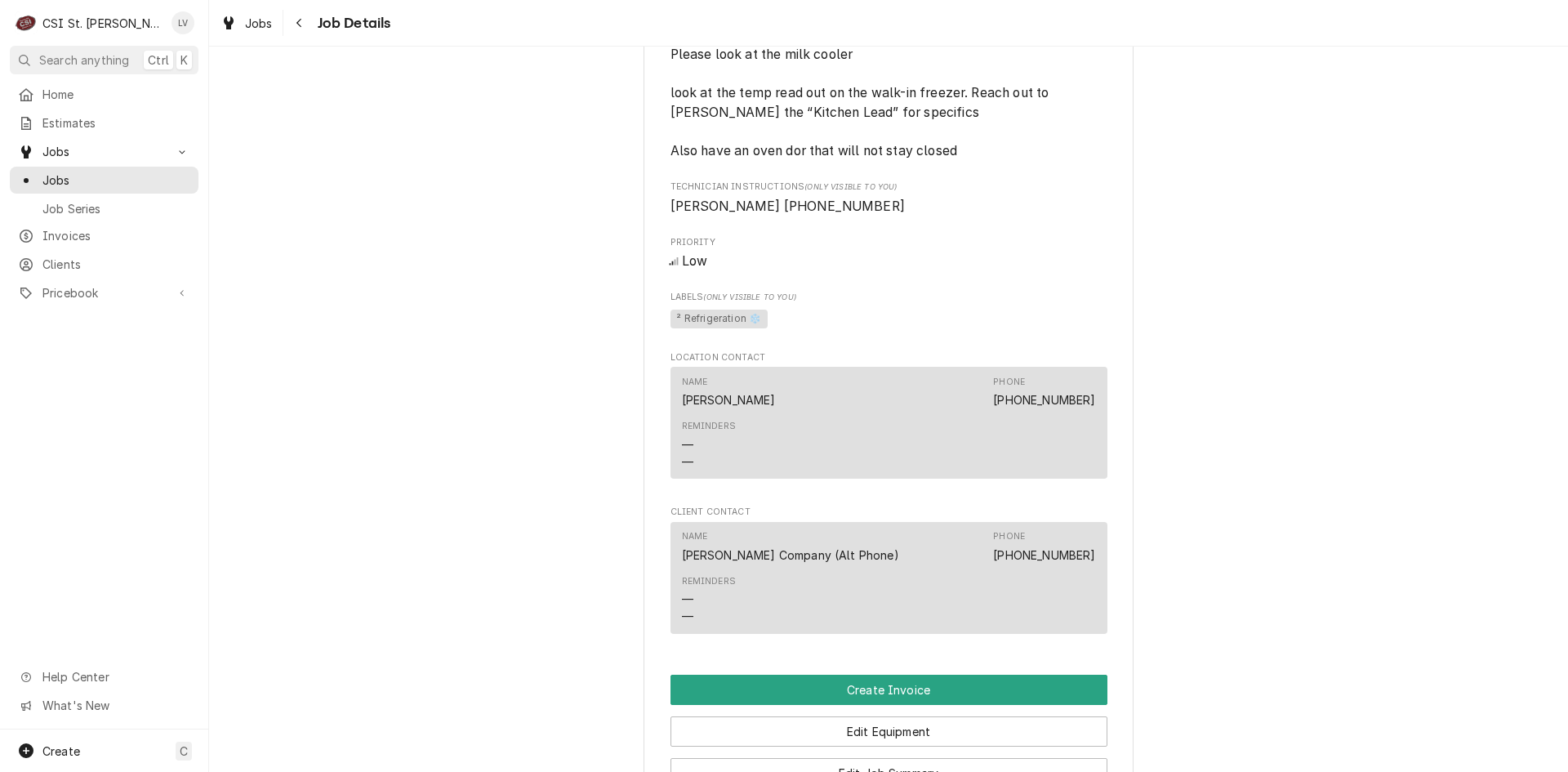
scroll to position [1470, 0]
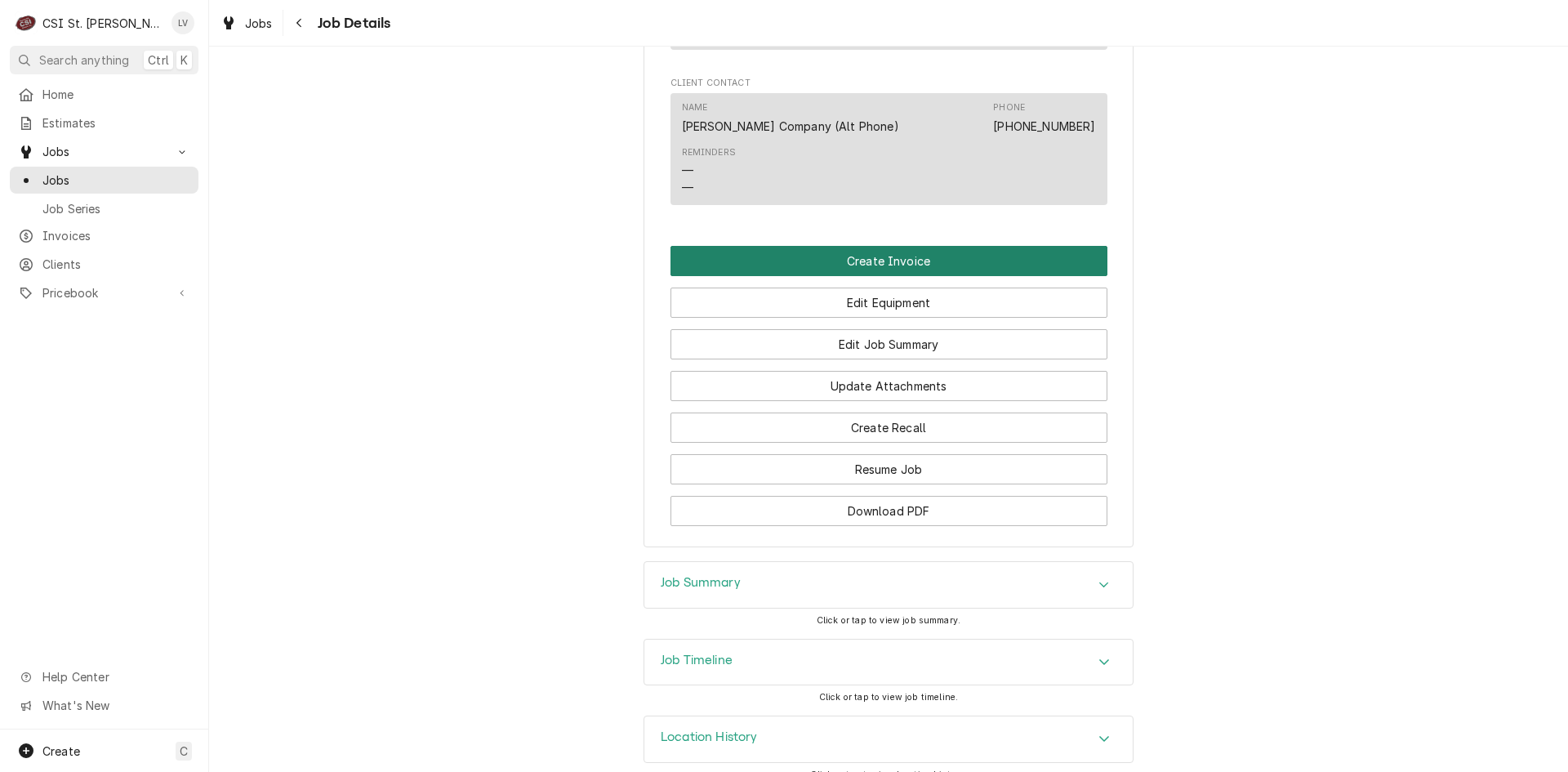
click at [797, 270] on button "Create Invoice" at bounding box center [888, 260] width 437 height 30
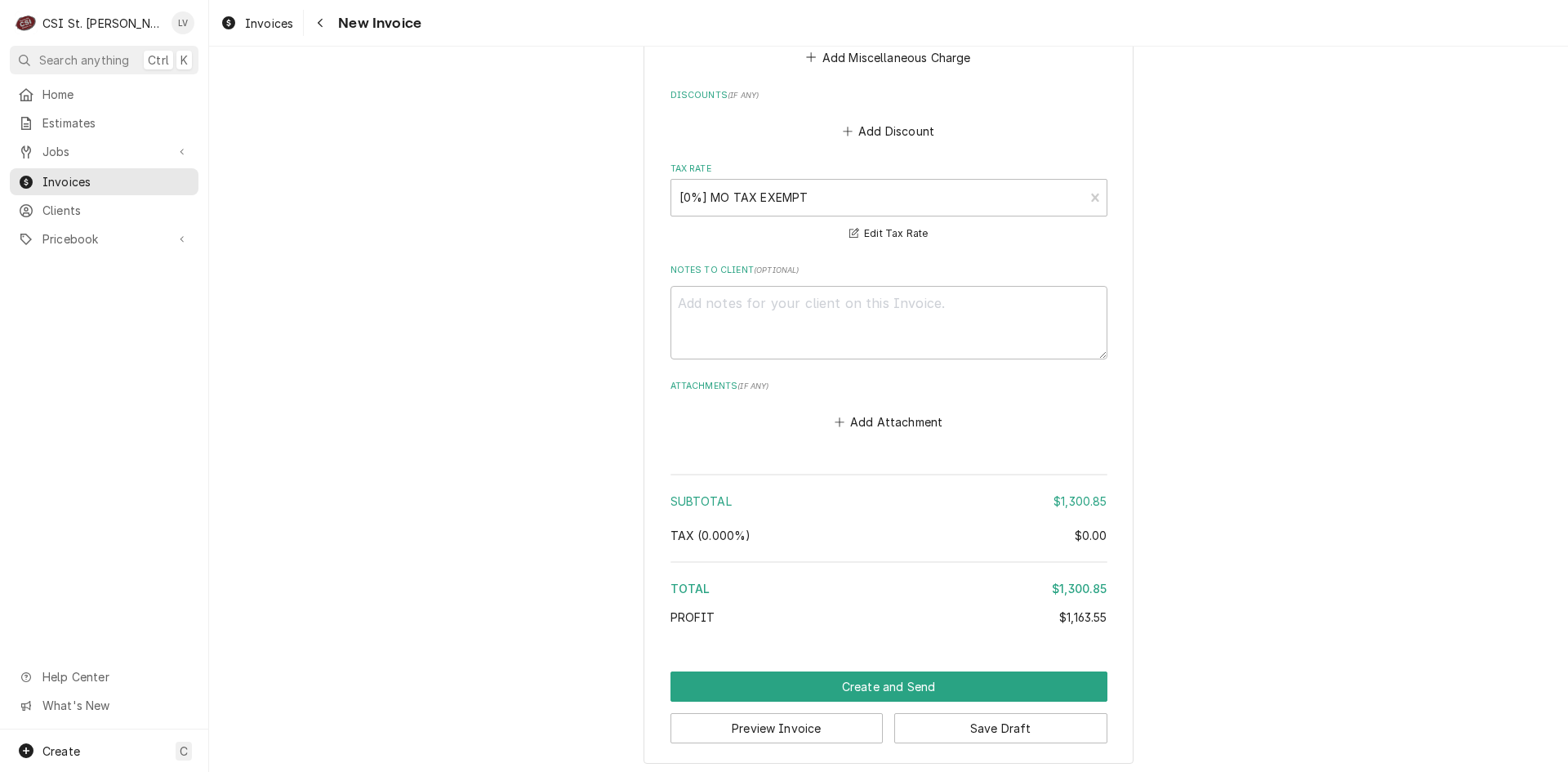
scroll to position [4716, 0]
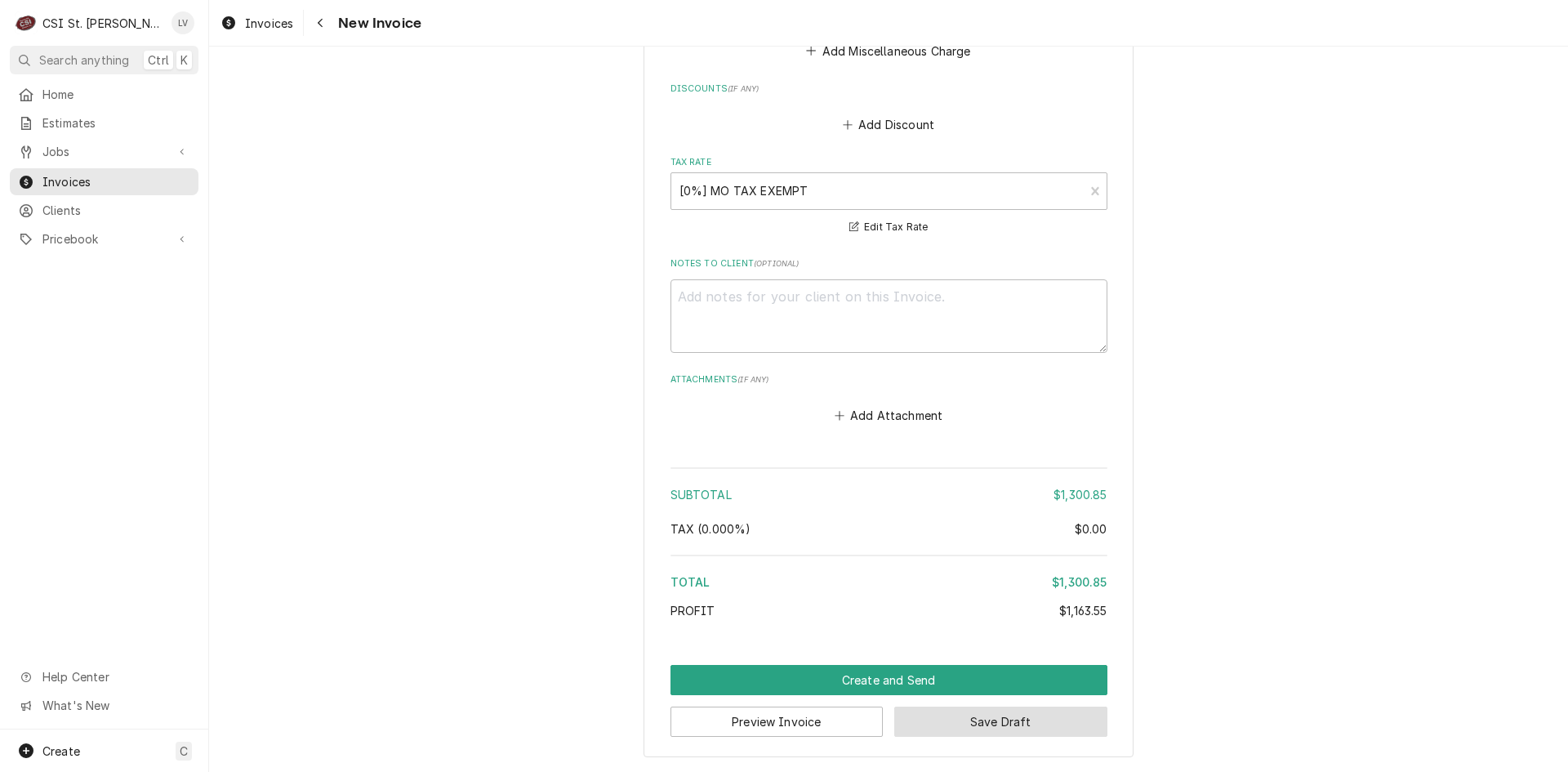
click at [1016, 718] on button "Save Draft" at bounding box center [1001, 721] width 213 height 30
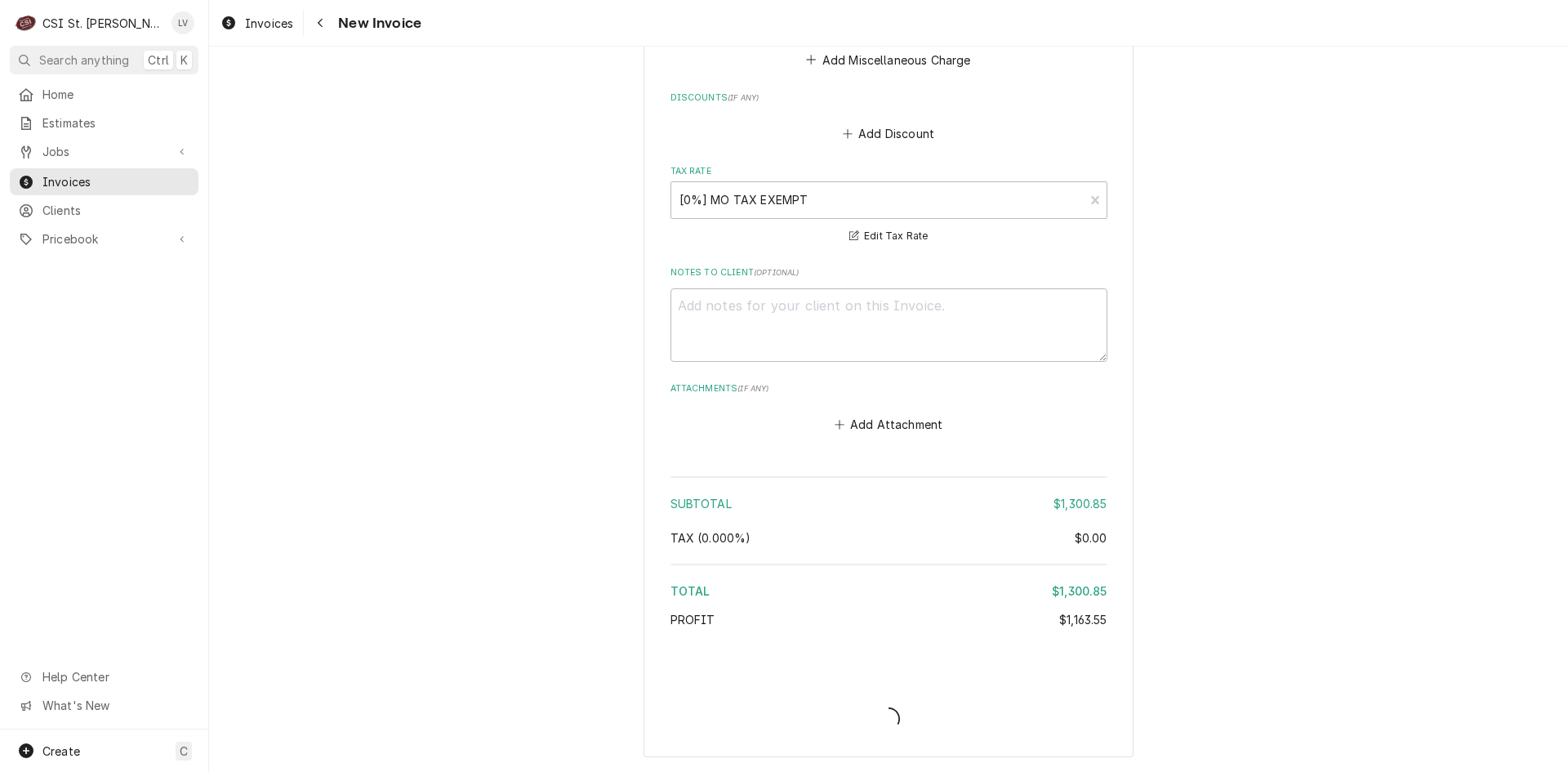
scroll to position [4706, 0]
type textarea "x"
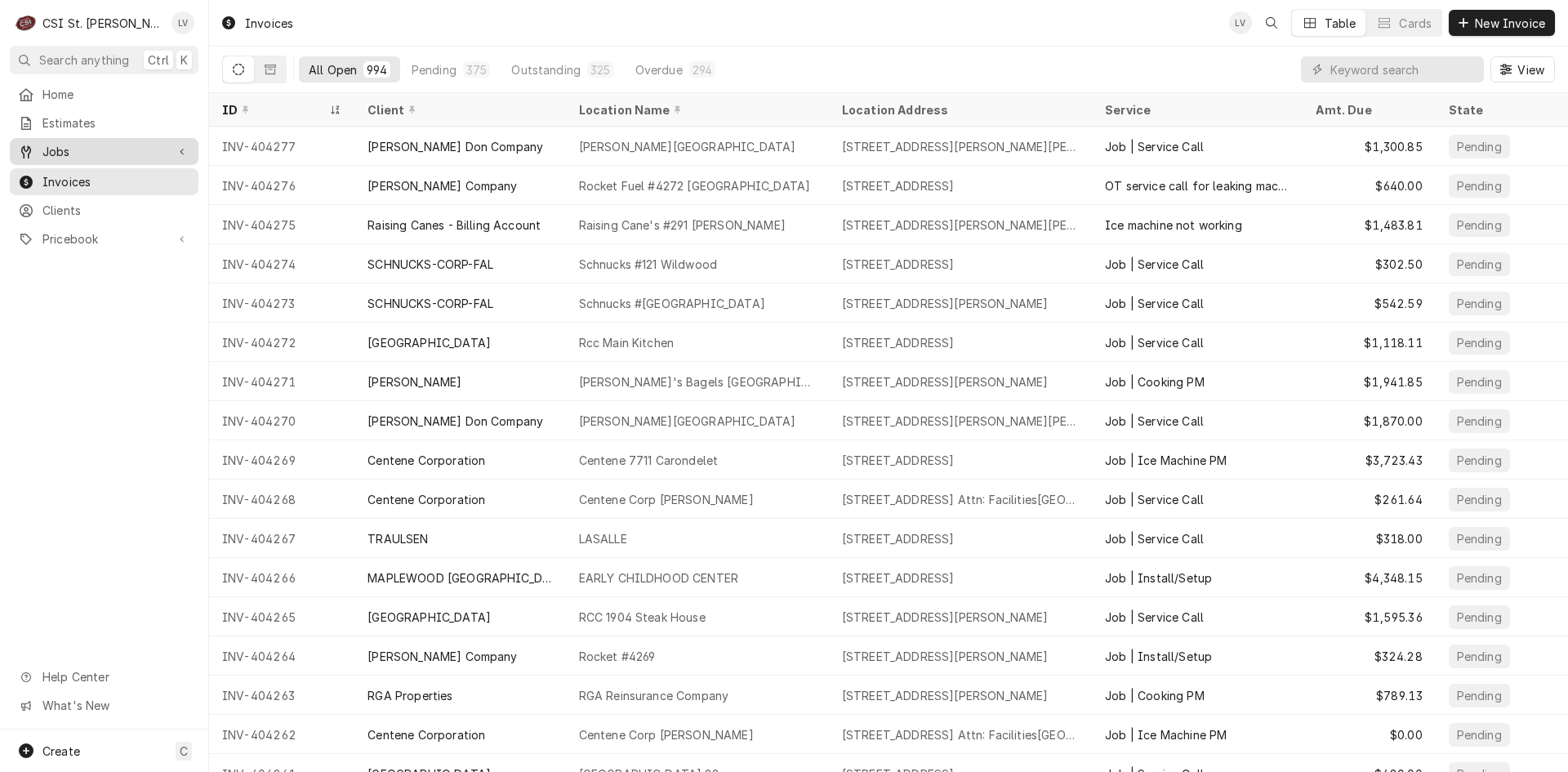
click at [85, 149] on span "Jobs" at bounding box center [104, 152] width 123 height 18
click at [70, 180] on span "Jobs" at bounding box center [115, 180] width 148 height 18
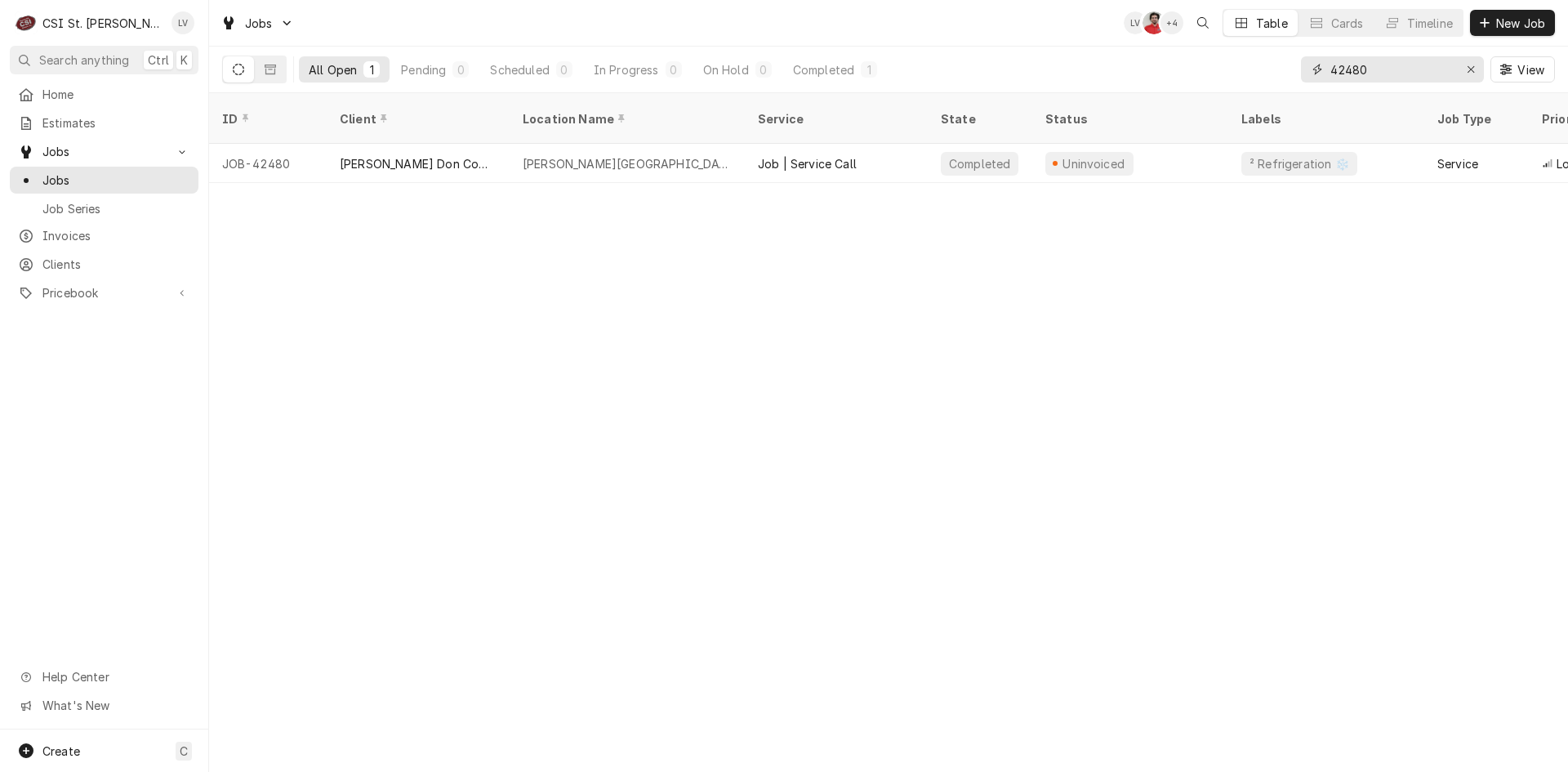
drag, startPoint x: 1385, startPoint y: 70, endPoint x: 1316, endPoint y: 81, distance: 69.9
click at [1316, 81] on div "42480" at bounding box center [1392, 69] width 183 height 26
type input "42539"
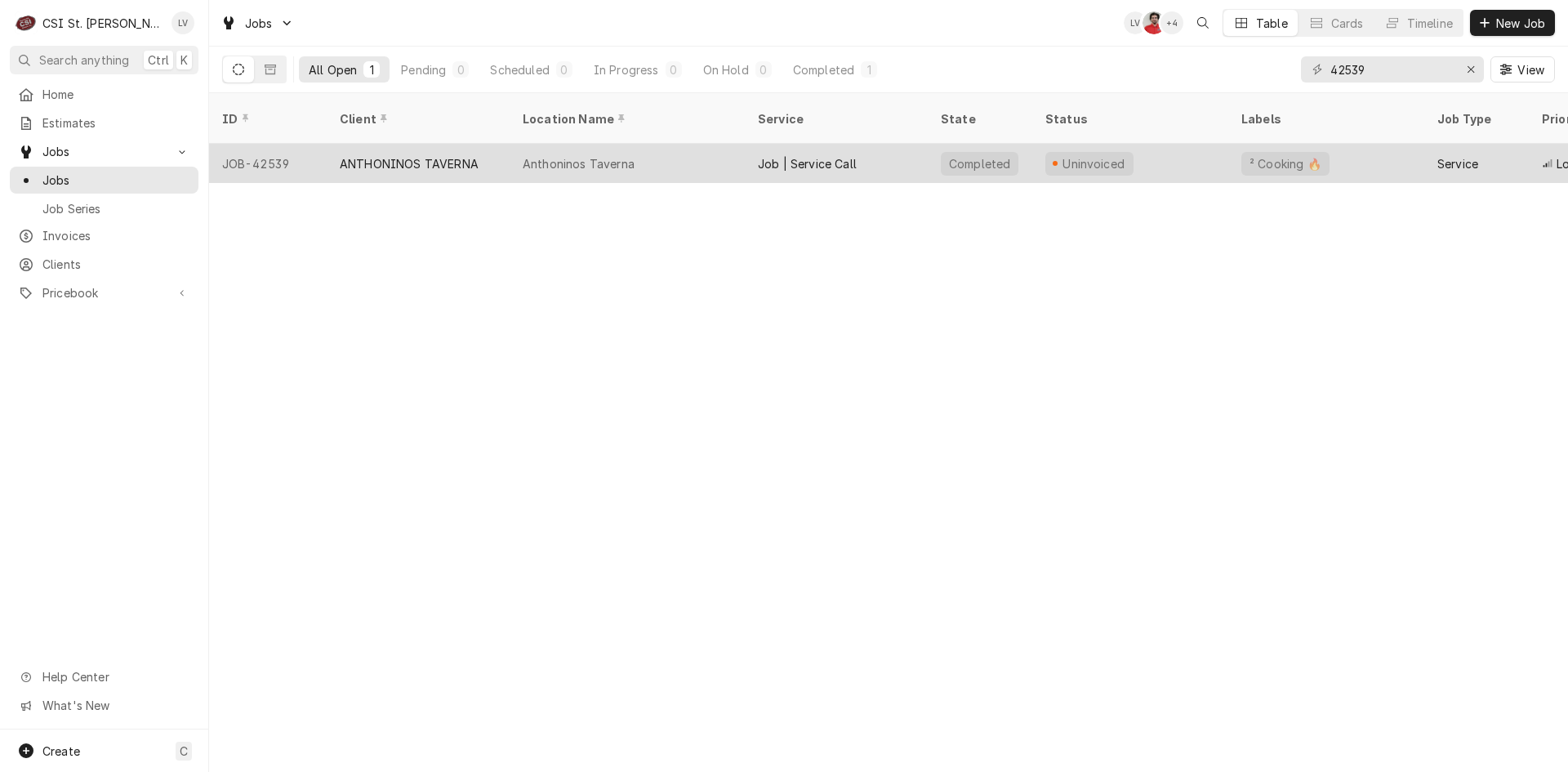
click at [383, 156] on div "ANTHONINOS TAVERNA" at bounding box center [409, 164] width 139 height 18
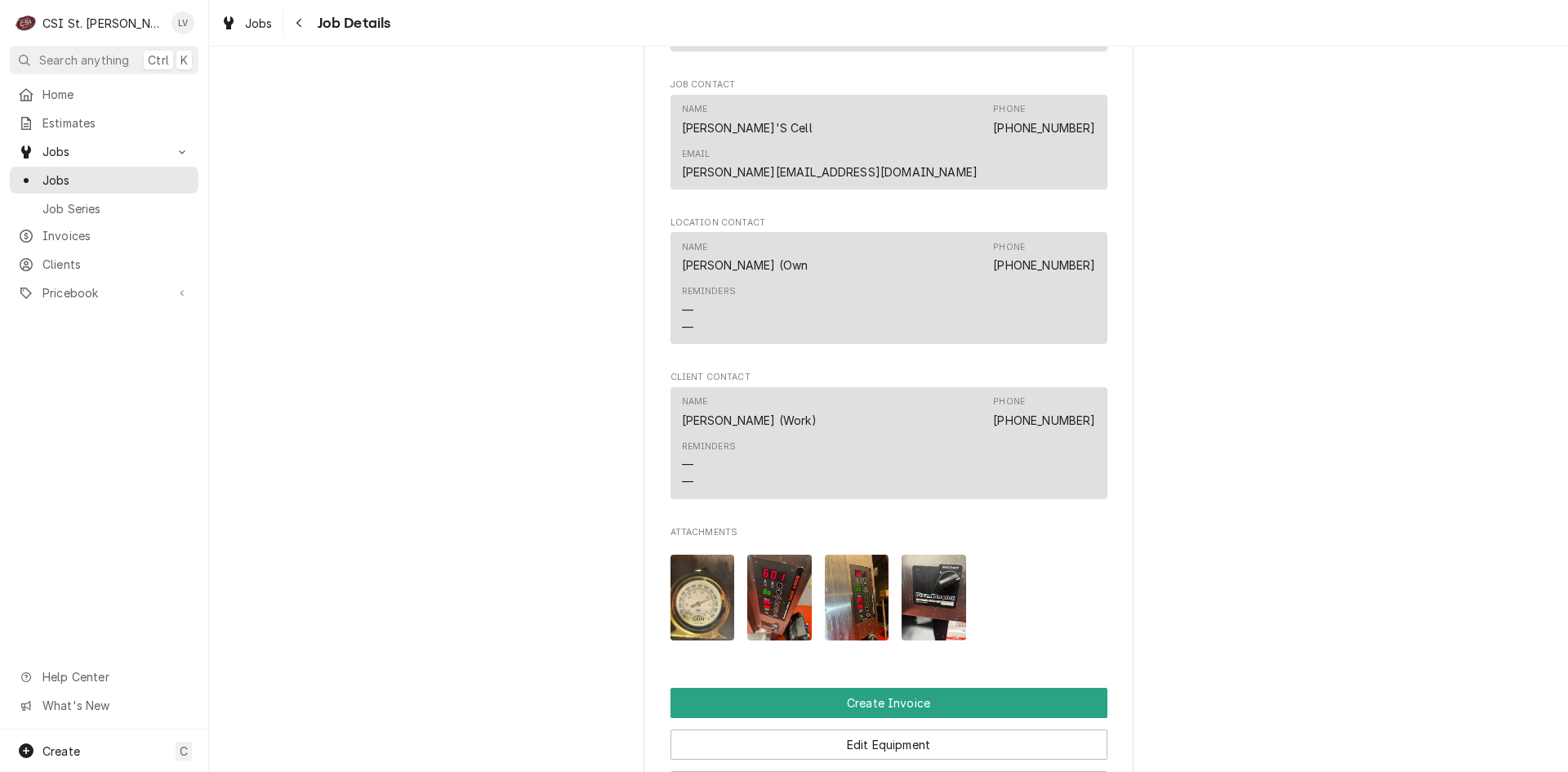
scroll to position [1552, 0]
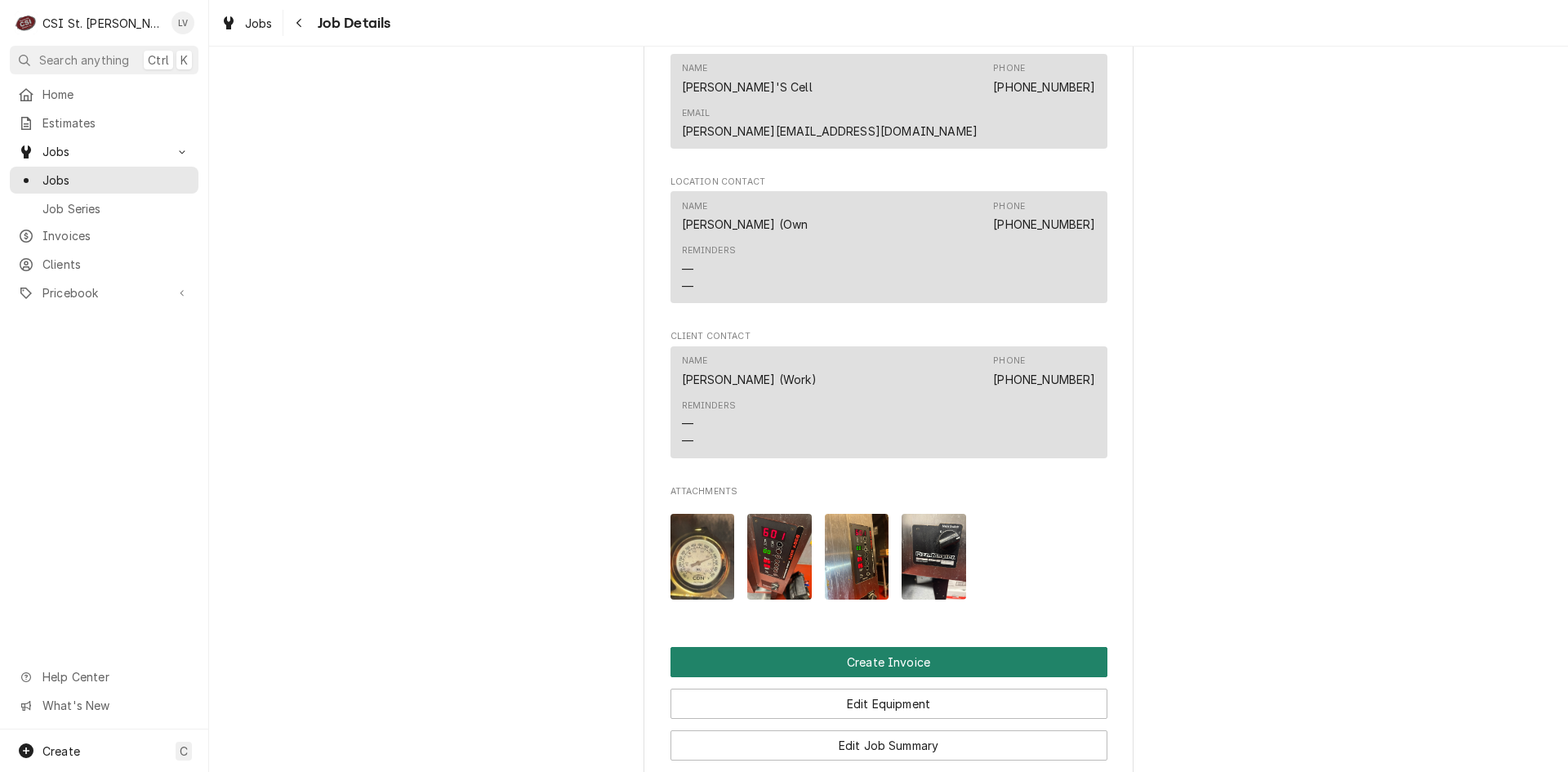
click at [712, 647] on button "Create Invoice" at bounding box center [888, 661] width 437 height 30
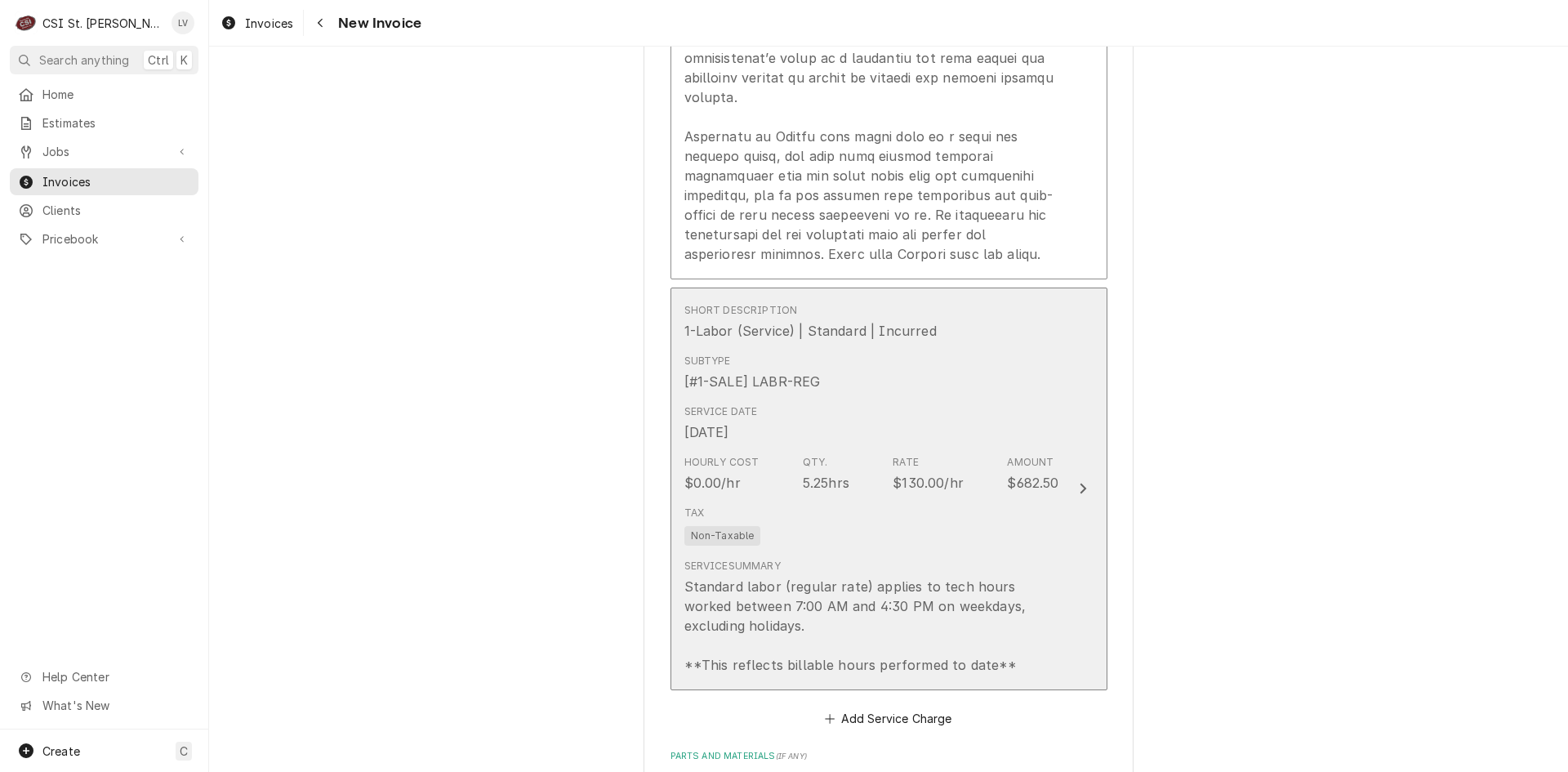
scroll to position [4819, 0]
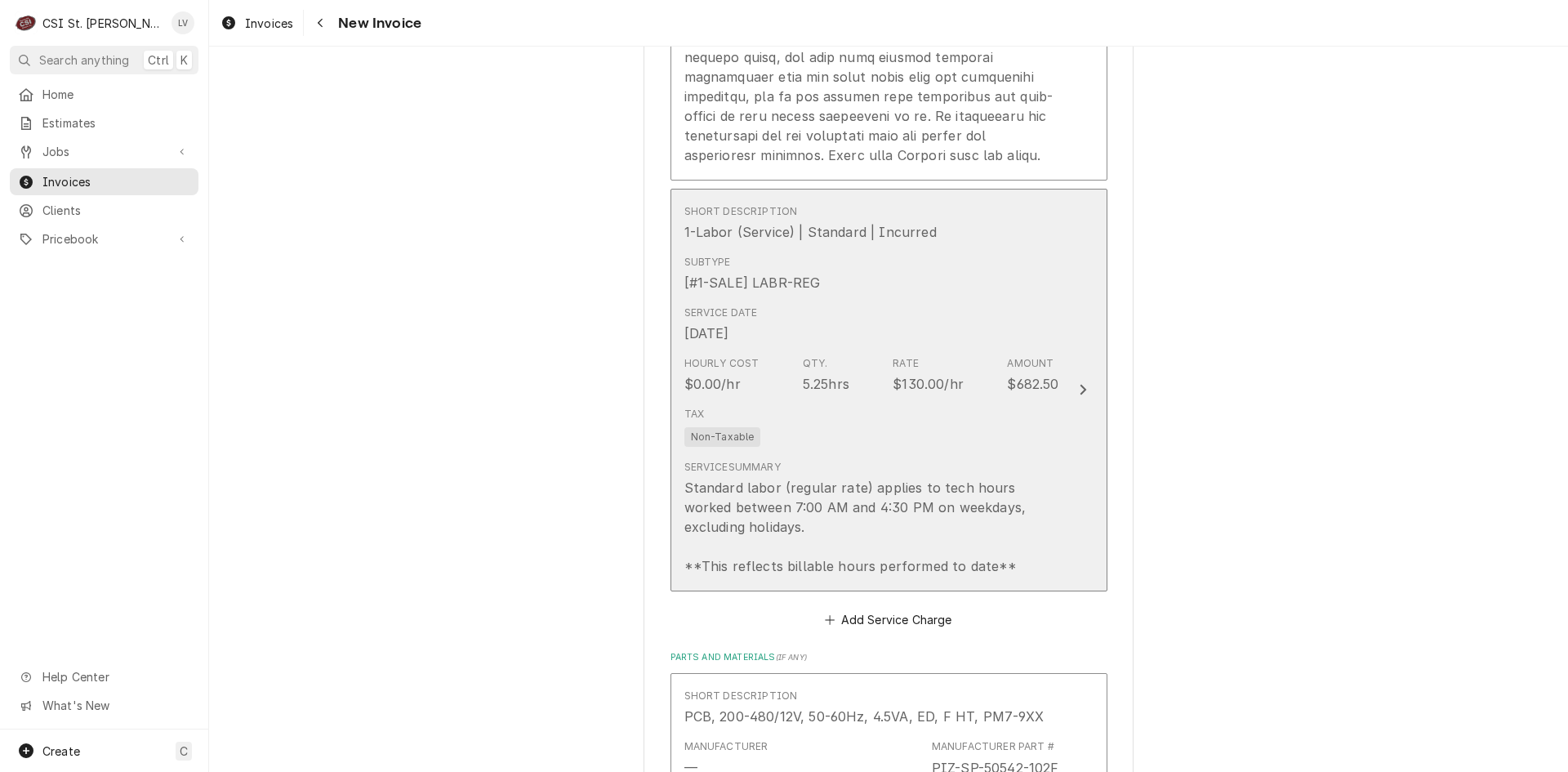
click at [818, 453] on div "Service Summary Standard labor (regular rate) applies to tech hours worked betw…" at bounding box center [871, 518] width 375 height 129
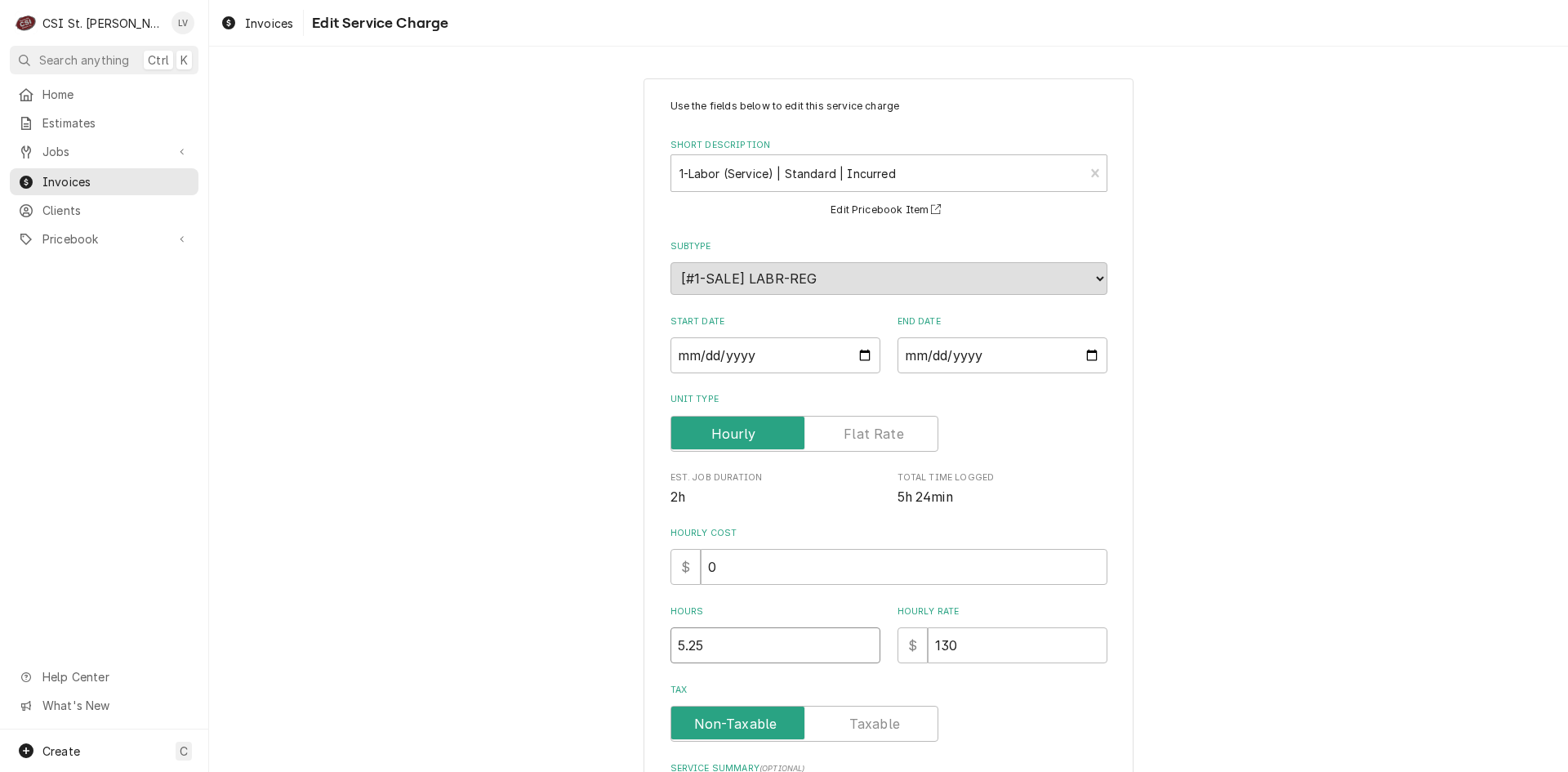
click at [710, 646] on input "5.25" at bounding box center [775, 645] width 210 height 36
type textarea "x"
type input "5.2"
type textarea "x"
type input "5"
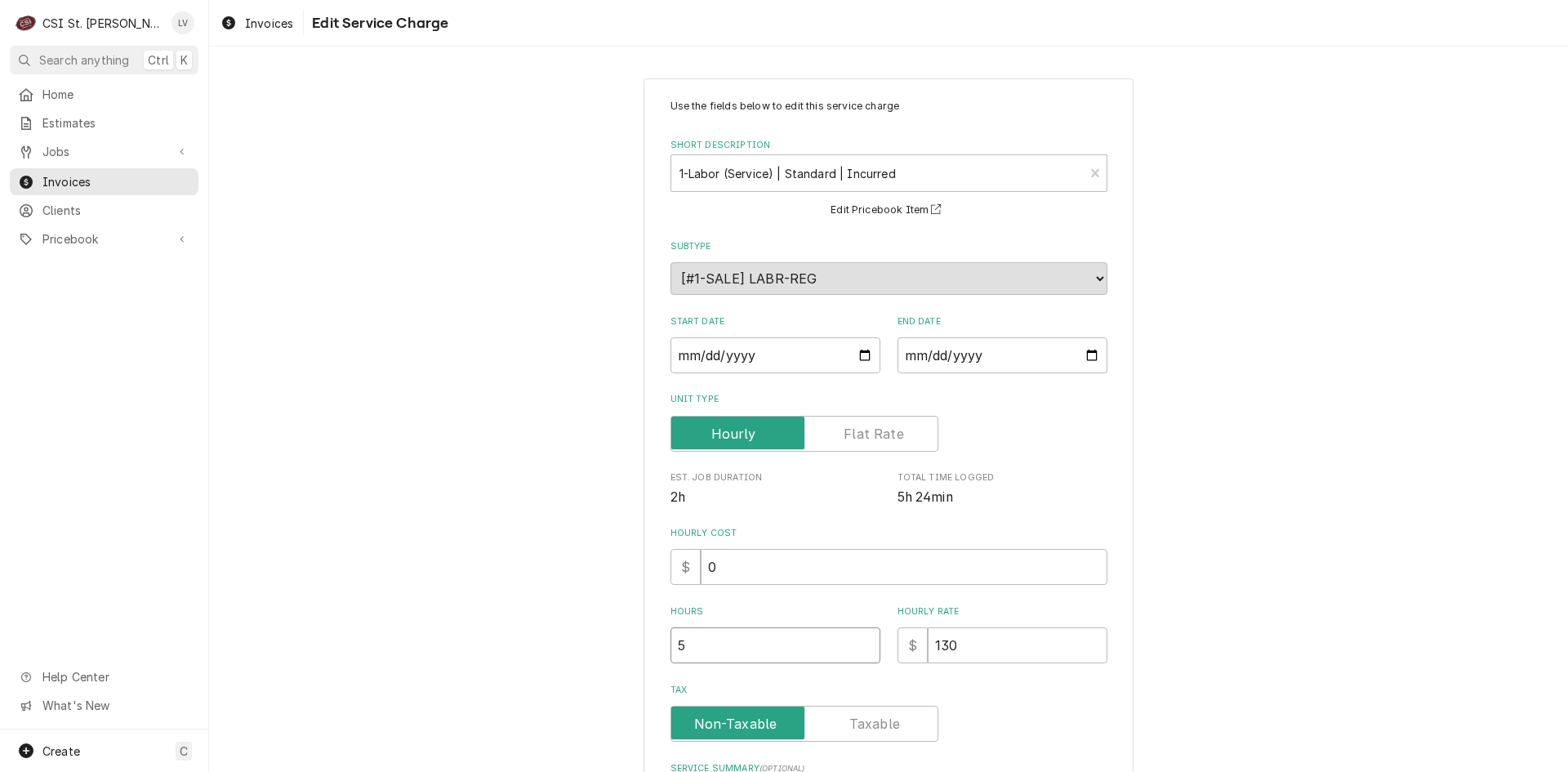
type textarea "x"
type input "5.7"
type textarea "x"
type input "5.75"
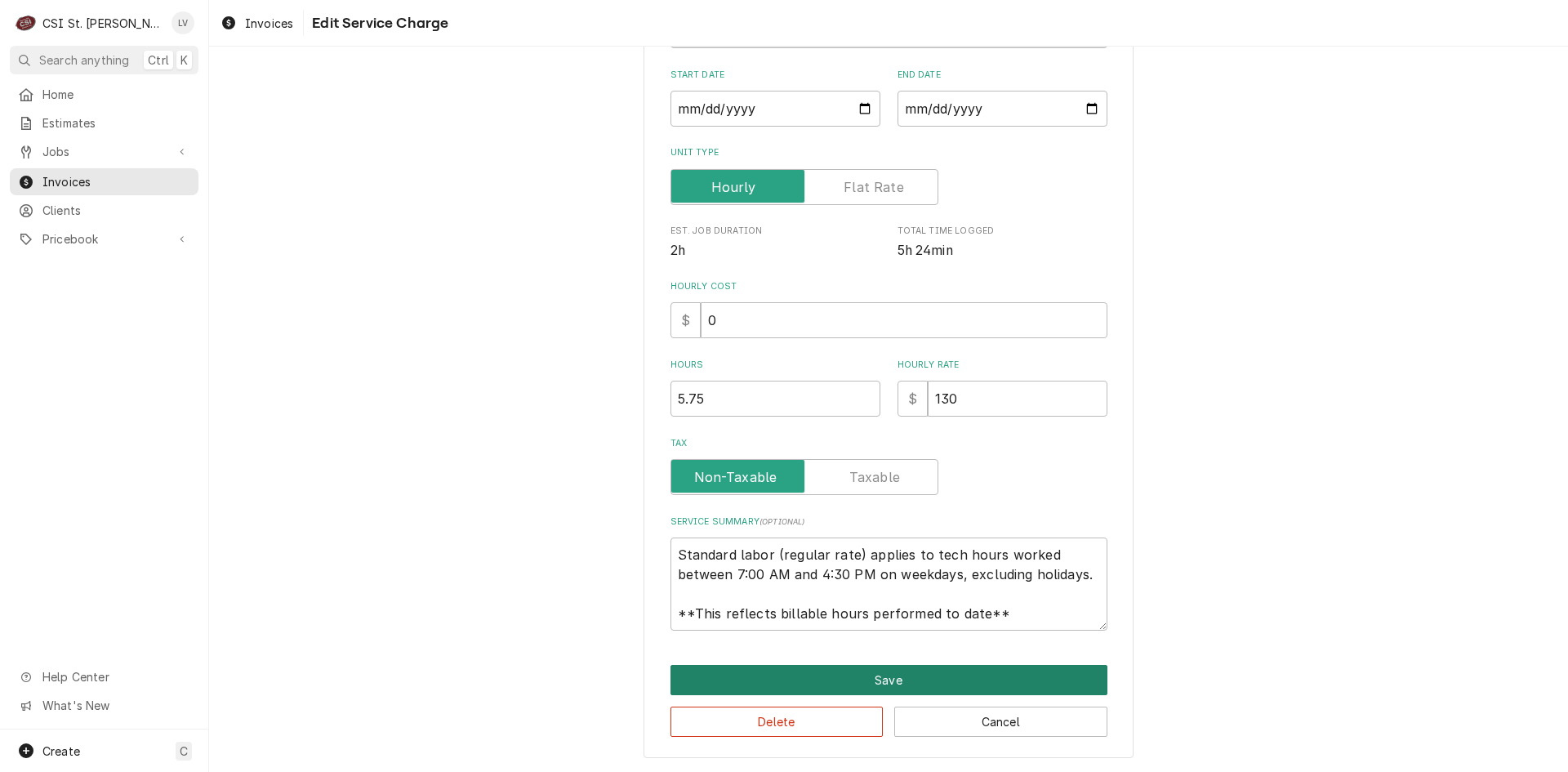
click at [774, 684] on button "Save" at bounding box center [888, 679] width 437 height 30
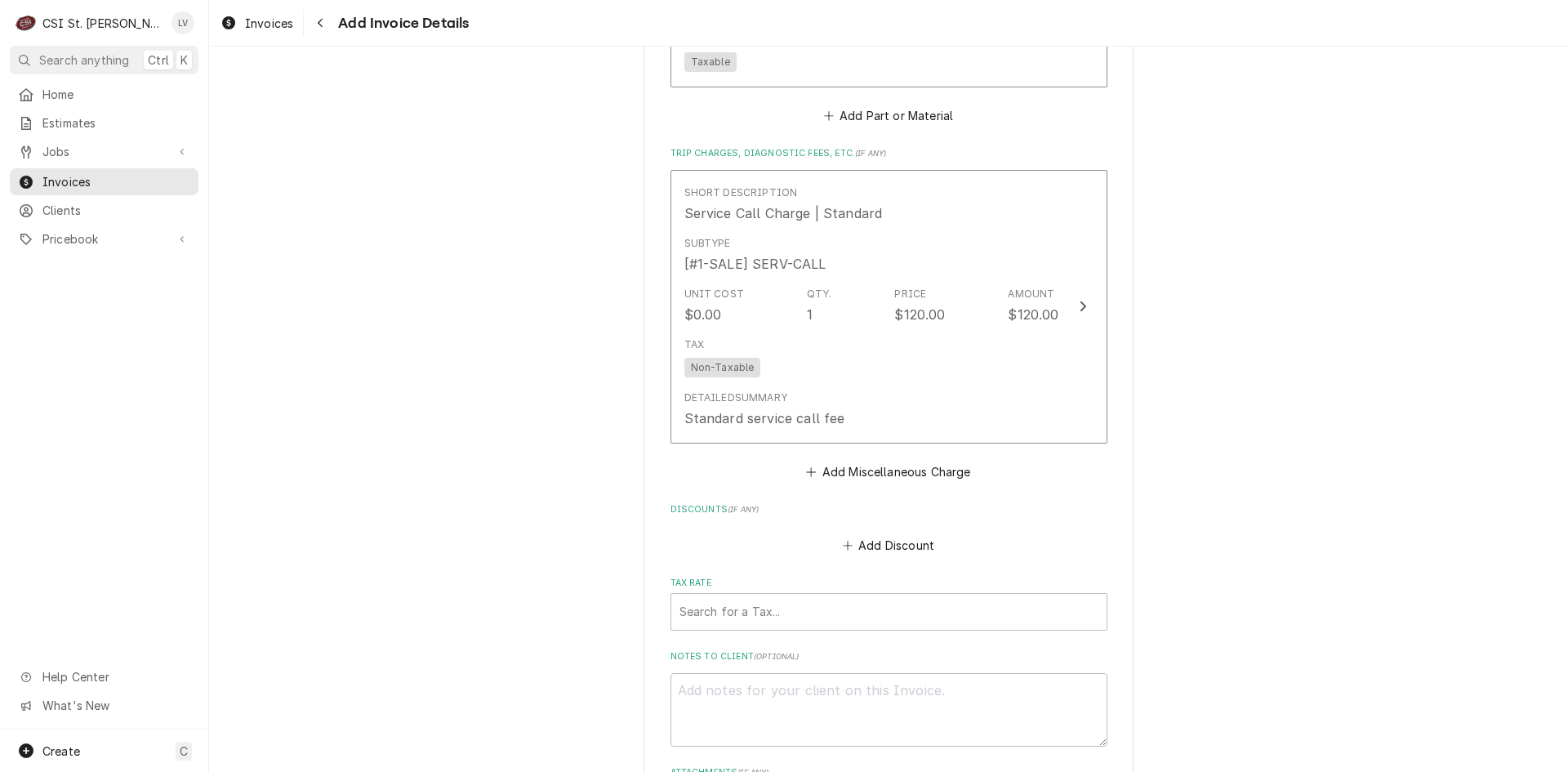
scroll to position [6023, 0]
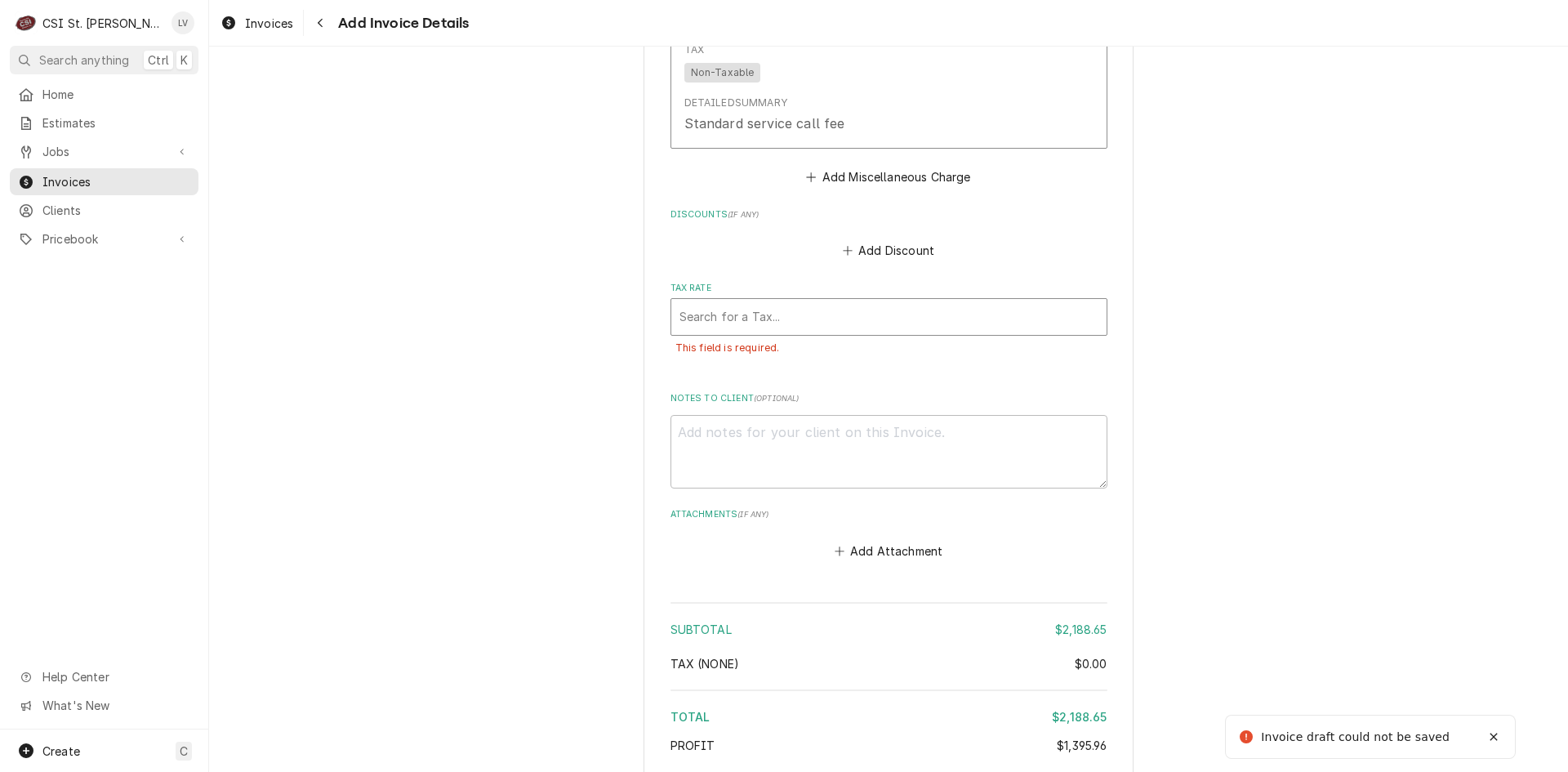
click at [900, 302] on div "Tax Rate" at bounding box center [888, 317] width 419 height 29
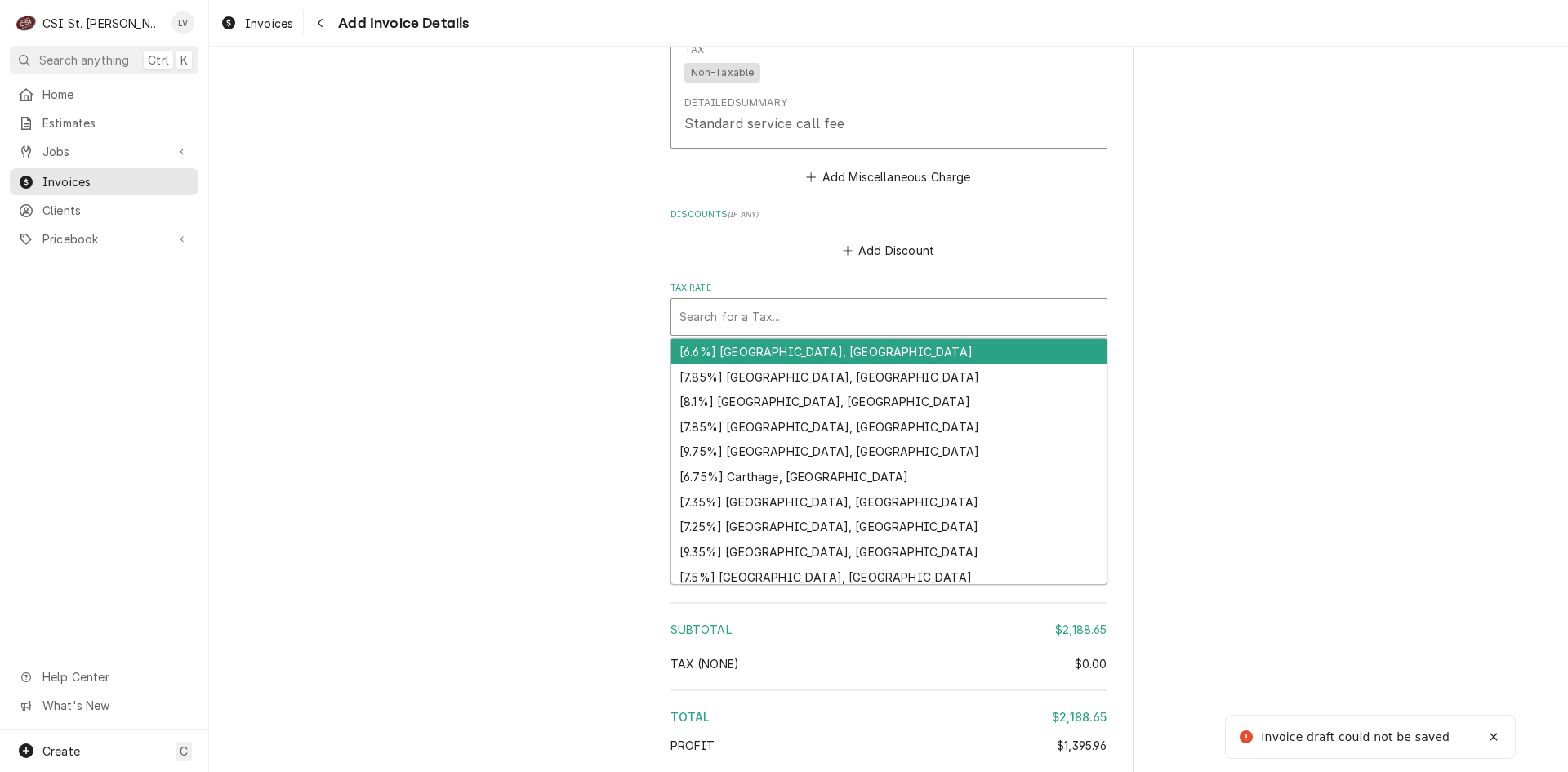
type textarea "x"
type input "m"
type textarea "x"
type input "mo"
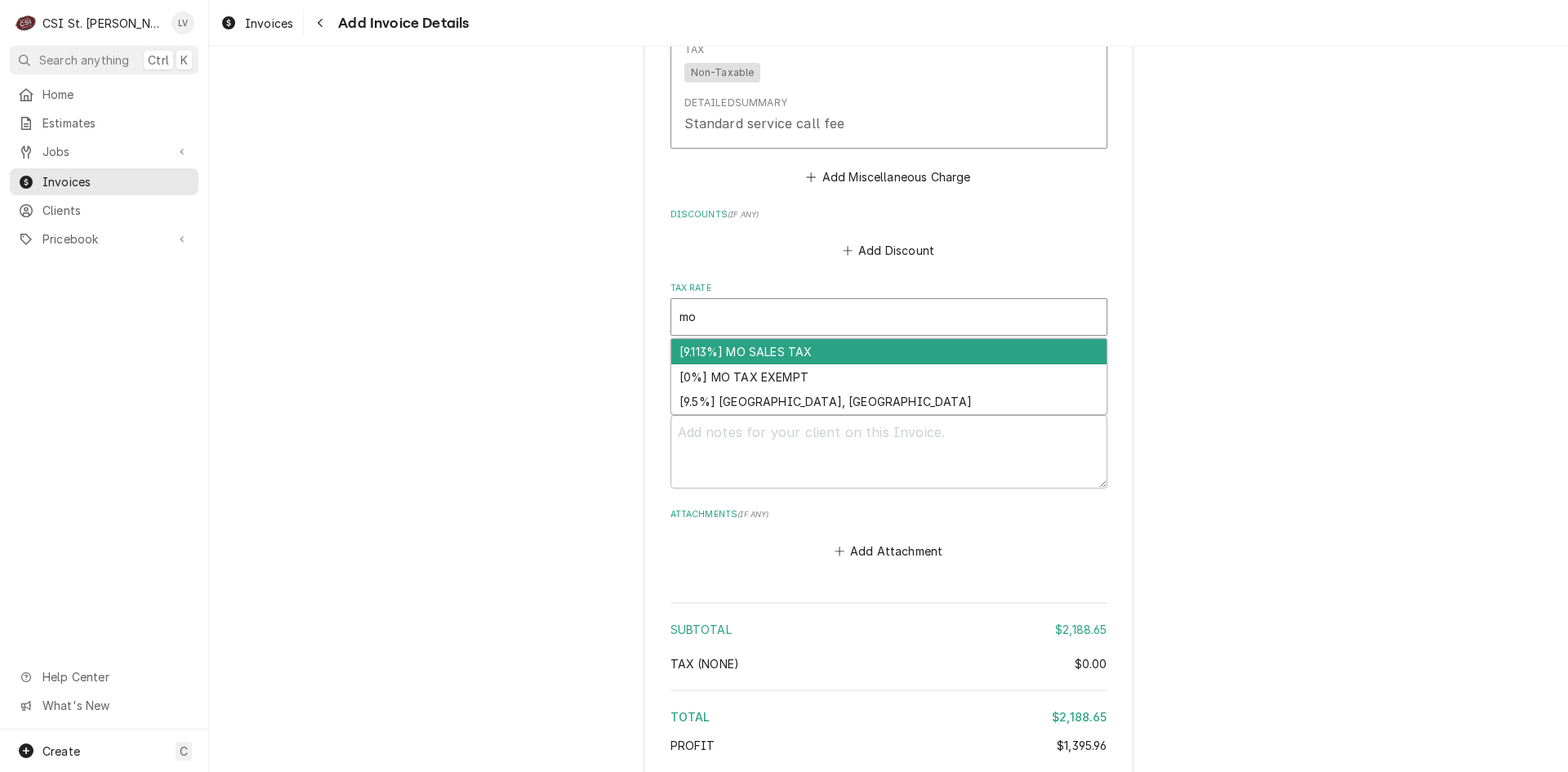
click at [776, 339] on div "[9.113%] MO SALES TAX" at bounding box center [888, 351] width 435 height 25
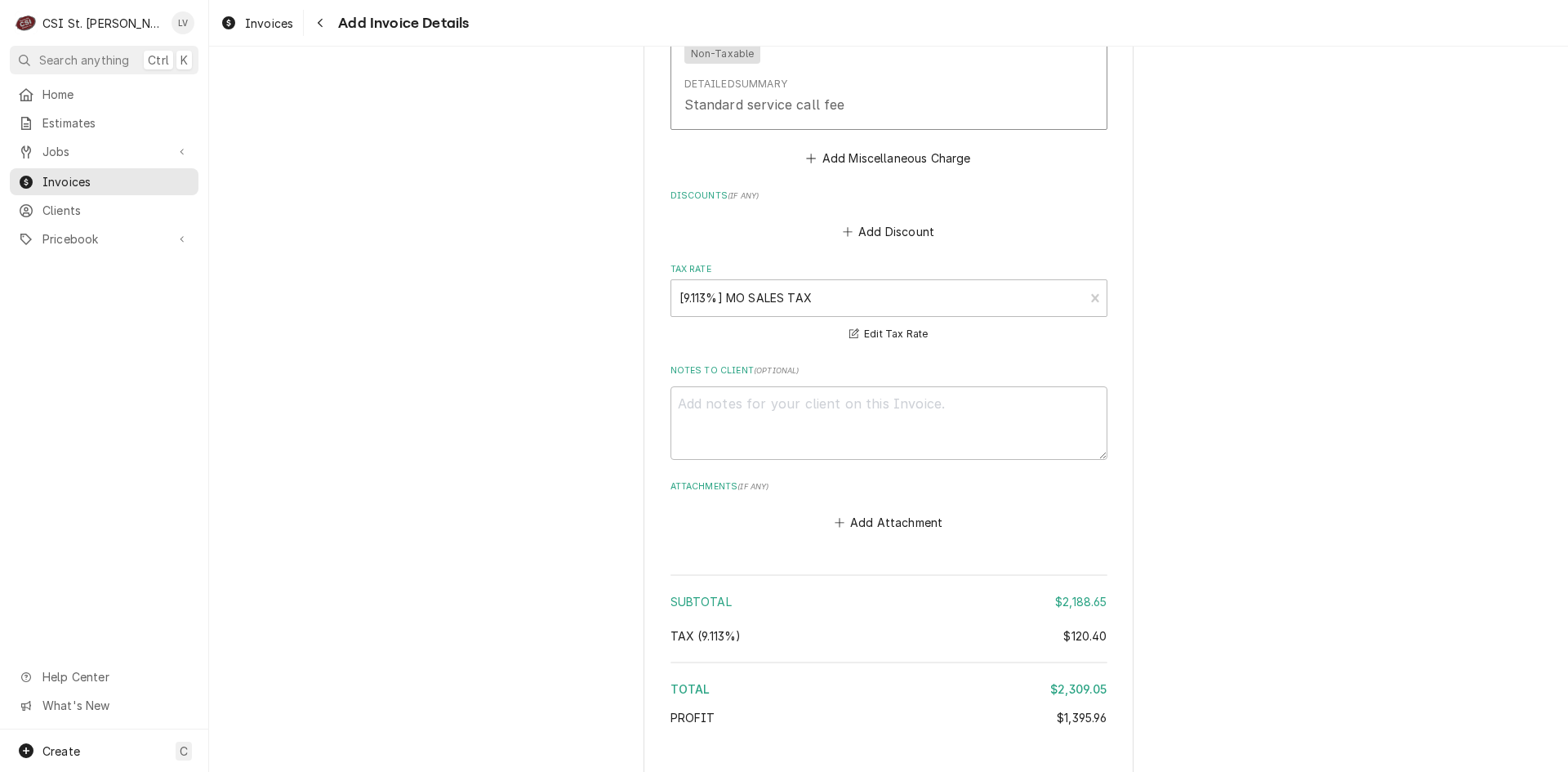
type textarea "x"
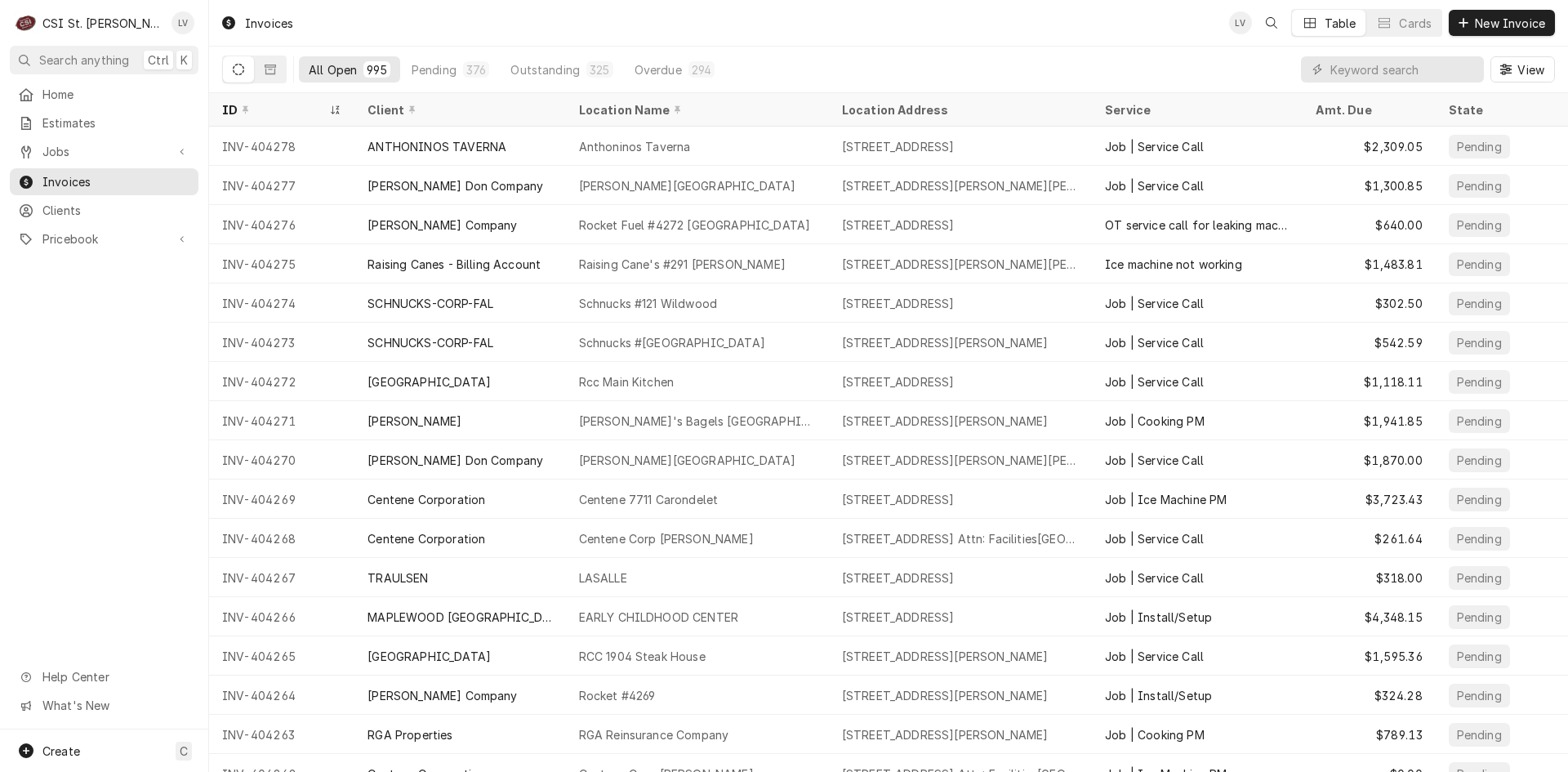
click at [91, 160] on div "Jobs Jobs Job Series" at bounding box center [104, 152] width 189 height 28
click at [96, 154] on span "Jobs" at bounding box center [104, 152] width 123 height 18
click at [96, 180] on span "Jobs" at bounding box center [115, 180] width 148 height 18
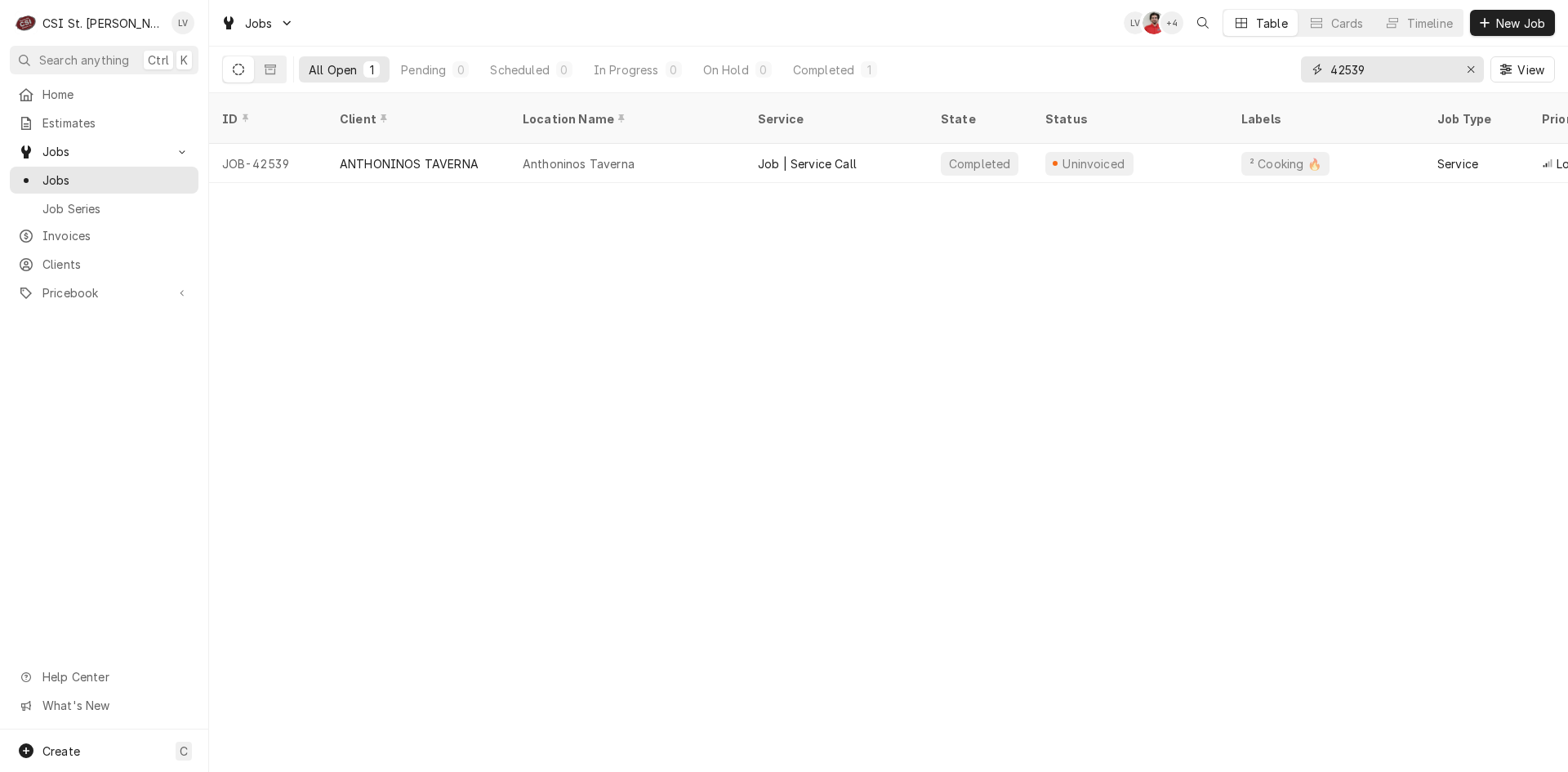
drag, startPoint x: 1392, startPoint y: 69, endPoint x: 1317, endPoint y: 69, distance: 75.0
click at [1317, 68] on div "42539" at bounding box center [1392, 69] width 183 height 26
type input "42798"
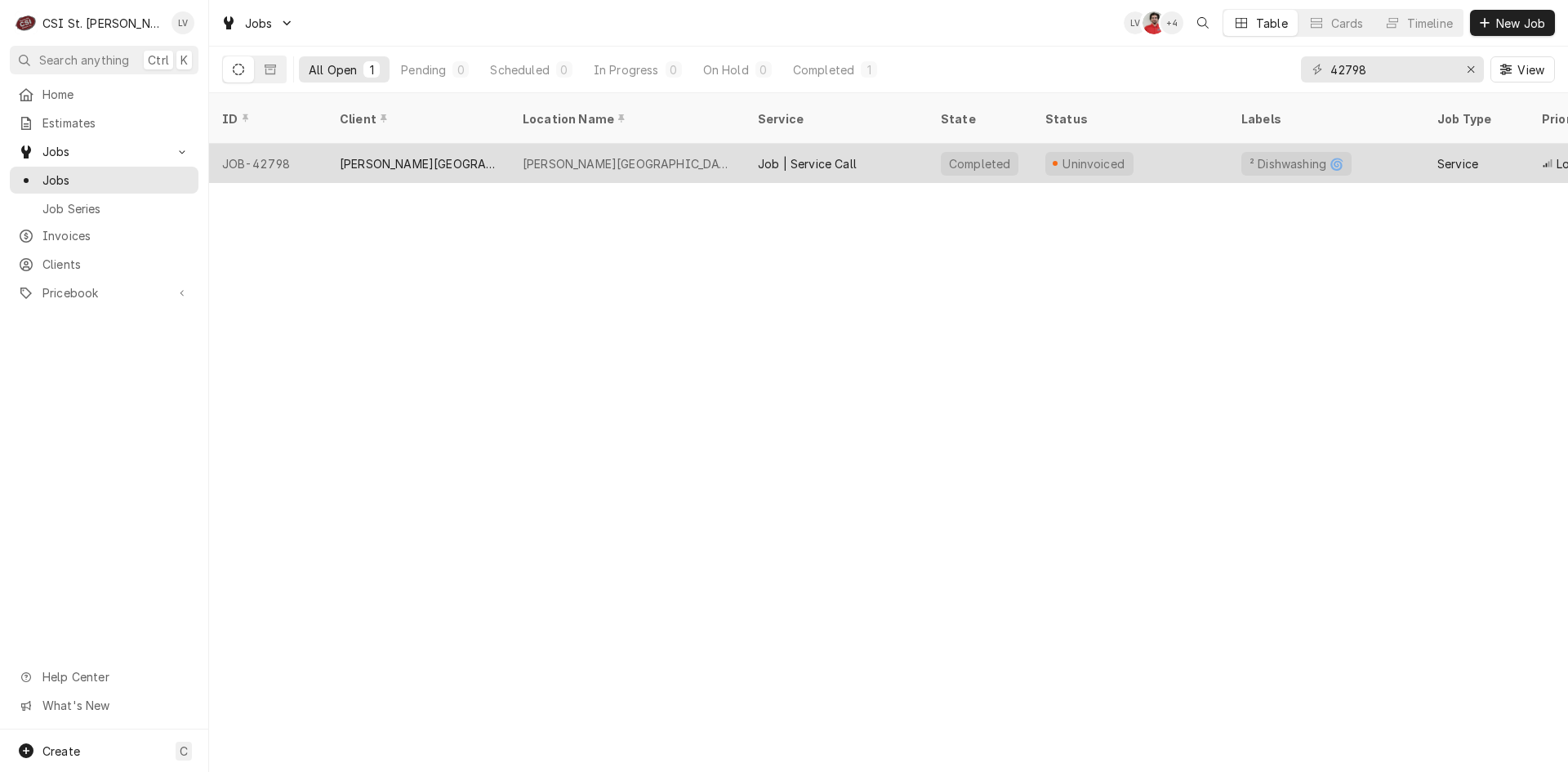
click at [651, 156] on div "Danforth Plant Science Center" at bounding box center [627, 164] width 209 height 18
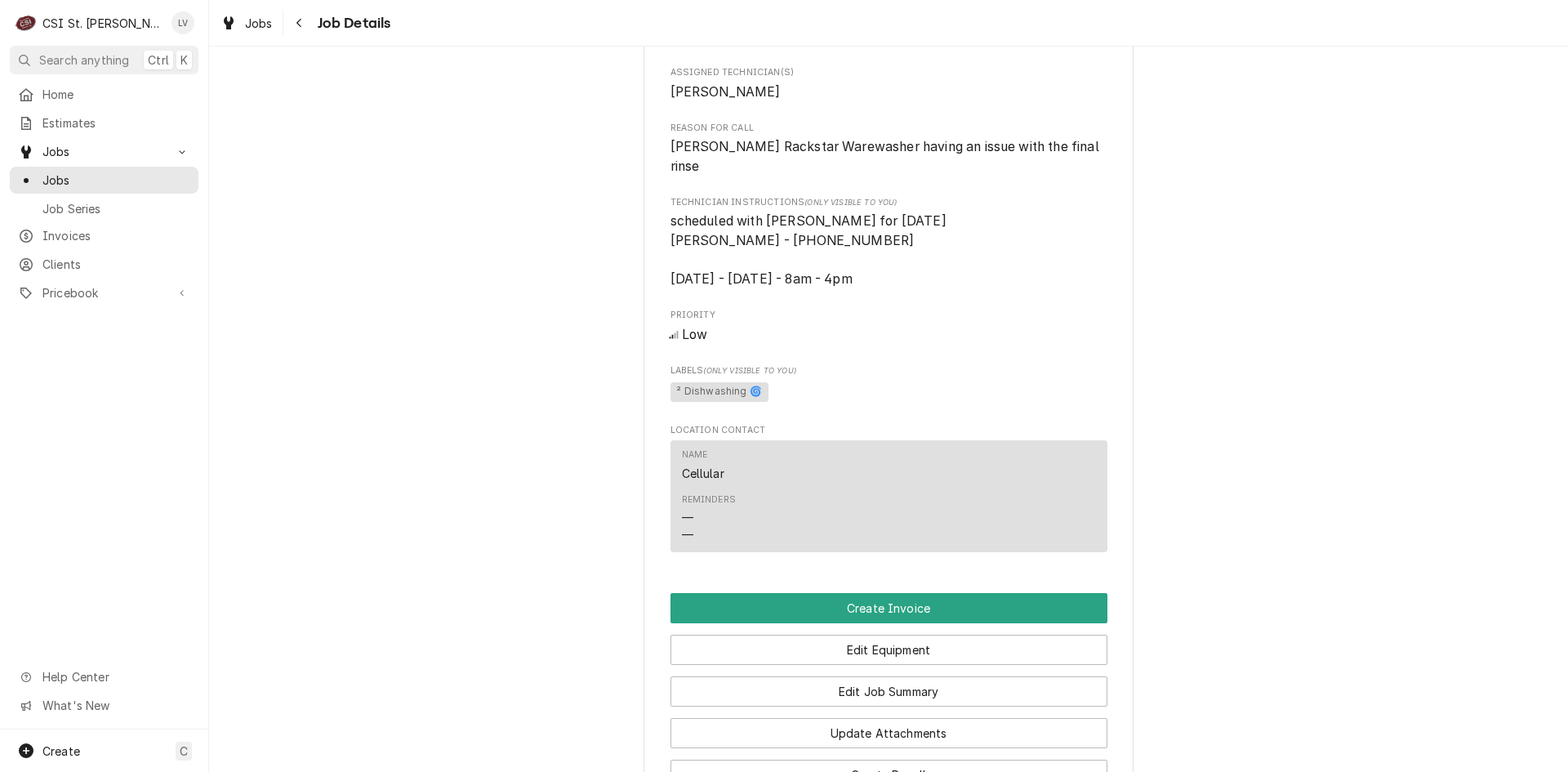
scroll to position [817, 0]
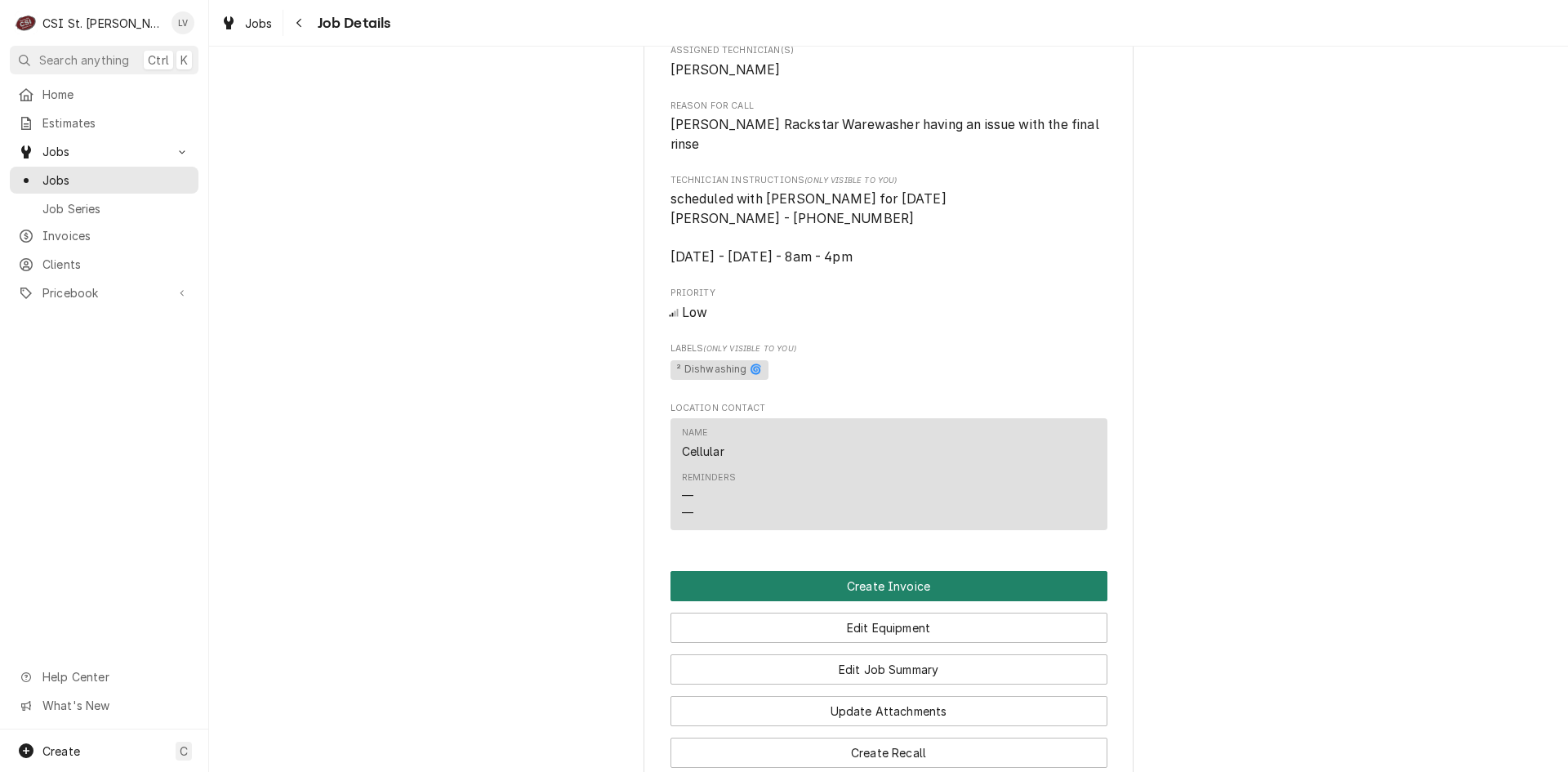
click at [777, 570] on button "Create Invoice" at bounding box center [888, 585] width 437 height 30
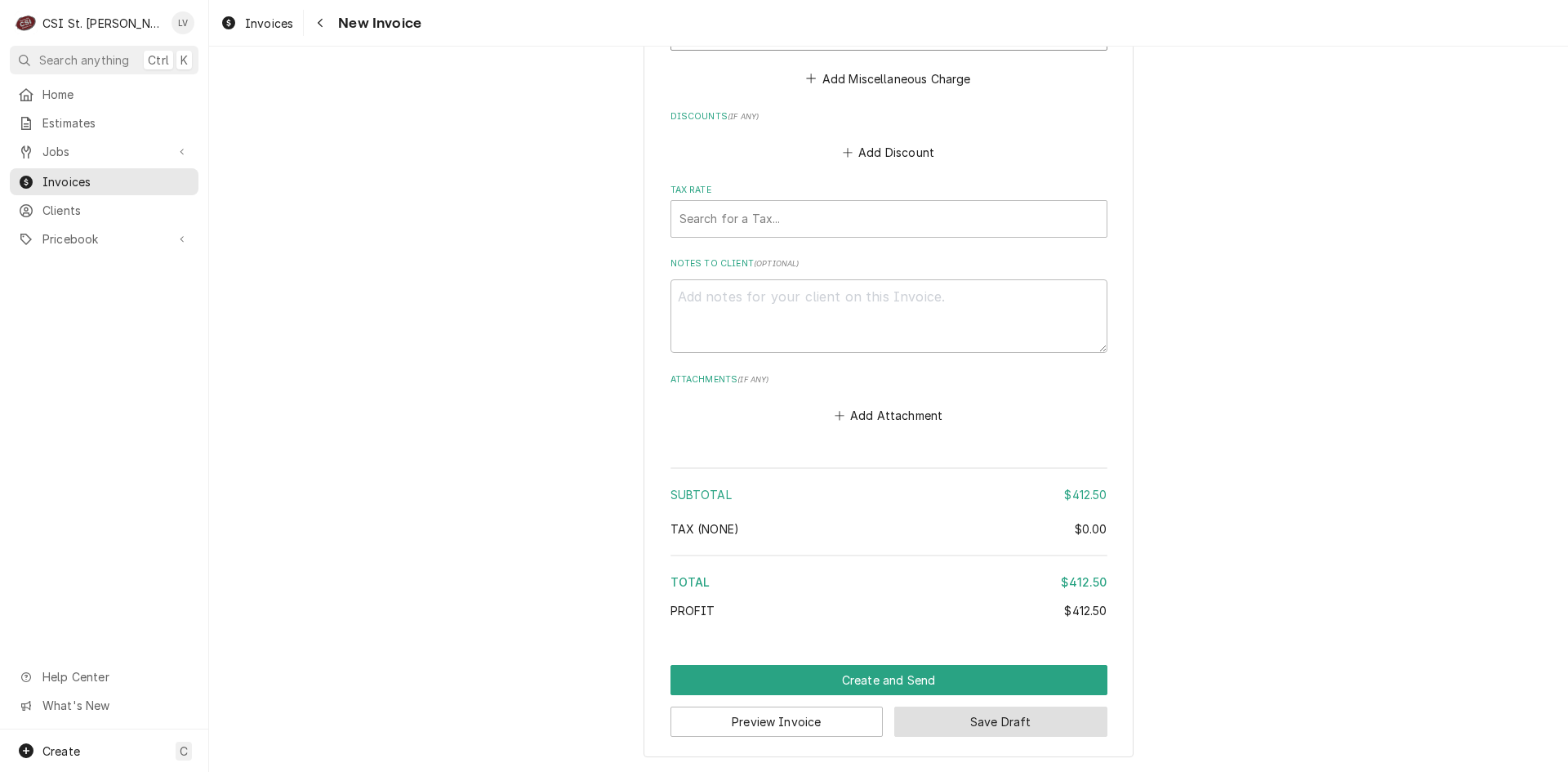
click at [985, 728] on button "Save Draft" at bounding box center [1001, 721] width 213 height 30
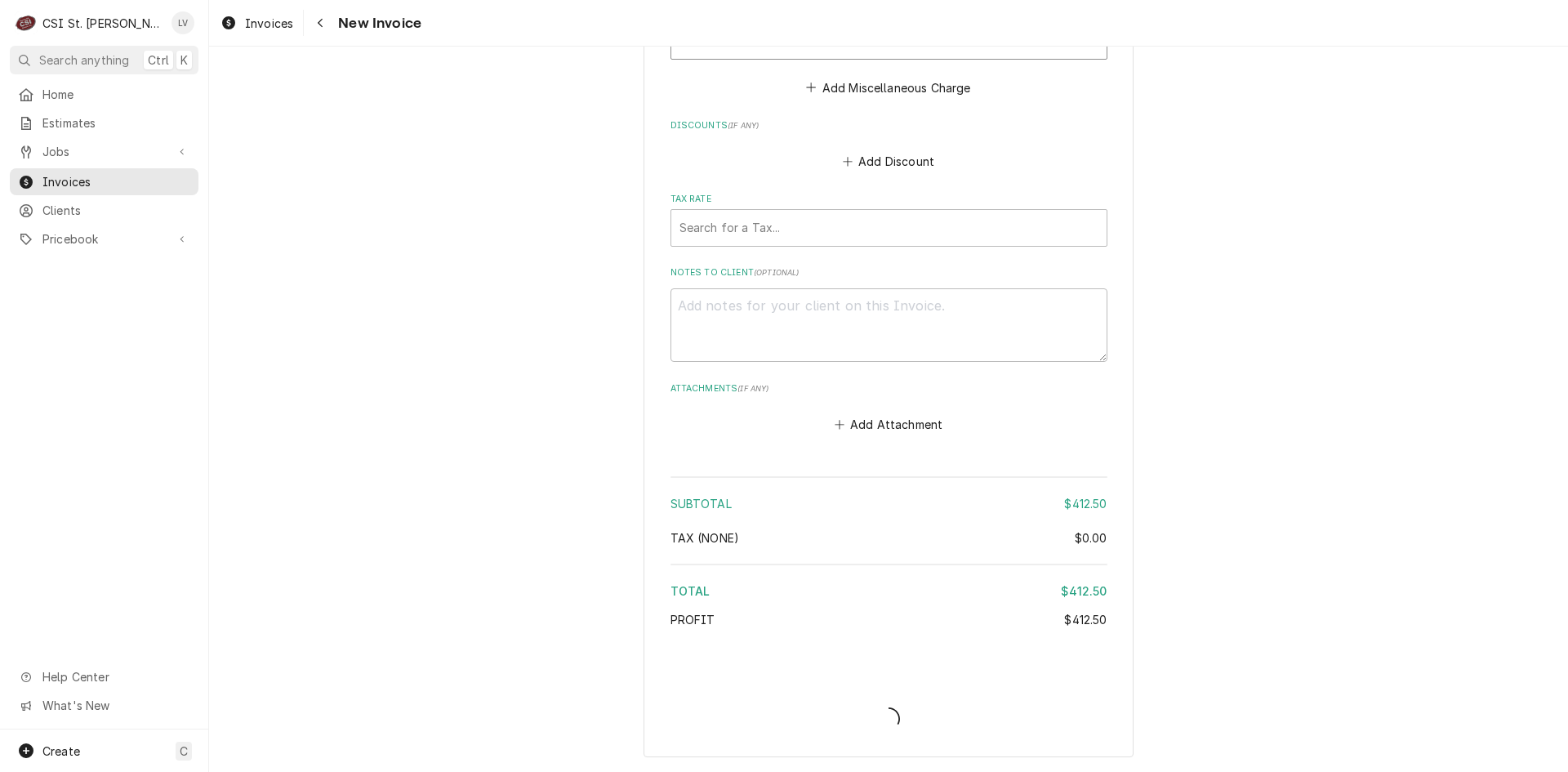
scroll to position [3792, 0]
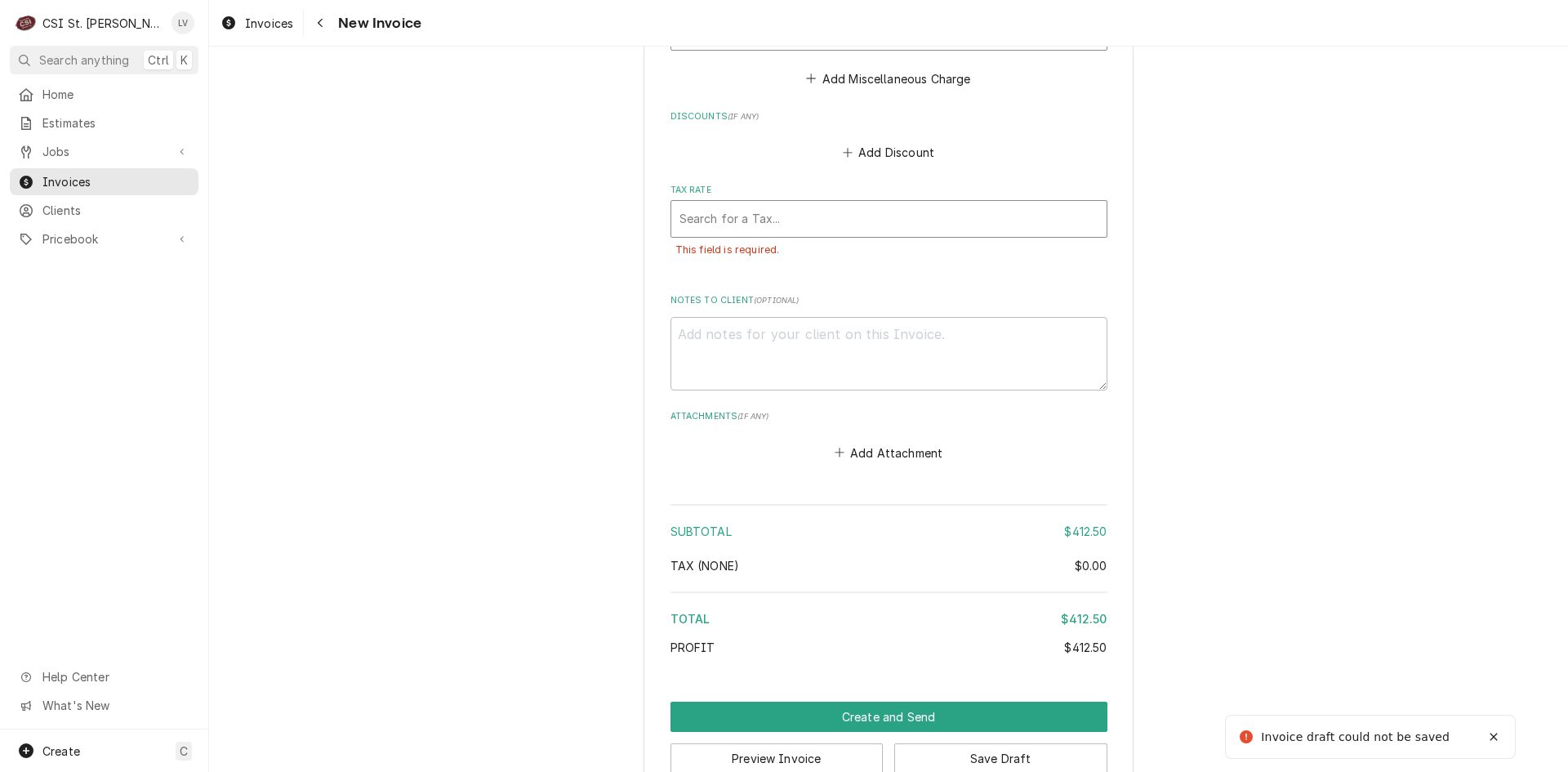
click at [869, 216] on div "Tax Rate" at bounding box center [888, 219] width 419 height 29
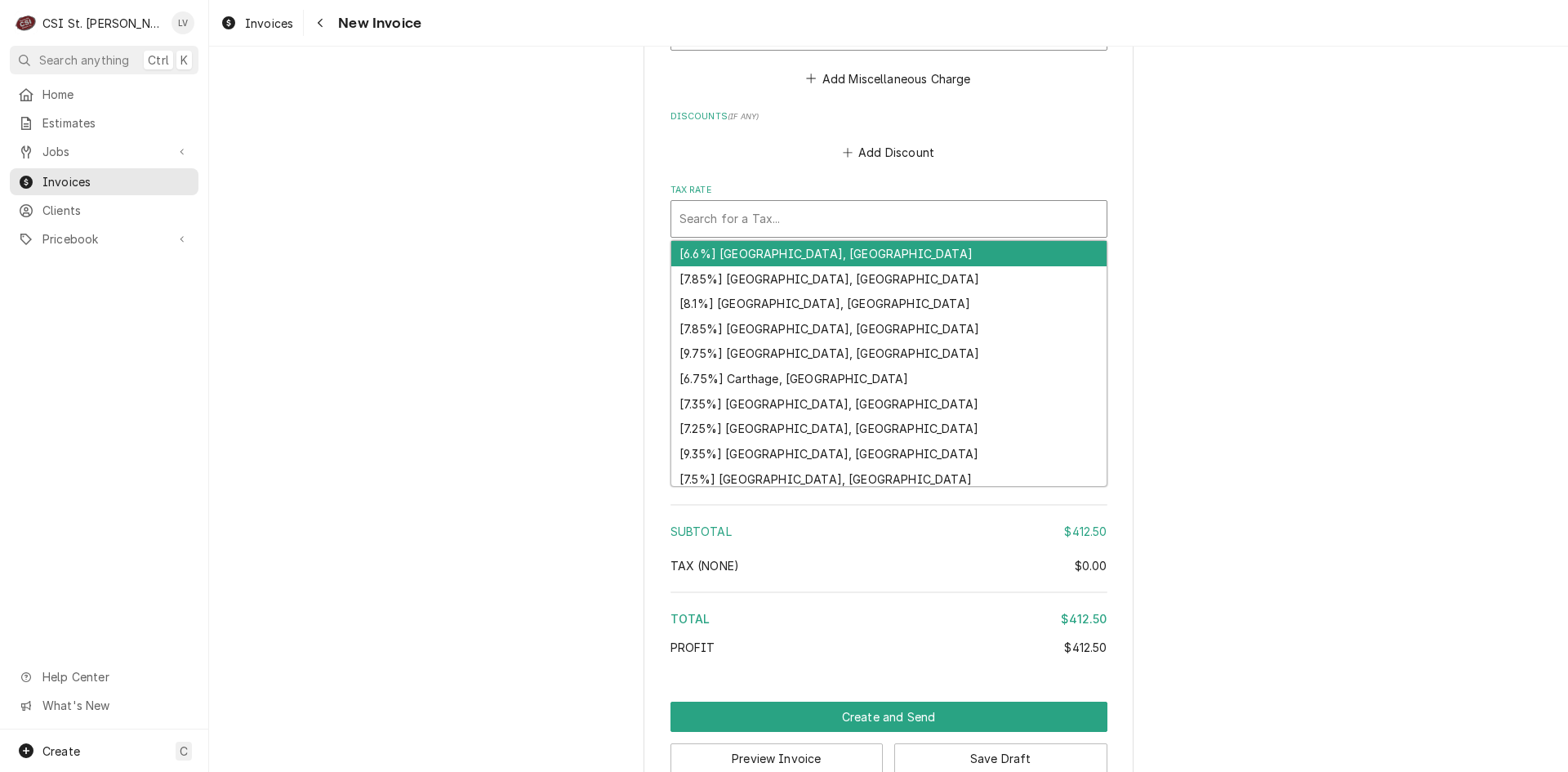
type textarea "x"
type input "e"
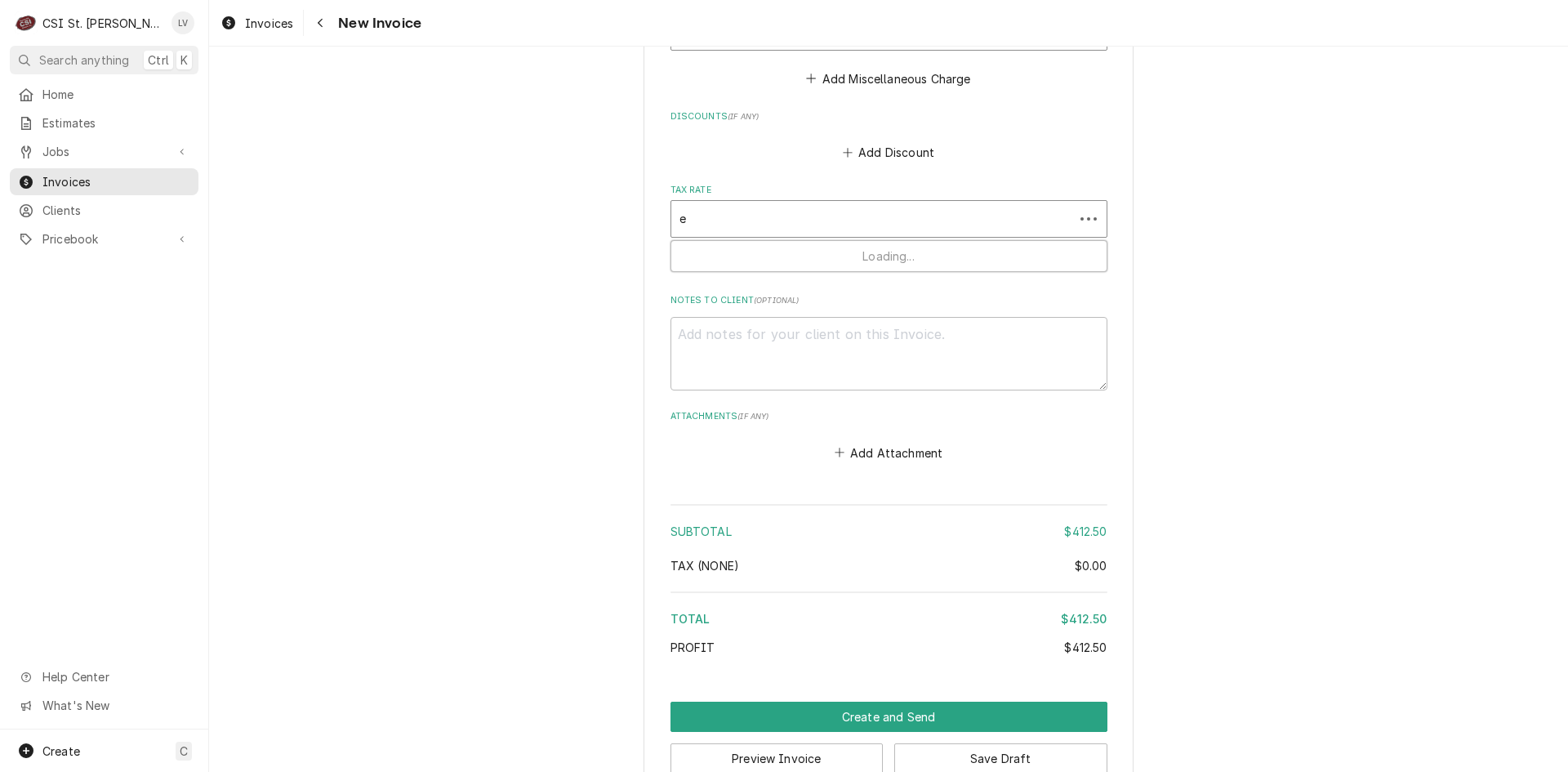
type textarea "x"
type input "ex"
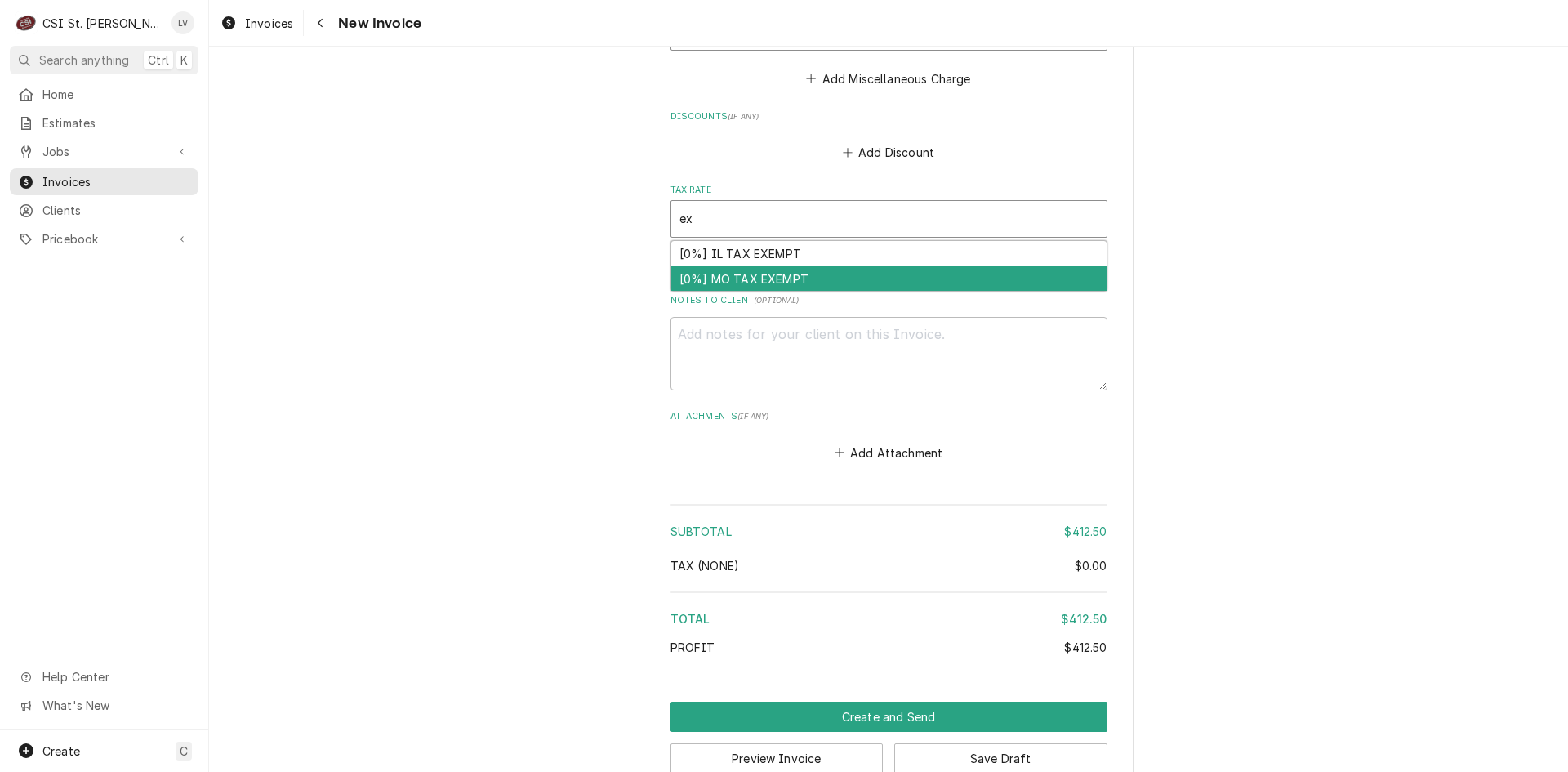
click at [816, 274] on div "[0%] MO TAX EXEMPT" at bounding box center [888, 279] width 435 height 25
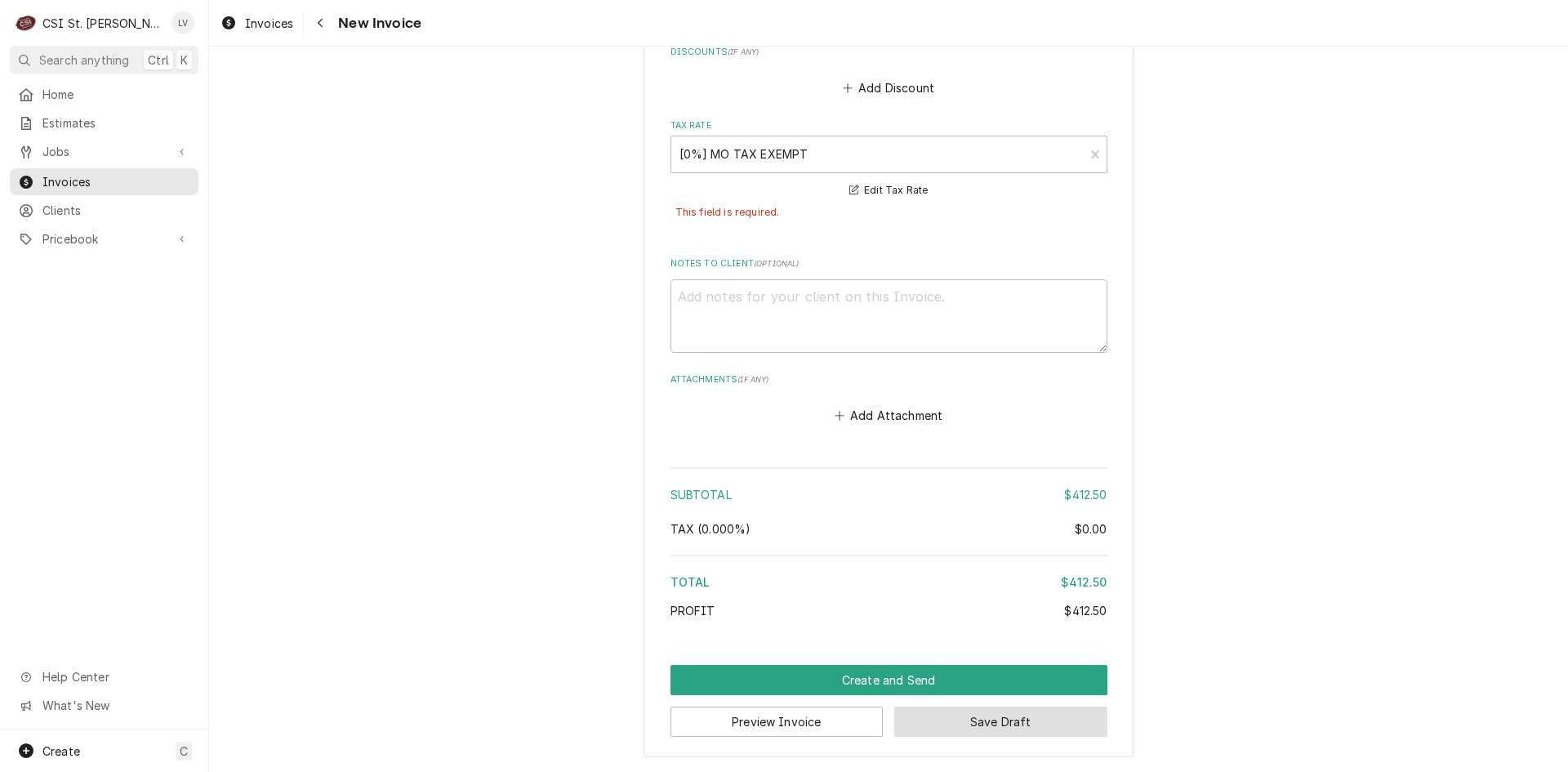
click at [1031, 725] on button "Save Draft" at bounding box center [1001, 721] width 213 height 30
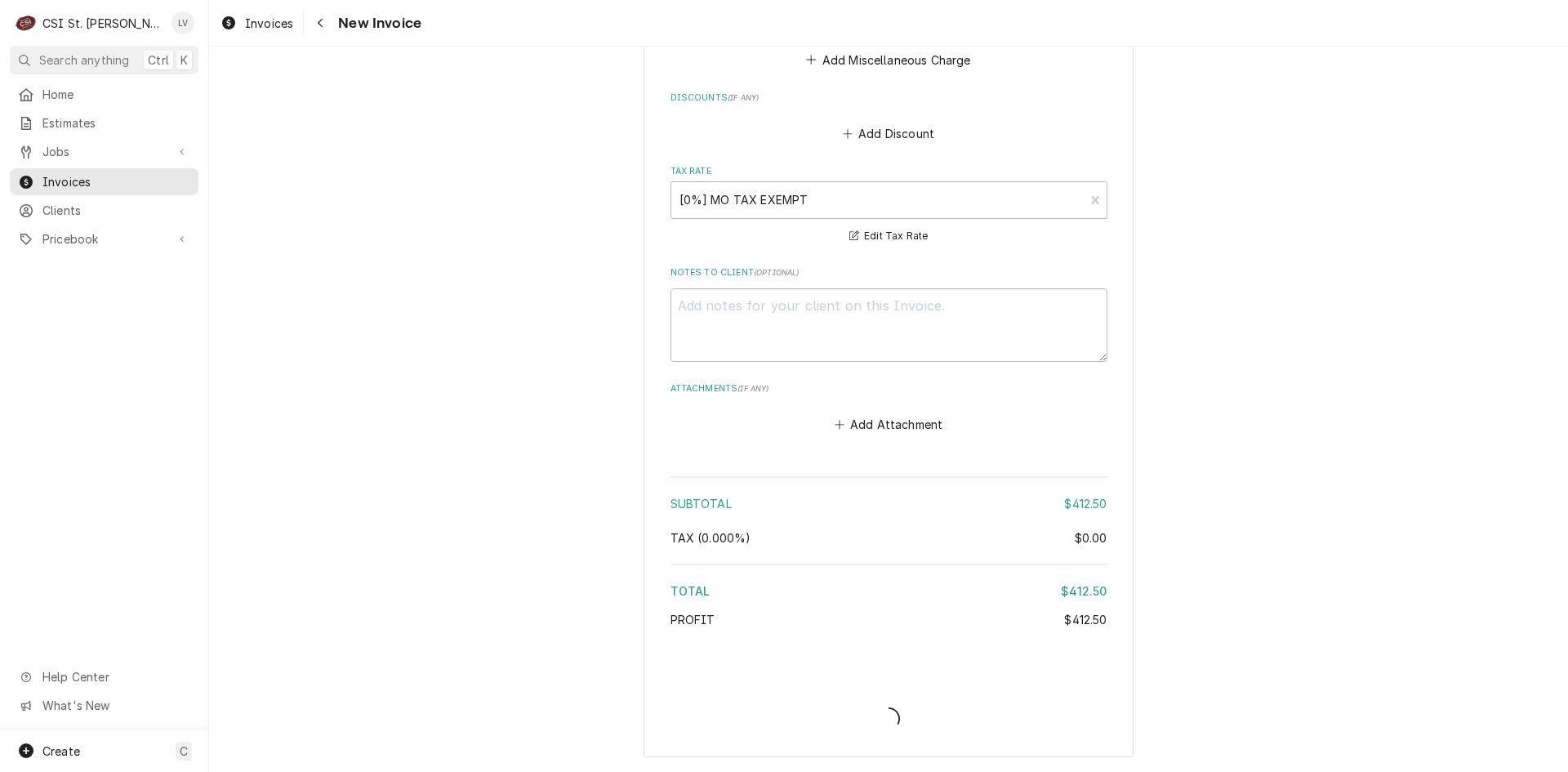
scroll to position [3812, 0]
type textarea "x"
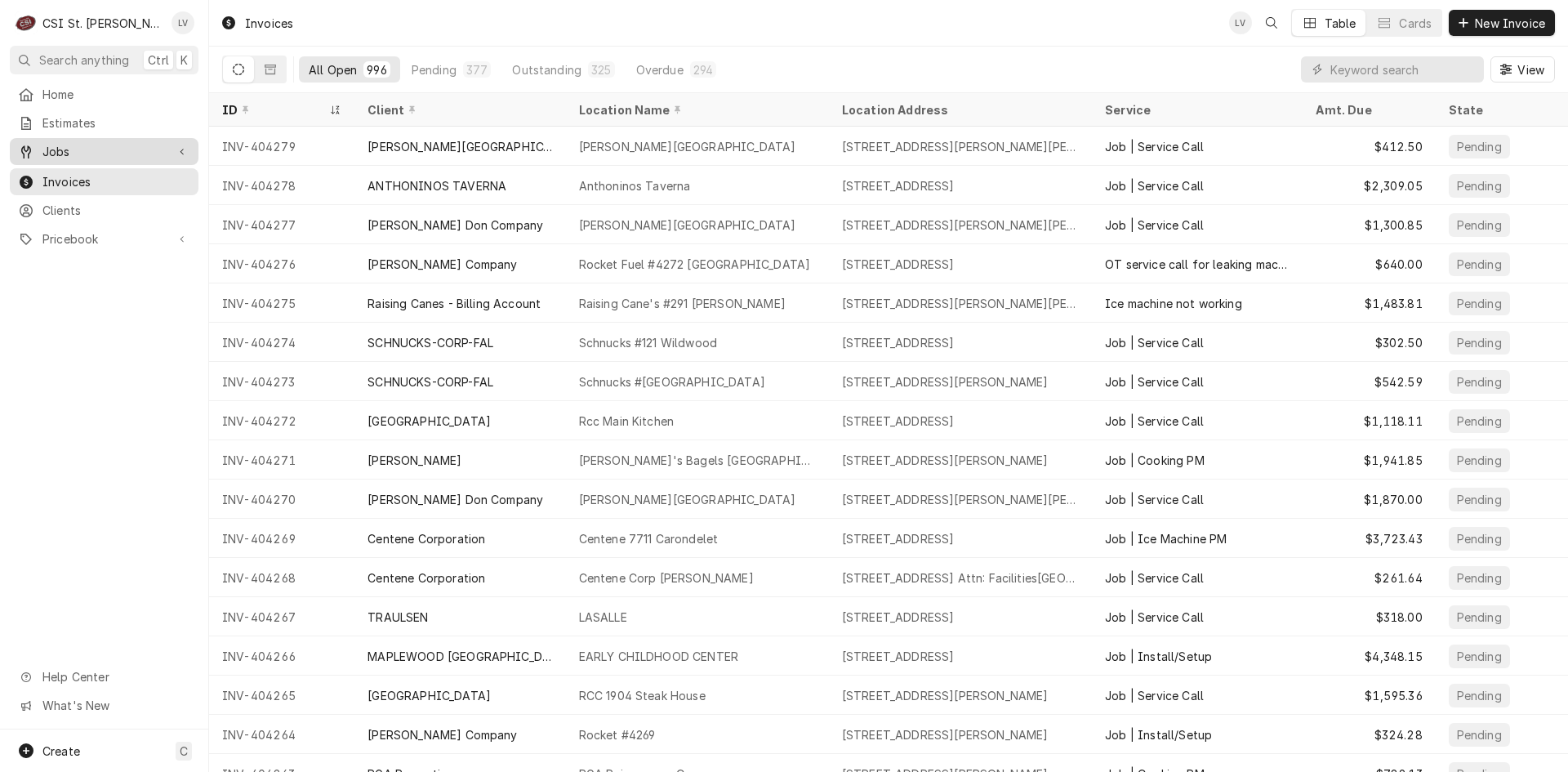
click at [74, 146] on span "Jobs" at bounding box center [104, 152] width 123 height 18
click at [72, 175] on span "Jobs" at bounding box center [115, 180] width 148 height 18
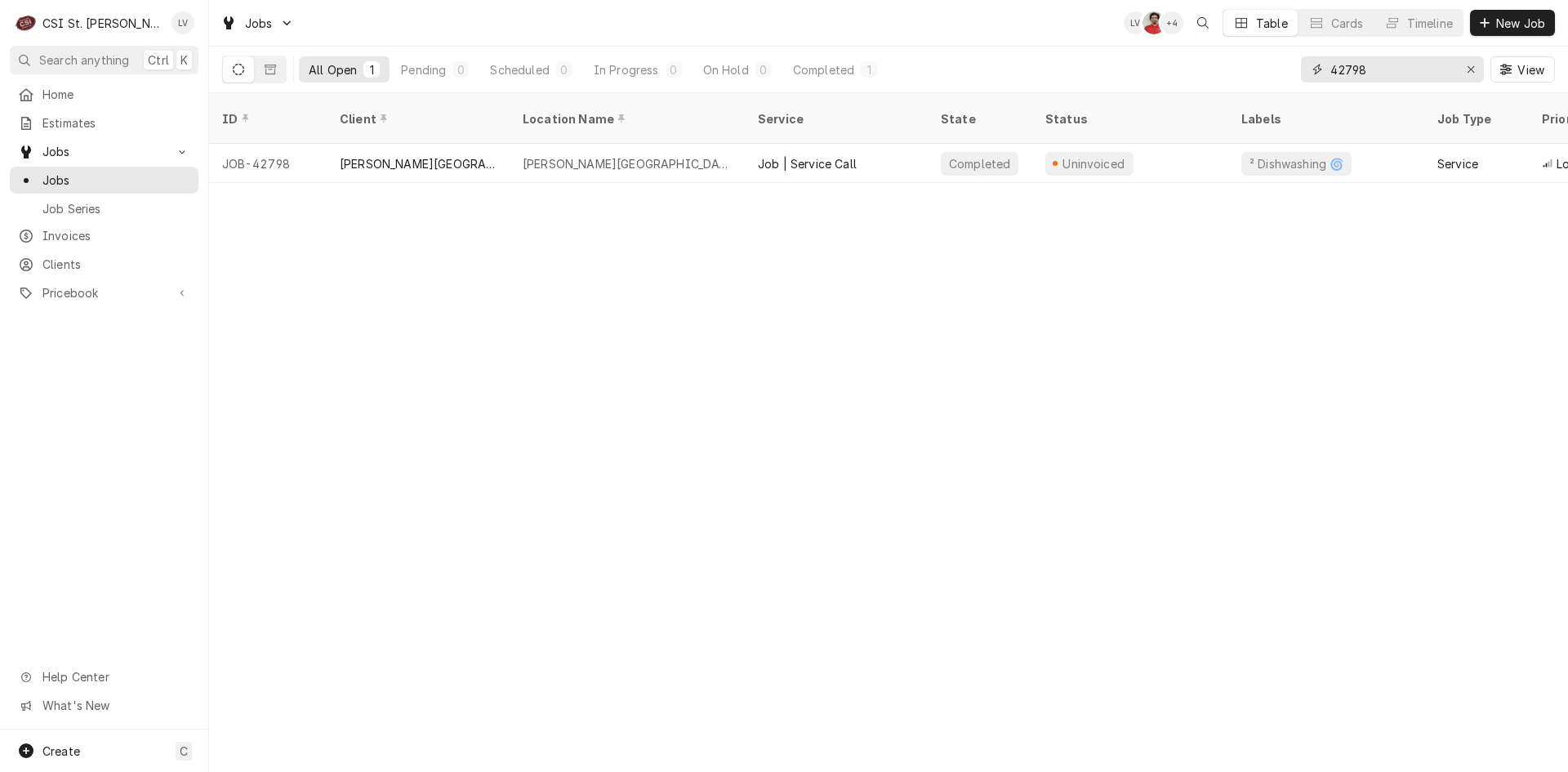
drag, startPoint x: 1384, startPoint y: 69, endPoint x: 1278, endPoint y: 92, distance: 108.5
click at [1278, 92] on div "All Open 1 Pending 0 Scheduled 0 In Progress 0 On Hold 0 Completed 1 42798 View" at bounding box center [888, 70] width 1359 height 47
type input "42950"
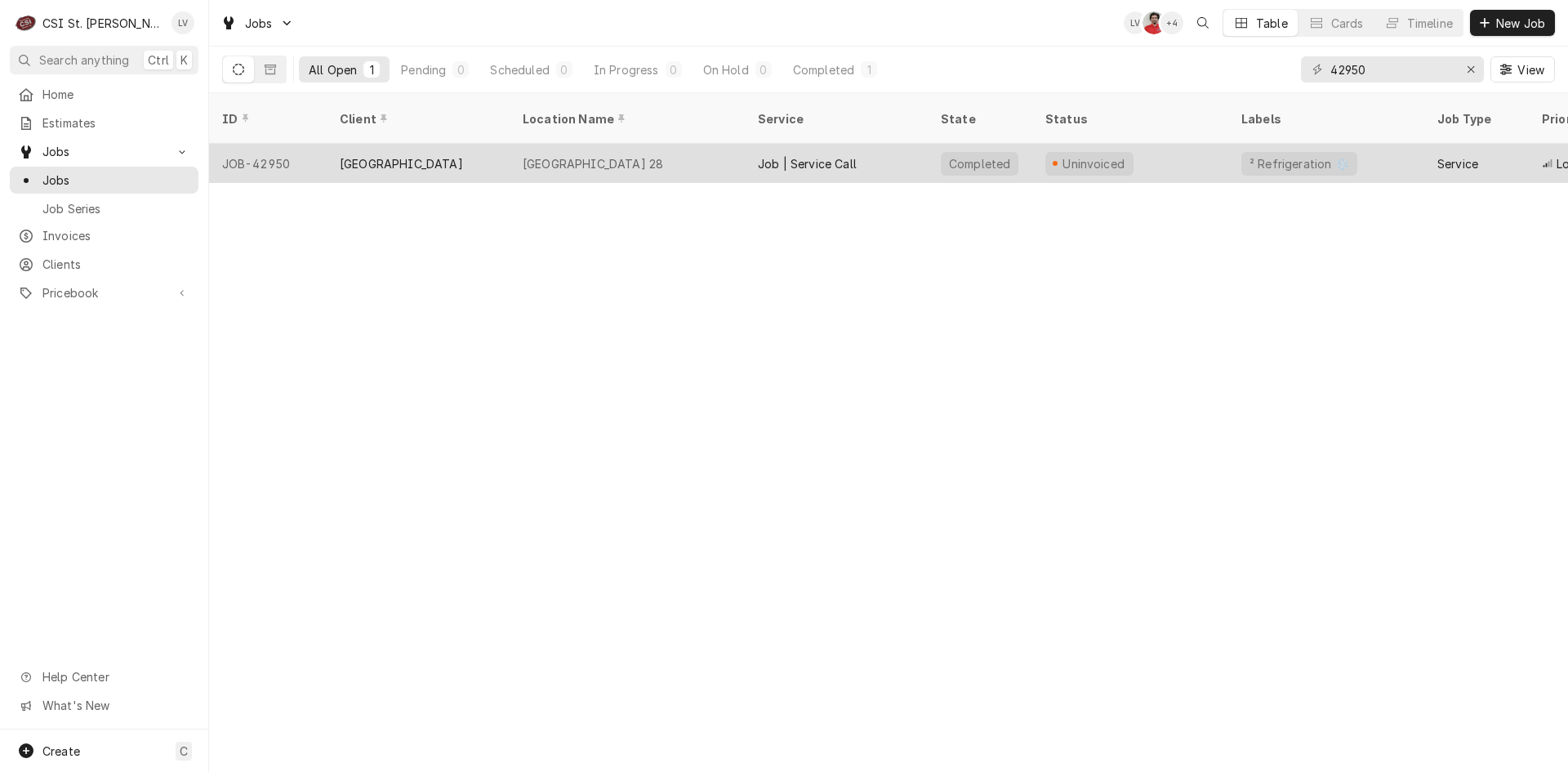
click at [515, 156] on div "[GEOGRAPHIC_DATA] 28" at bounding box center [627, 163] width 235 height 39
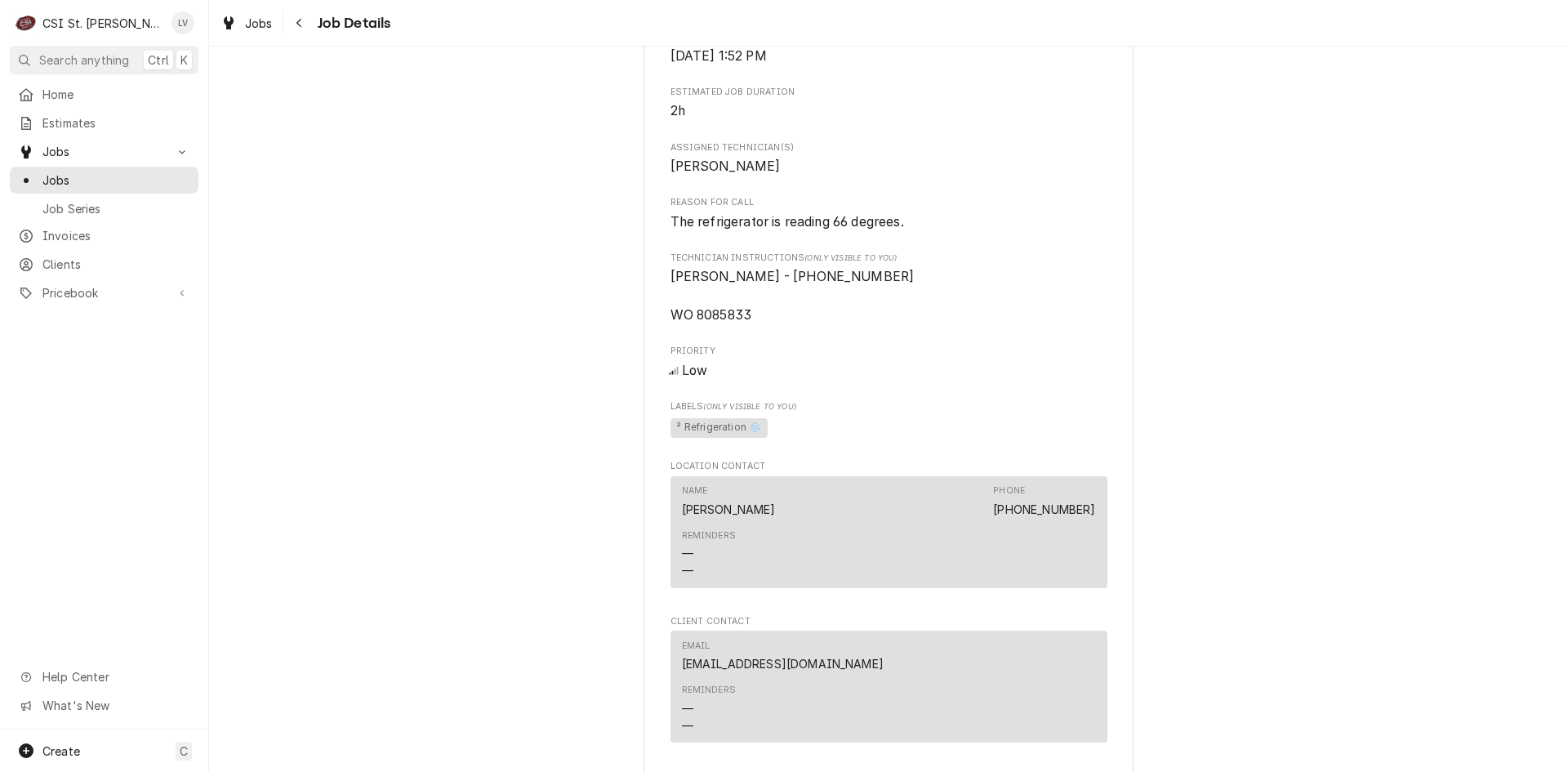
scroll to position [1144, 0]
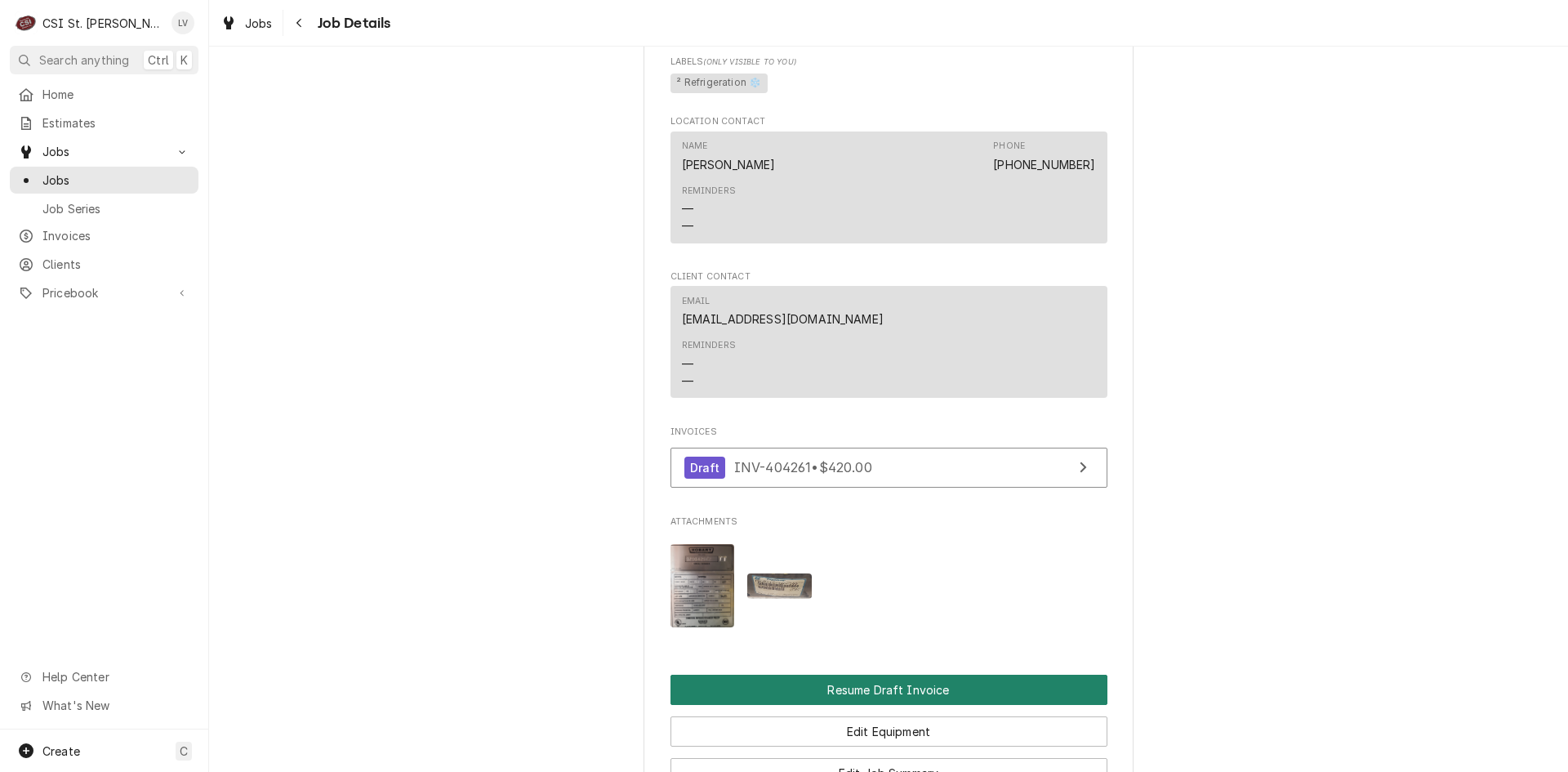
click at [844, 704] on button "Resume Draft Invoice" at bounding box center [888, 689] width 437 height 30
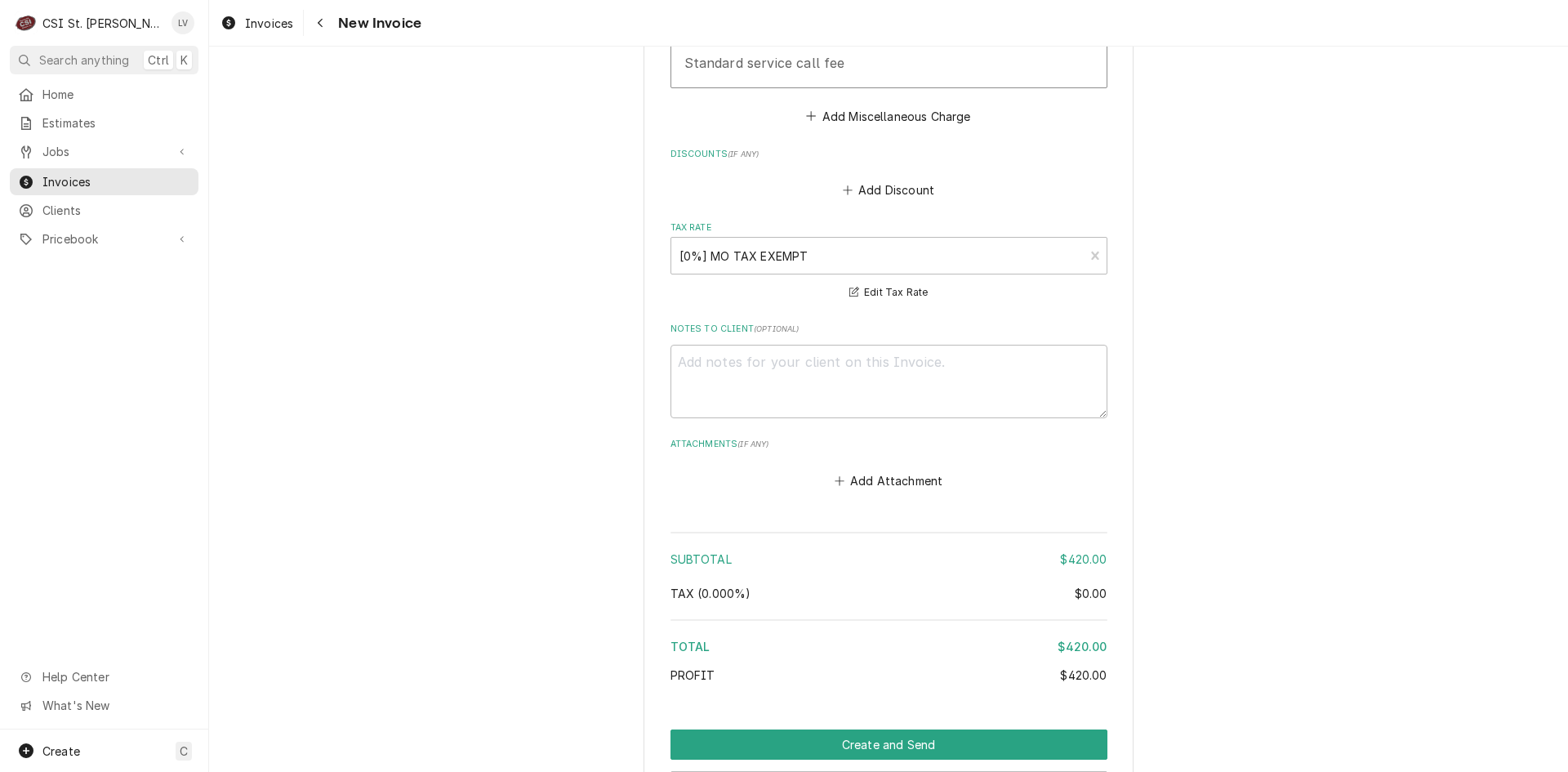
scroll to position [2565, 0]
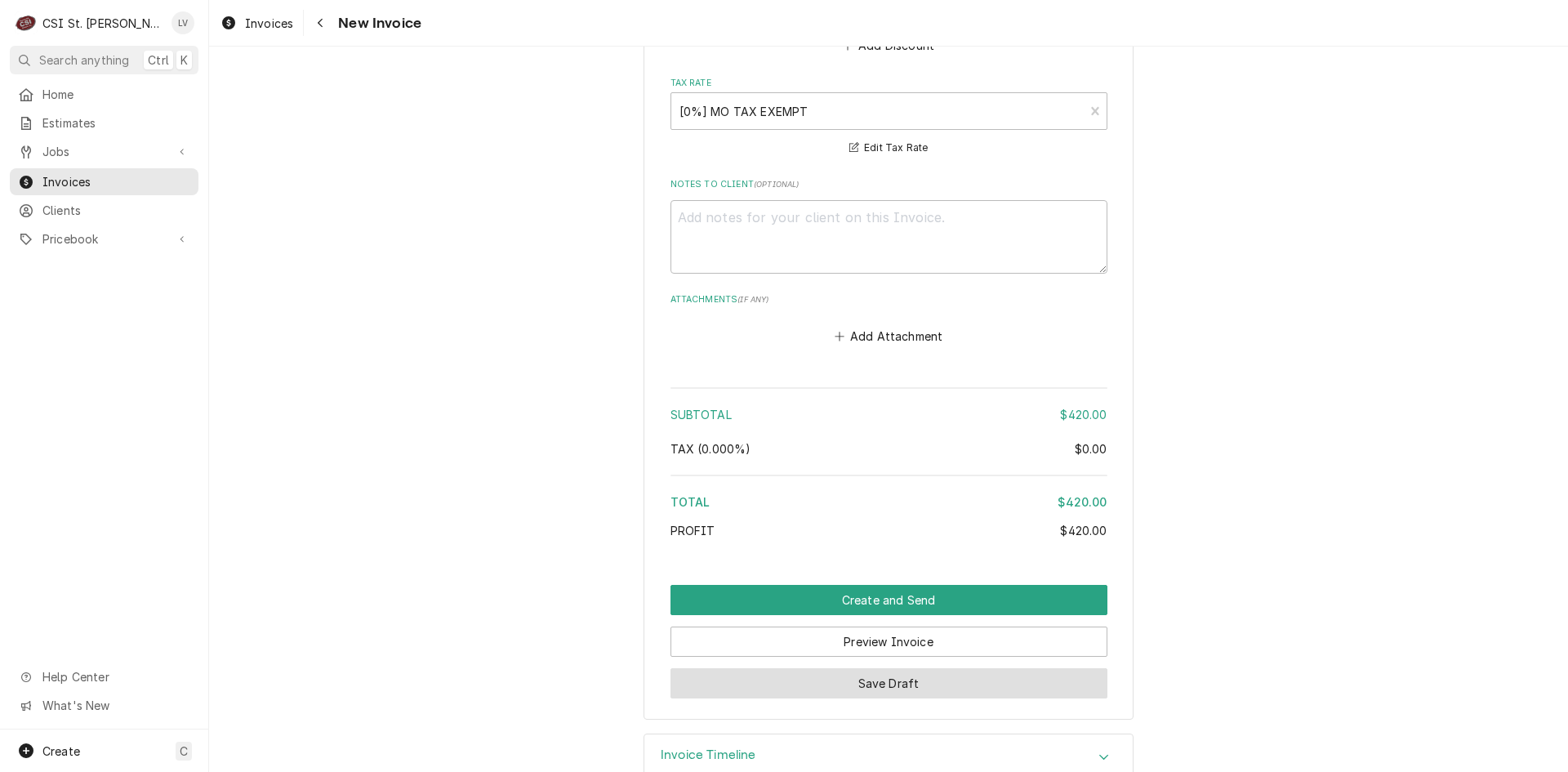
click at [855, 668] on button "Save Draft" at bounding box center [888, 683] width 437 height 30
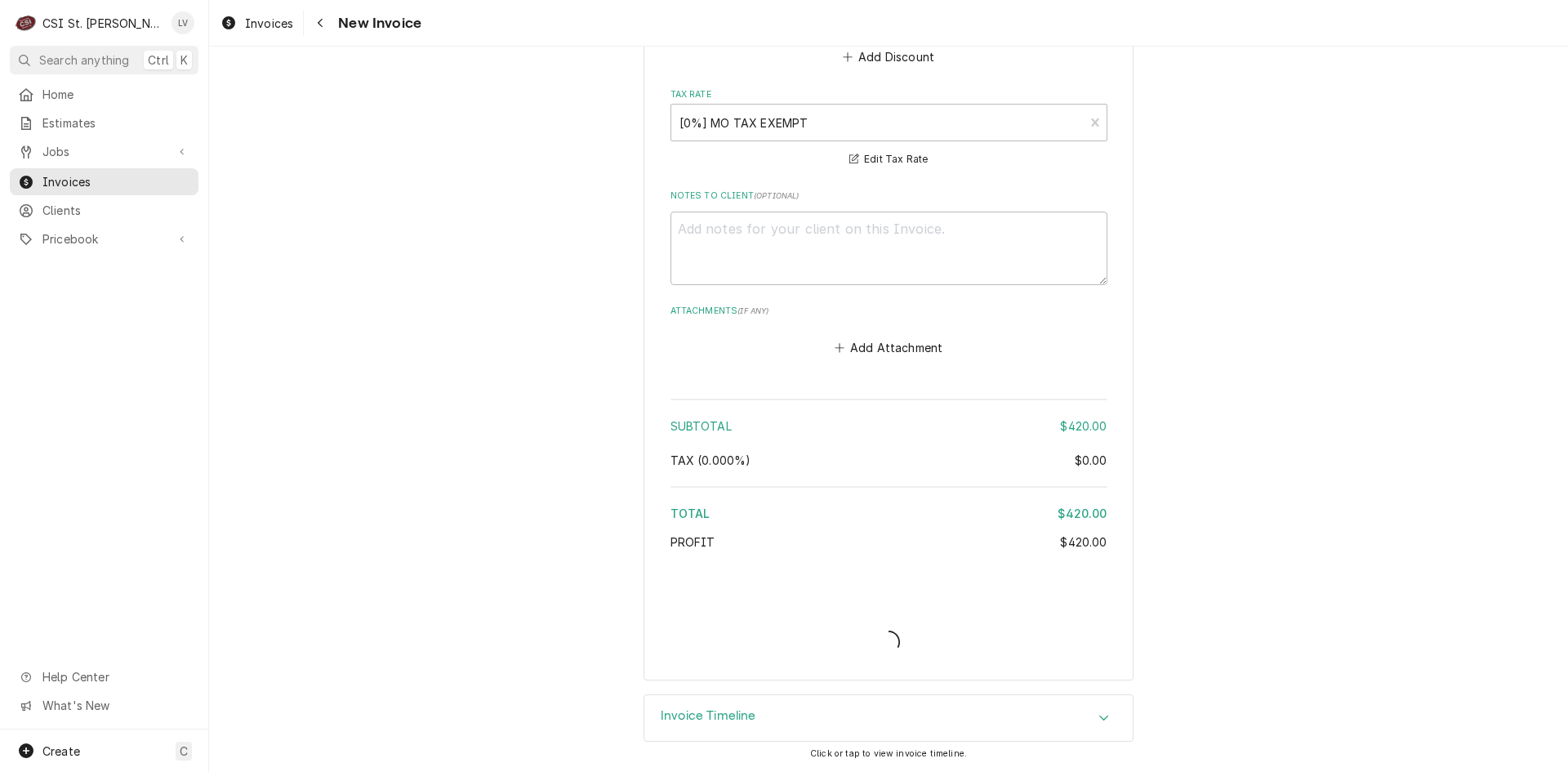
scroll to position [2514, 0]
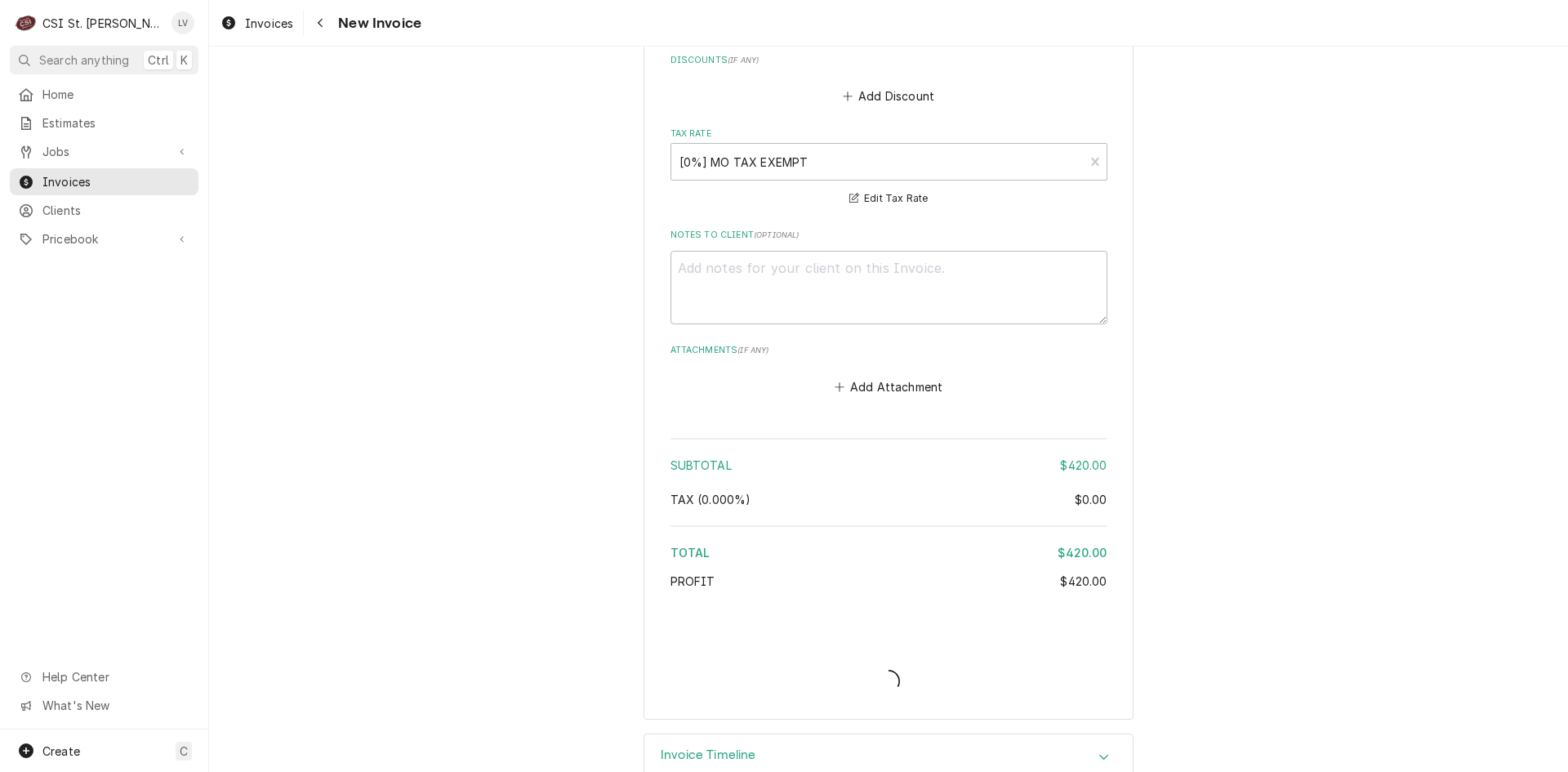
type textarea "x"
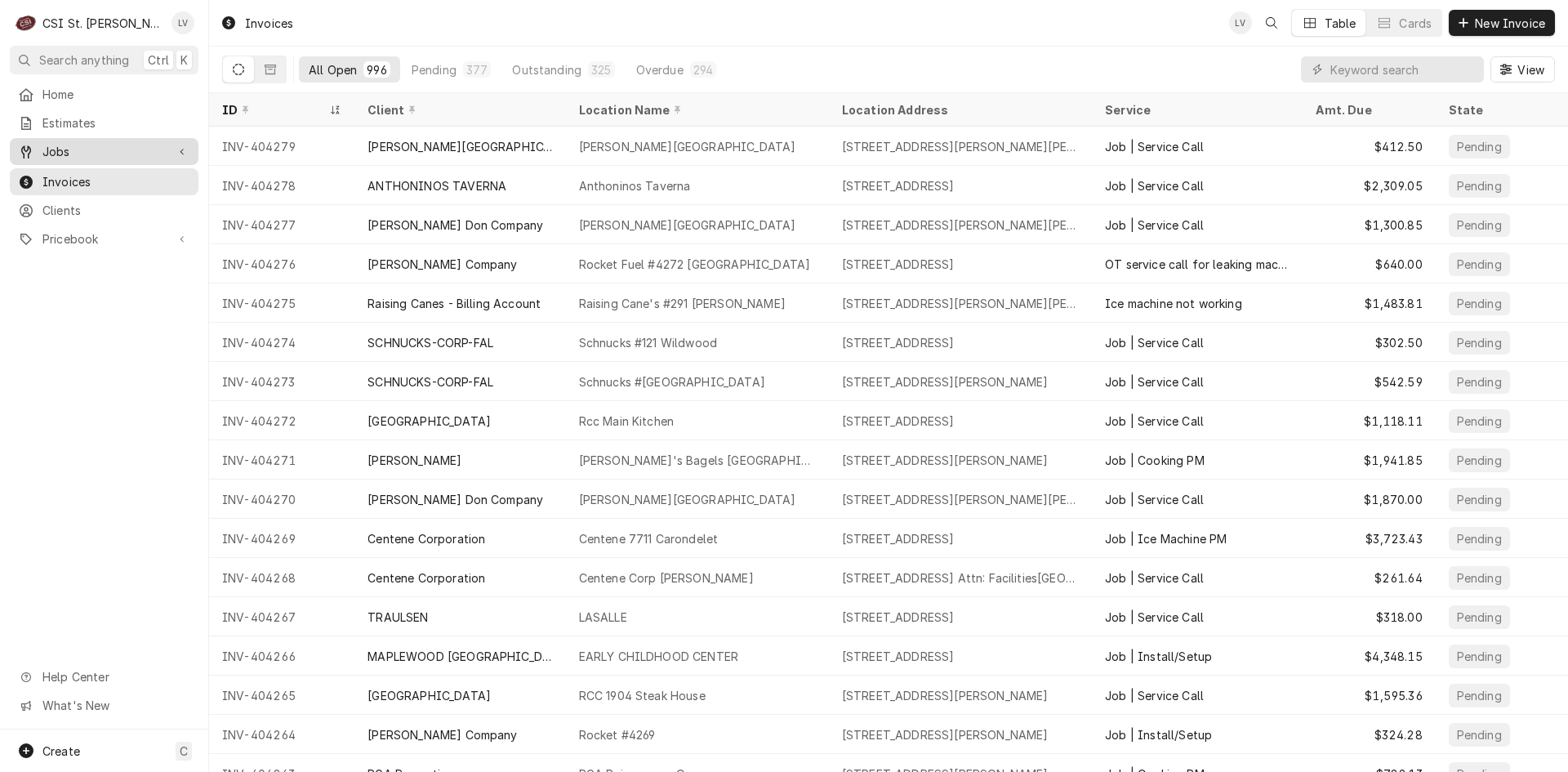
drag, startPoint x: 67, startPoint y: 150, endPoint x: 76, endPoint y: 158, distance: 12.0
click at [67, 150] on span "Jobs" at bounding box center [104, 152] width 123 height 18
drag, startPoint x: 86, startPoint y: 180, endPoint x: 112, endPoint y: 182, distance: 26.1
click at [86, 180] on span "Jobs" at bounding box center [115, 180] width 148 height 18
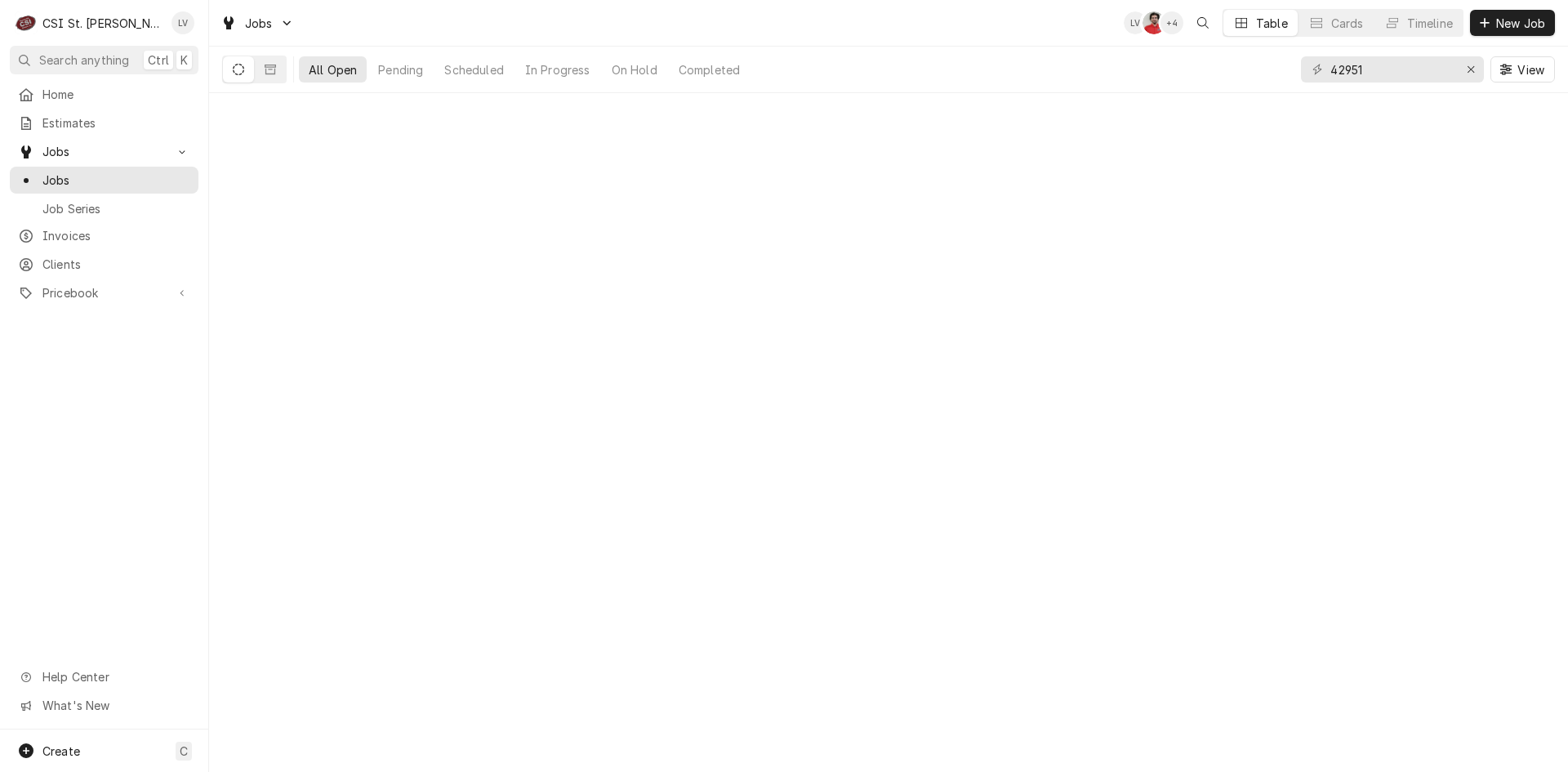
type input "42951"
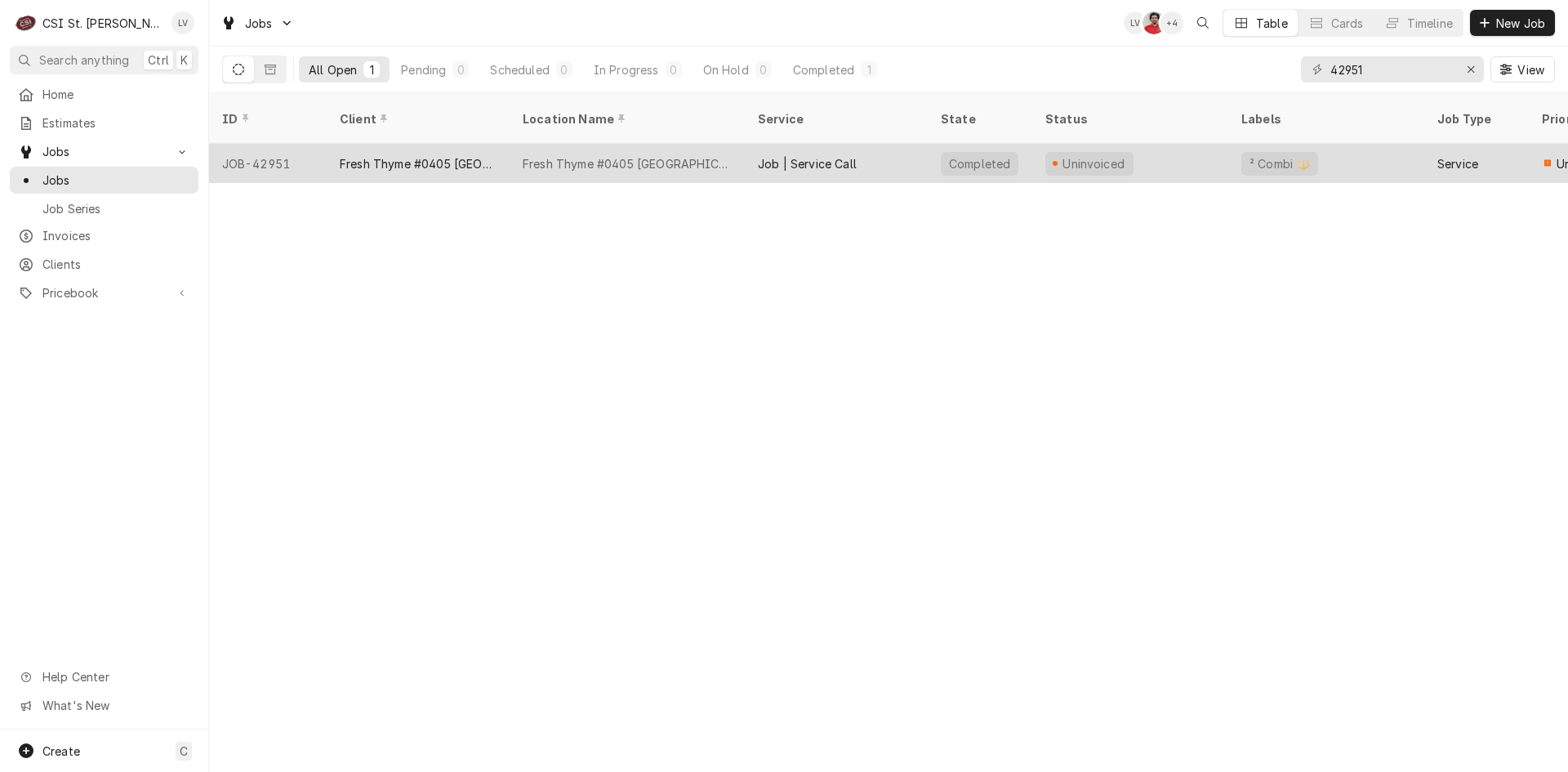
click at [412, 156] on div "Fresh Thyme #0405 [GEOGRAPHIC_DATA]" at bounding box center [418, 164] width 157 height 18
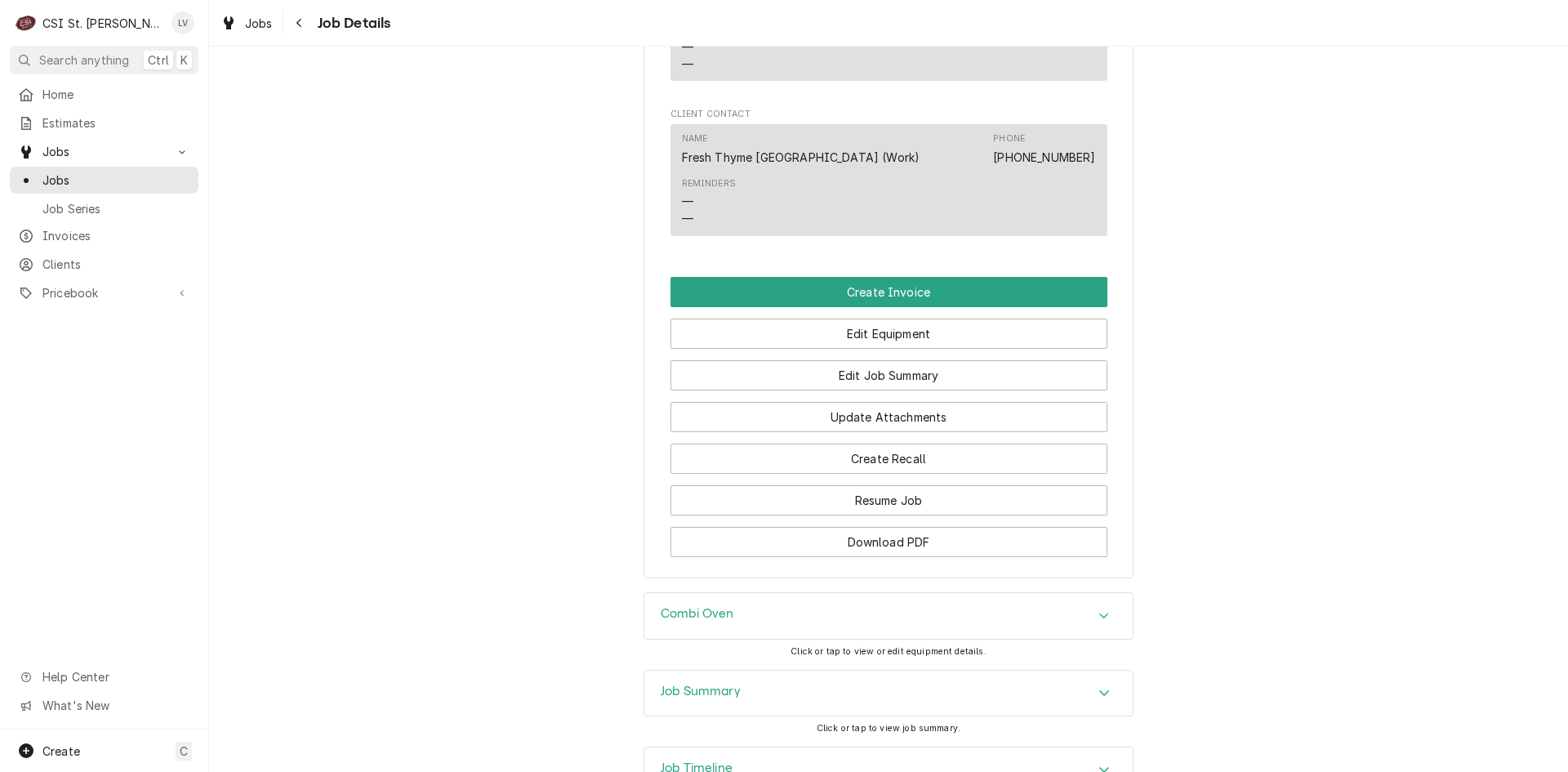
scroll to position [1633, 0]
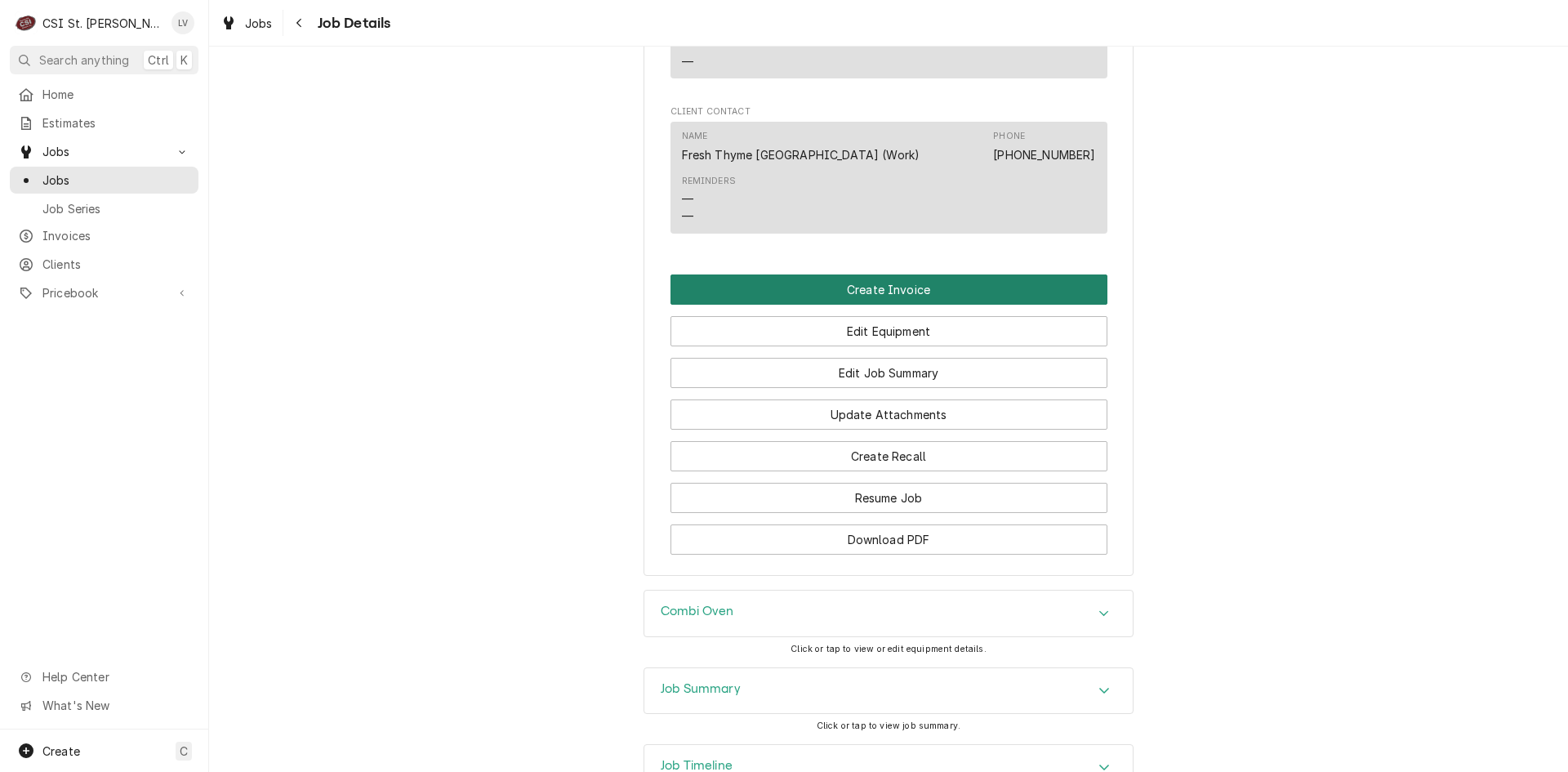
click at [720, 302] on button "Create Invoice" at bounding box center [888, 289] width 437 height 30
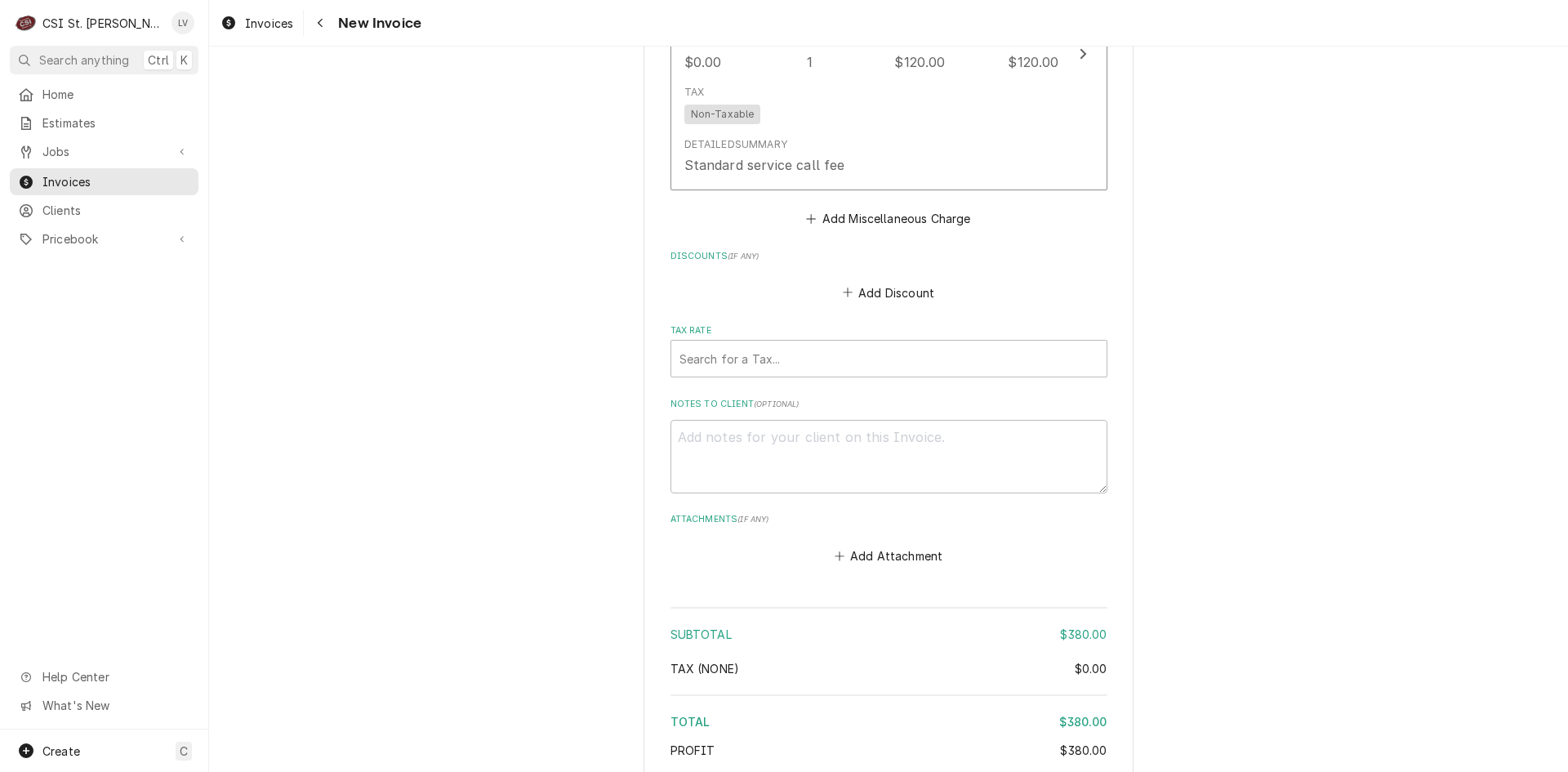
scroll to position [4060, 0]
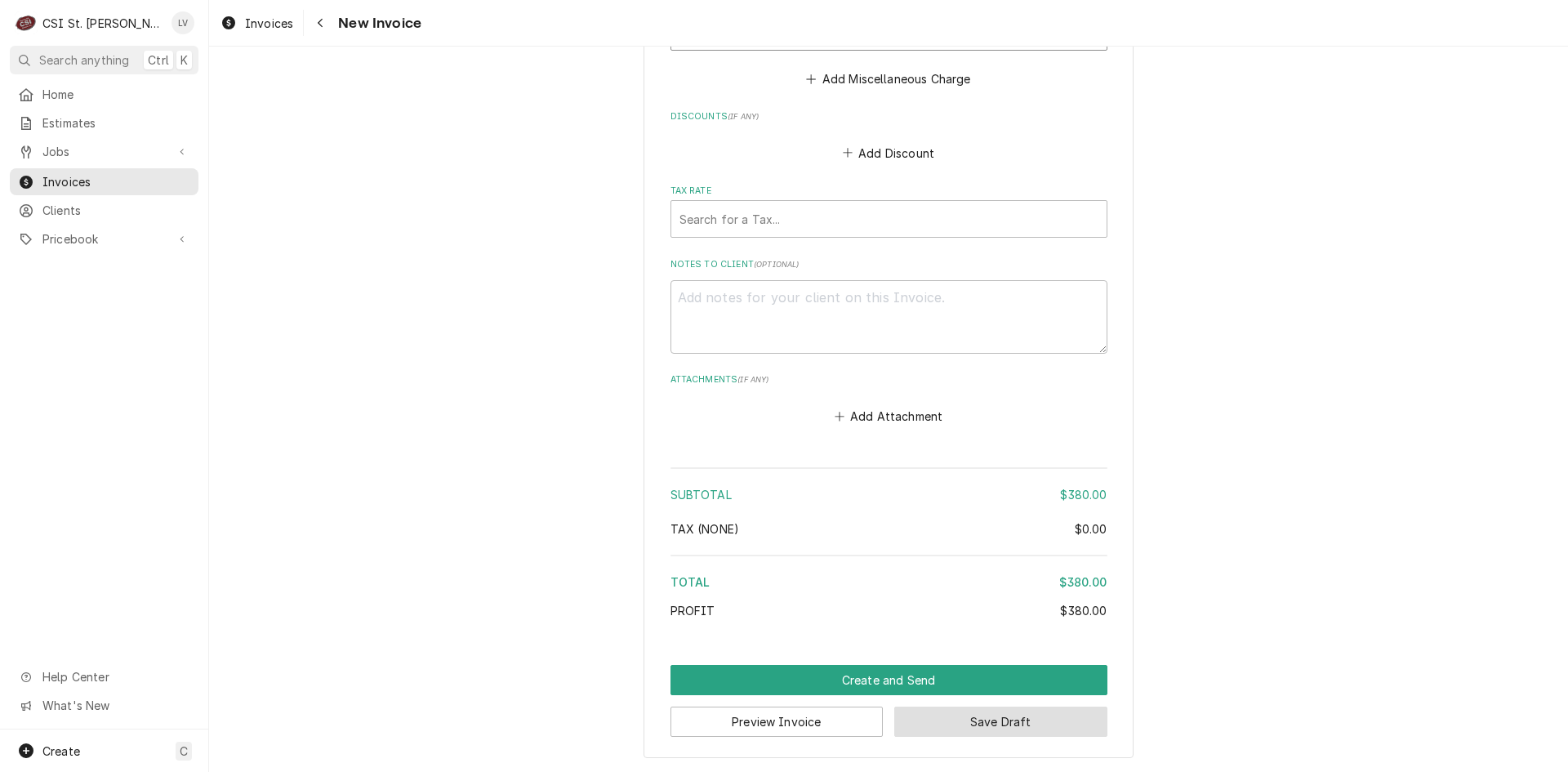
drag, startPoint x: 1007, startPoint y: 725, endPoint x: 1001, endPoint y: 742, distance: 18.0
click at [1006, 725] on button "Save Draft" at bounding box center [1001, 721] width 213 height 30
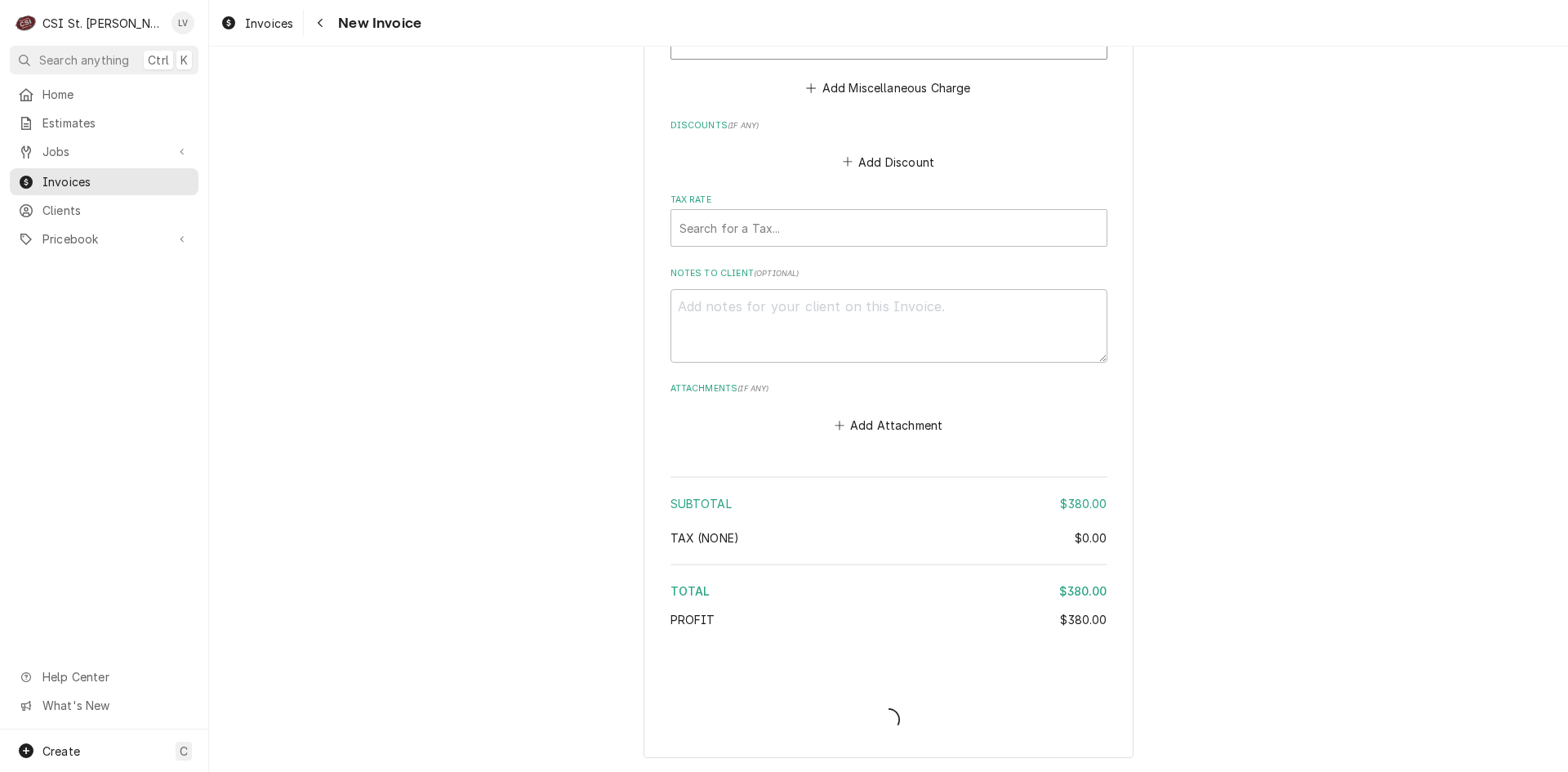
type textarea "x"
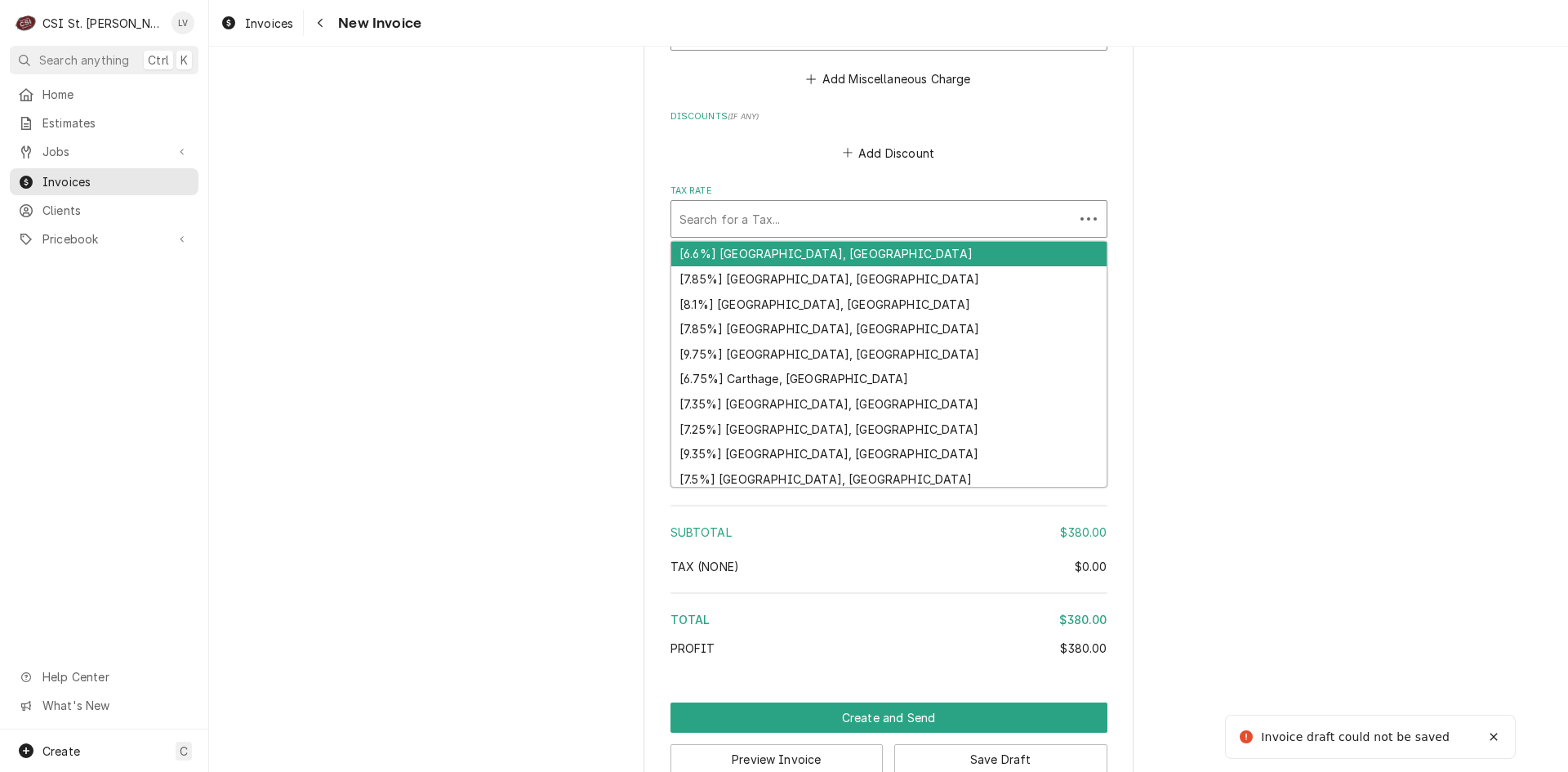
click at [898, 225] on div "Tax Rate" at bounding box center [872, 219] width 386 height 29
type input "m"
type textarea "x"
type input "mo"
type textarea "x"
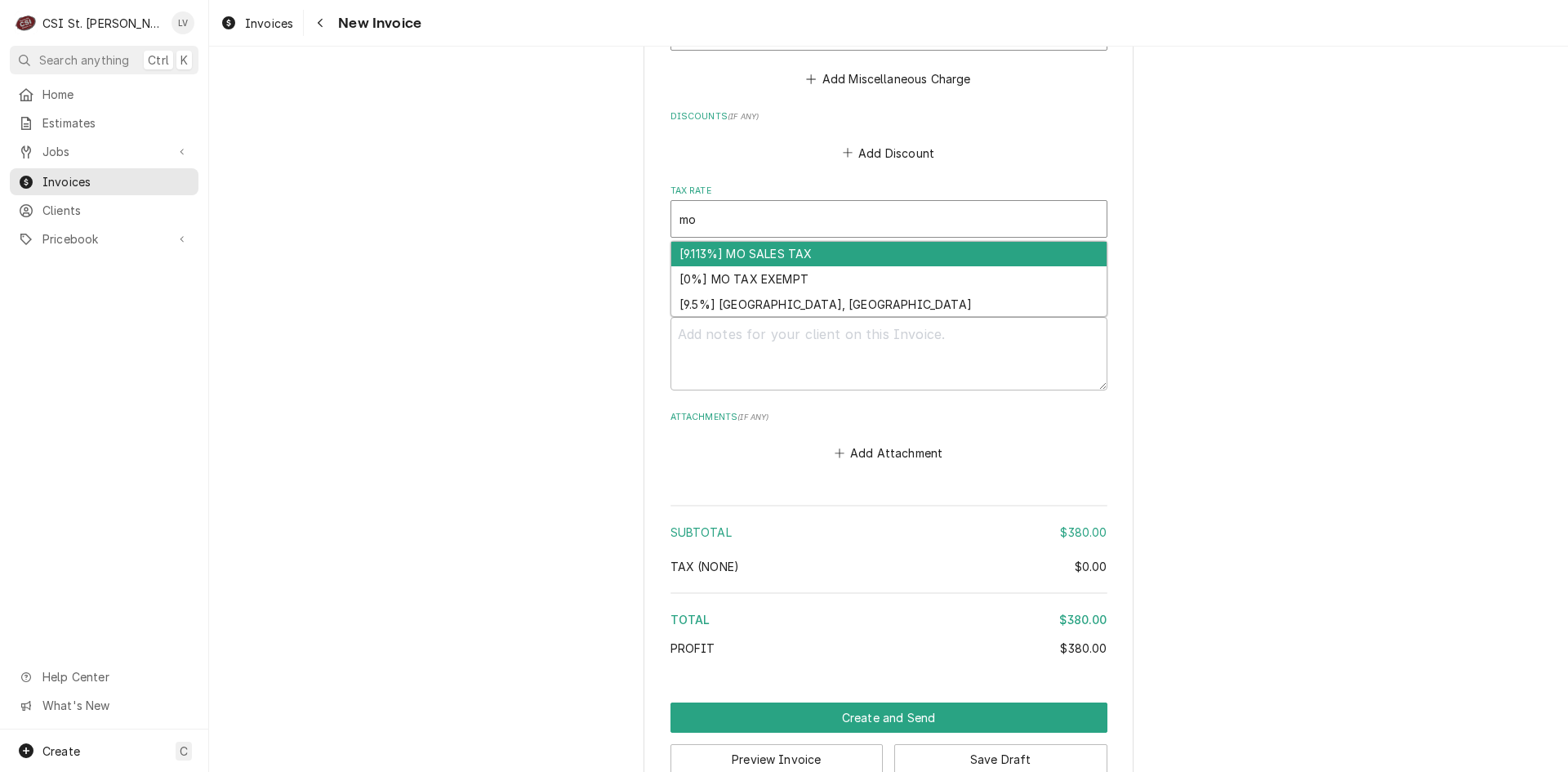
click at [864, 250] on div "[9.113%] MO SALES TAX" at bounding box center [888, 254] width 435 height 25
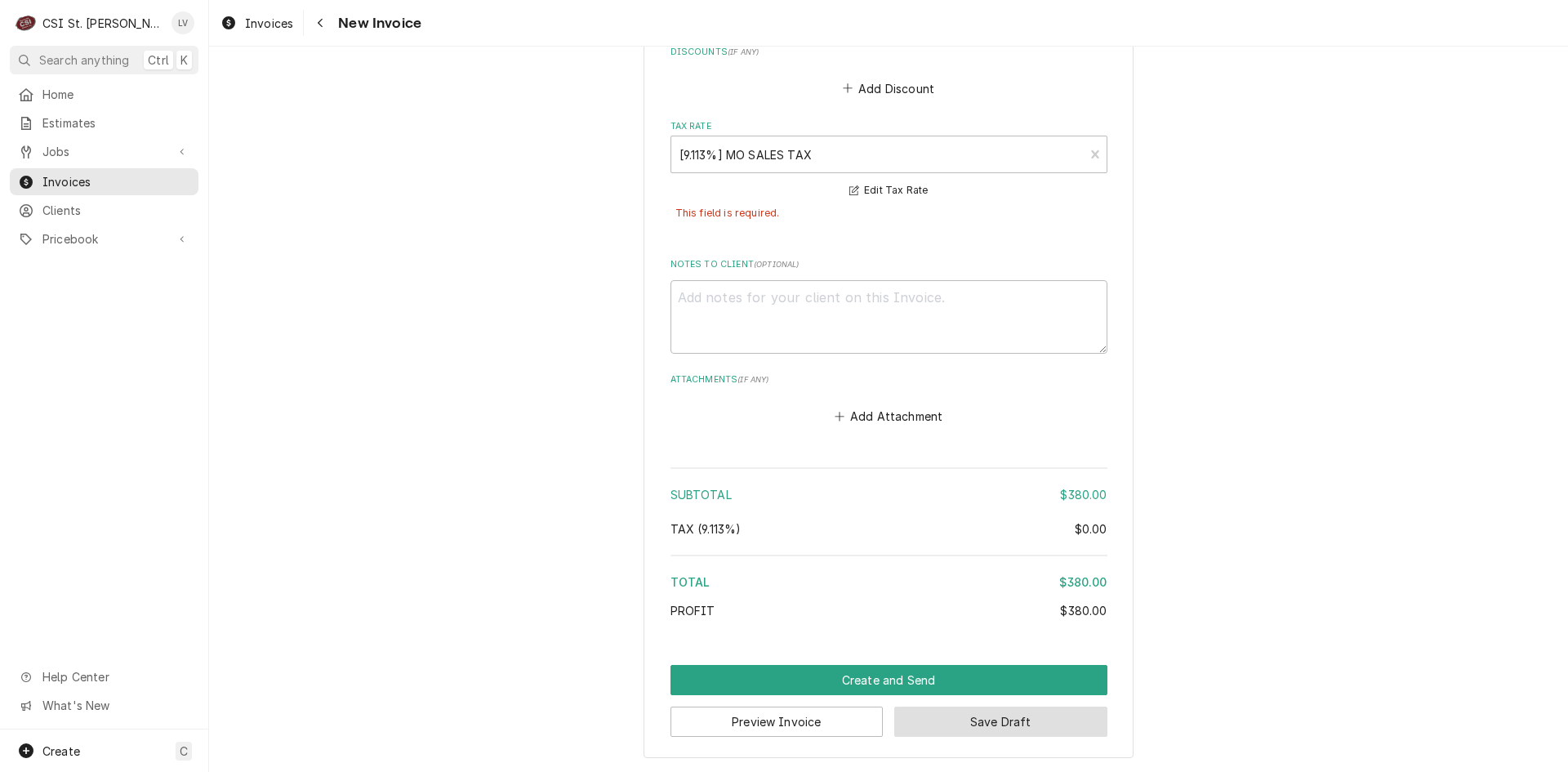
click at [1049, 732] on button "Save Draft" at bounding box center [1001, 721] width 213 height 30
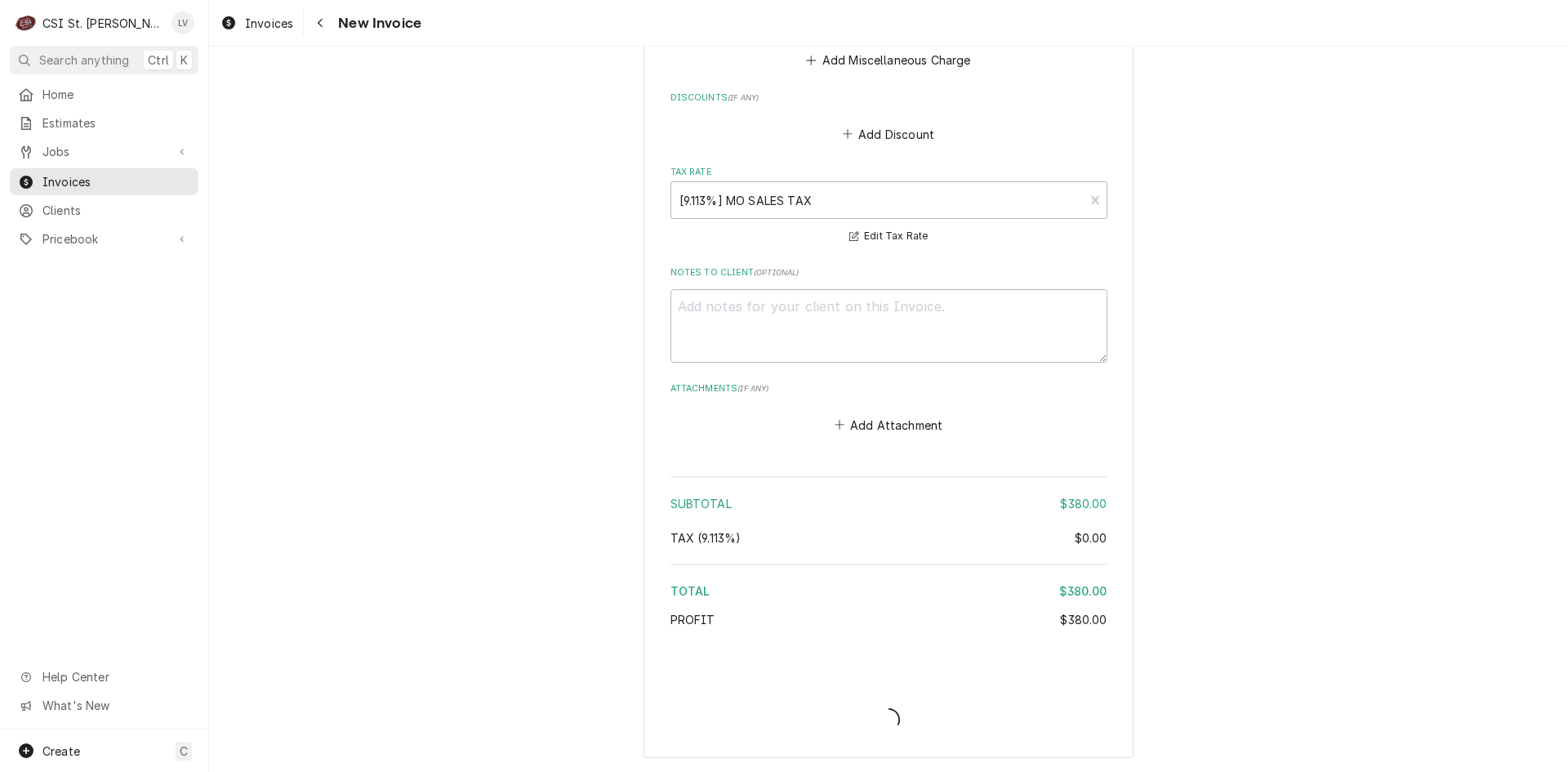
type textarea "x"
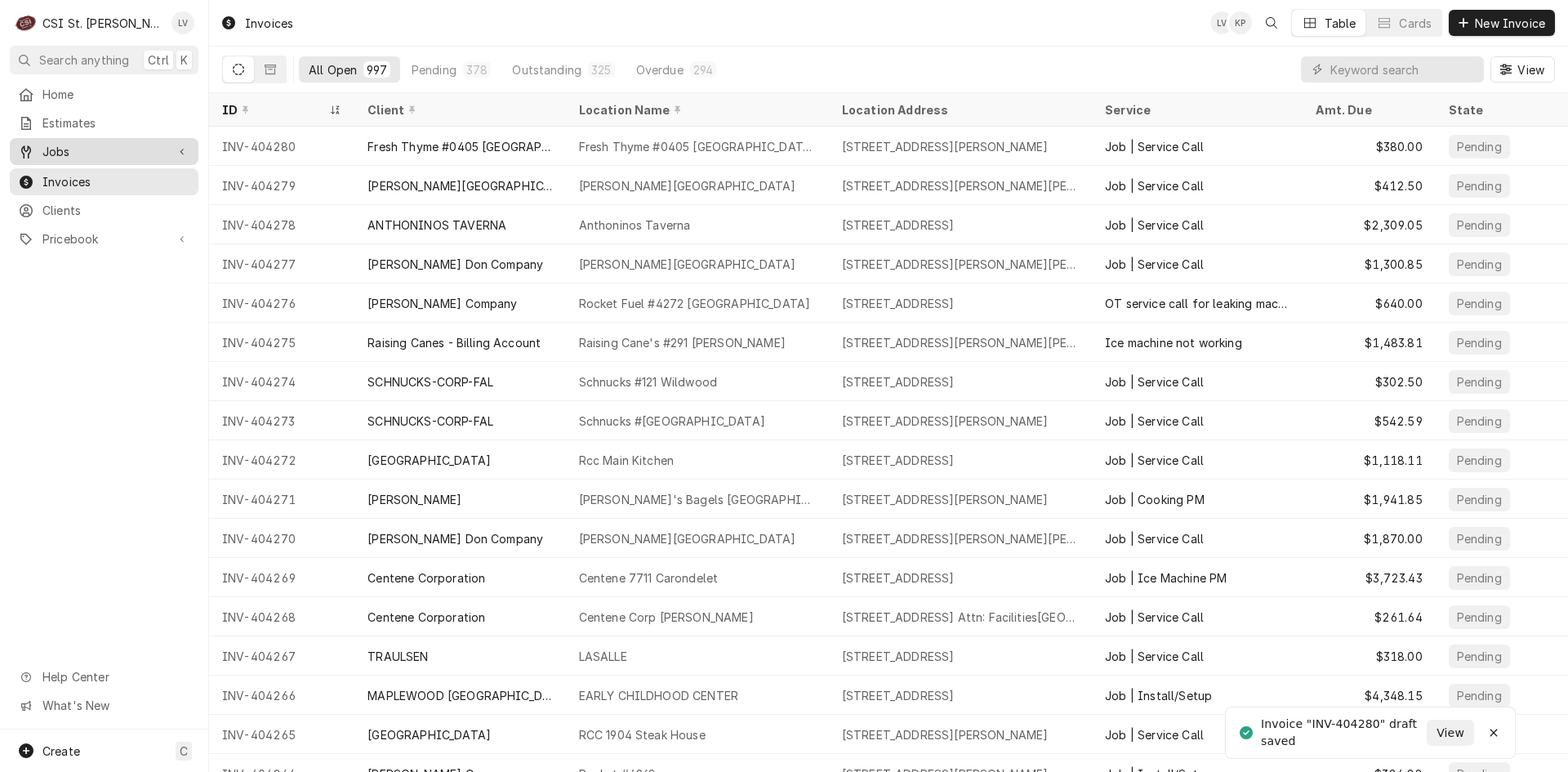
click at [112, 155] on span "Jobs" at bounding box center [104, 152] width 123 height 18
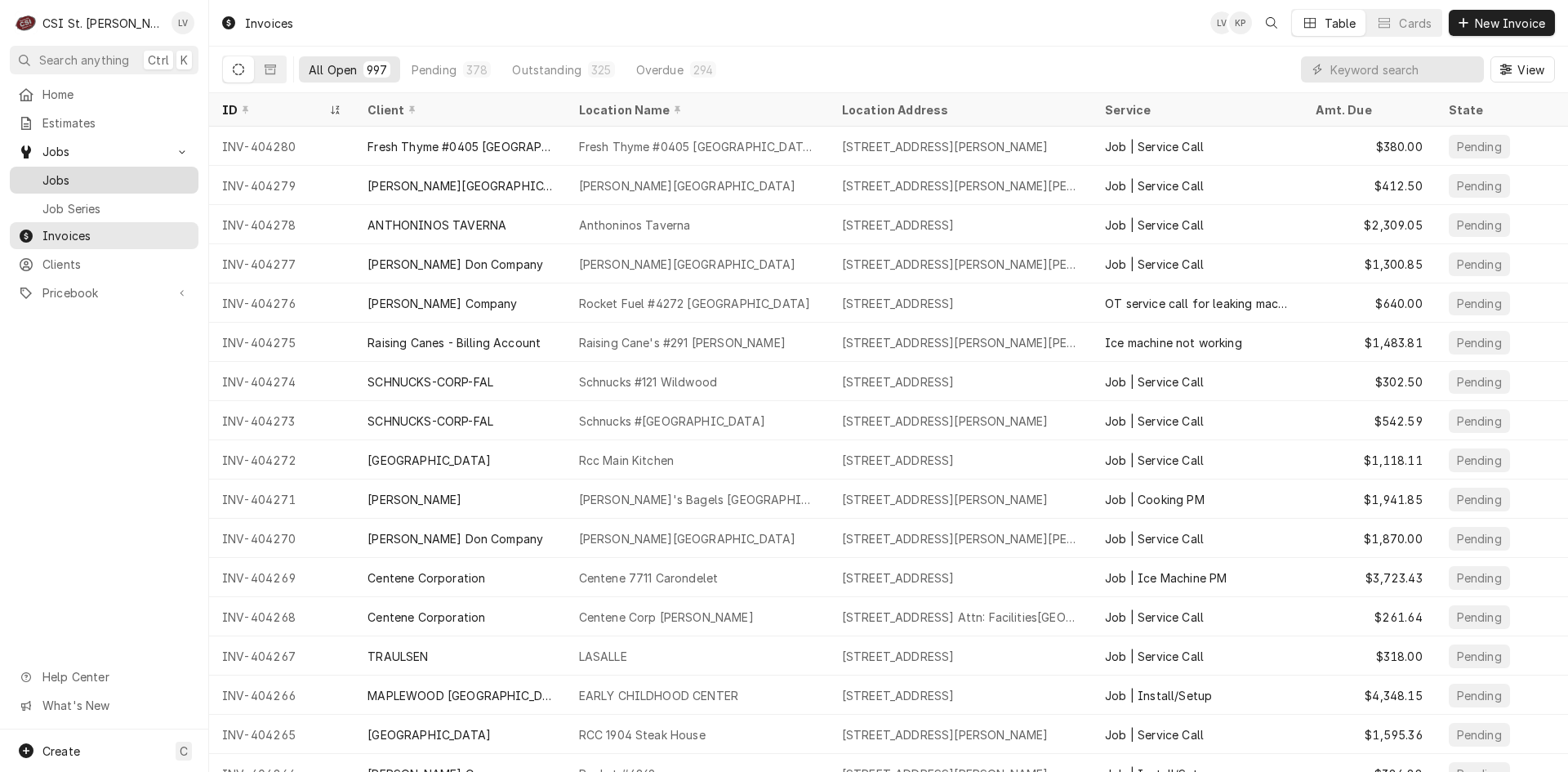
click at [110, 185] on link "Jobs" at bounding box center [104, 180] width 189 height 27
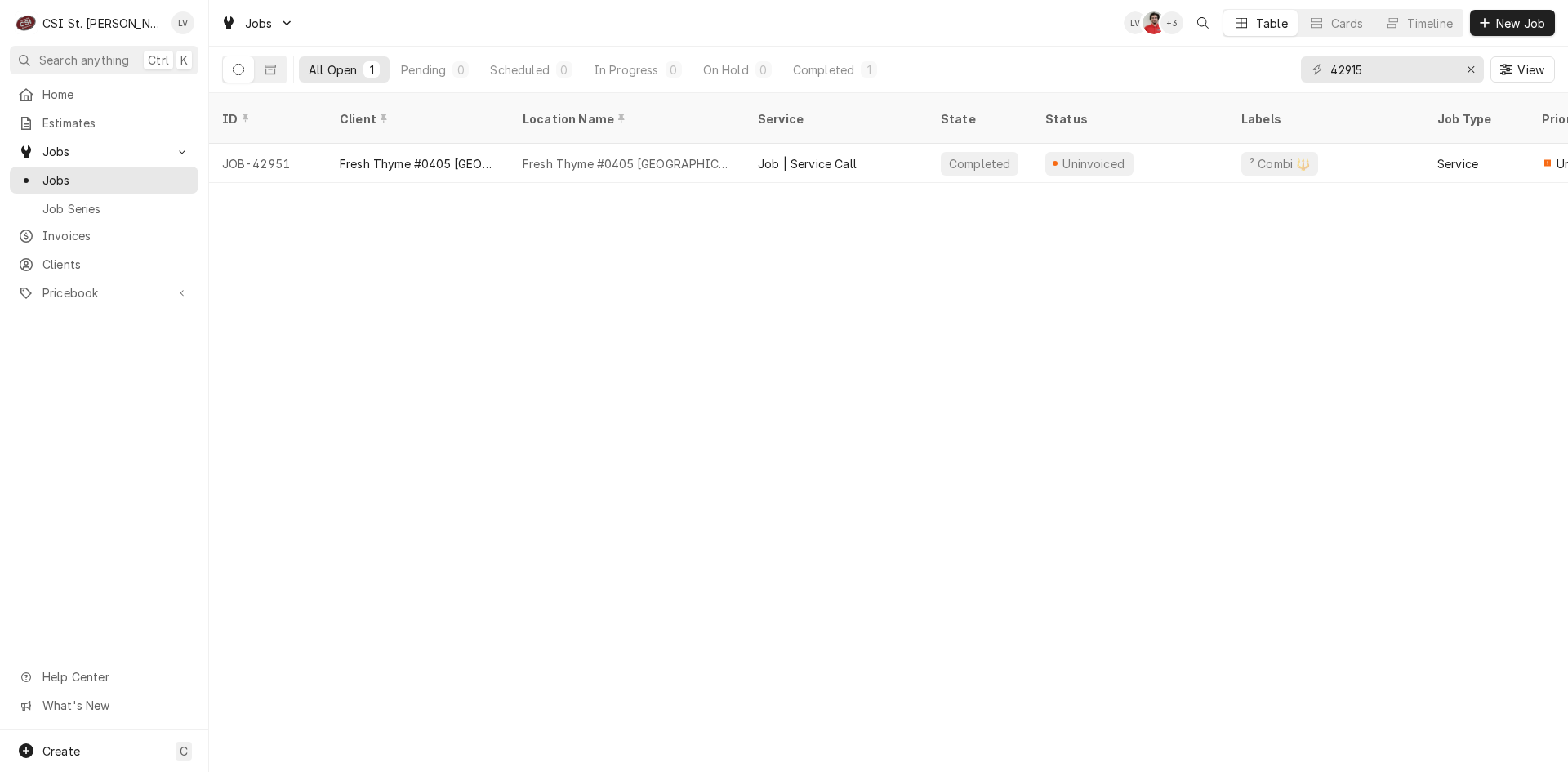
type input "42915"
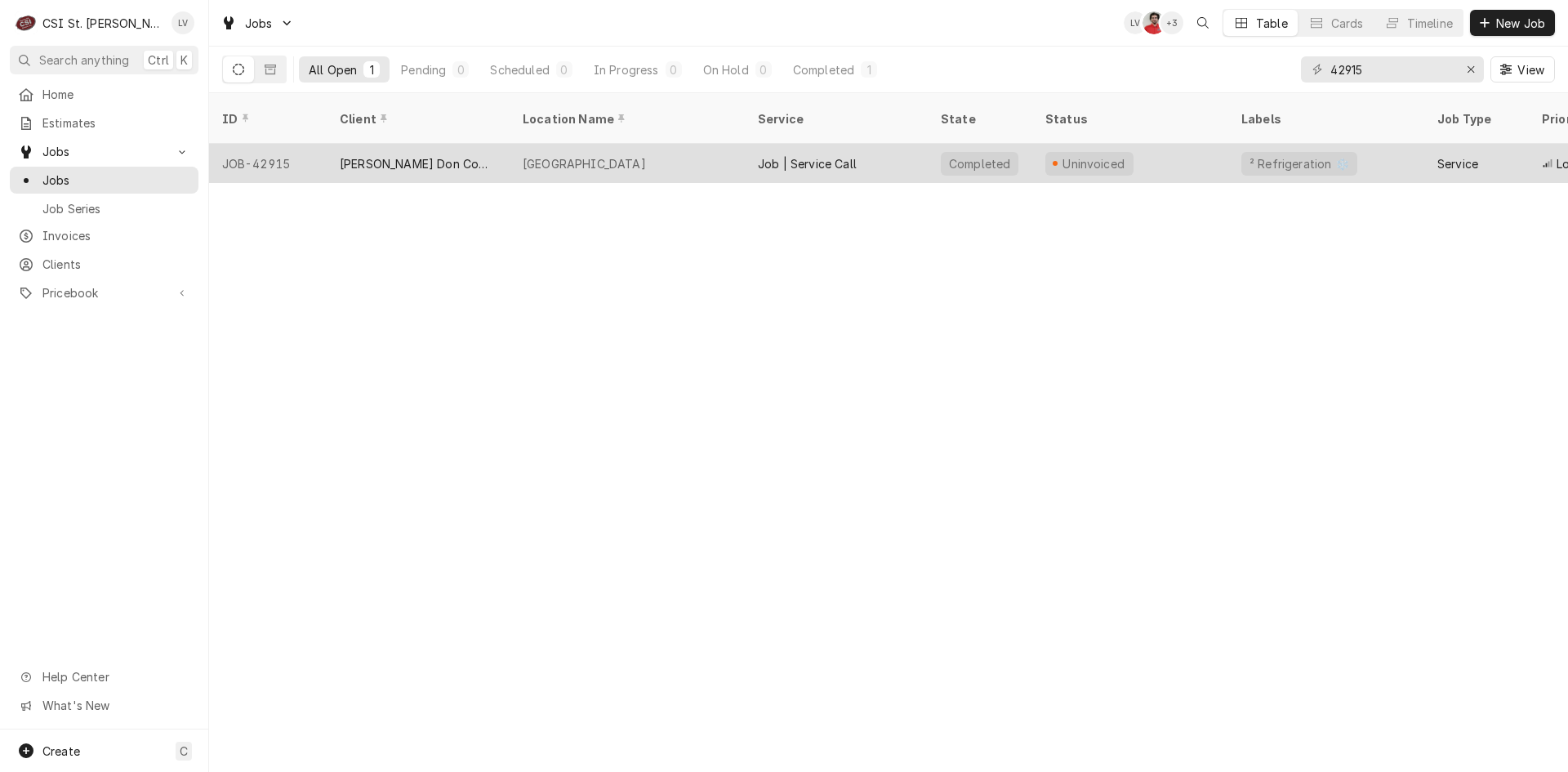
click at [555, 154] on div "[GEOGRAPHIC_DATA]" at bounding box center [627, 163] width 235 height 39
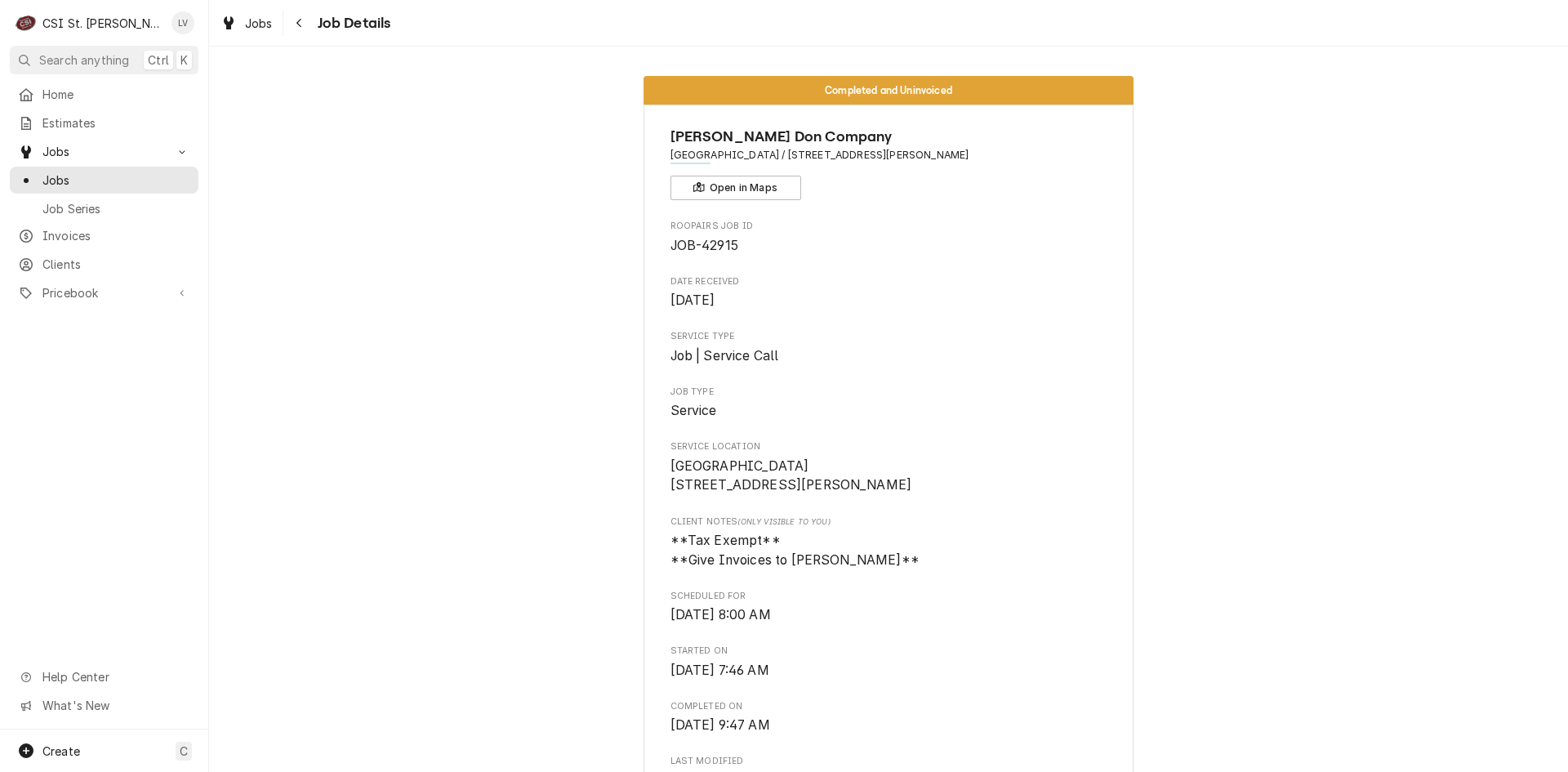
scroll to position [1144, 0]
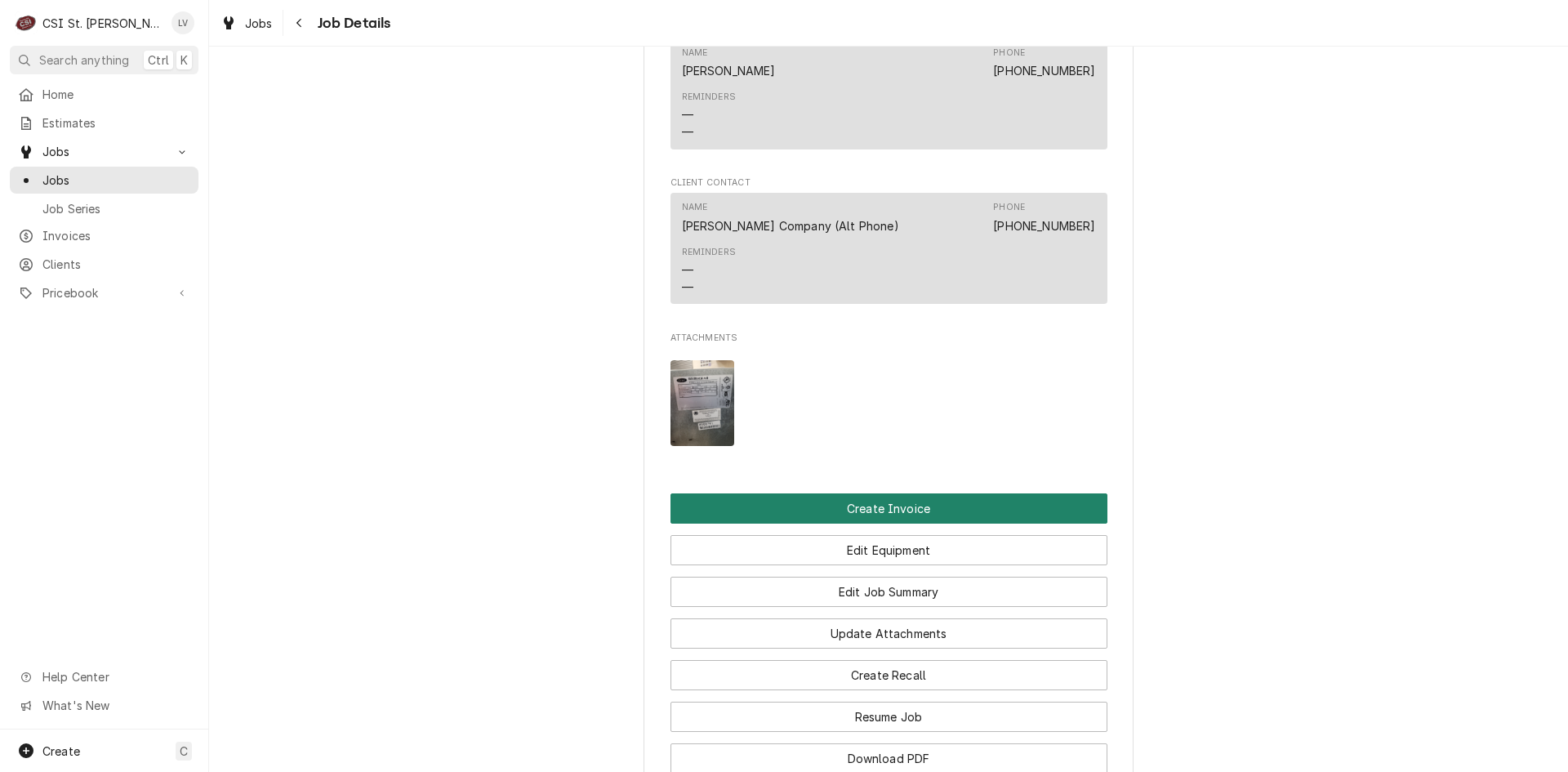
click at [853, 523] on button "Create Invoice" at bounding box center [888, 508] width 437 height 30
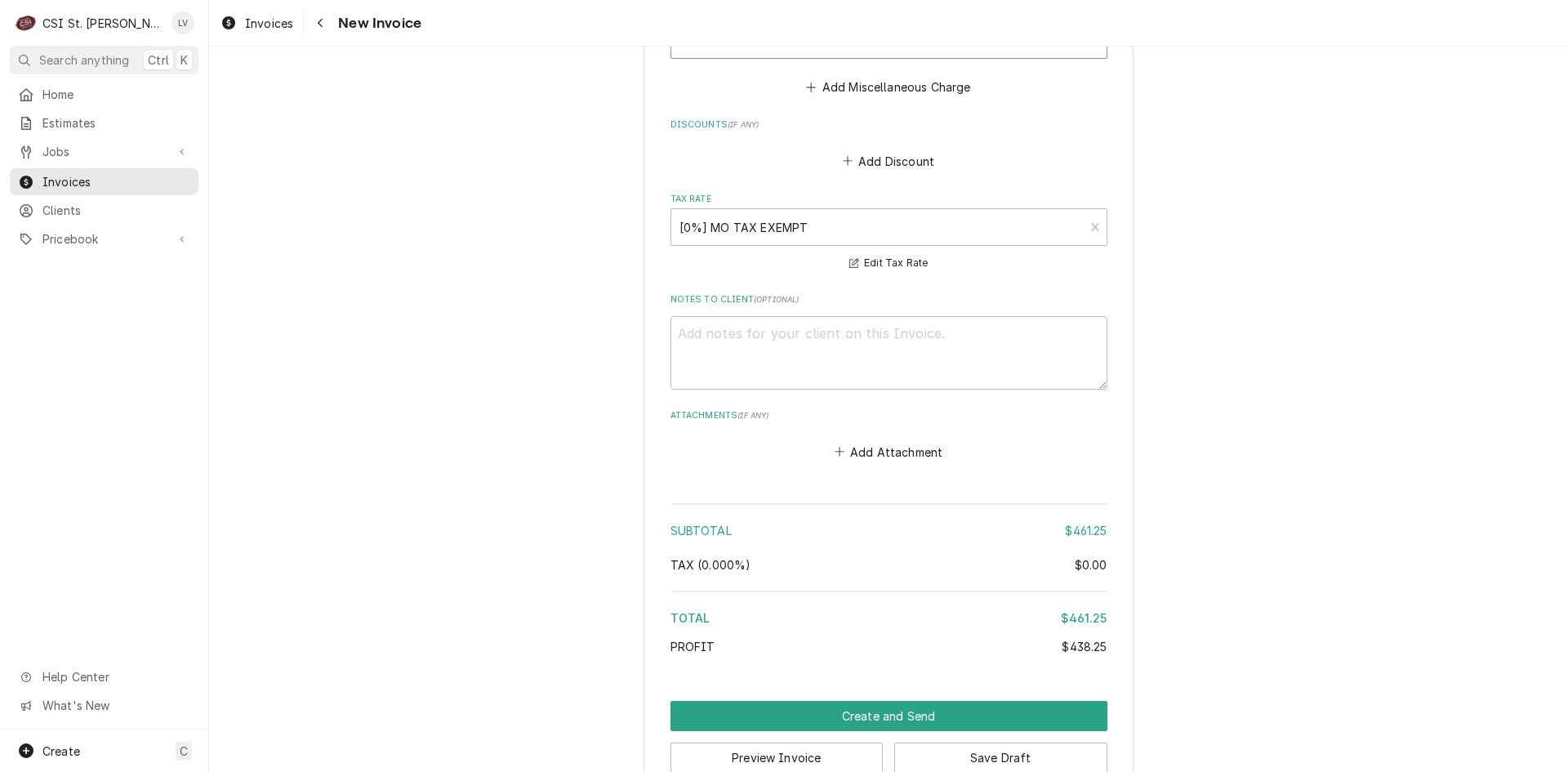
scroll to position [3967, 0]
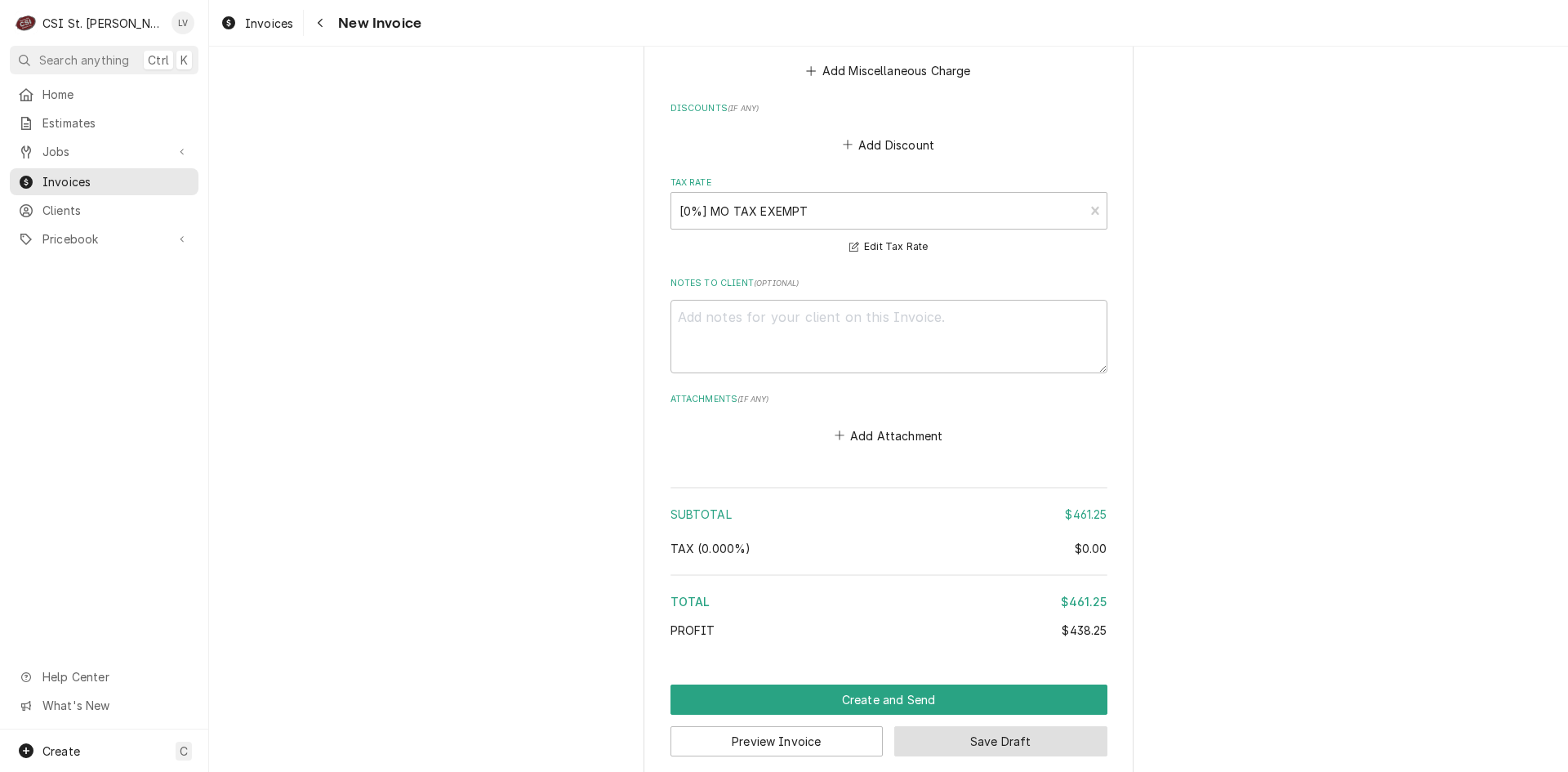
click at [978, 730] on button "Save Draft" at bounding box center [1001, 741] width 213 height 30
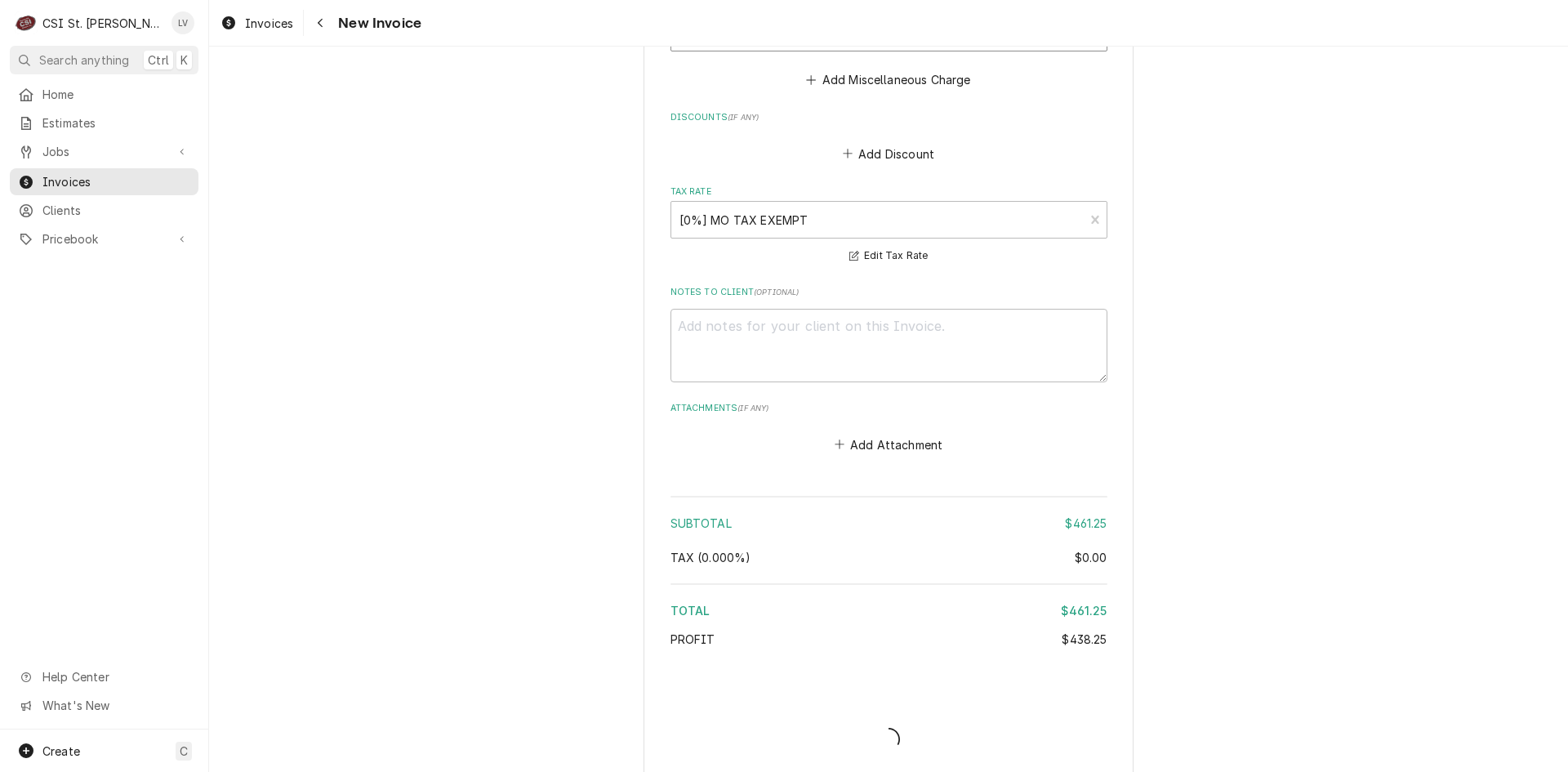
type textarea "x"
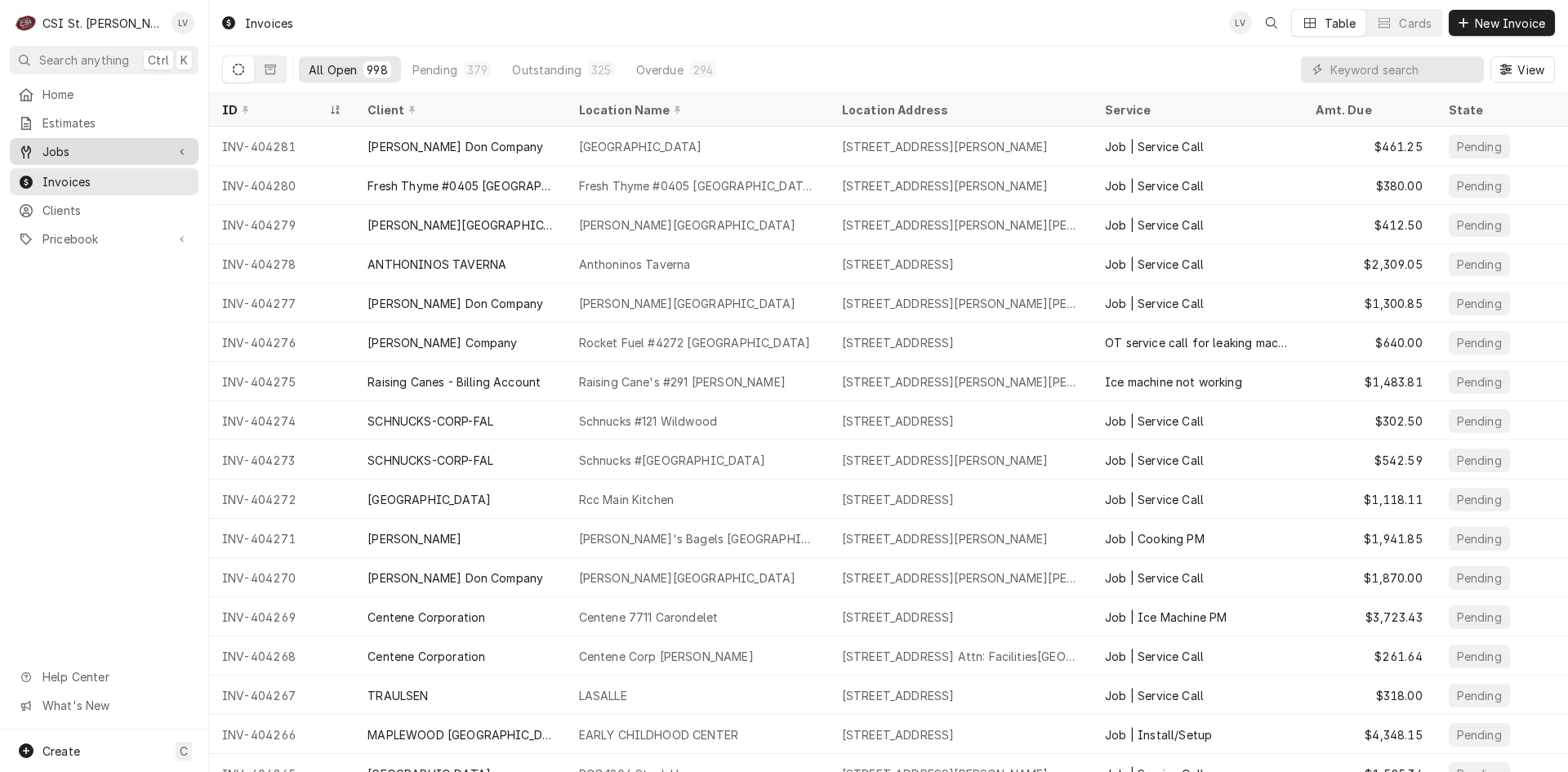
click at [109, 144] on span "Jobs" at bounding box center [104, 152] width 123 height 18
click at [104, 174] on span "Jobs" at bounding box center [115, 180] width 148 height 18
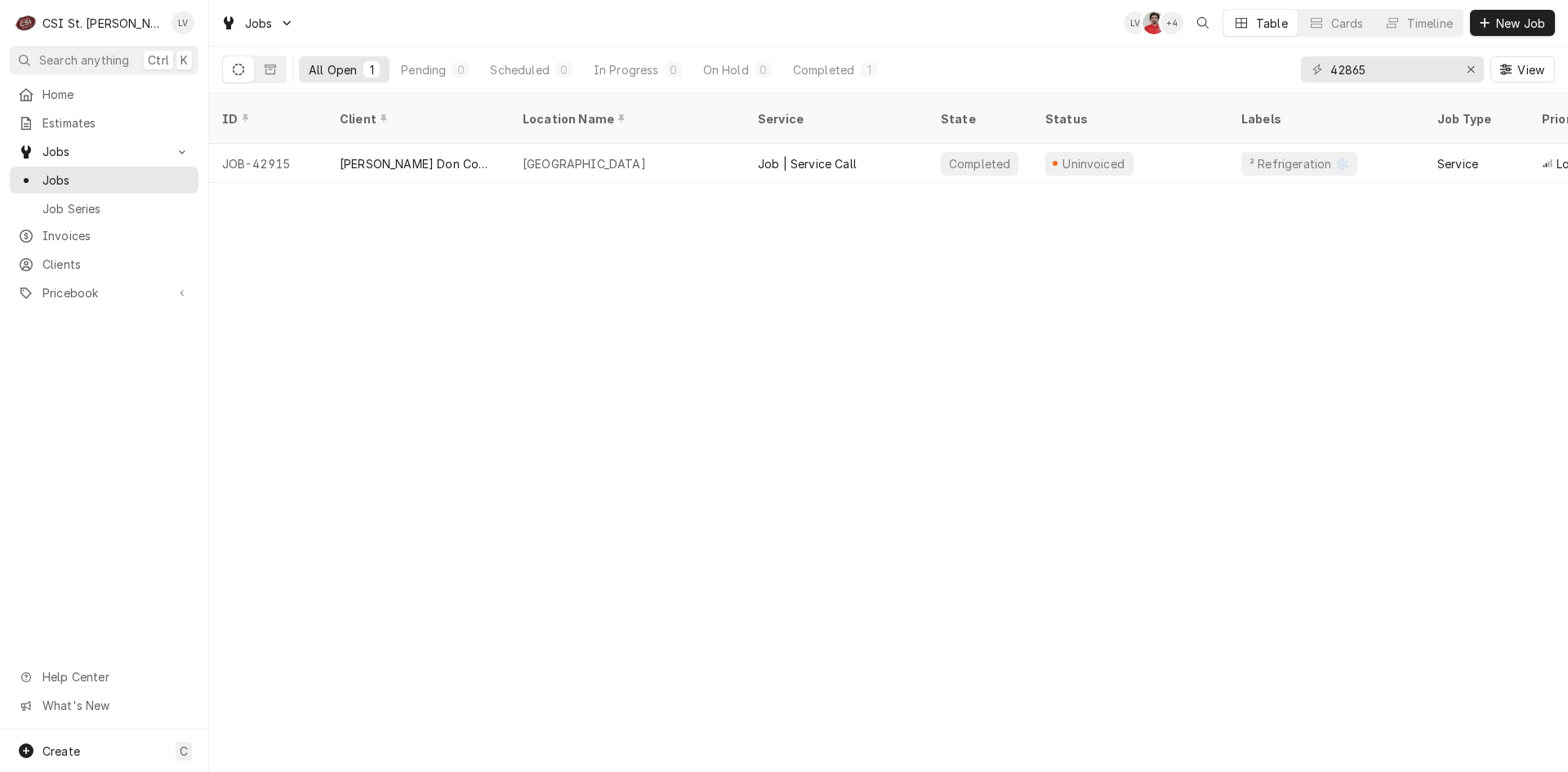
type input "42865"
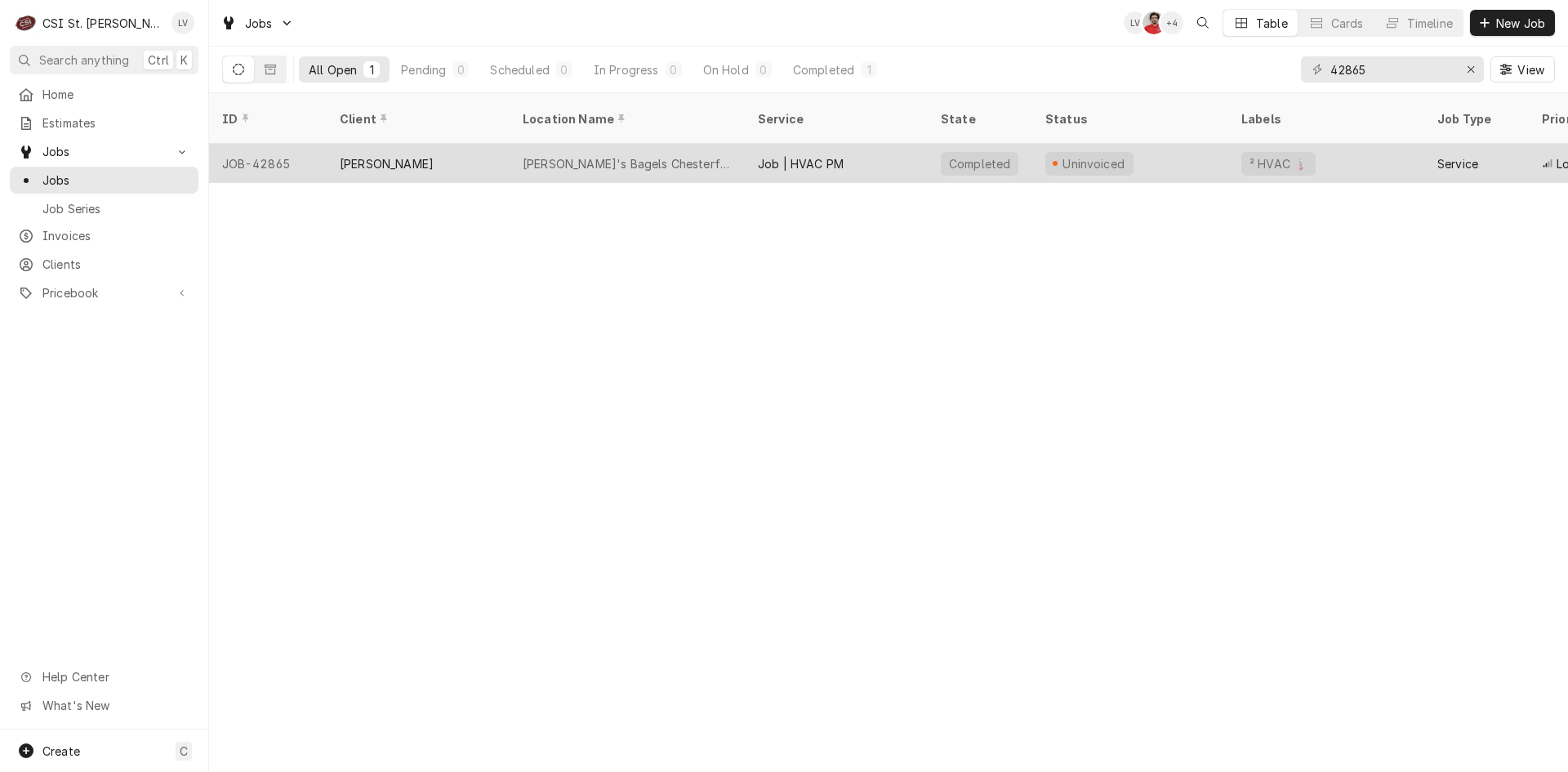
click at [557, 156] on div "Lefty's Bagels Chesterfield" at bounding box center [627, 164] width 209 height 18
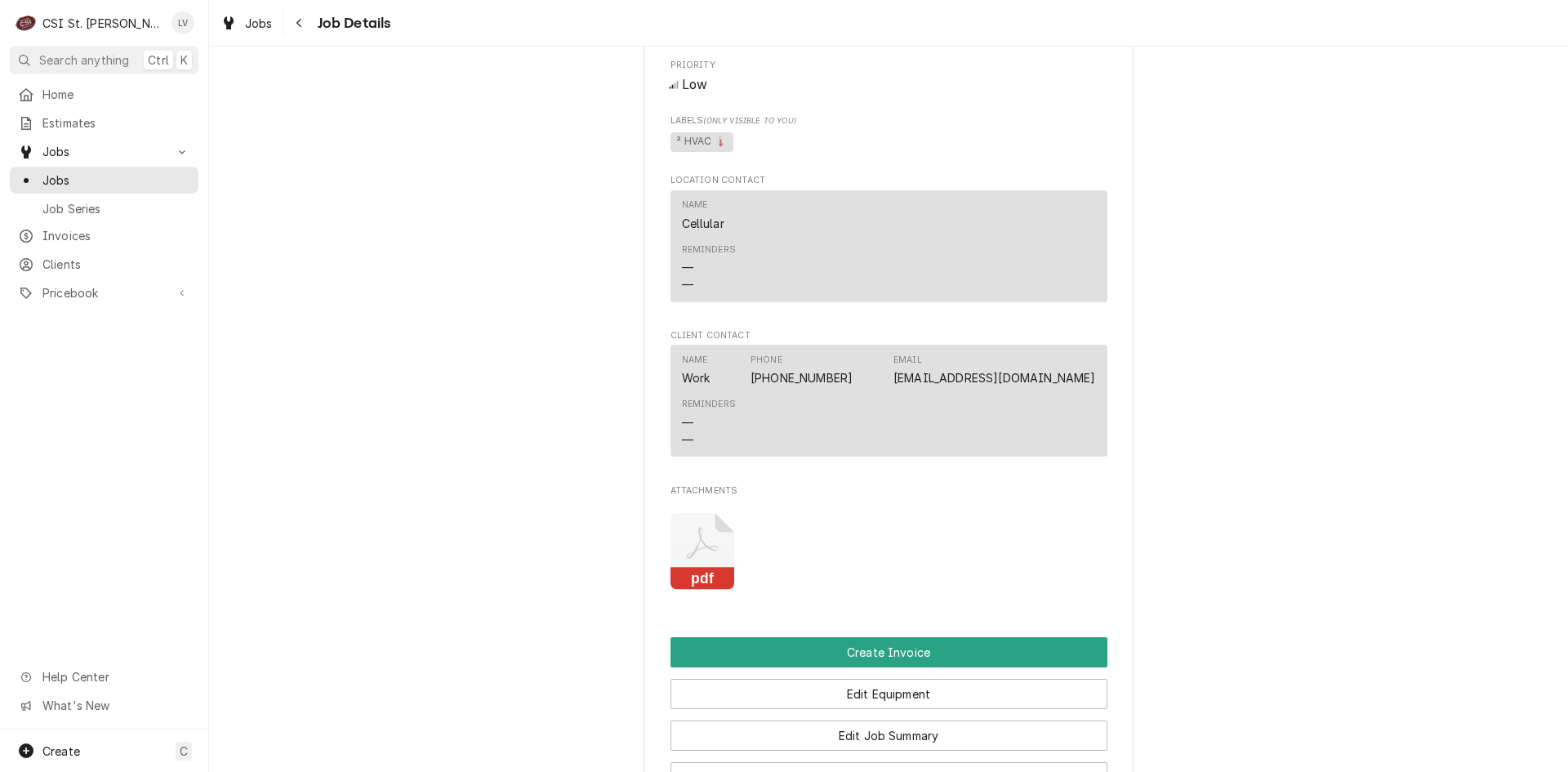
scroll to position [1825, 0]
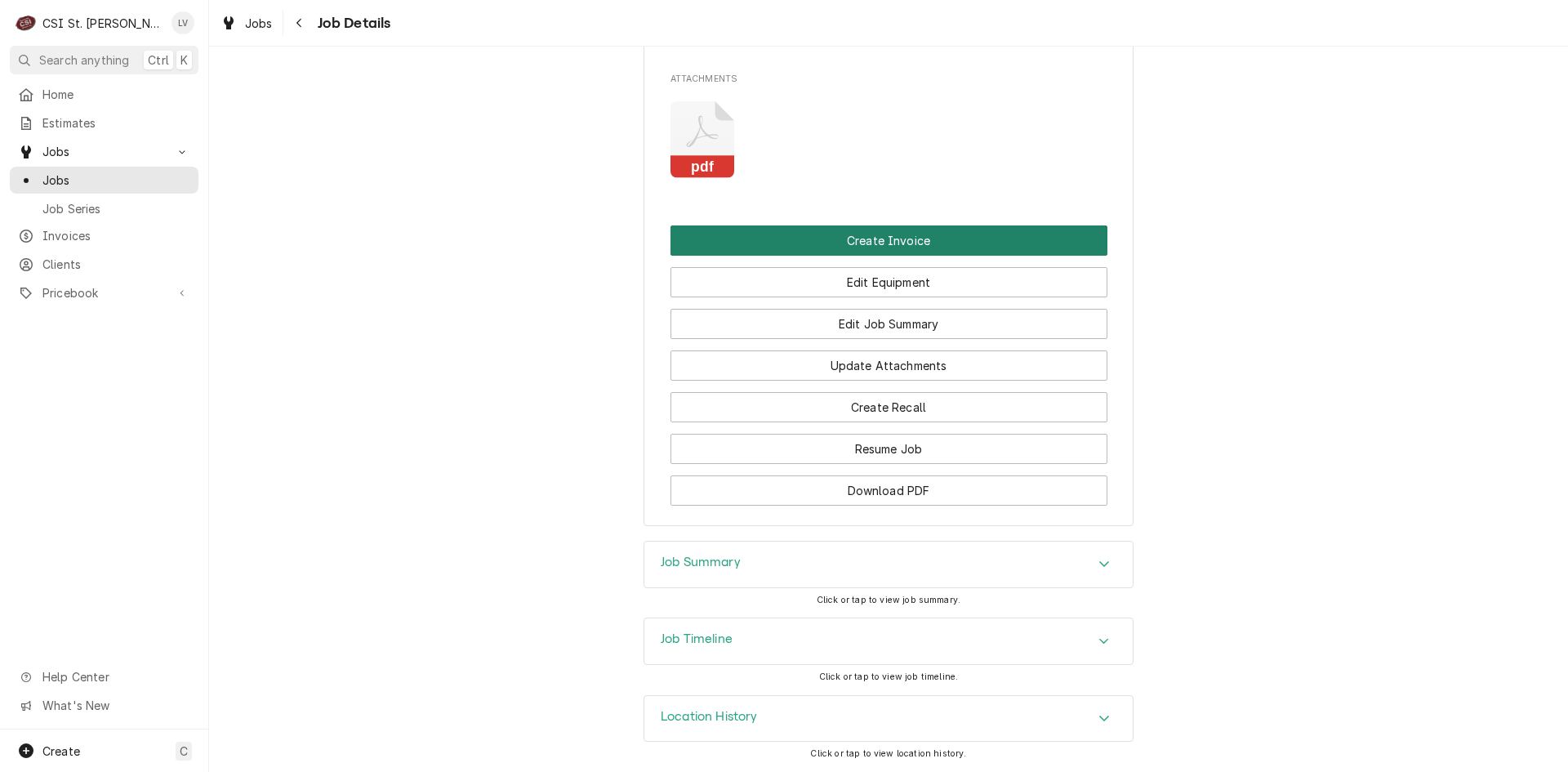
click at [910, 235] on button "Create Invoice" at bounding box center [888, 240] width 437 height 30
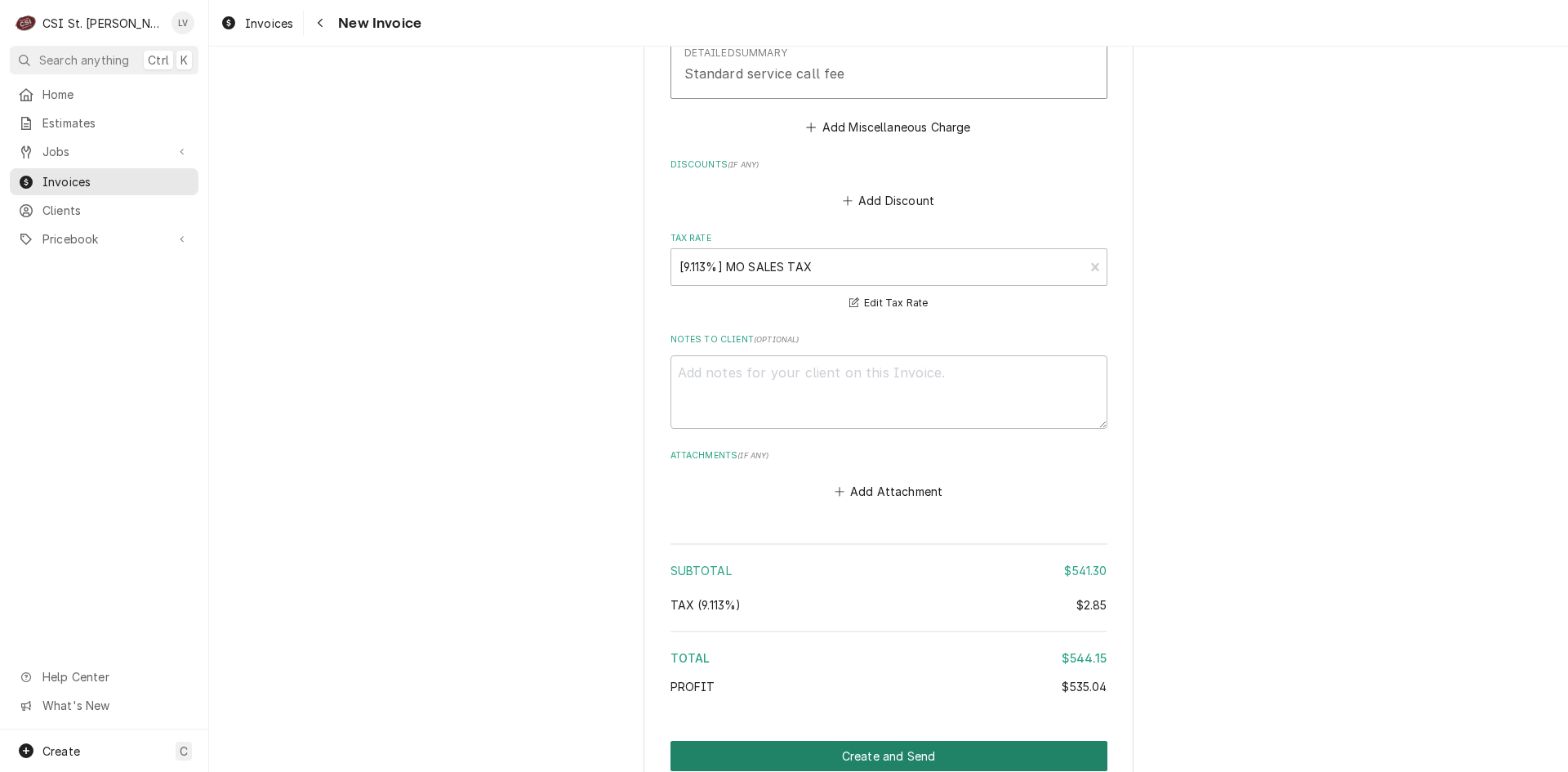
scroll to position [6365, 0]
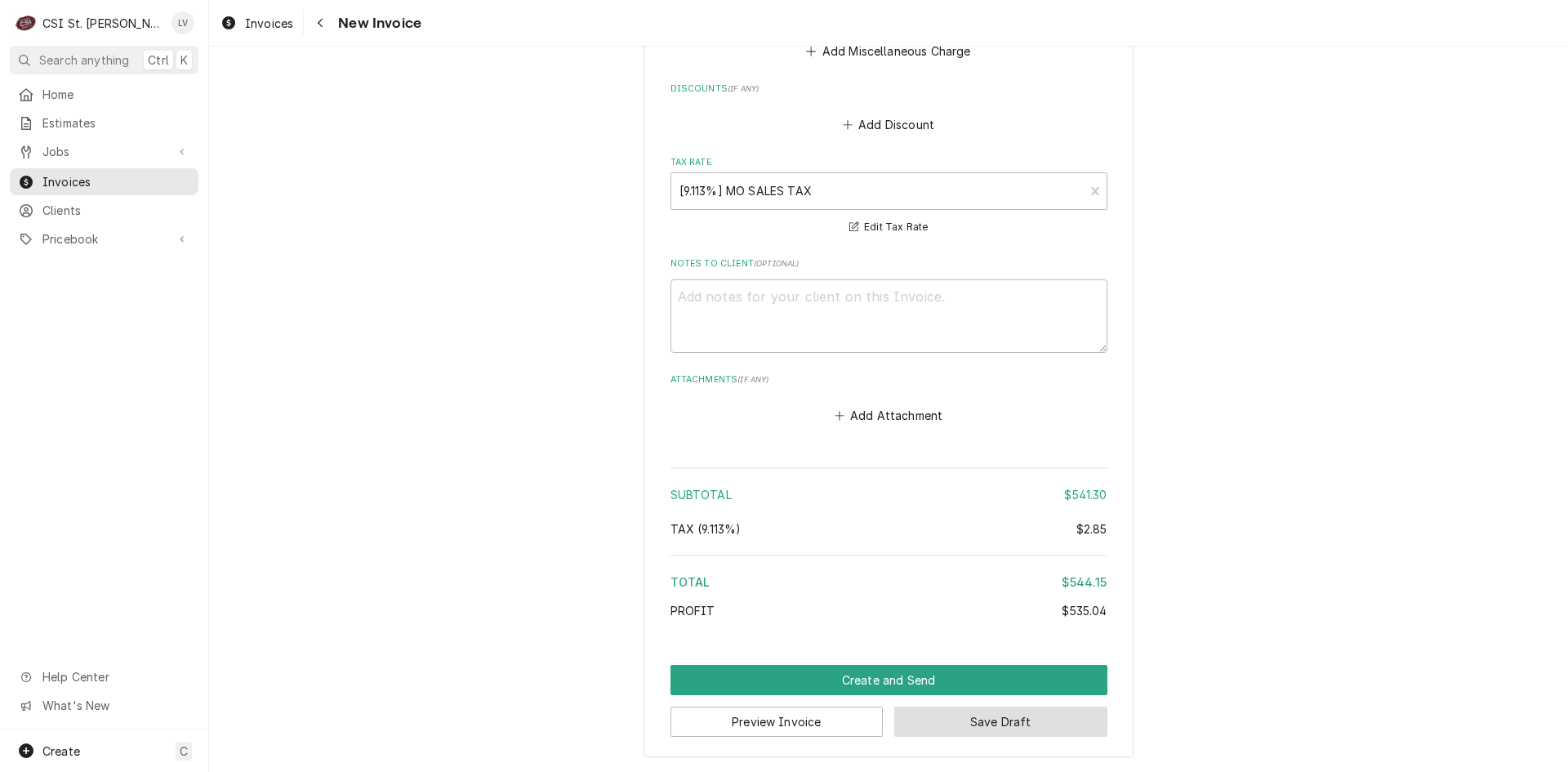
click at [1036, 725] on button "Save Draft" at bounding box center [1001, 721] width 213 height 30
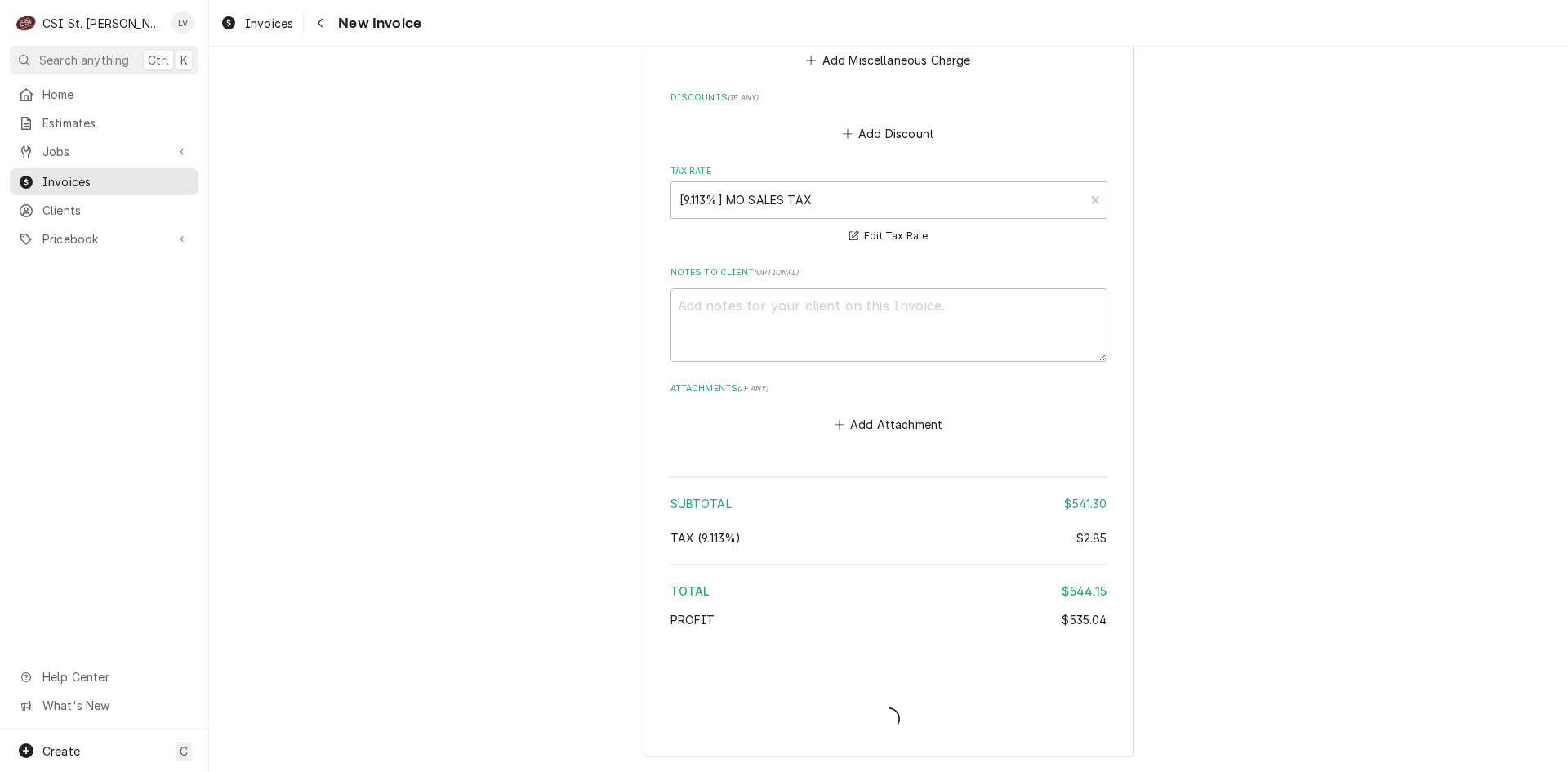
type textarea "x"
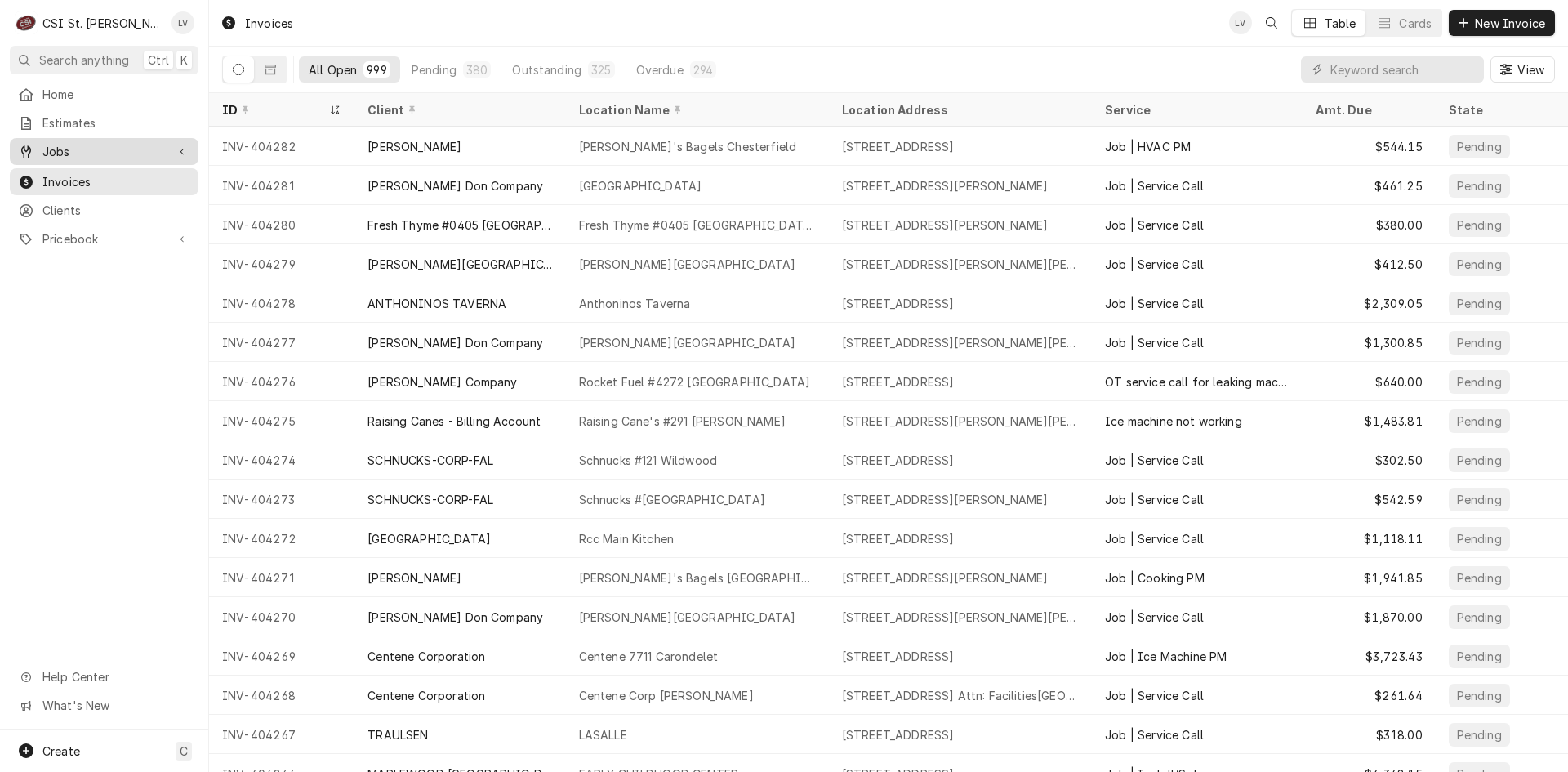
click at [119, 150] on span "Jobs" at bounding box center [104, 152] width 123 height 18
click at [112, 175] on span "Jobs" at bounding box center [115, 180] width 148 height 18
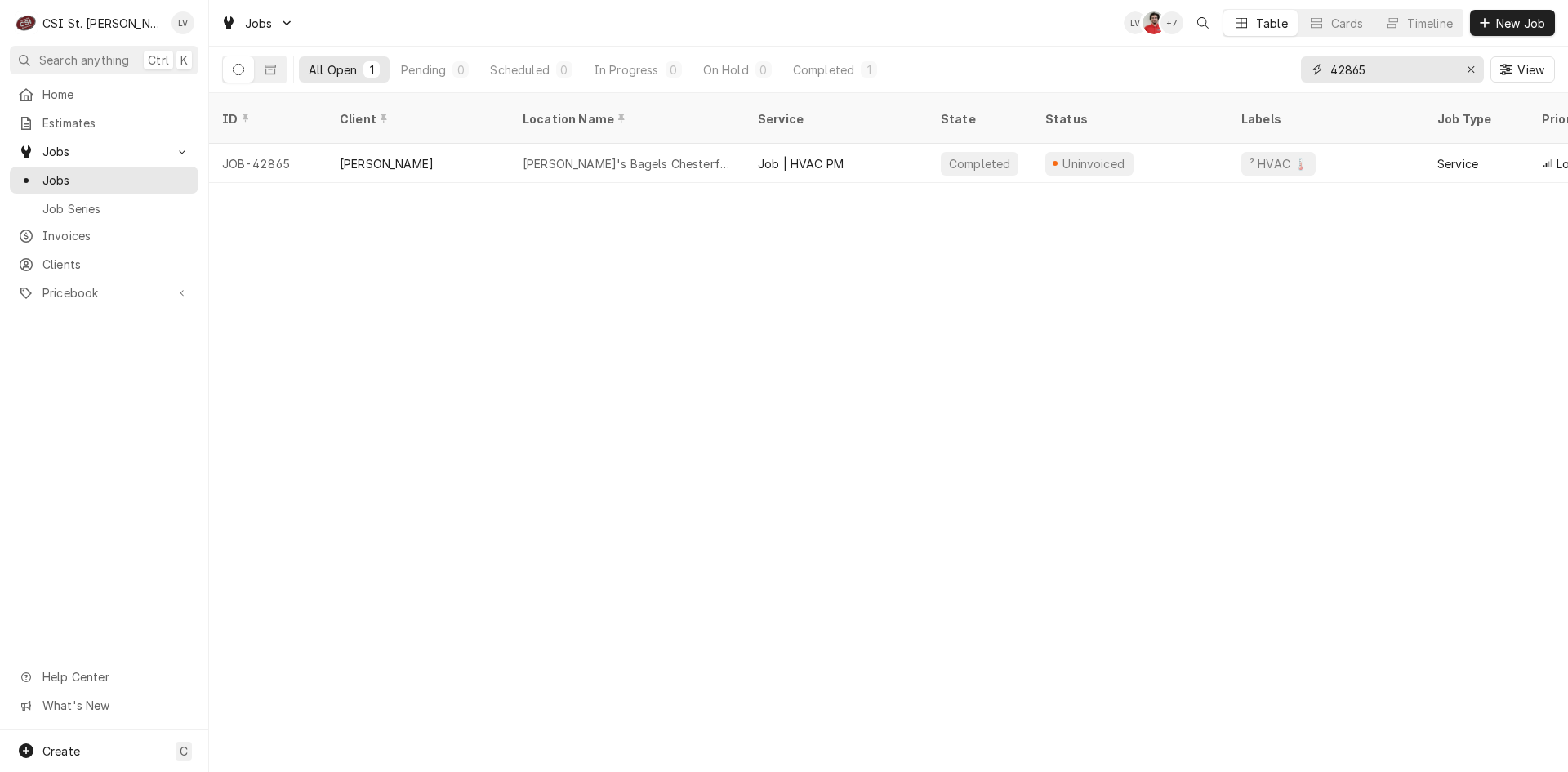
drag, startPoint x: 1391, startPoint y: 68, endPoint x: 1310, endPoint y: 84, distance: 82.6
click at [1310, 84] on div "42865 View" at bounding box center [1428, 69] width 254 height 46
type input "42864"
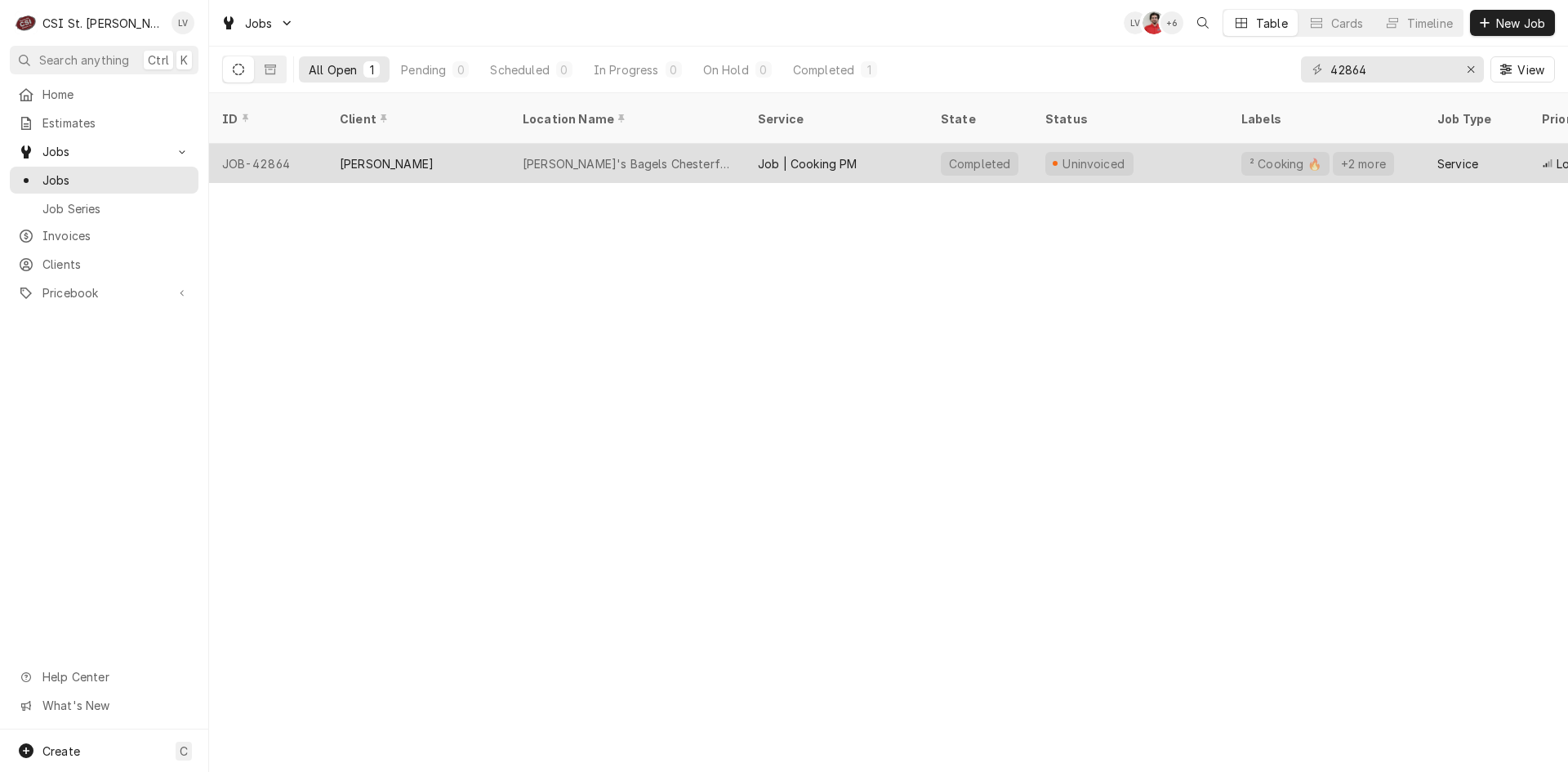
click at [657, 155] on div "[PERSON_NAME]'s Bagels Chesterfield" at bounding box center [627, 163] width 235 height 39
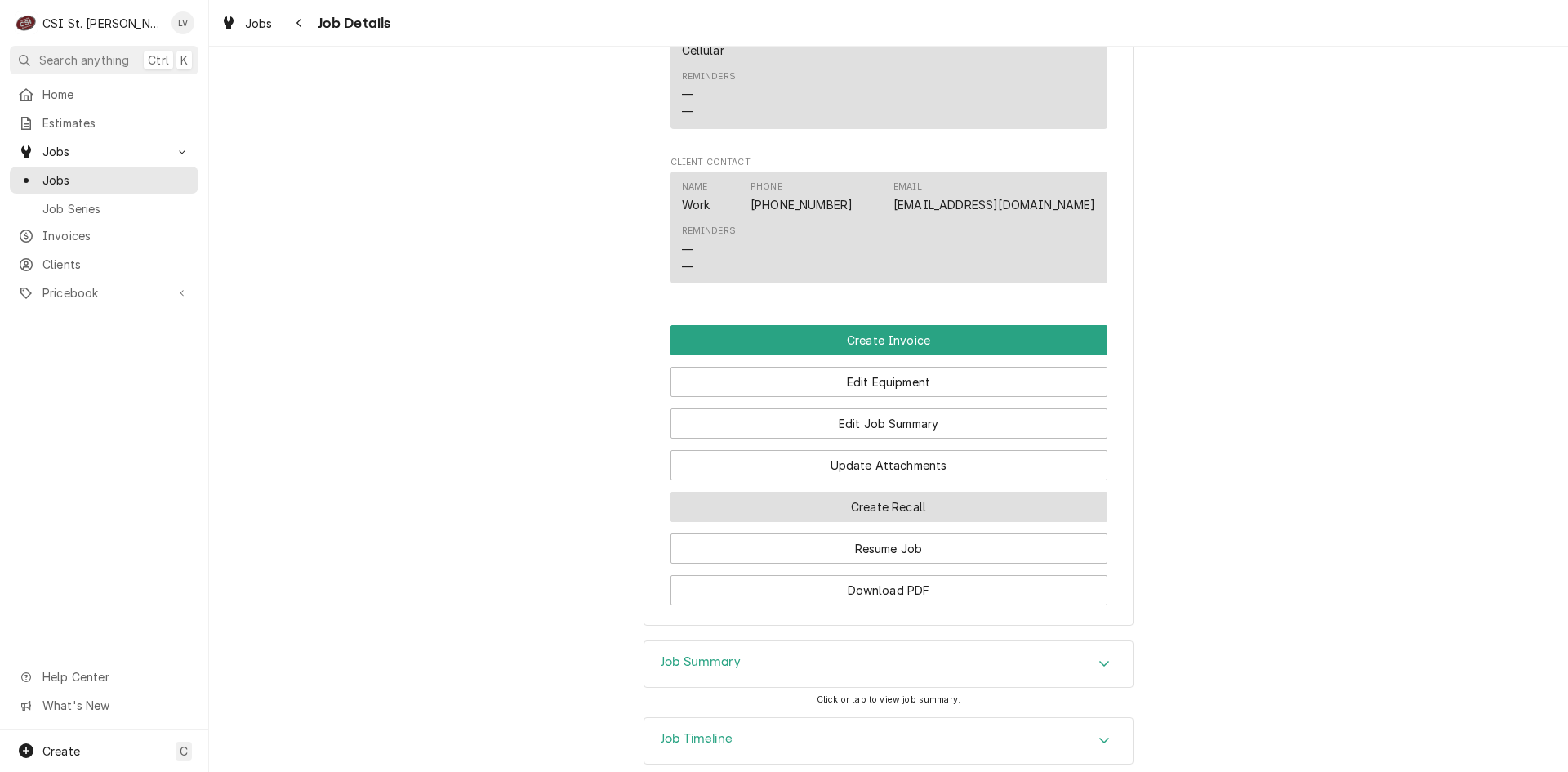
scroll to position [1744, 0]
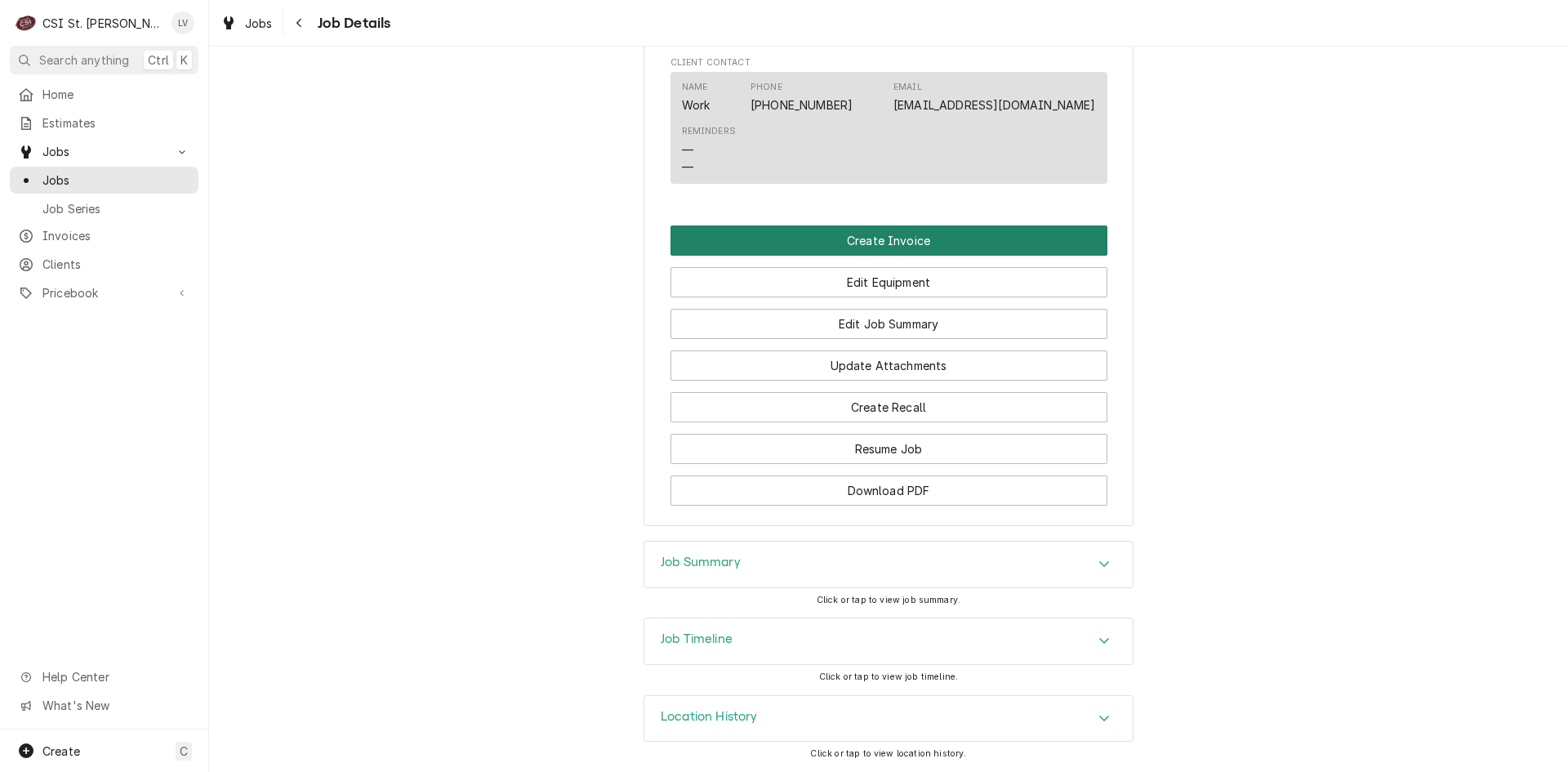
click at [874, 239] on button "Create Invoice" at bounding box center [888, 240] width 437 height 30
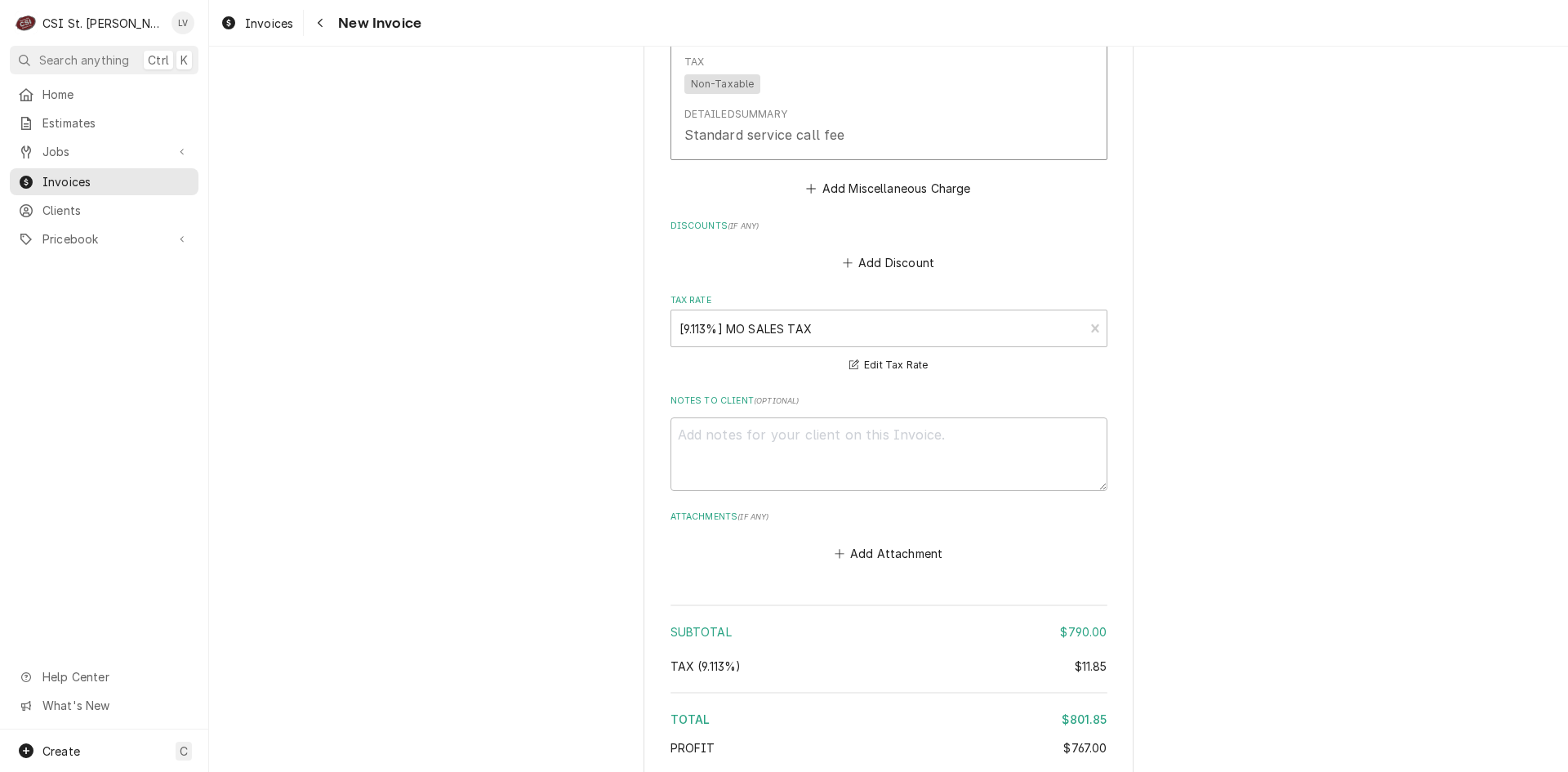
scroll to position [6484, 0]
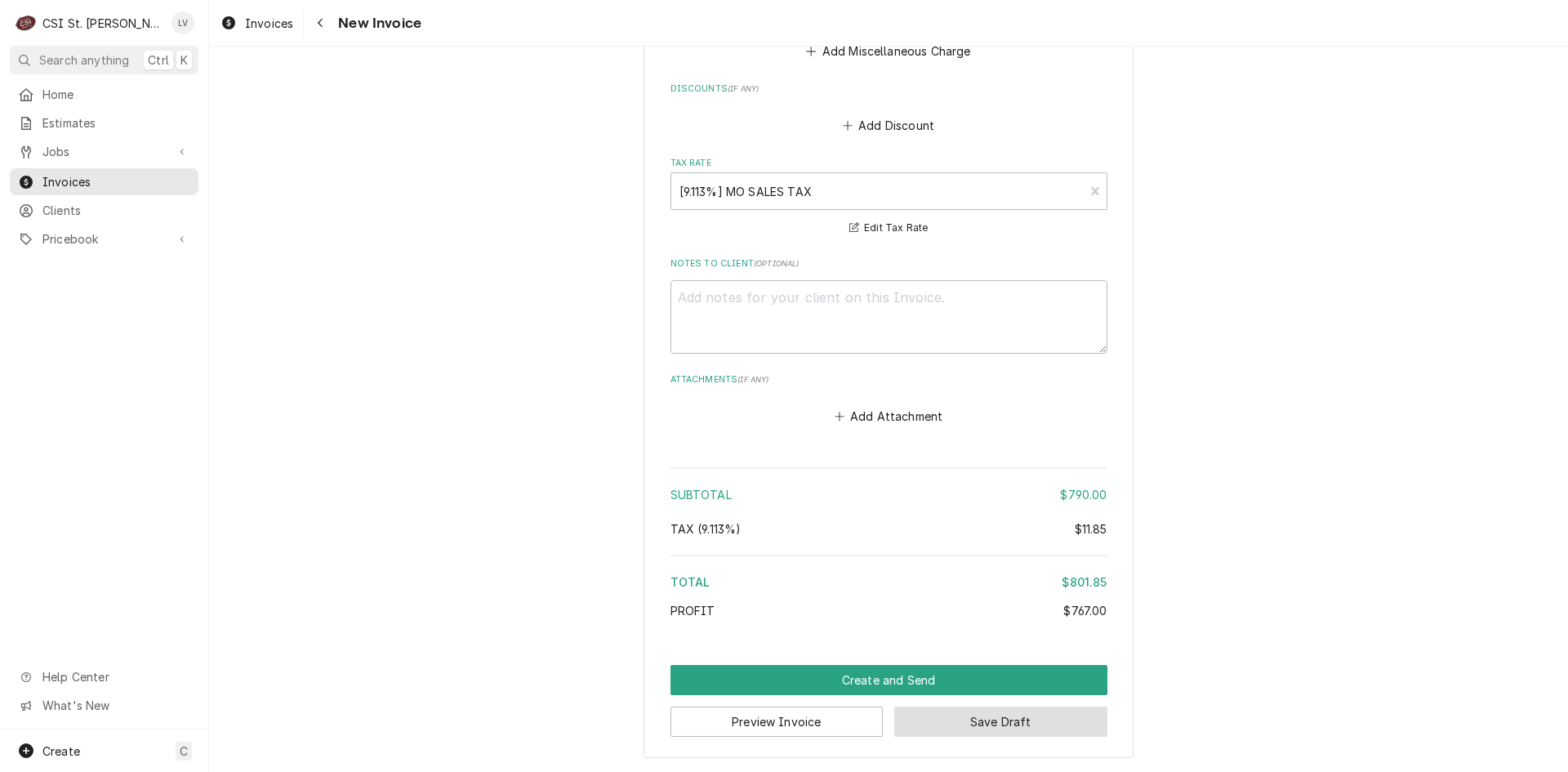
drag, startPoint x: 1010, startPoint y: 725, endPoint x: 1196, endPoint y: 711, distance: 186.5
click at [1010, 724] on button "Save Draft" at bounding box center [1001, 721] width 213 height 30
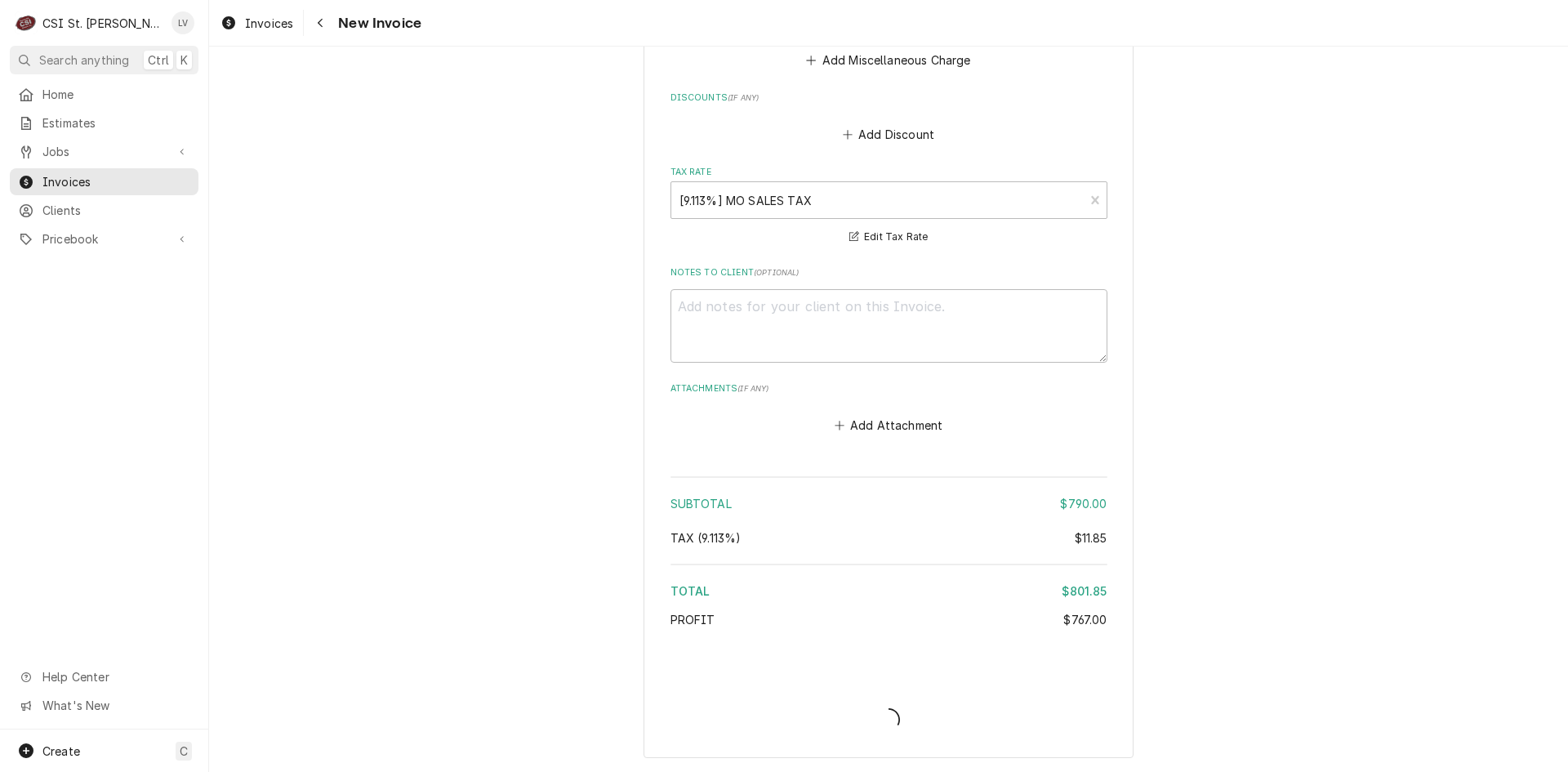
scroll to position [6475, 0]
type textarea "x"
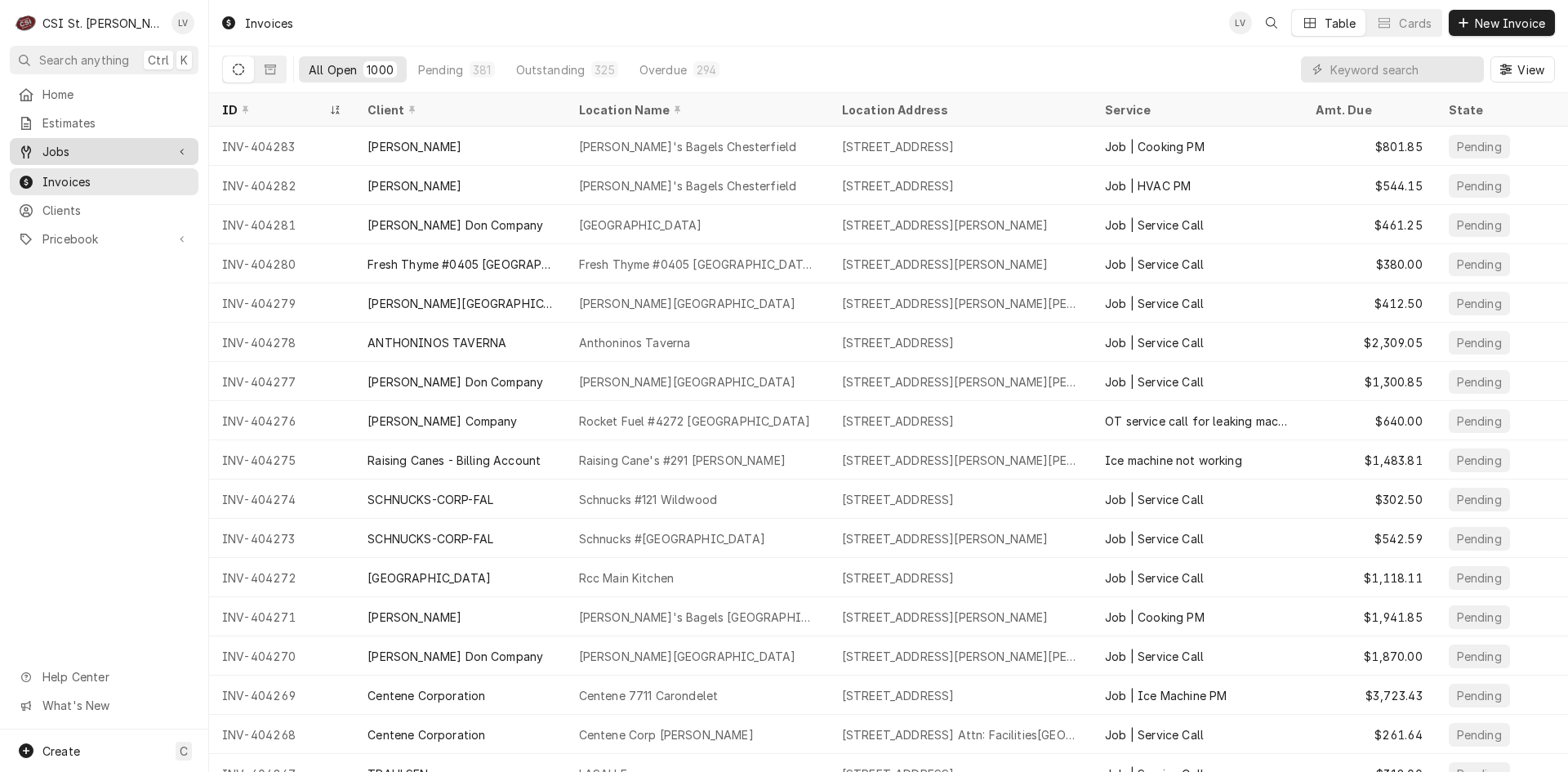
click at [146, 154] on span "Jobs" at bounding box center [104, 152] width 123 height 18
click at [133, 175] on span "Jobs" at bounding box center [115, 180] width 148 height 18
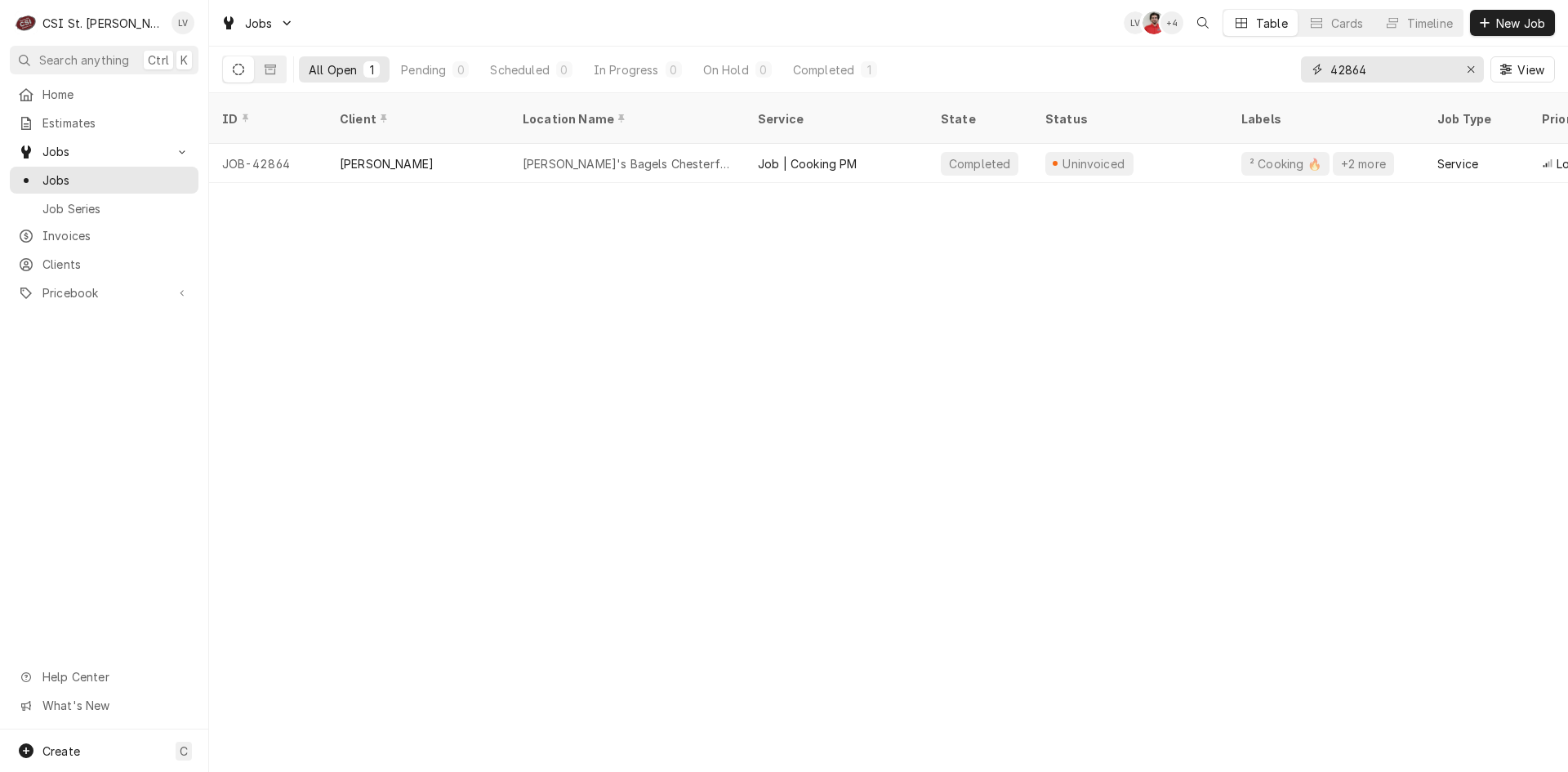
drag, startPoint x: 1366, startPoint y: 68, endPoint x: 1255, endPoint y: 81, distance: 111.8
click at [1255, 81] on div "All Open 1 Pending 0 Scheduled 0 In Progress 0 On Hold 0 Completed 1 42864 View" at bounding box center [888, 69] width 1332 height 46
type input "42879"
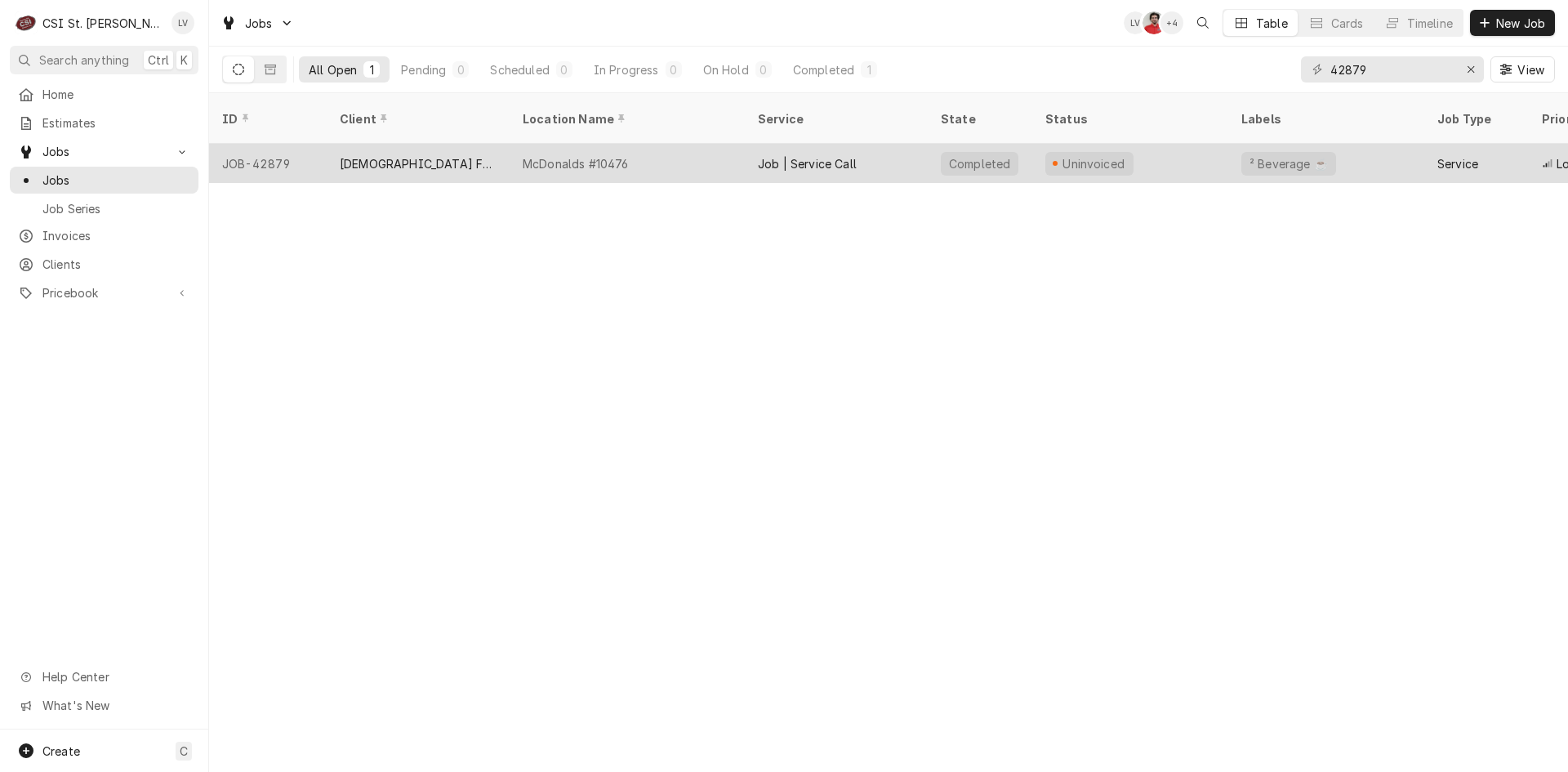
click at [714, 156] on div "McDonalds #10476" at bounding box center [627, 163] width 235 height 39
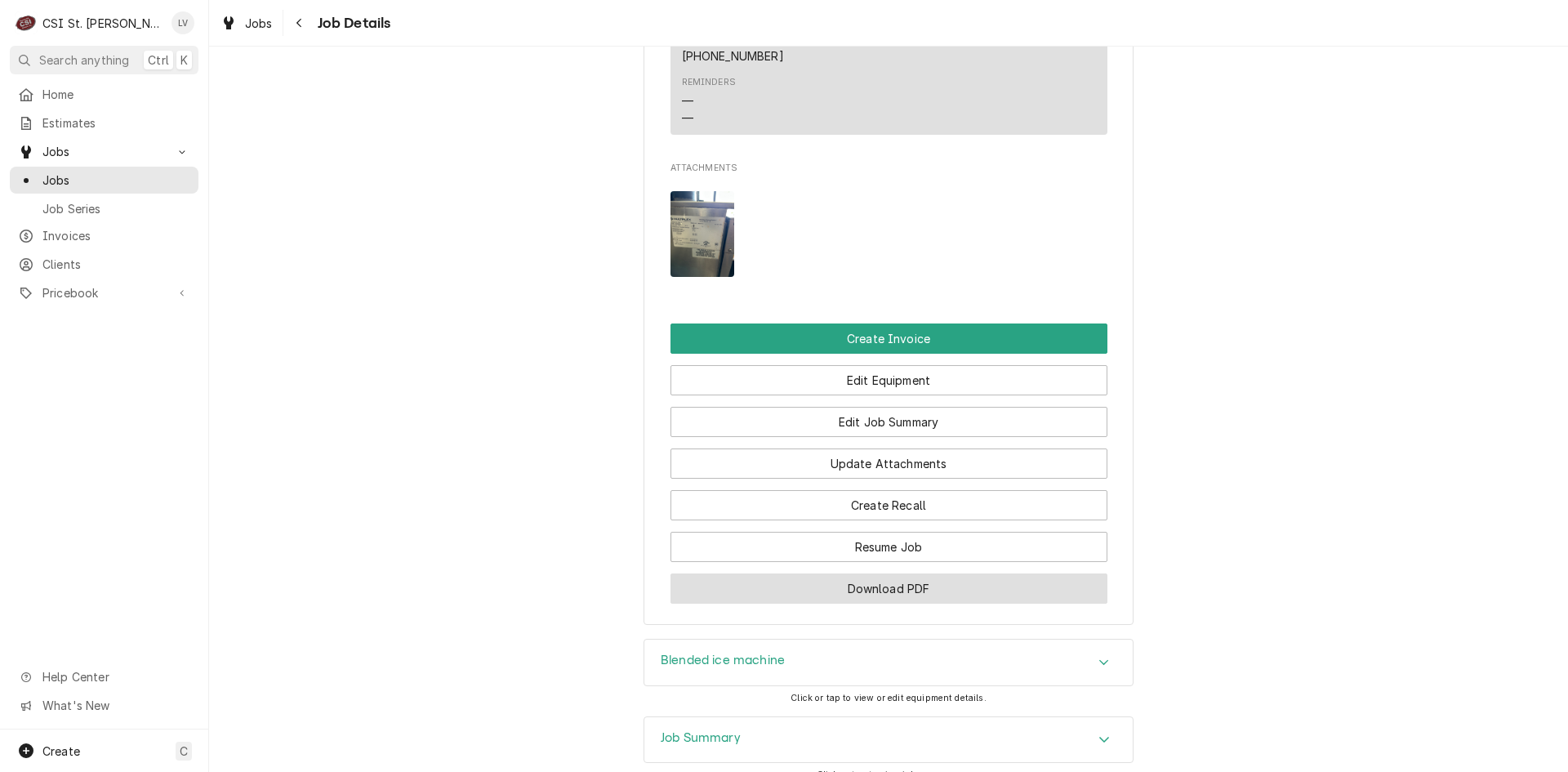
scroll to position [1470, 0]
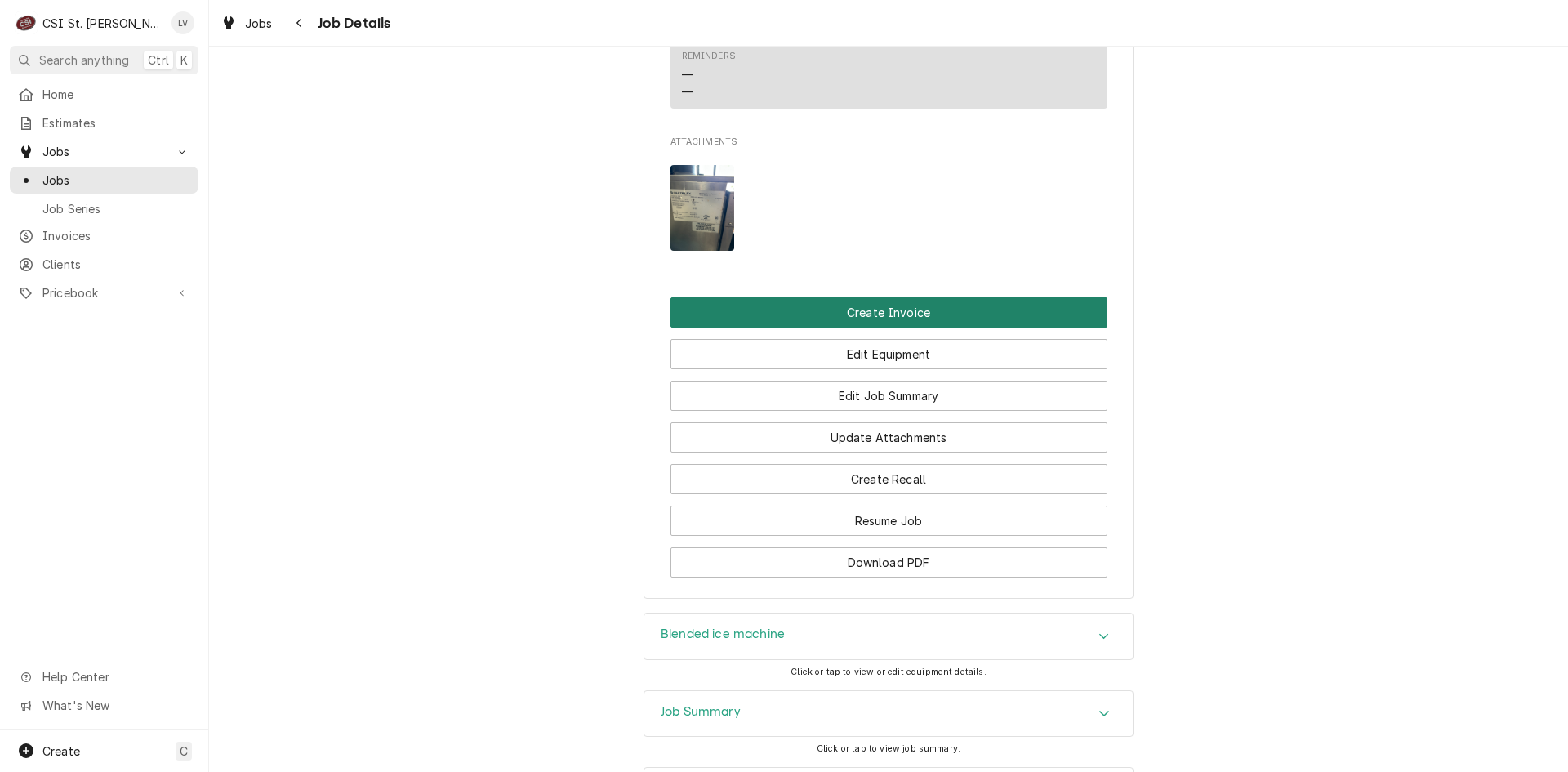
click at [860, 297] on button "Create Invoice" at bounding box center [888, 312] width 437 height 30
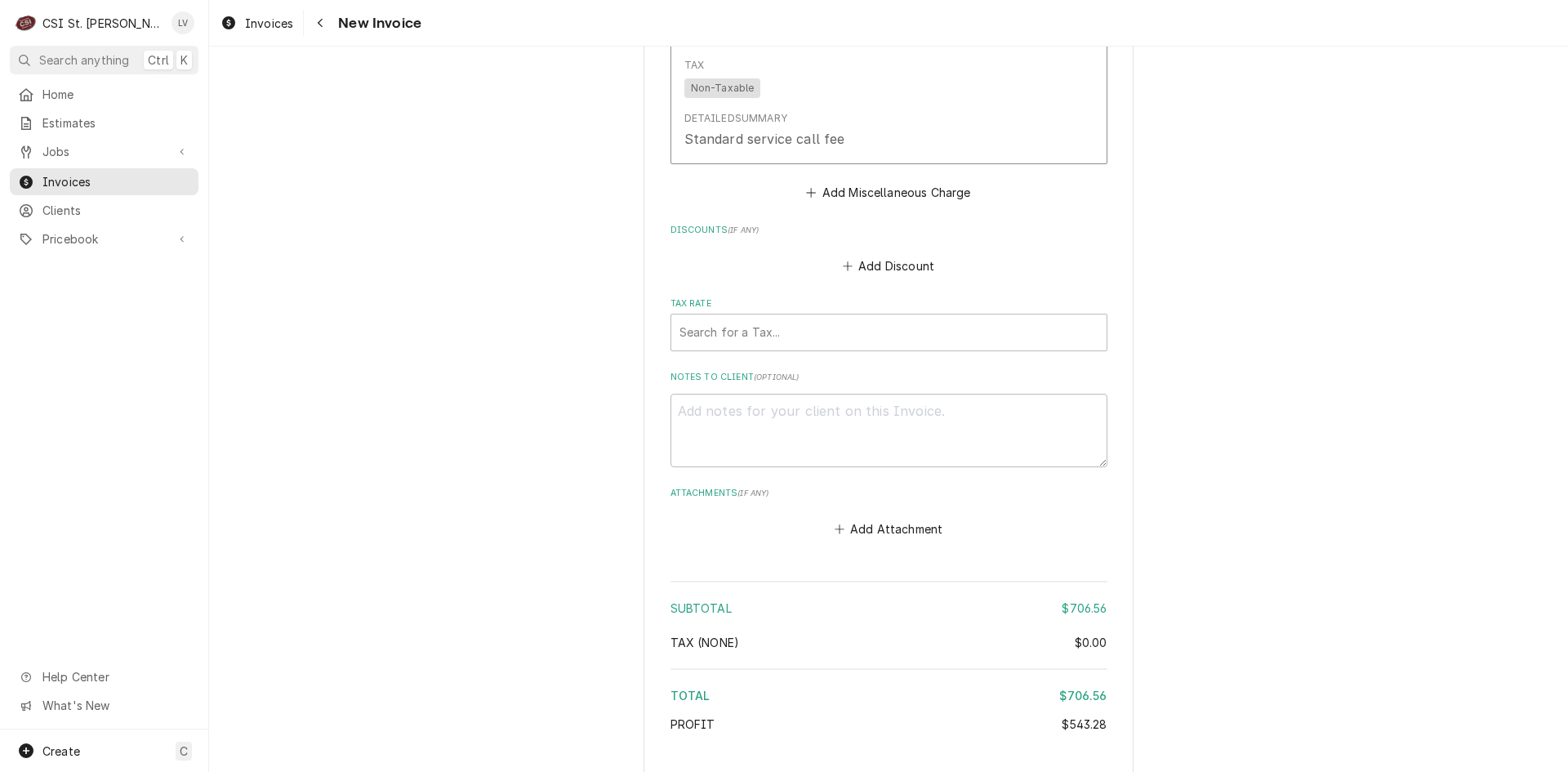
scroll to position [4240, 0]
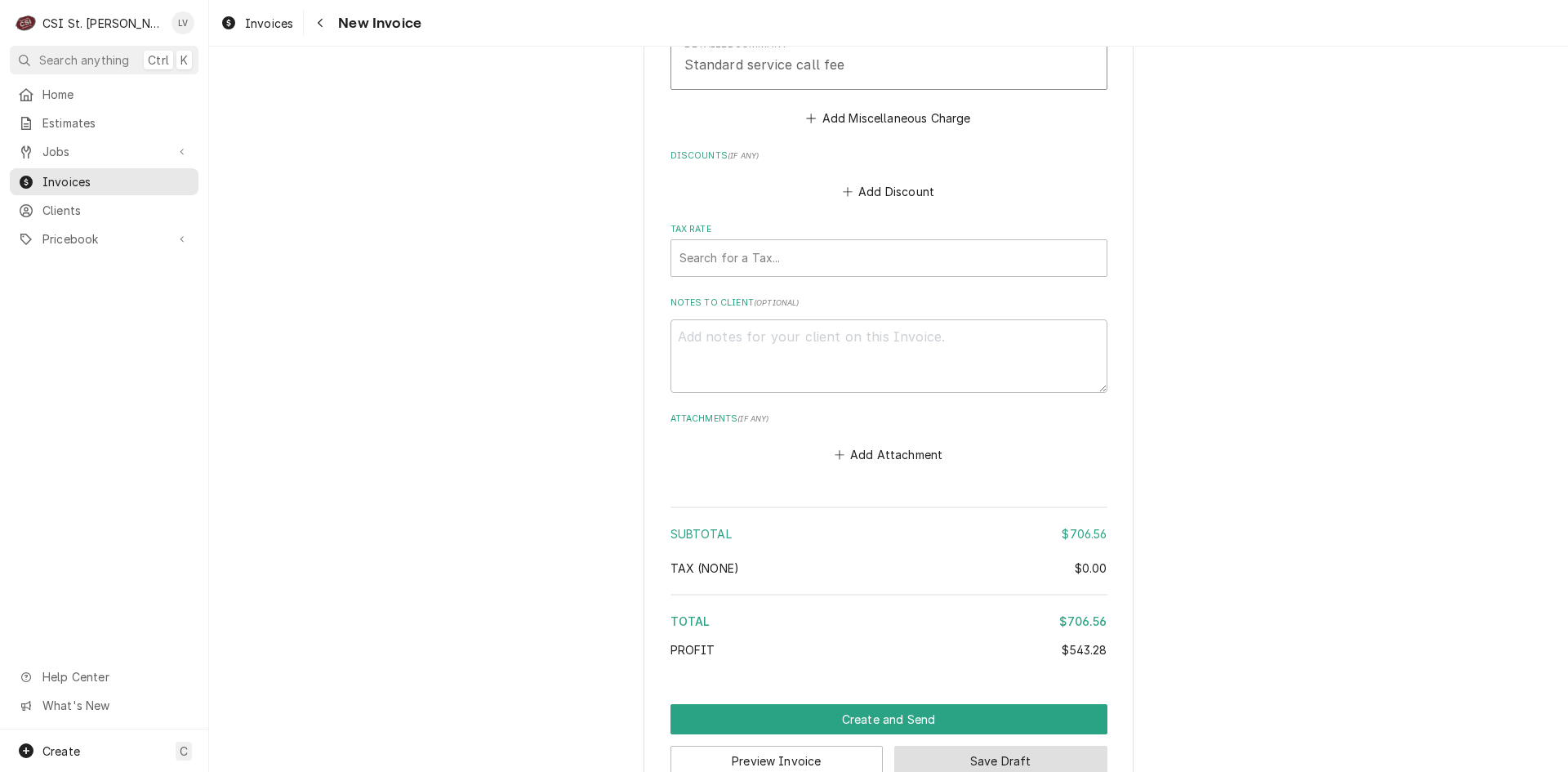
click at [1066, 746] on button "Save Draft" at bounding box center [1001, 760] width 213 height 30
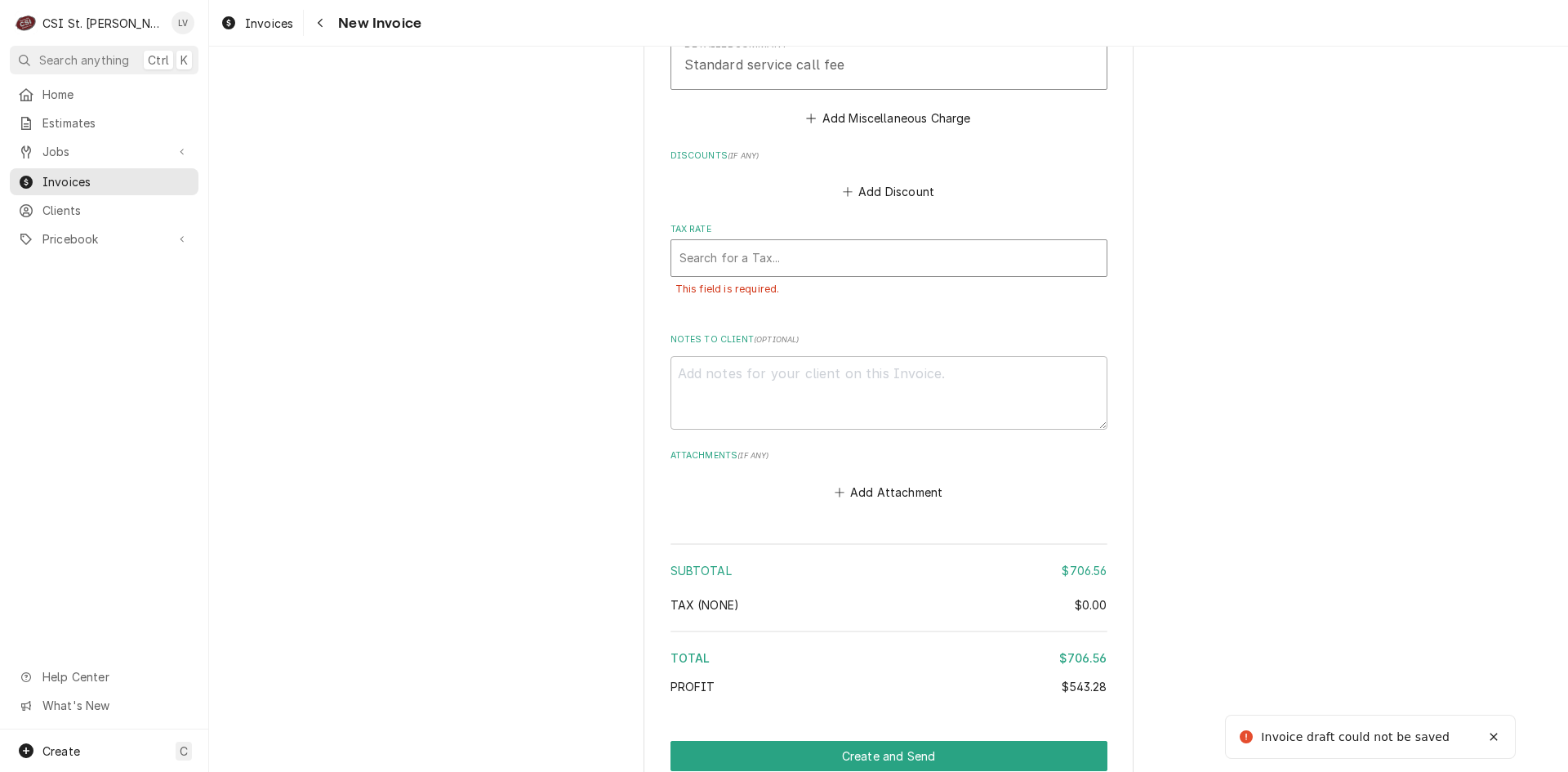
click at [832, 244] on div "Tax Rate" at bounding box center [888, 258] width 419 height 29
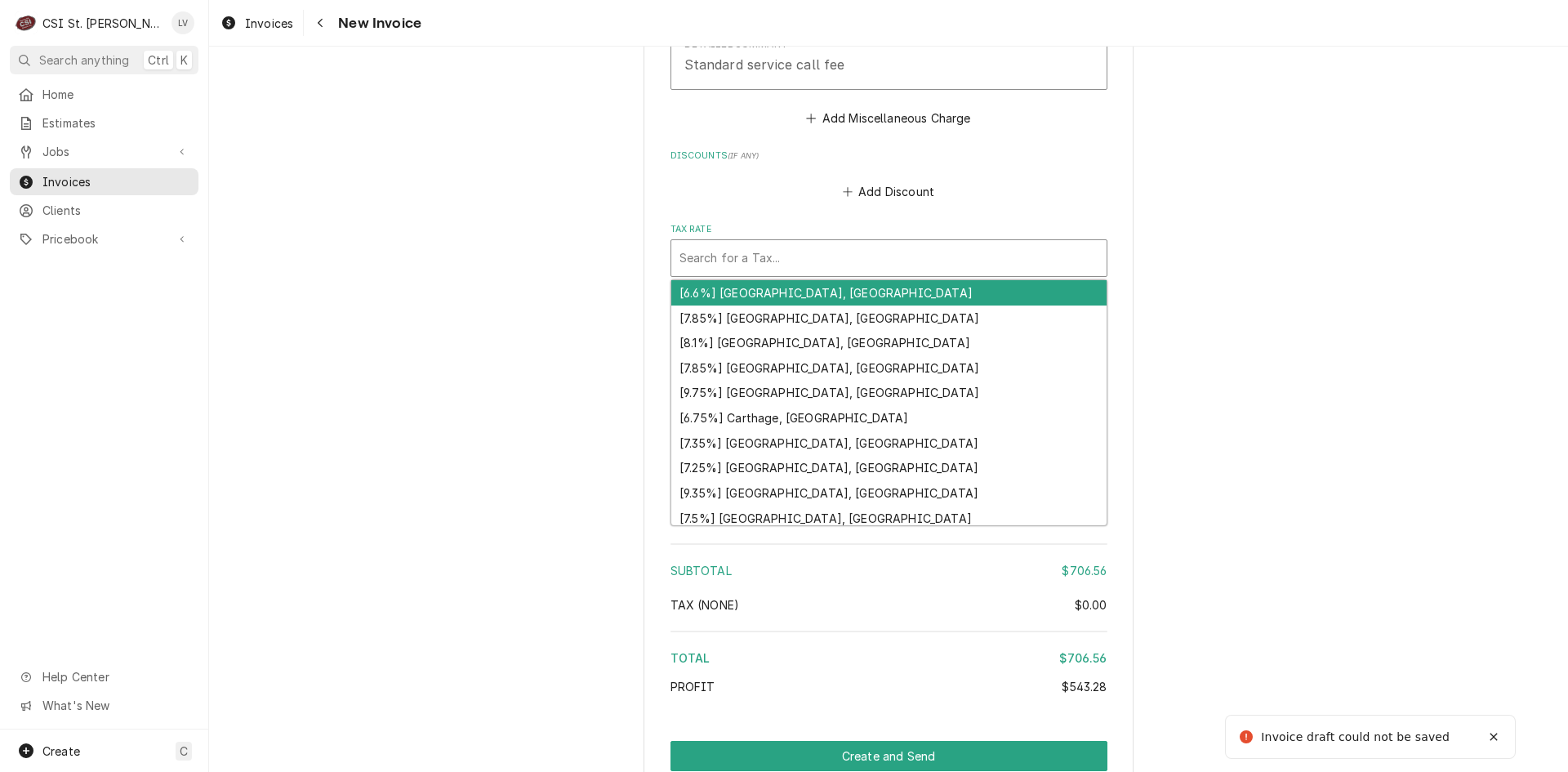
type textarea "x"
type input "m"
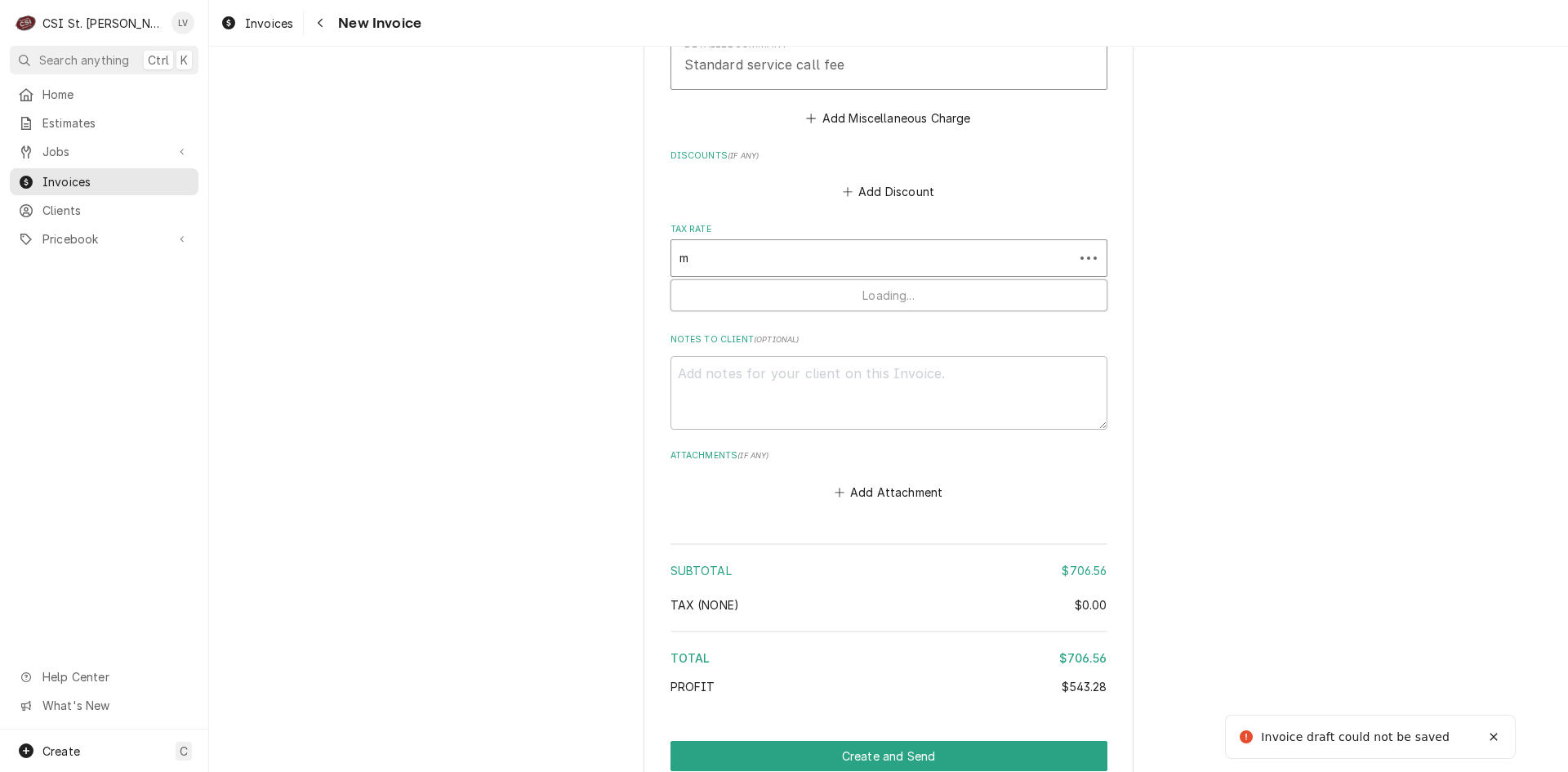
type textarea "x"
type input "mo"
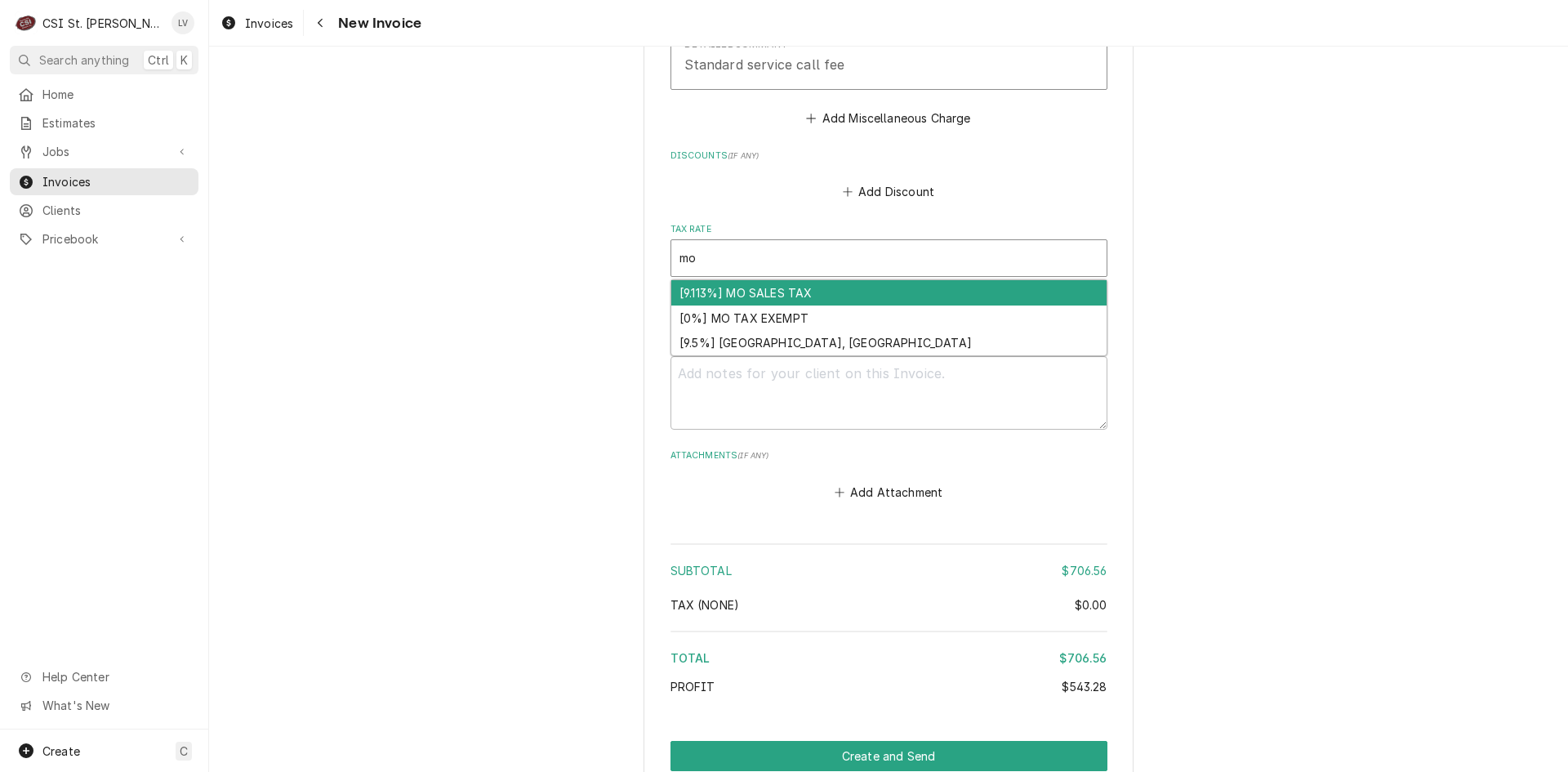
click at [818, 280] on div "[9.113%] MO SALES TAX" at bounding box center [888, 293] width 435 height 25
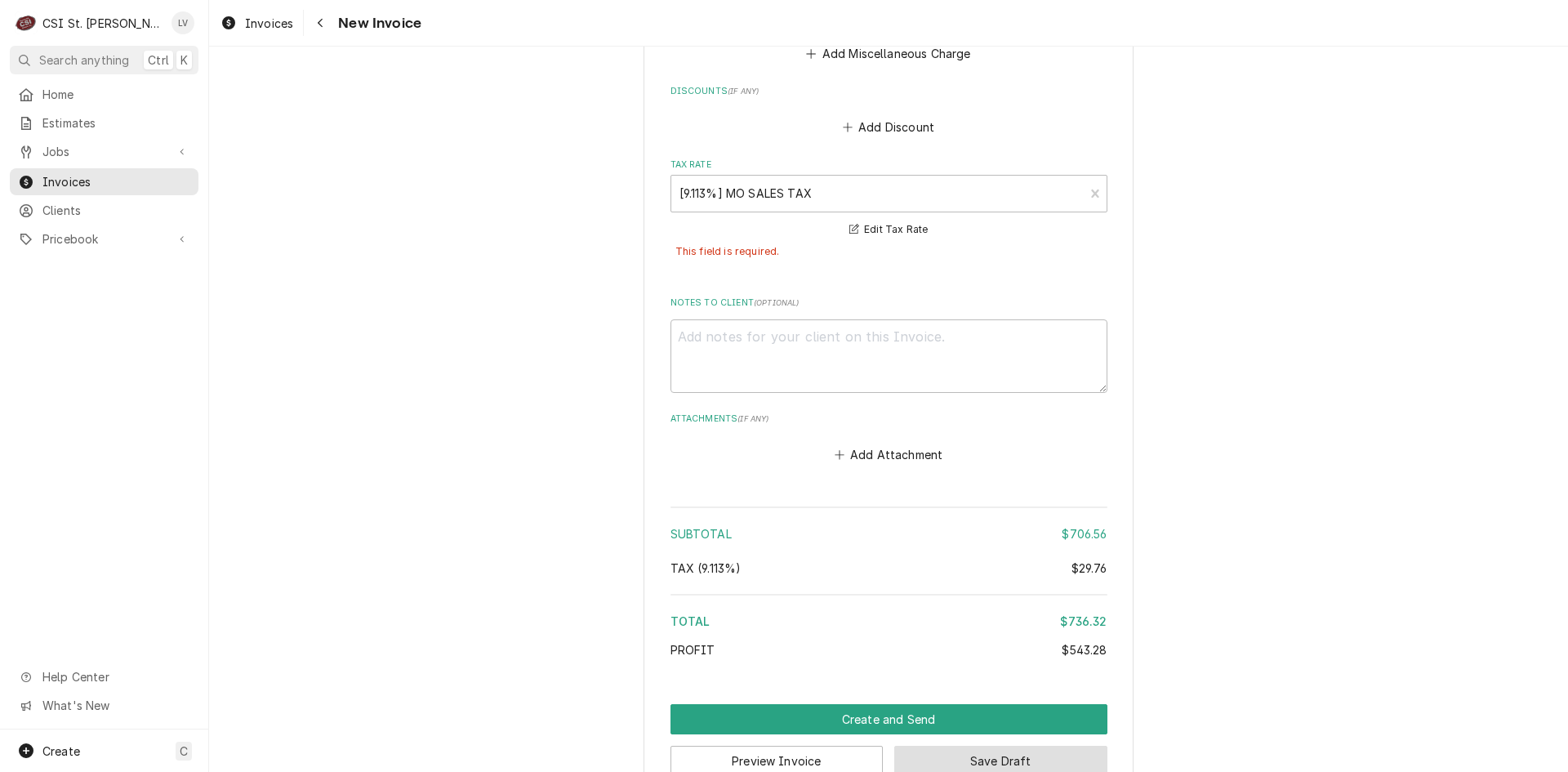
click at [1030, 746] on button "Save Draft" at bounding box center [1001, 760] width 213 height 30
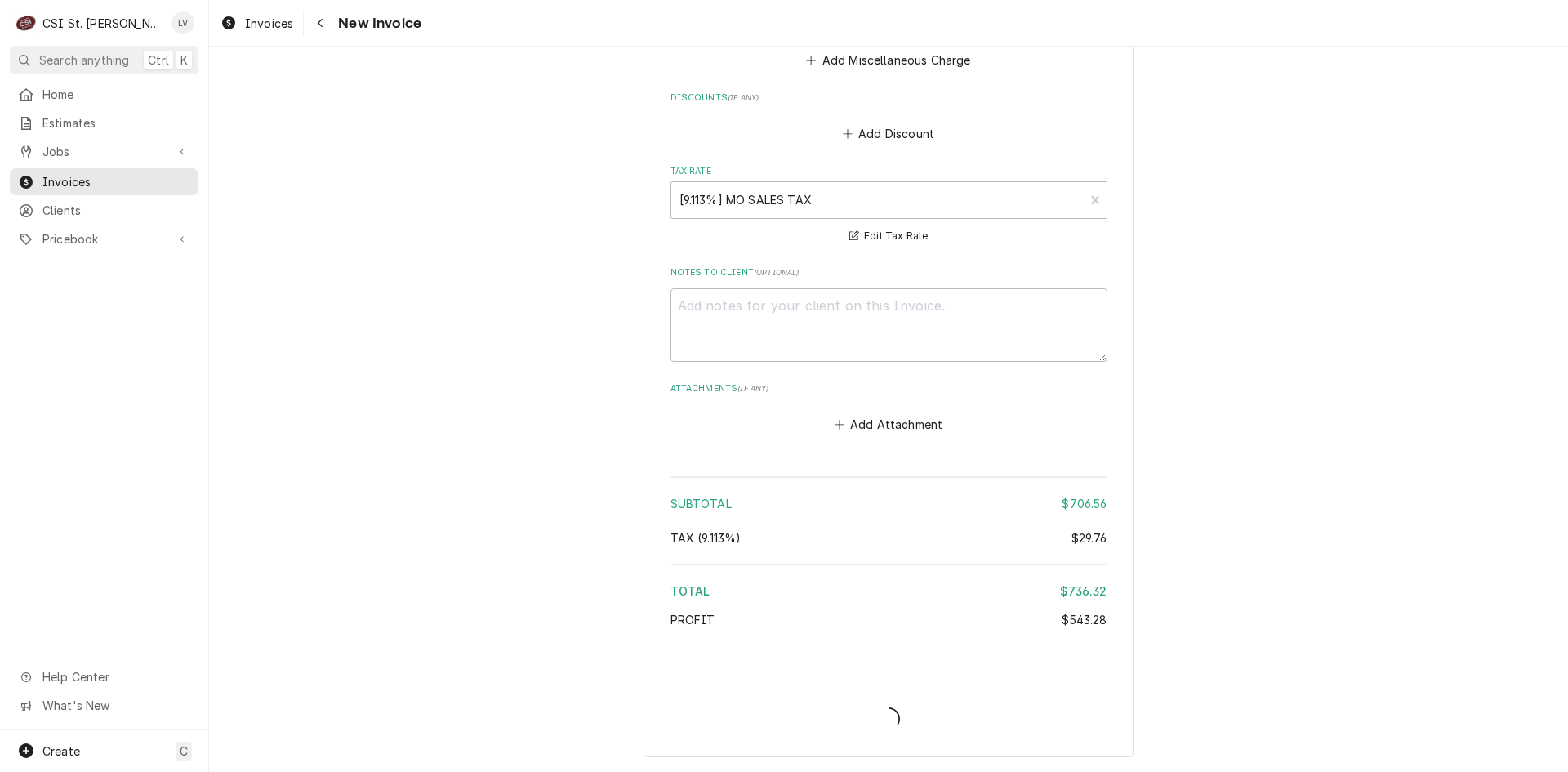
scroll to position [4258, 0]
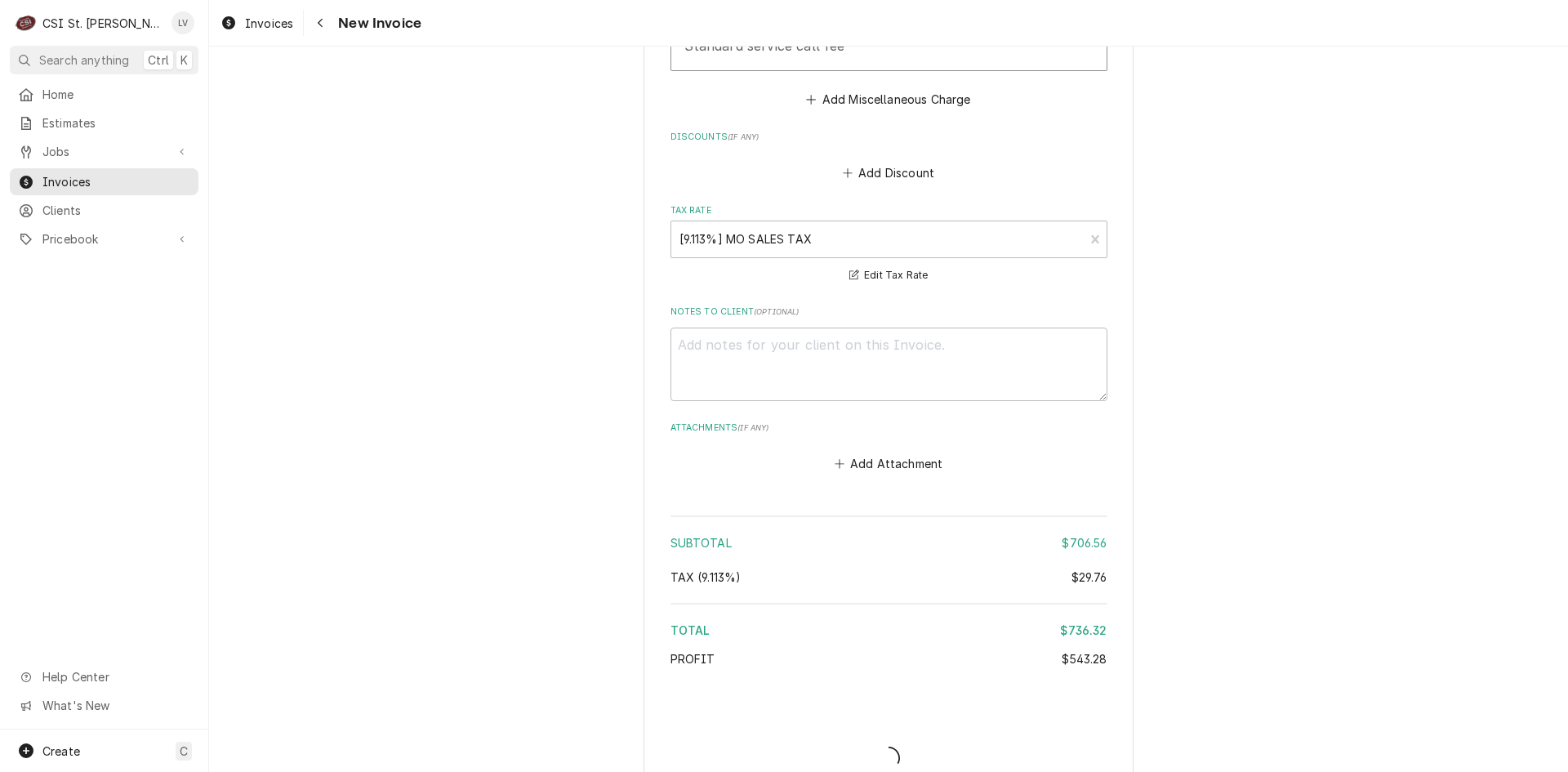
type textarea "x"
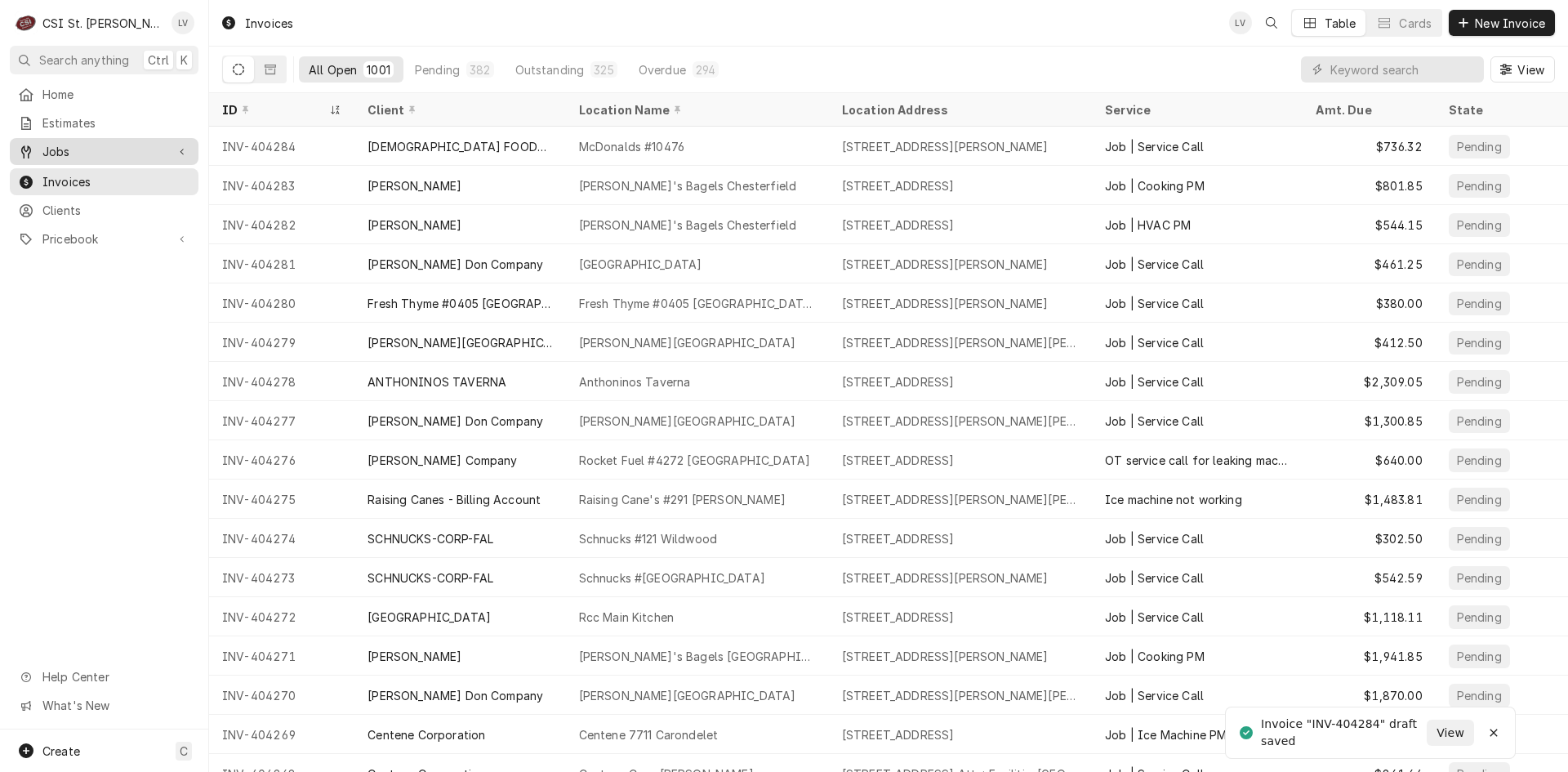
click at [71, 147] on span "Jobs" at bounding box center [104, 152] width 123 height 18
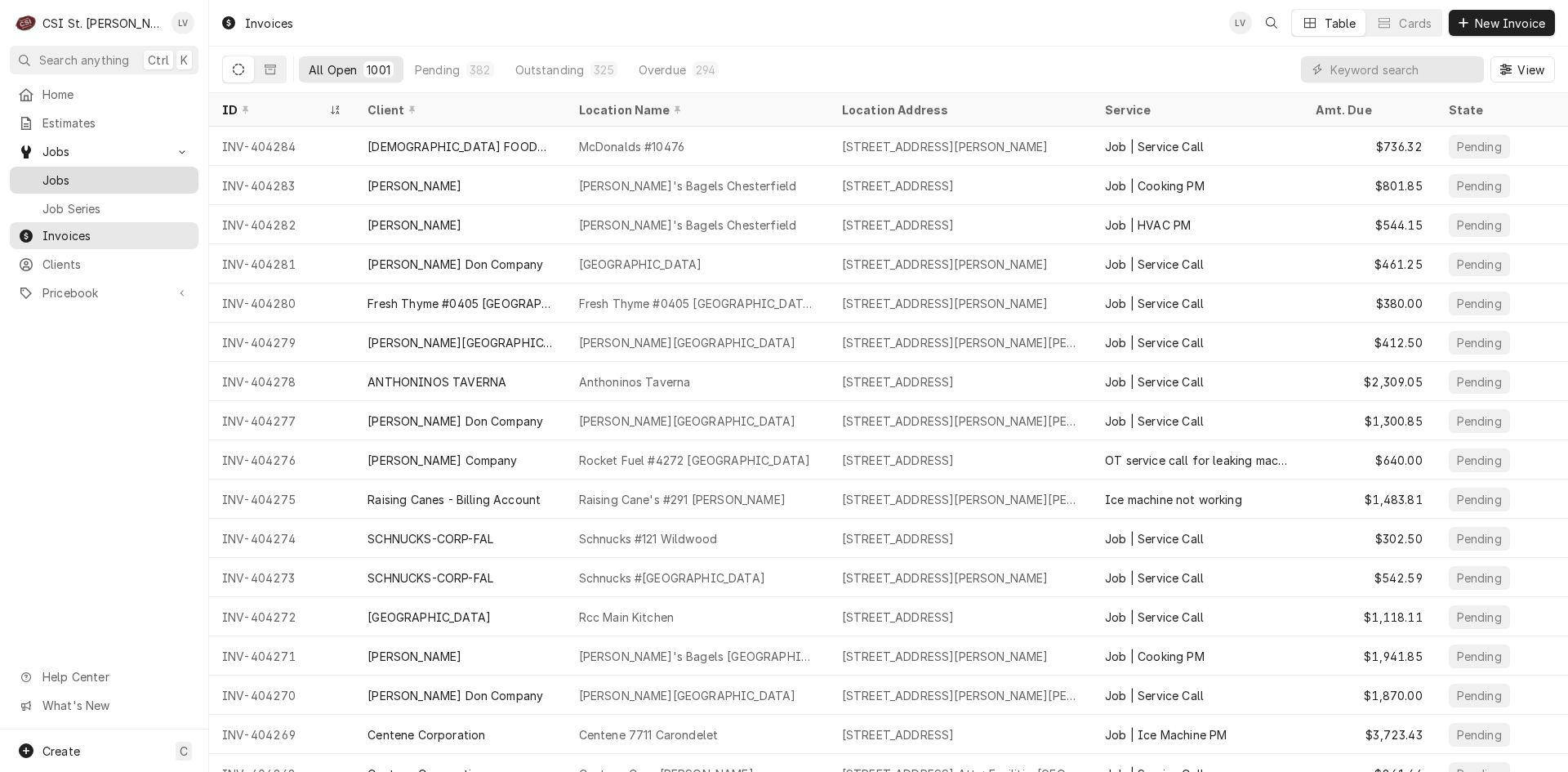
click at [62, 174] on span "Jobs" at bounding box center [115, 180] width 148 height 18
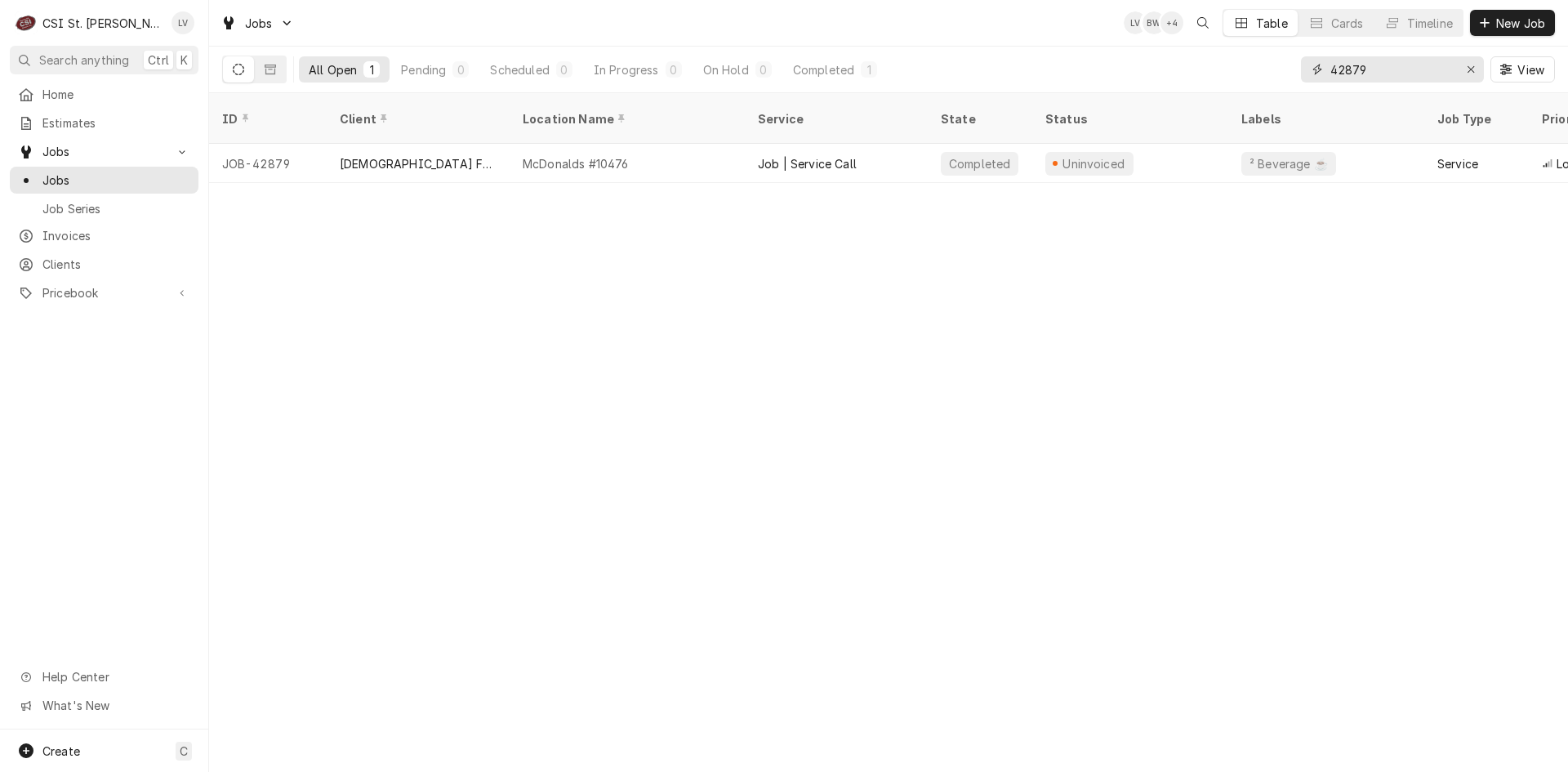
drag, startPoint x: 1386, startPoint y: 71, endPoint x: 1277, endPoint y: 82, distance: 109.6
click at [1277, 82] on div "All Open 1 Pending 0 Scheduled 0 In Progress 0 On Hold 0 Completed 1 42879 View" at bounding box center [888, 69] width 1332 height 46
type input "42721"
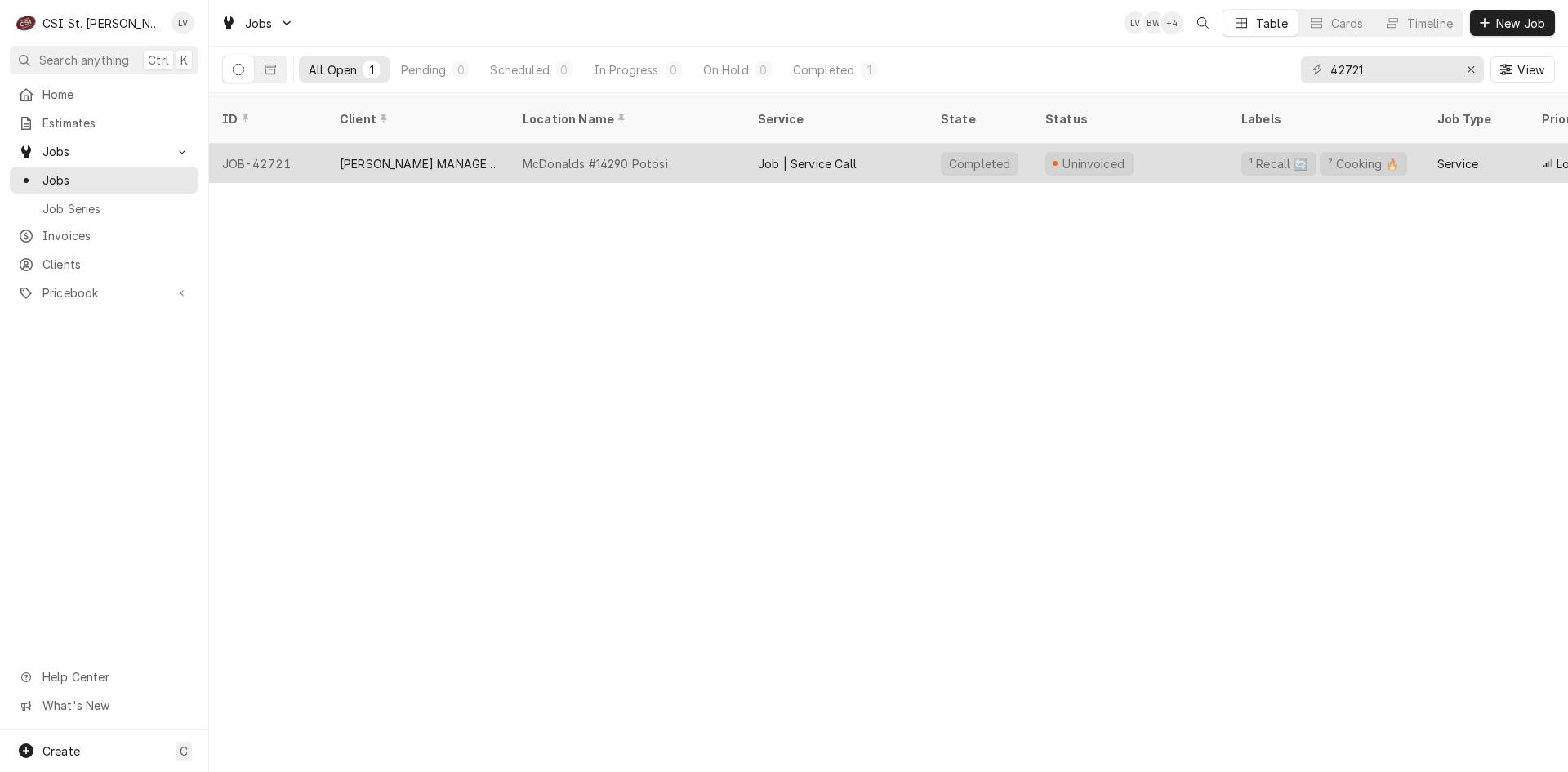
click at [675, 151] on div "McDonalds #14290 Potosi" at bounding box center [627, 163] width 235 height 39
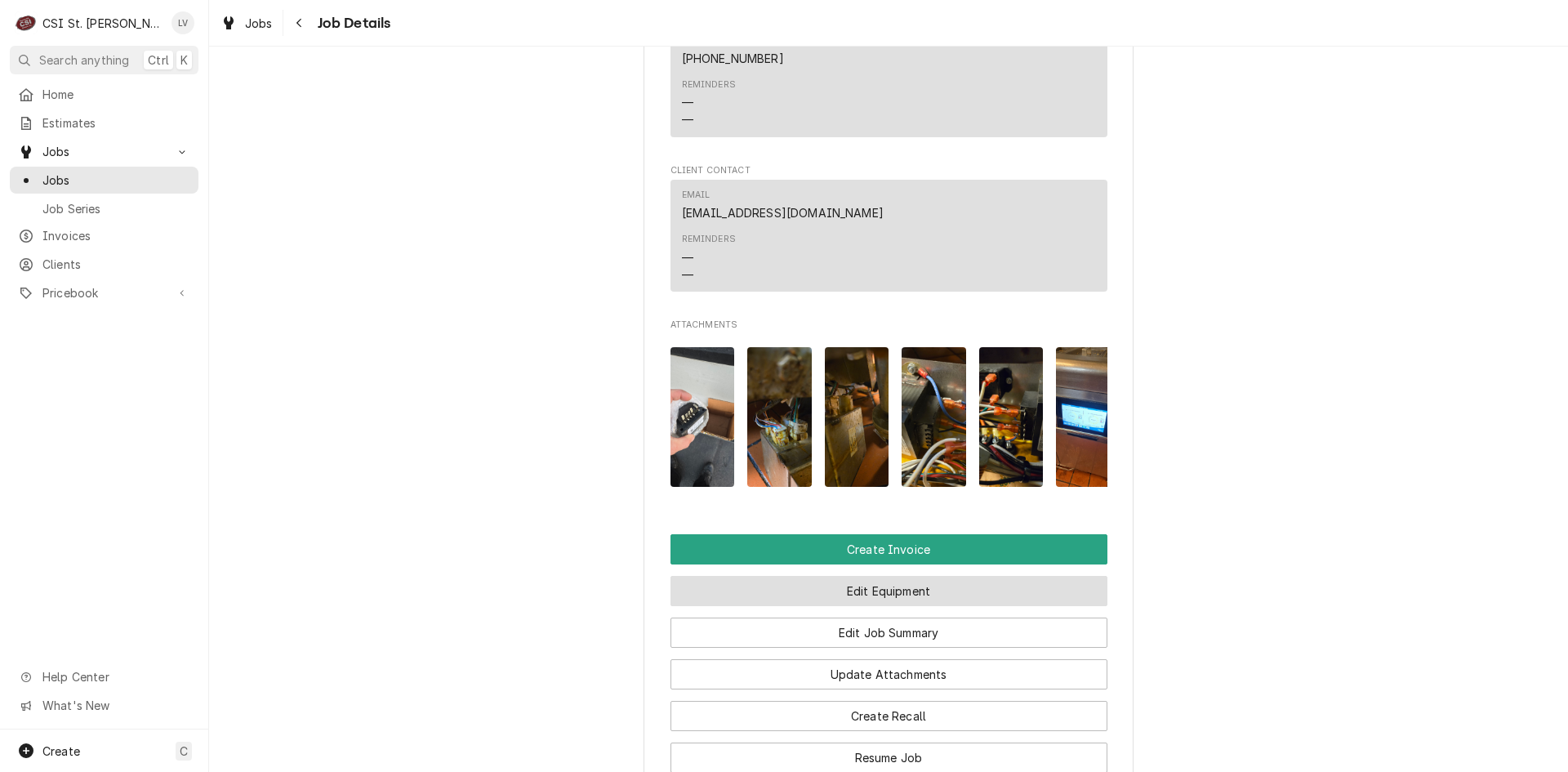
scroll to position [1552, 0]
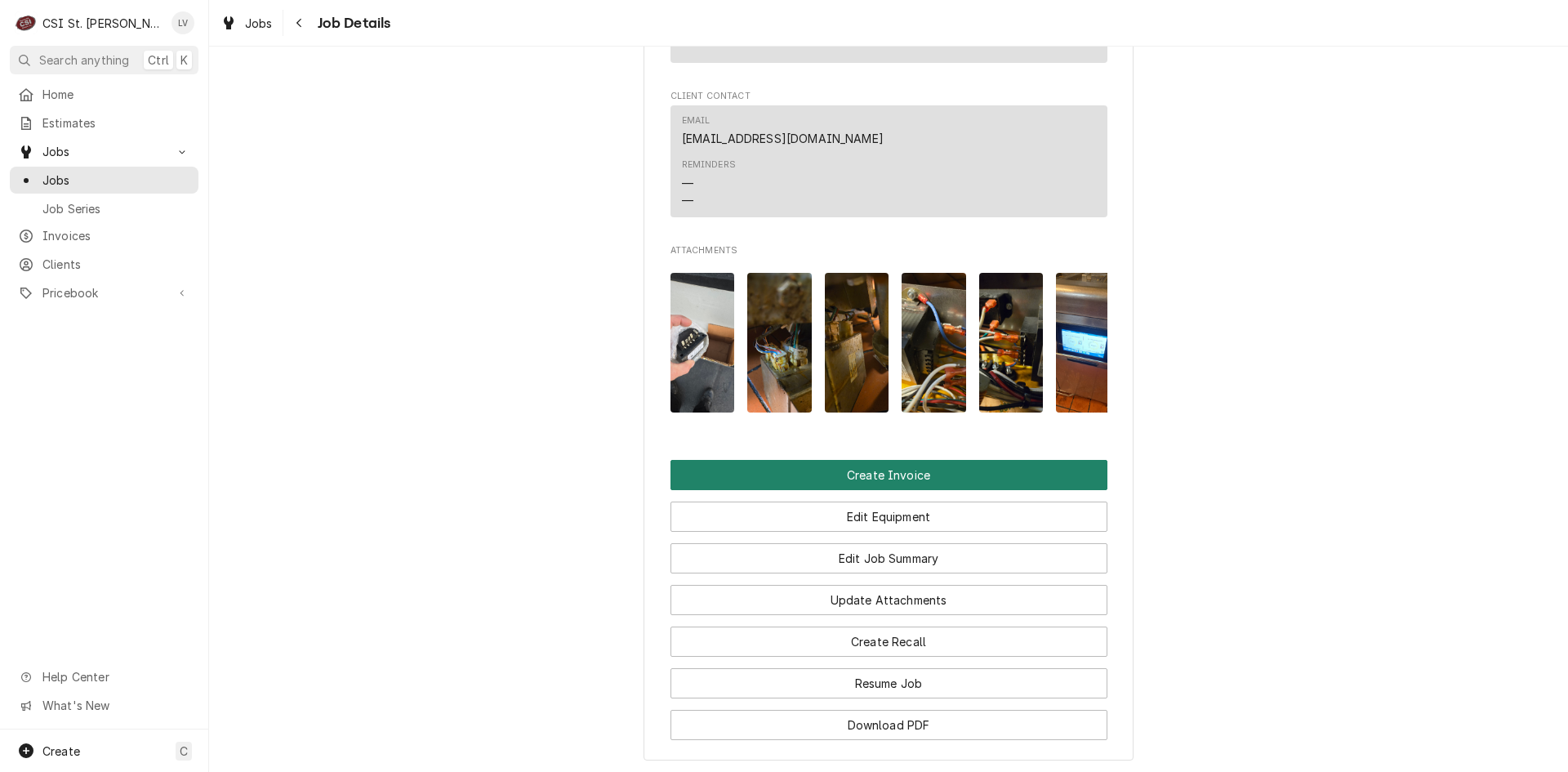
click at [878, 490] on button "Create Invoice" at bounding box center [888, 475] width 437 height 30
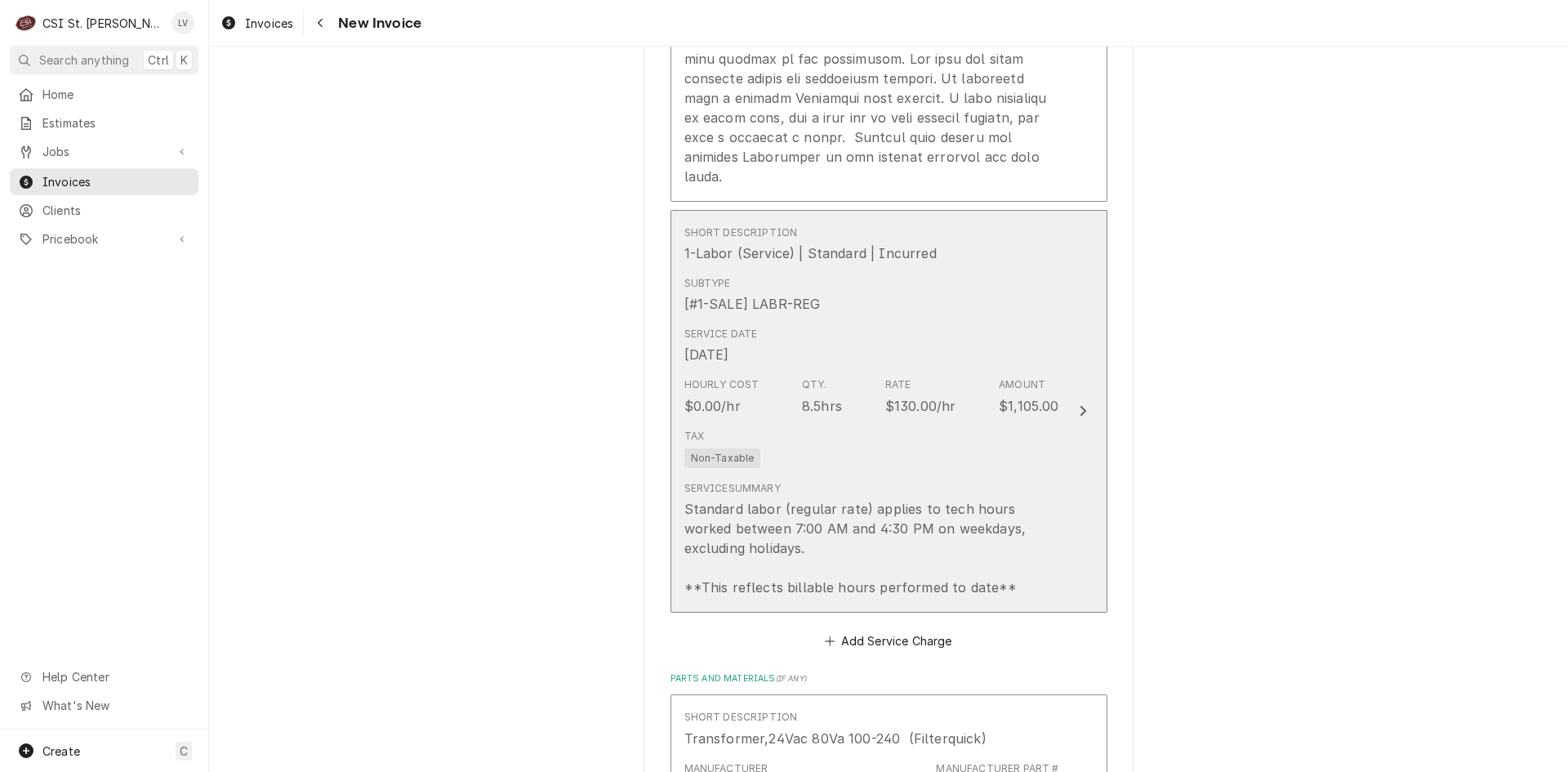
scroll to position [3675, 0]
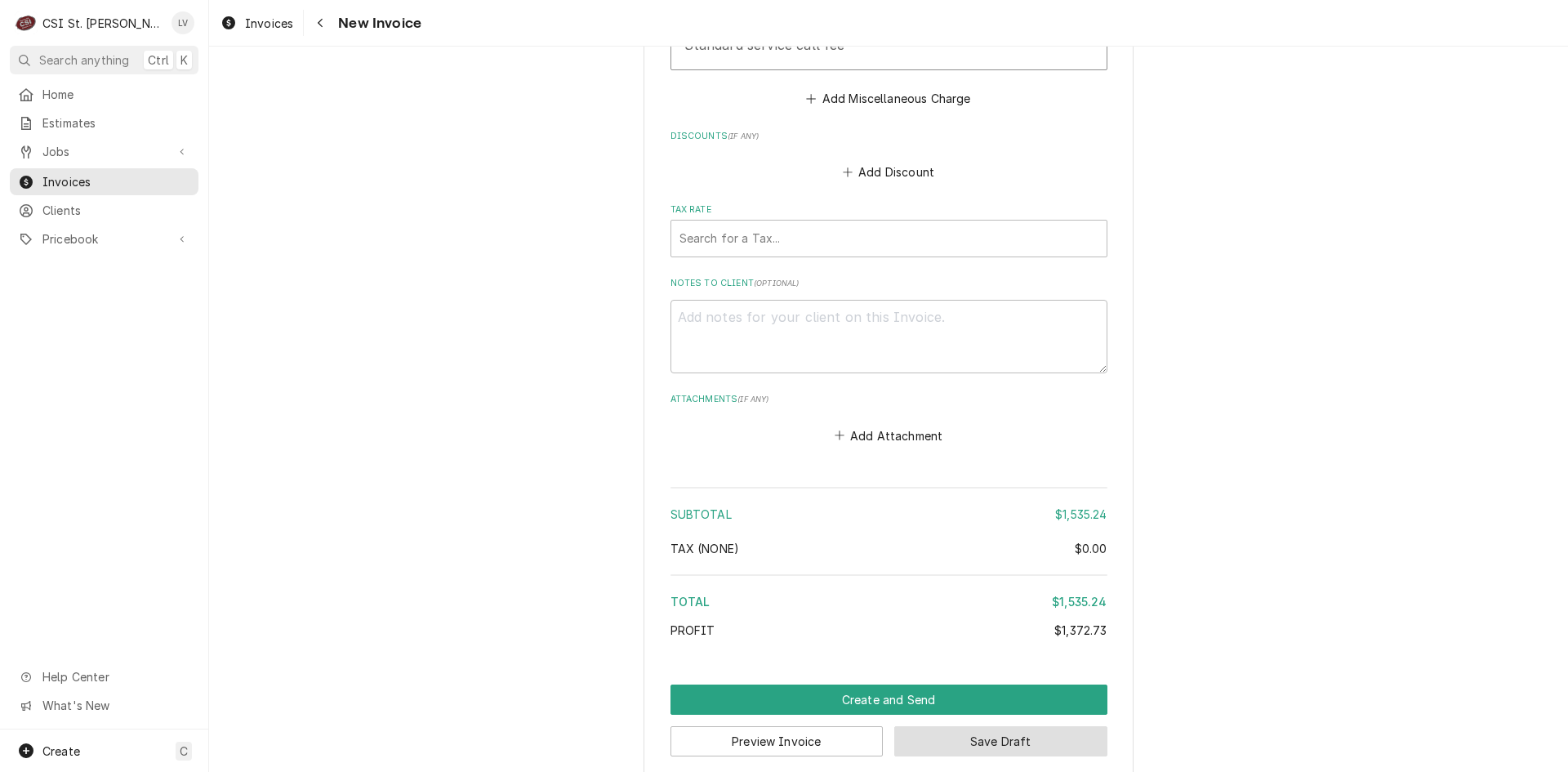
click at [1017, 729] on button "Save Draft" at bounding box center [1001, 741] width 213 height 30
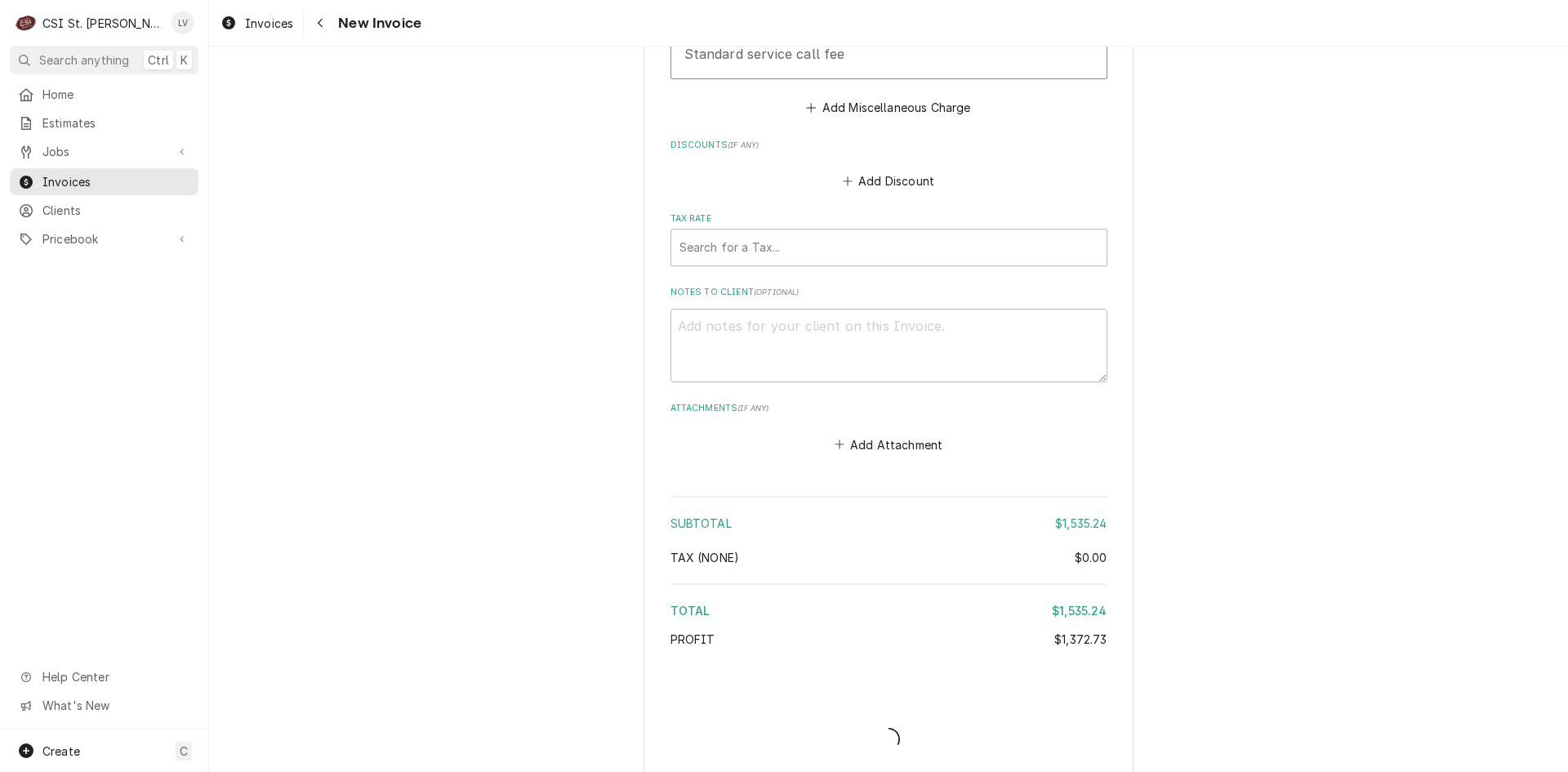
scroll to position [4999, 0]
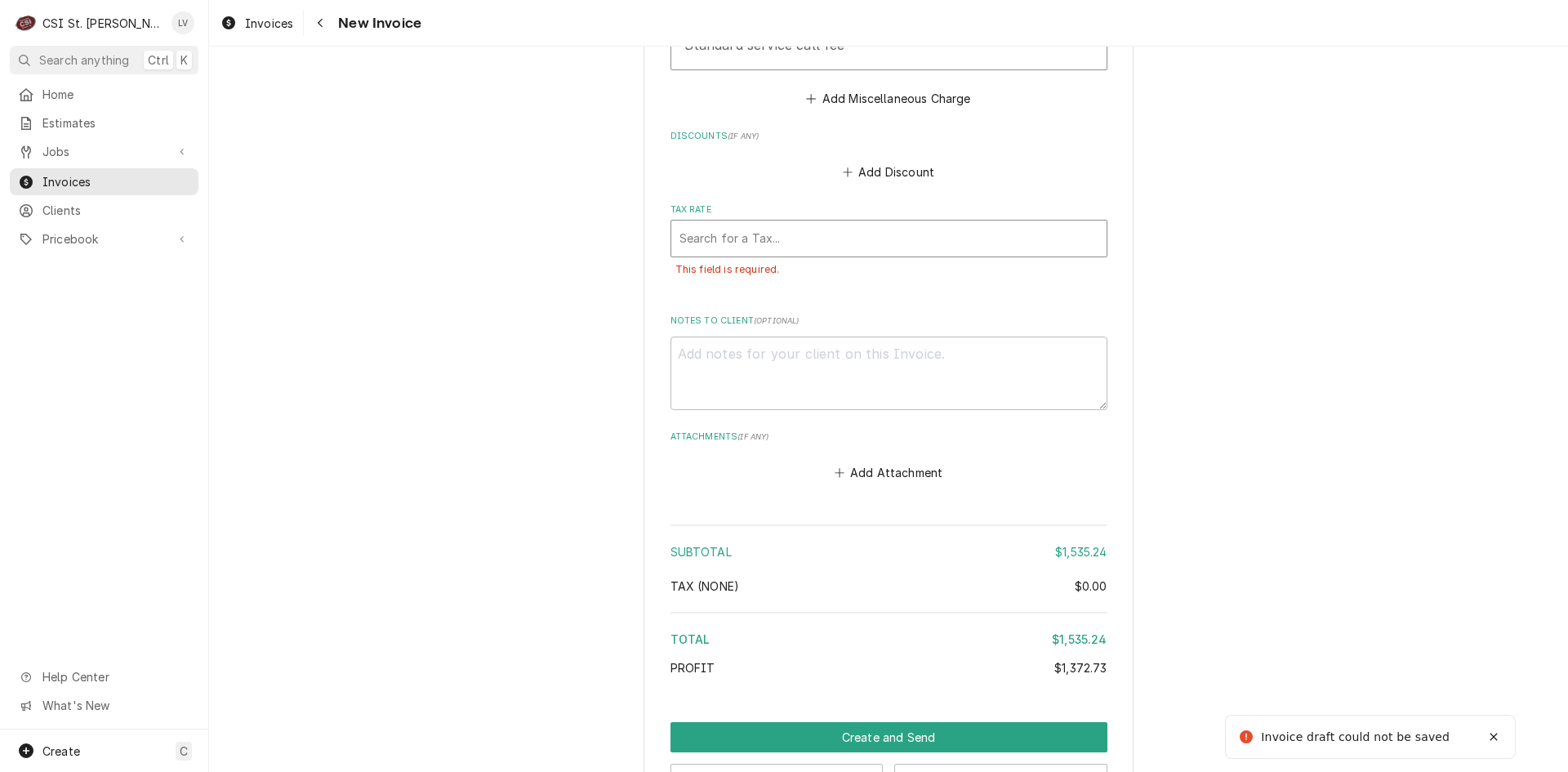
click at [903, 224] on div "Tax Rate" at bounding box center [888, 239] width 419 height 29
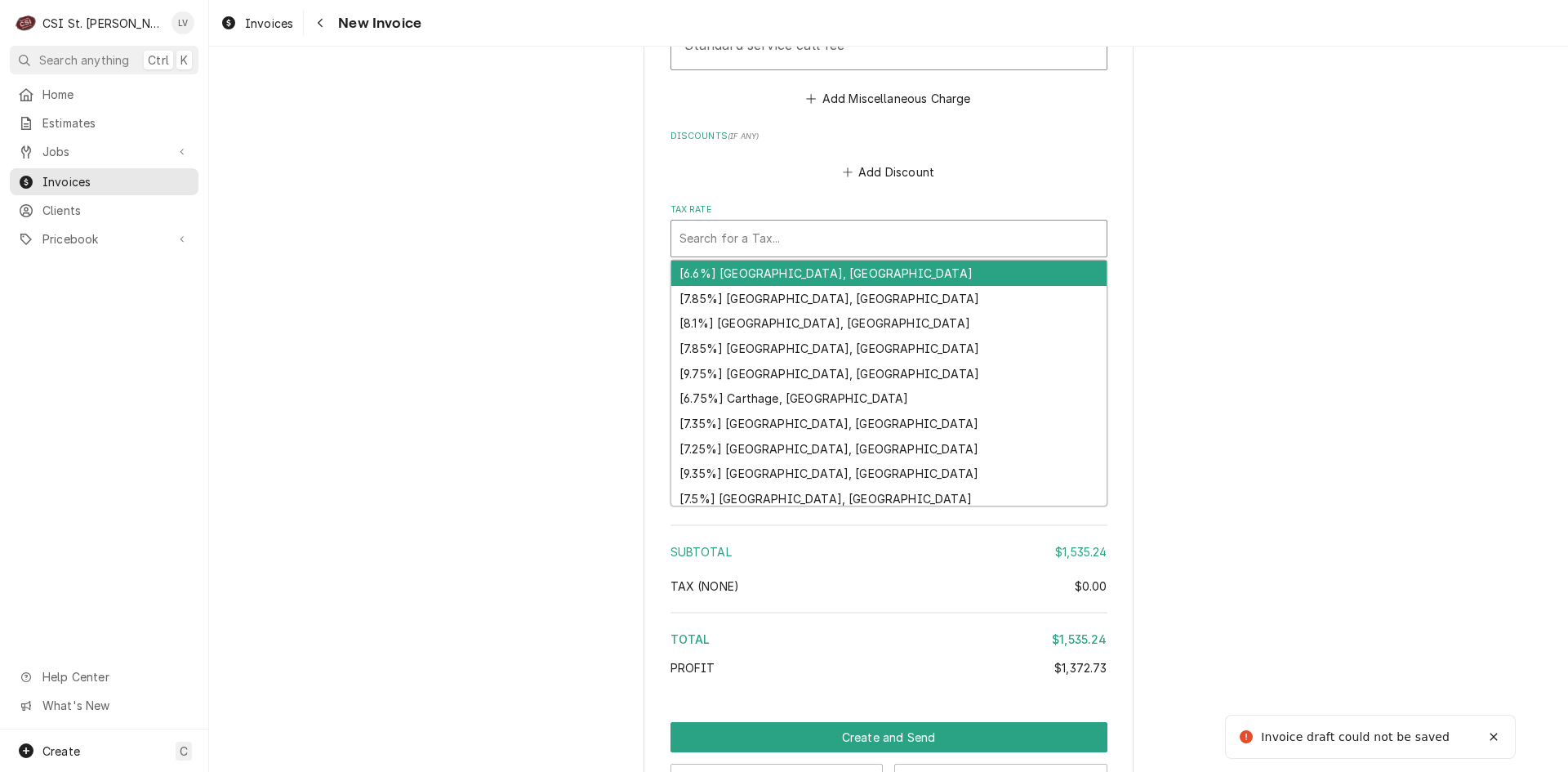
type textarea "x"
type input "m"
type textarea "x"
type input "mo"
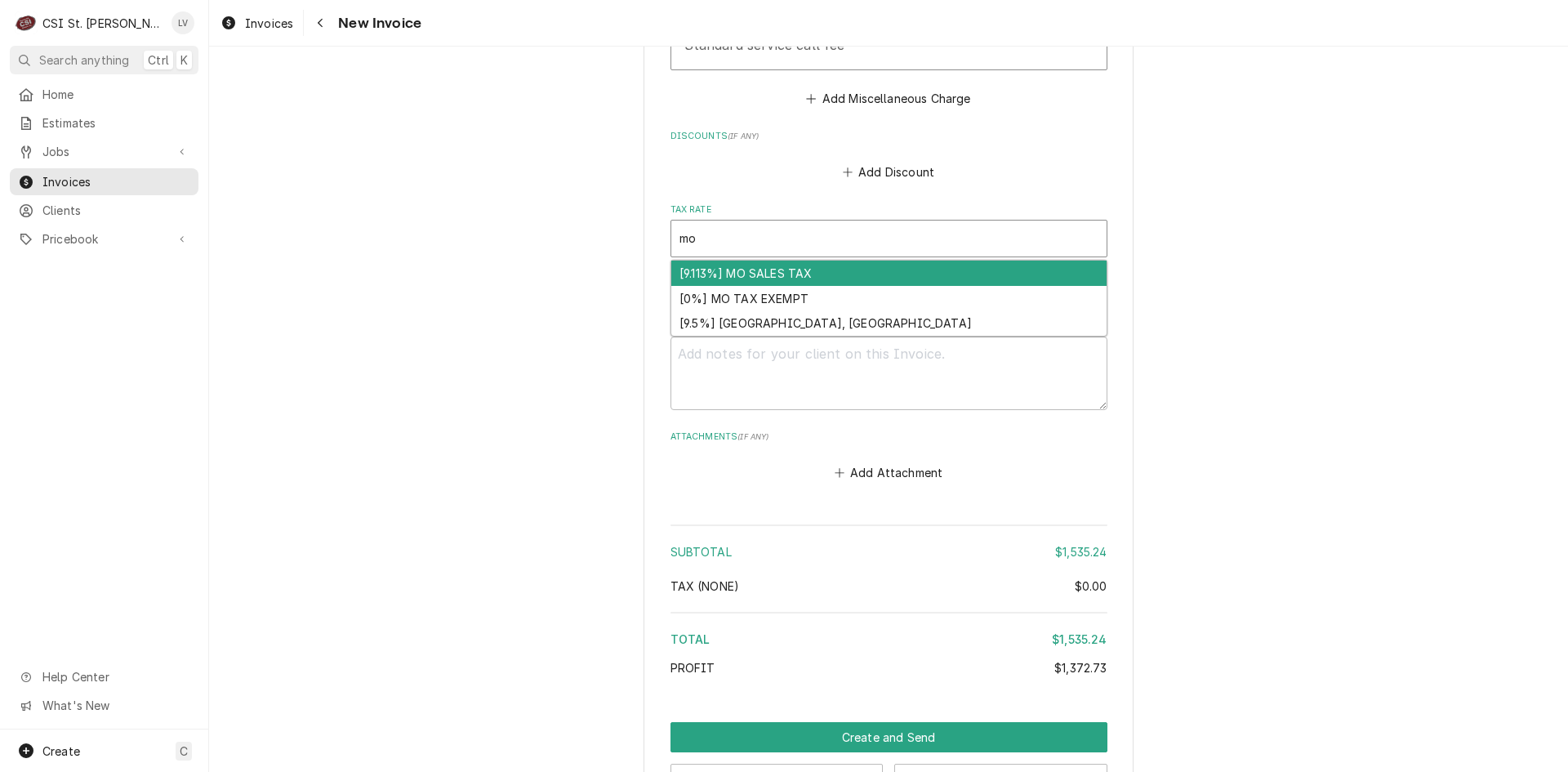
click at [877, 260] on div "[9.113%] MO SALES TAX" at bounding box center [888, 273] width 435 height 25
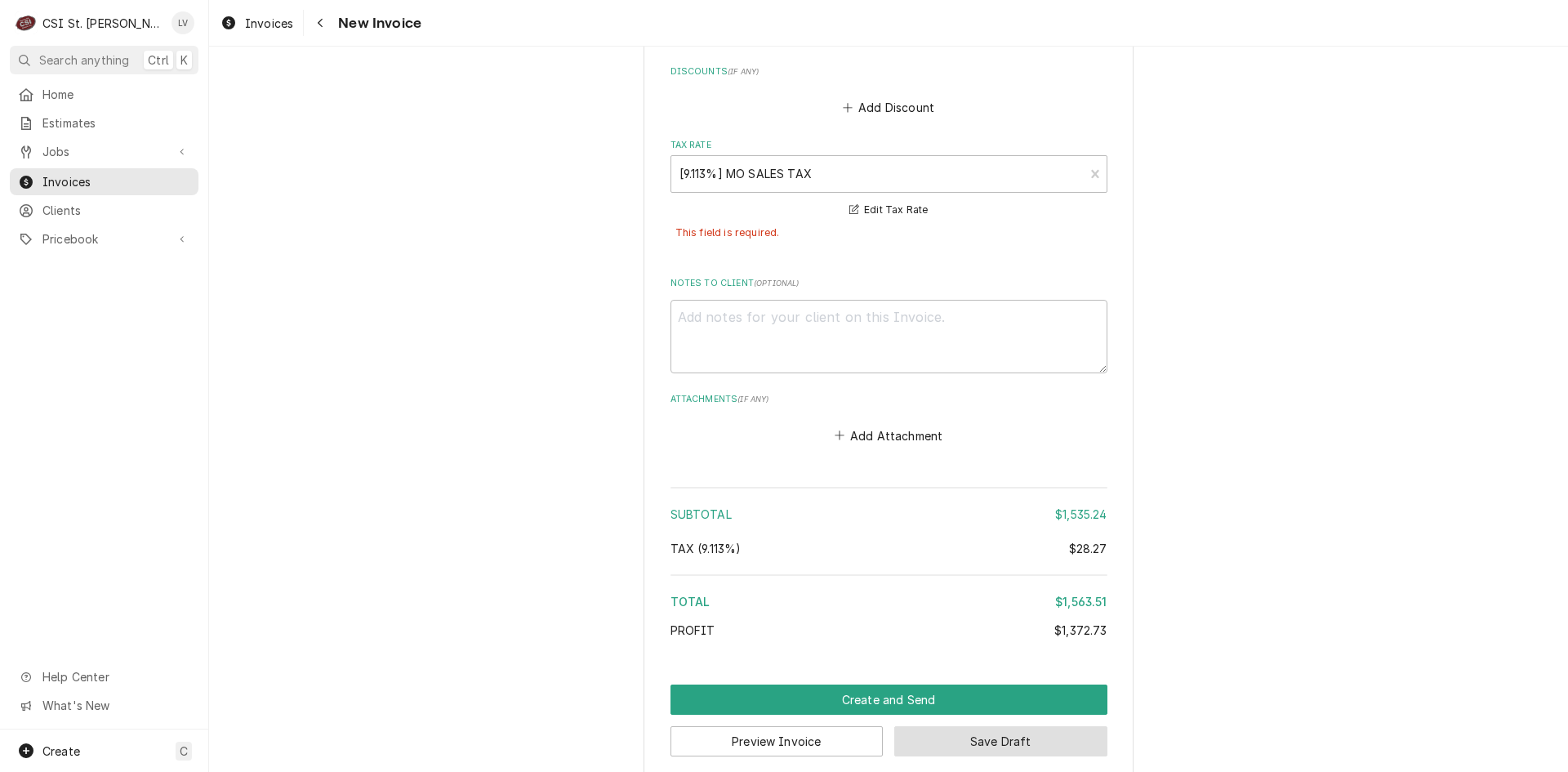
click at [1050, 729] on button "Save Draft" at bounding box center [1001, 741] width 213 height 30
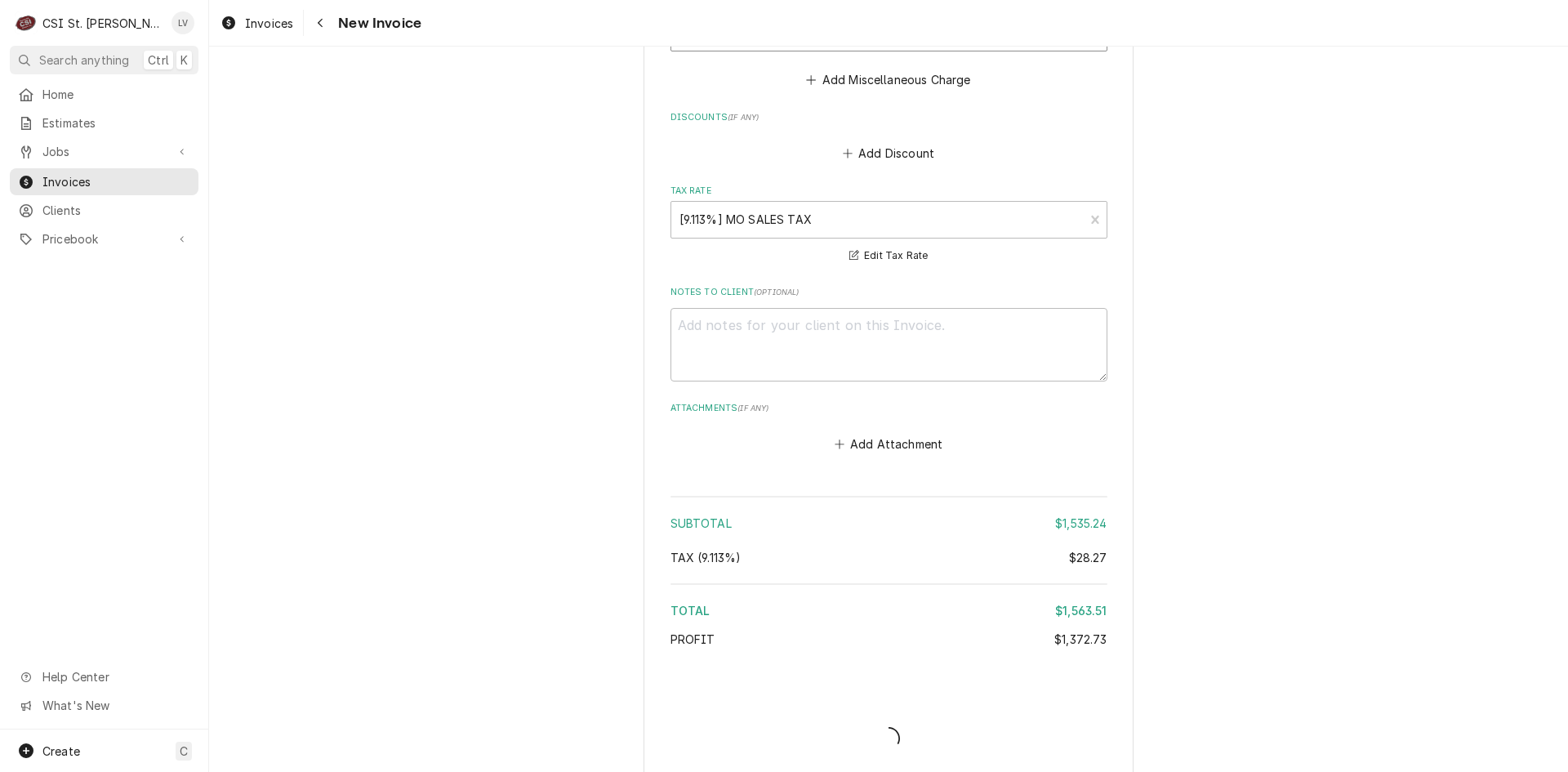
type textarea "x"
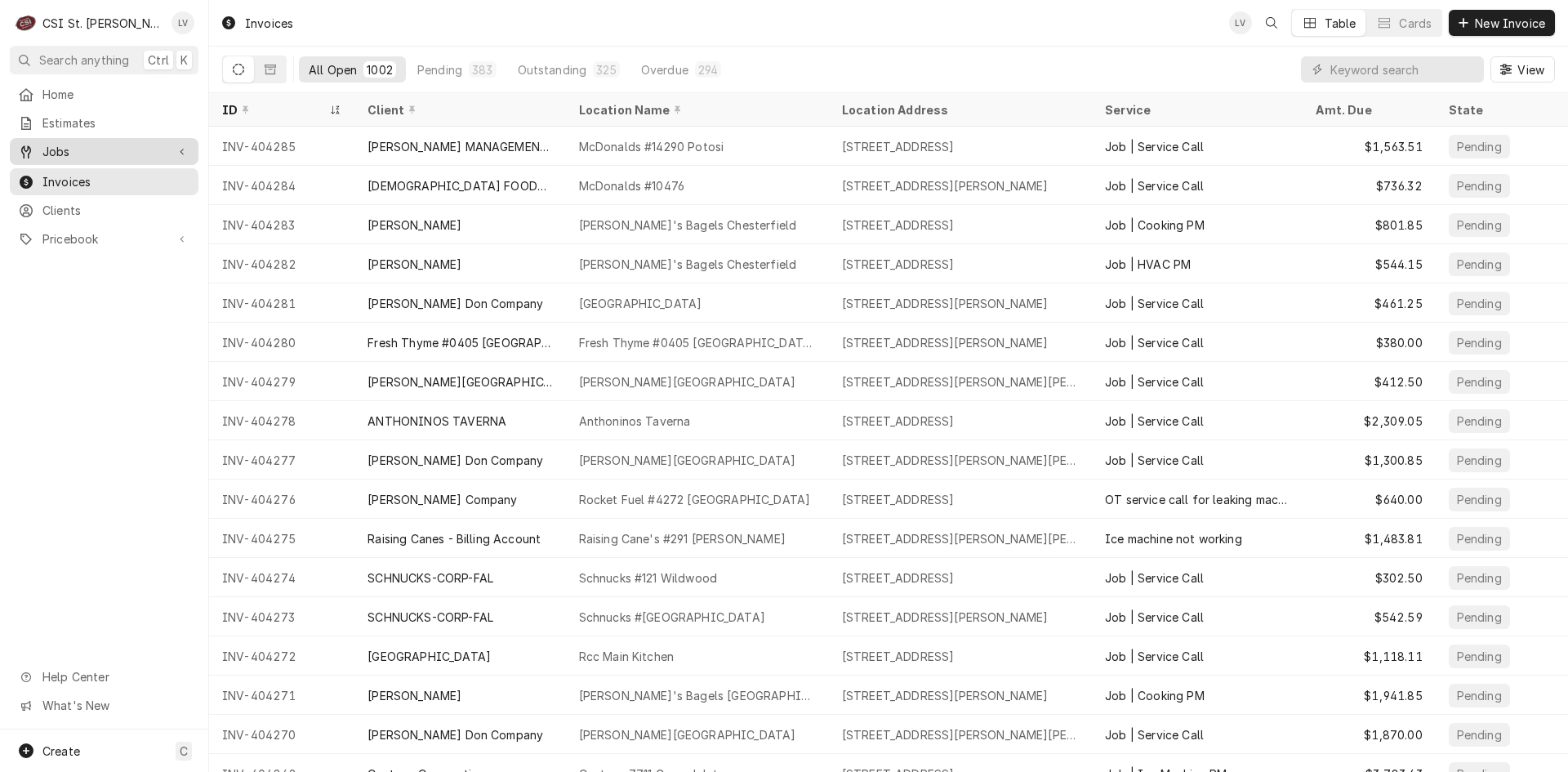
click at [112, 157] on link "Jobs" at bounding box center [104, 152] width 189 height 27
click at [113, 171] on span "Jobs" at bounding box center [115, 180] width 148 height 18
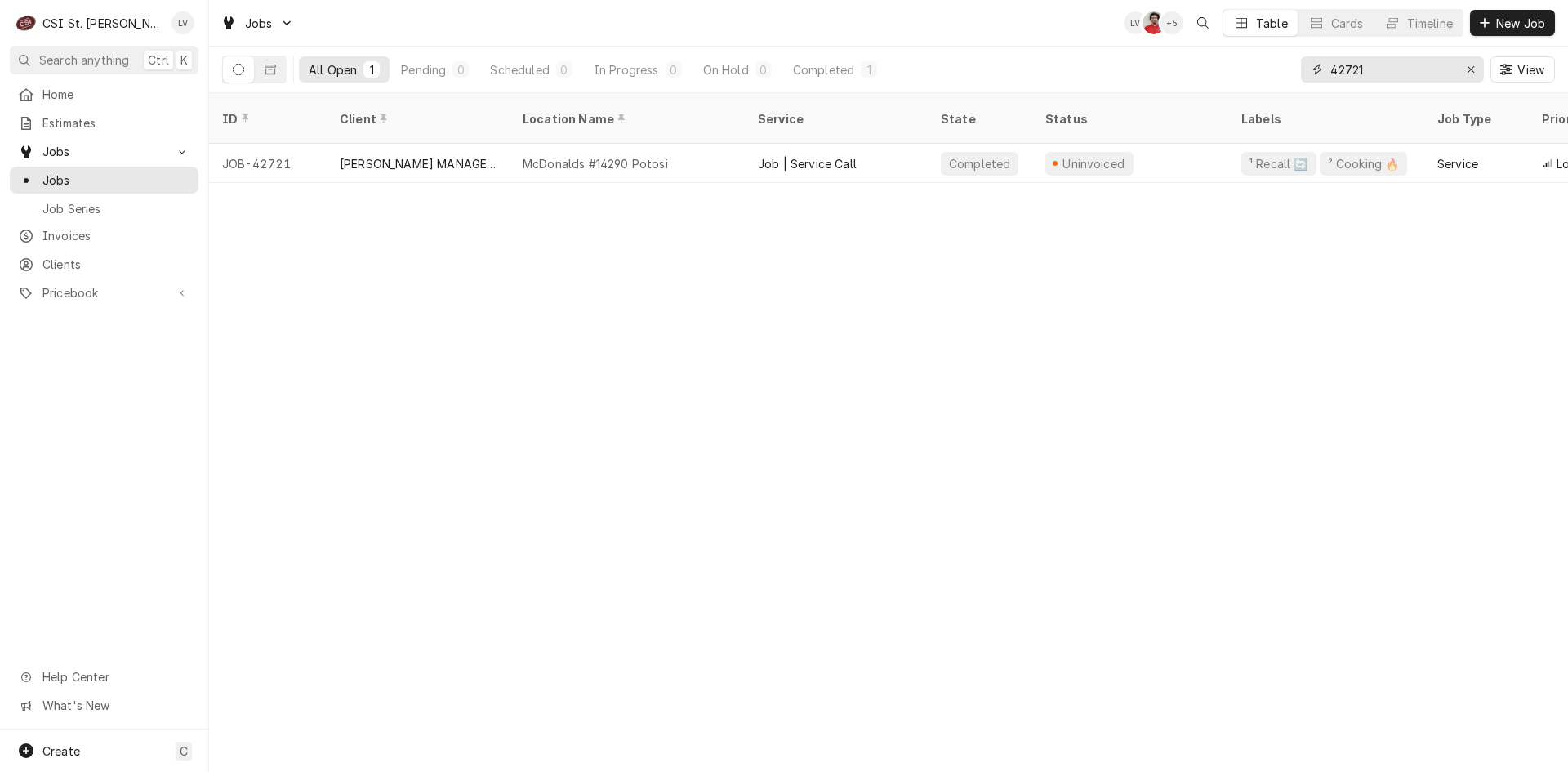
drag, startPoint x: 1383, startPoint y: 71, endPoint x: 1267, endPoint y: 82, distance: 116.5
click at [1267, 82] on div "All Open 1 Pending 0 Scheduled 0 In Progress 0 On Hold 0 Completed 1 42721 View" at bounding box center [888, 69] width 1332 height 46
type input "42661"
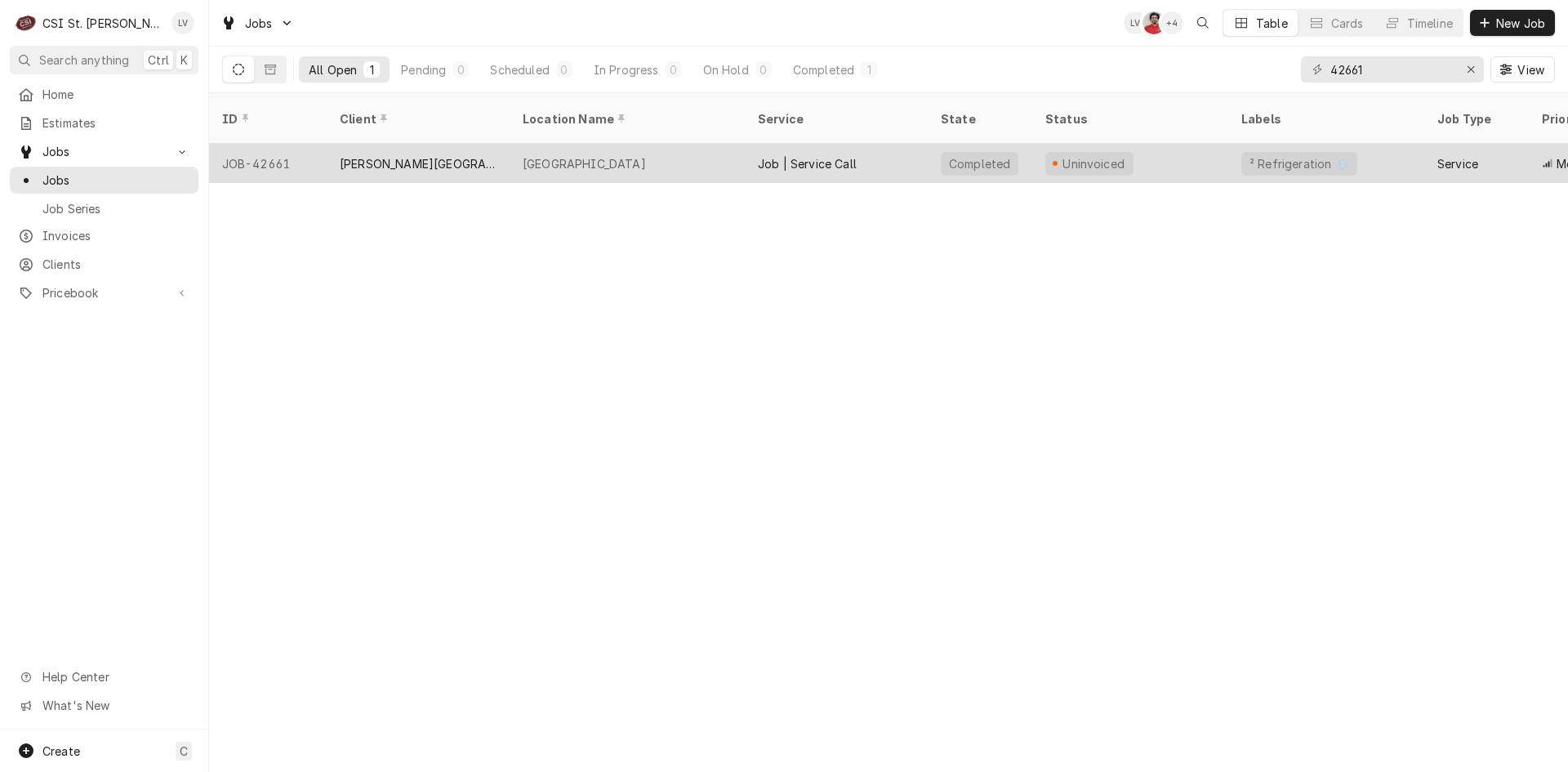
click at [729, 160] on div "Northview Elementary" at bounding box center [627, 163] width 235 height 39
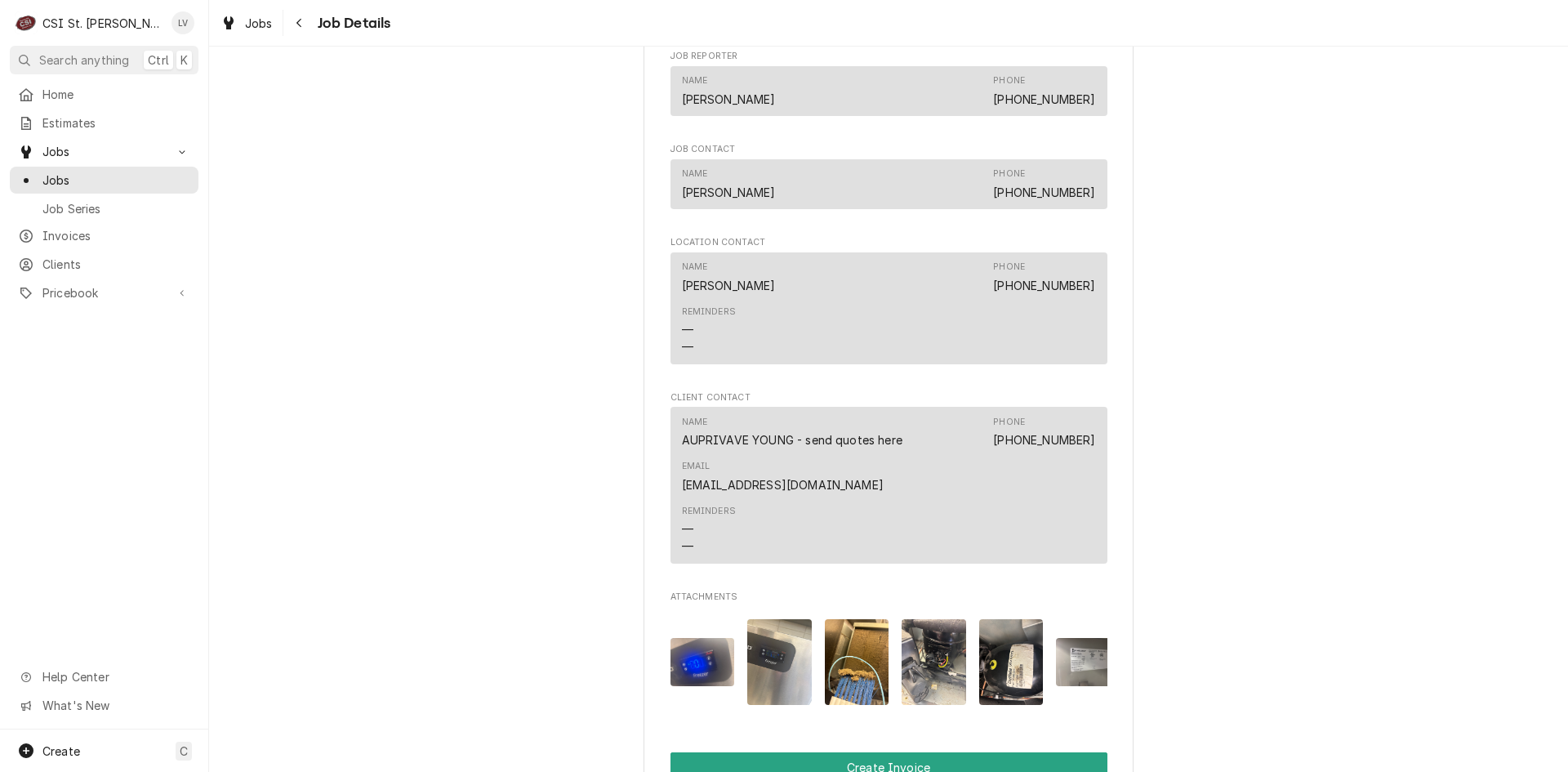
scroll to position [1844, 0]
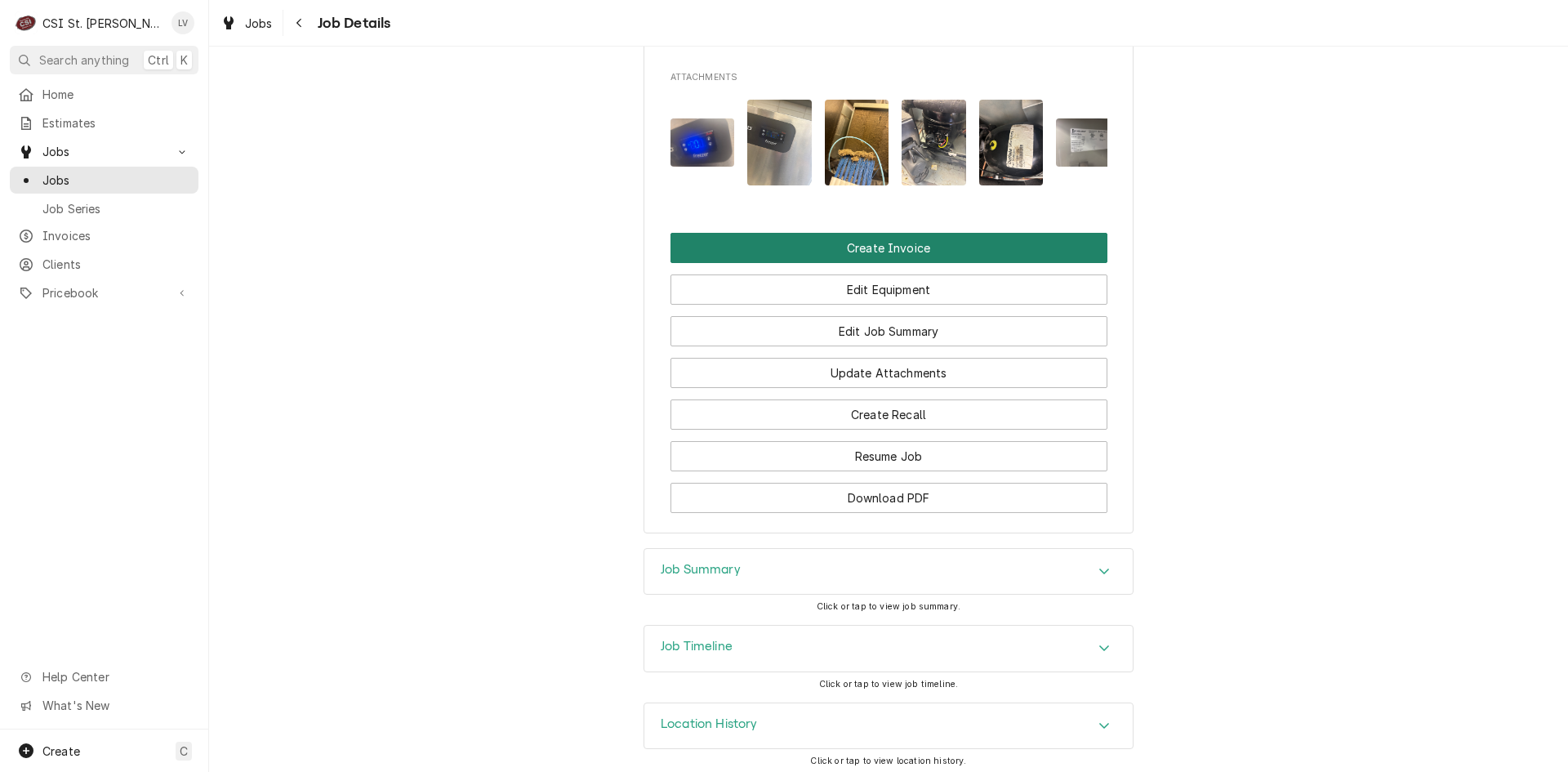
click at [850, 245] on button "Create Invoice" at bounding box center [888, 248] width 437 height 30
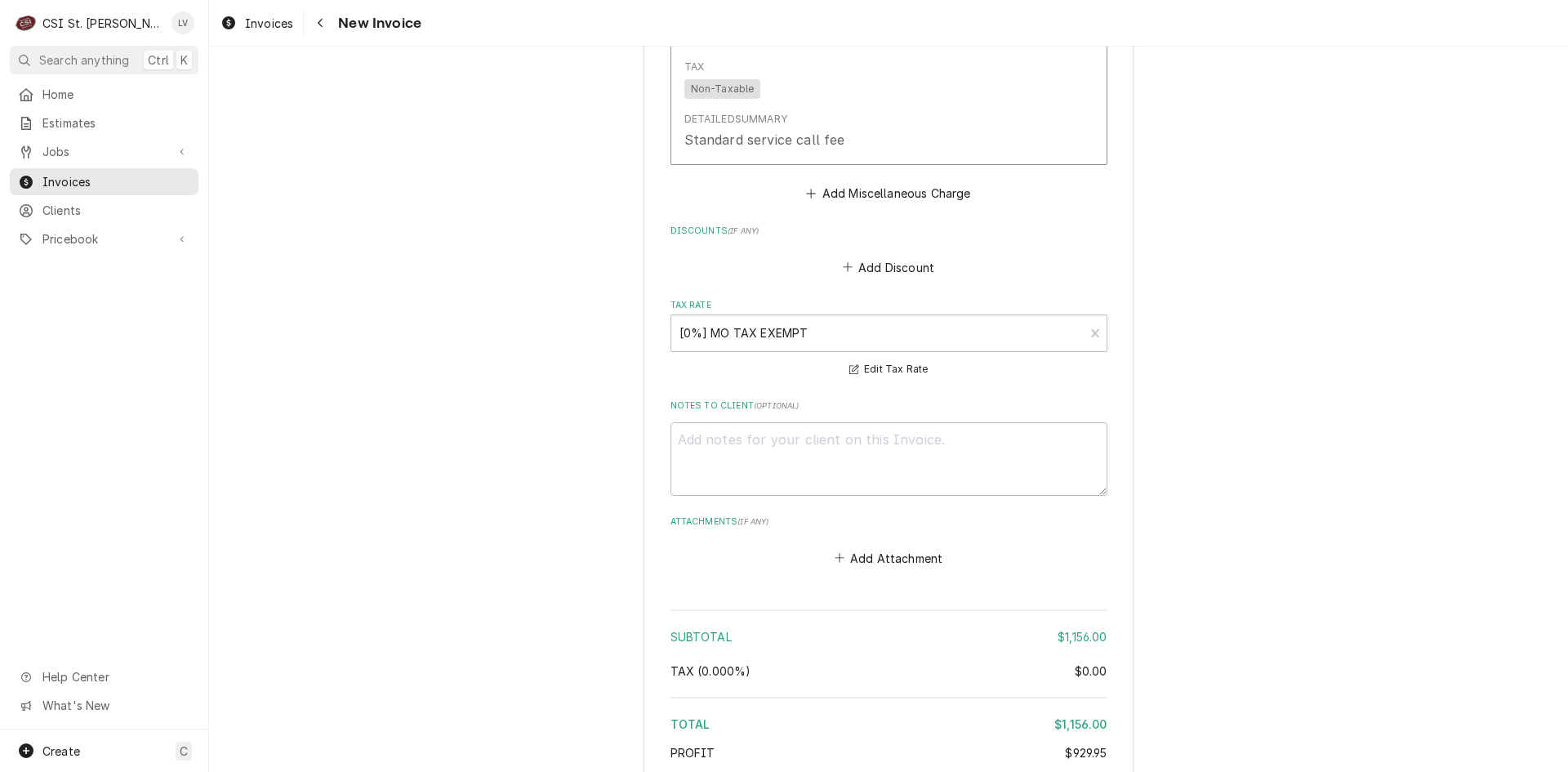
scroll to position [6029, 0]
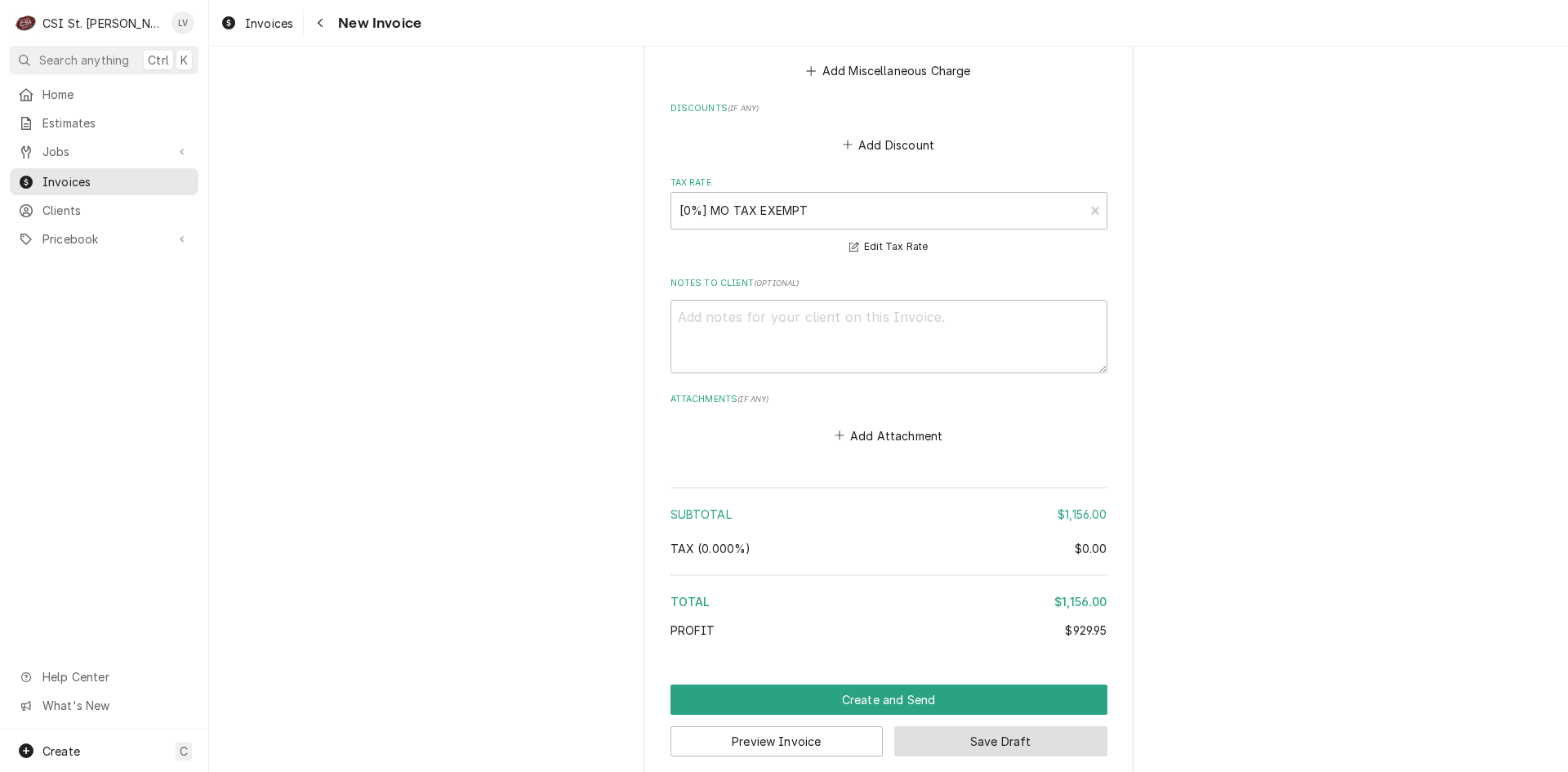
click at [1074, 726] on button "Save Draft" at bounding box center [1001, 741] width 213 height 30
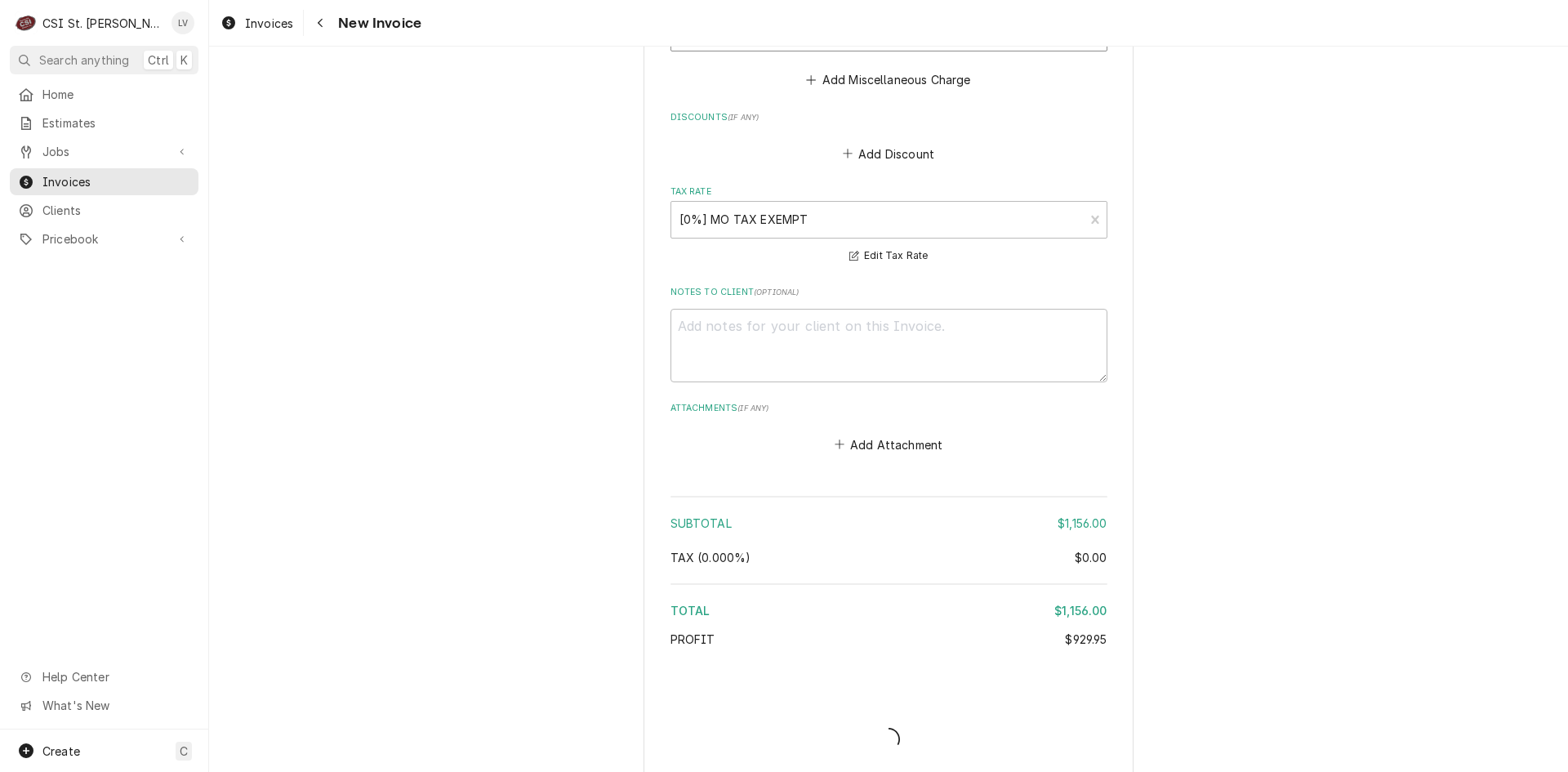
type textarea "x"
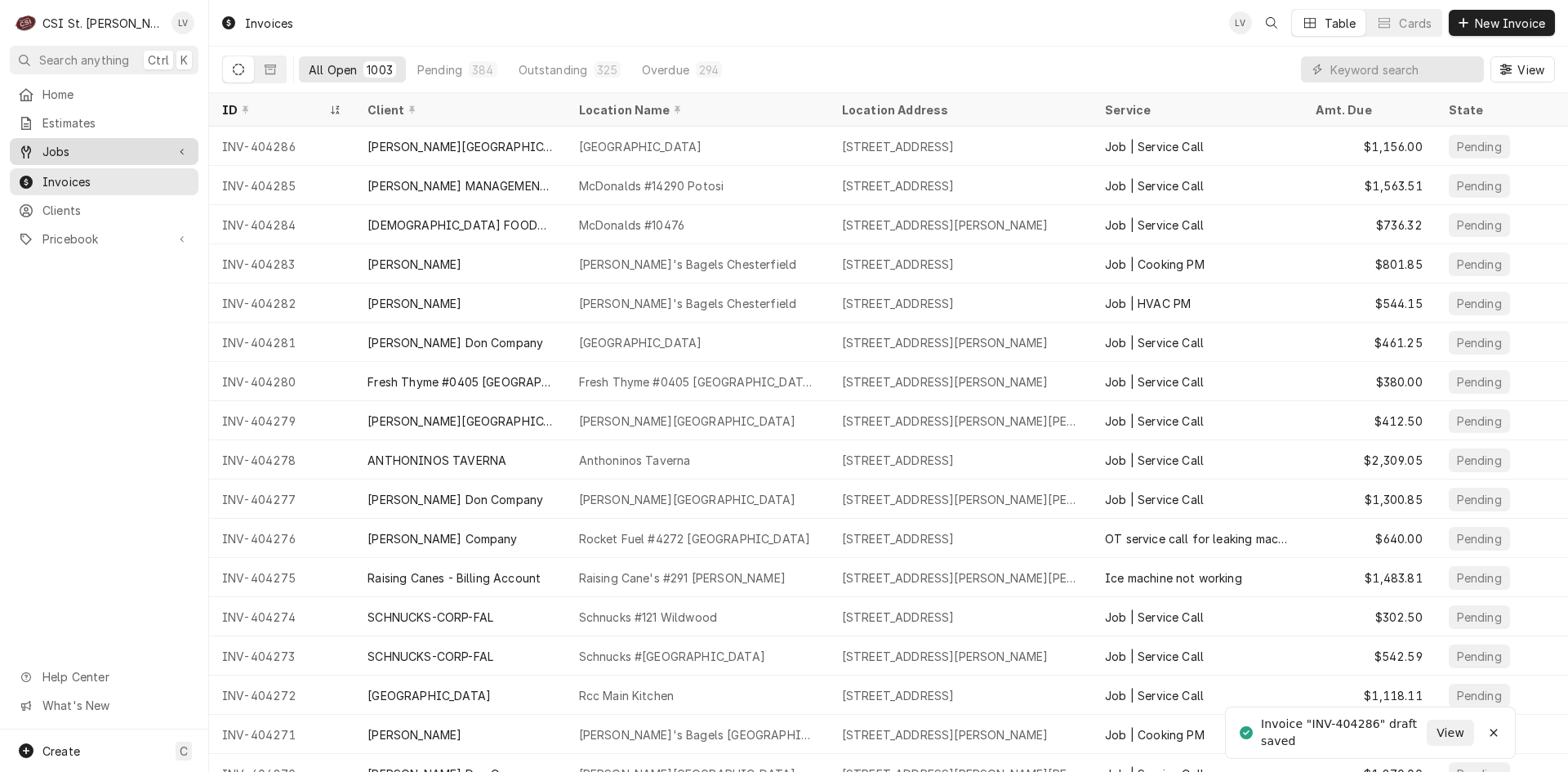
click at [86, 143] on span "Jobs" at bounding box center [104, 152] width 123 height 18
click at [91, 174] on span "Jobs" at bounding box center [115, 180] width 148 height 18
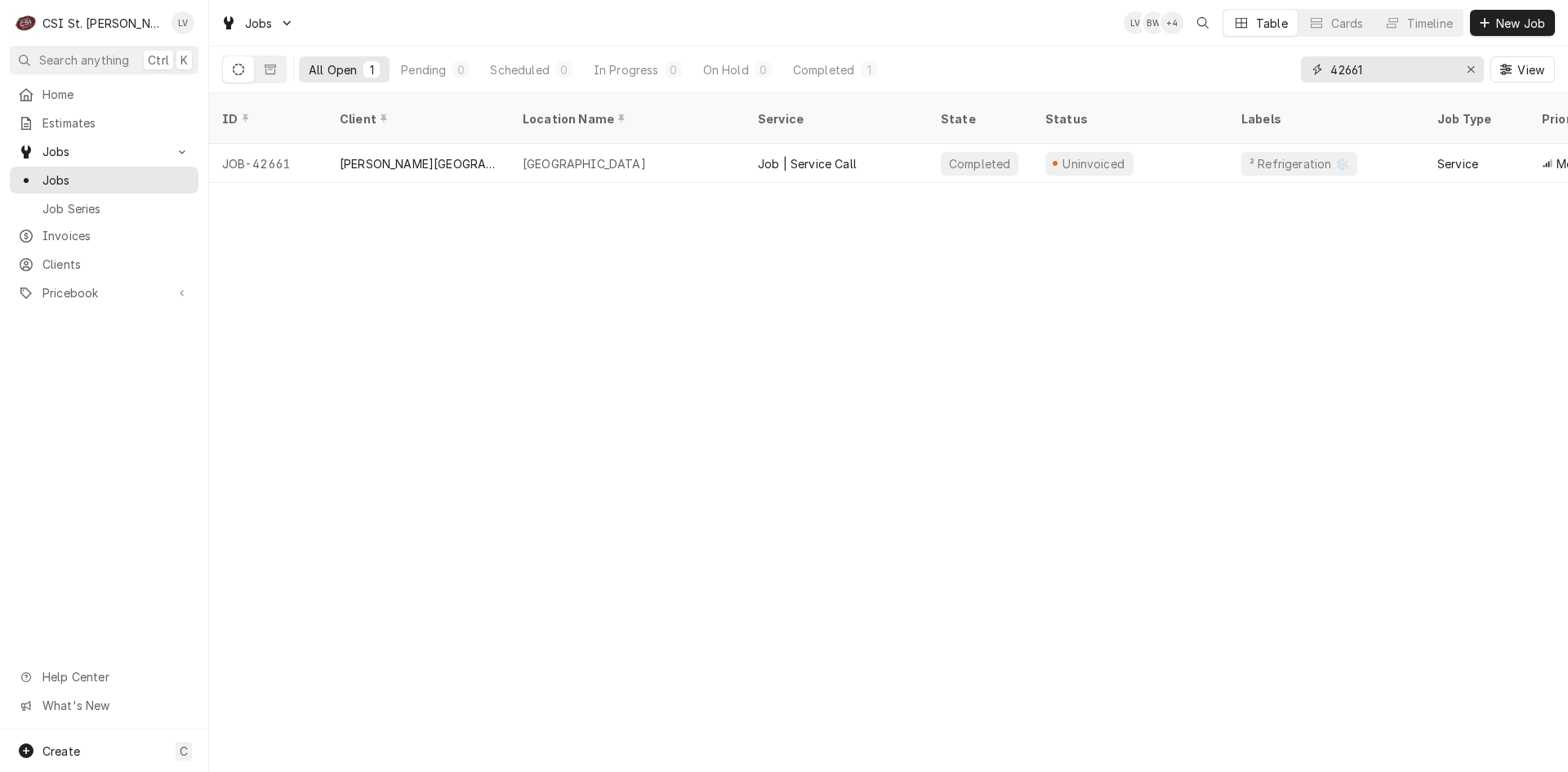
drag, startPoint x: 1400, startPoint y: 69, endPoint x: 1294, endPoint y: 76, distance: 106.2
click at [1294, 76] on div "All Open 1 Pending 0 Scheduled 0 In Progress 0 On Hold 0 Completed 1 42661 View" at bounding box center [888, 69] width 1332 height 46
type input "42701"
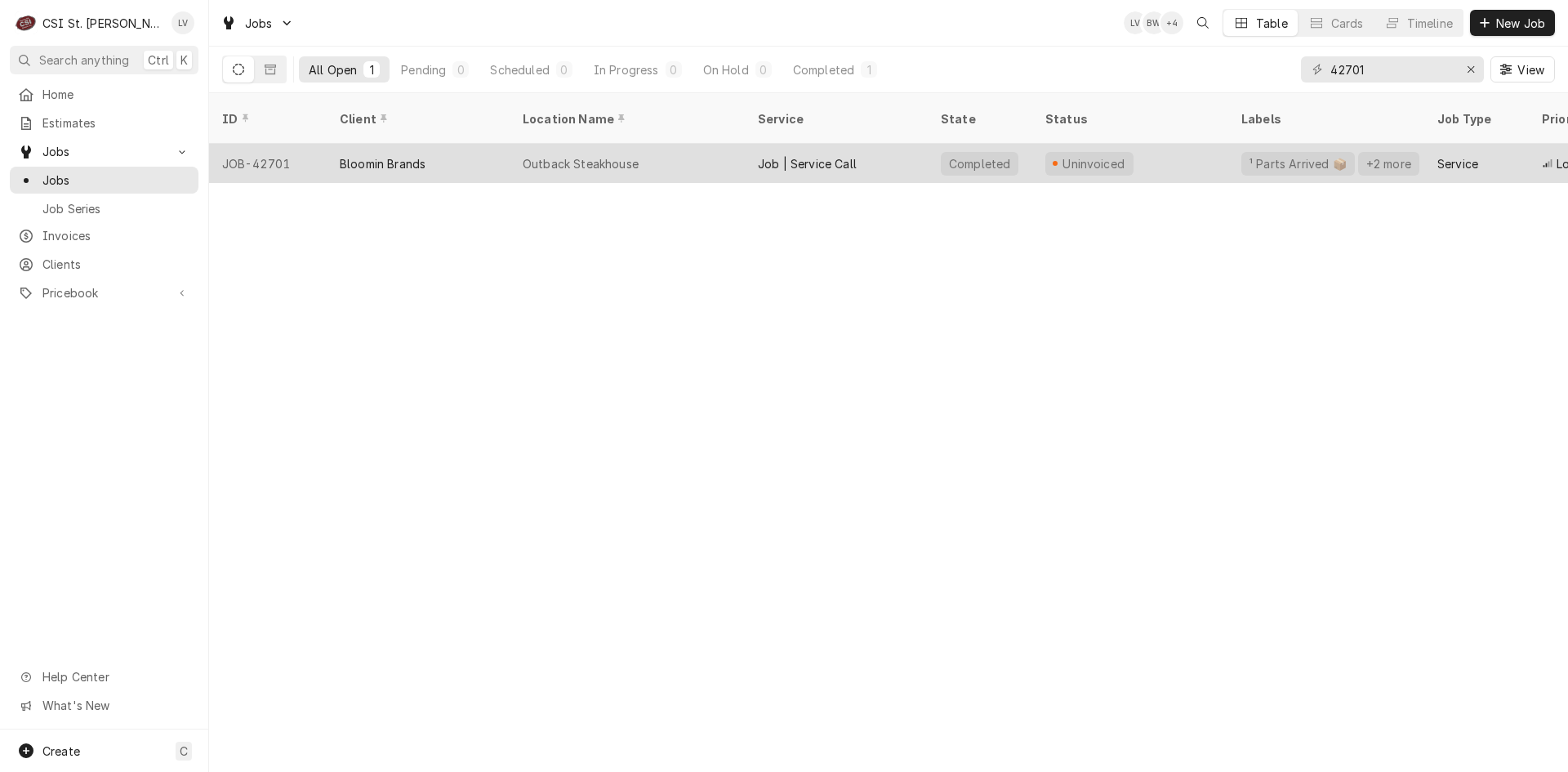
click at [621, 156] on div "Outback Steakhouse" at bounding box center [580, 164] width 116 height 18
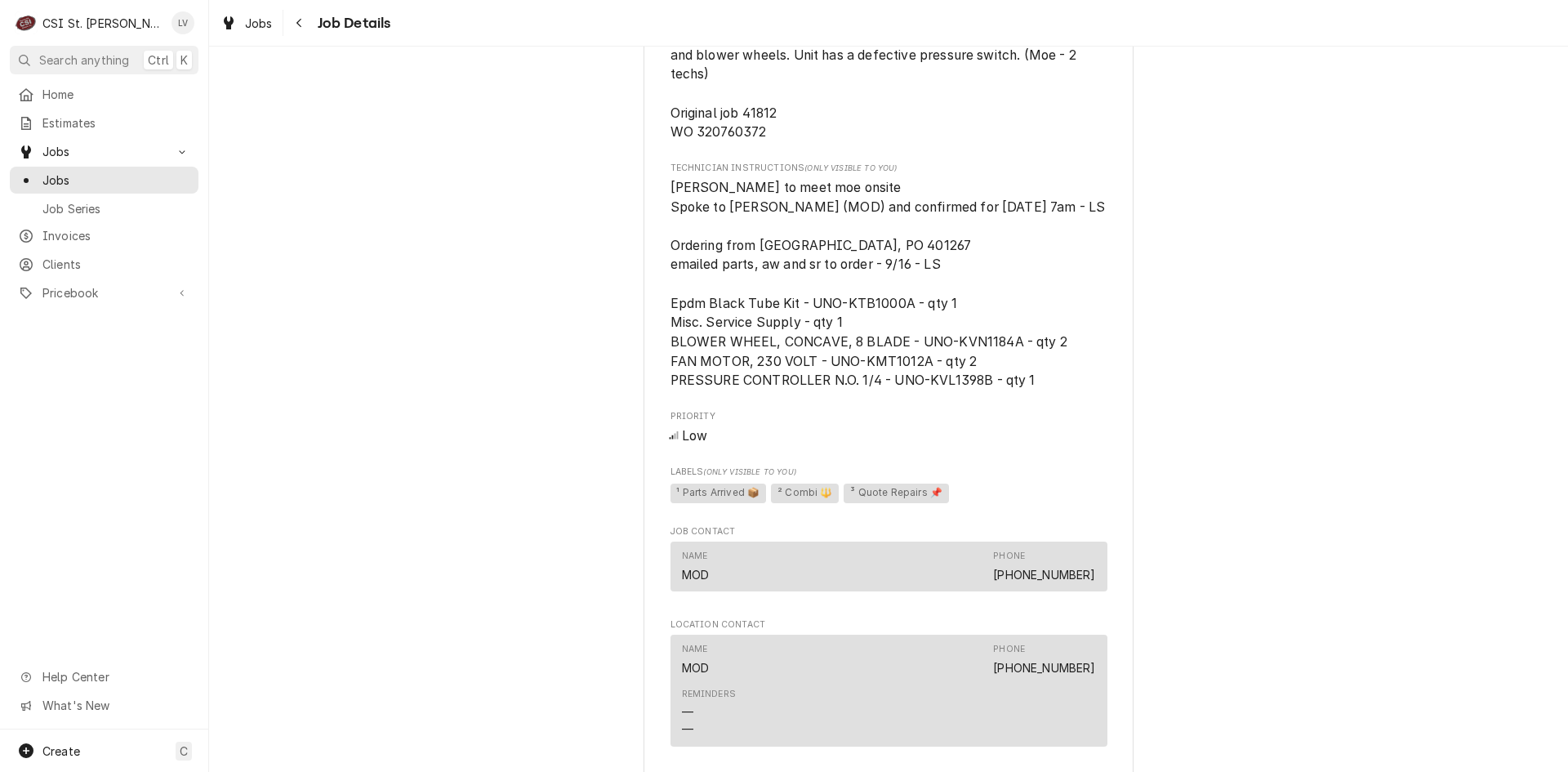
scroll to position [2042, 0]
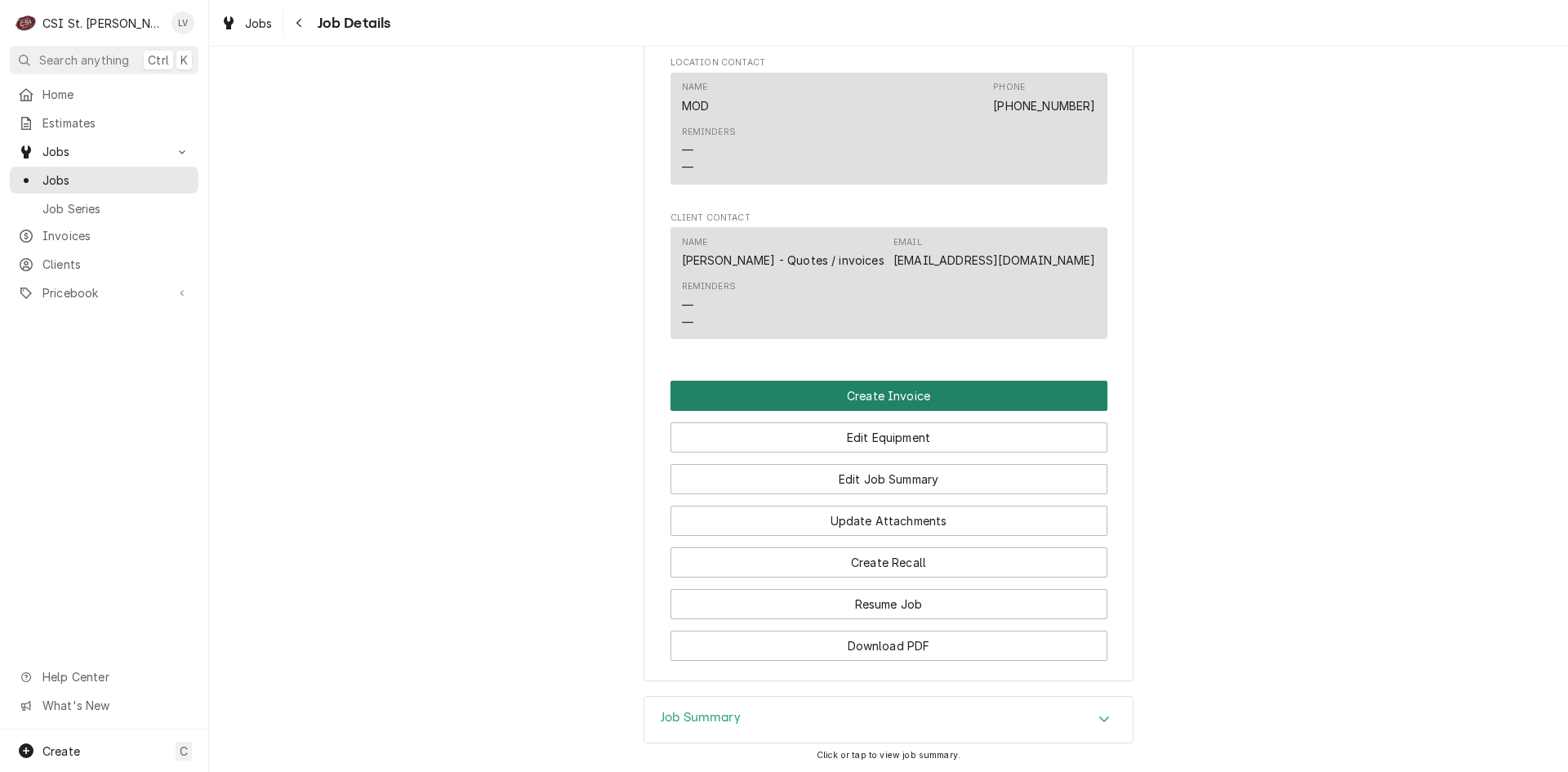
drag, startPoint x: 881, startPoint y: 396, endPoint x: 886, endPoint y: 403, distance: 8.6
click at [881, 396] on button "Create Invoice" at bounding box center [888, 395] width 437 height 30
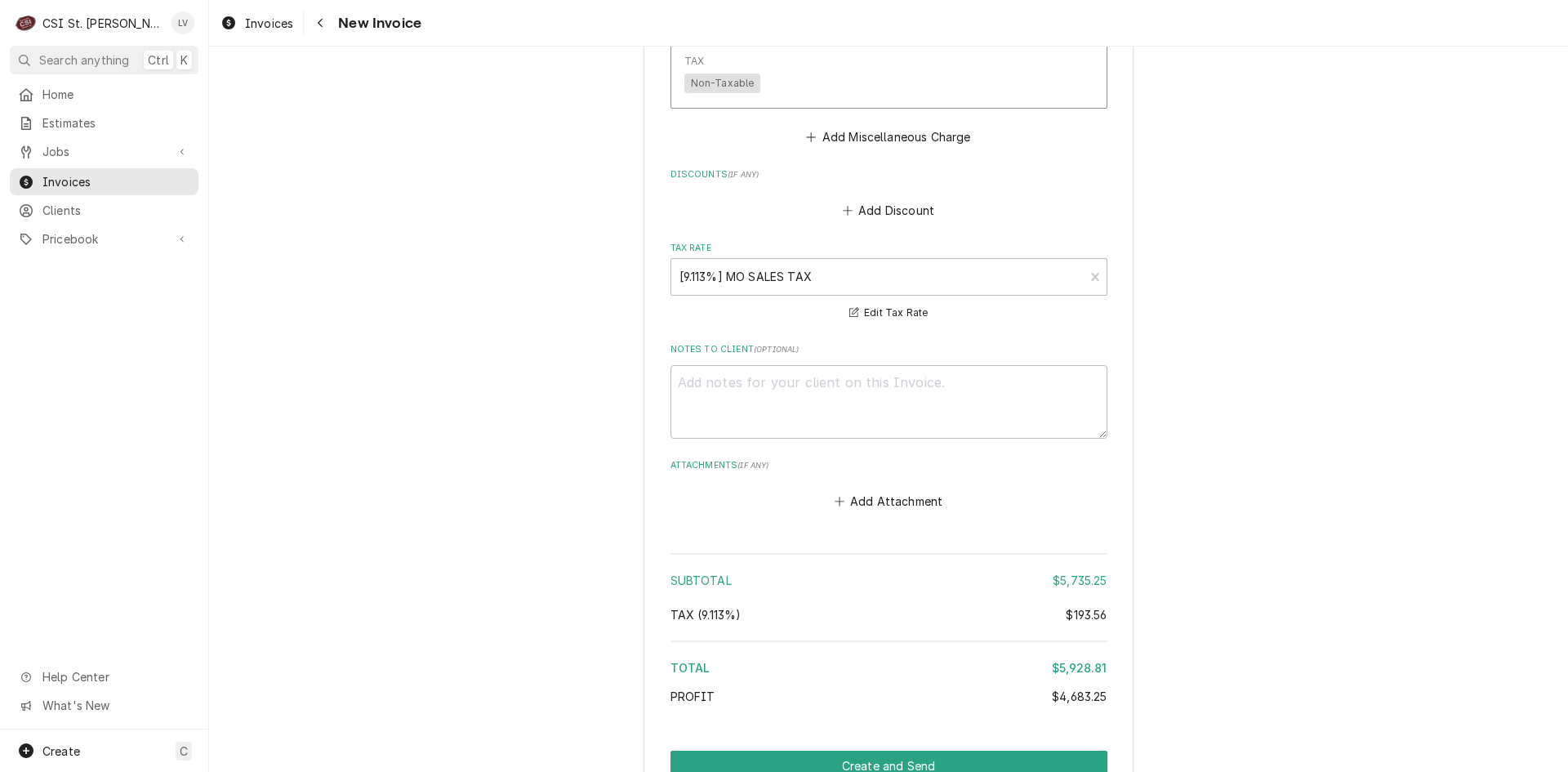
scroll to position [6273, 0]
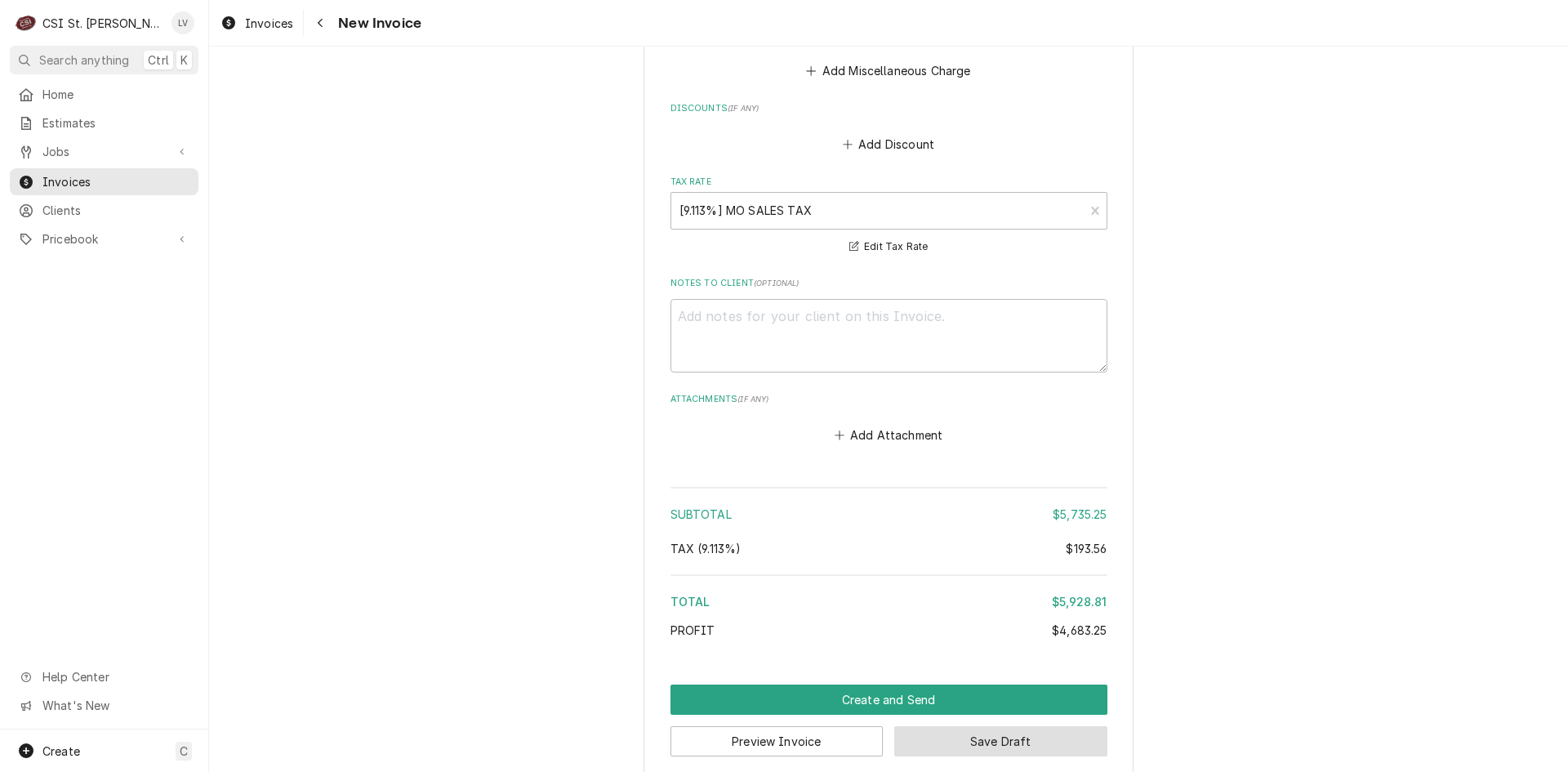
click at [1068, 726] on button "Save Draft" at bounding box center [1001, 741] width 213 height 30
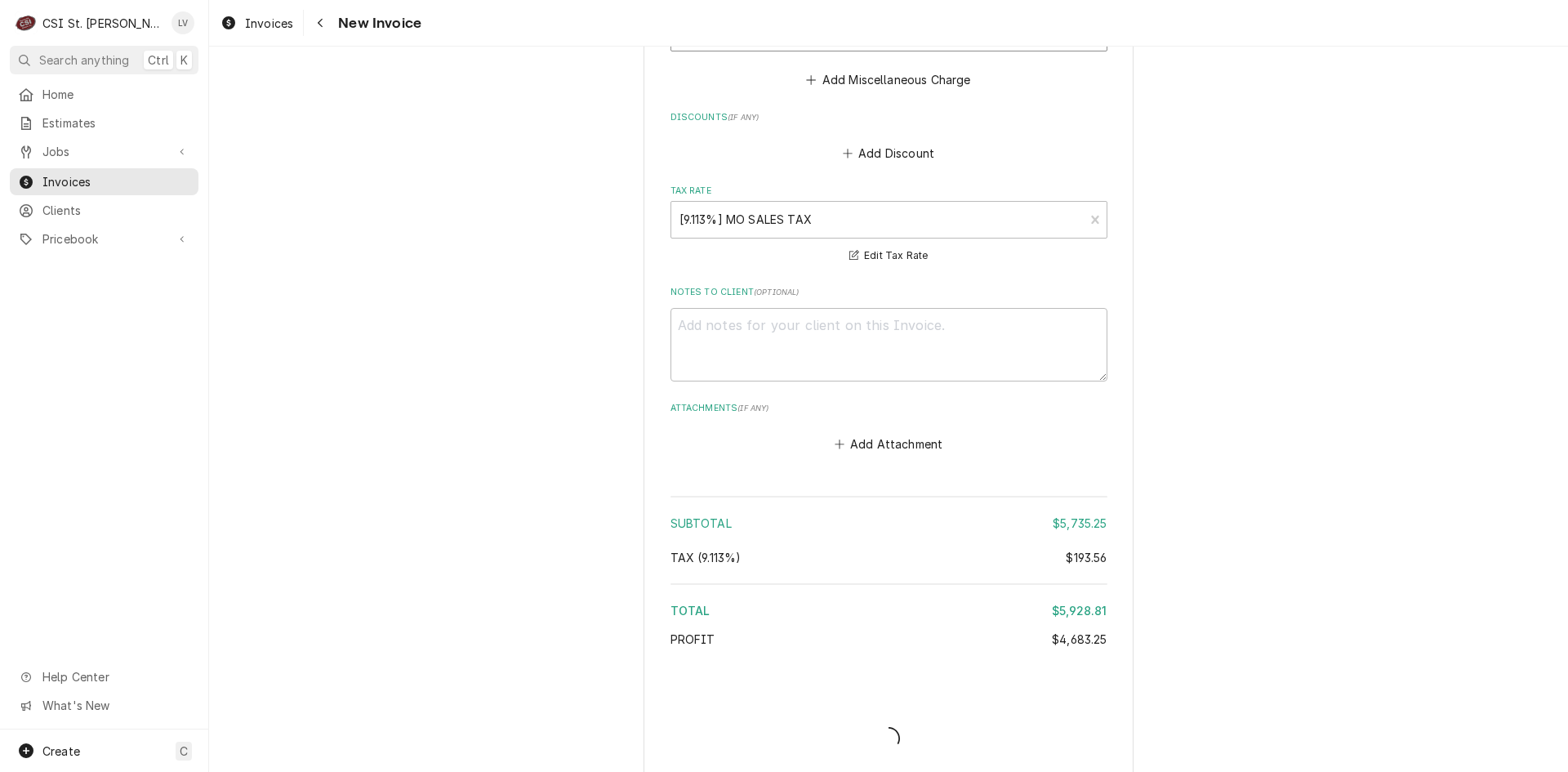
type textarea "x"
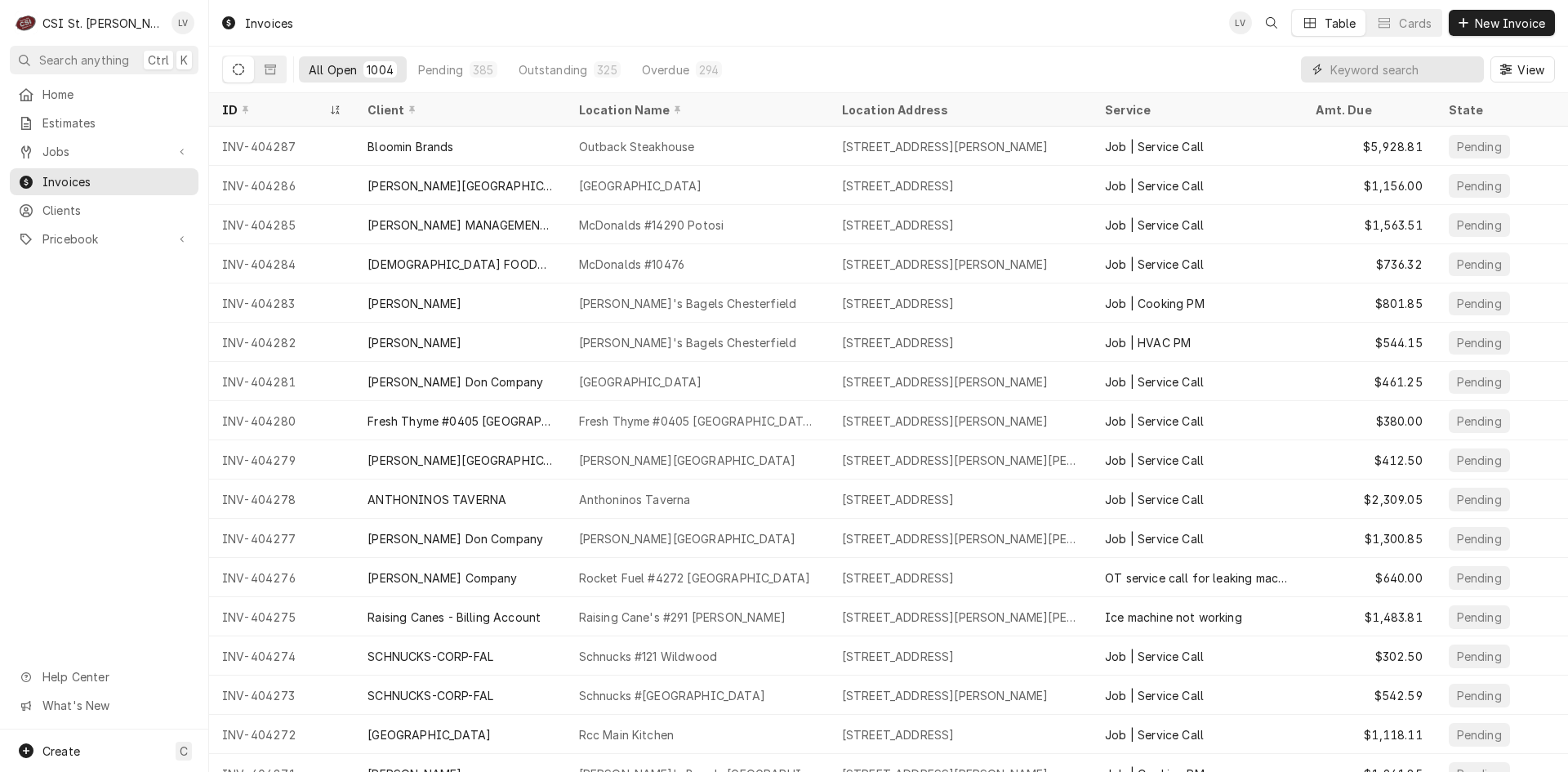
click at [1340, 68] on input "Dynamic Content Wrapper" at bounding box center [1403, 69] width 146 height 26
type input "42954"
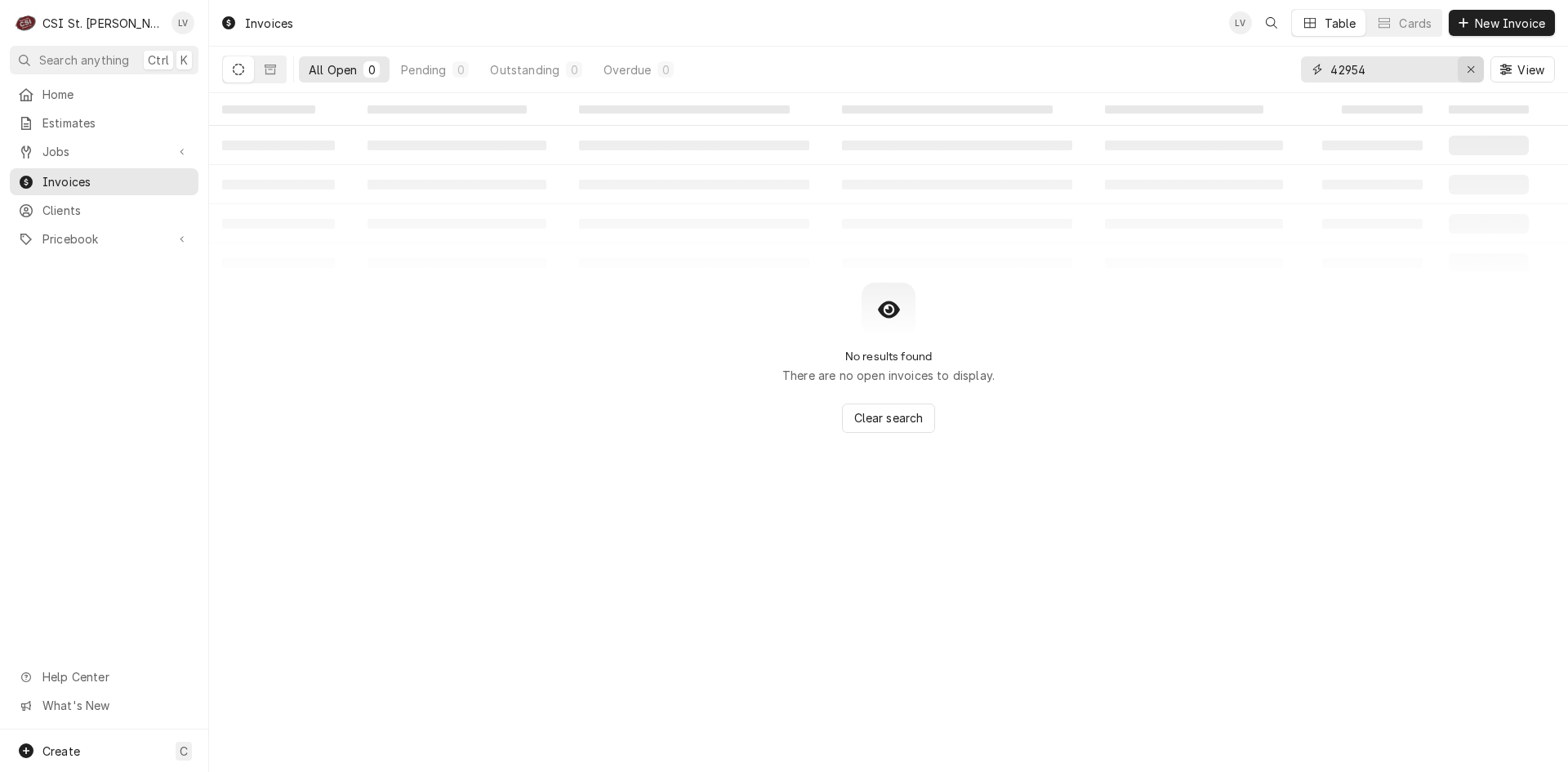
drag, startPoint x: 1466, startPoint y: 73, endPoint x: 1453, endPoint y: 71, distance: 13.2
click at [1466, 71] on icon "Erase input" at bounding box center [1470, 69] width 9 height 12
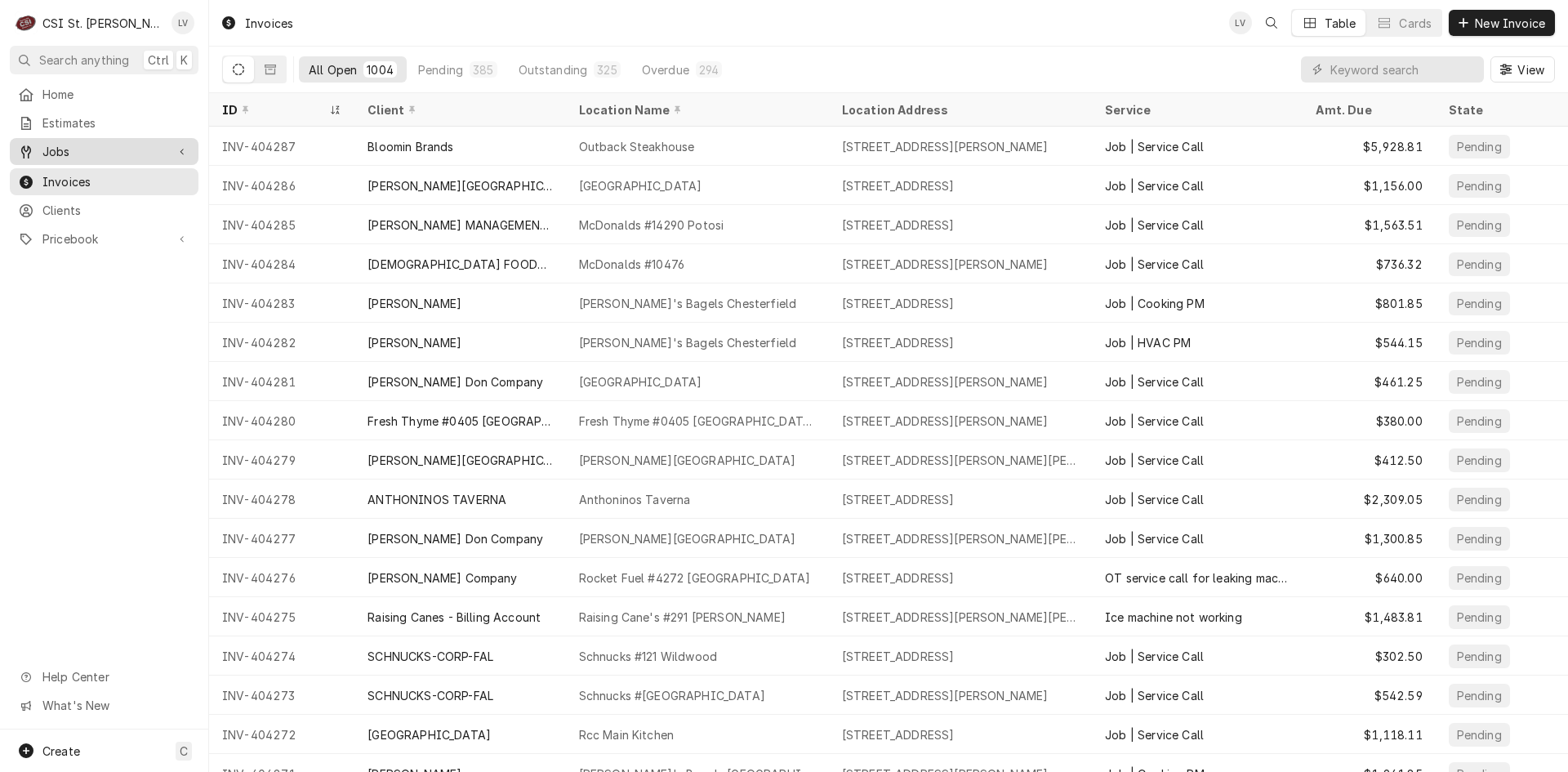
click at [91, 148] on span "Jobs" at bounding box center [104, 152] width 123 height 18
click at [100, 172] on span "Jobs" at bounding box center [115, 180] width 148 height 18
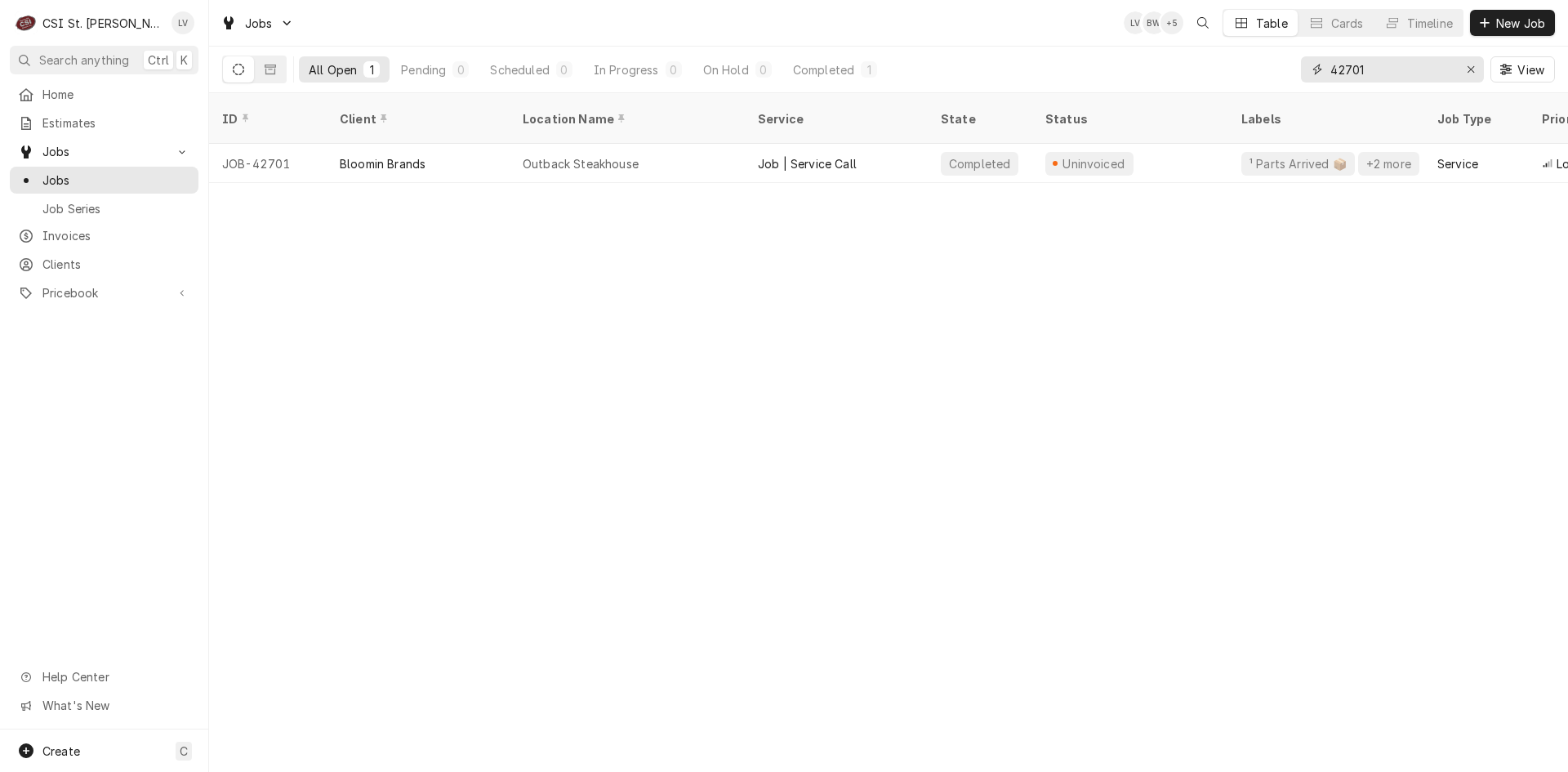
drag, startPoint x: 1371, startPoint y: 75, endPoint x: 1301, endPoint y: 78, distance: 70.1
click at [1301, 78] on div "42701" at bounding box center [1392, 69] width 183 height 26
type input "42954"
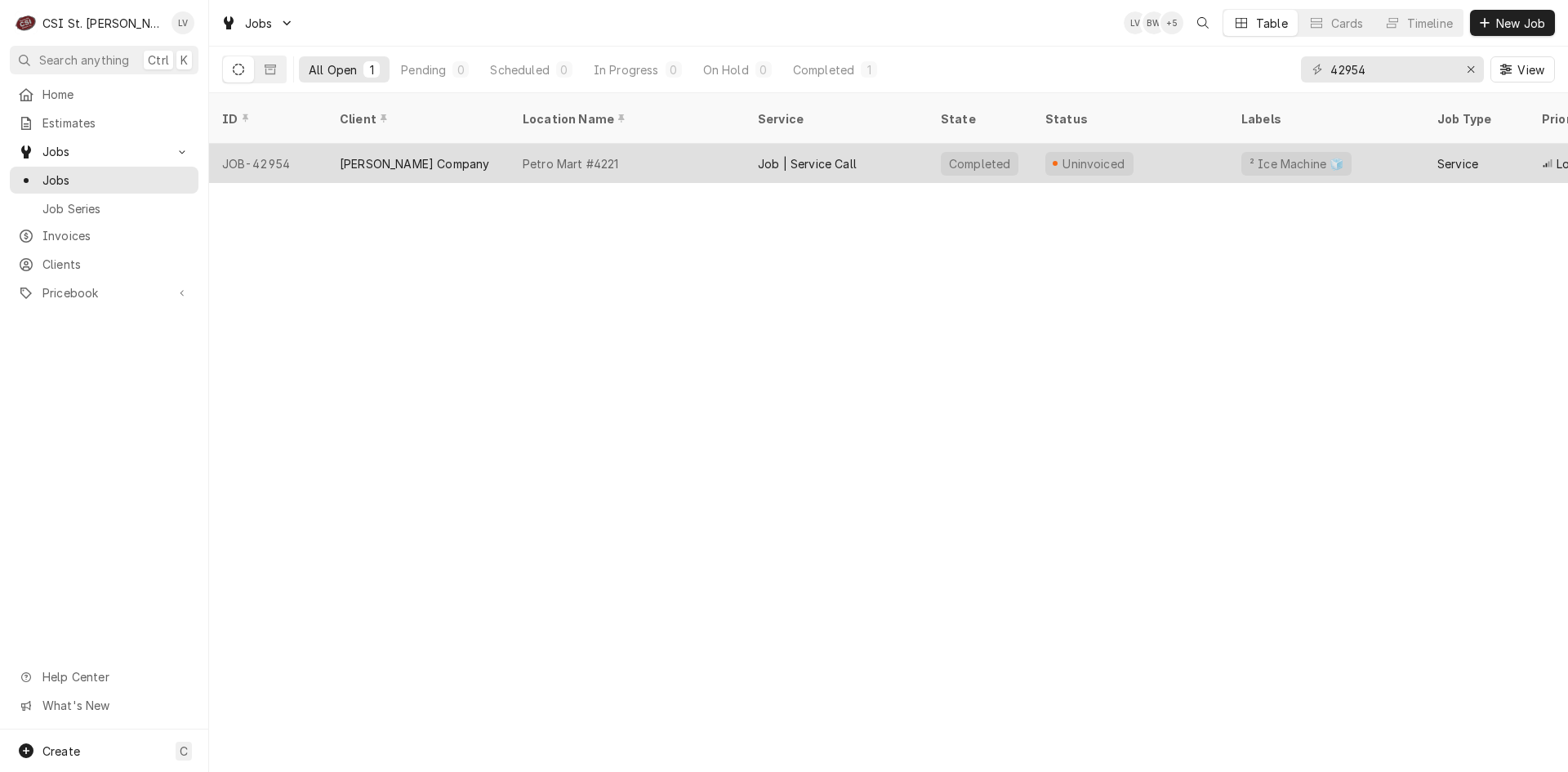
click at [508, 156] on div "Vivian Company" at bounding box center [418, 163] width 183 height 39
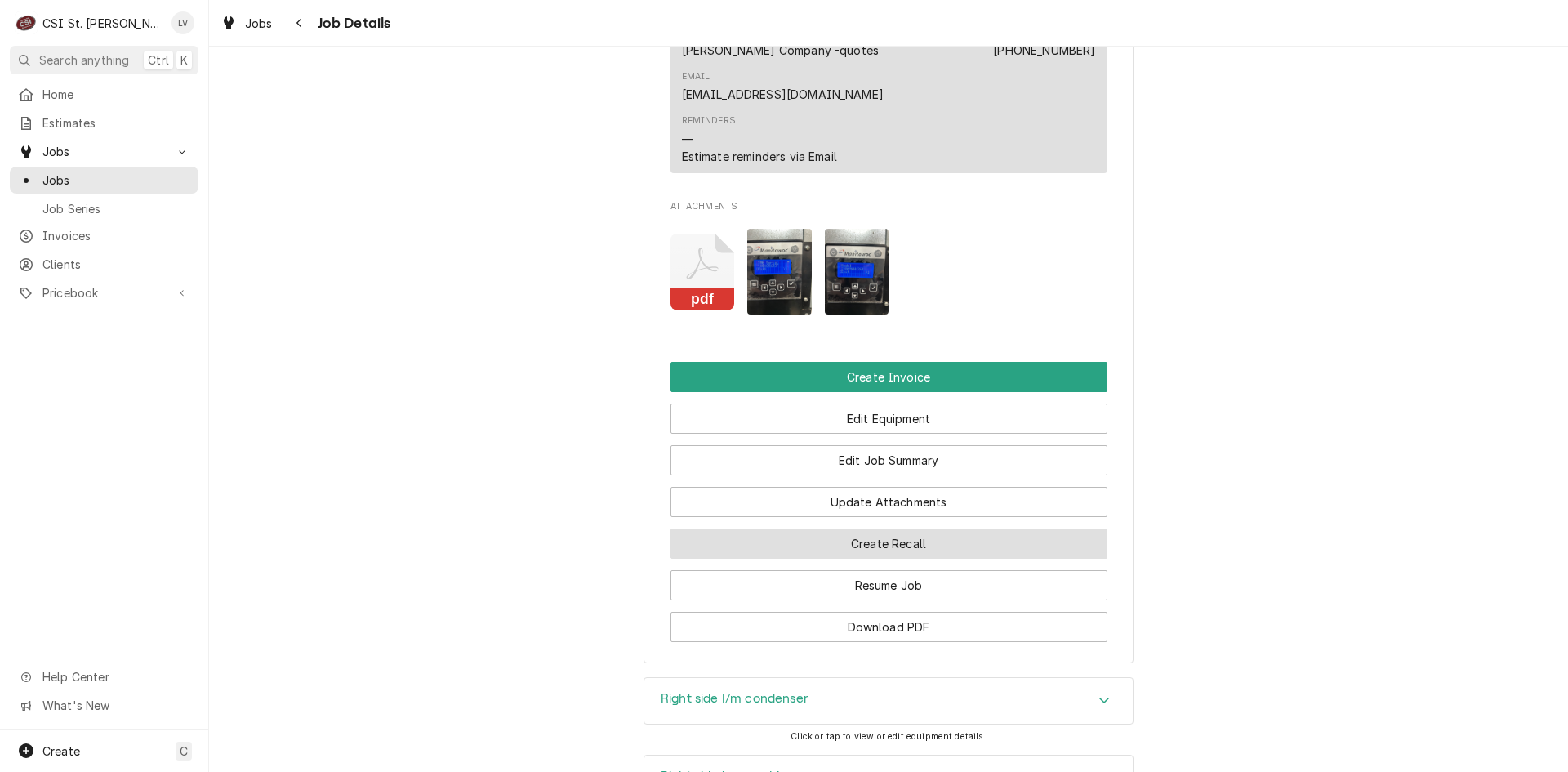
scroll to position [1552, 0]
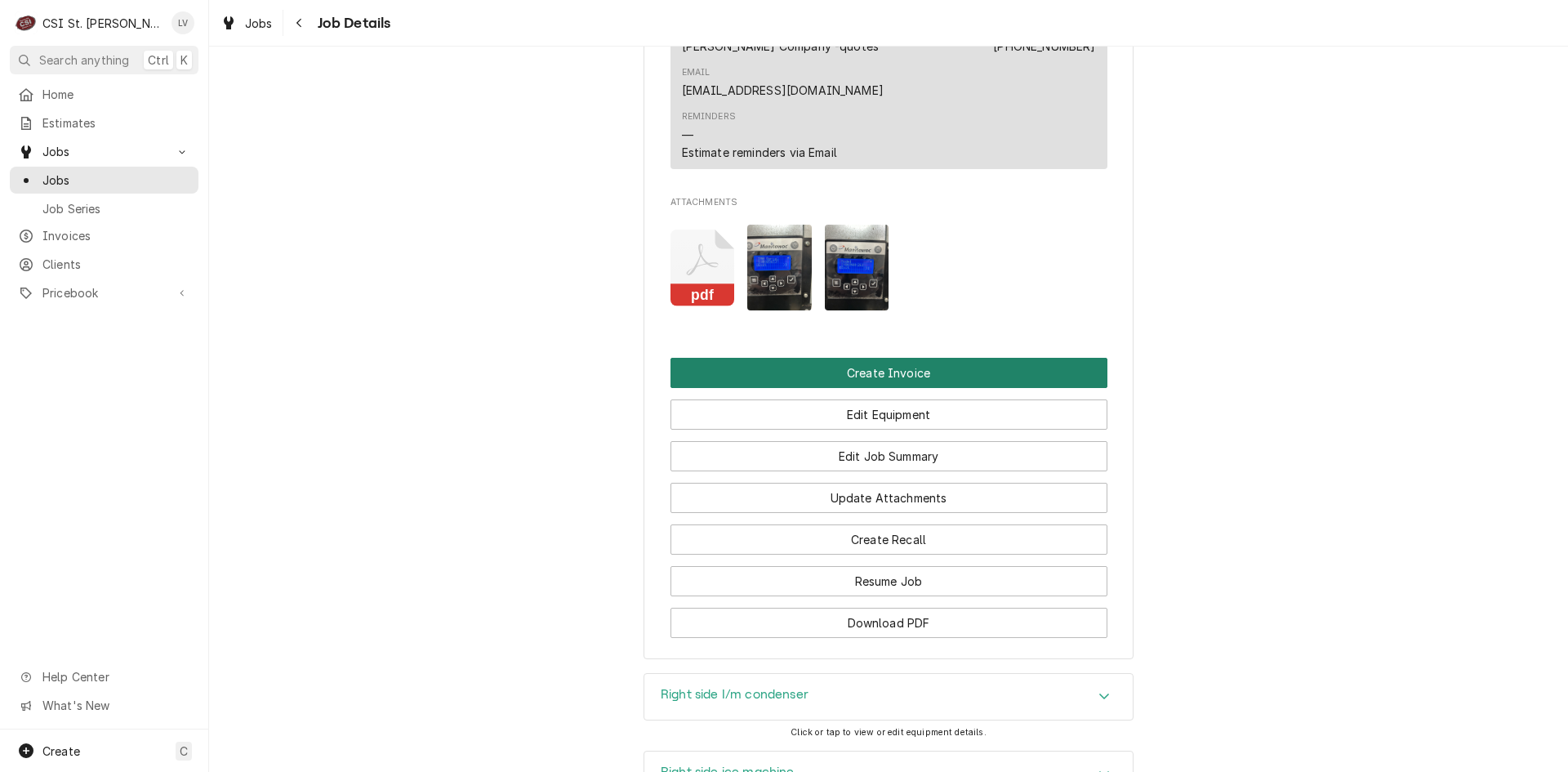
click at [983, 358] on button "Create Invoice" at bounding box center [888, 373] width 437 height 30
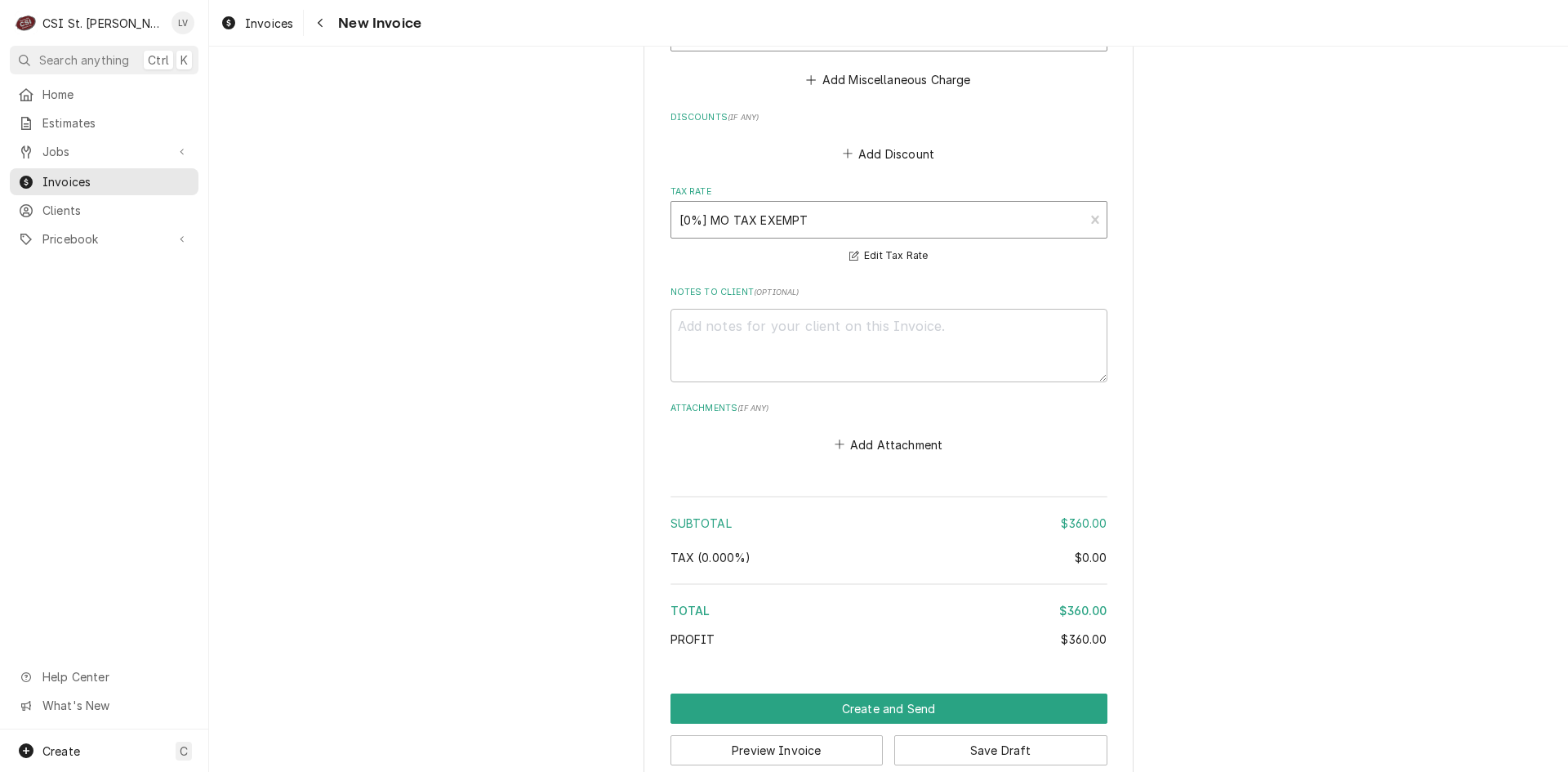
scroll to position [4247, 0]
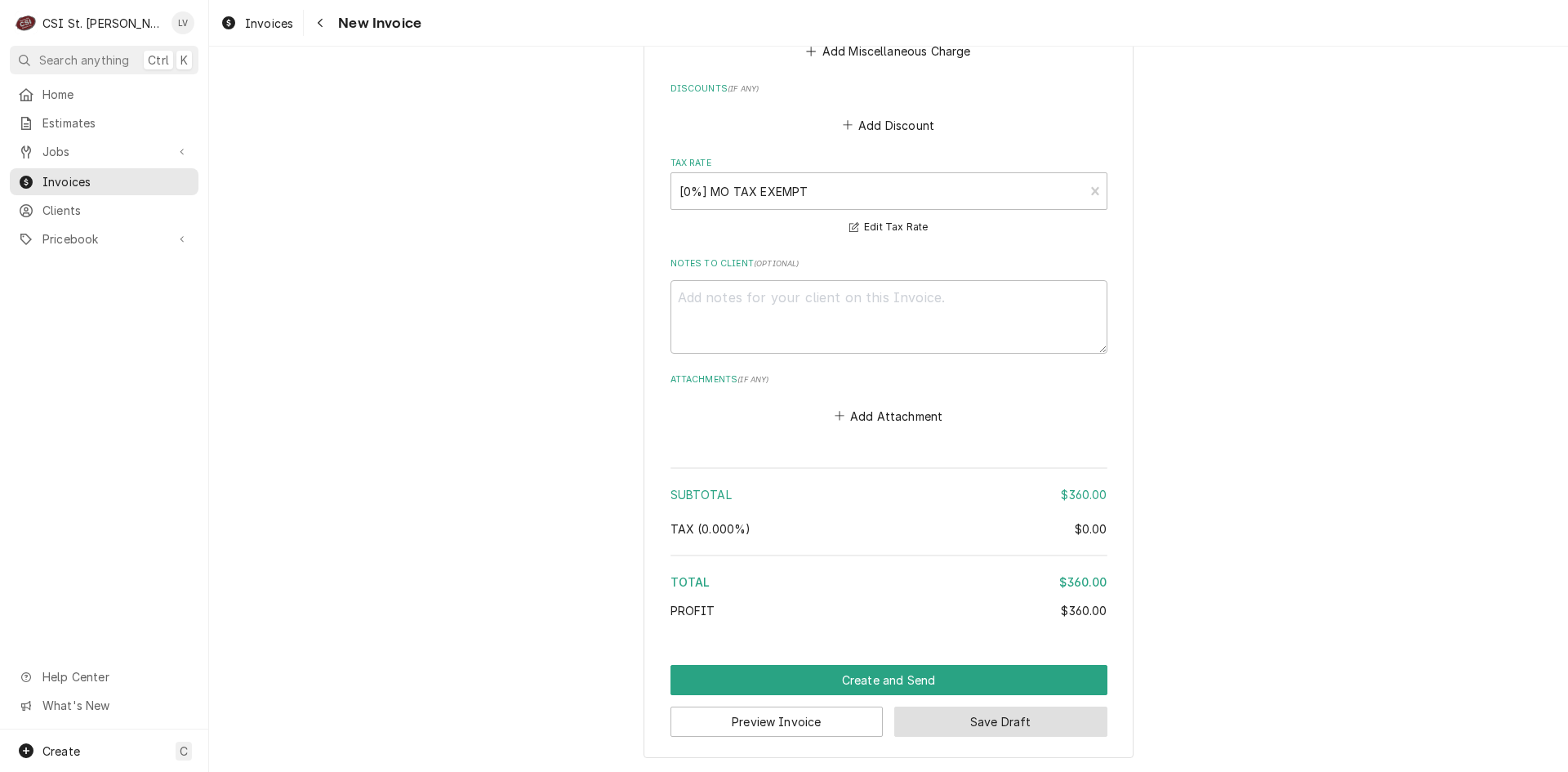
click at [1050, 724] on button "Save Draft" at bounding box center [1001, 721] width 213 height 30
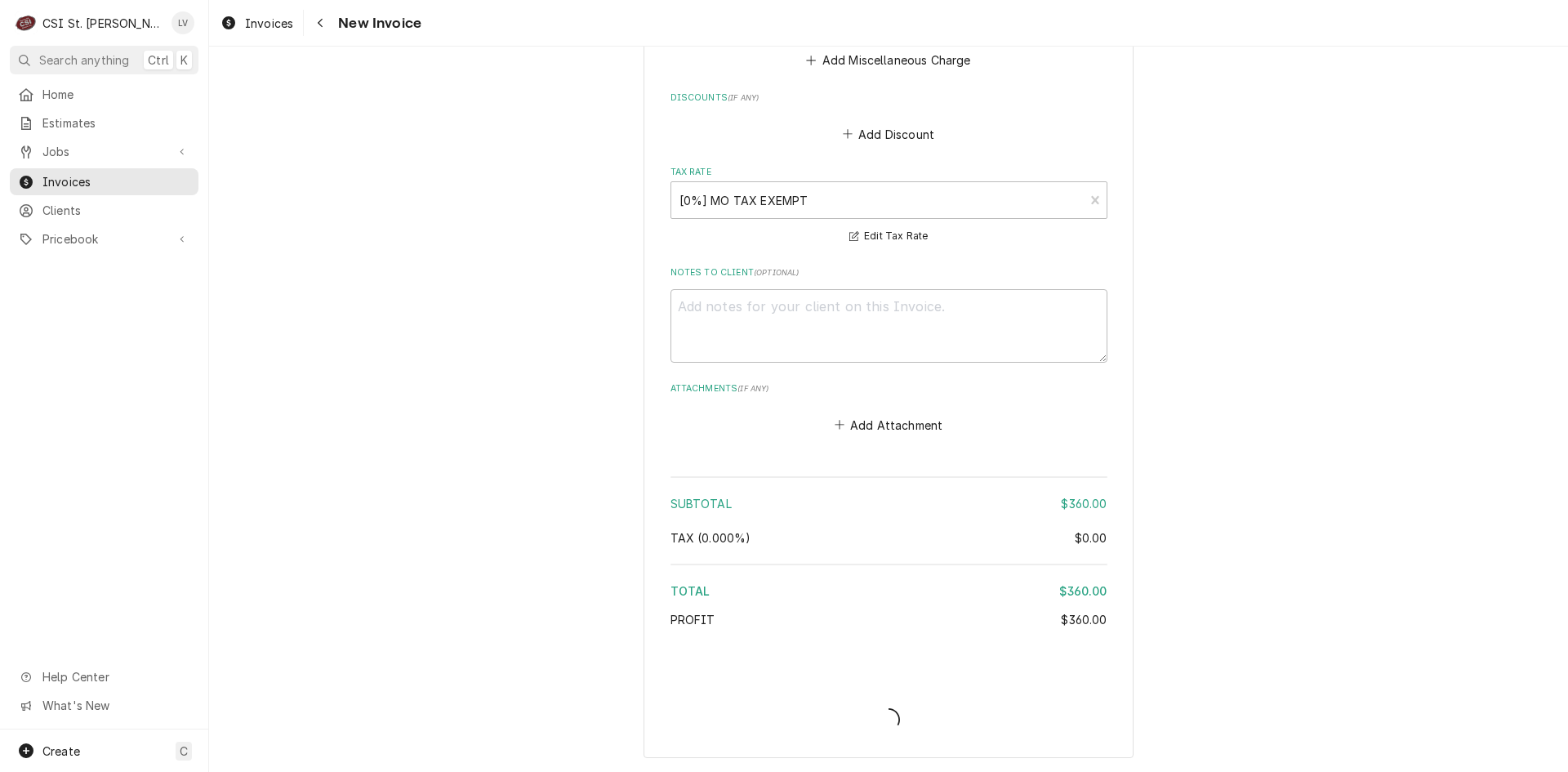
scroll to position [4239, 0]
type textarea "x"
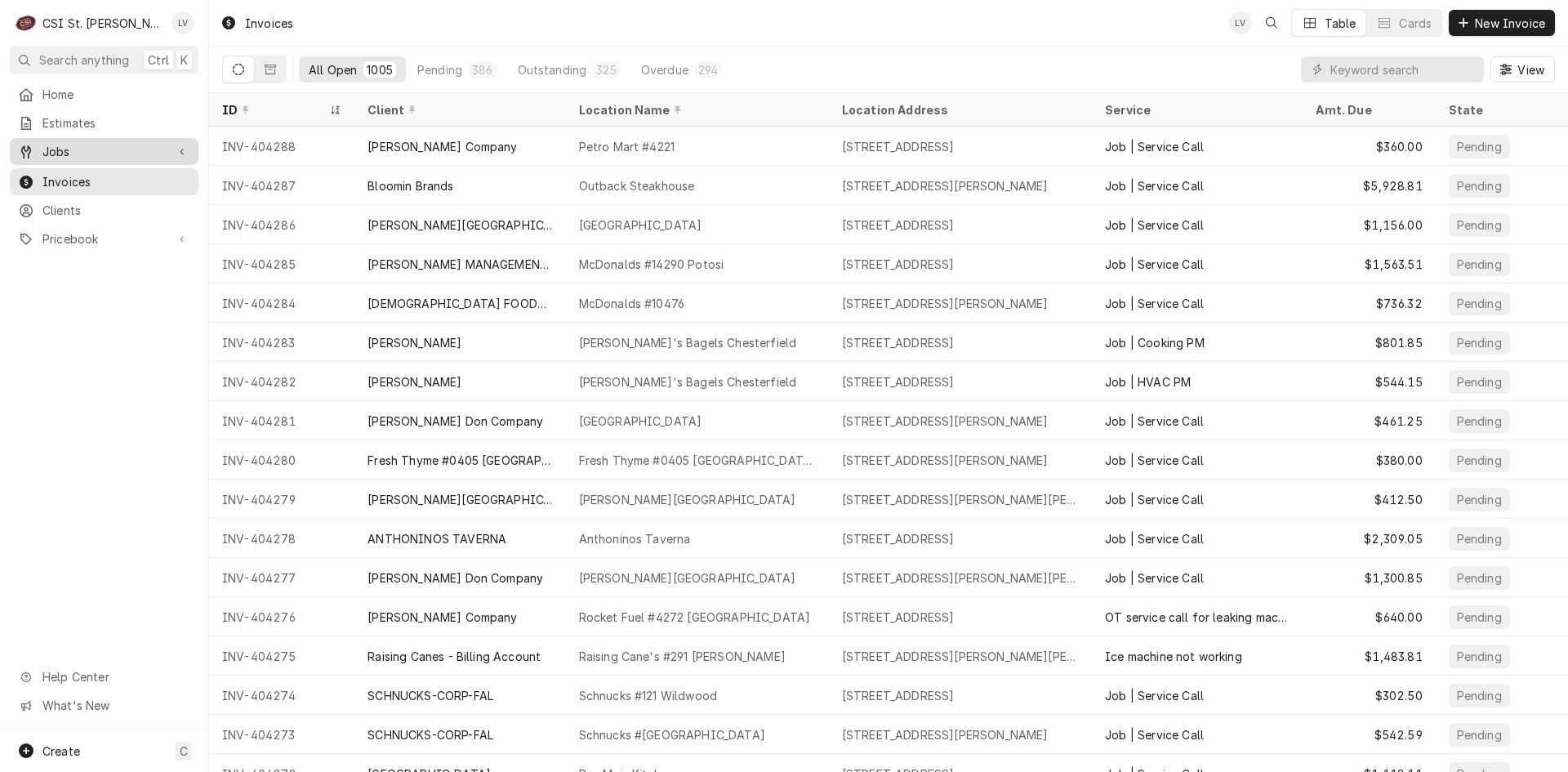
click at [112, 147] on span "Jobs" at bounding box center [104, 152] width 123 height 18
click at [109, 175] on span "Jobs" at bounding box center [115, 180] width 148 height 18
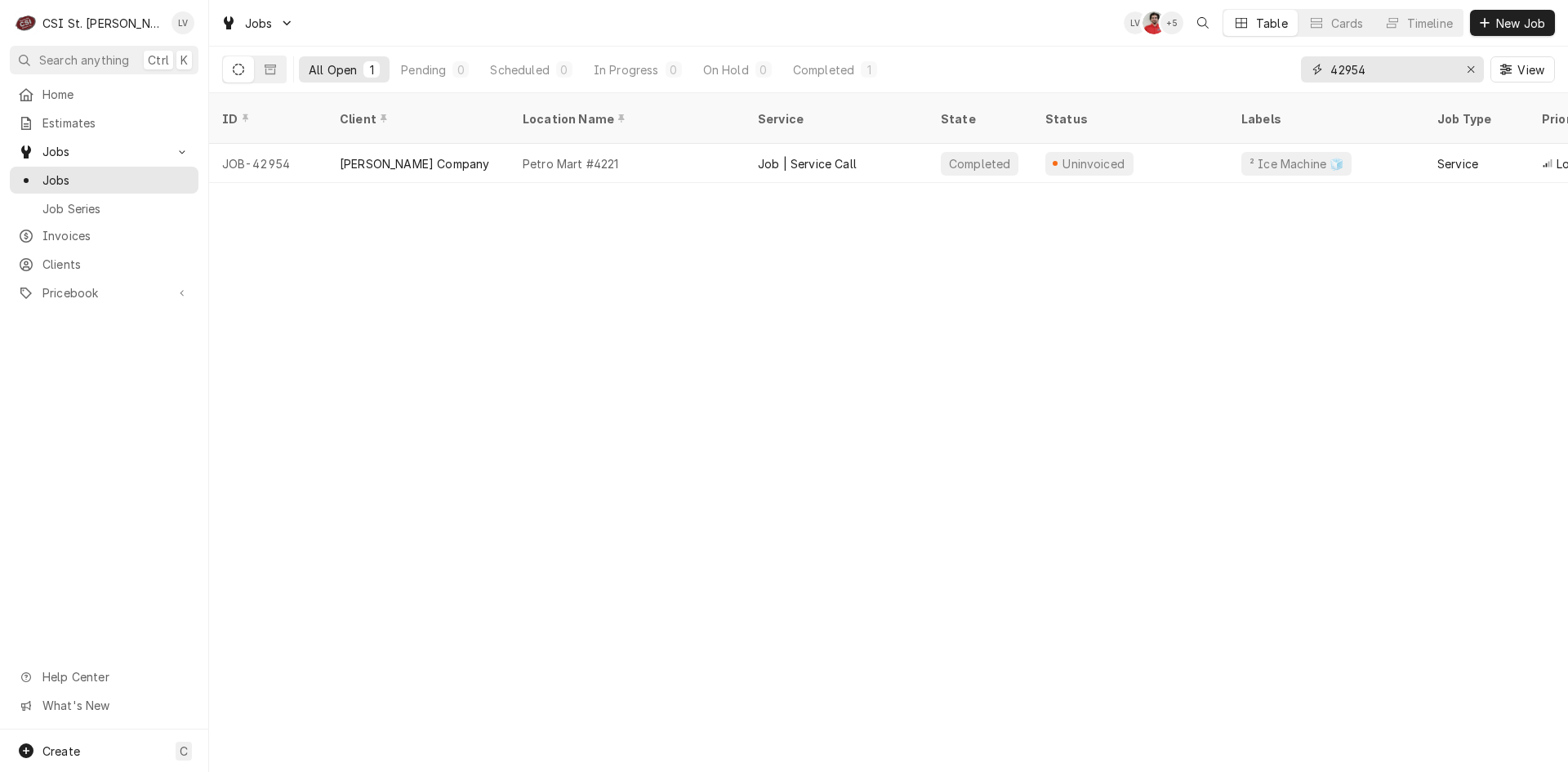
drag, startPoint x: 1380, startPoint y: 71, endPoint x: 1309, endPoint y: 81, distance: 71.7
click at [1309, 81] on div "42954" at bounding box center [1392, 69] width 183 height 26
type input "42955"
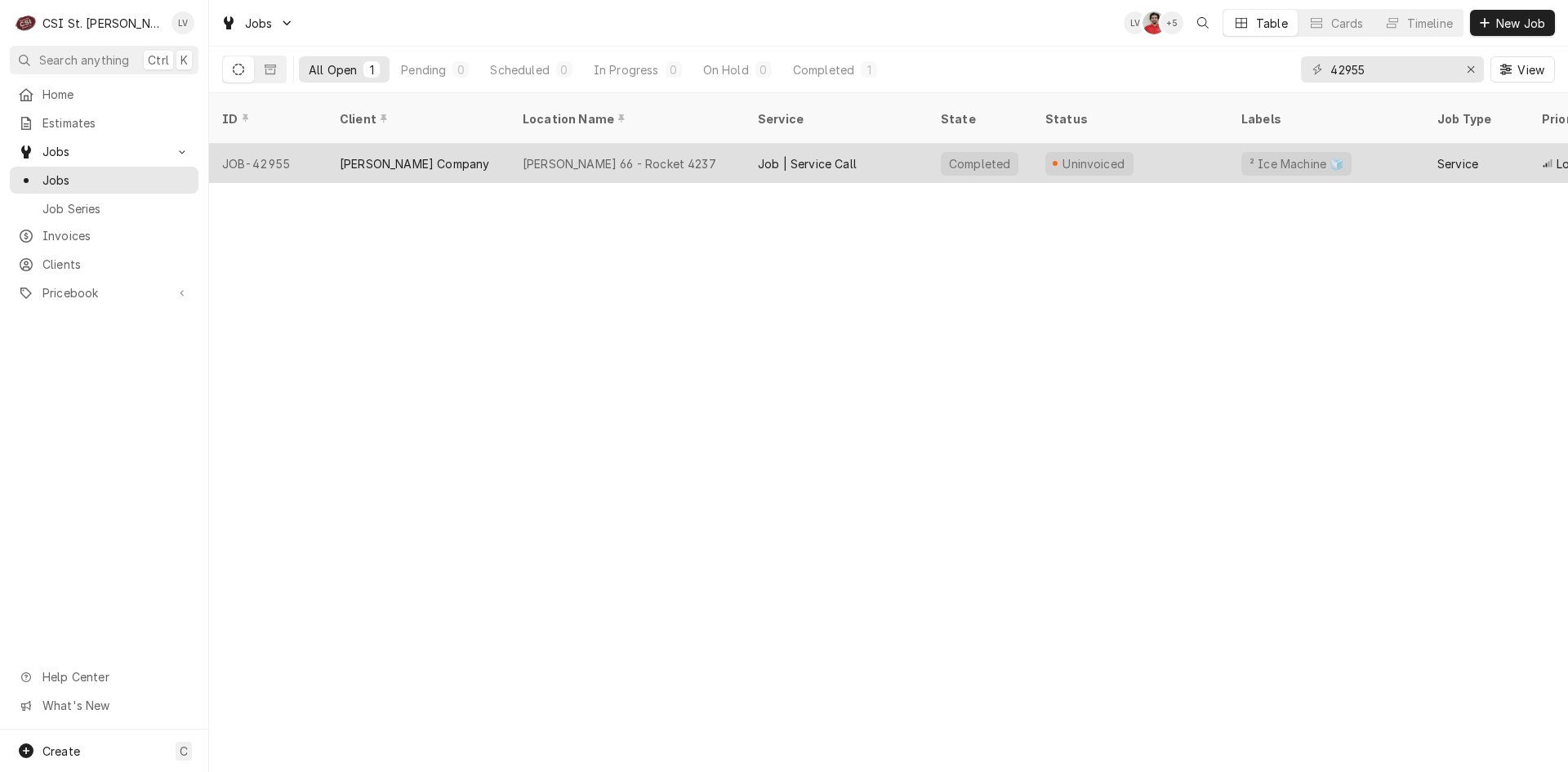
click at [542, 155] on div "Phillips 66 - Rocket 4237" at bounding box center [627, 163] width 235 height 39
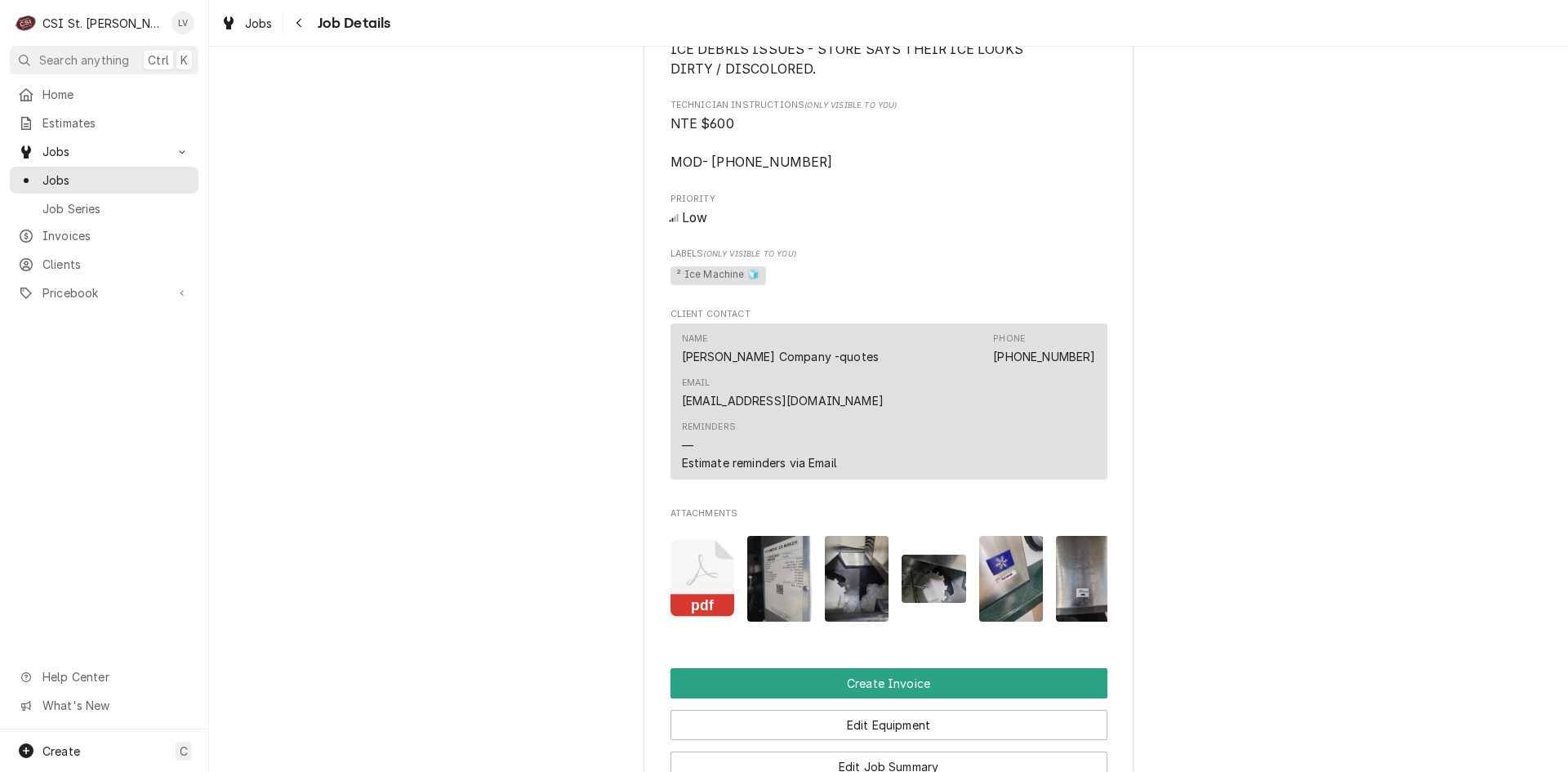
scroll to position [1144, 0]
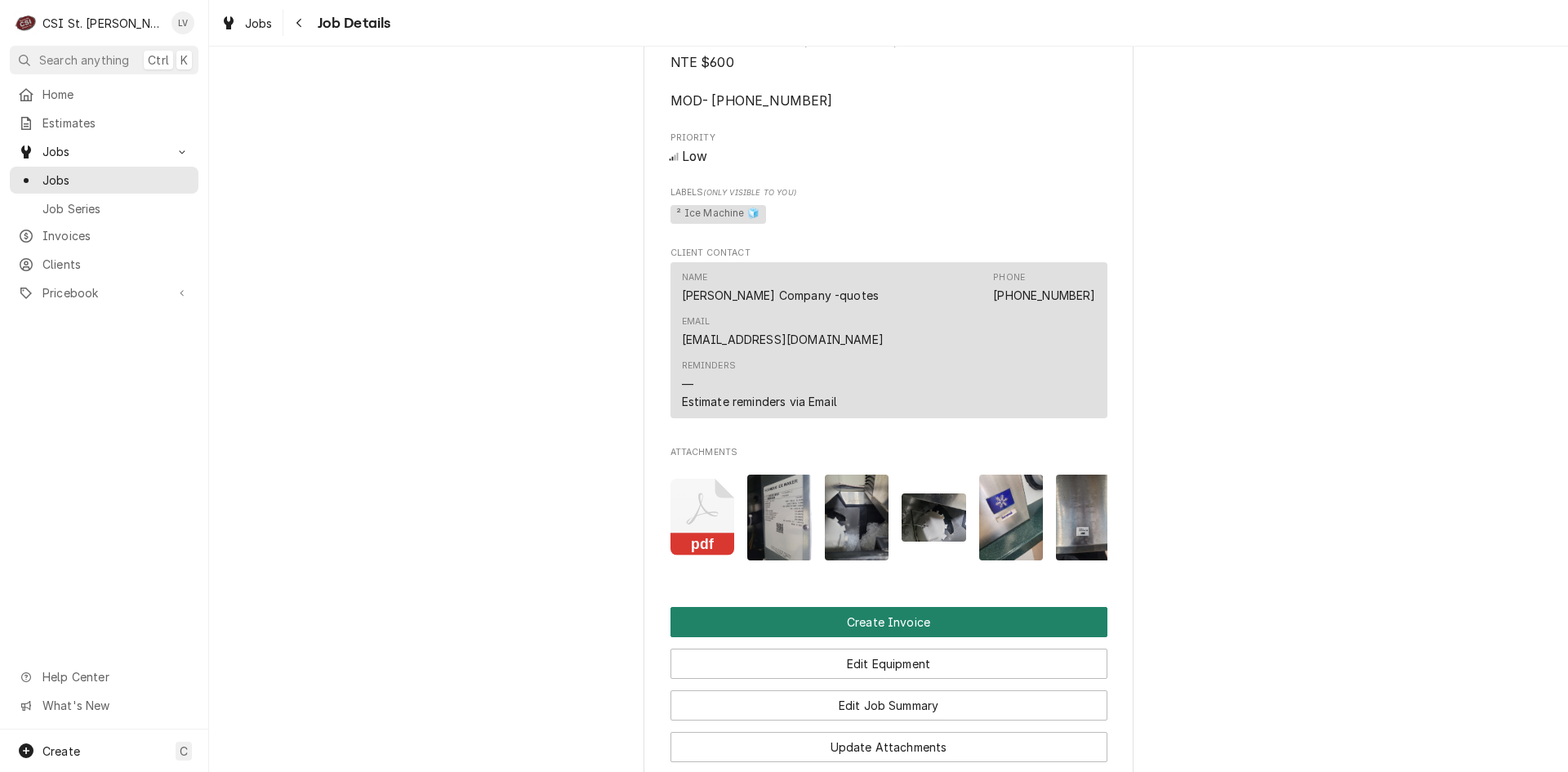
click at [752, 607] on button "Create Invoice" at bounding box center [888, 621] width 437 height 30
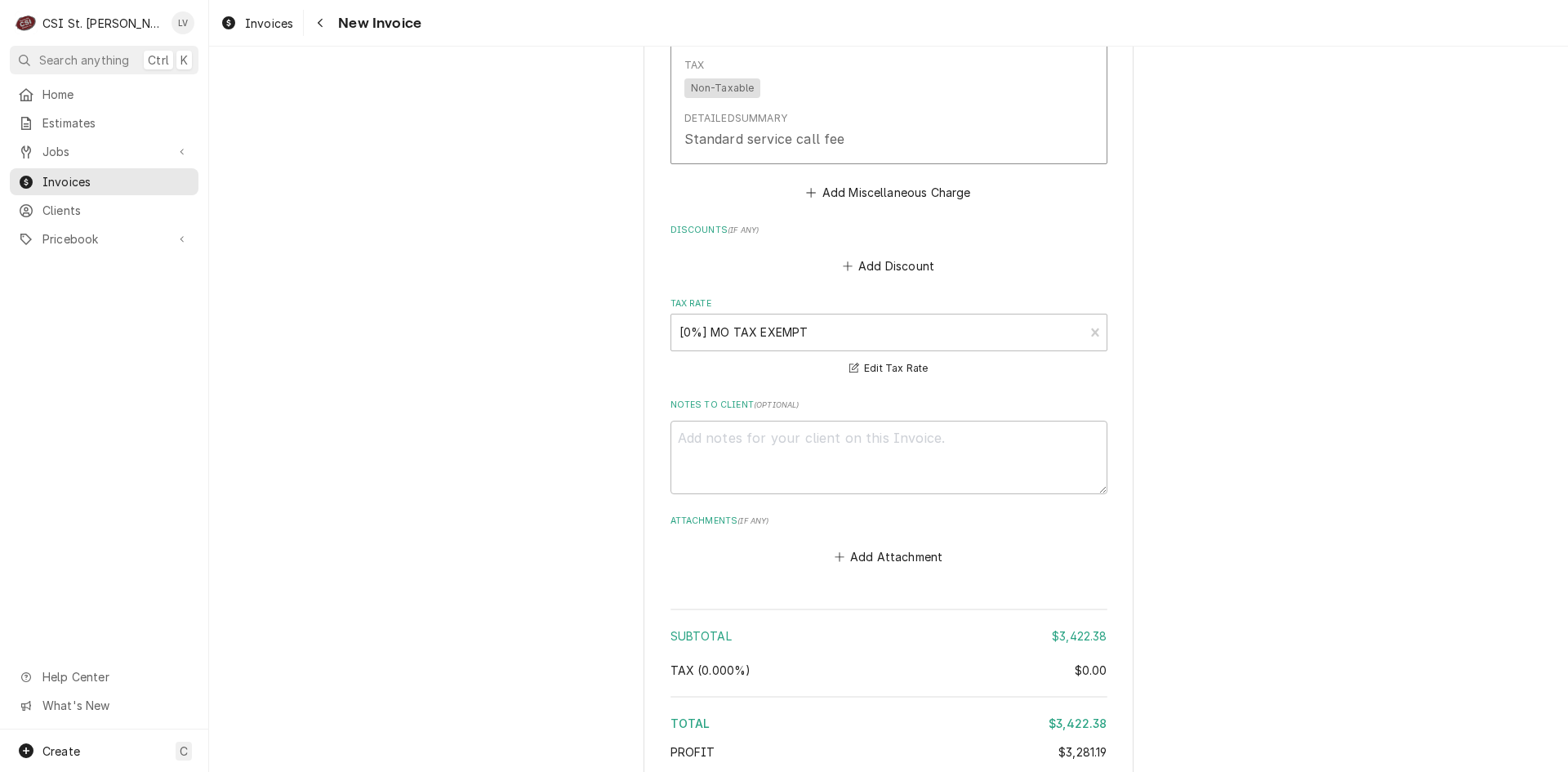
scroll to position [5238, 0]
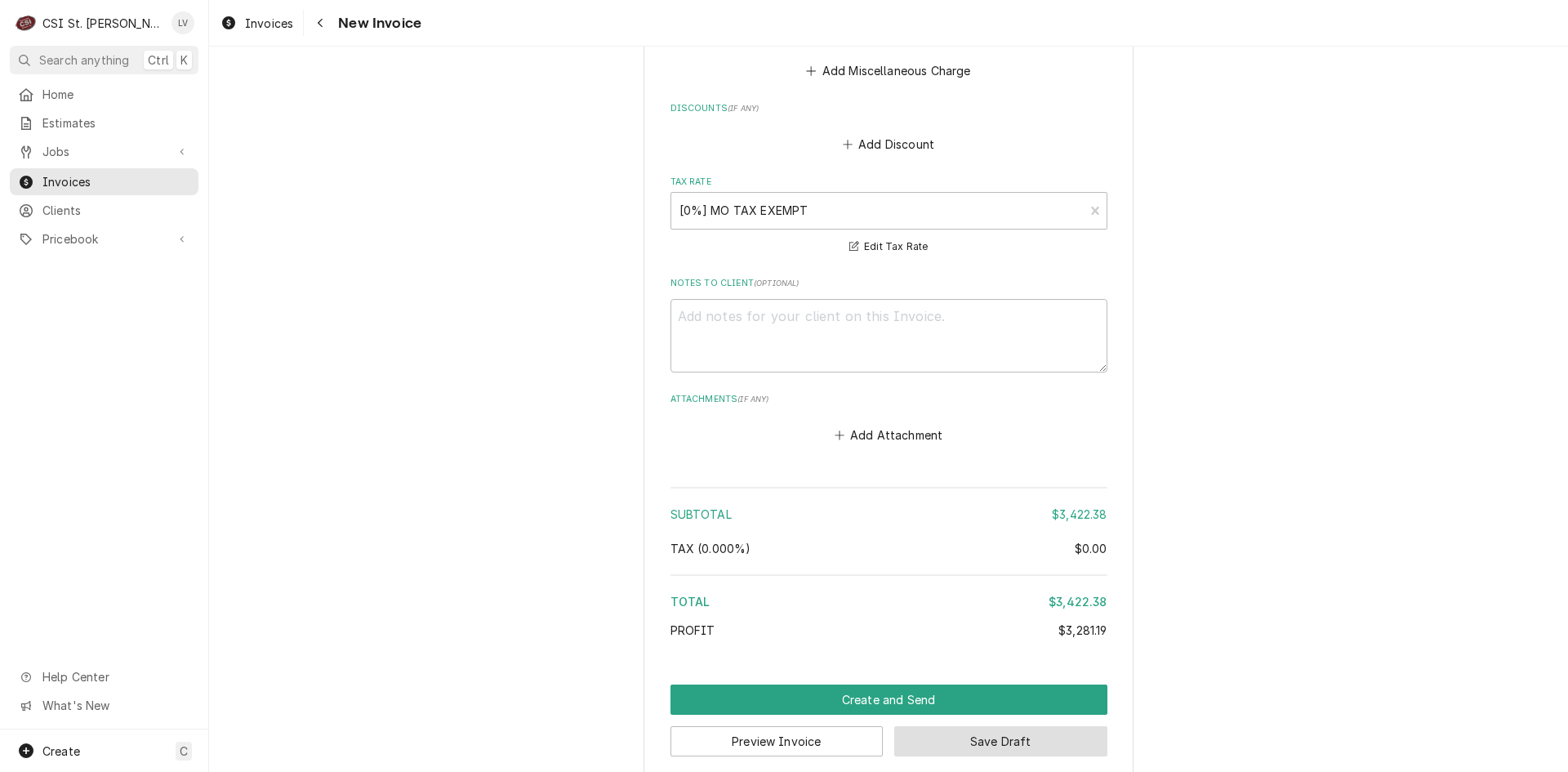
click at [978, 729] on button "Save Draft" at bounding box center [1001, 741] width 213 height 30
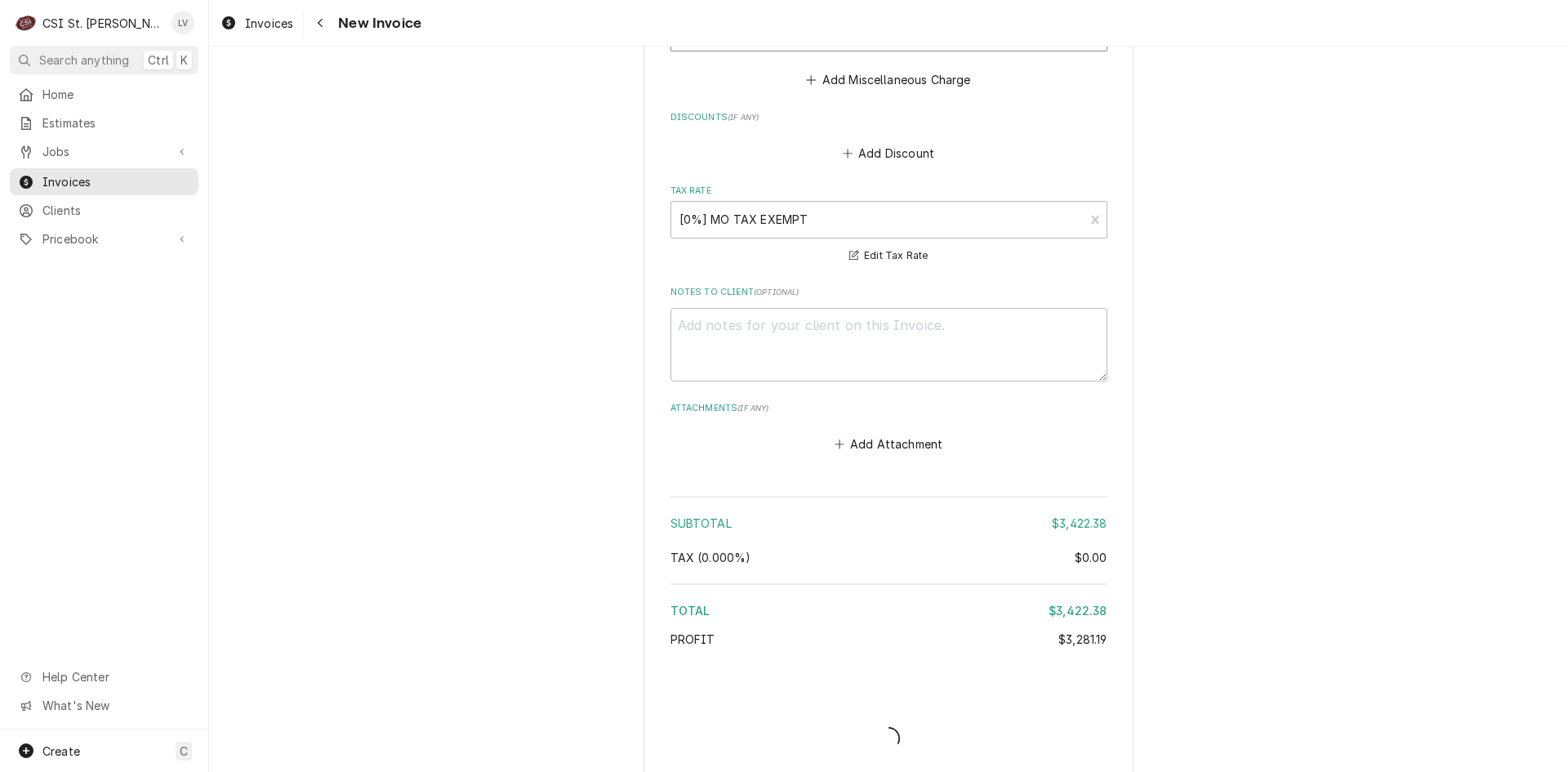
type textarea "x"
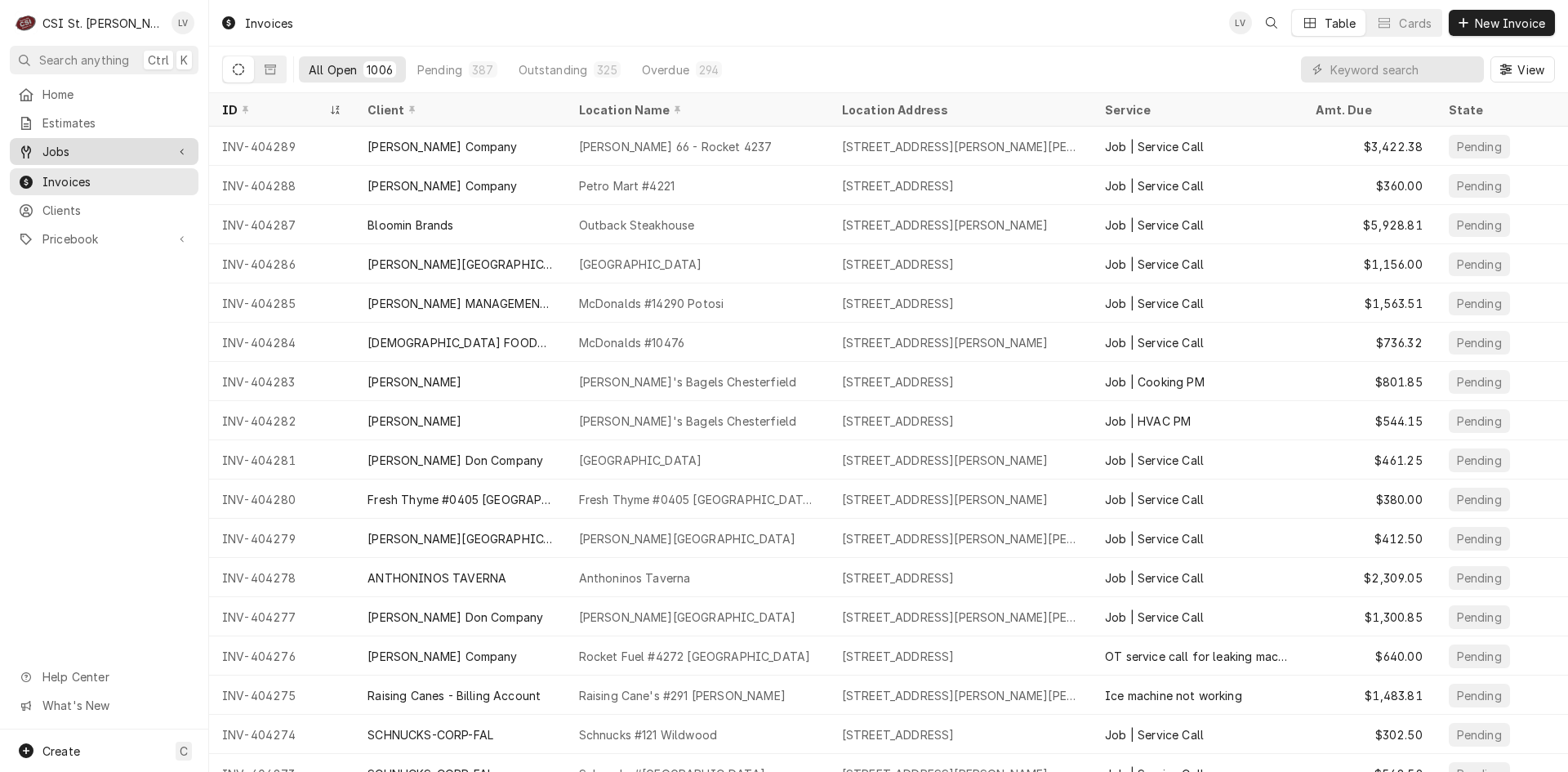
click at [67, 146] on span "Jobs" at bounding box center [104, 152] width 123 height 18
click at [73, 171] on span "Jobs" at bounding box center [115, 180] width 148 height 18
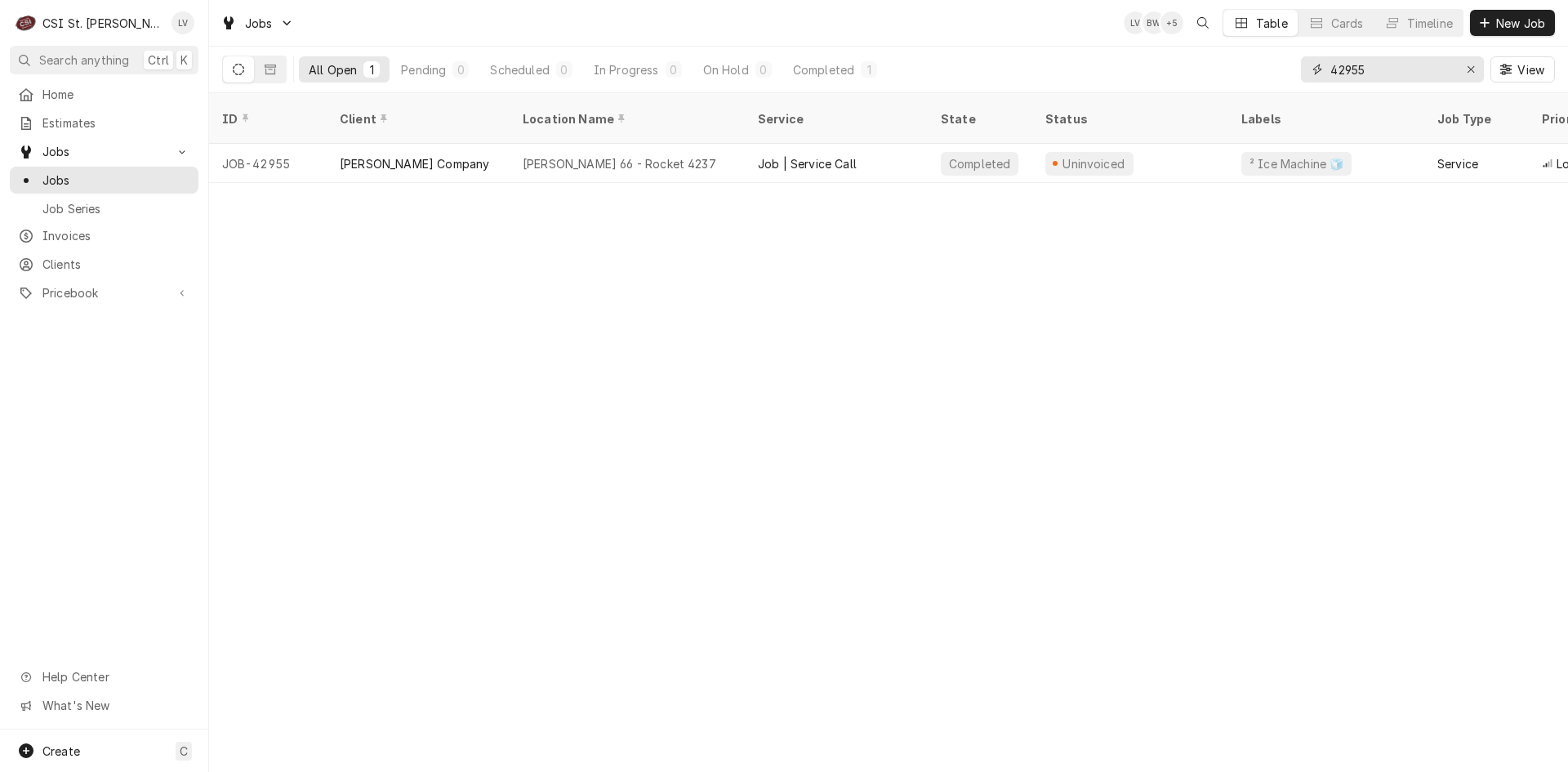
drag, startPoint x: 1392, startPoint y: 70, endPoint x: 1278, endPoint y: 86, distance: 115.1
click at [1278, 86] on div "All Open 1 Pending 0 Scheduled 0 In Progress 0 On Hold 0 Completed 1 42955 View" at bounding box center [888, 69] width 1332 height 46
type input "42904"
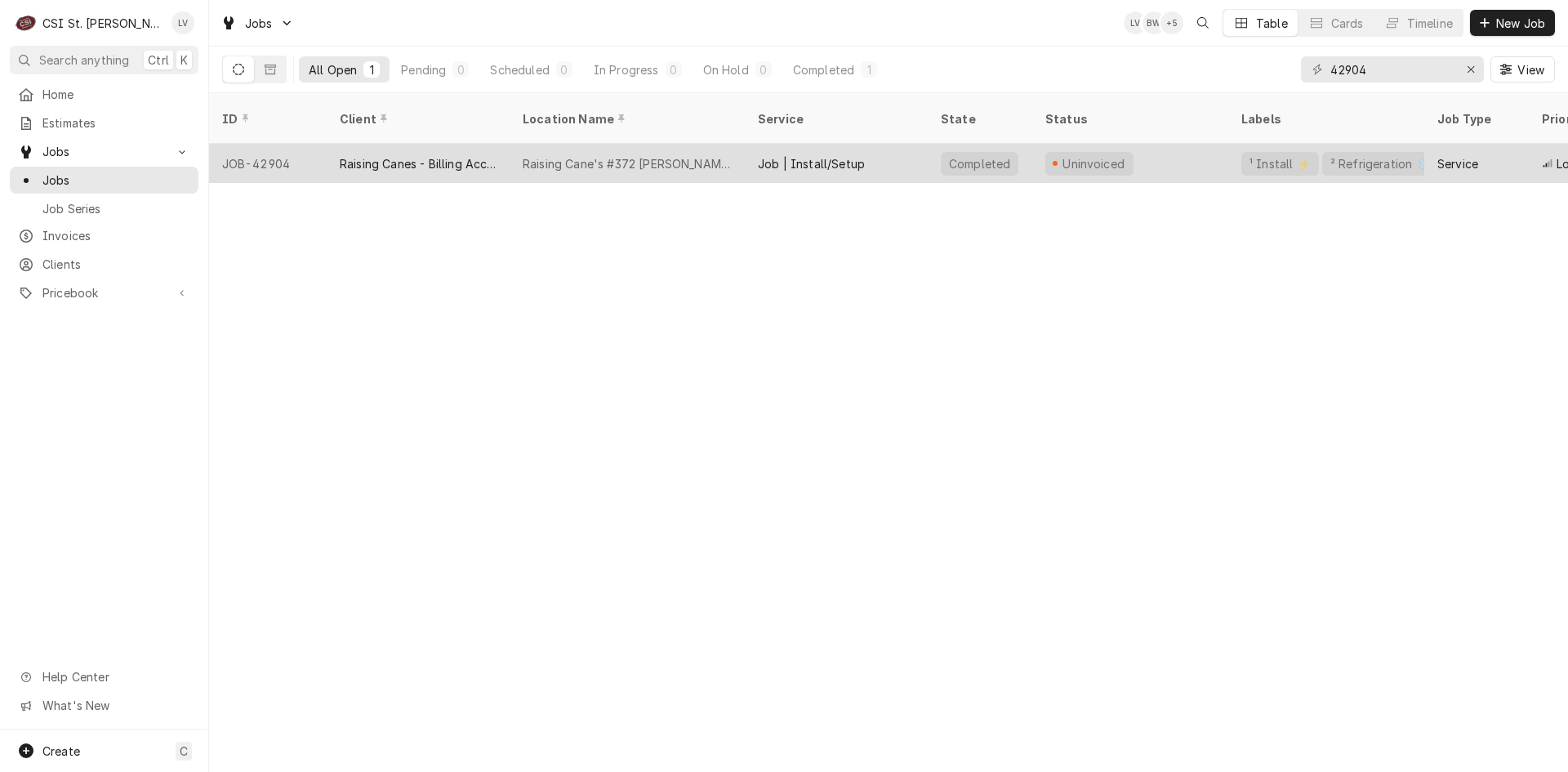
click at [441, 156] on div "Raising Canes - Billing Account" at bounding box center [418, 164] width 157 height 18
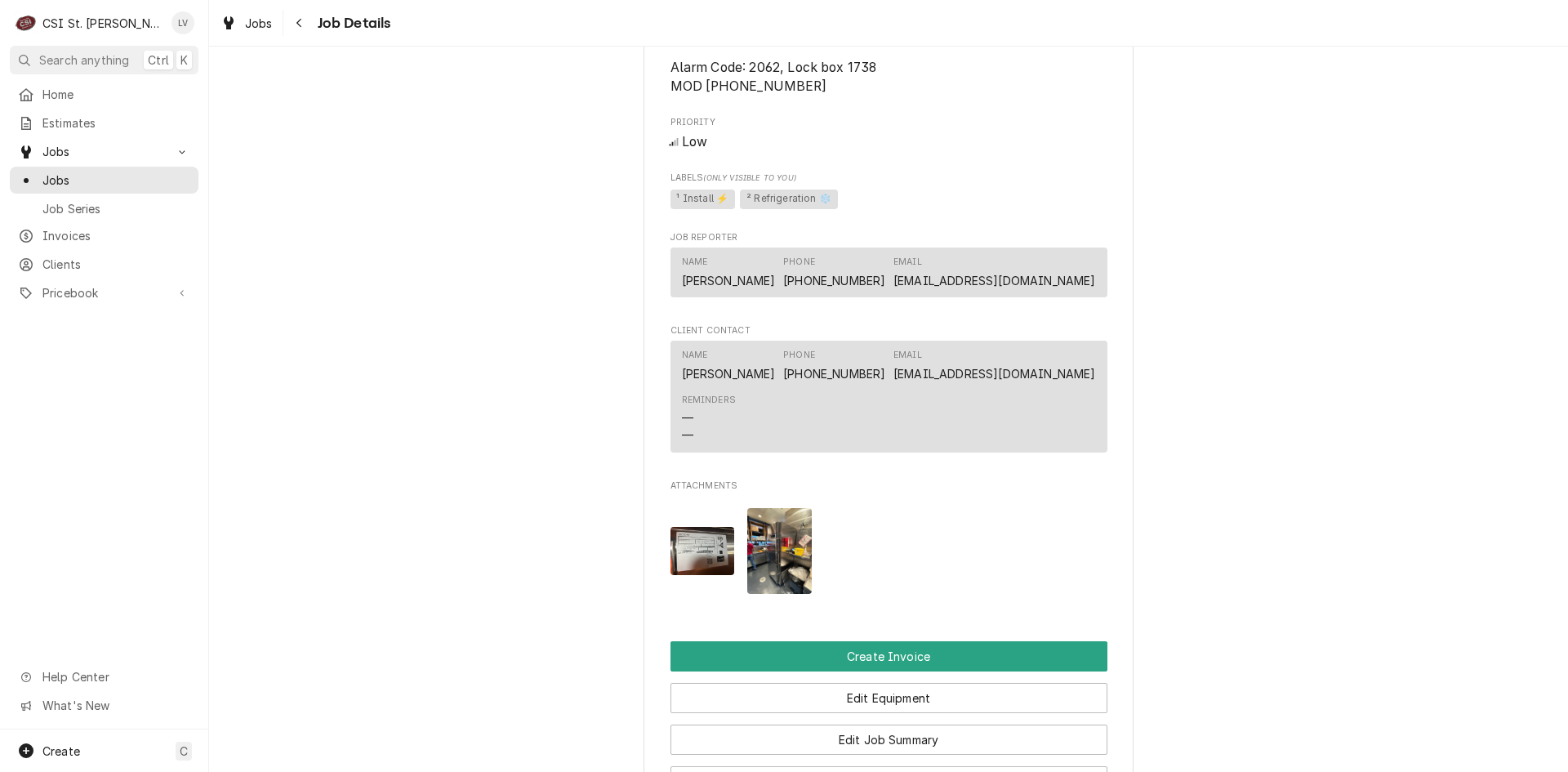
scroll to position [1470, 0]
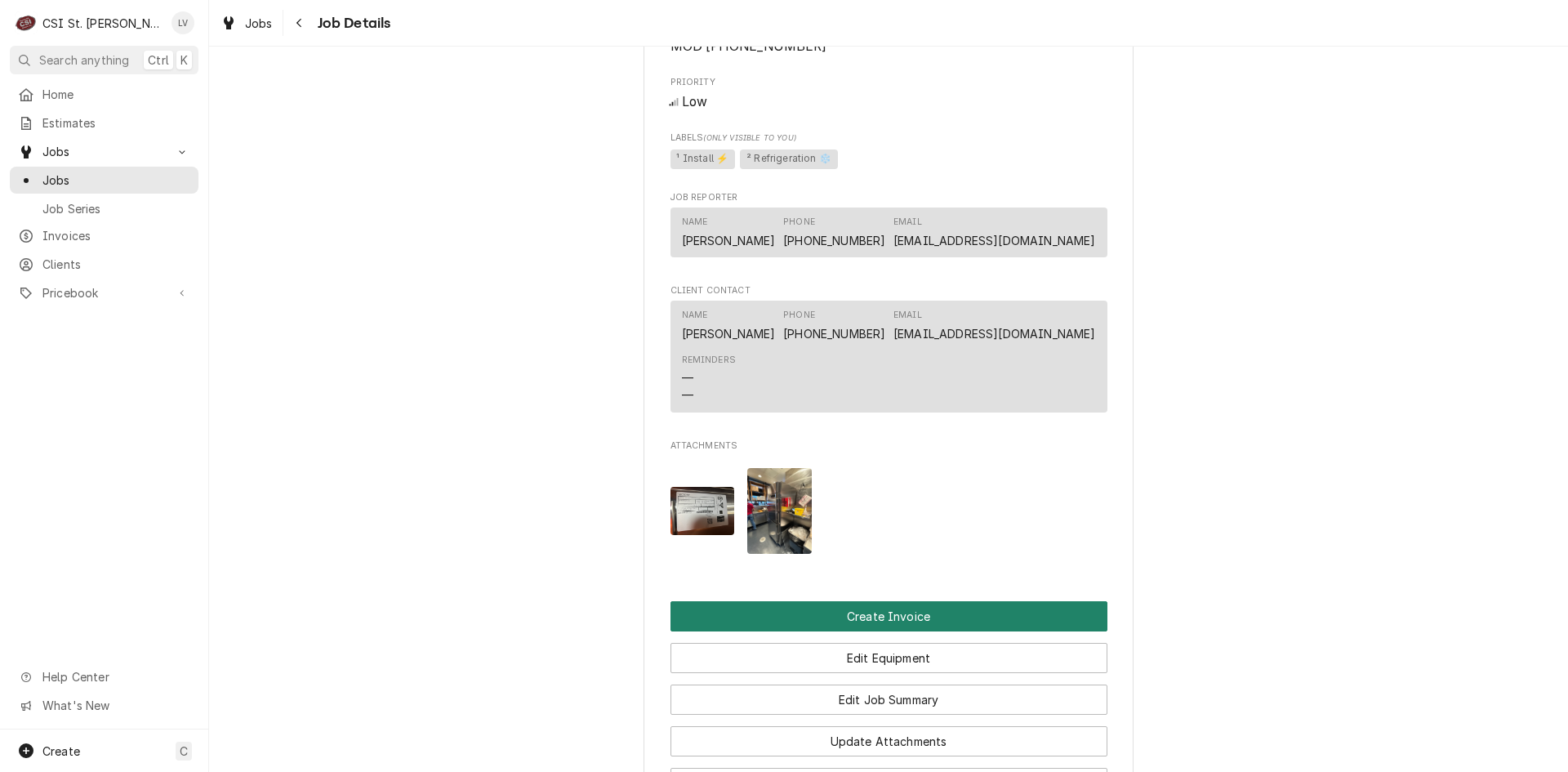
click at [970, 631] on button "Create Invoice" at bounding box center [888, 615] width 437 height 30
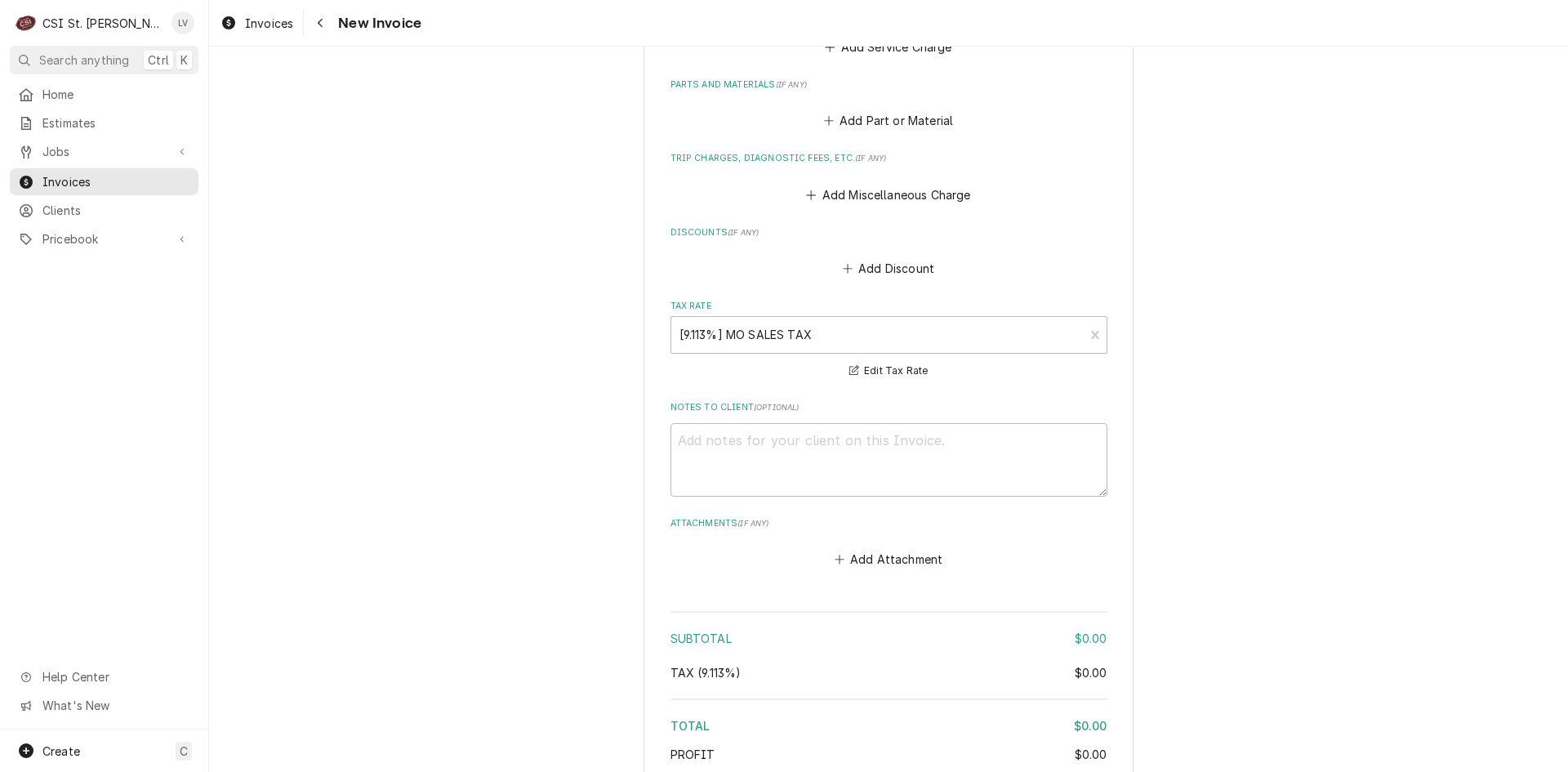
scroll to position [2607, 0]
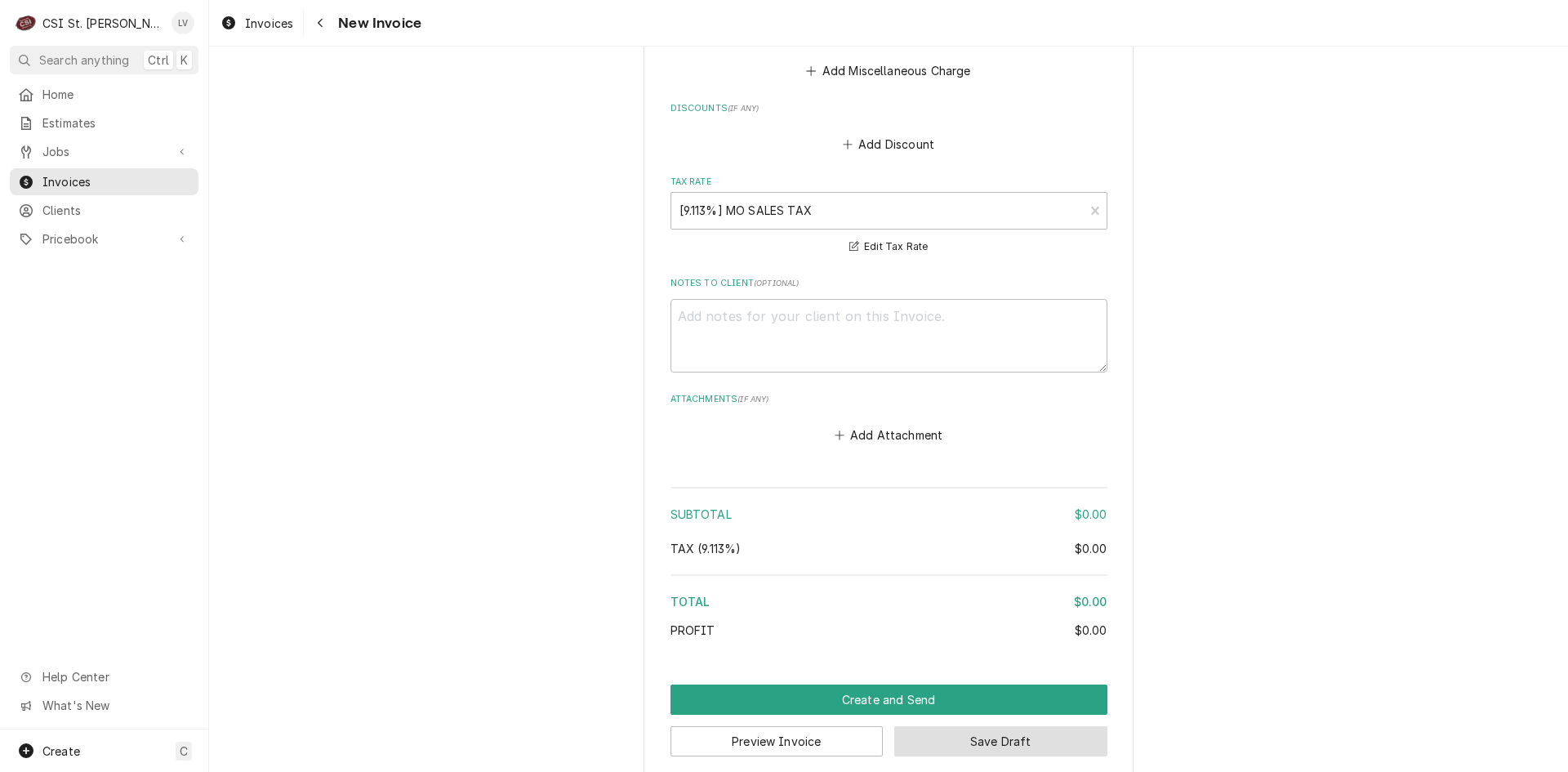
click at [1015, 726] on button "Save Draft" at bounding box center [1001, 741] width 213 height 30
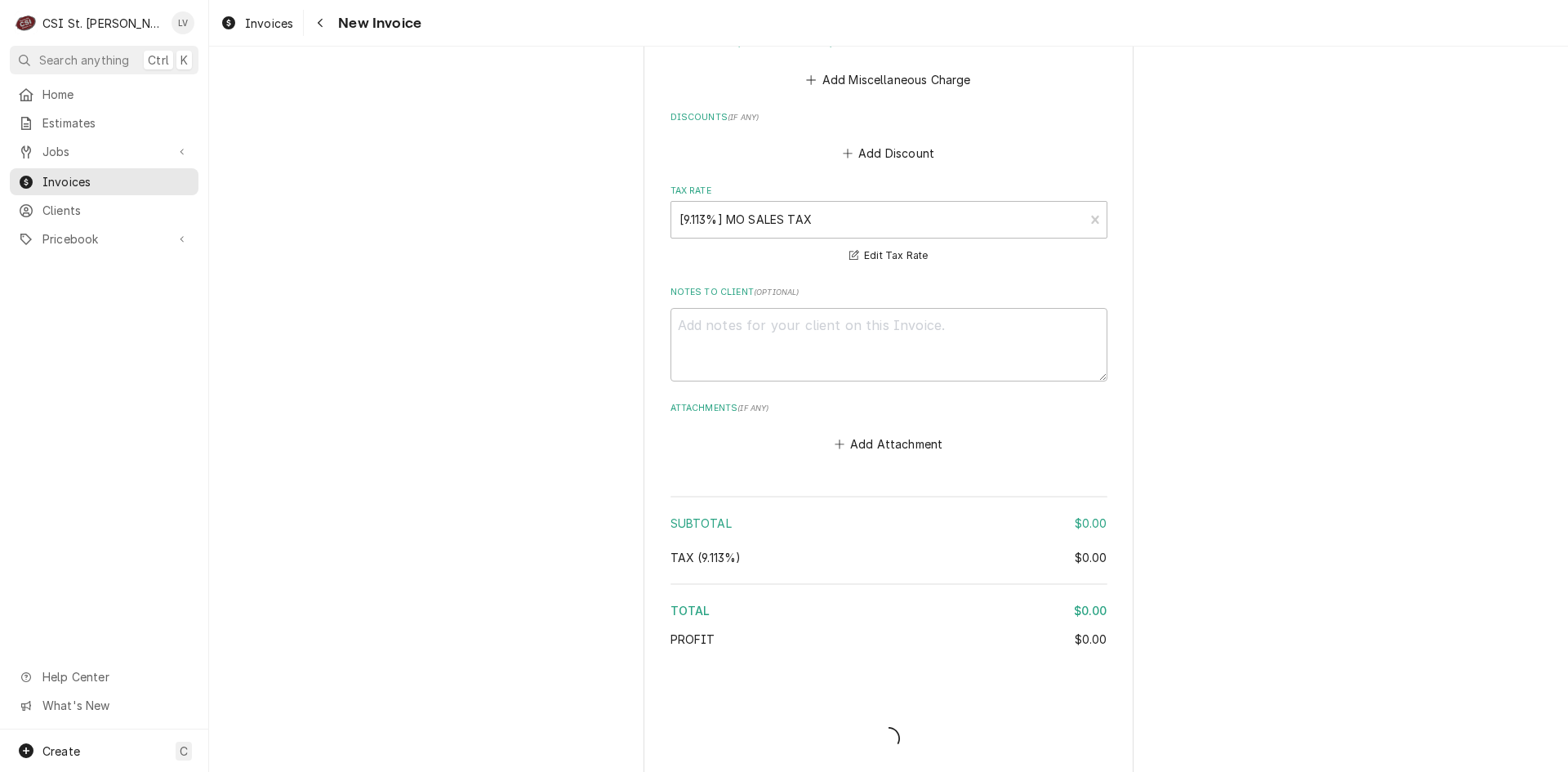
type textarea "x"
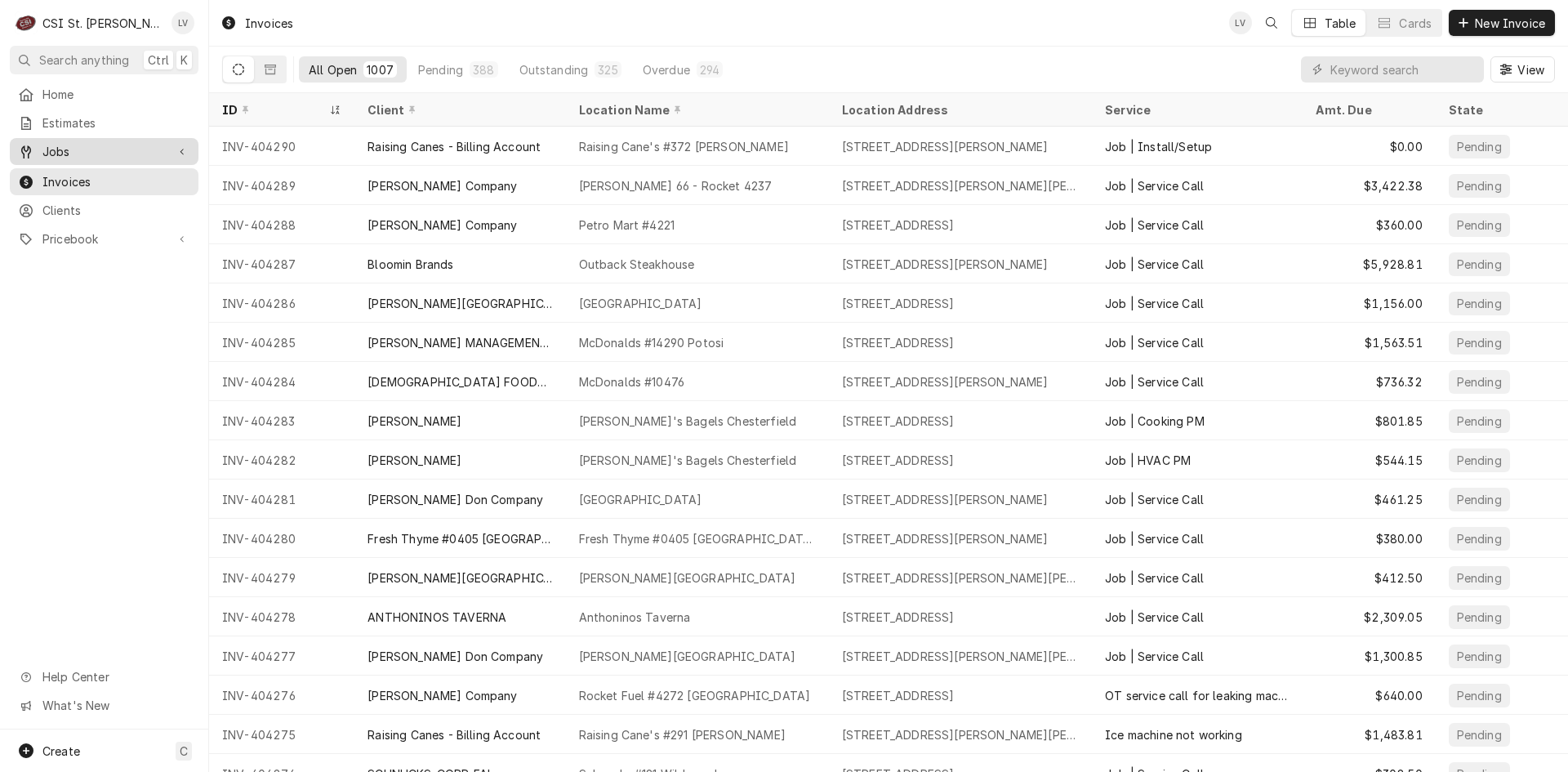
click at [66, 143] on span "Jobs" at bounding box center [104, 152] width 123 height 18
click at [96, 171] on span "Jobs" at bounding box center [115, 180] width 148 height 18
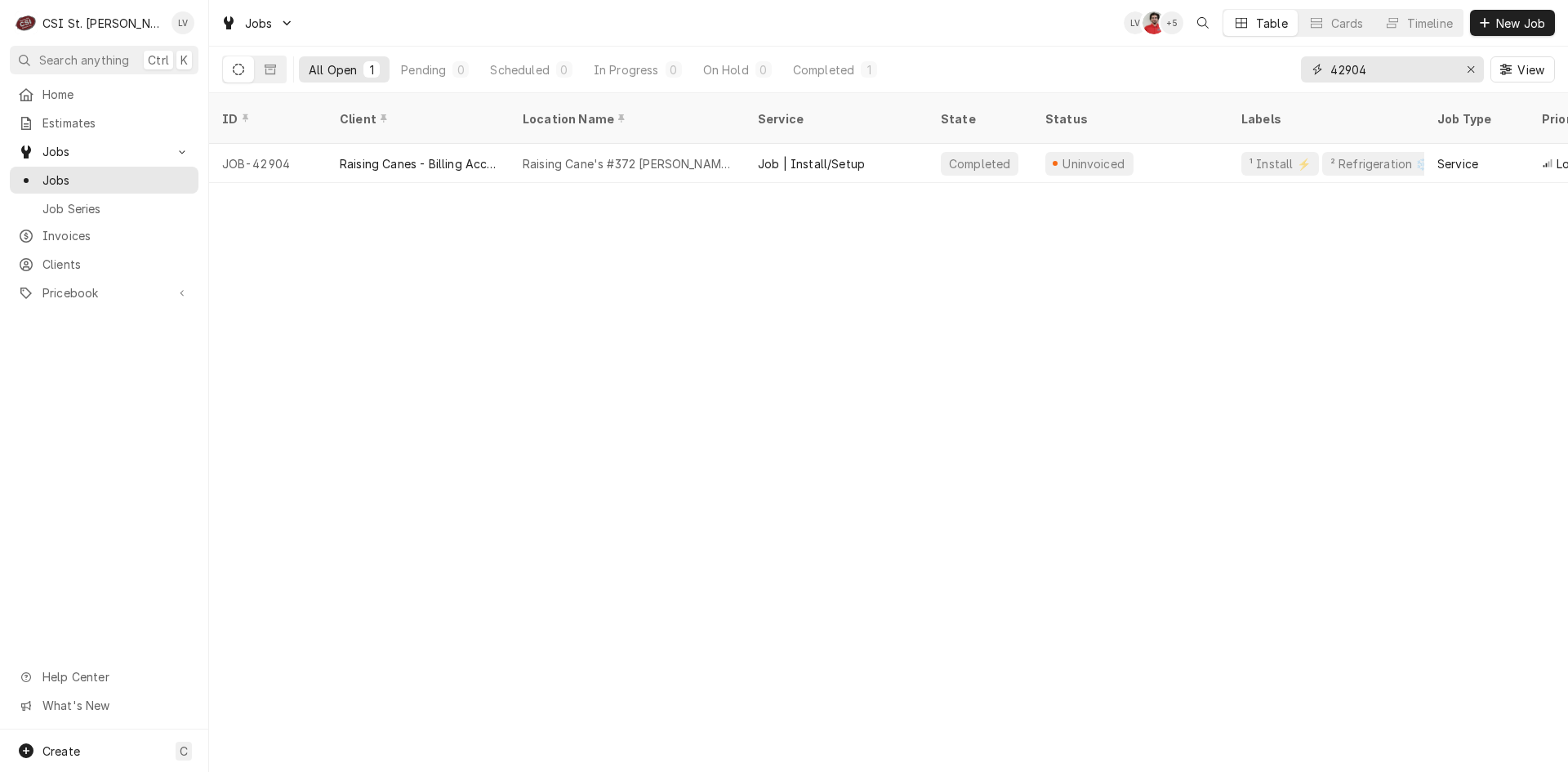
drag, startPoint x: 1346, startPoint y: 69, endPoint x: 1404, endPoint y: 76, distance: 58.4
click at [1400, 76] on input "42904" at bounding box center [1391, 69] width 122 height 26
type input "42680"
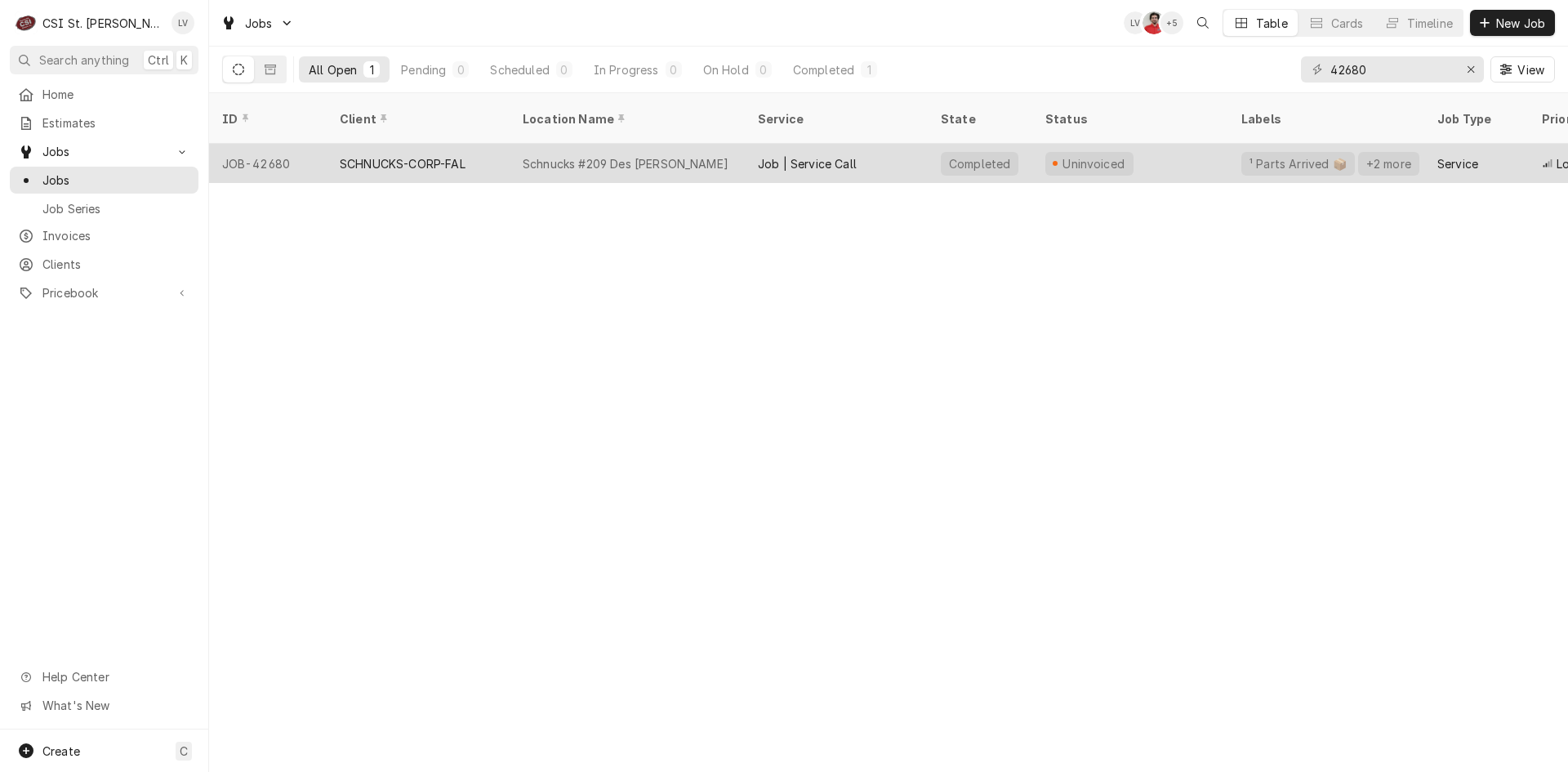
click at [448, 156] on div "SCHNUCKS-CORP-FAL" at bounding box center [402, 164] width 126 height 18
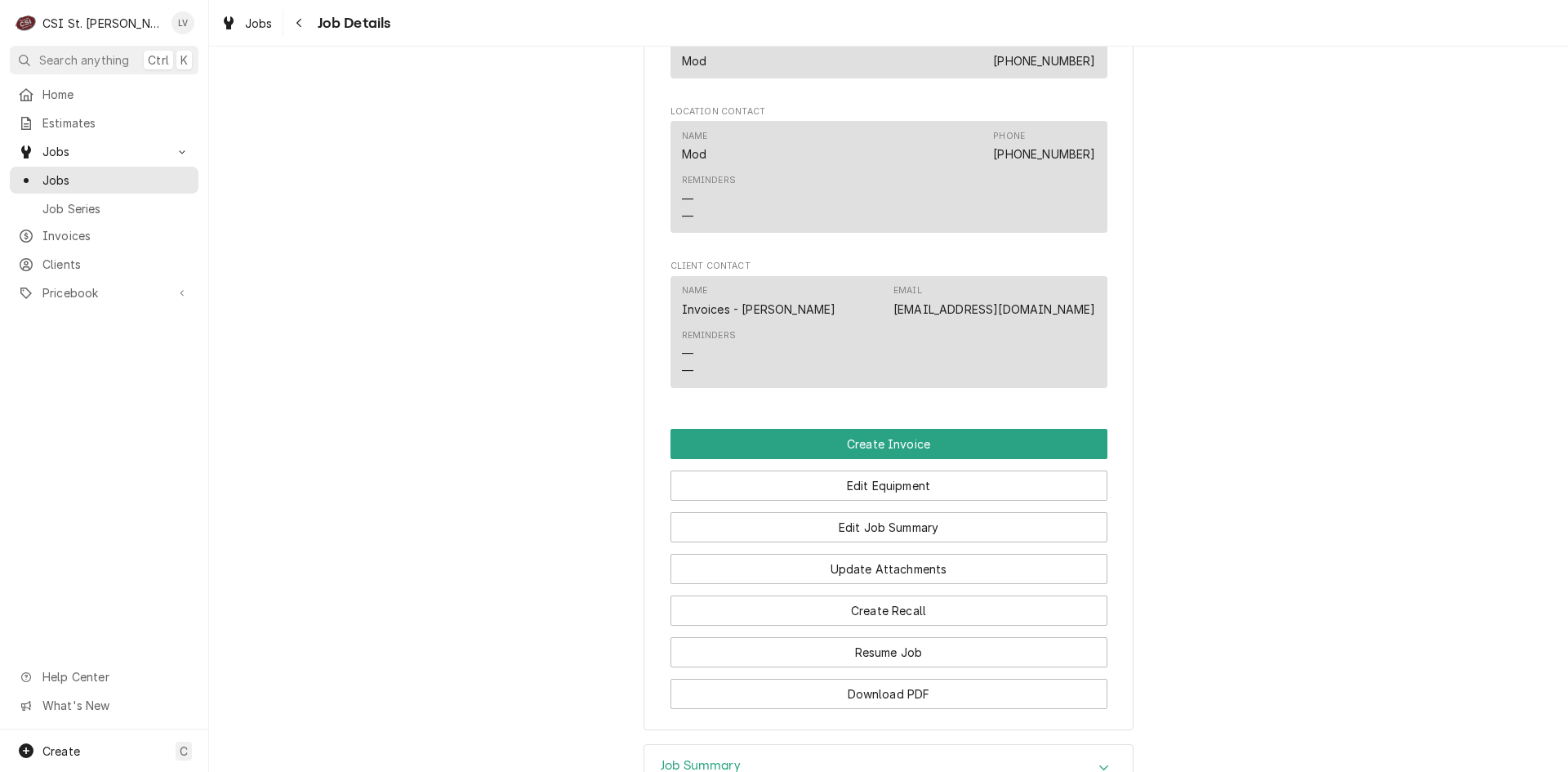
scroll to position [1807, 0]
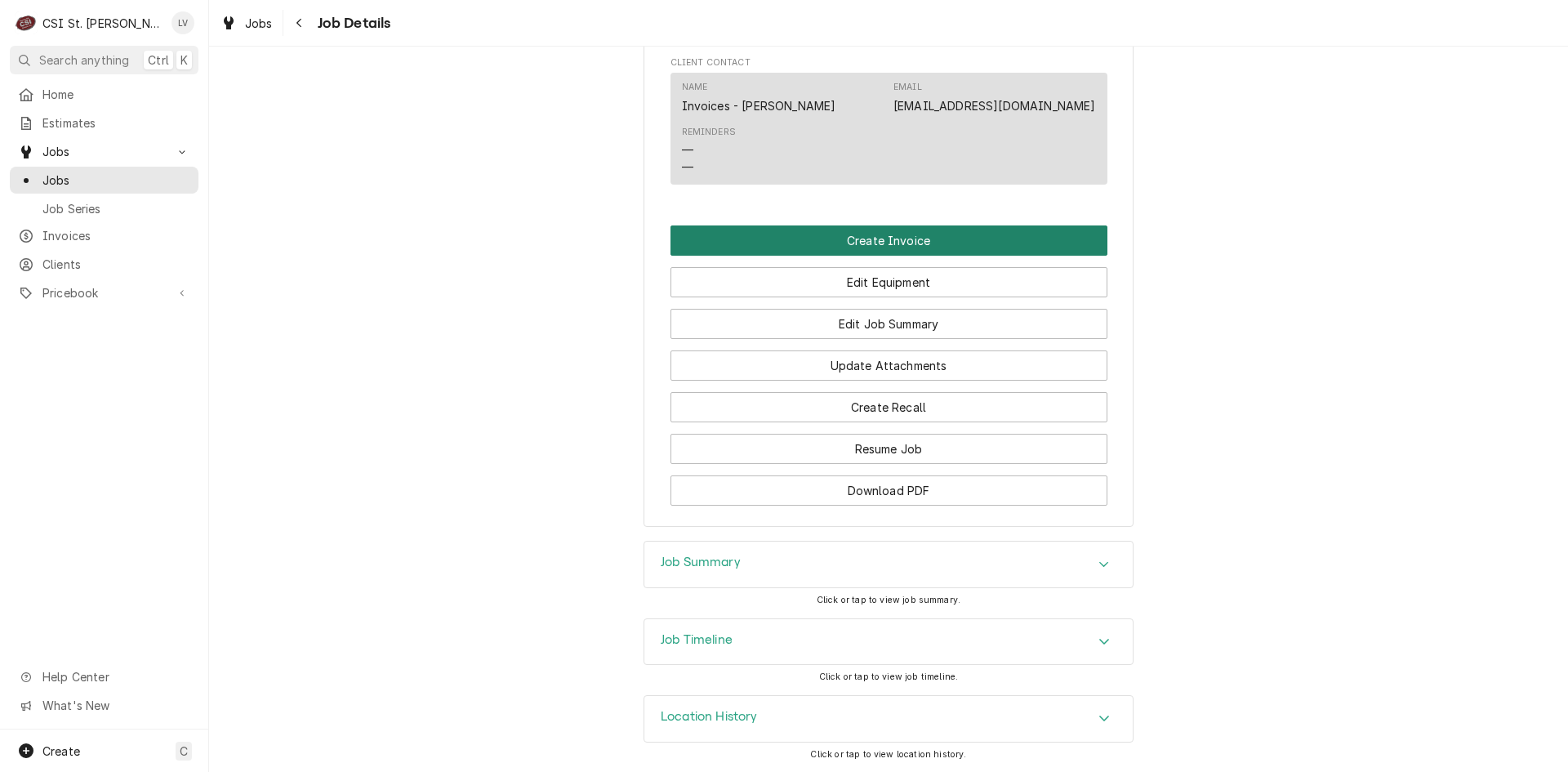
click at [871, 240] on button "Create Invoice" at bounding box center [888, 240] width 437 height 30
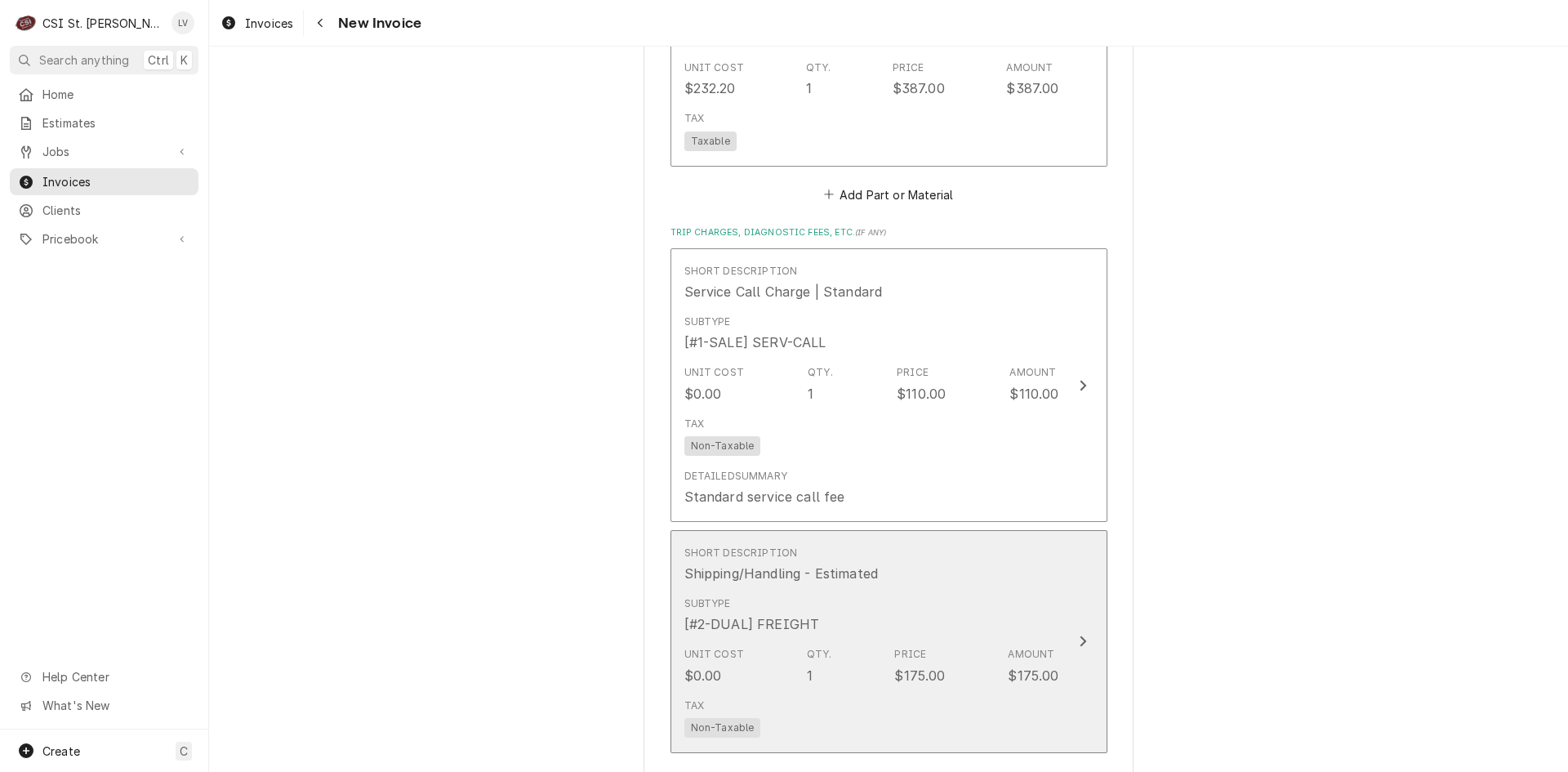
scroll to position [4222, 0]
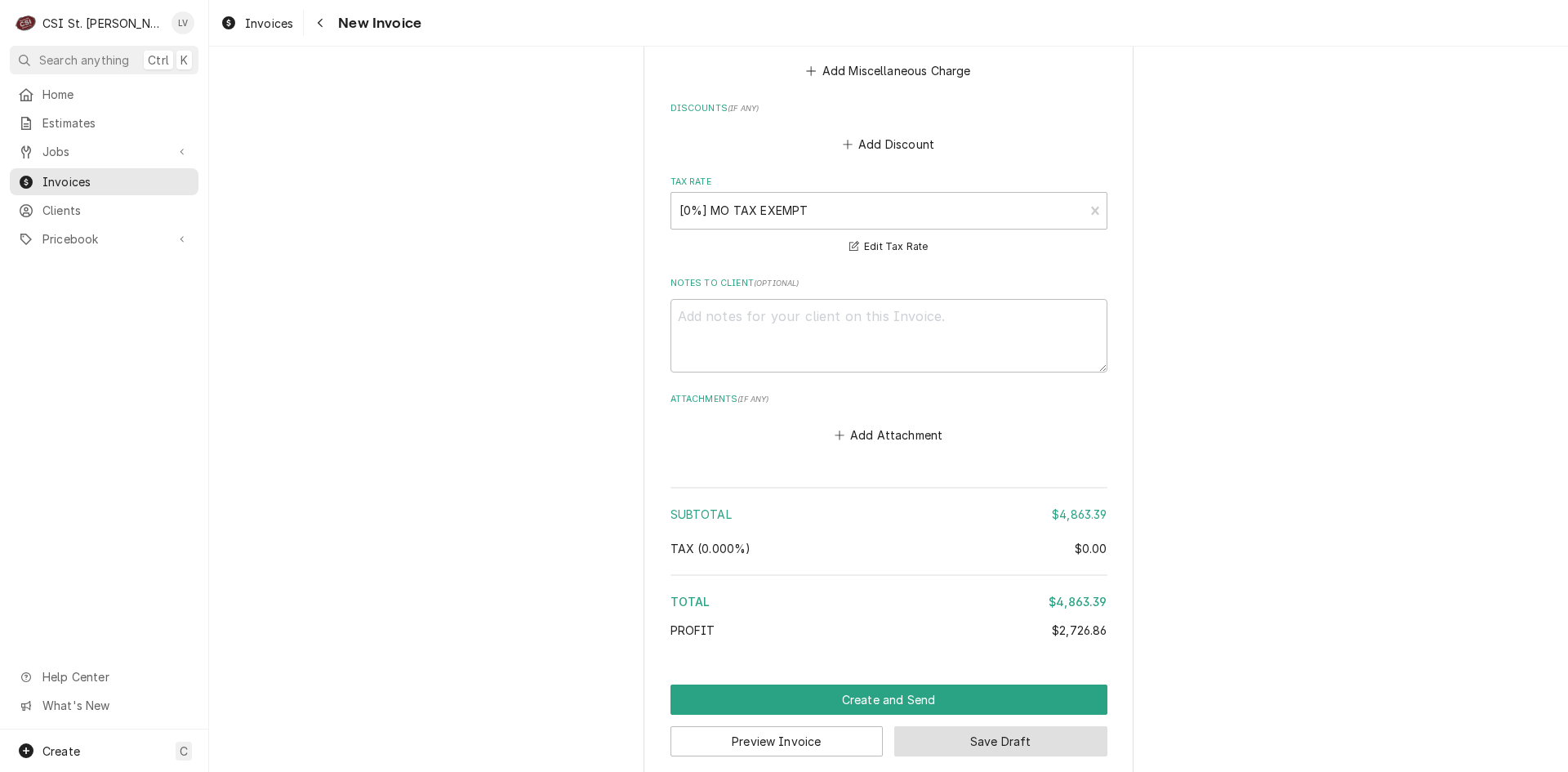
click at [1074, 726] on button "Save Draft" at bounding box center [1001, 741] width 213 height 30
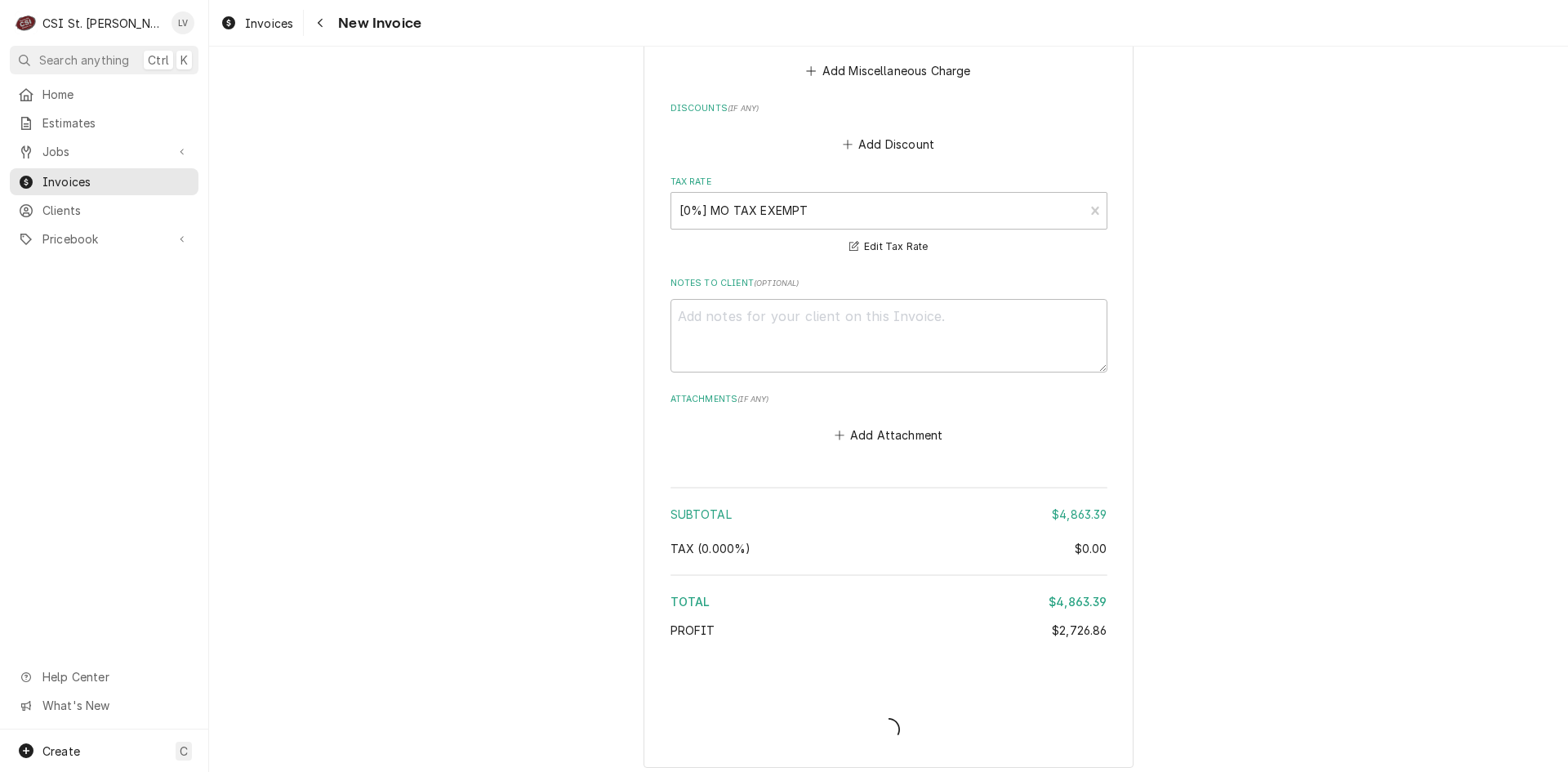
scroll to position [4213, 0]
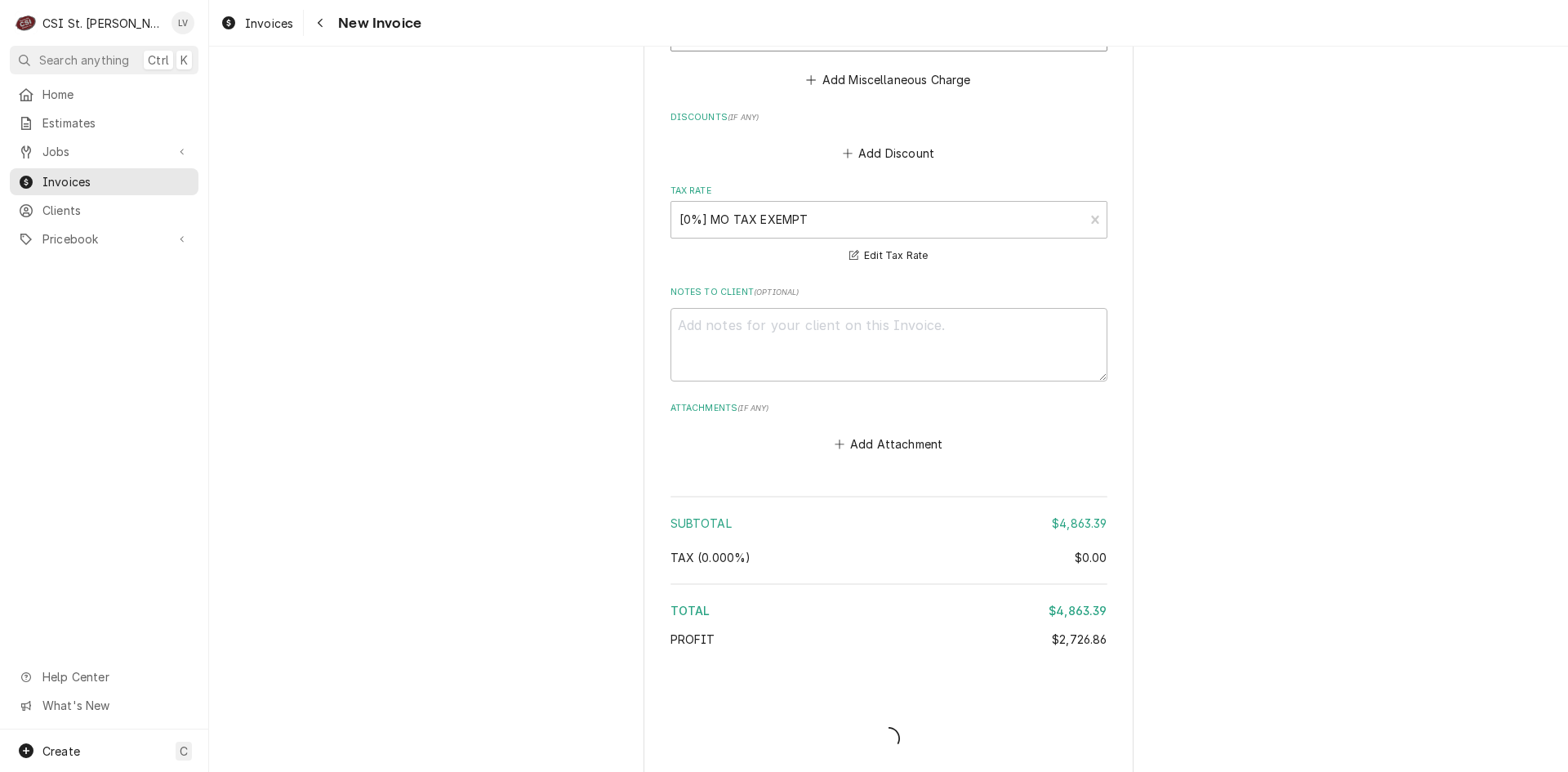
type textarea "x"
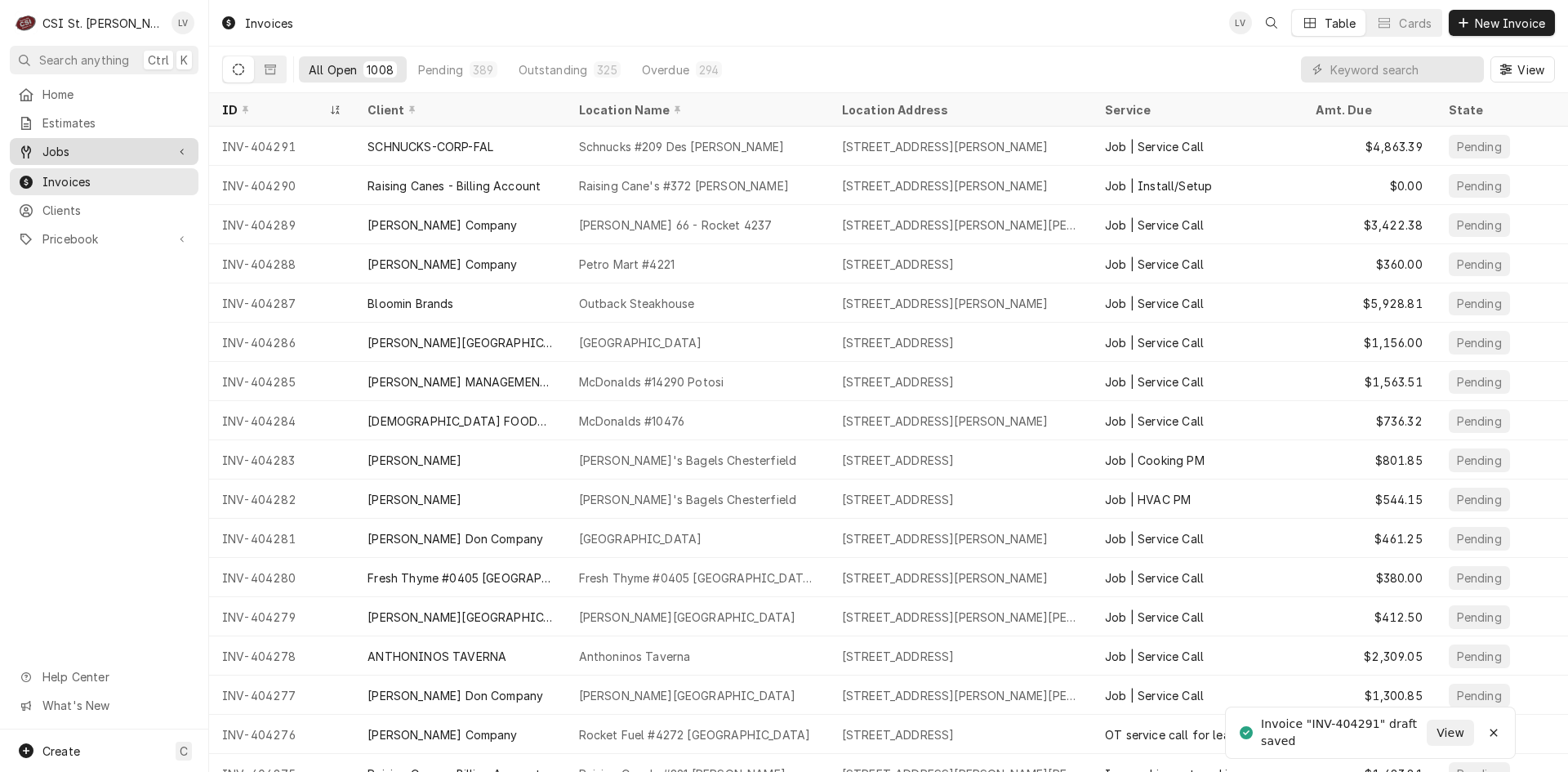
click at [42, 150] on div "Jobs" at bounding box center [91, 152] width 148 height 18
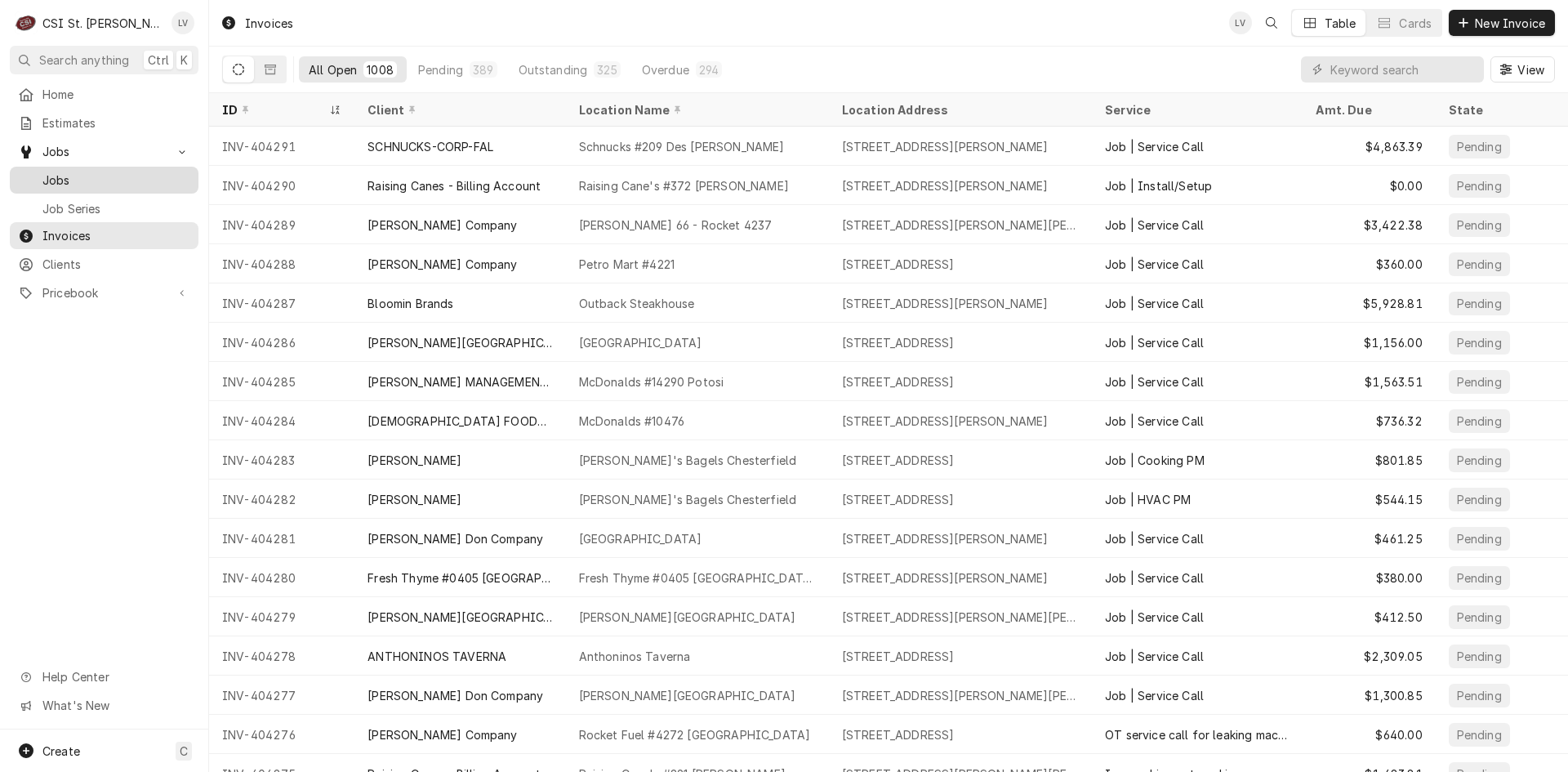
click at [81, 171] on span "Jobs" at bounding box center [115, 180] width 148 height 18
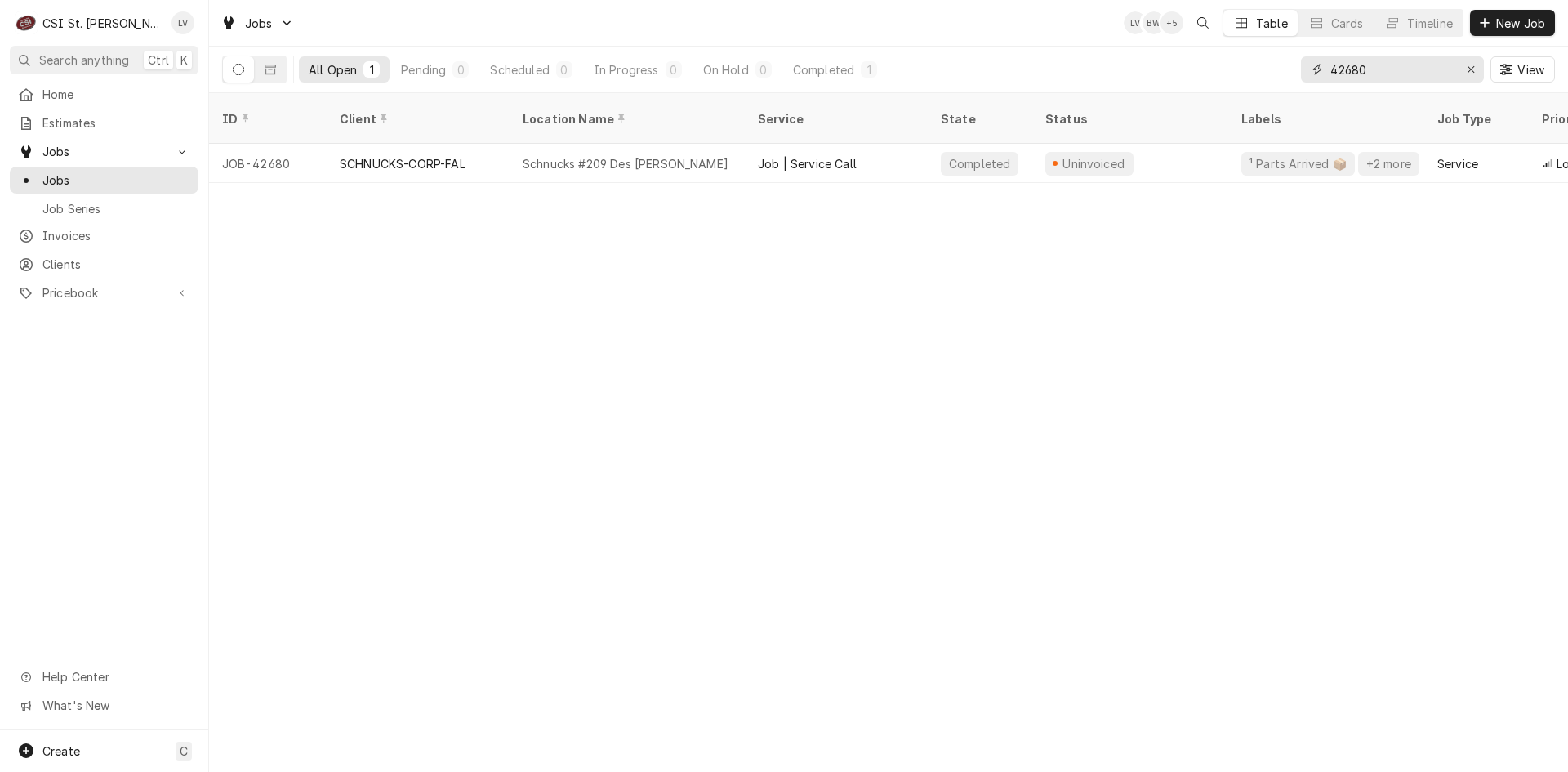
drag, startPoint x: 1308, startPoint y: 87, endPoint x: 1286, endPoint y: 92, distance: 22.6
click at [1286, 92] on div "All Open 1 Pending 0 Scheduled 0 In Progress 0 On Hold 0 Completed 1 42680 View" at bounding box center [888, 70] width 1359 height 47
type input "42945"
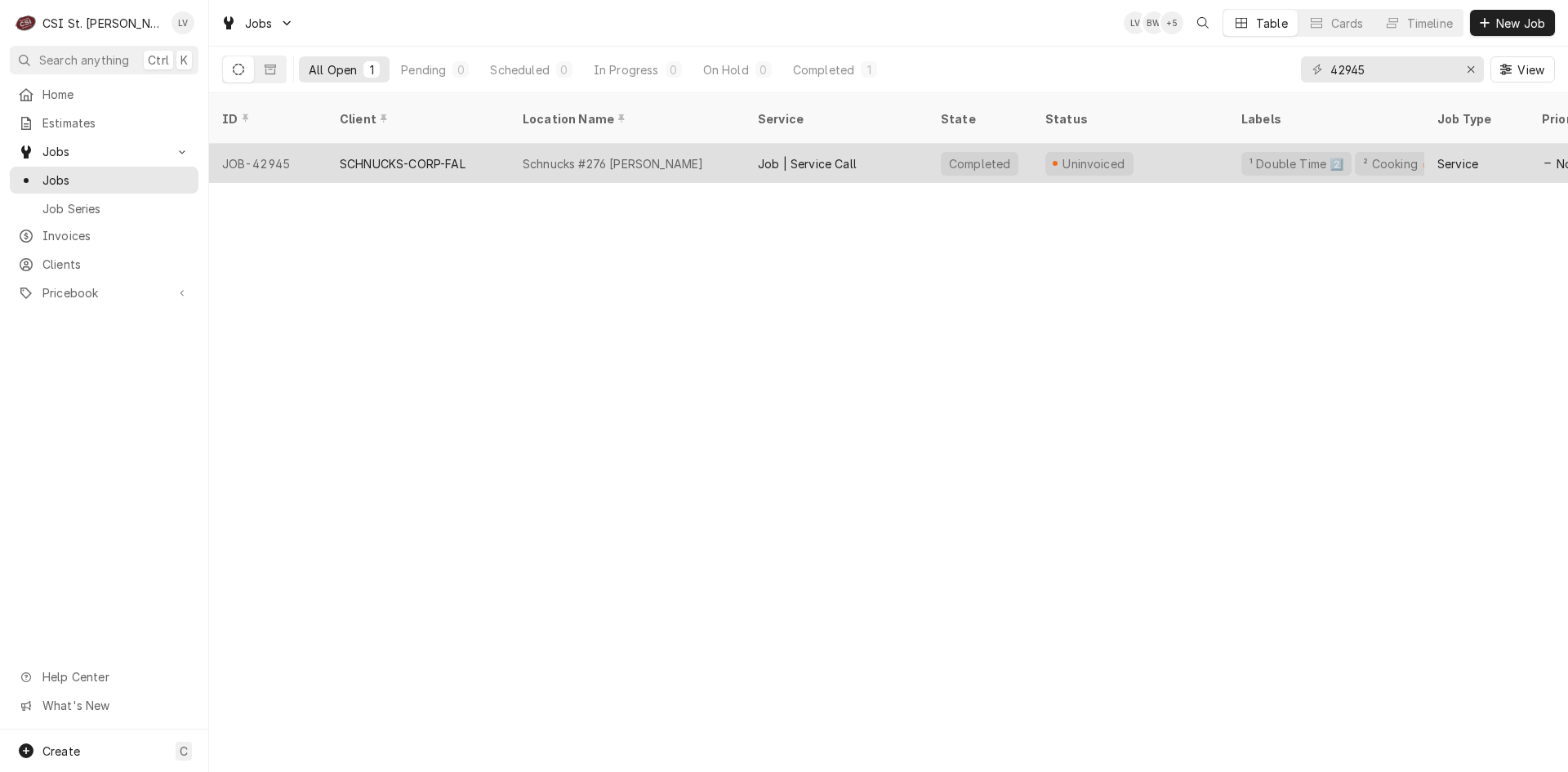
click at [459, 156] on div "SCHNUCKS-CORP-FAL" at bounding box center [402, 164] width 126 height 18
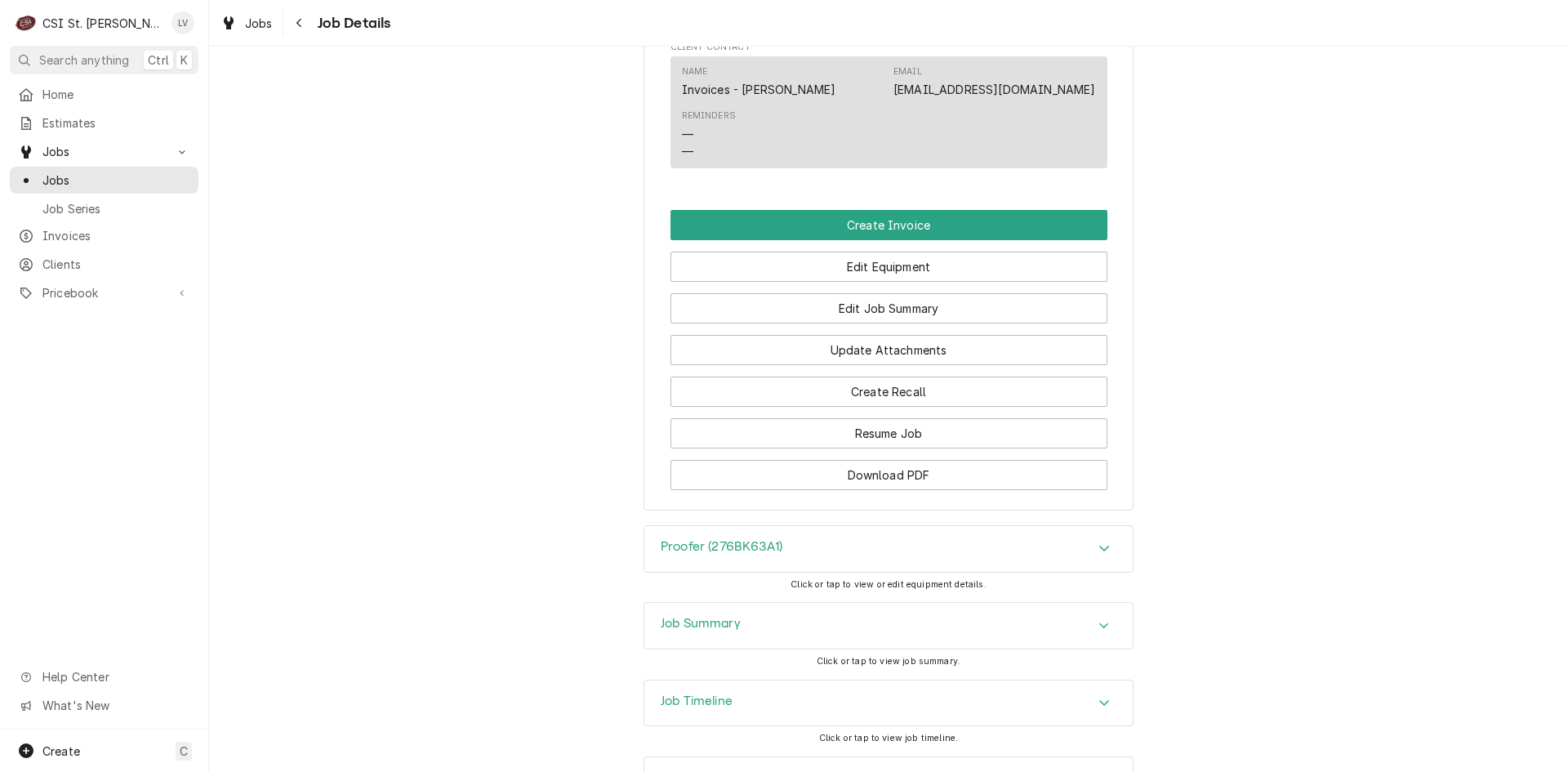
scroll to position [1470, 0]
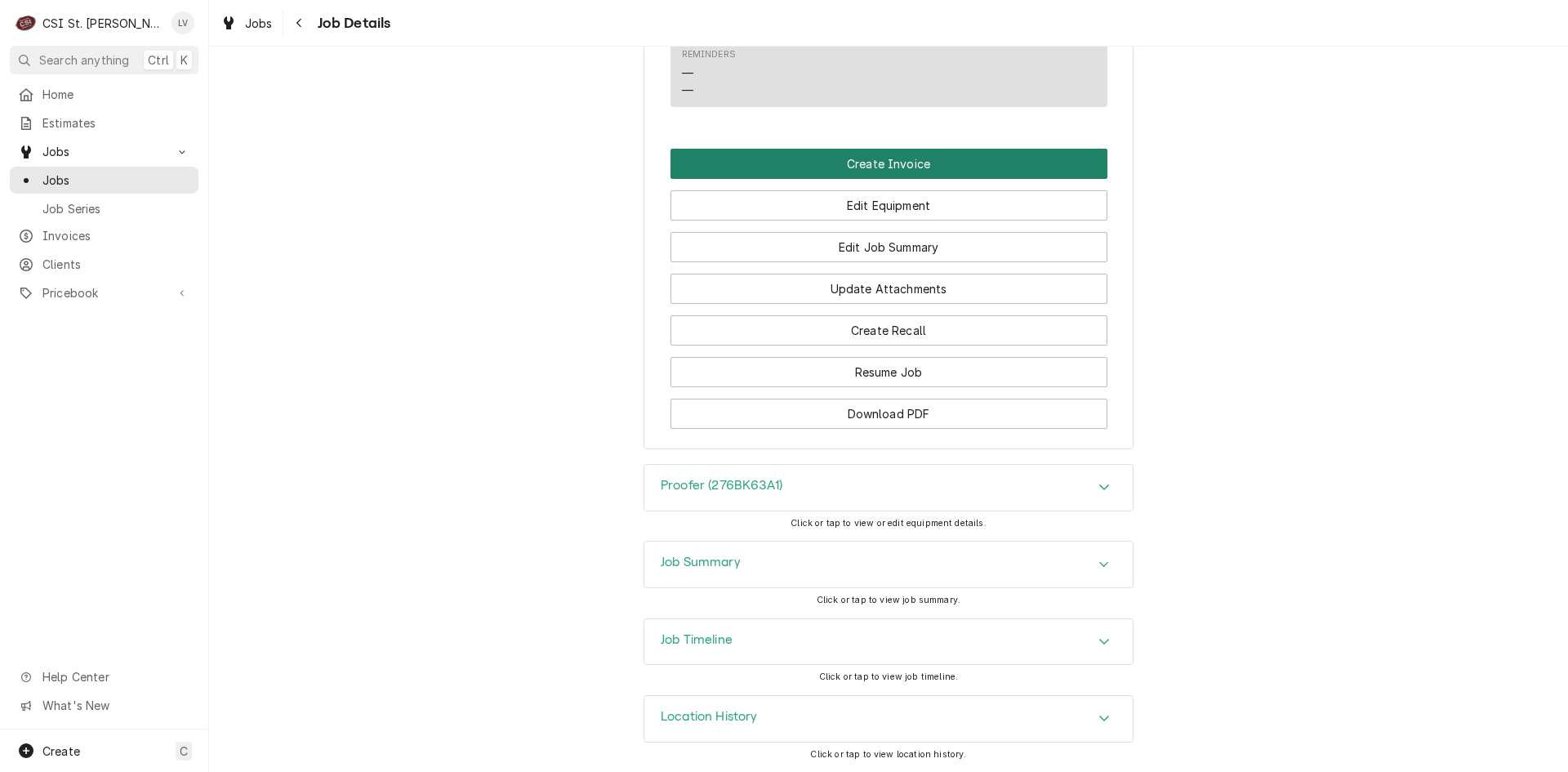
click at [886, 167] on button "Create Invoice" at bounding box center [888, 163] width 437 height 30
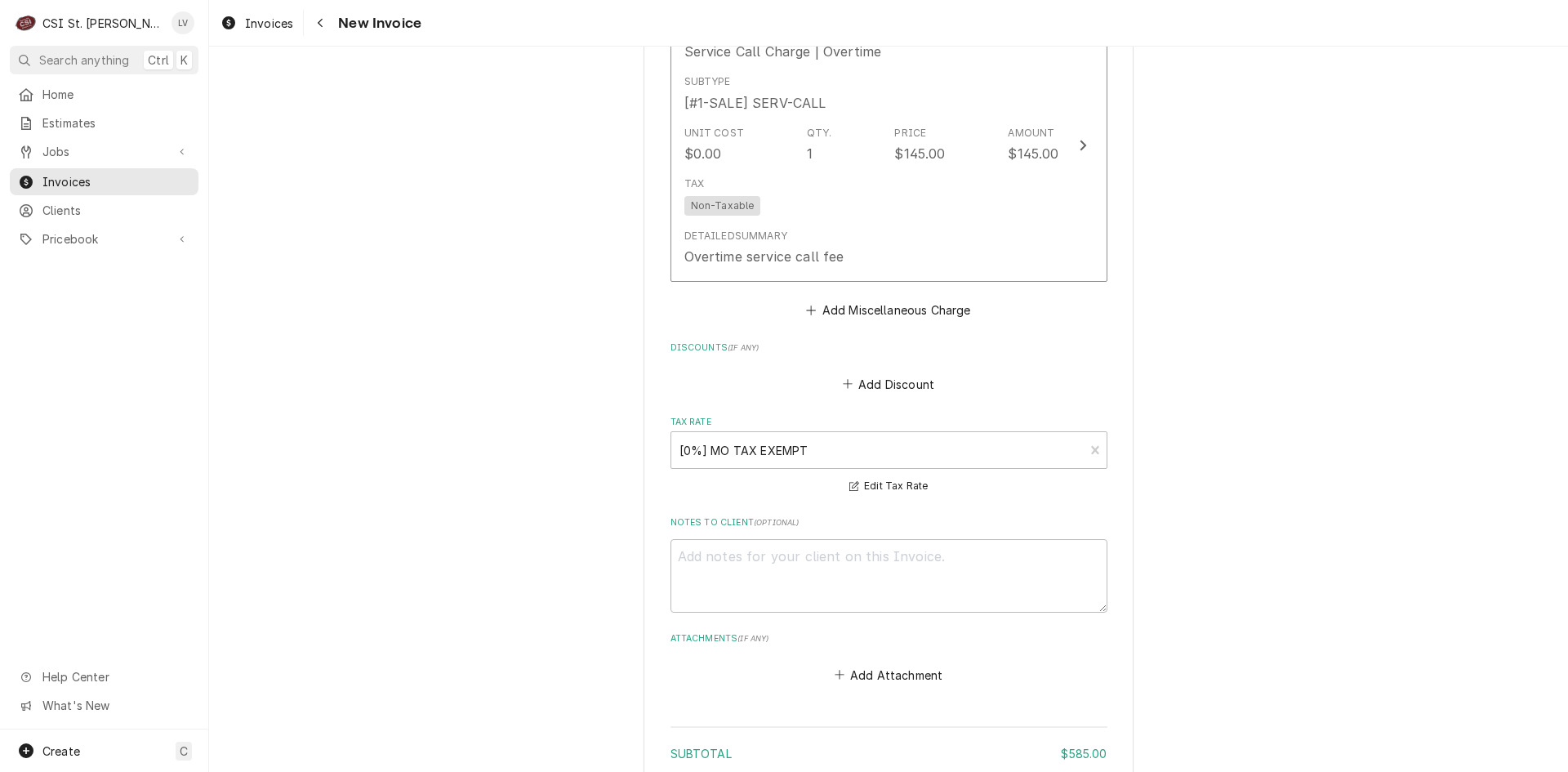
scroll to position [4068, 0]
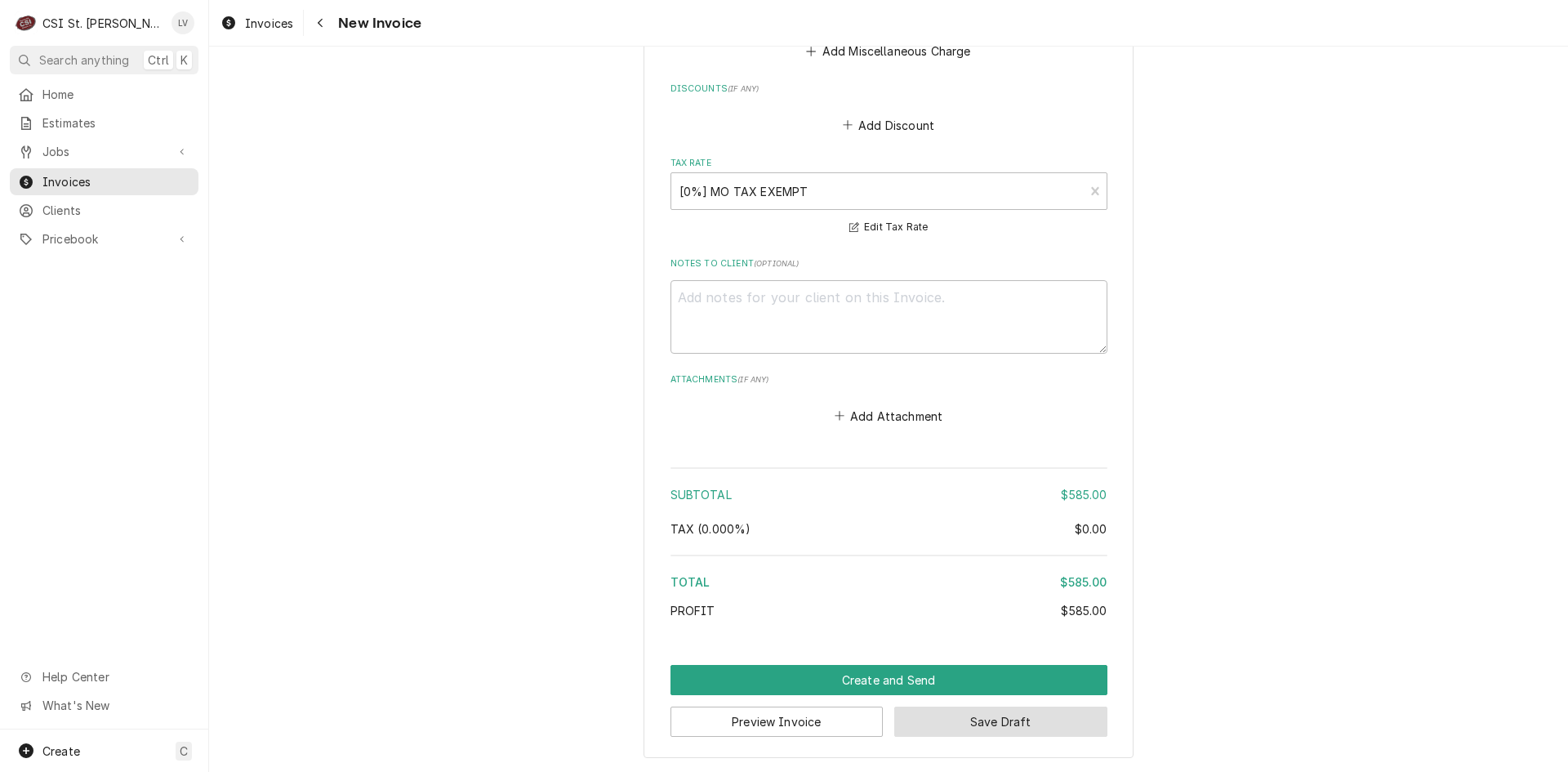
click at [1030, 727] on button "Save Draft" at bounding box center [1001, 721] width 213 height 30
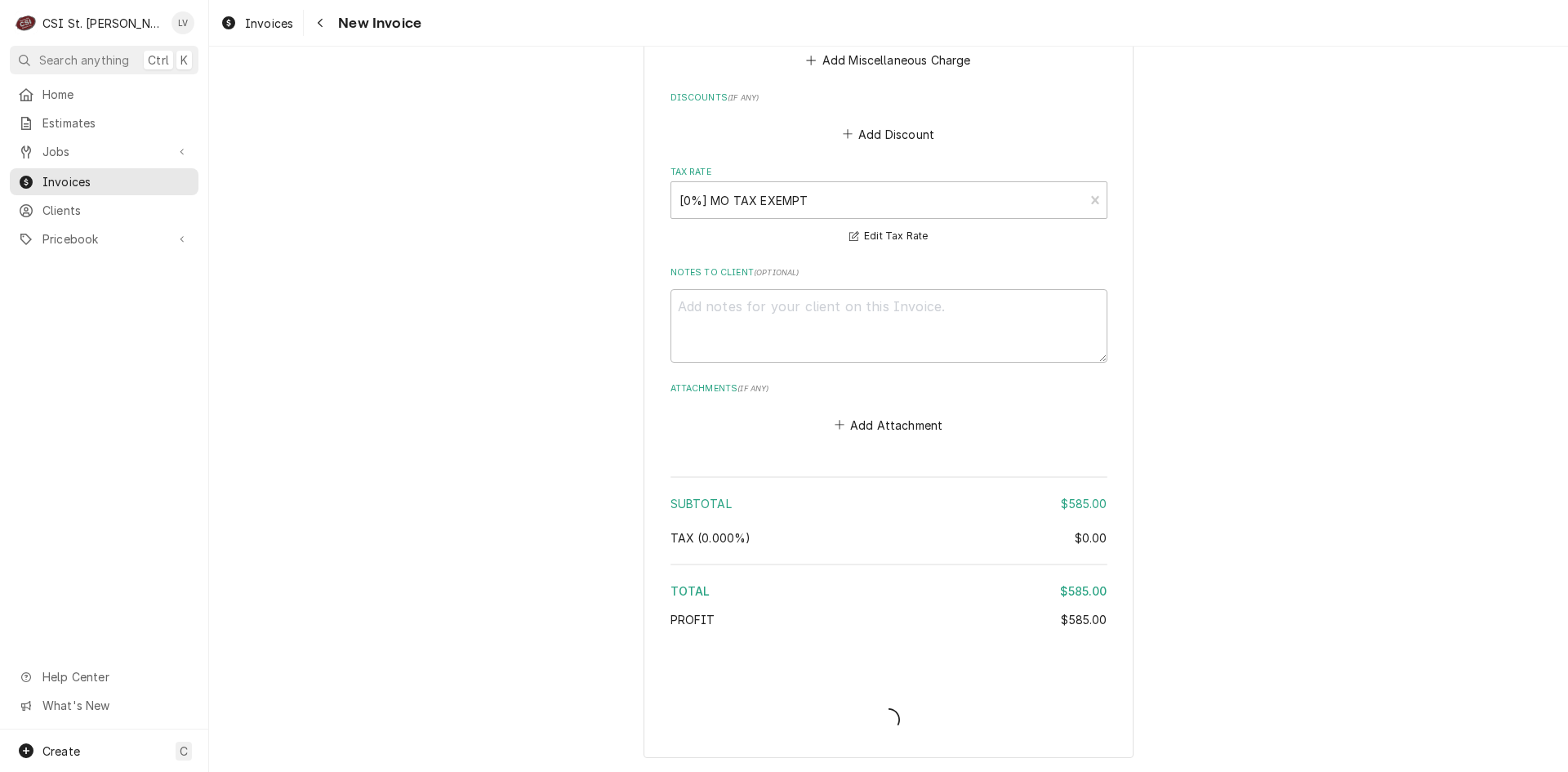
scroll to position [4059, 0]
type textarea "x"
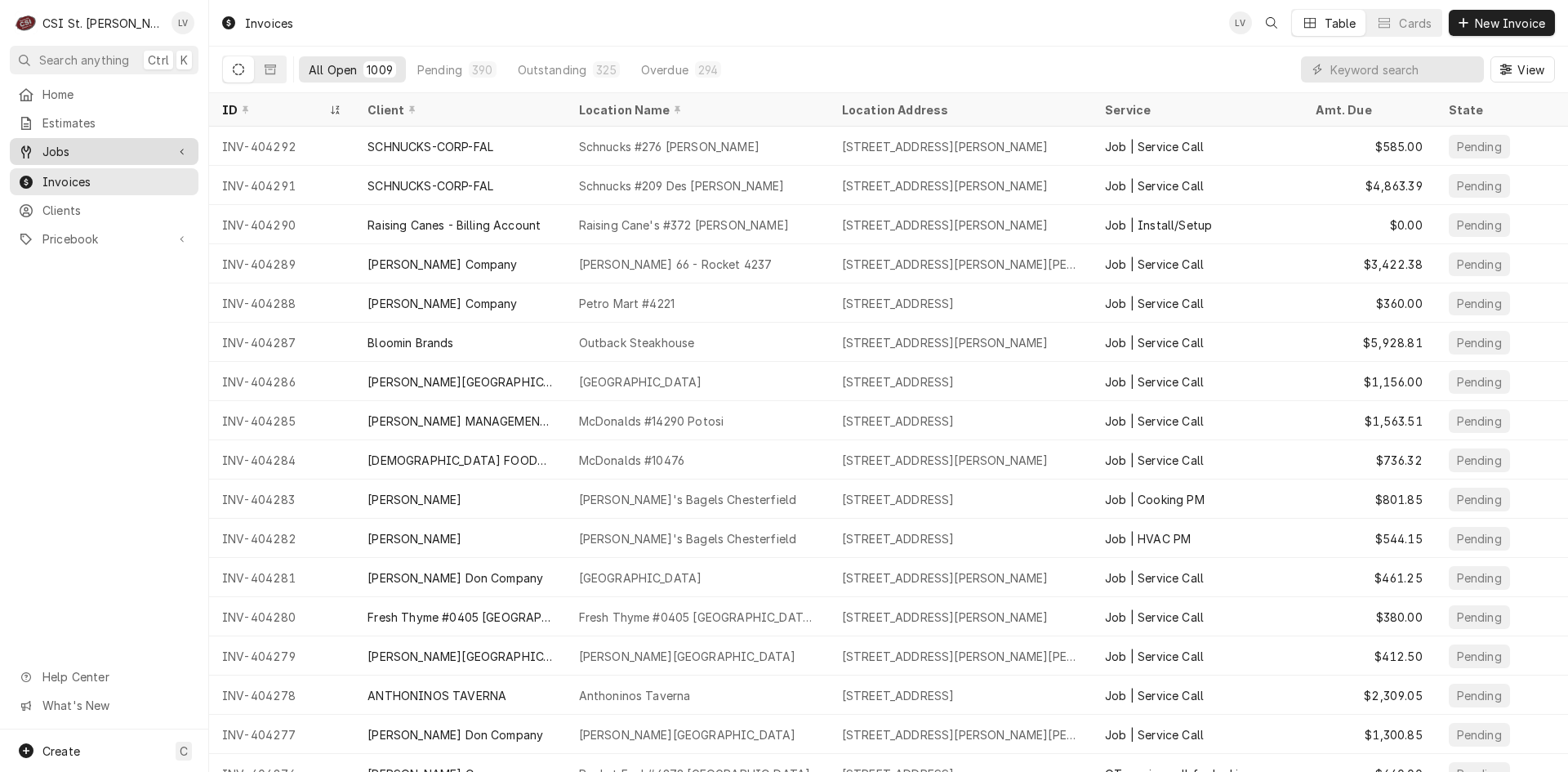
click at [96, 150] on span "Jobs" at bounding box center [104, 152] width 123 height 18
click at [86, 181] on span "Jobs" at bounding box center [115, 180] width 148 height 18
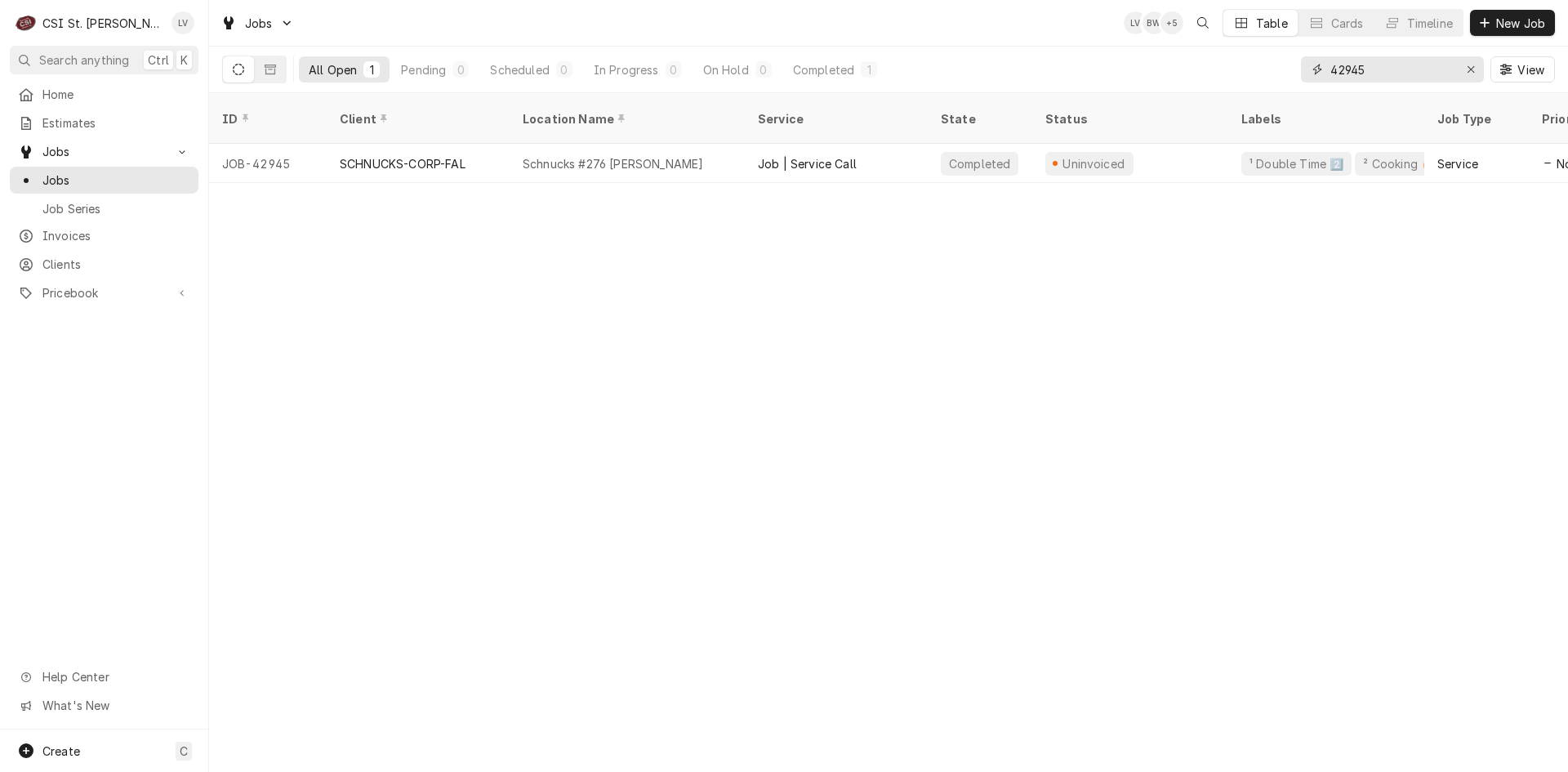
drag, startPoint x: 1385, startPoint y: 67, endPoint x: 1283, endPoint y: 86, distance: 103.8
click at [1283, 86] on div "All Open 1 Pending 0 Scheduled 0 In Progress 0 On Hold 0 Completed 1 42945 View" at bounding box center [888, 69] width 1332 height 46
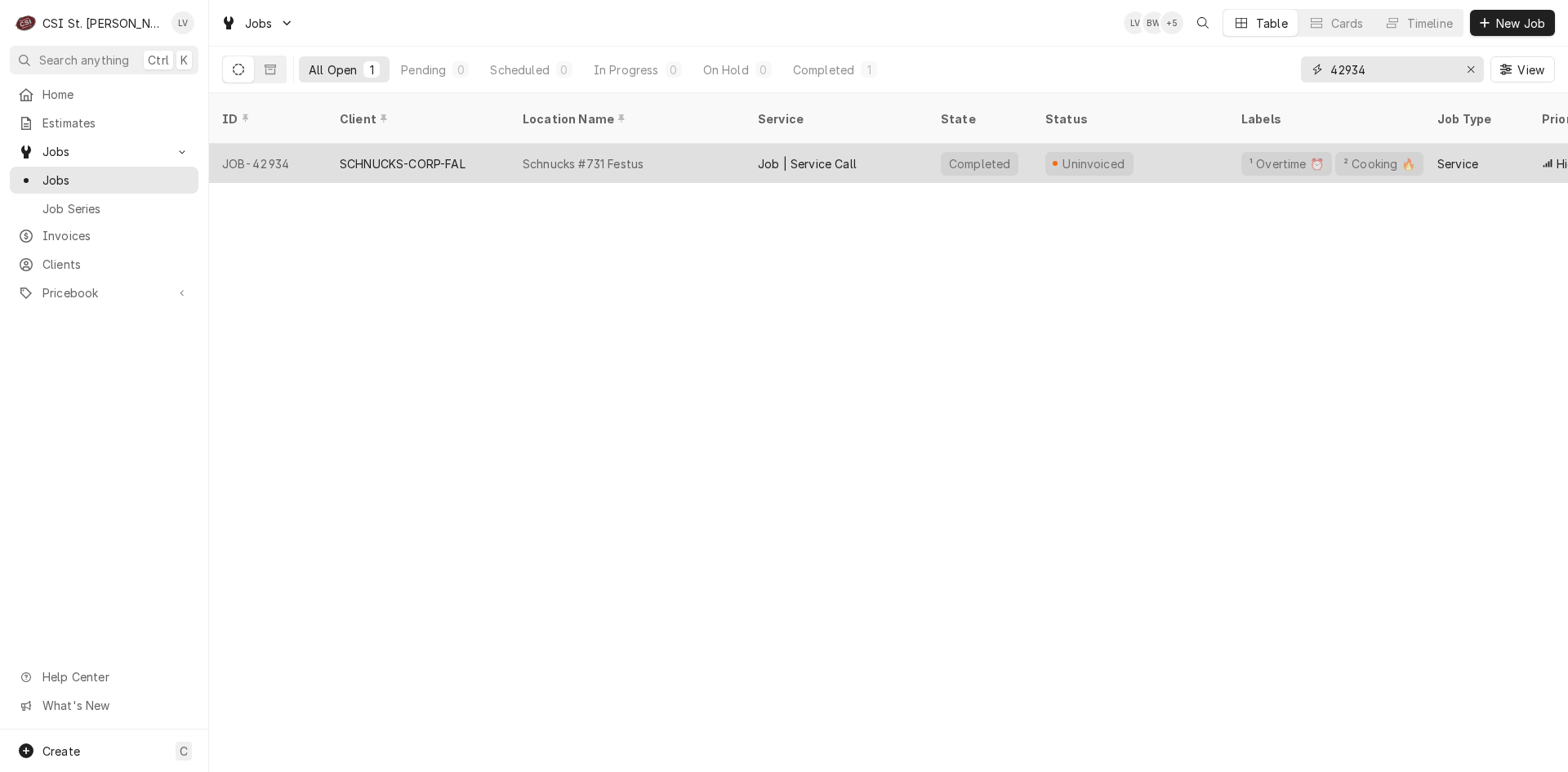
type input "42934"
click at [814, 151] on div "Job | Service Call" at bounding box center [835, 163] width 183 height 39
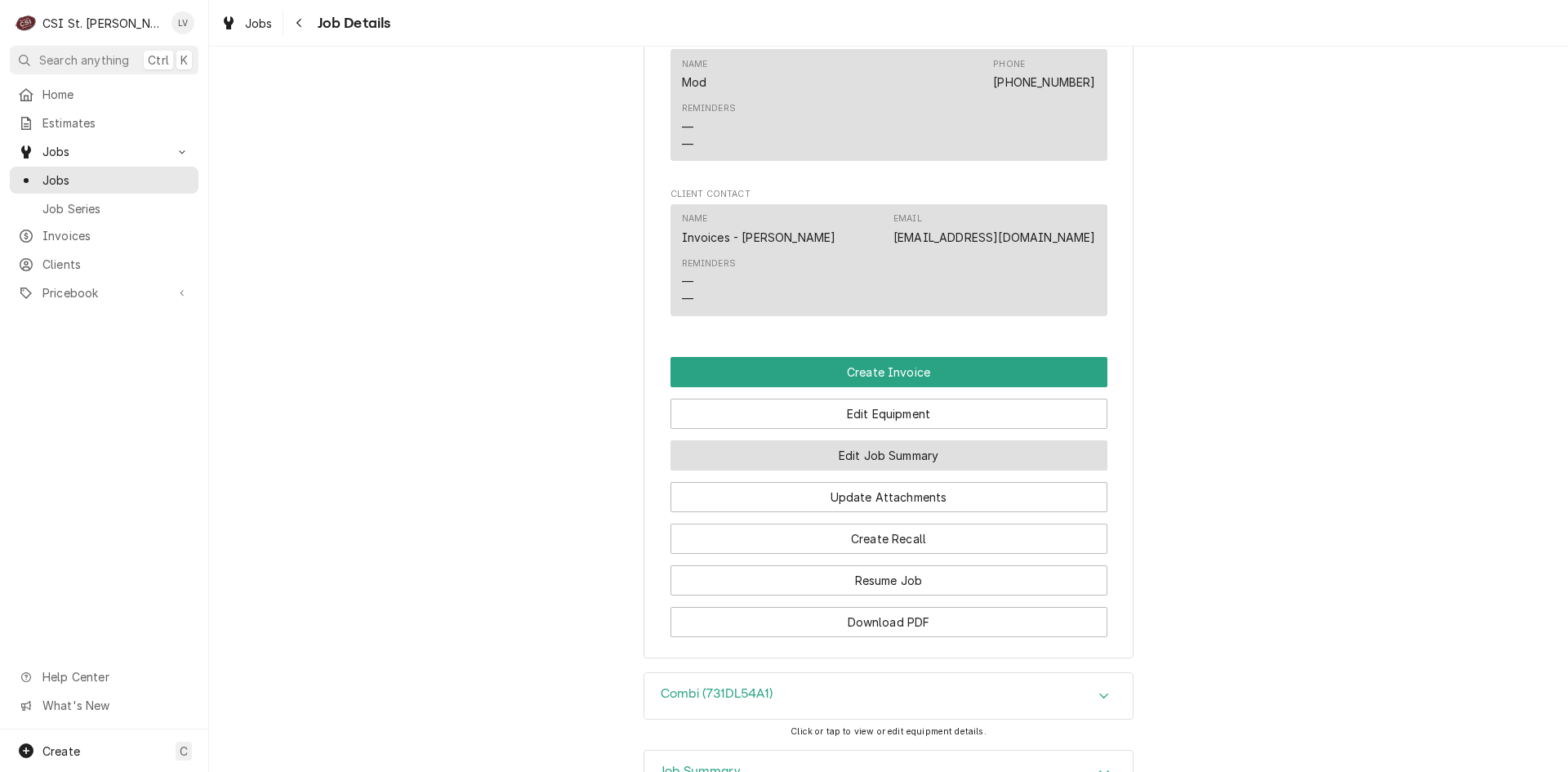
scroll to position [1552, 0]
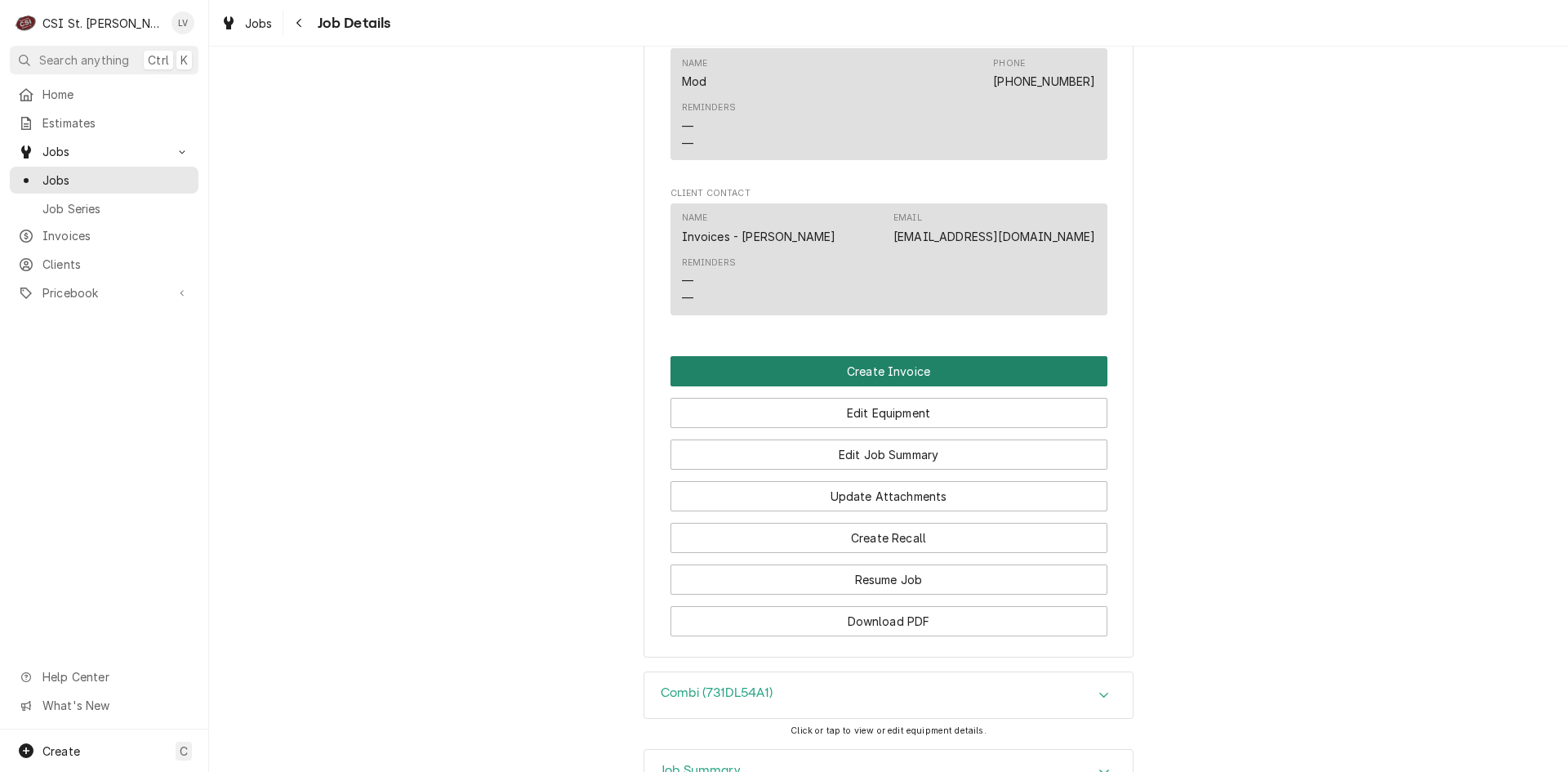
click at [876, 357] on button "Create Invoice" at bounding box center [888, 371] width 437 height 30
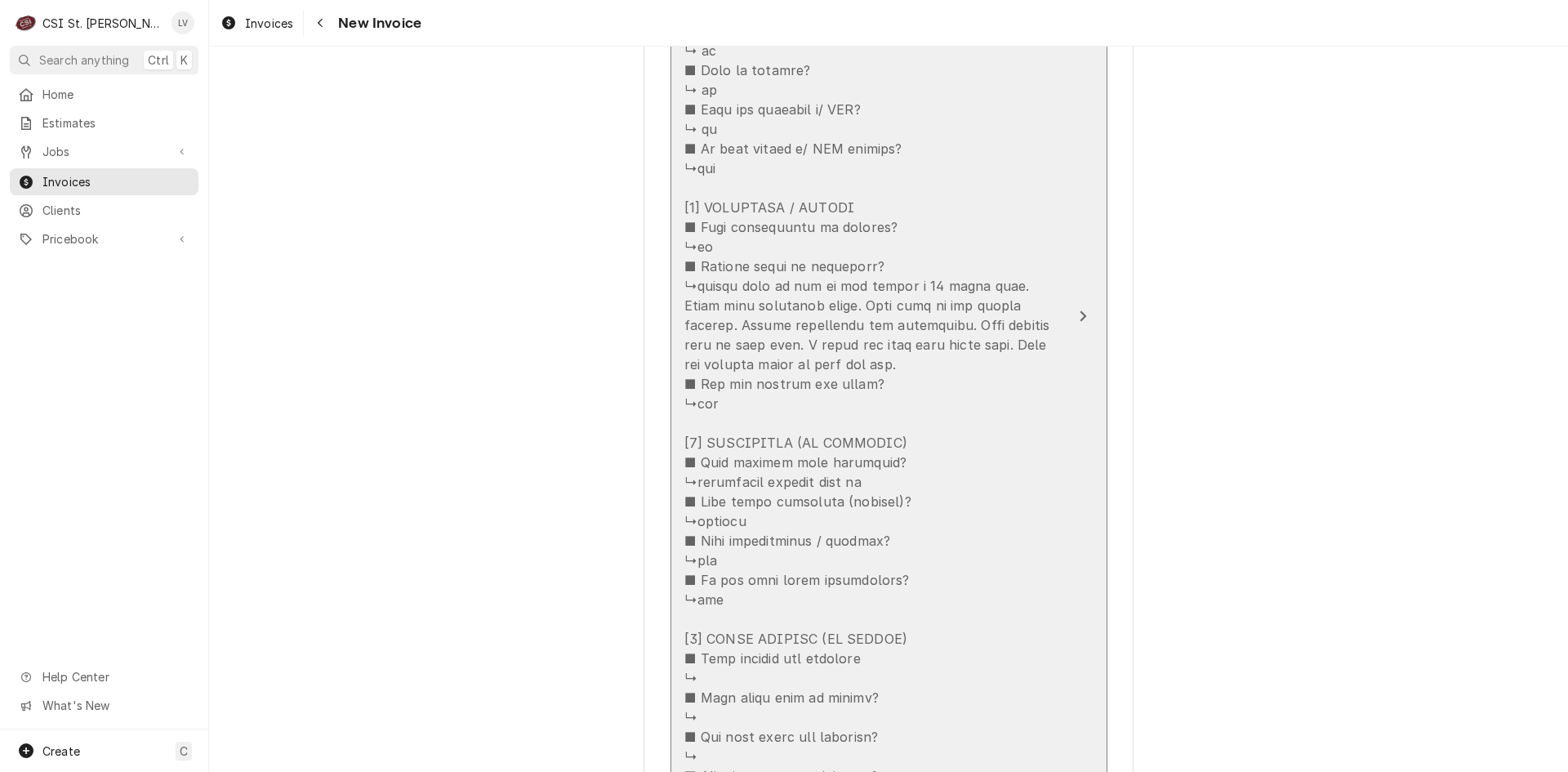
scroll to position [2940, 0]
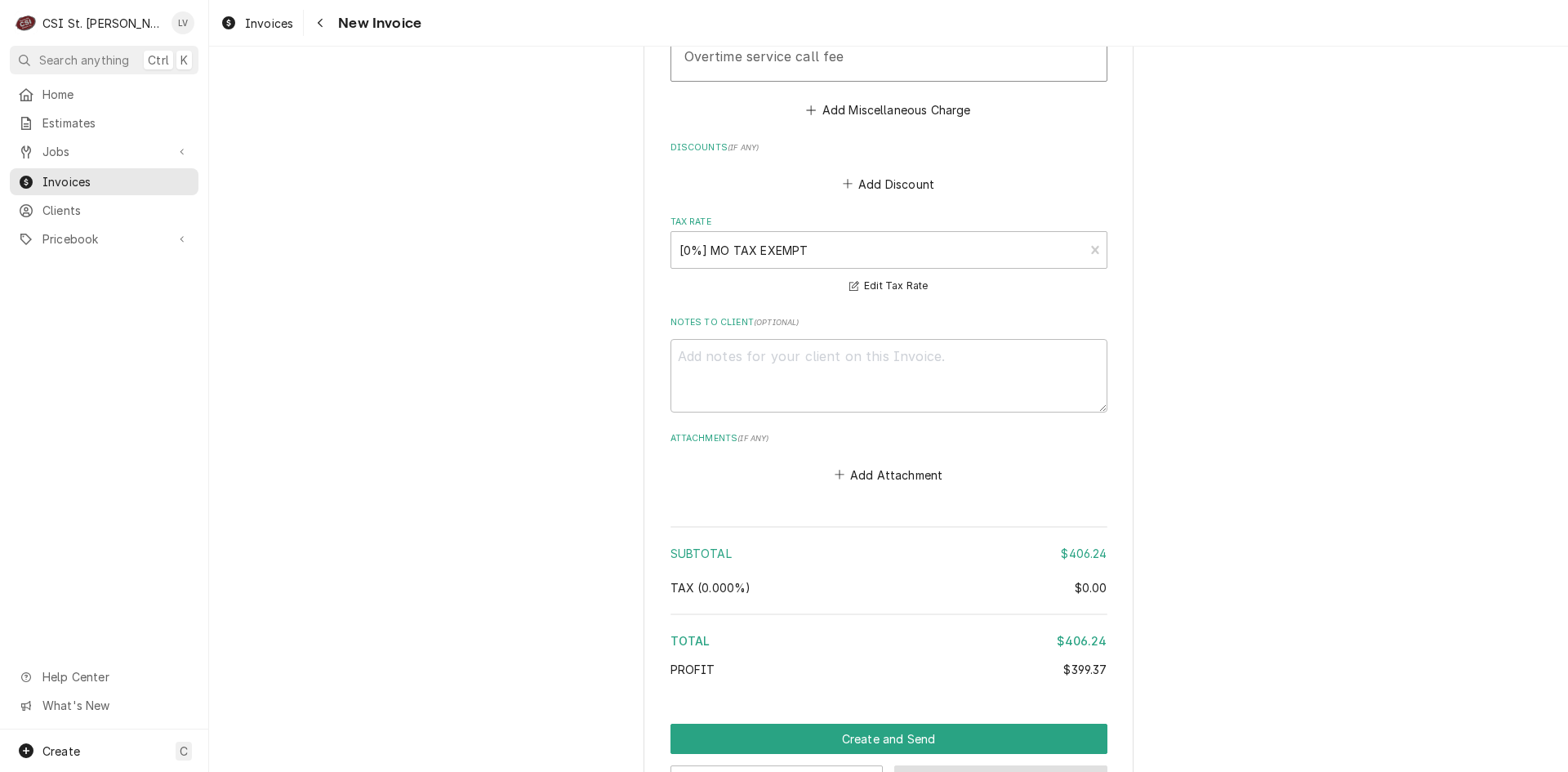
click at [1051, 765] on button "Save Draft" at bounding box center [1001, 780] width 213 height 30
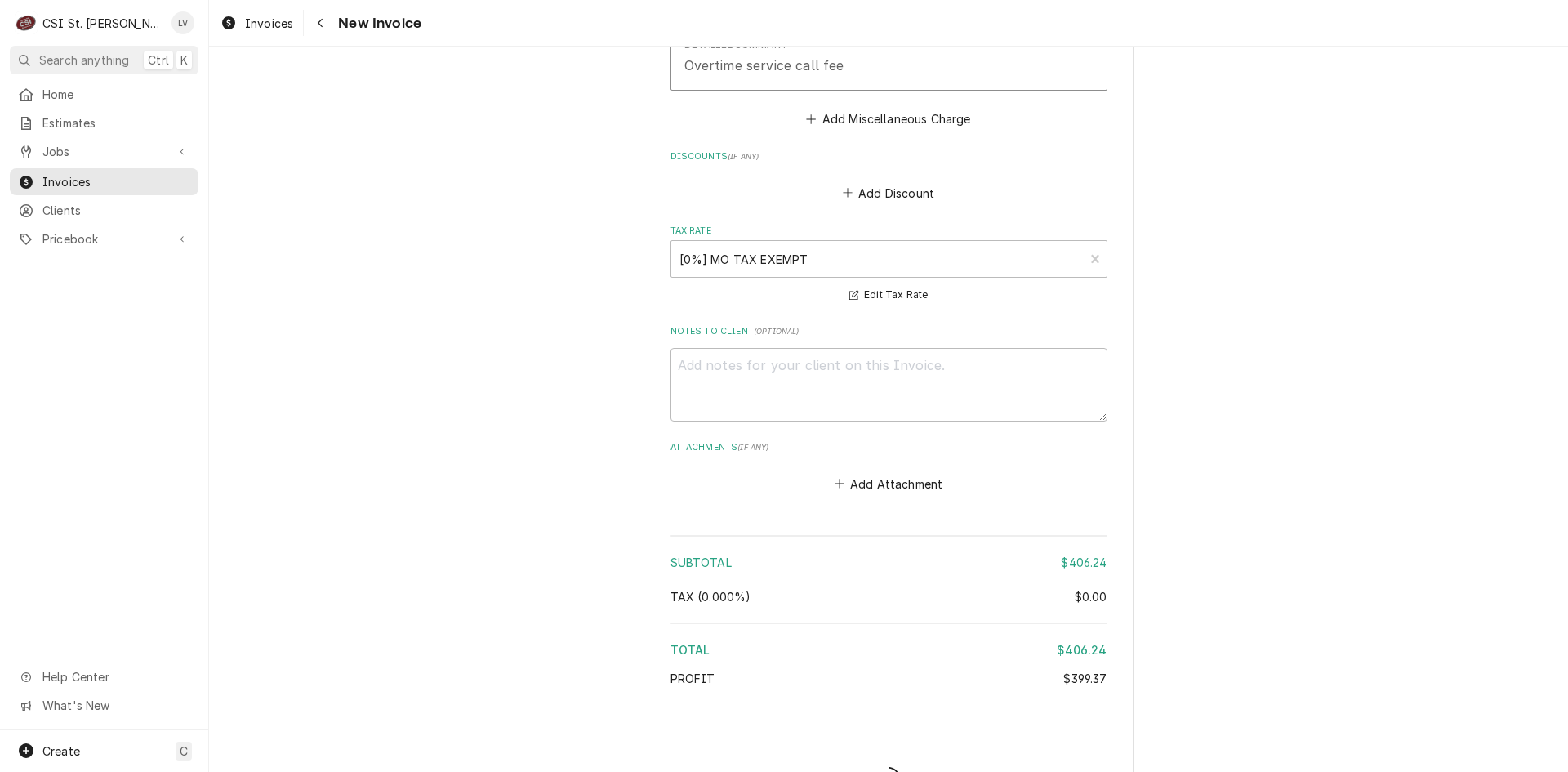
type textarea "x"
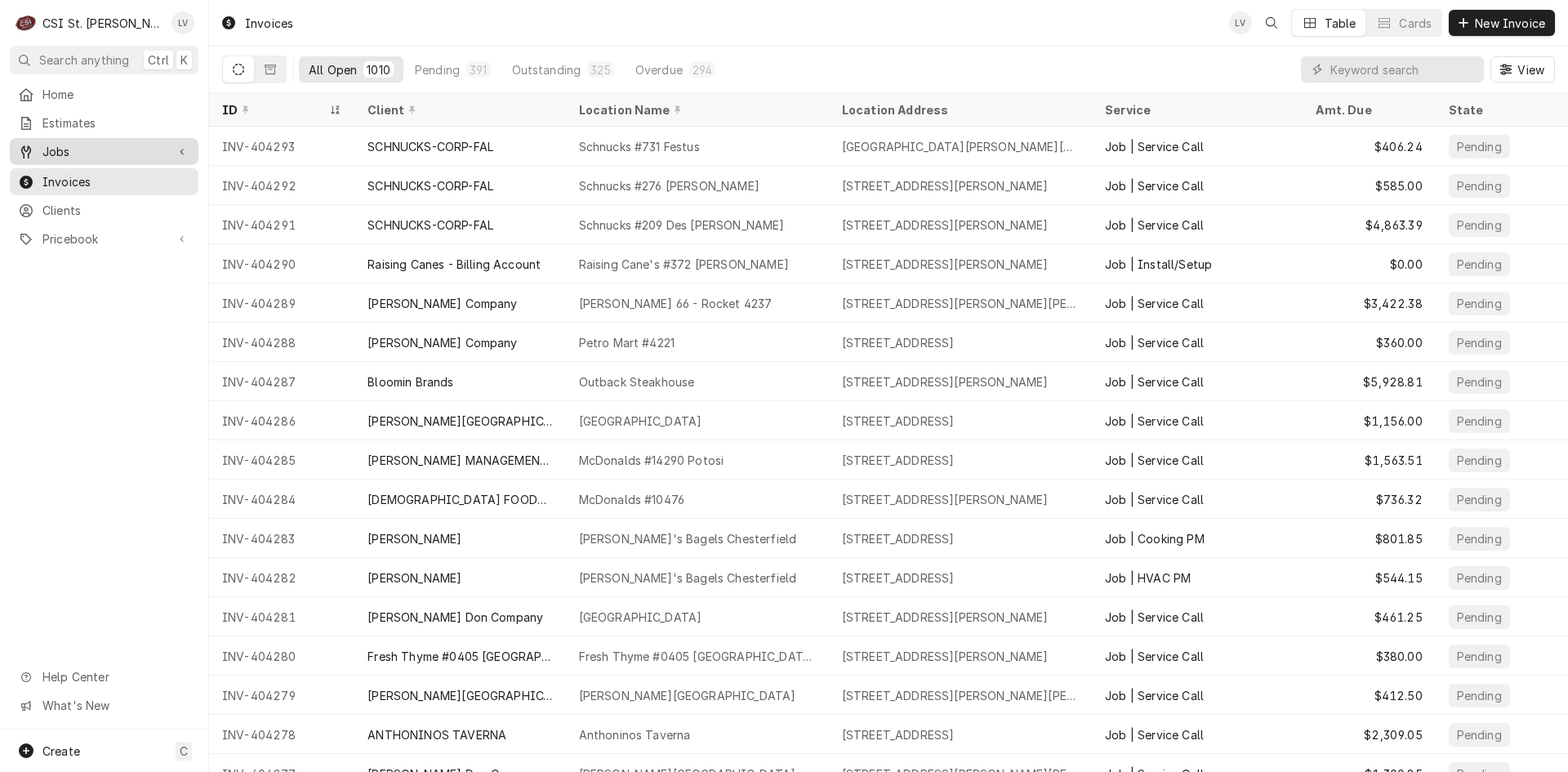
click at [39, 158] on link "Jobs" at bounding box center [104, 152] width 189 height 27
click at [67, 179] on span "Jobs" at bounding box center [115, 180] width 148 height 18
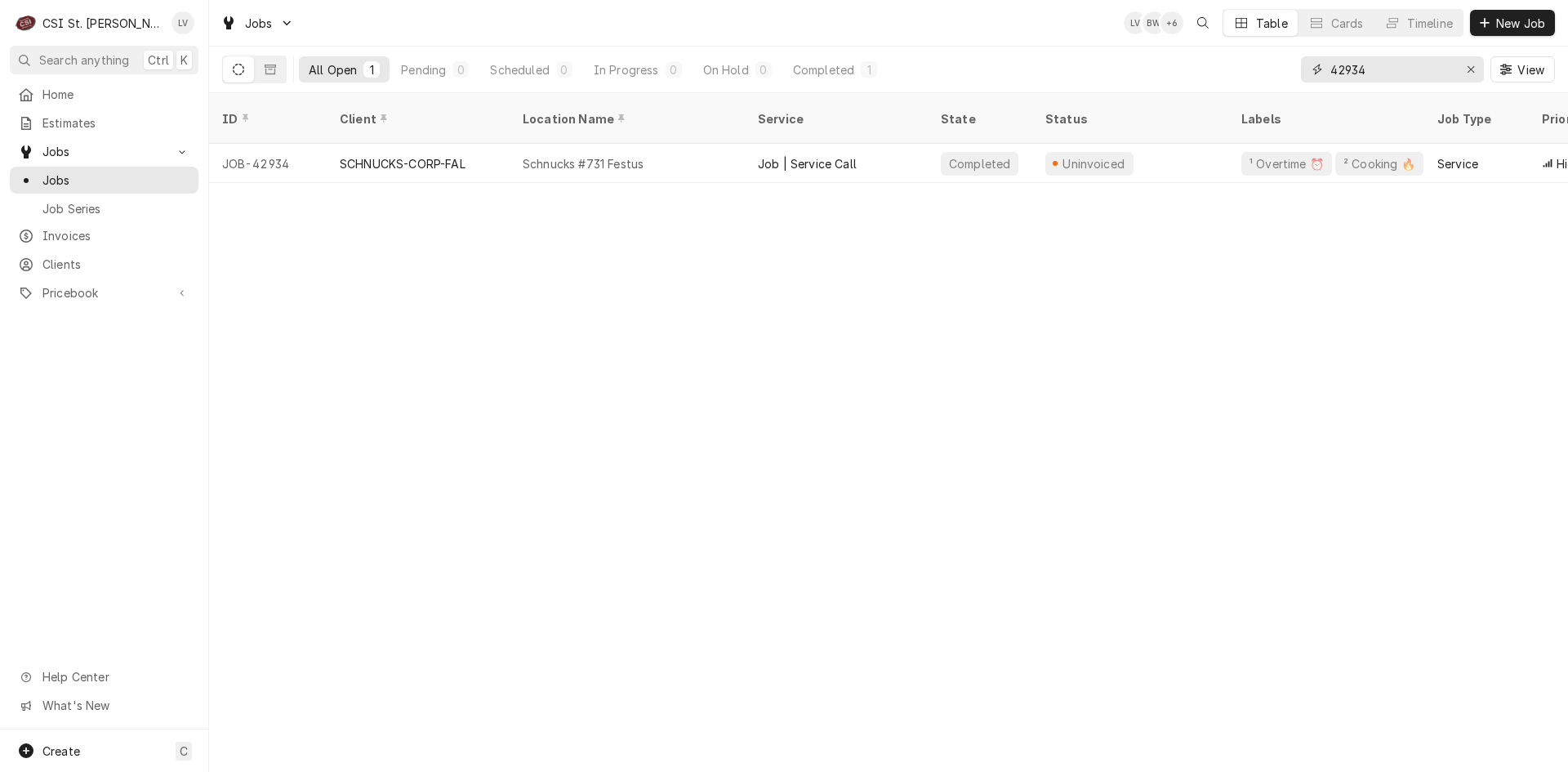
drag, startPoint x: 1385, startPoint y: 68, endPoint x: 1298, endPoint y: 90, distance: 89.7
click at [1298, 90] on div "All Open 1 Pending 0 Scheduled 0 In Progress 0 On Hold 0 Completed 1 42934 View" at bounding box center [888, 69] width 1332 height 46
type input "42913"
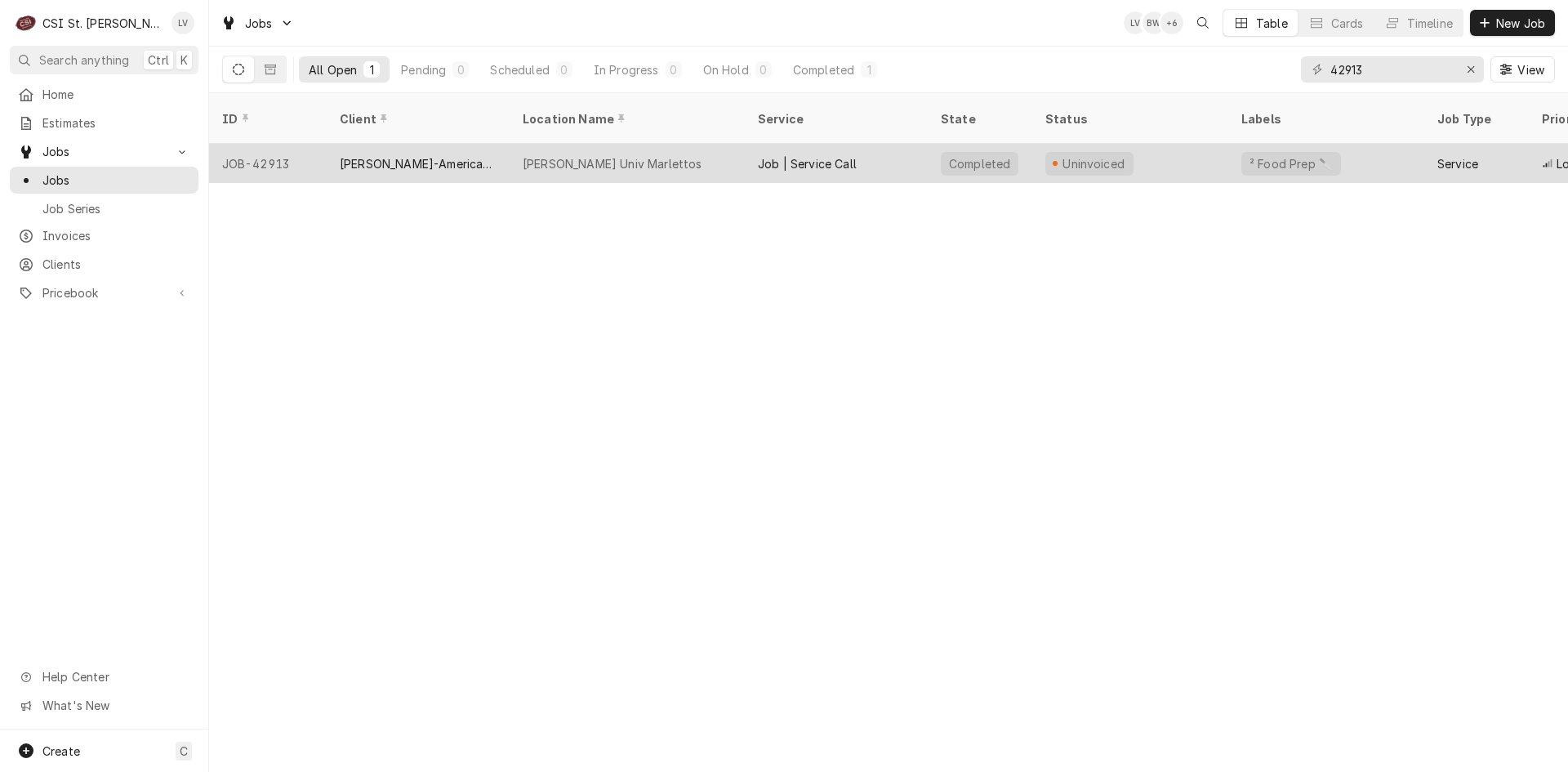
click at [377, 156] on div "[PERSON_NAME]-American Dining Creations" at bounding box center [418, 164] width 157 height 18
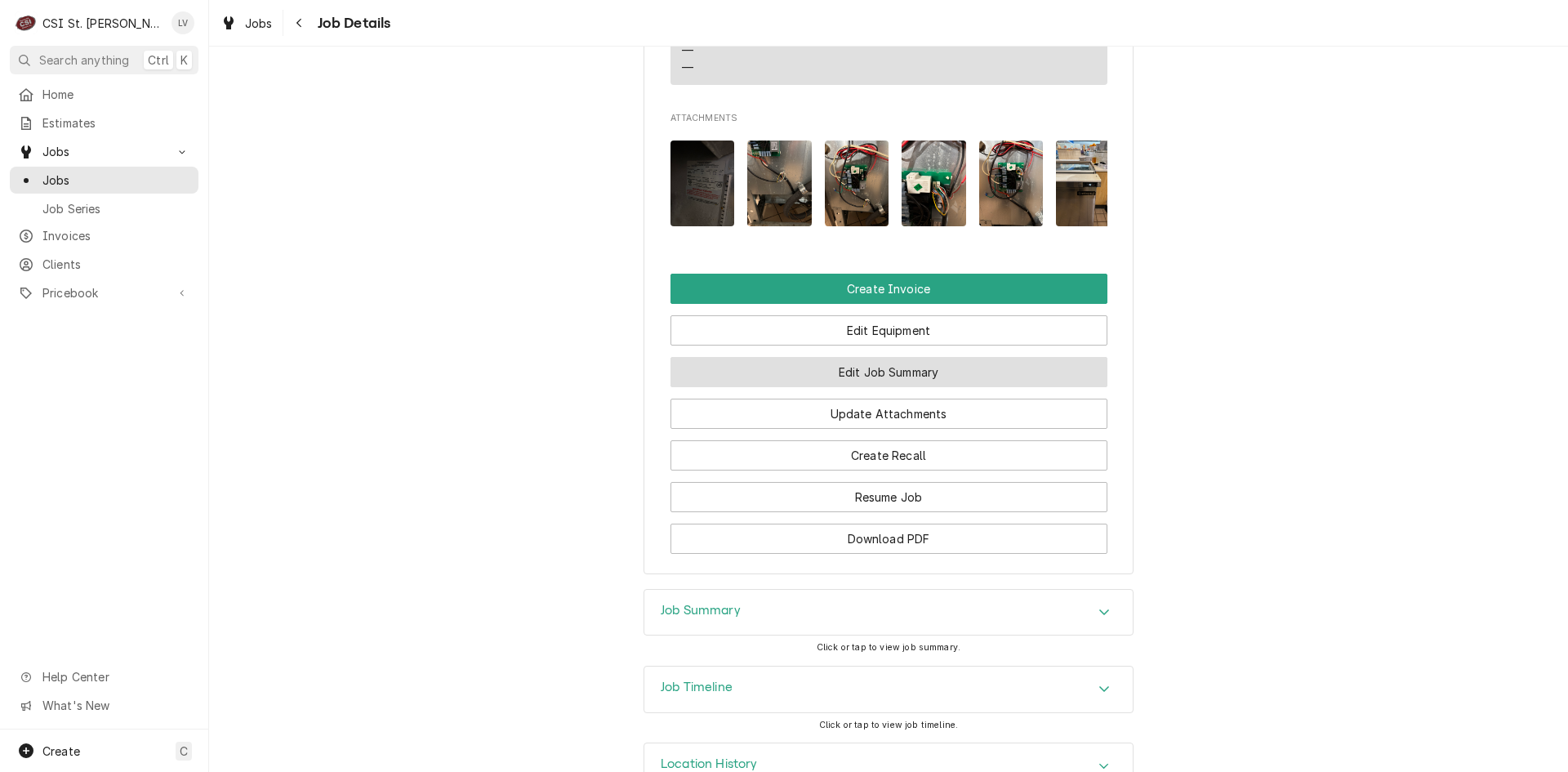
scroll to position [1552, 0]
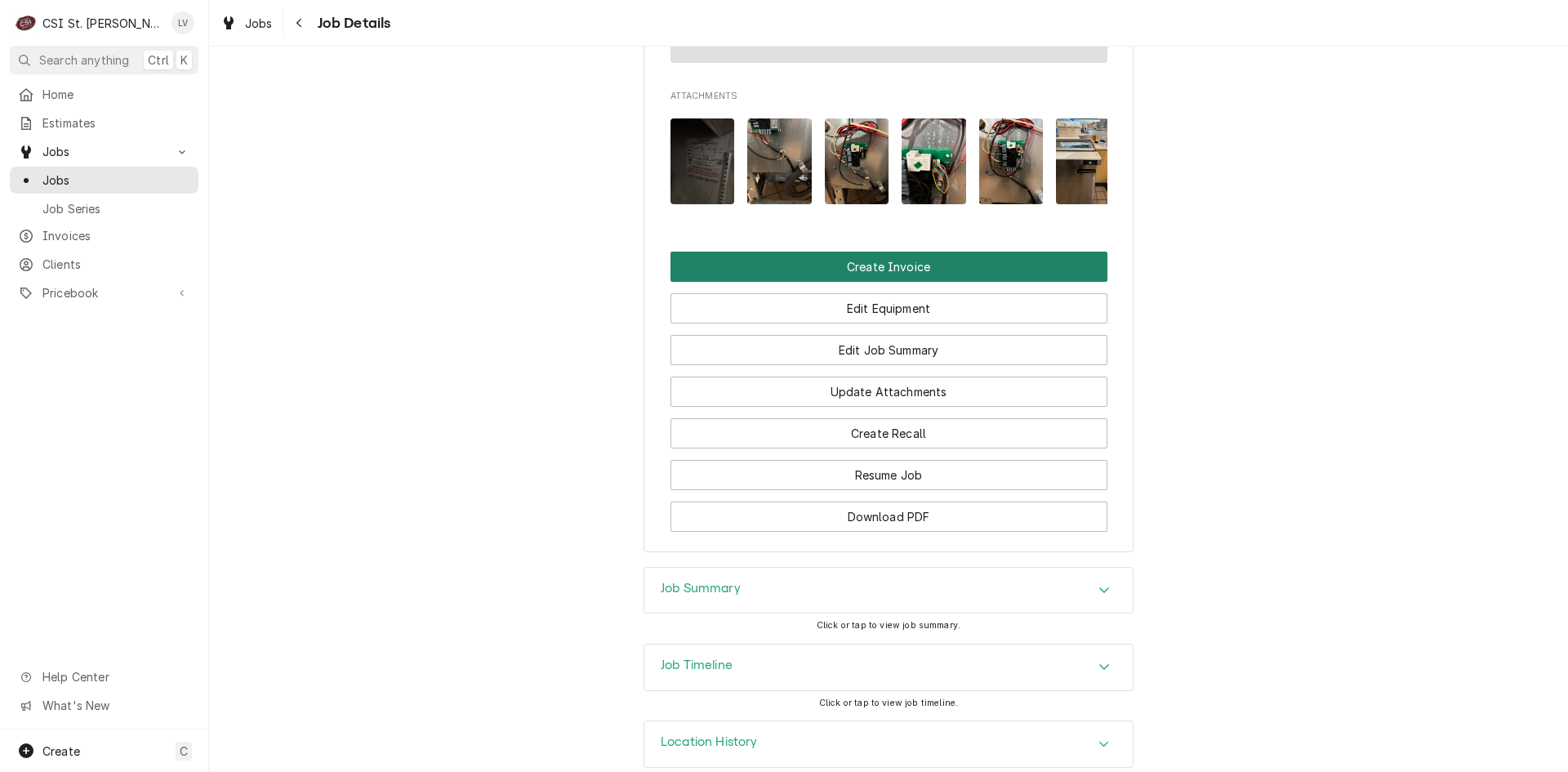
click at [820, 251] on button "Create Invoice" at bounding box center [888, 266] width 437 height 30
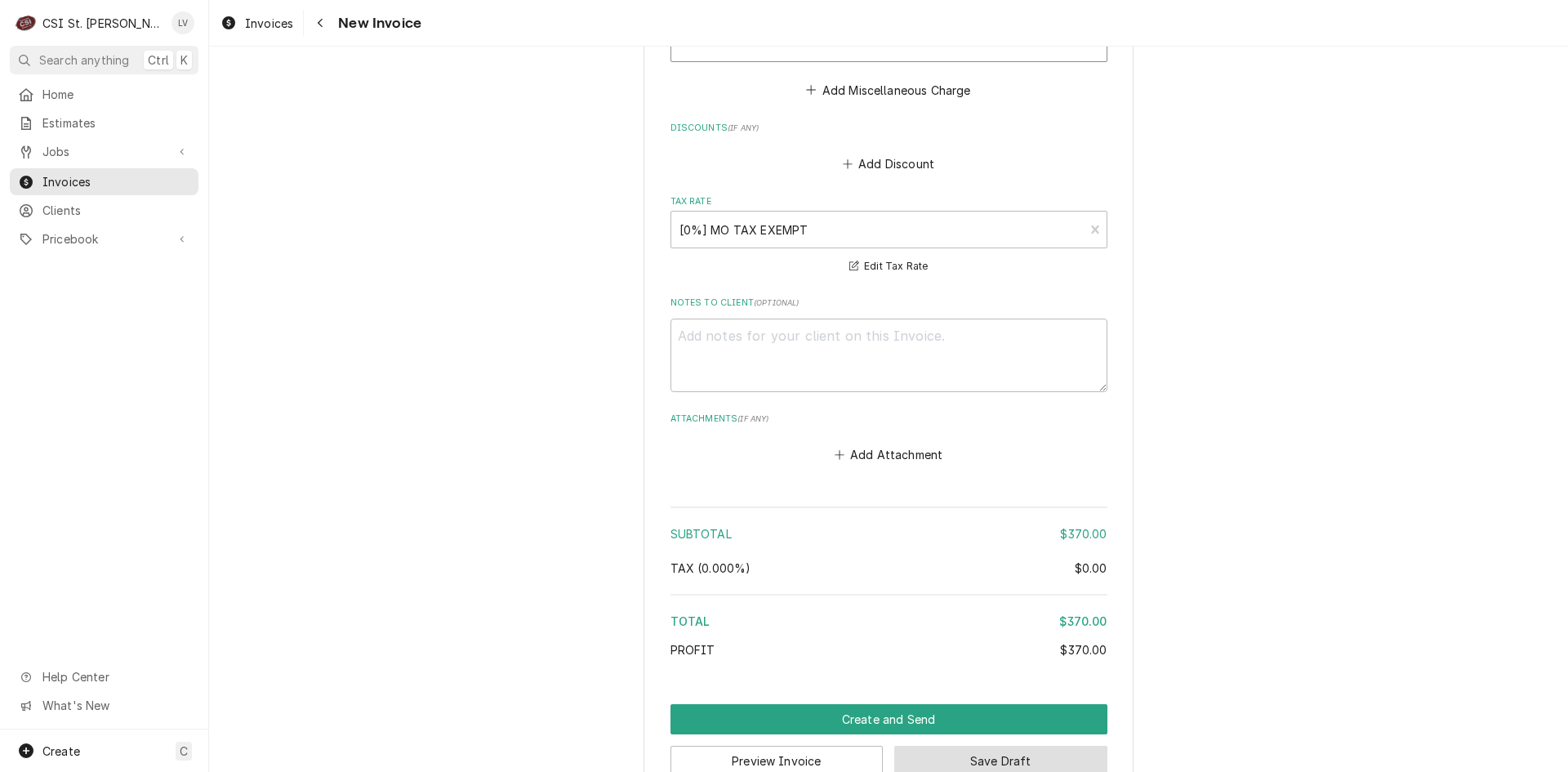
click at [1019, 746] on button "Save Draft" at bounding box center [1001, 760] width 213 height 30
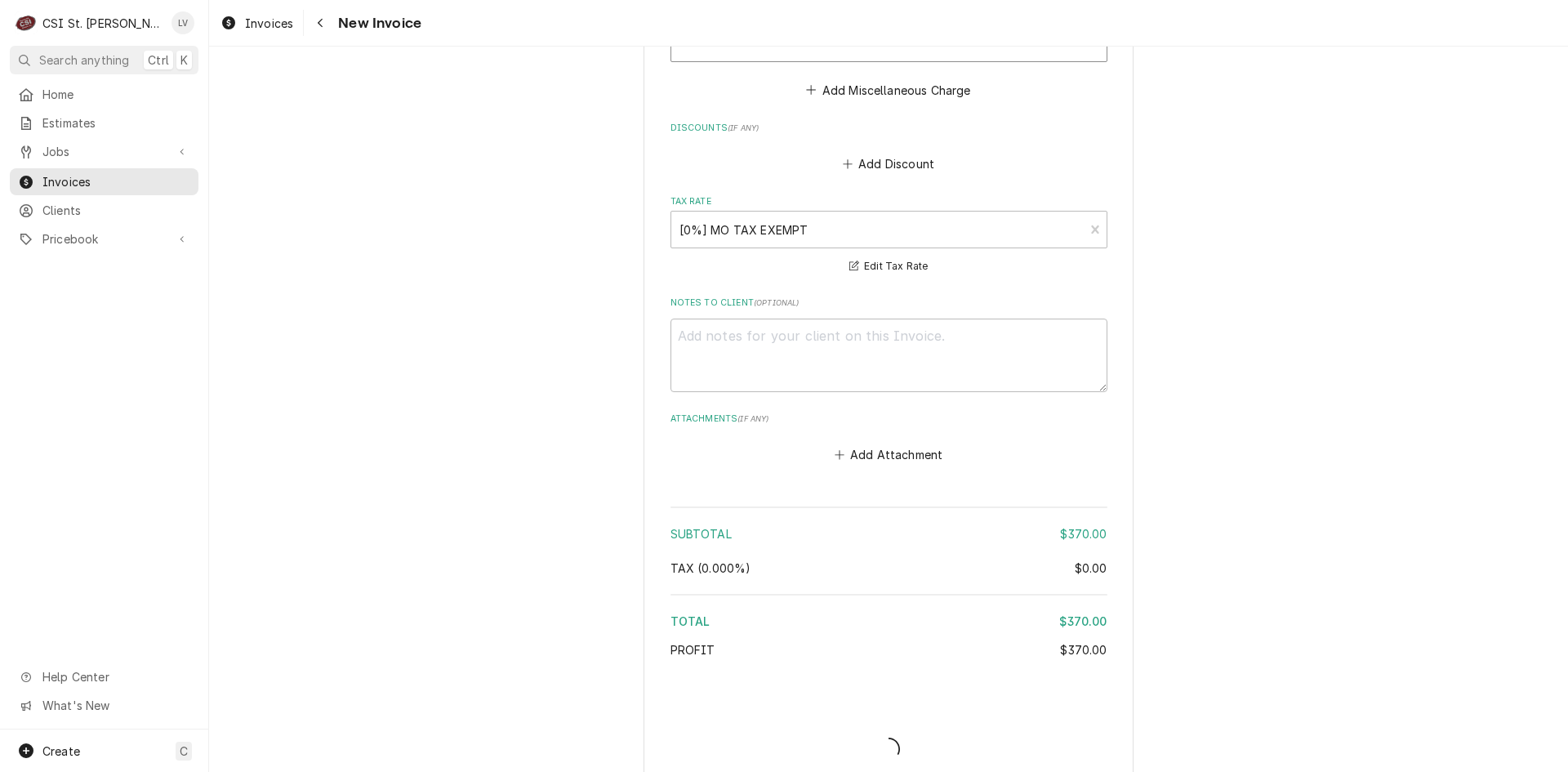
scroll to position [3338, 0]
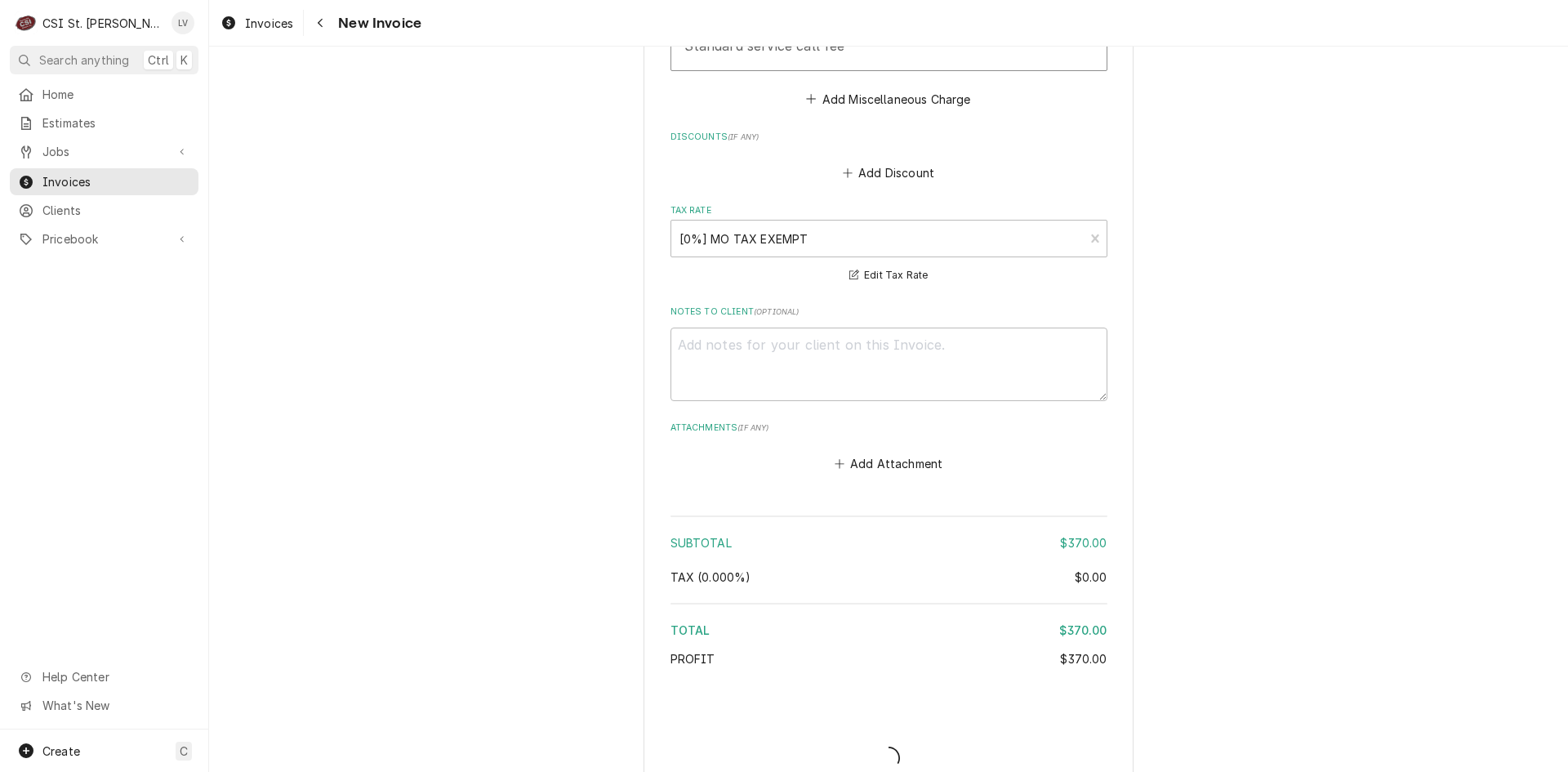
type textarea "x"
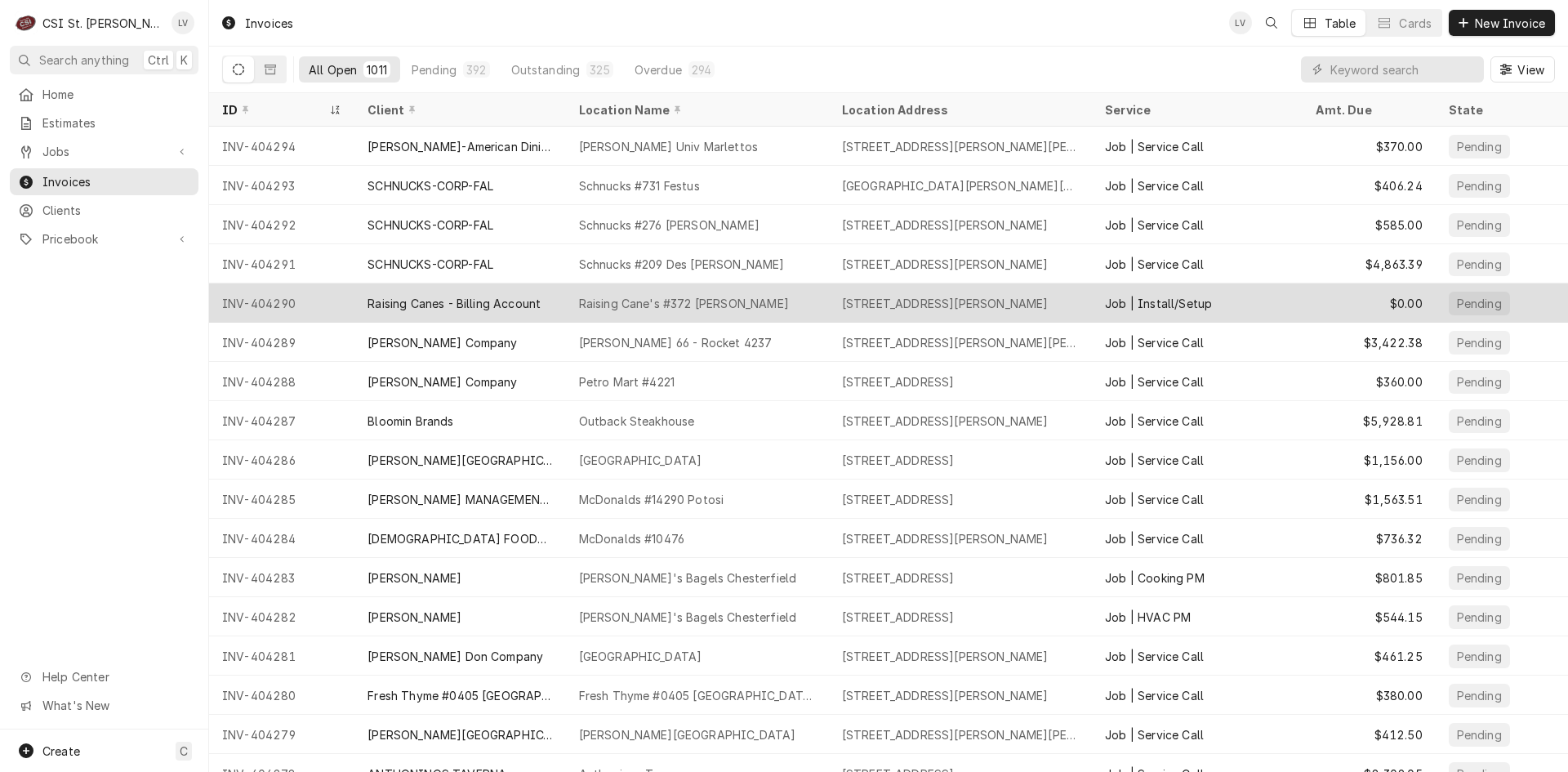
click at [471, 290] on div "Raising Canes - Billing Account" at bounding box center [459, 303] width 210 height 39
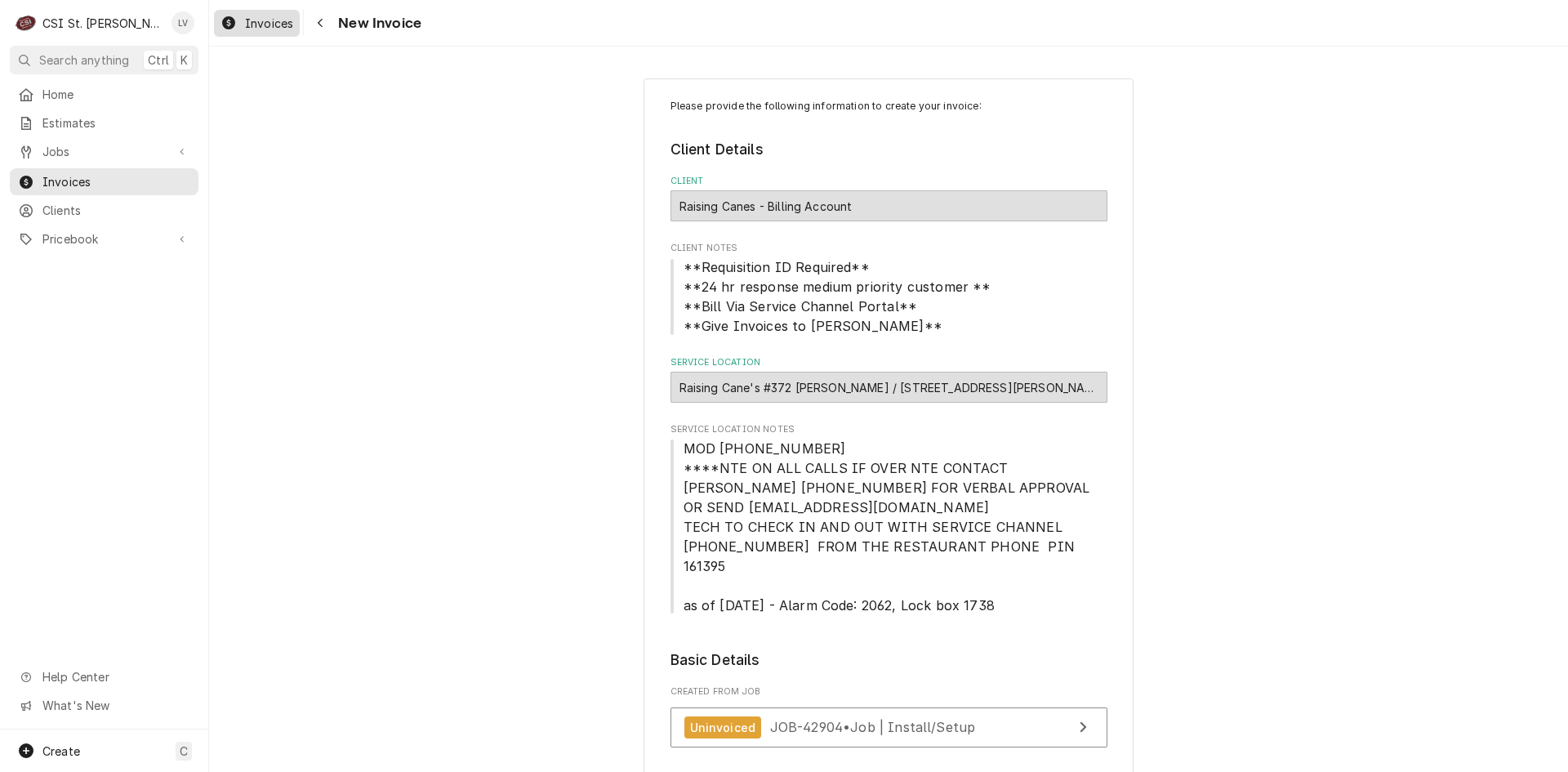
click at [243, 17] on div "Invoices" at bounding box center [256, 23] width 79 height 21
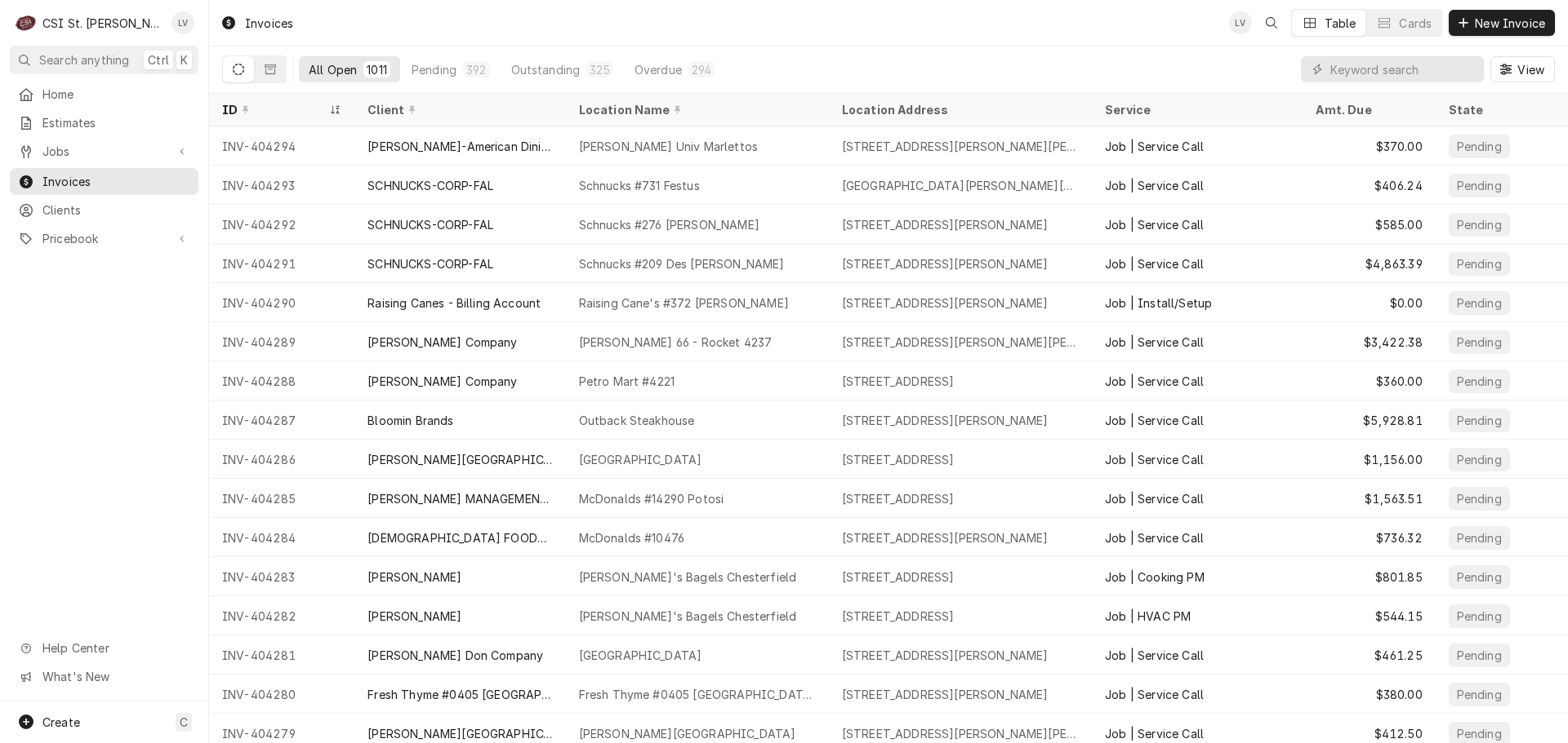
click at [108, 492] on div "Home Estimates Jobs Jobs Job Series Invoices Clients Pricebook Services Parts &…" at bounding box center [104, 391] width 208 height 620
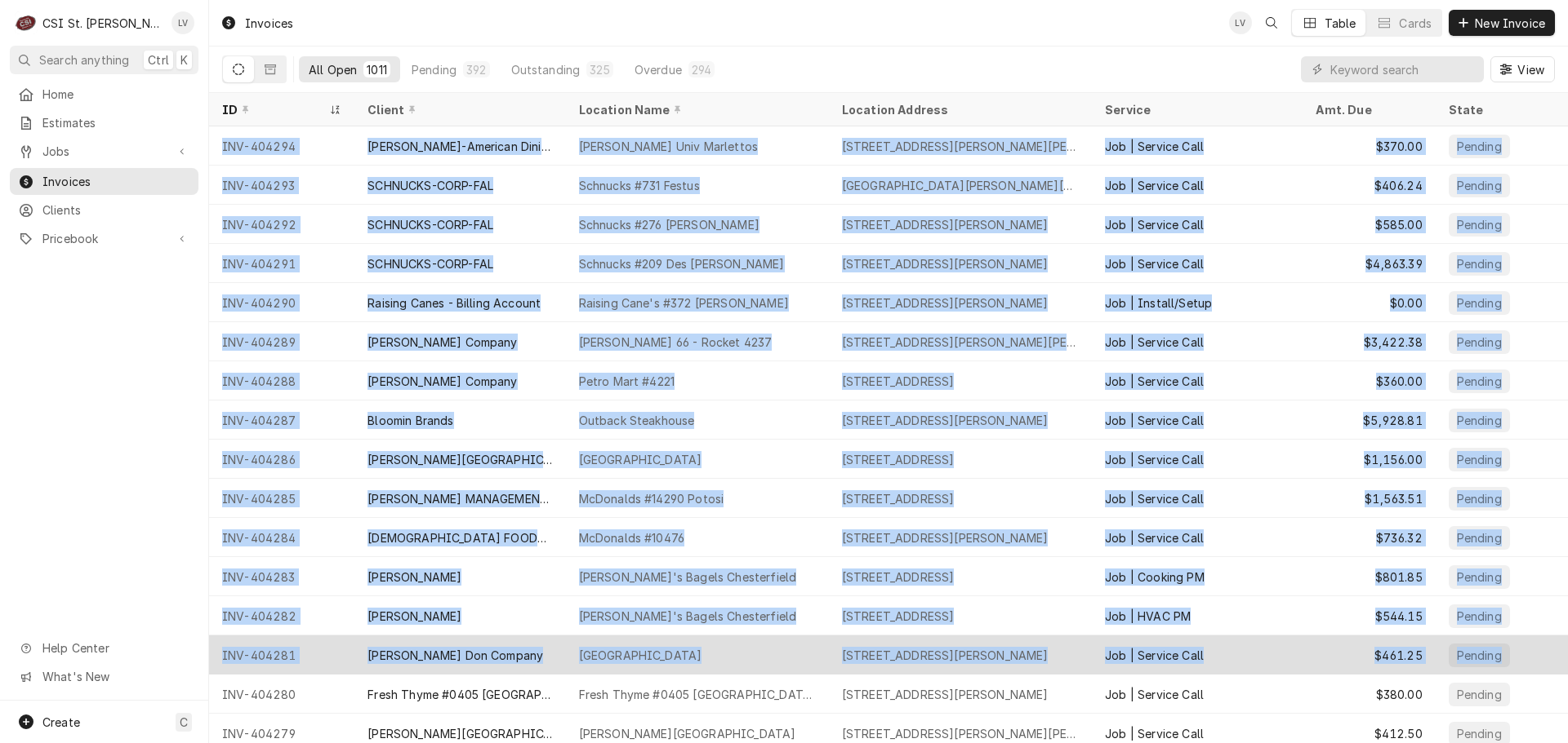
drag, startPoint x: 216, startPoint y: 142, endPoint x: 1497, endPoint y: 661, distance: 1382.1
click at [1497, 661] on tbody "INV-404294 [PERSON_NAME]-American Dining Creations [PERSON_NAME][GEOGRAPHIC_DAT…" at bounding box center [888, 434] width 1359 height 617
copy tbody "INV-404294 [PERSON_NAME]-American Dining Creations [PERSON_NAME][GEOGRAPHIC_DAT…"
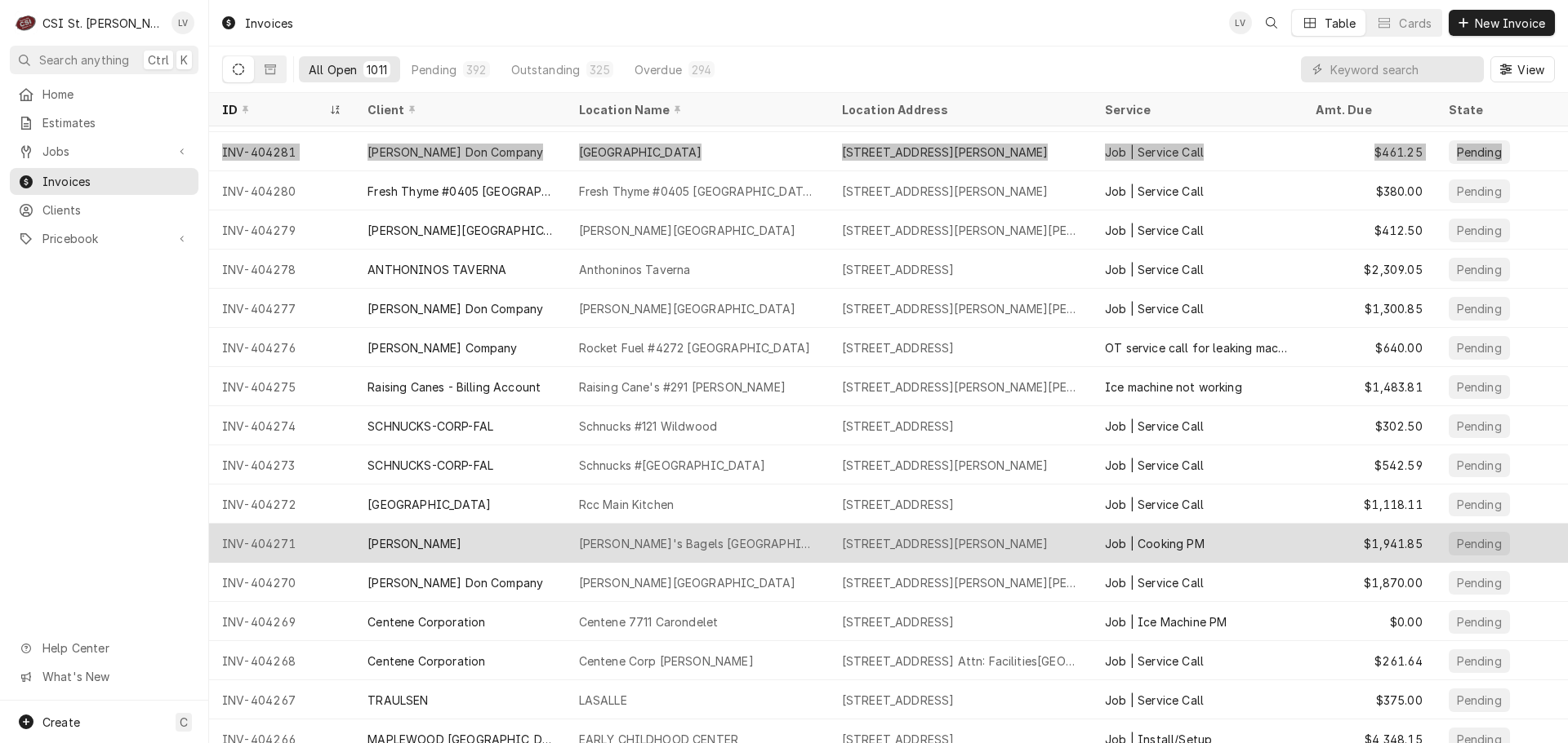
scroll to position [516, 0]
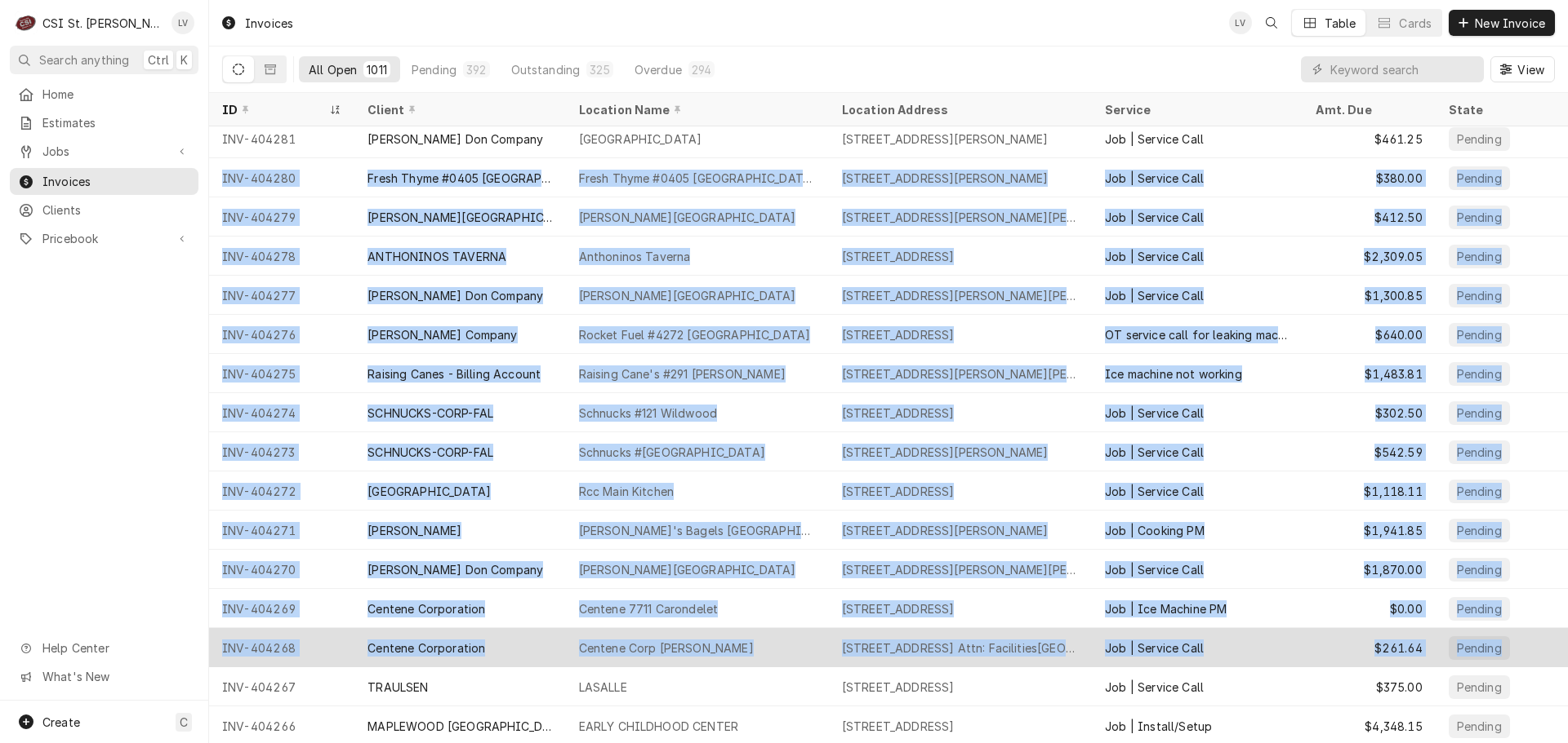
drag, startPoint x: 220, startPoint y: 175, endPoint x: 1495, endPoint y: 651, distance: 1361.0
copy tbody "INV-404280 Fresh Thyme #0405 South County Fresh Thyme #0405 South County 9920 L…"
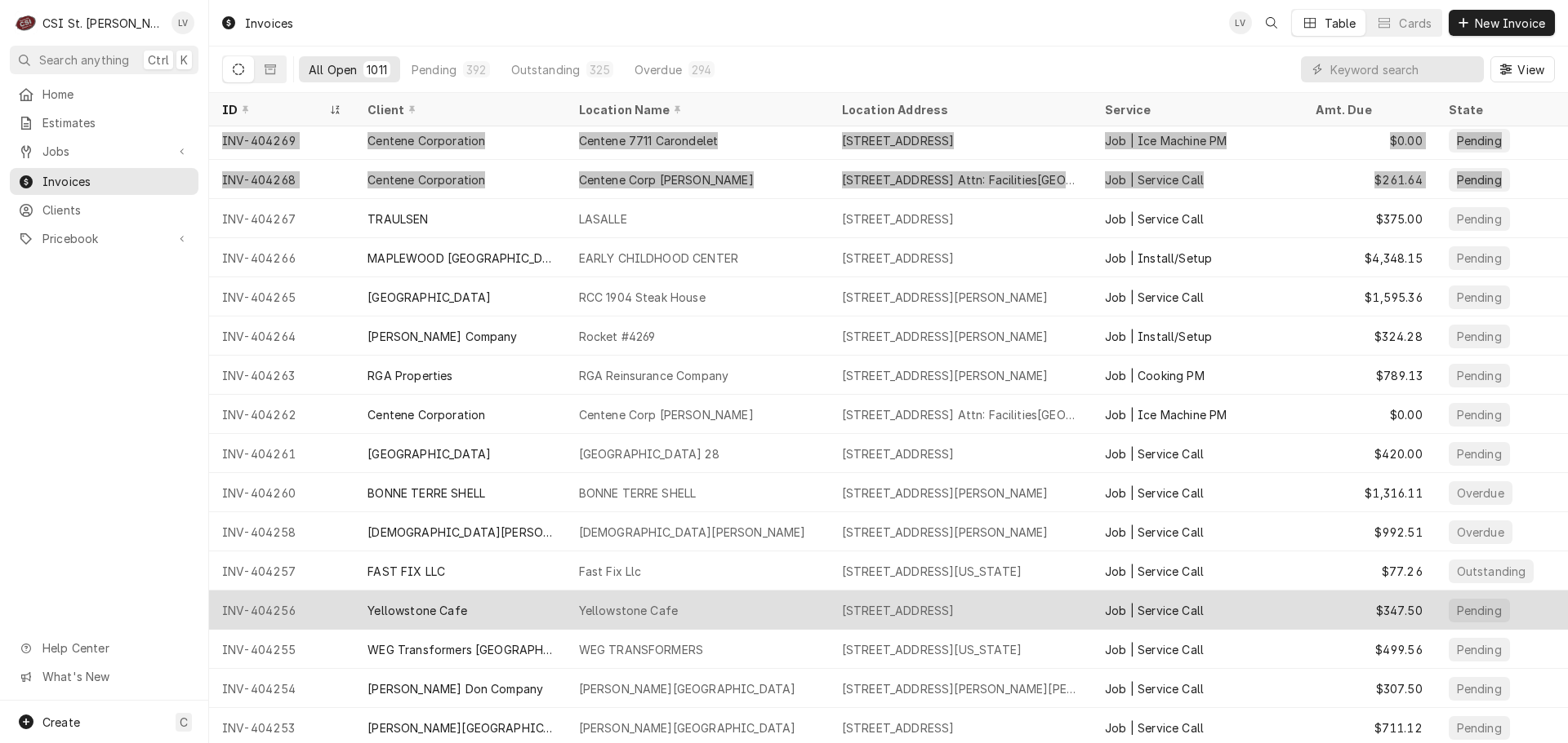
scroll to position [986, 0]
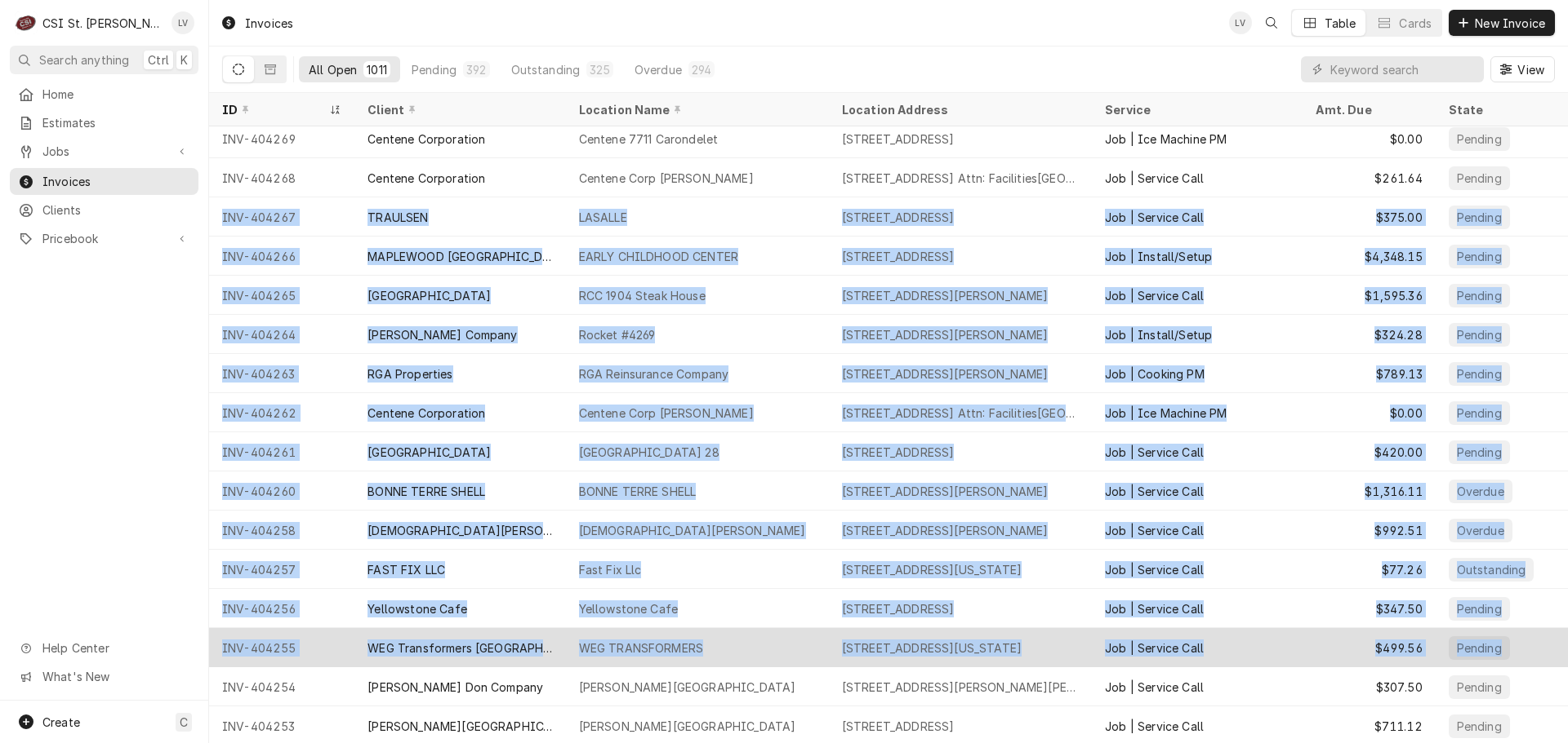
drag, startPoint x: 227, startPoint y: 215, endPoint x: 1514, endPoint y: 647, distance: 1357.6
copy tbody "INV-404267 TRAULSEN LASALLE 3300 MO-109, Wildwood, MO 63038 Job | Service Call …"
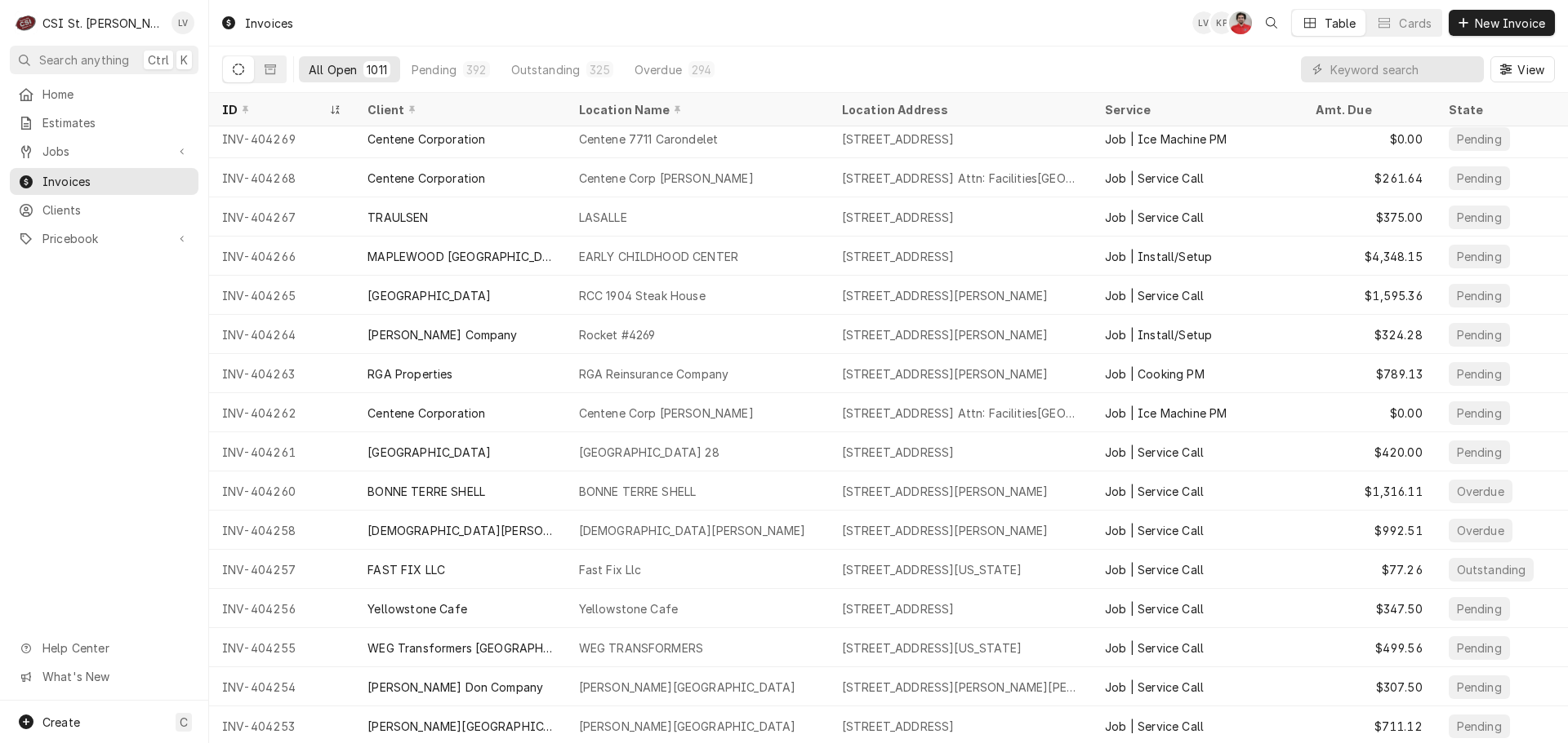
drag, startPoint x: 96, startPoint y: 366, endPoint x: 128, endPoint y: 380, distance: 34.9
click at [96, 366] on div "Home Estimates Jobs Jobs Job Series Invoices Clients Pricebook Services Parts &…" at bounding box center [104, 391] width 208 height 620
